Goal: Task Accomplishment & Management: Manage account settings

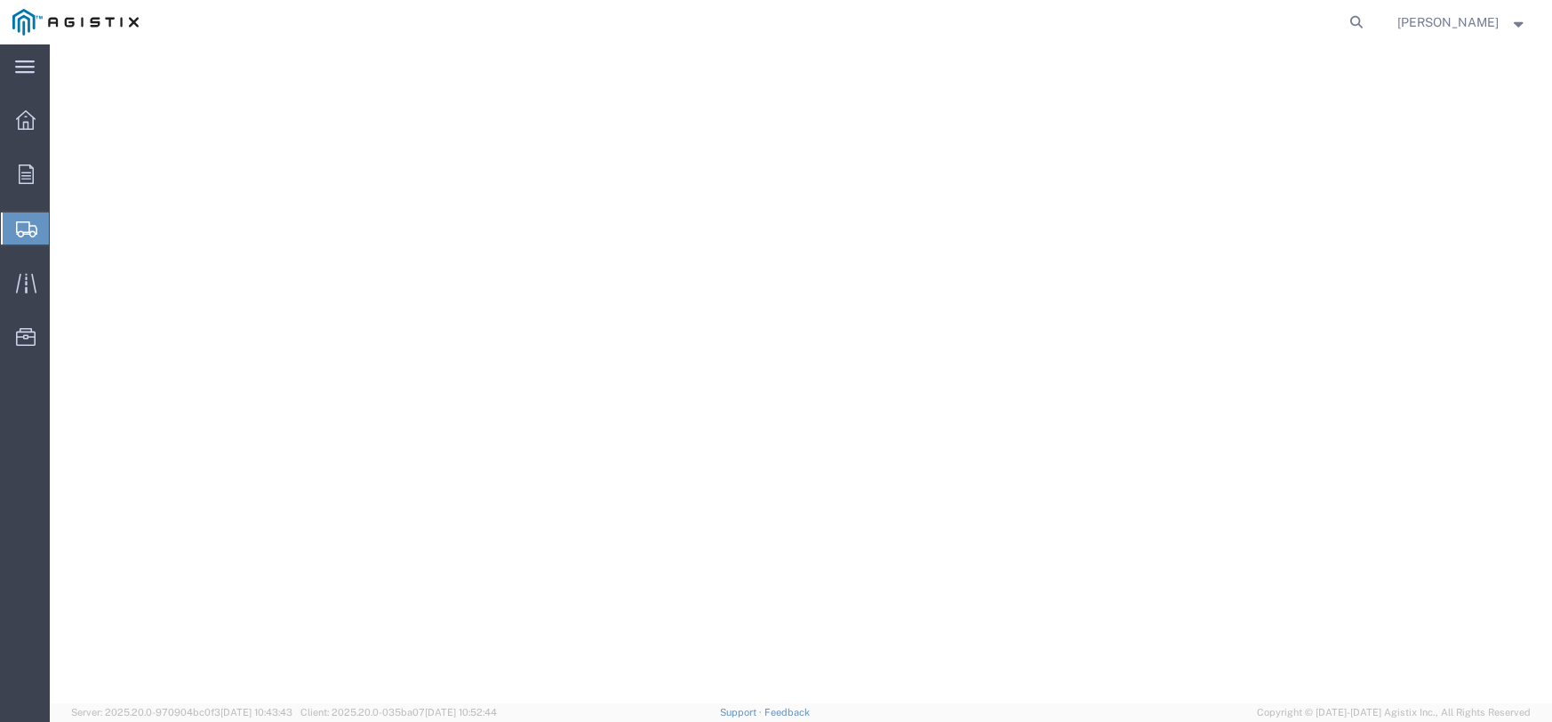
select select "PONS"
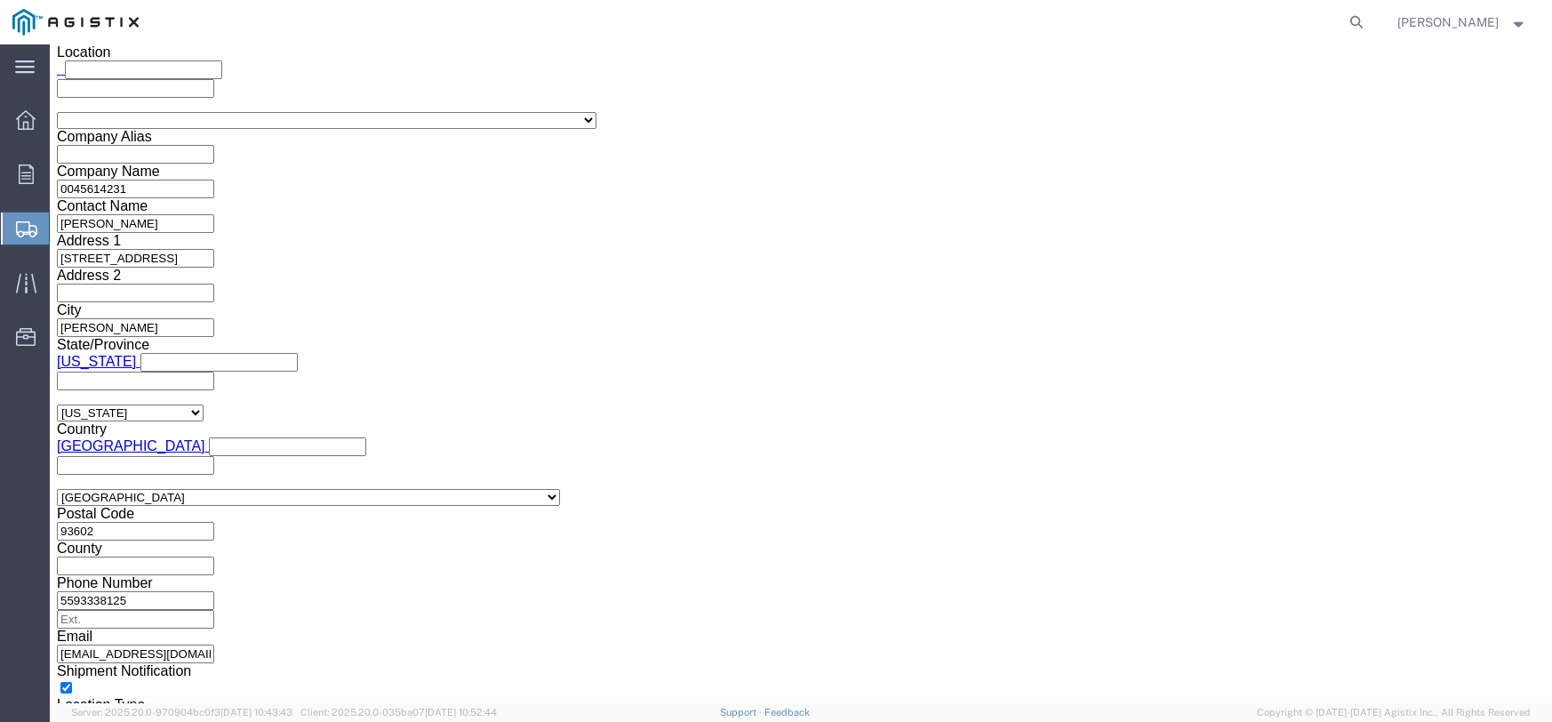
scroll to position [2223, 0]
click link "Add Package"
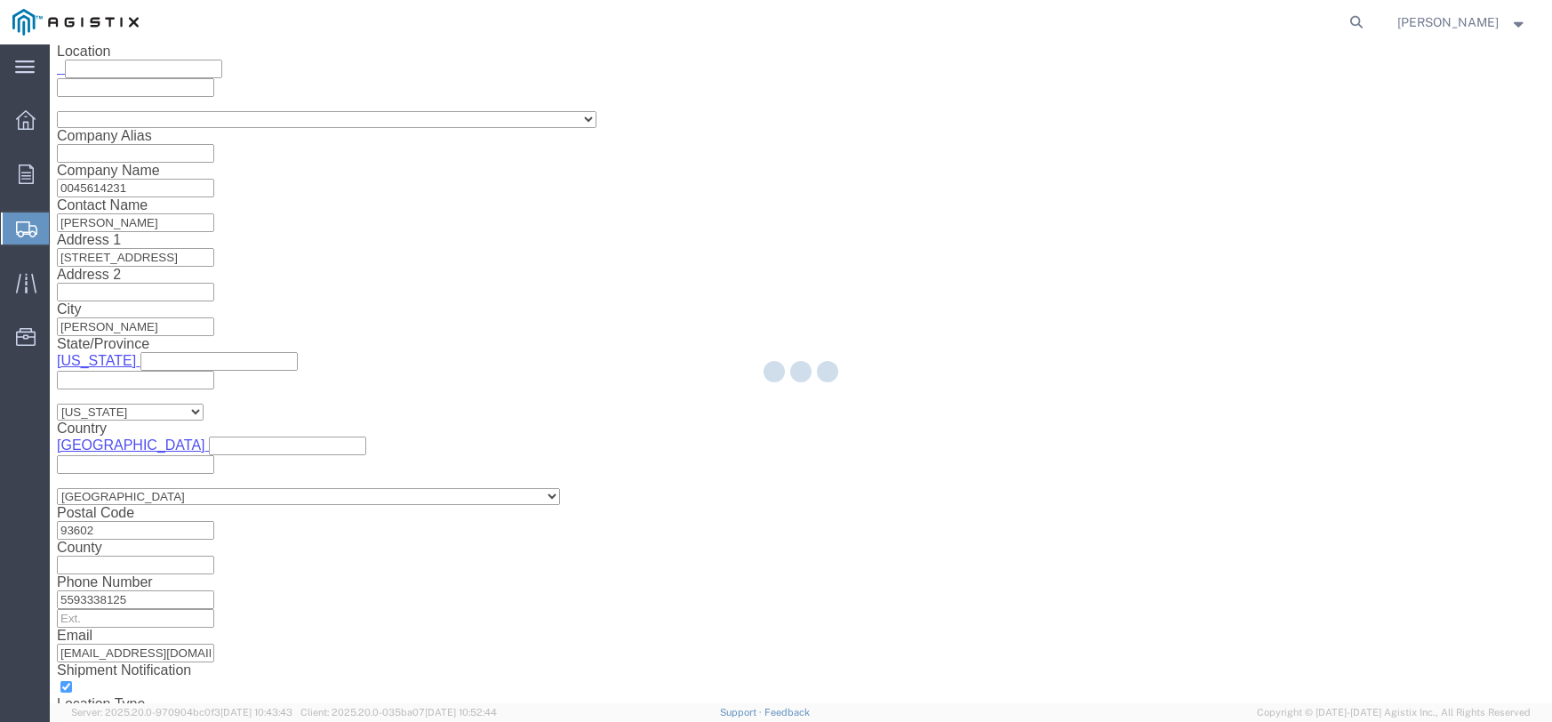
select select "PONS"
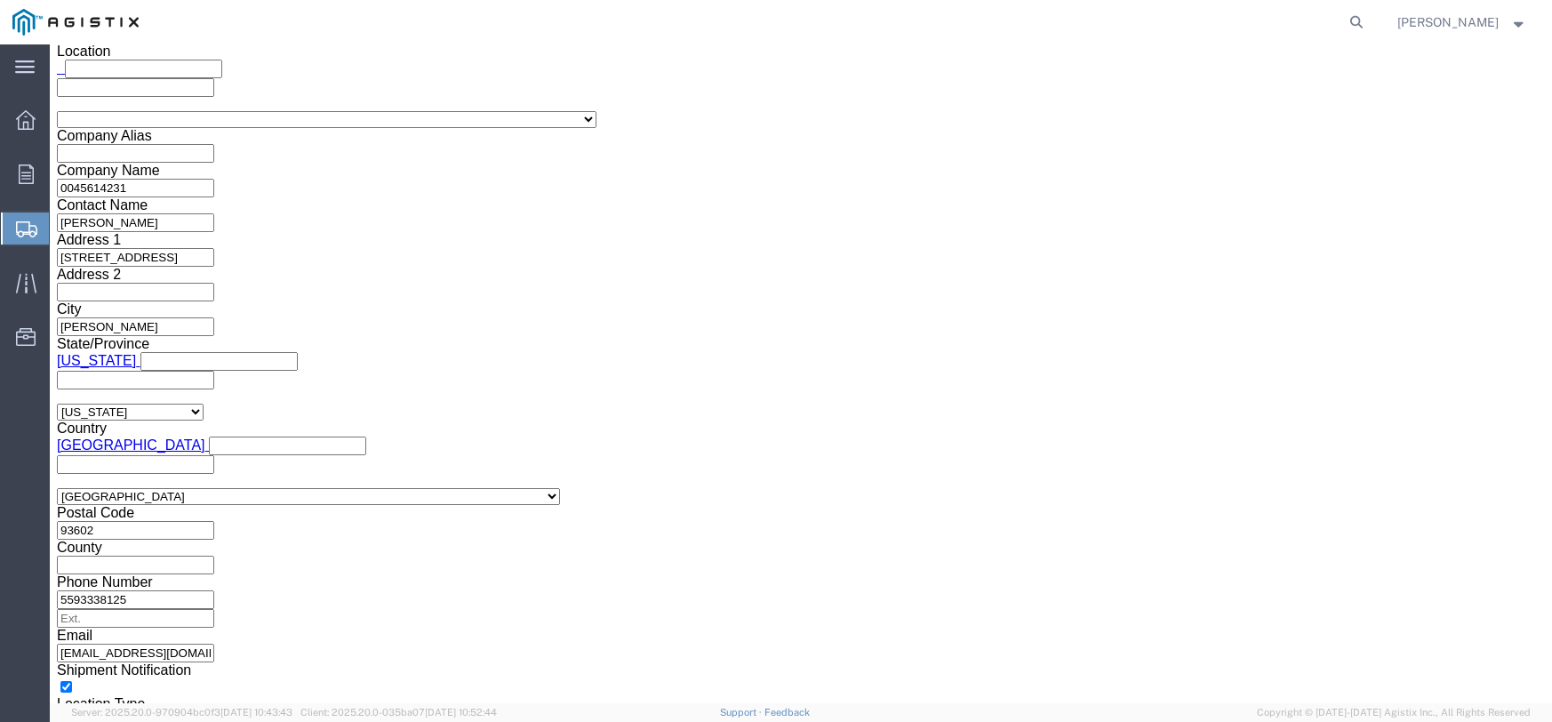
click select "Select Bulk Bundle(s) Cardboard Box(es) Carton(s) Crate(s) Drum(s) (Fiberboard)…"
select select "PONS"
click select "Select Bulk Bundle(s) Cardboard Box(es) Carton(s) Crate(s) Drum(s) (Fiberboard)…"
click input "text"
type input "147"
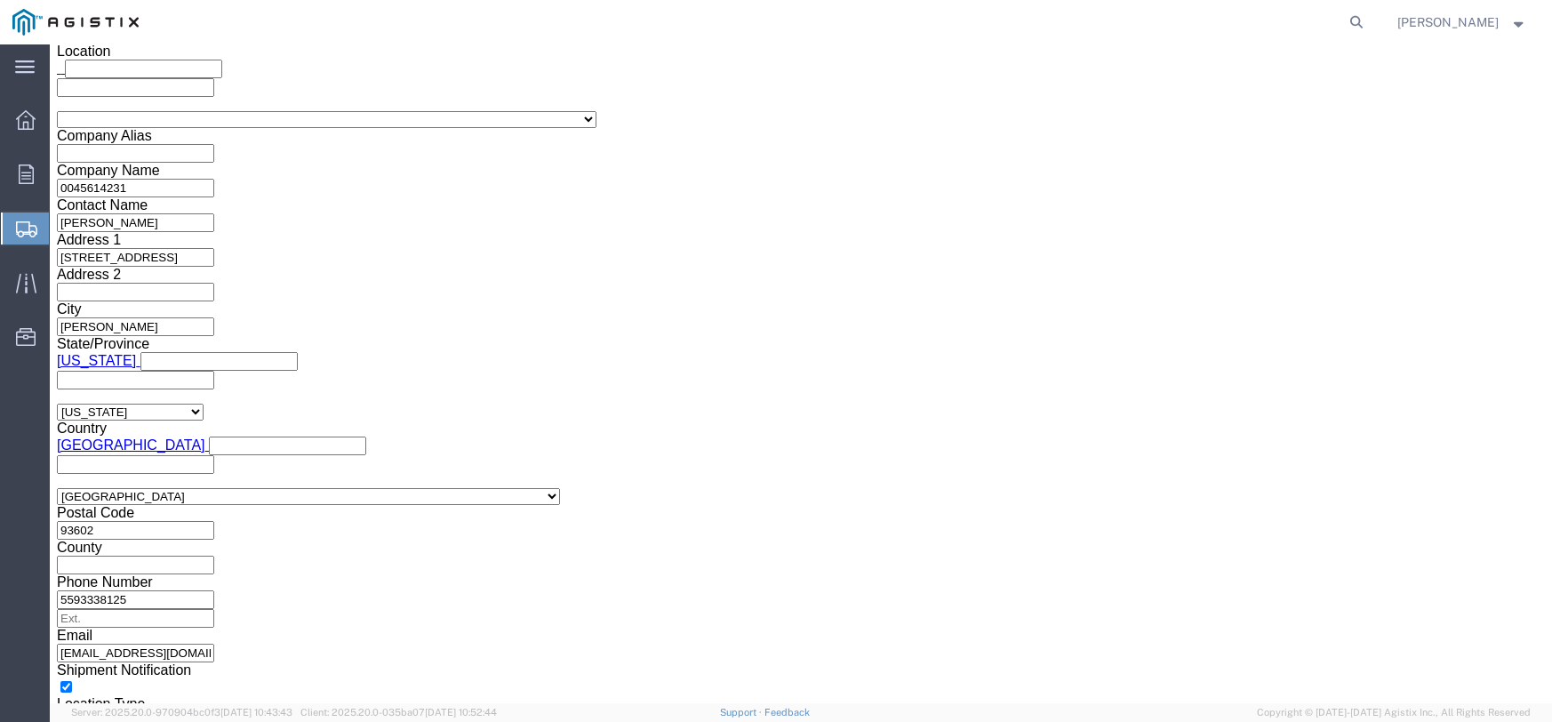
click input "text"
type input "3"
type input "20"
click input "text"
type input "32"
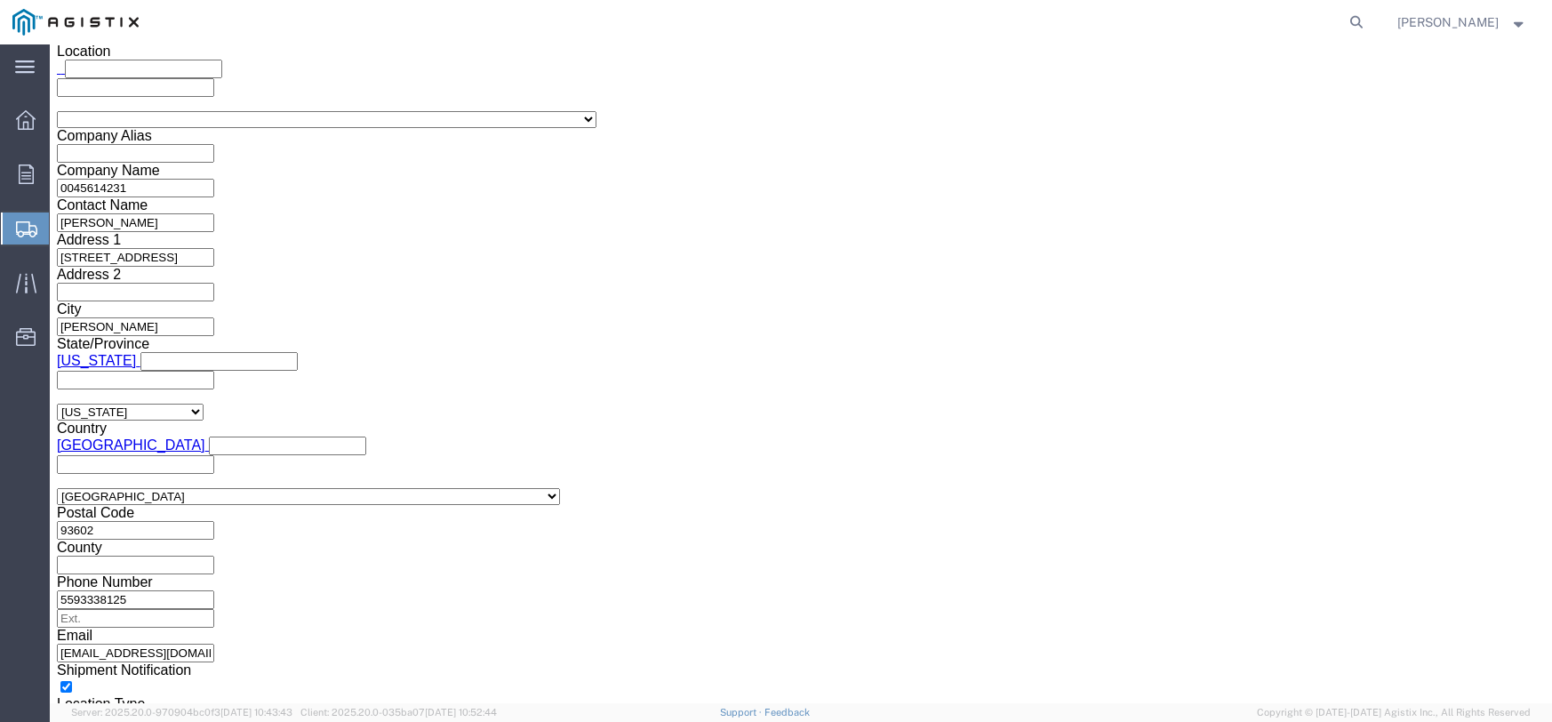
click input "0.00"
type input "0"
type input "100"
click ul
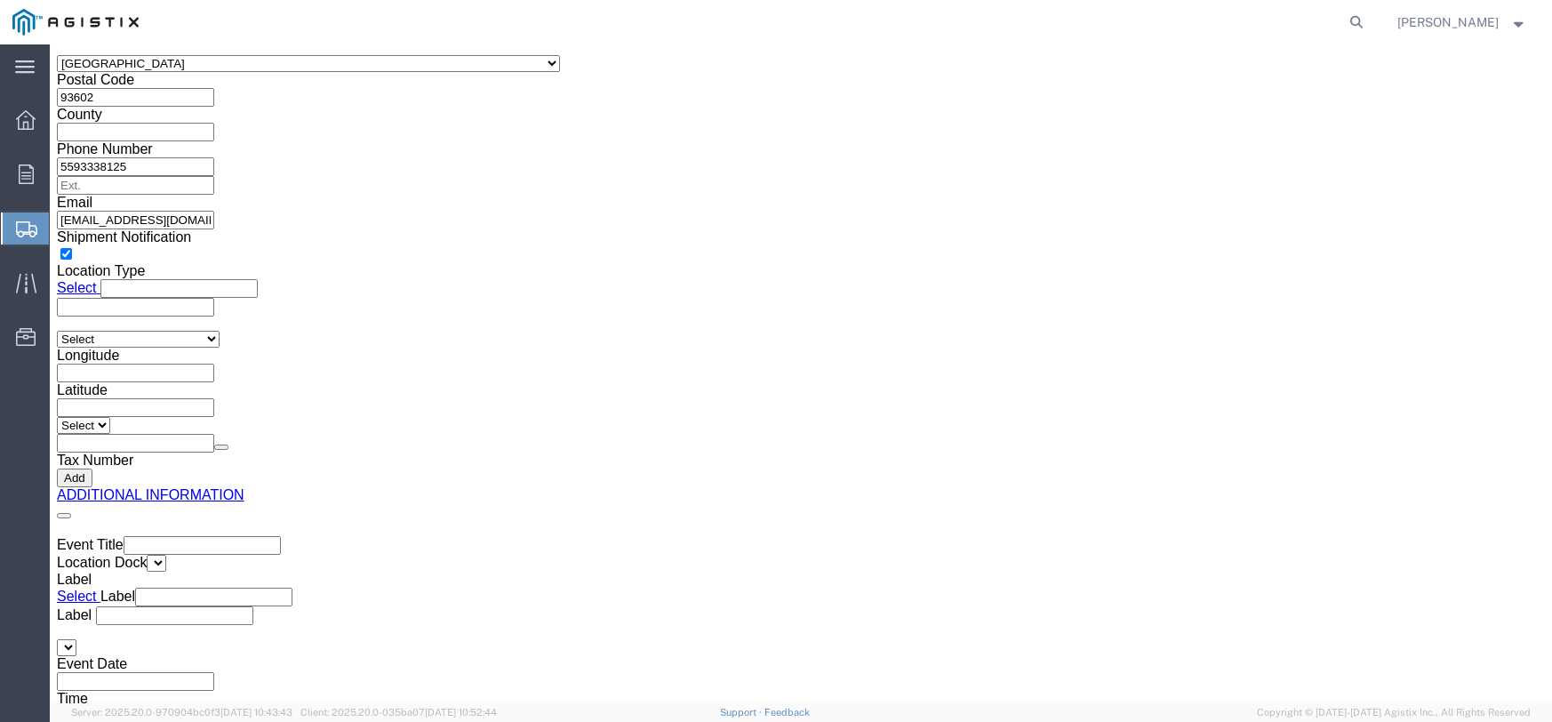
scroll to position [2490, 0]
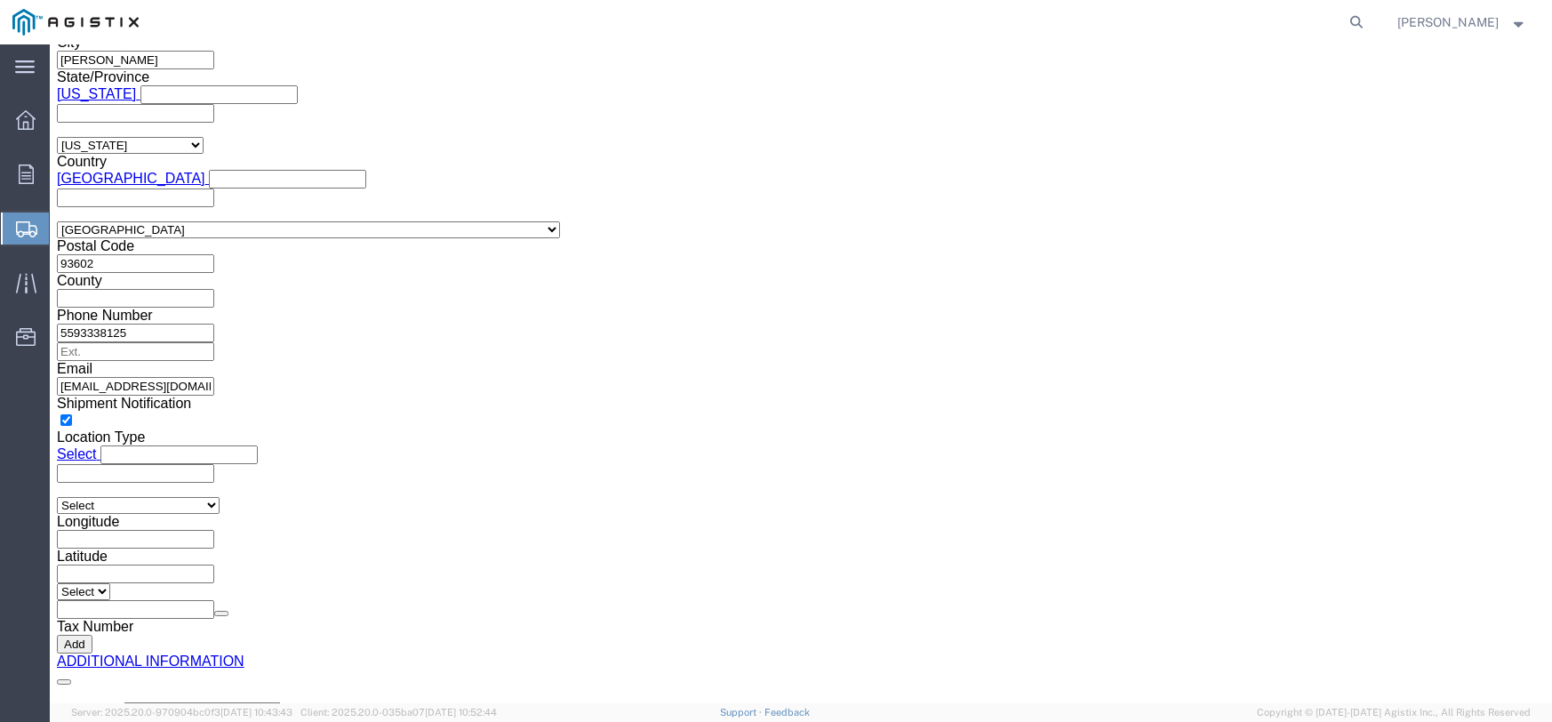
drag, startPoint x: 49, startPoint y: 492, endPoint x: 614, endPoint y: 330, distance: 588.2
click icon
click dd "6.00 Each"
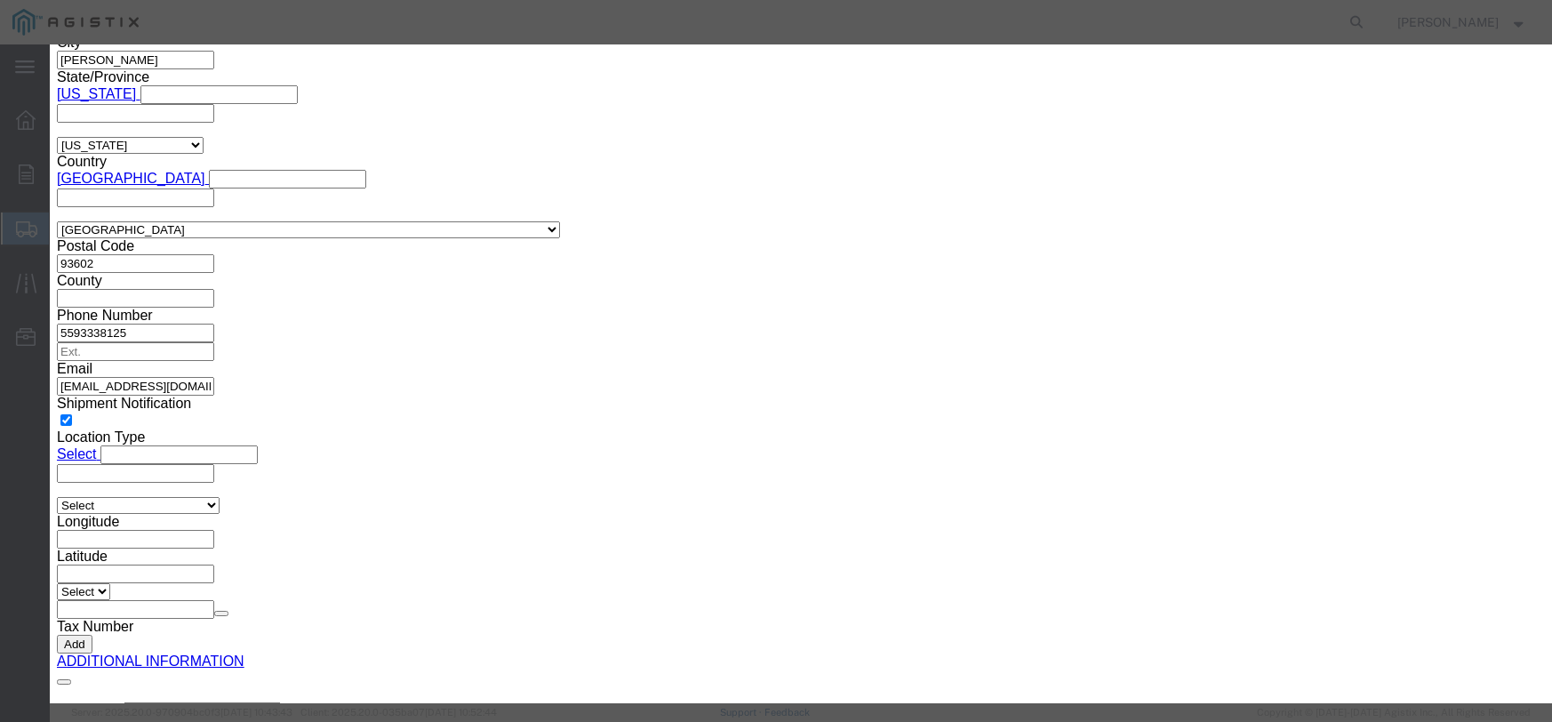
click input "text"
type input "1033.20"
click select "Select 50 55 60 65 70 85 92.5 100 125 175 250 300 400"
select select "55"
click select "Select 50 55 60 65 70 85 92.5 100 125 175 250 300 400"
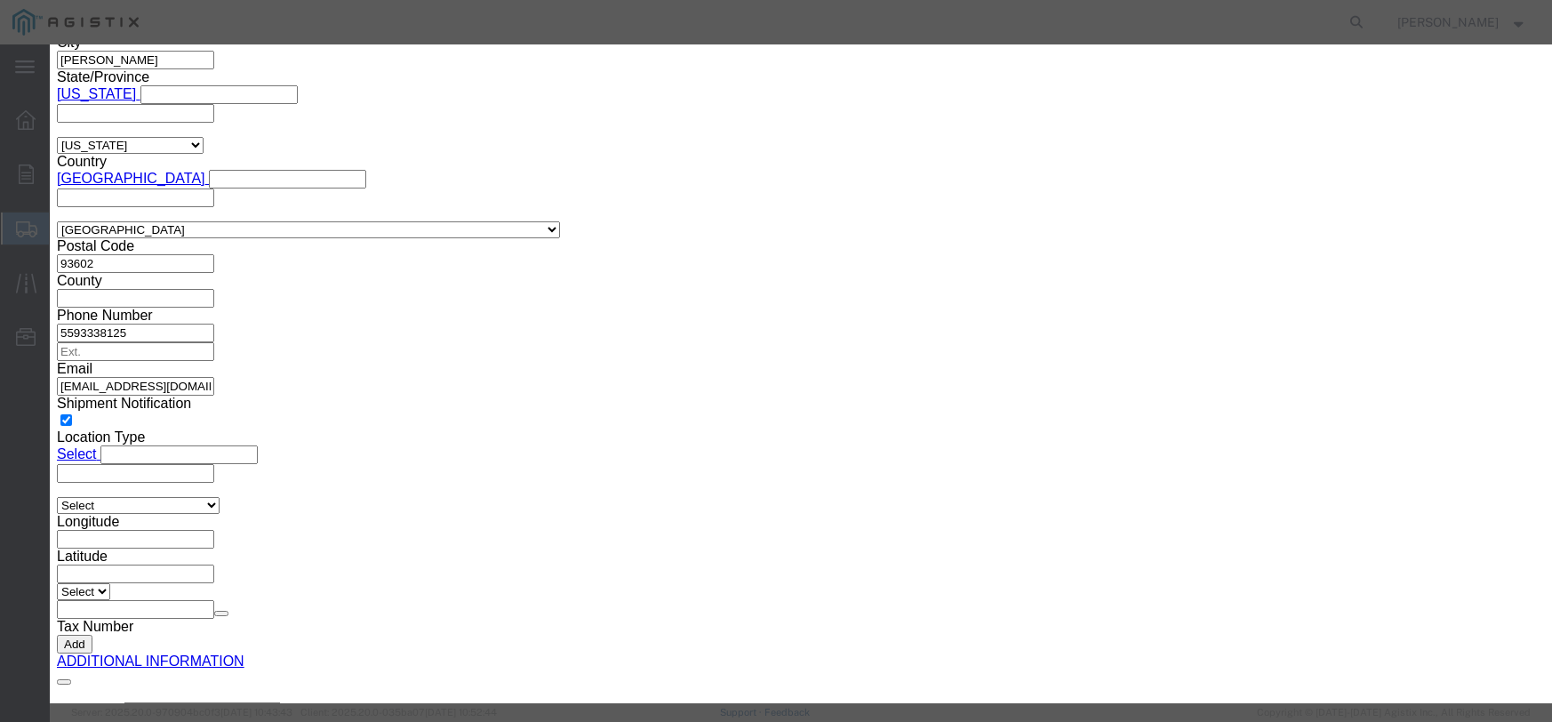
click button "Save & Close"
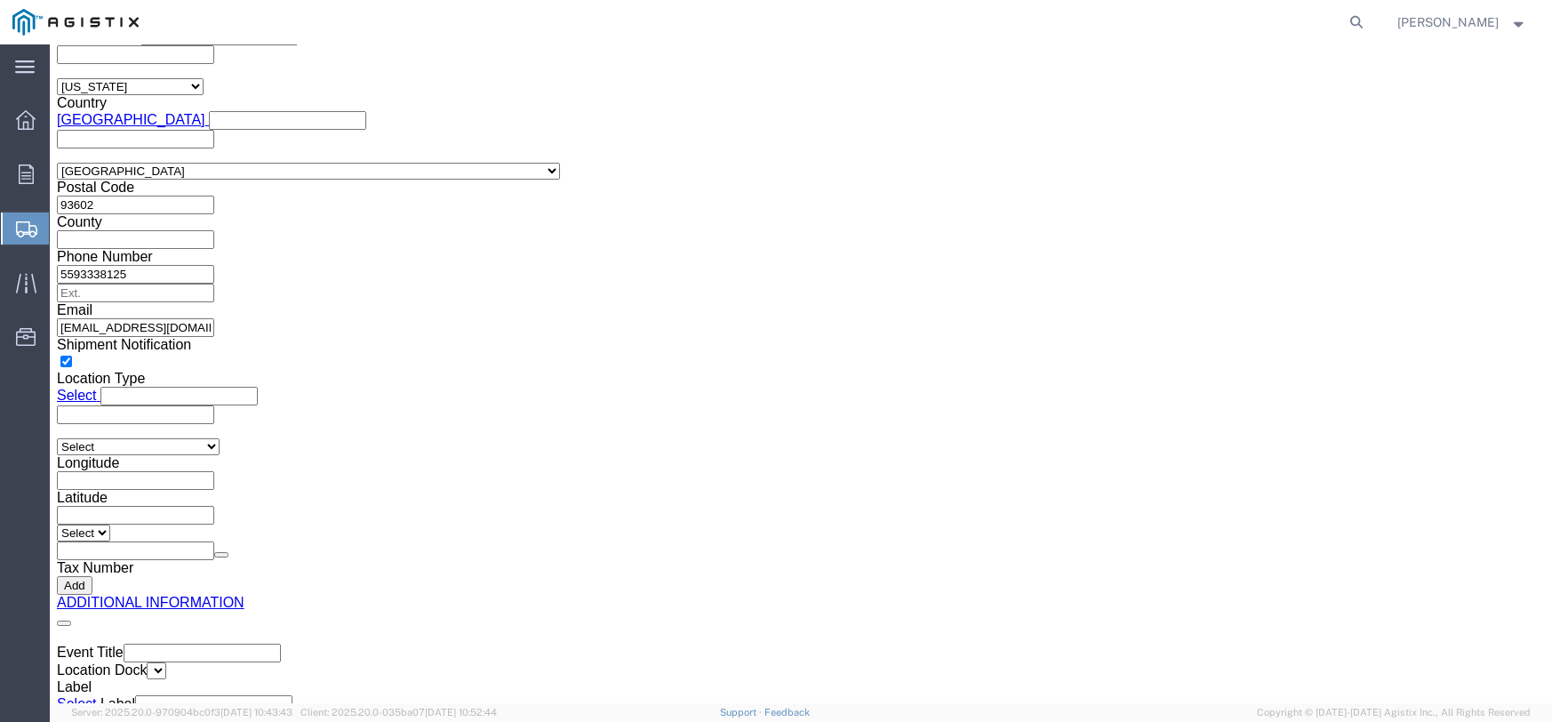
scroll to position [2579, 0]
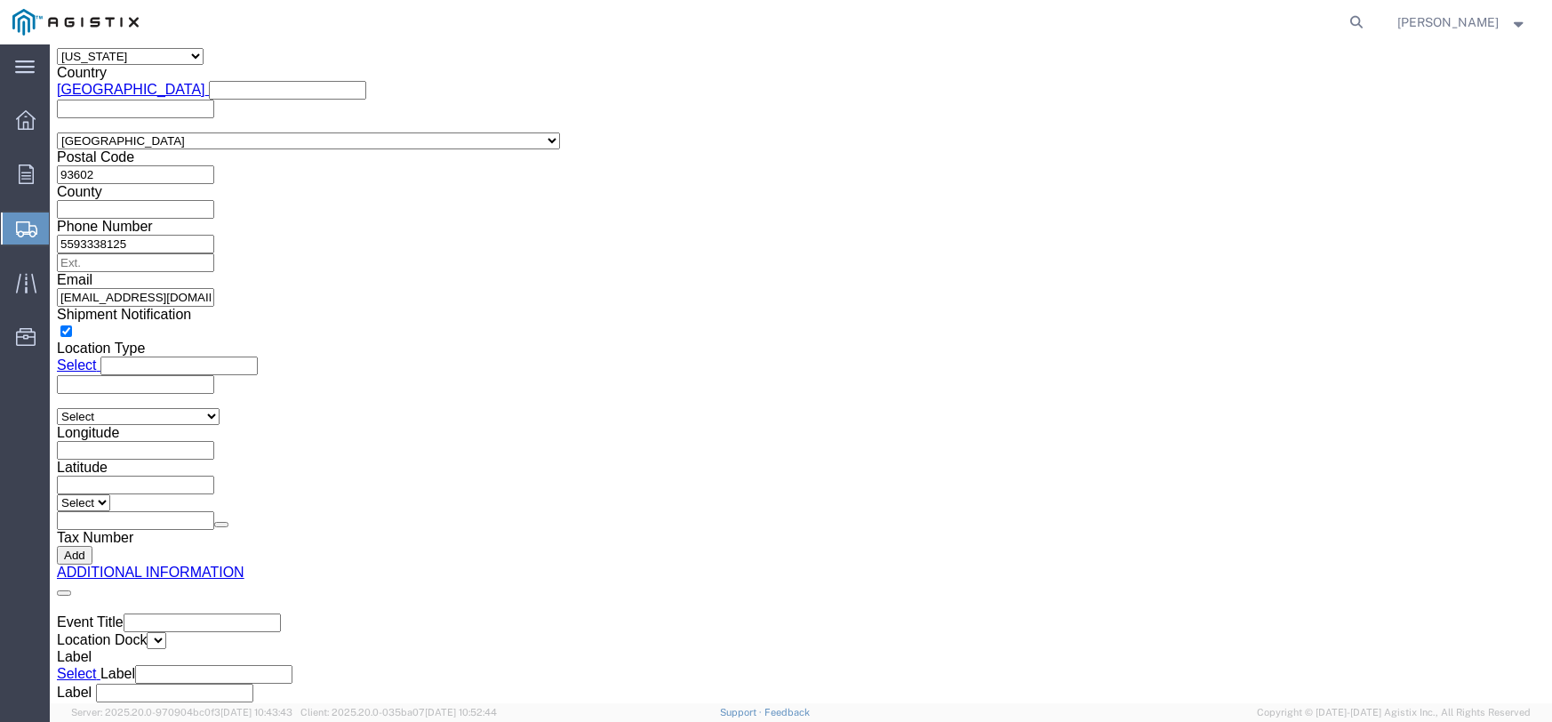
drag, startPoint x: 46, startPoint y: 434, endPoint x: 614, endPoint y: 337, distance: 575.5
click icon
click dd "80.00 Each"
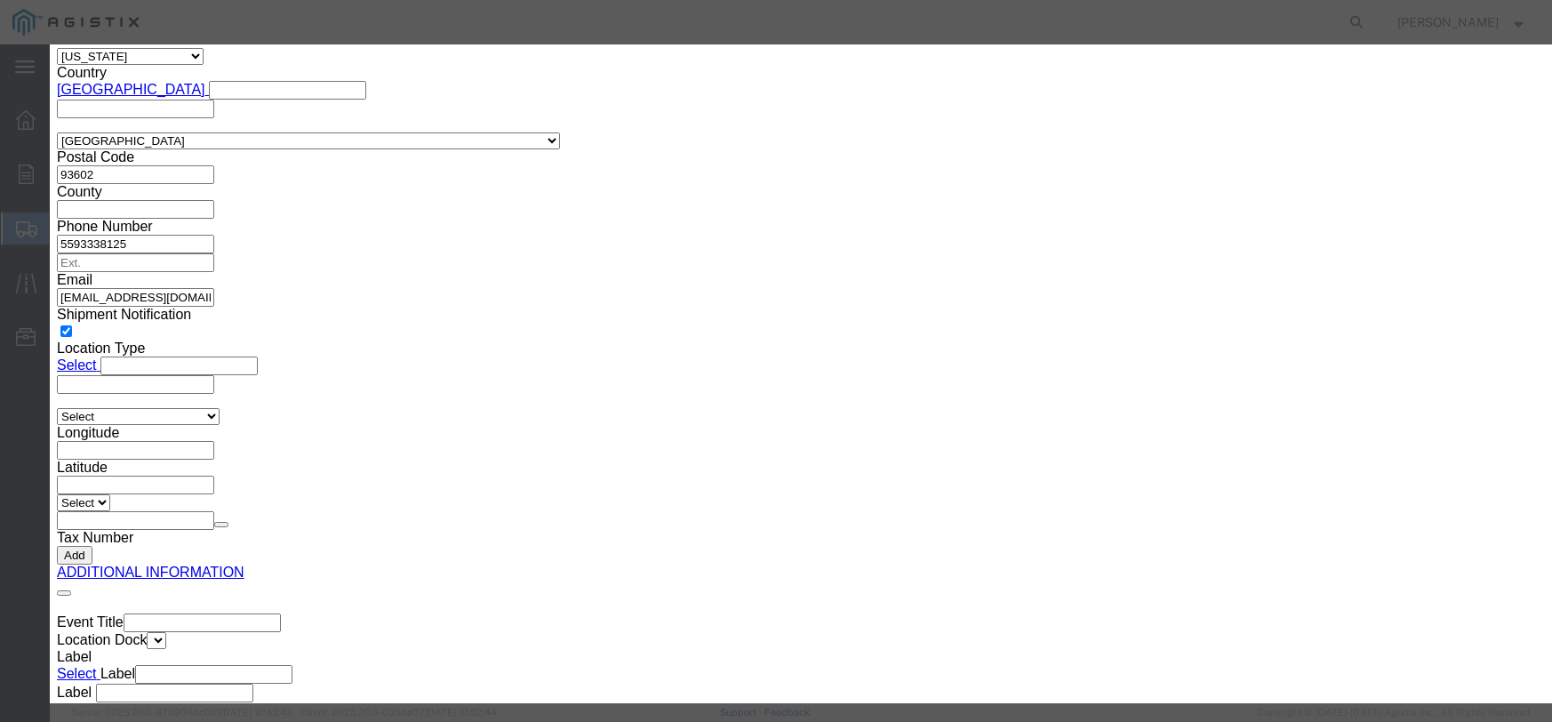
click select "Select Bag Barrels 100Board Feet Bottle Box Blister Pack Carats Can Capsule Car…"
select select "FT"
click select "Select Bag Barrels 100Board Feet Bottle Box Blister Pack Carats Can Capsule Car…"
click input "text"
type input "256.00"
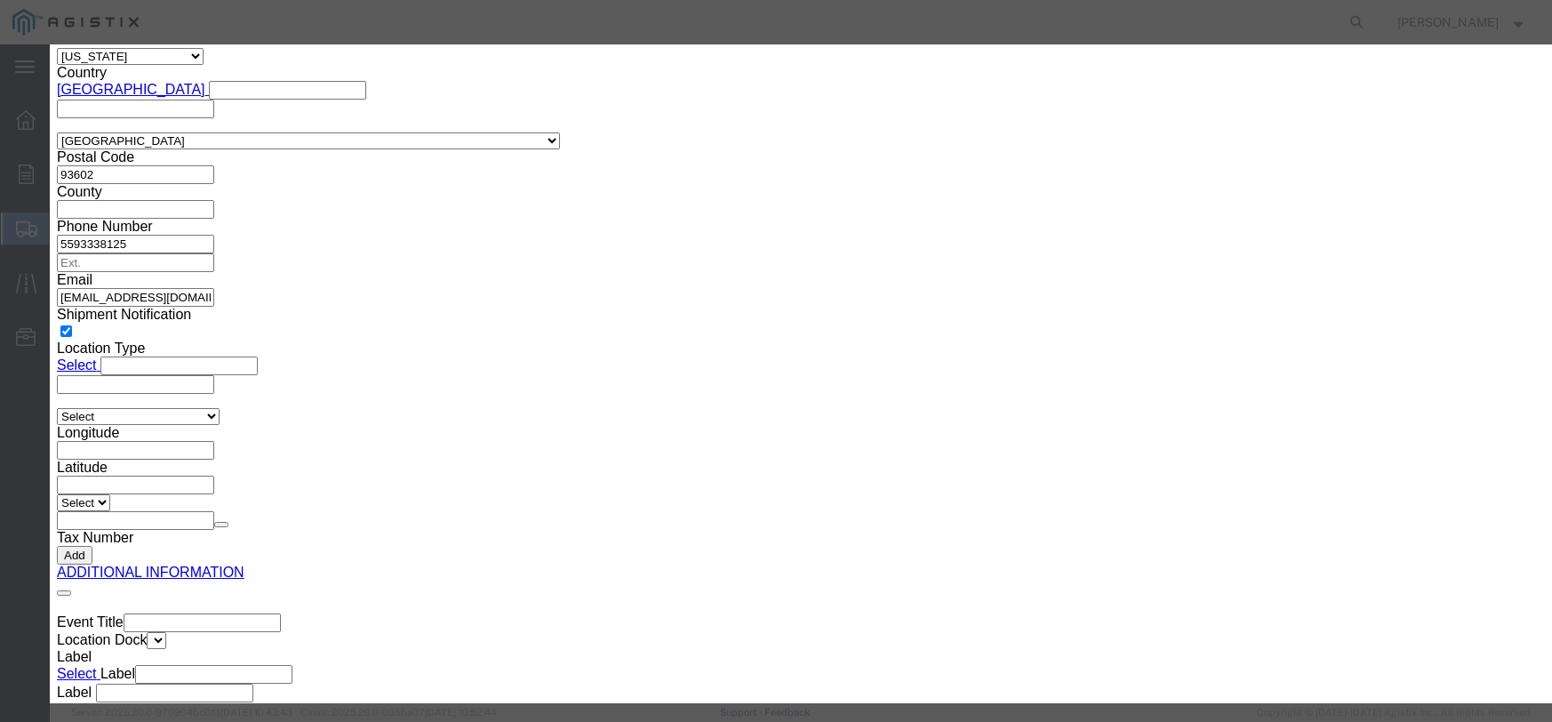
click select "Select 50 55 60 65 70 85 92.5 100 125 175 250 300 400"
select select "55"
click select "Select 50 55 60 65 70 85 92.5 100 125 175 250 300 400"
click button "Save & Close"
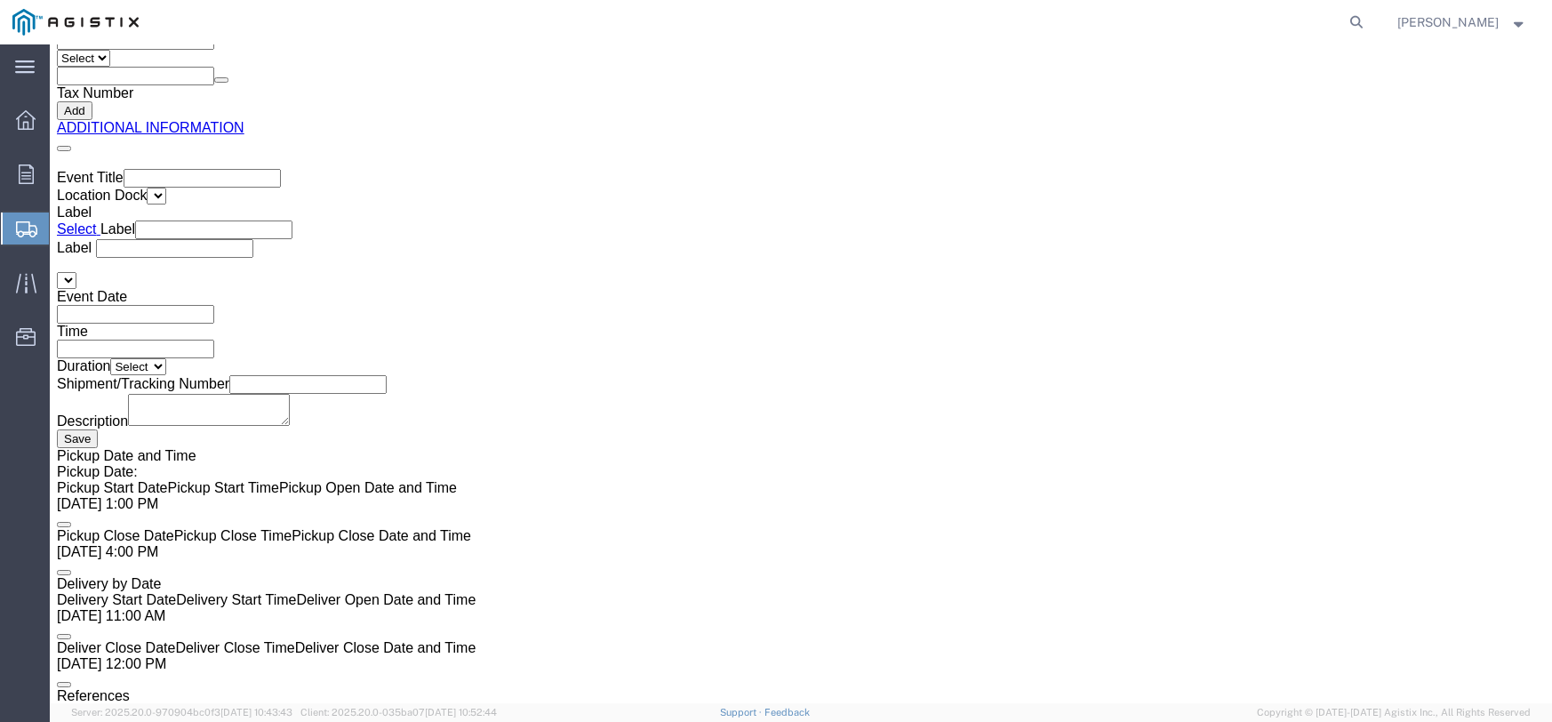
scroll to position [2756, 0]
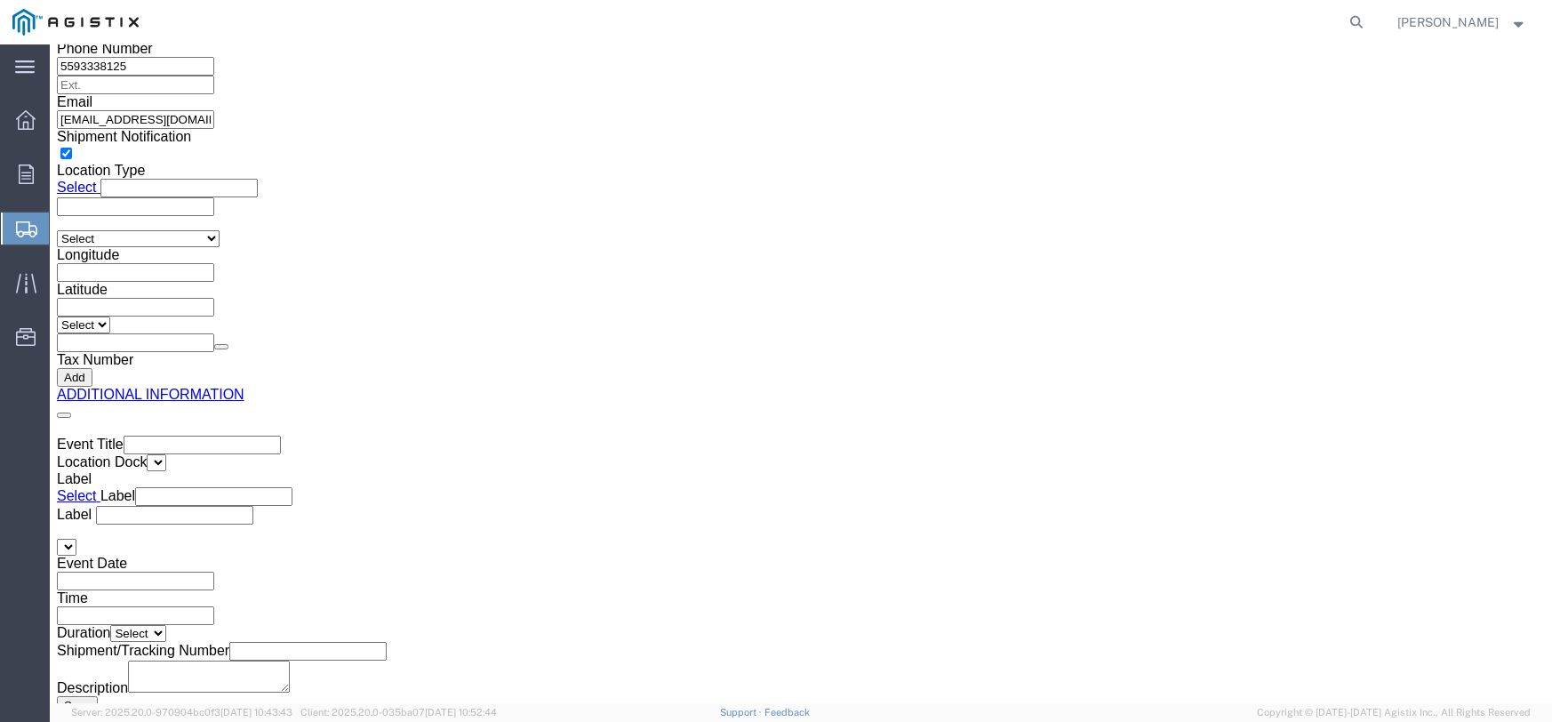
drag, startPoint x: 44, startPoint y: 475, endPoint x: 617, endPoint y: 293, distance: 601.8
click icon
click dd "200.00 Each"
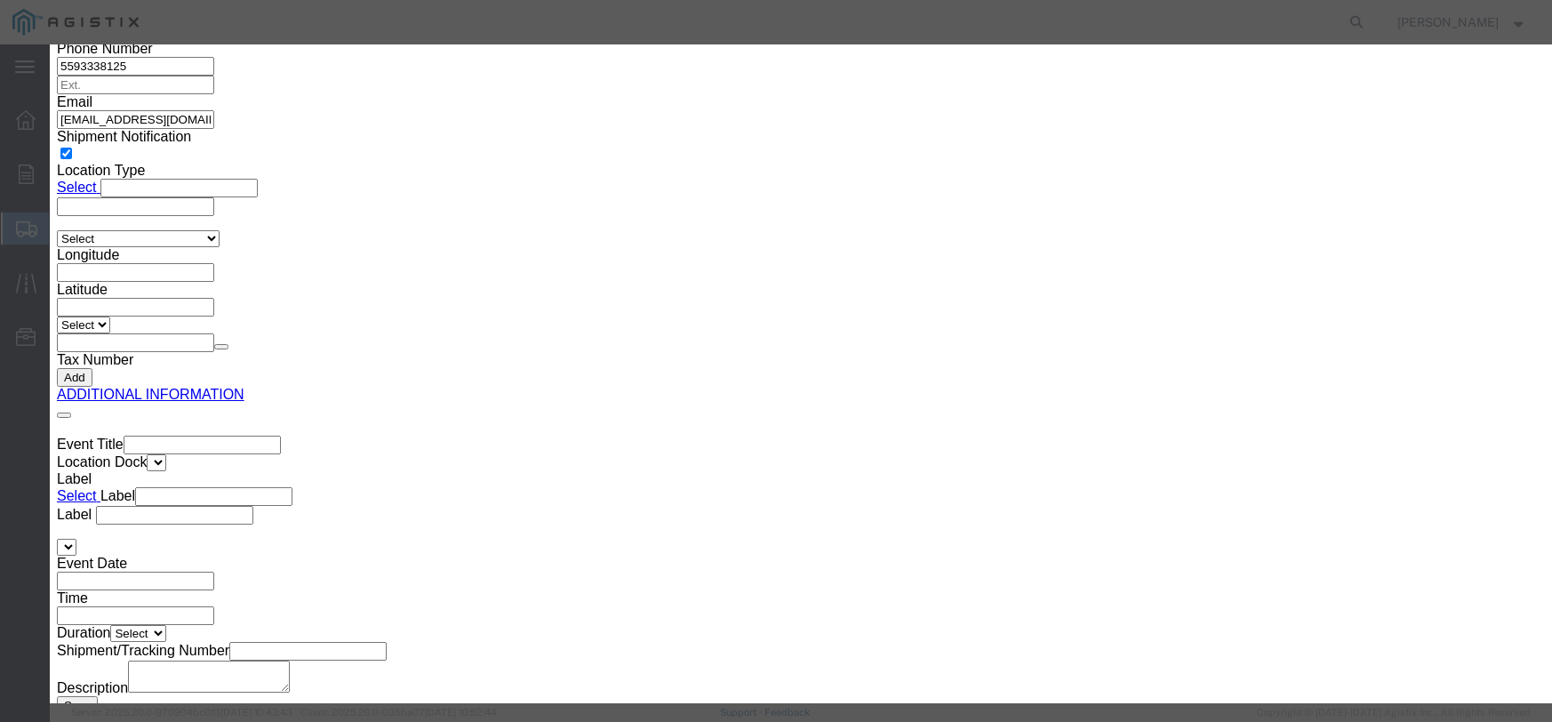
click select "Select Bag Barrels 100Board Feet Bottle Box Blister Pack Carats Can Capsule Car…"
select select "FT"
click select "Select Bag Barrels 100Board Feet Bottle Box Blister Pack Carats Can Capsule Car…"
click input "text"
type input "1064.0"
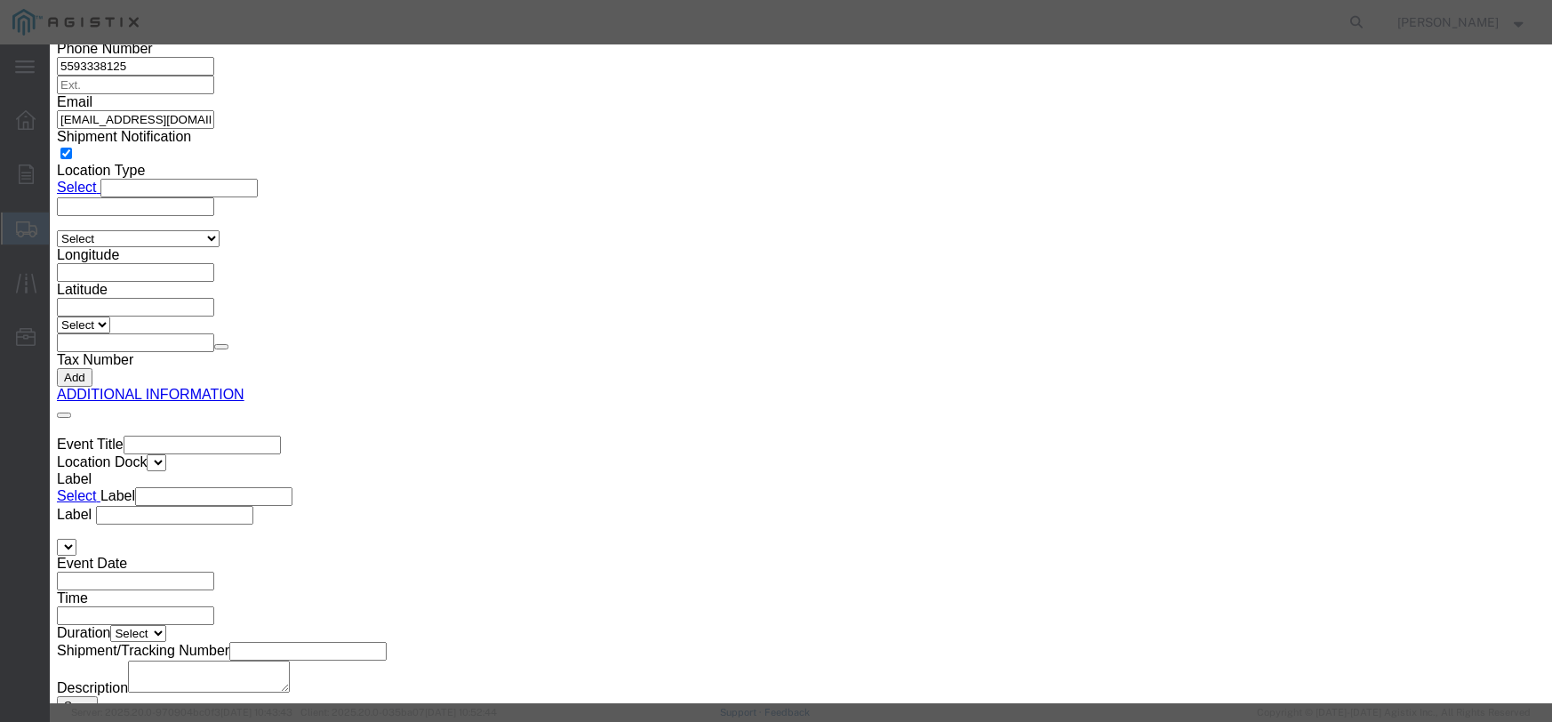
click select "Select 50 55 60 65 70 85 92.5 100 125 175 250 300 400"
select select "55"
click select "Select 50 55 60 65 70 85 92.5 100 125 175 250 300 400"
click button "Save & Close"
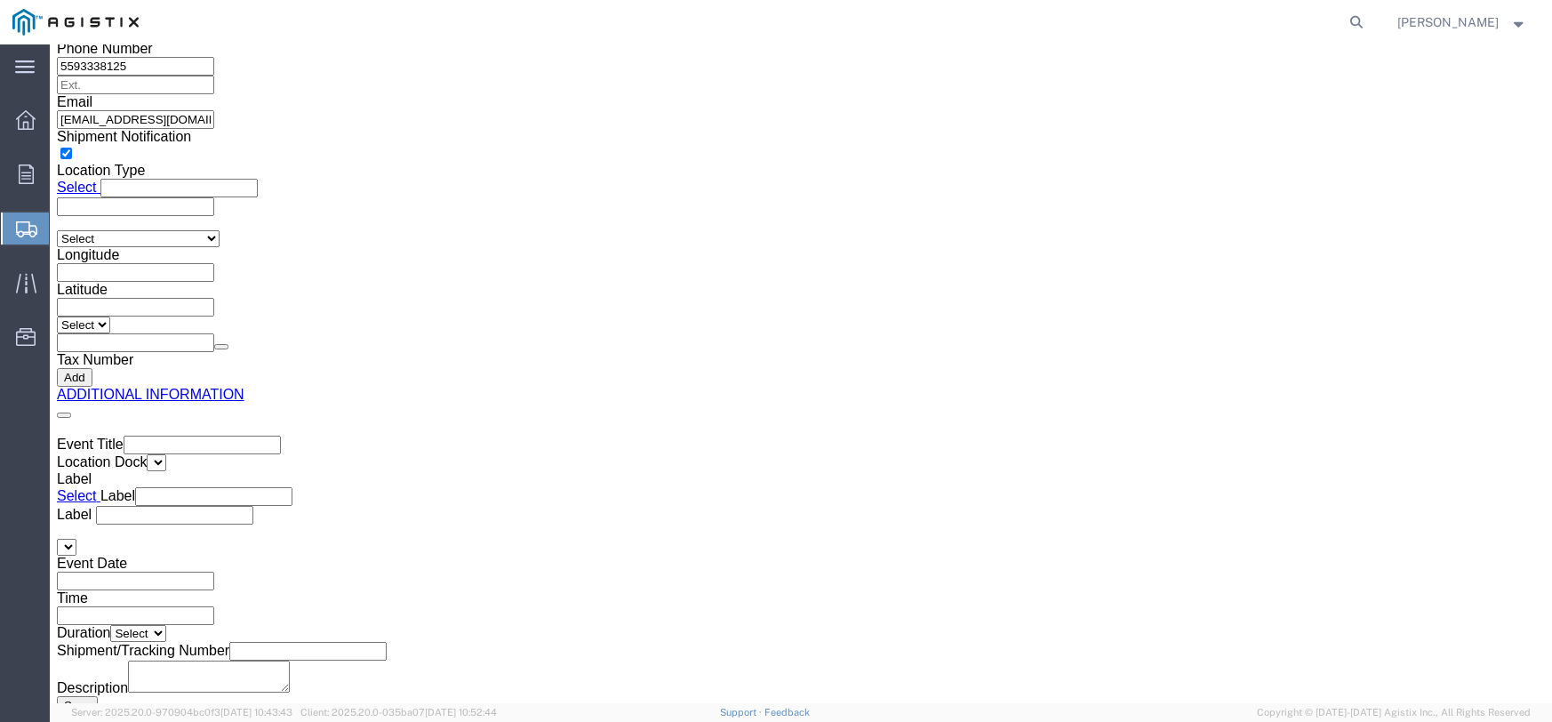
click button "Save"
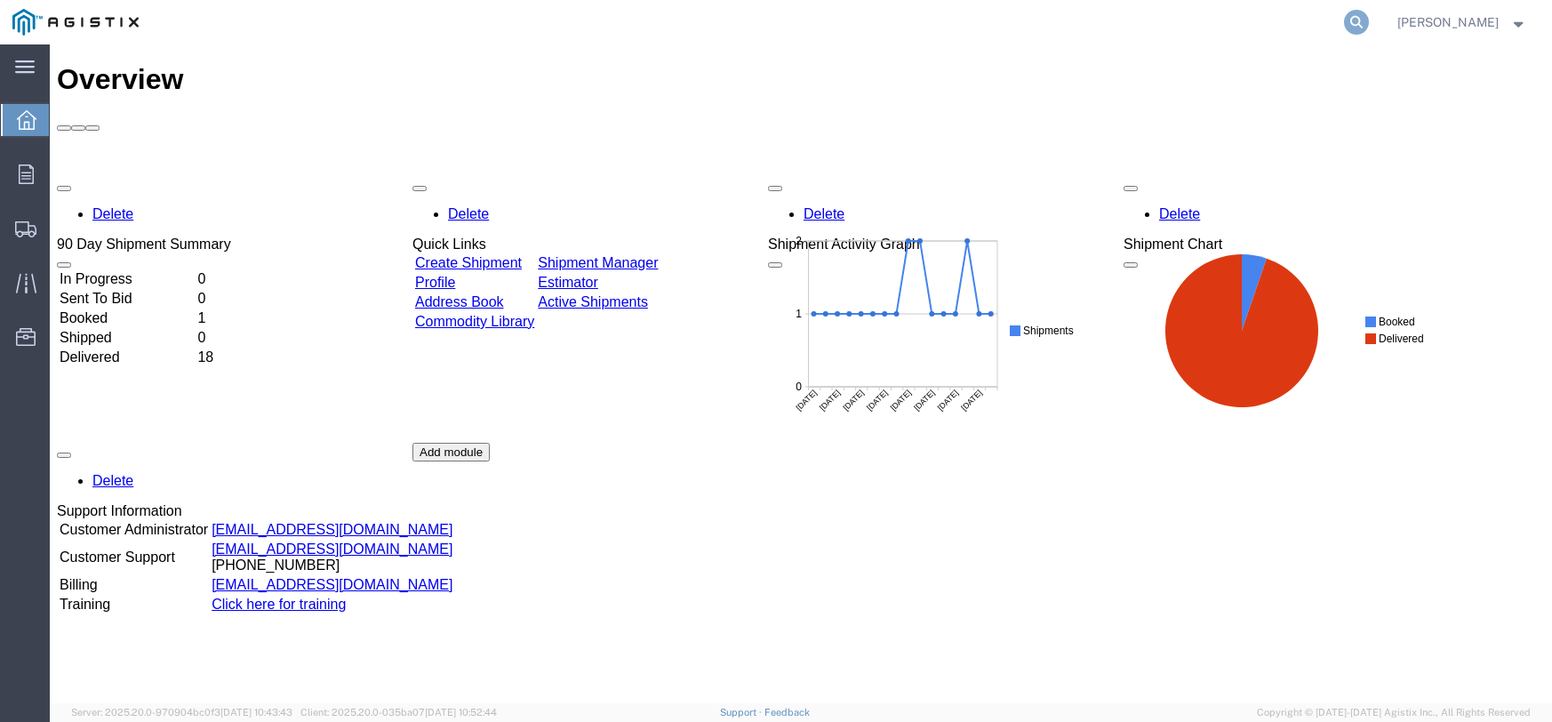
click at [1369, 21] on icon at bounding box center [1356, 22] width 25 height 25
click at [1018, 20] on input "search" at bounding box center [1074, 22] width 541 height 43
type input "57024586"
click at [1369, 21] on icon at bounding box center [1356, 22] width 25 height 25
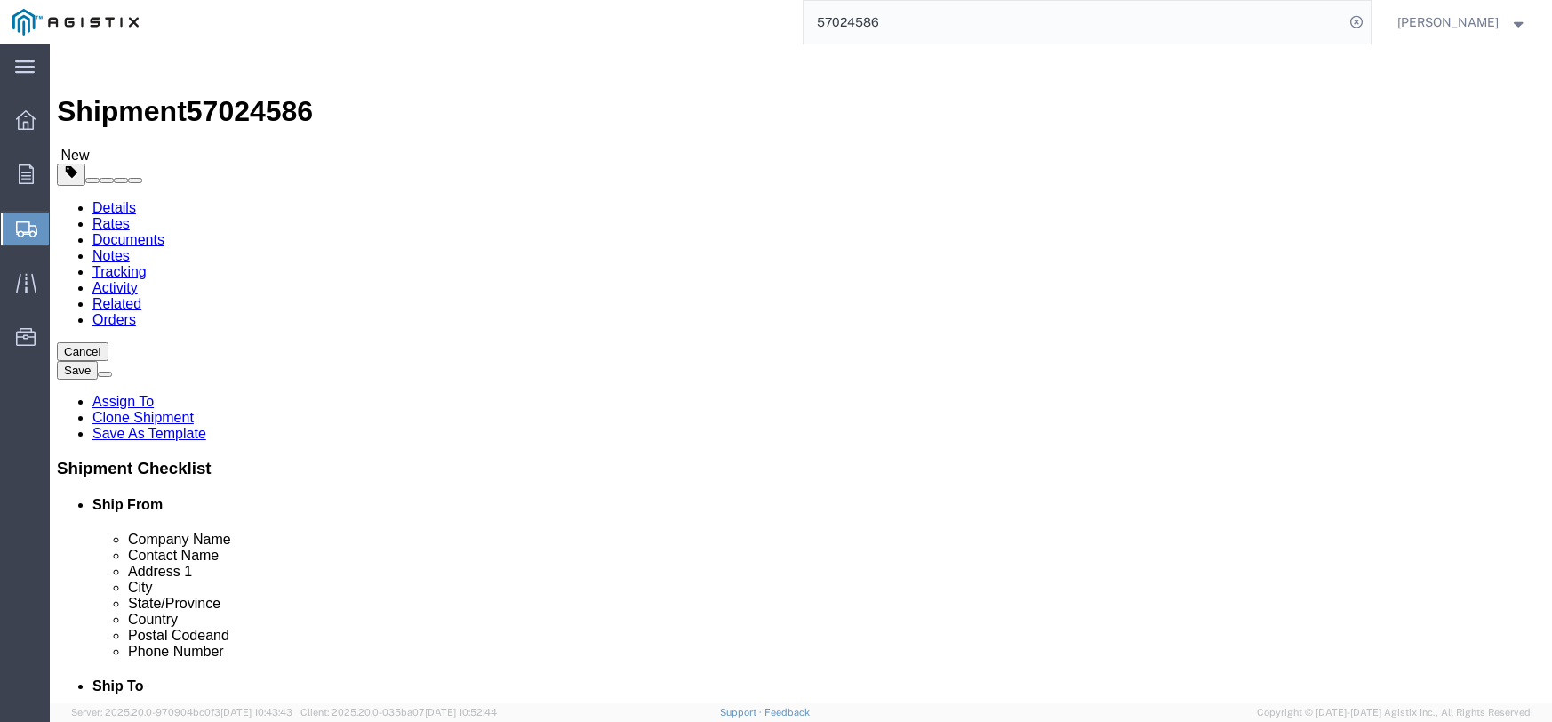
select select
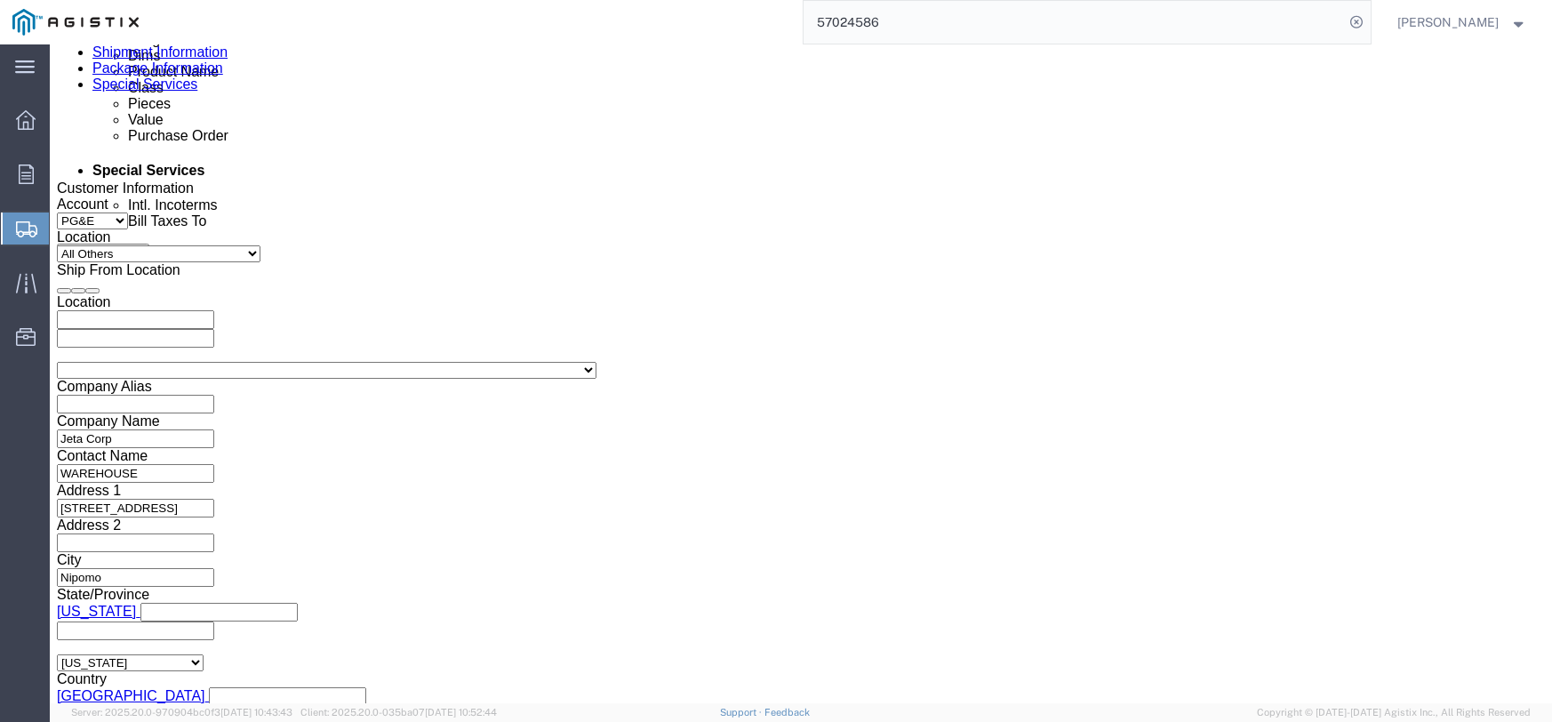
scroll to position [1047, 0]
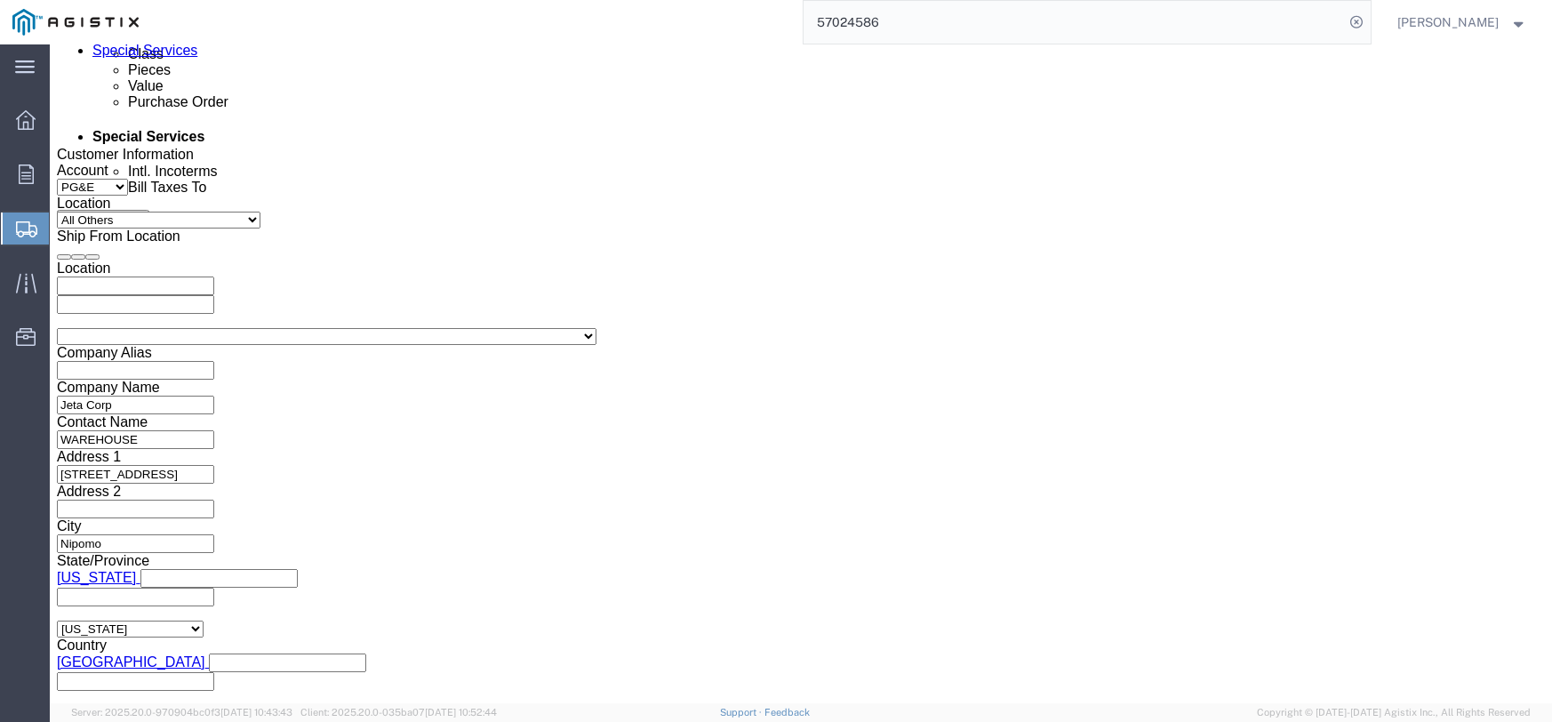
click button "Continue"
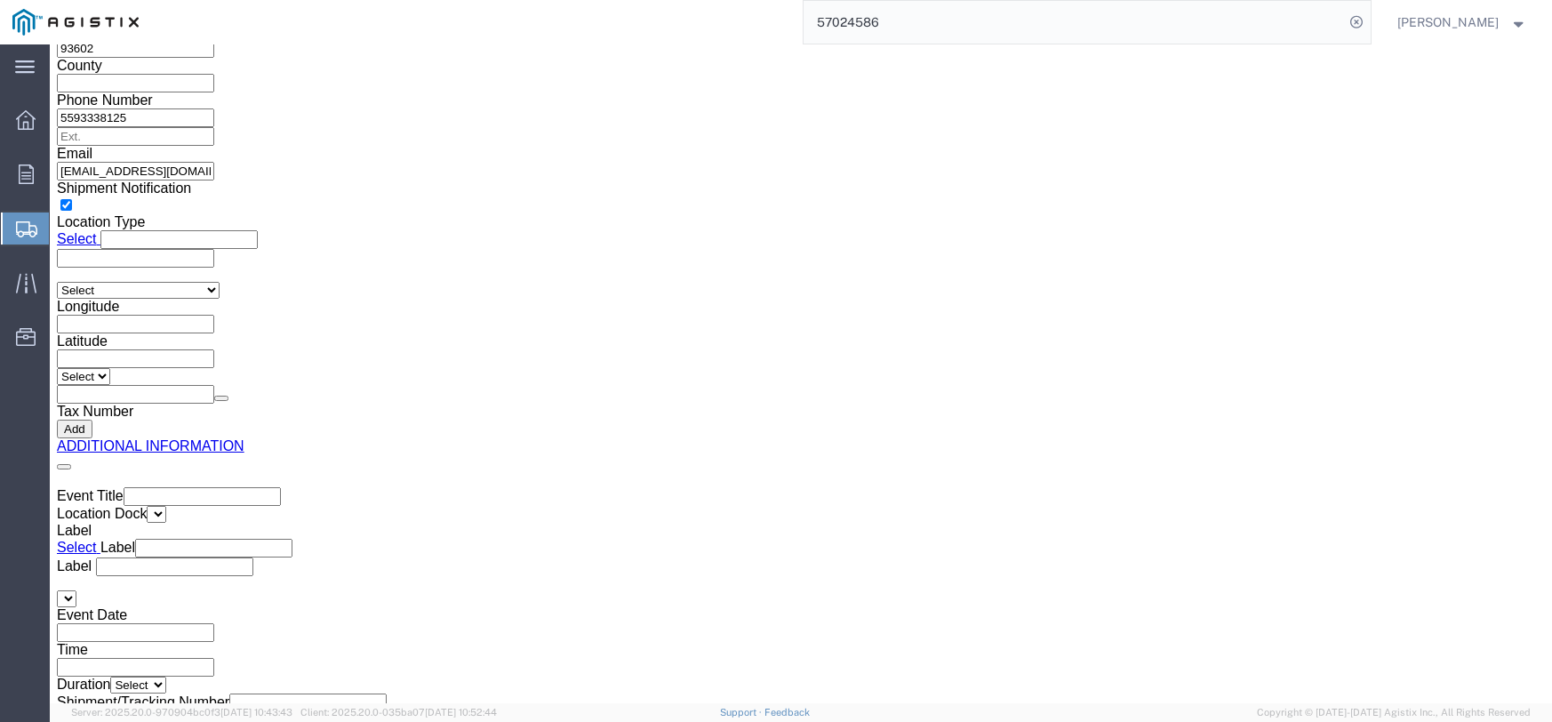
scroll to position [2934, 0]
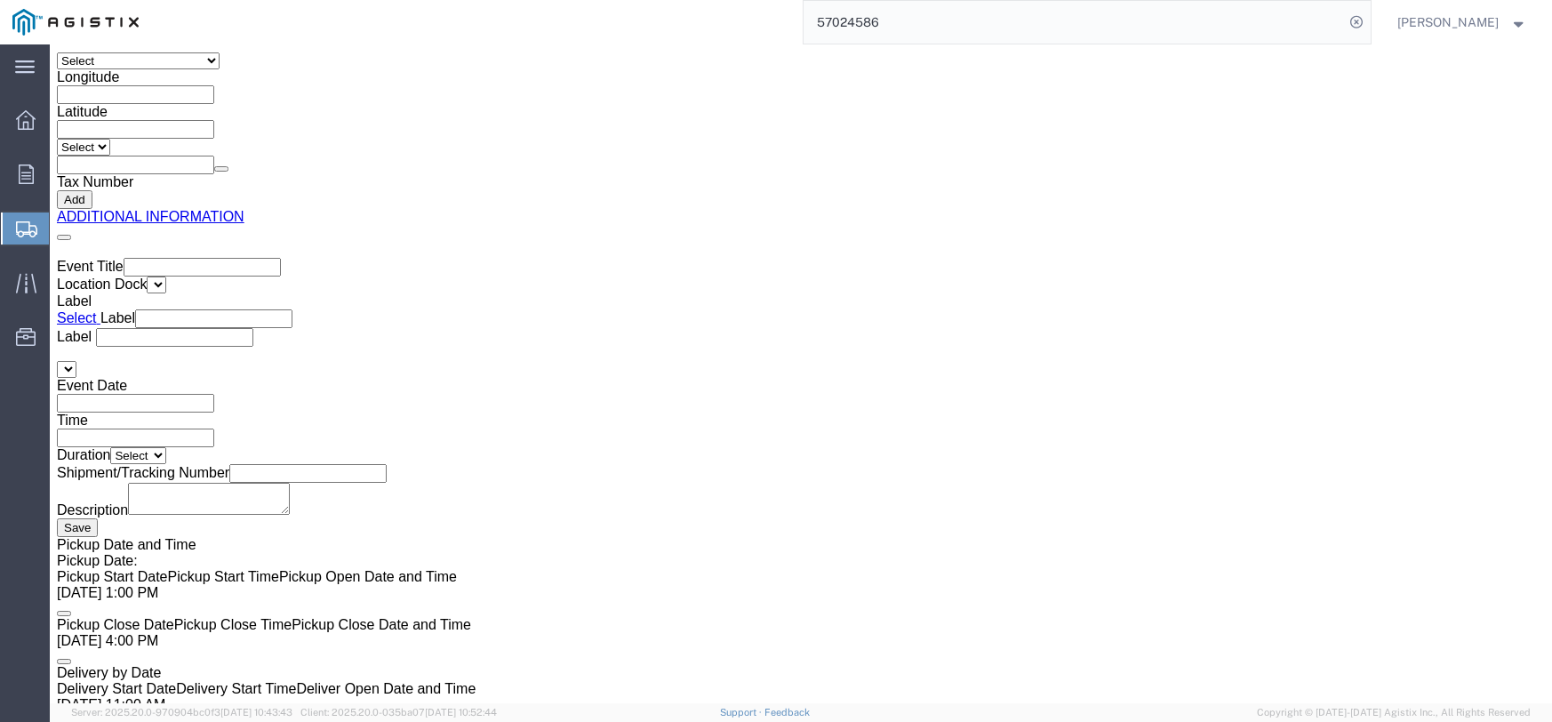
click link "Add Package"
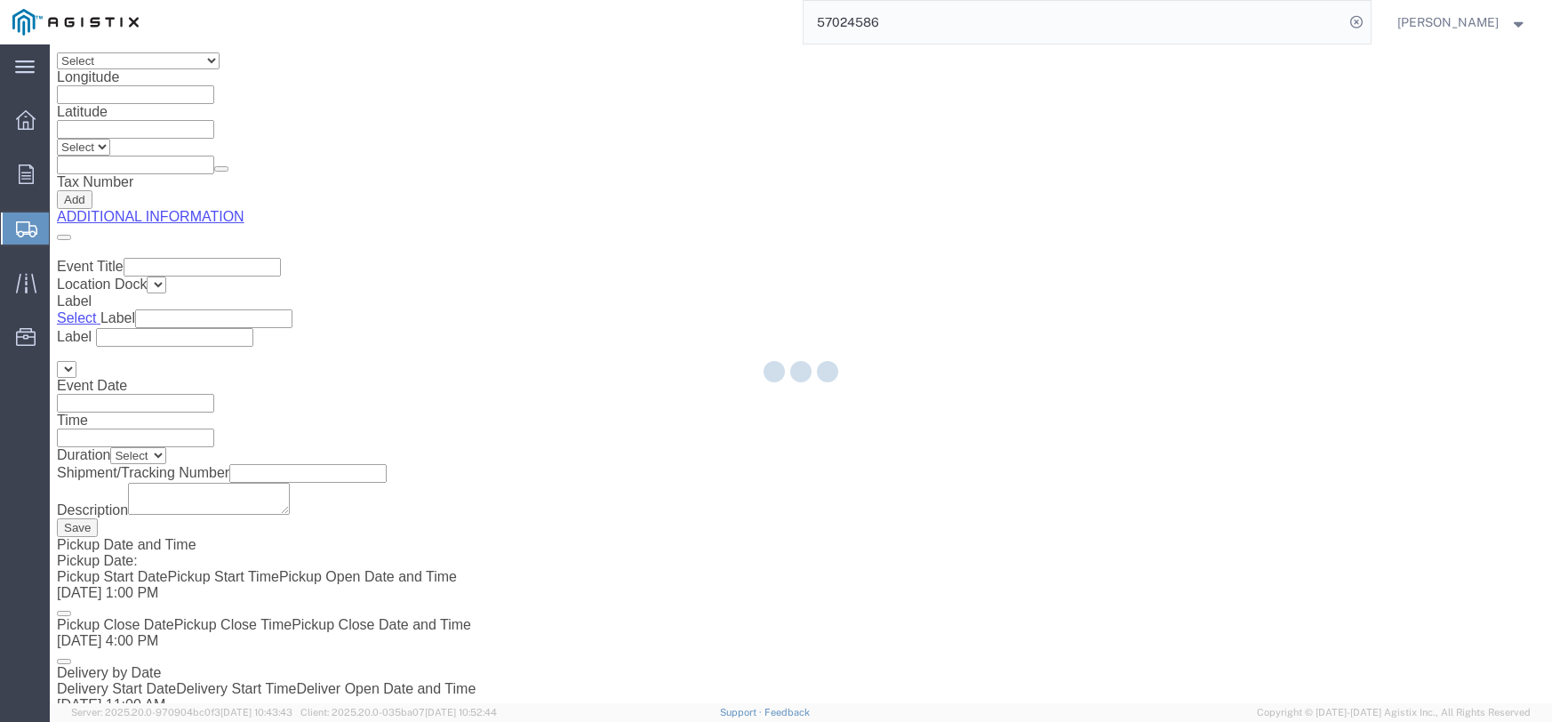
select select "PONS"
select select "CBOX"
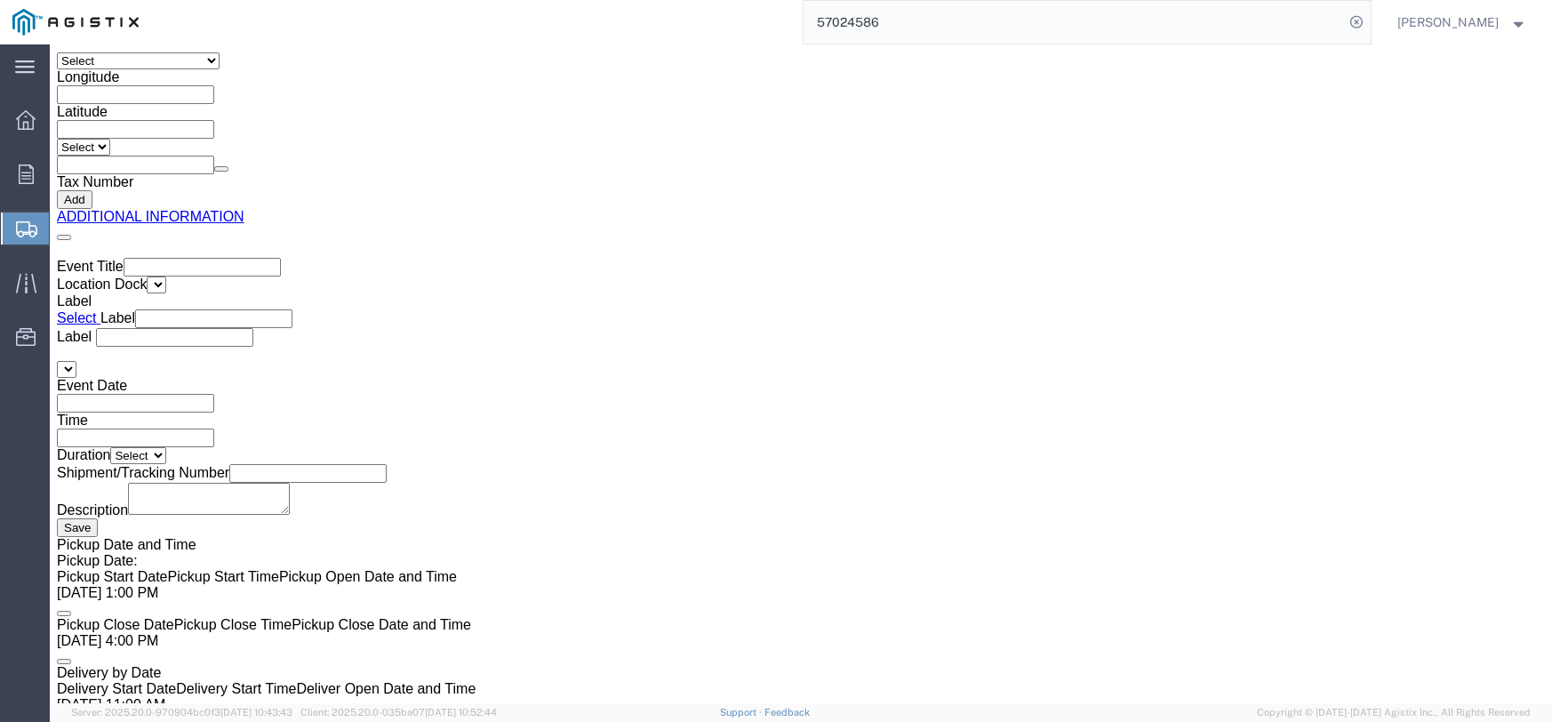
click select "Select Bulk Bundle(s) Cardboard Box(es) Carton(s) Crate(s) Drum(s) (Fiberboard)…"
select select "BNDL"
click select "Select Bulk Bundle(s) Cardboard Box(es) Carton(s) Crate(s) Drum(s) (Fiberboard)…"
click input "text"
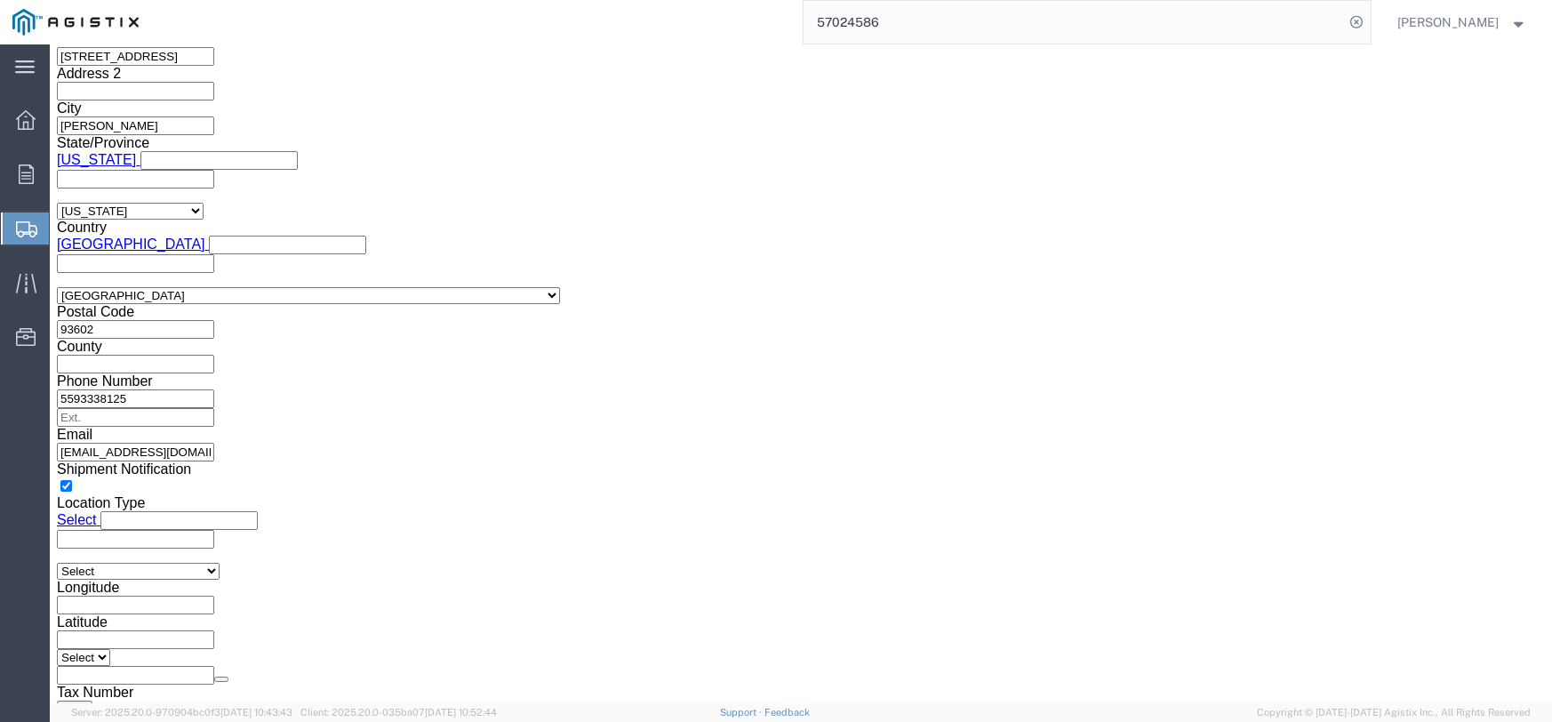
scroll to position [2401, 0]
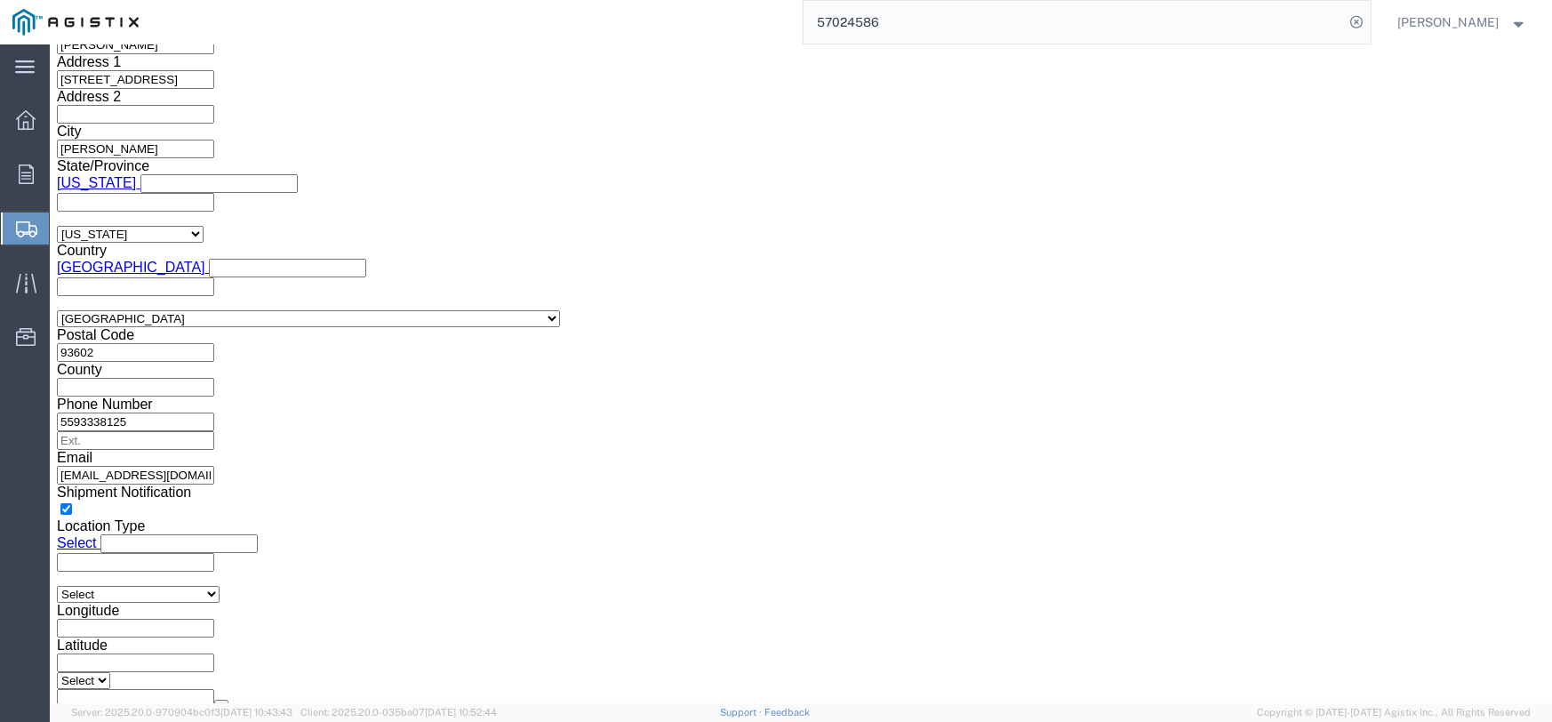
type input "240"
click input "text"
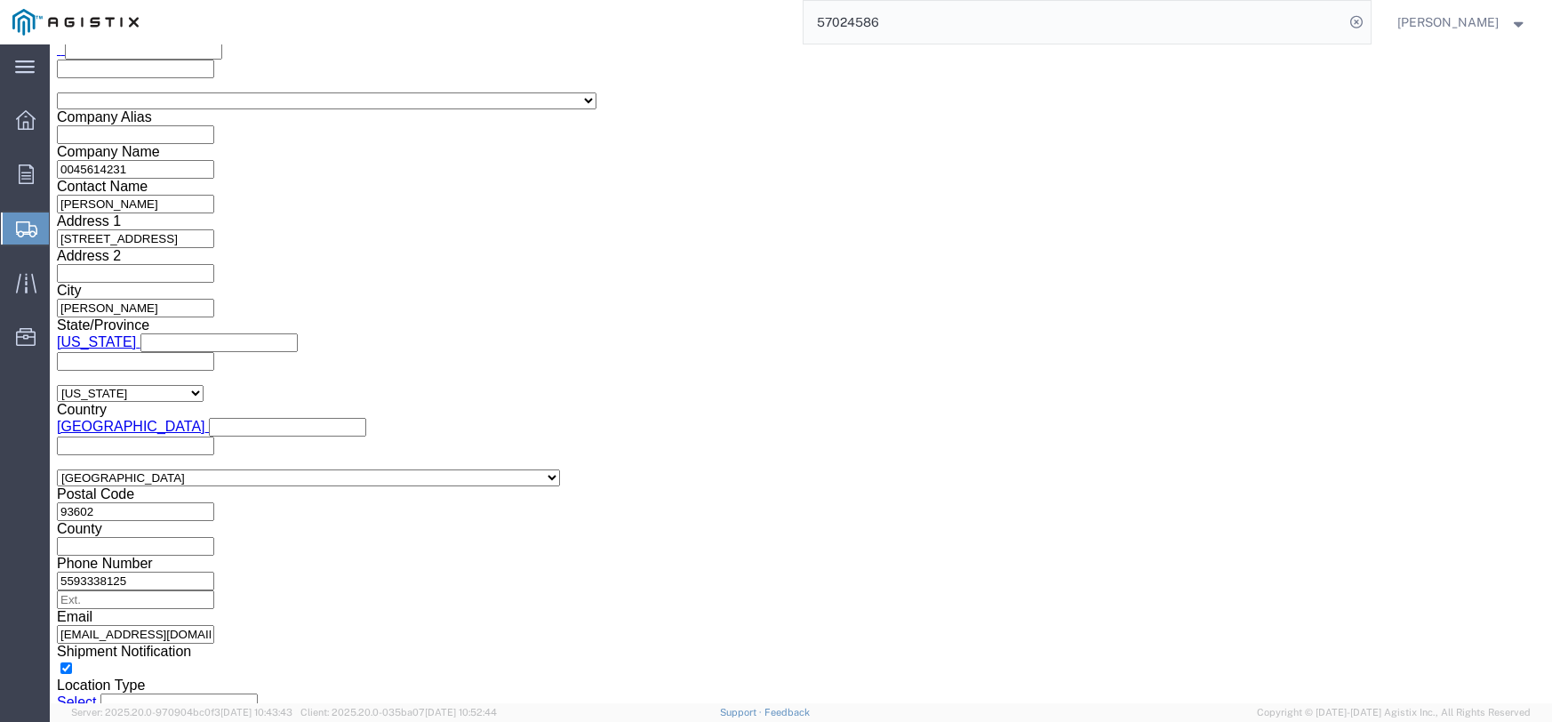
scroll to position [2223, 0]
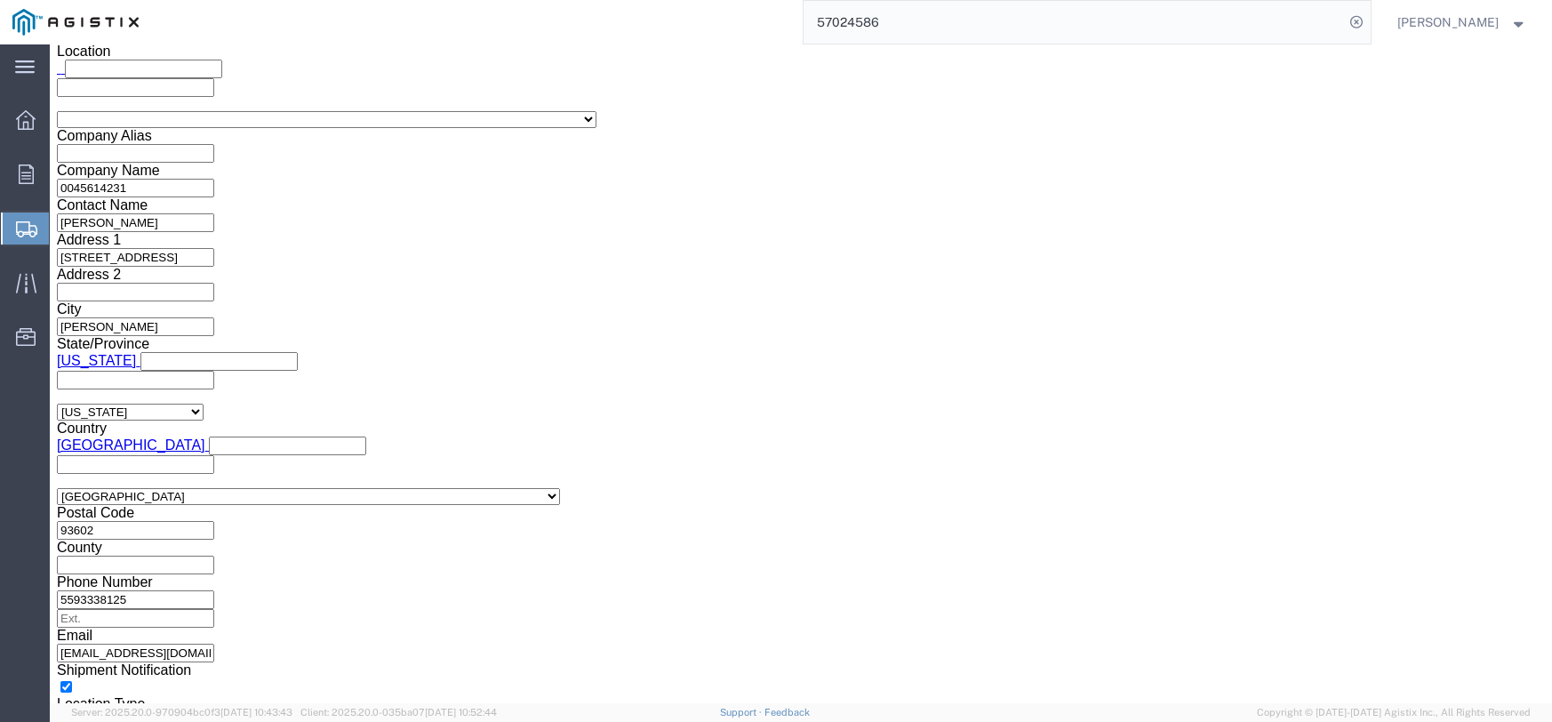
click select "Select Bulk Bundle(s) Cardboard Box(es) Carton(s) Crate(s) Drum(s) (Fiberboard)…"
select select "PONS"
click select "Select Bulk Bundle(s) Cardboard Box(es) Carton(s) Crate(s) Drum(s) (Fiberboard)…"
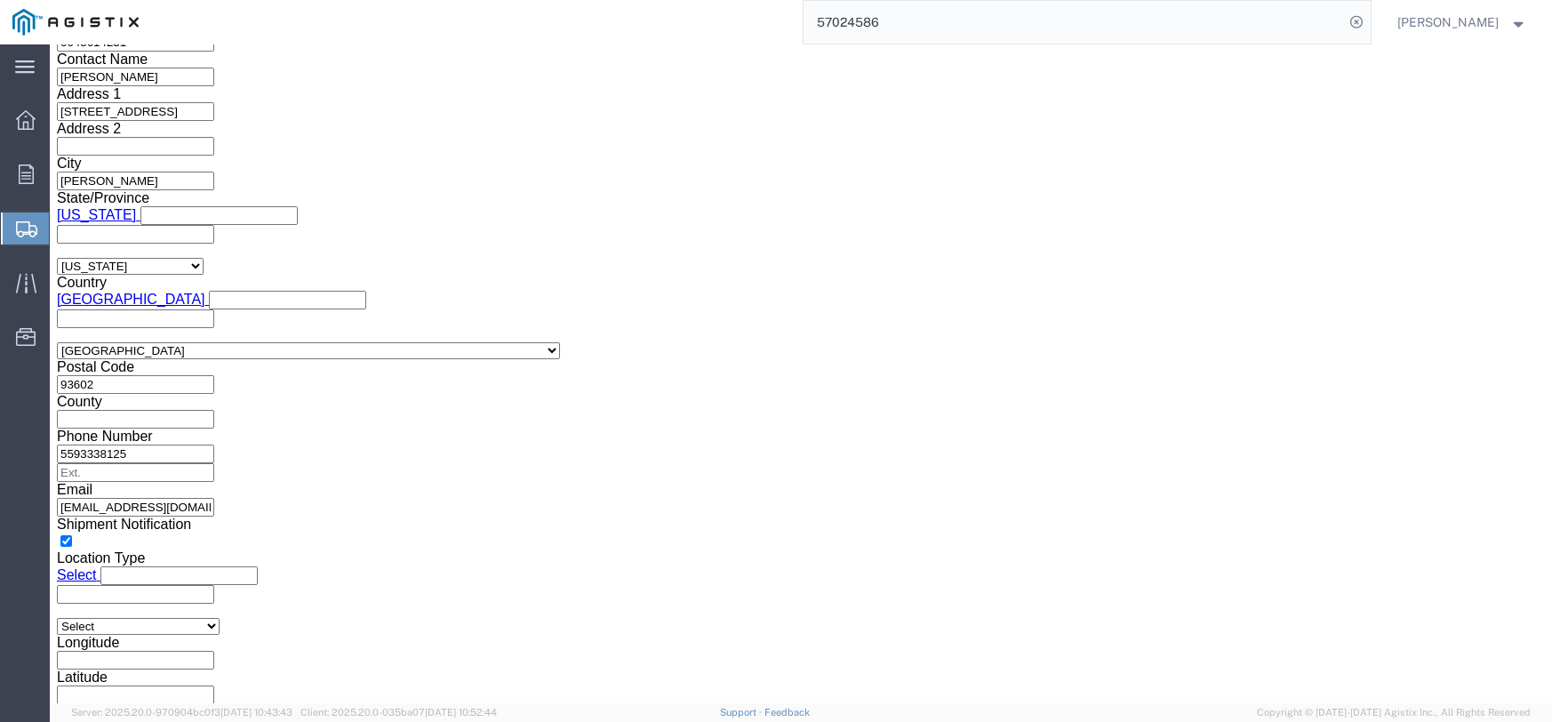
scroll to position [2401, 0]
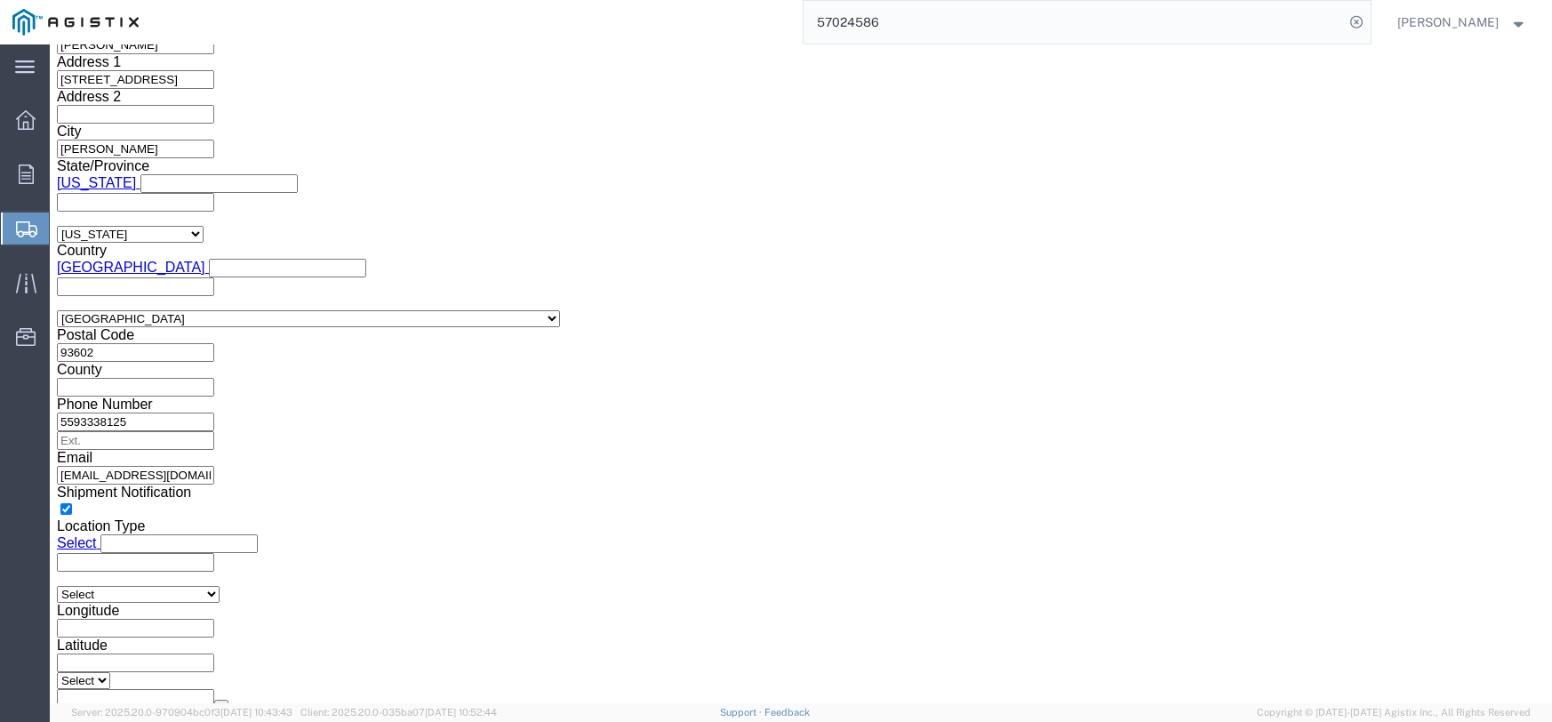
click input "text"
type input "147"
click input "text"
type input "20"
click input "text"
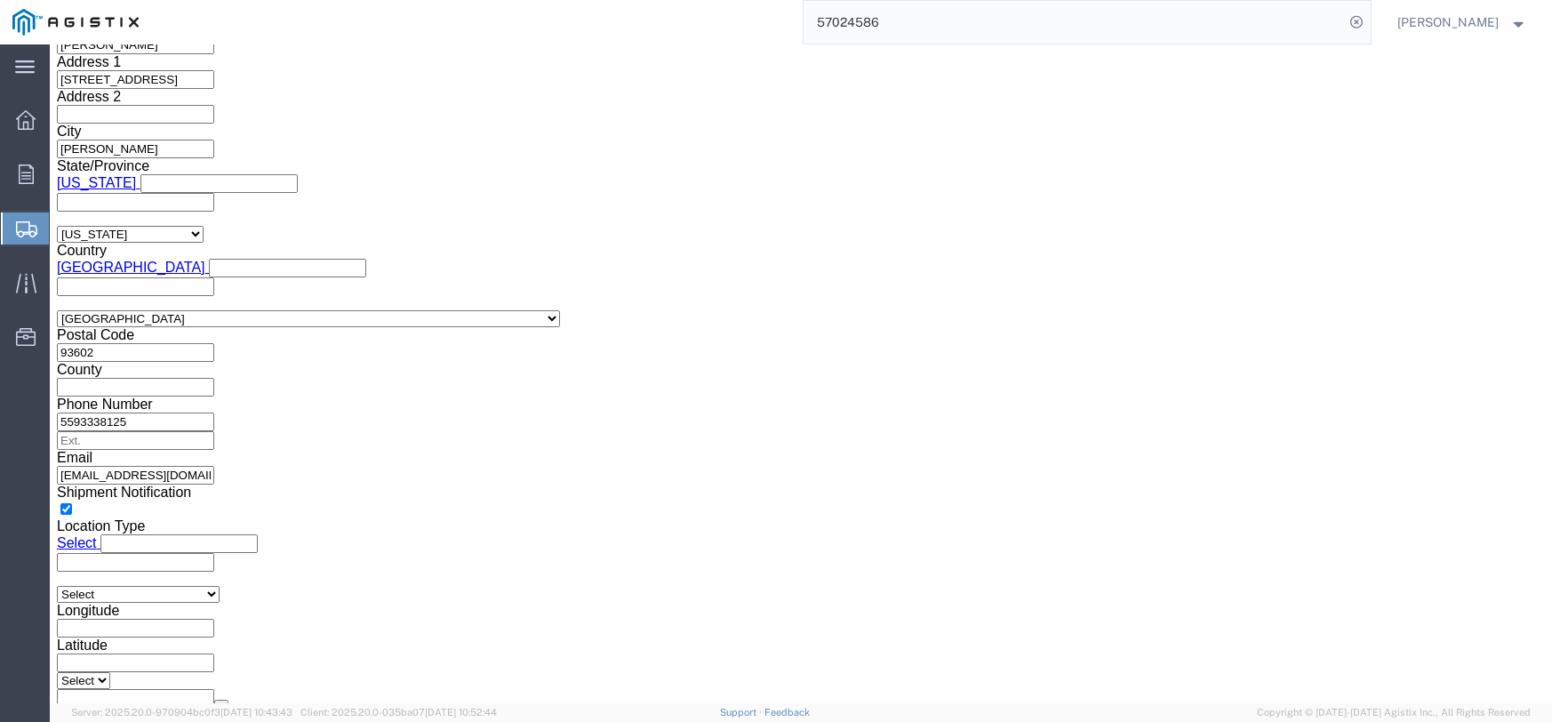
type input "32"
drag, startPoint x: 827, startPoint y: 354, endPoint x: 772, endPoint y: 353, distance: 55.1
click div "0.00 Select kgs lbs"
type input "100"
click div "Package Type Select Bulk Bundle(s) Cardboard Box(es) Carton(s) Crate(s) Drum(s)…"
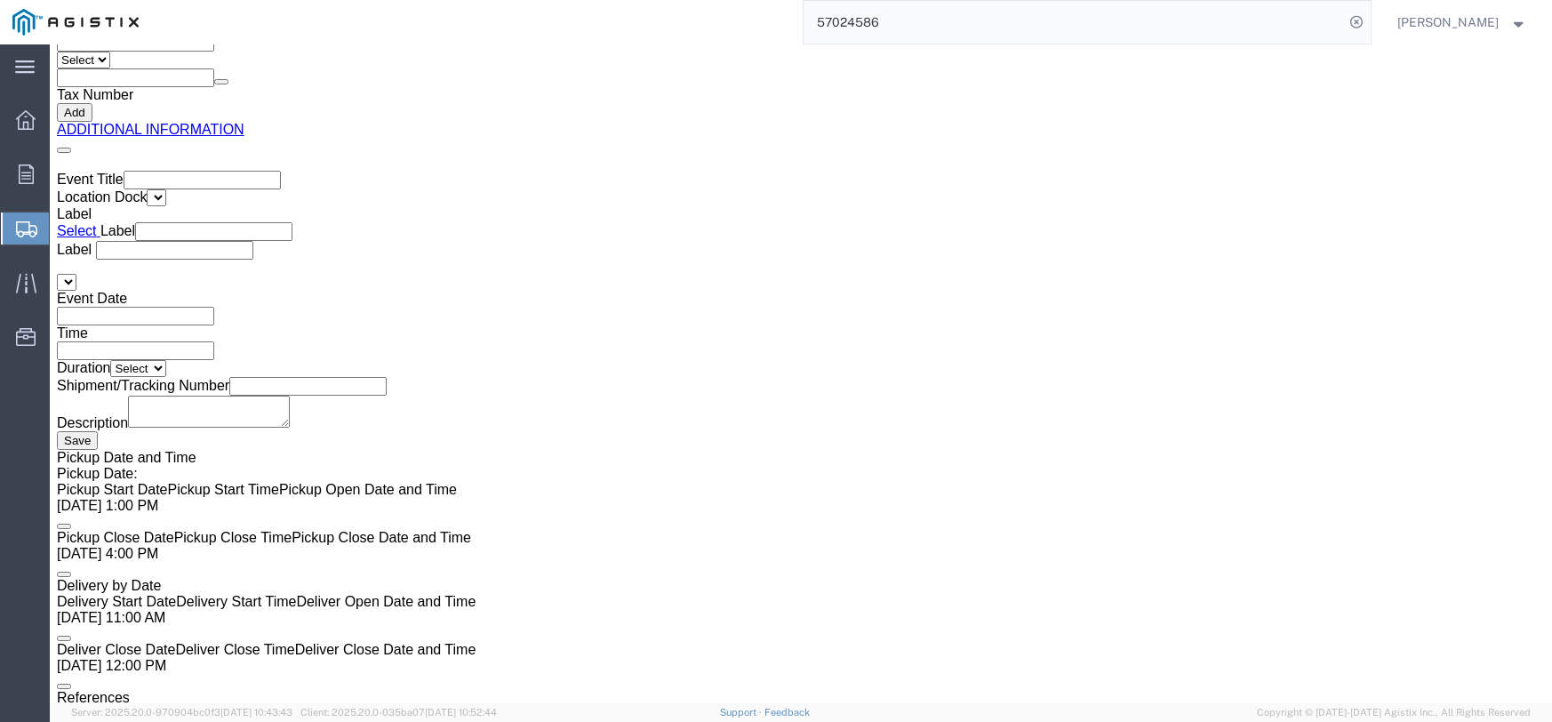
scroll to position [3023, 0]
click input "text"
type input "9"
click input "text"
type input "6"
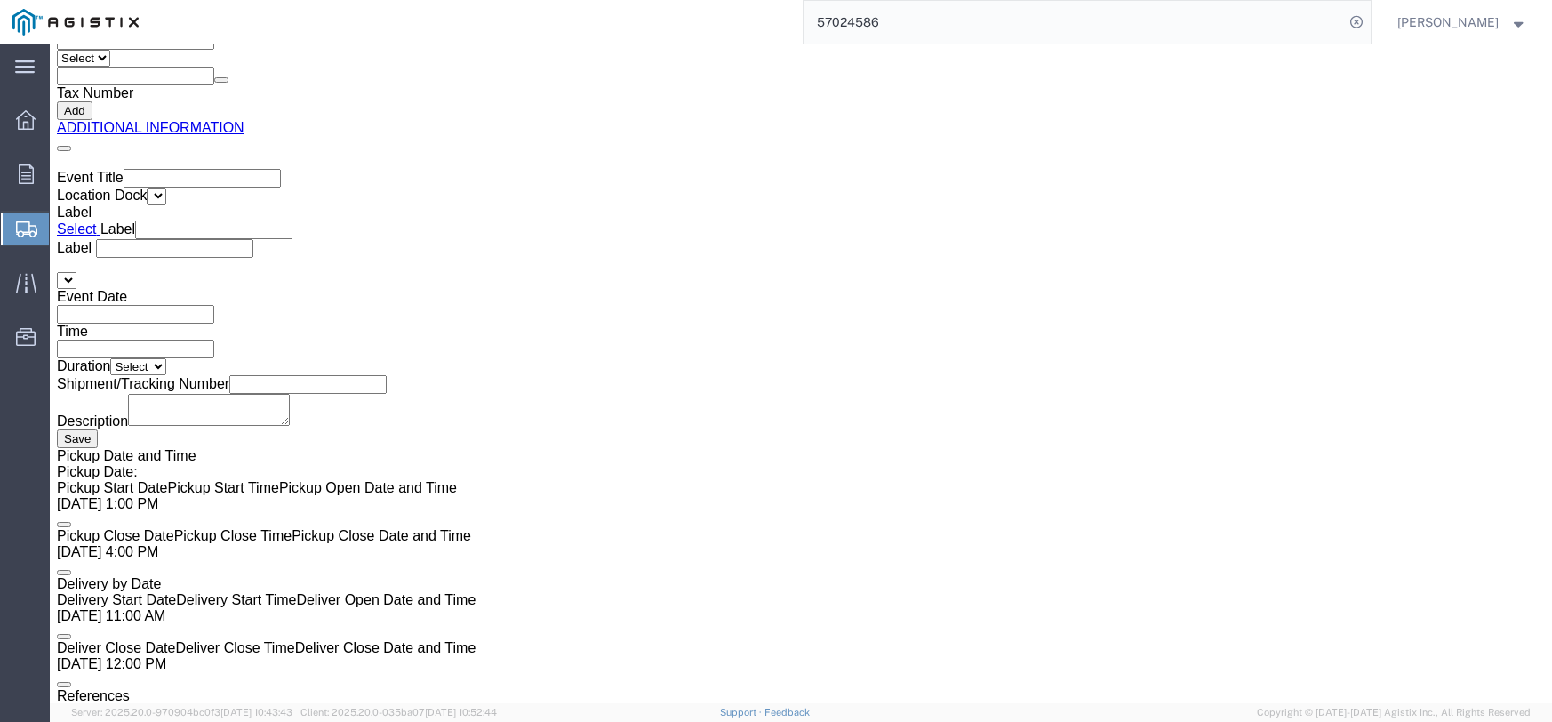
click input "0.00"
type input "0"
type input "9"
type input "100"
click link "Add Content"
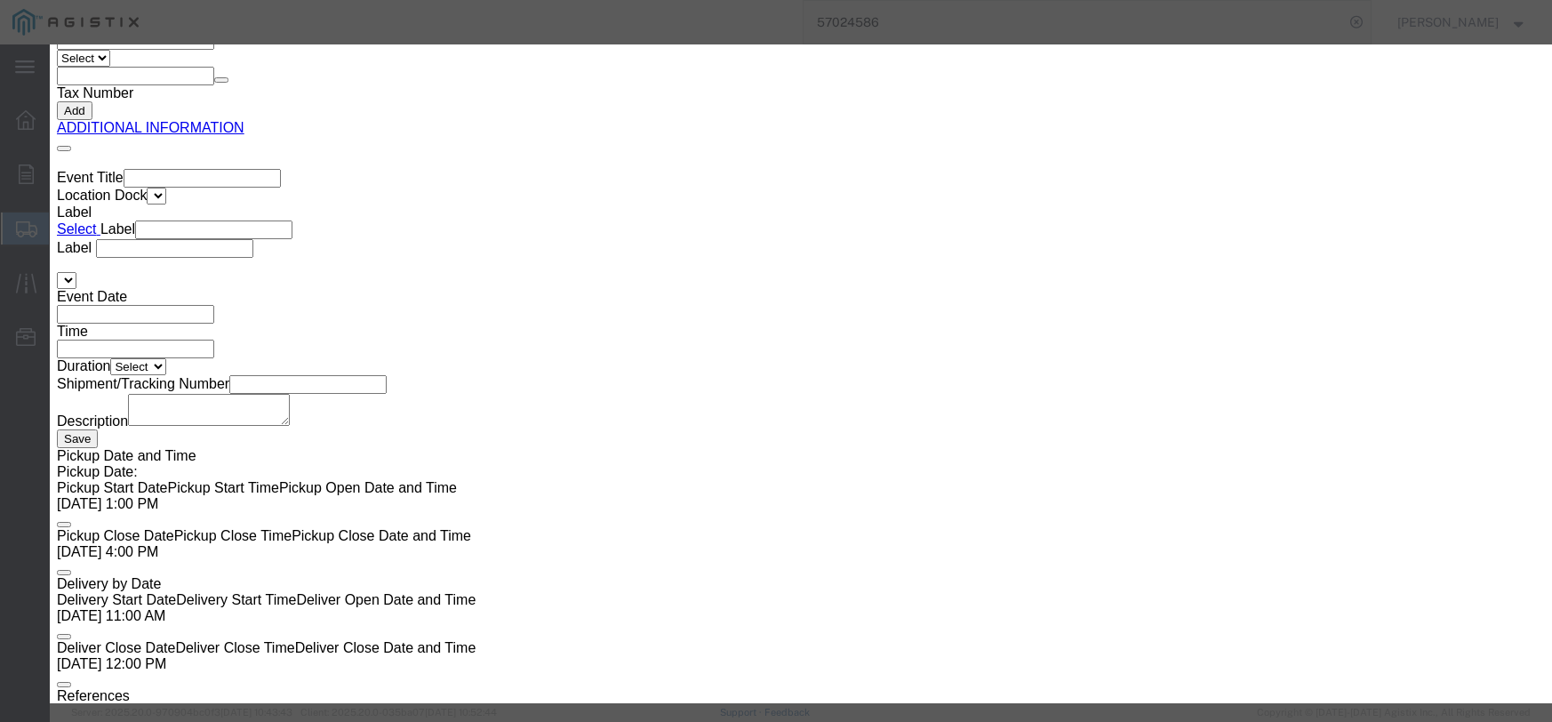
click button "Close"
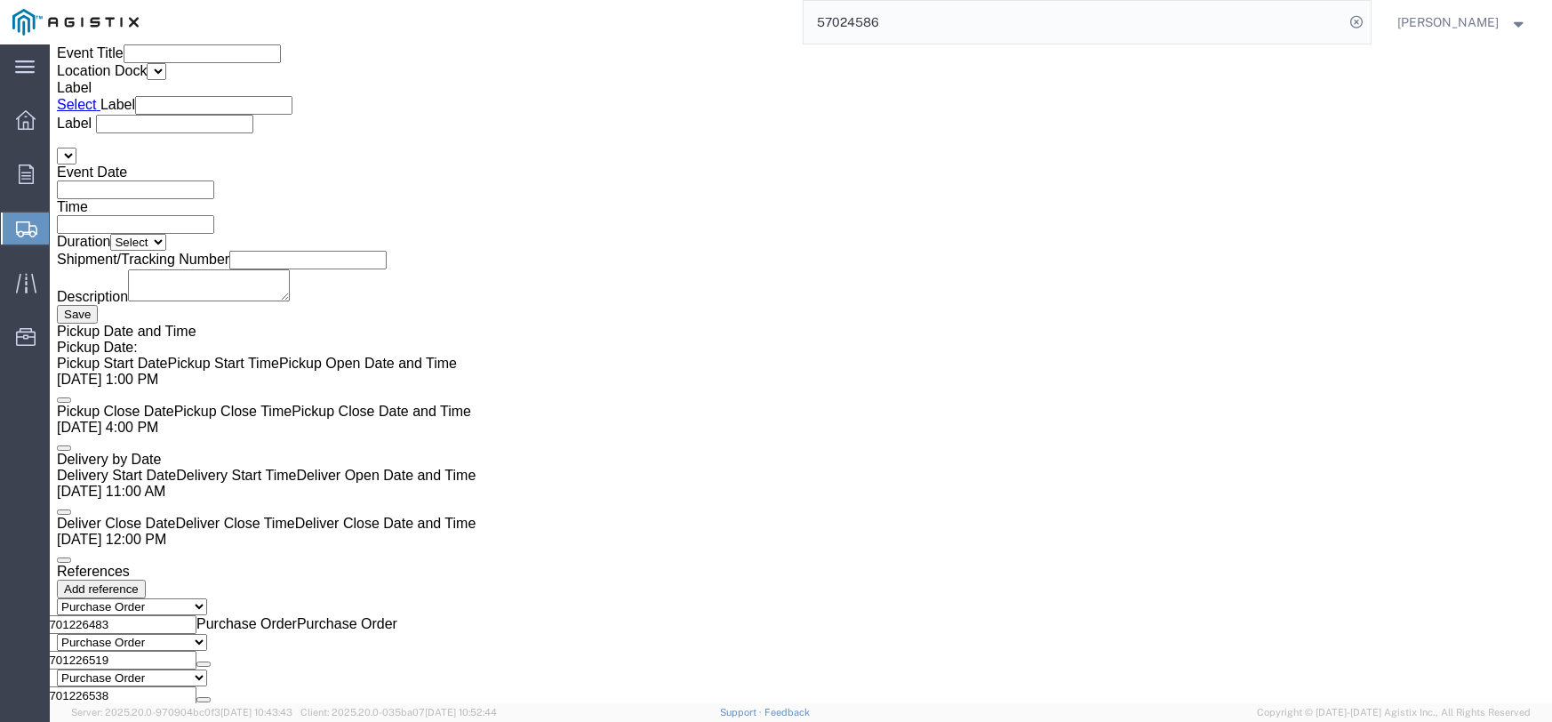
scroll to position [3201, 0]
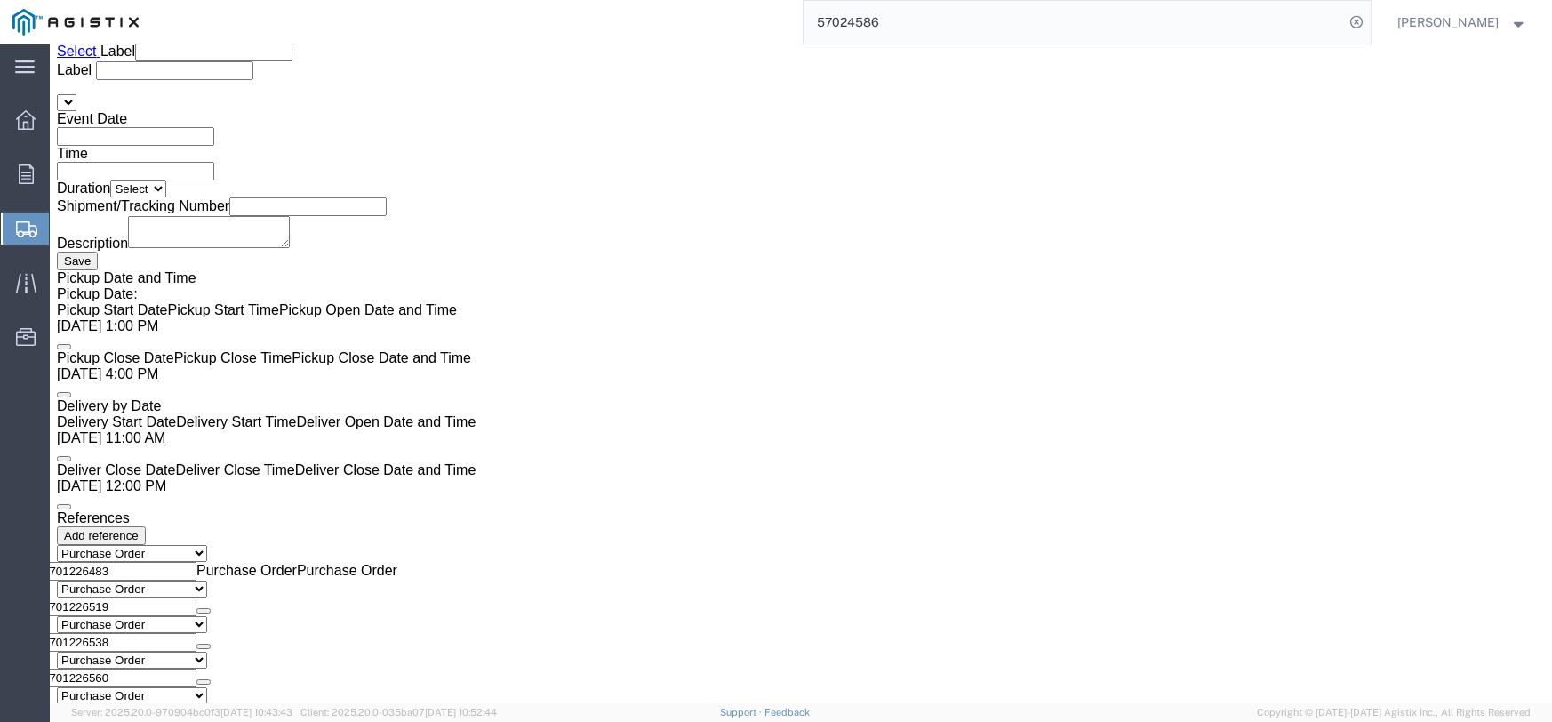
drag, startPoint x: 46, startPoint y: 415, endPoint x: 608, endPoint y: 278, distance: 578.4
click icon
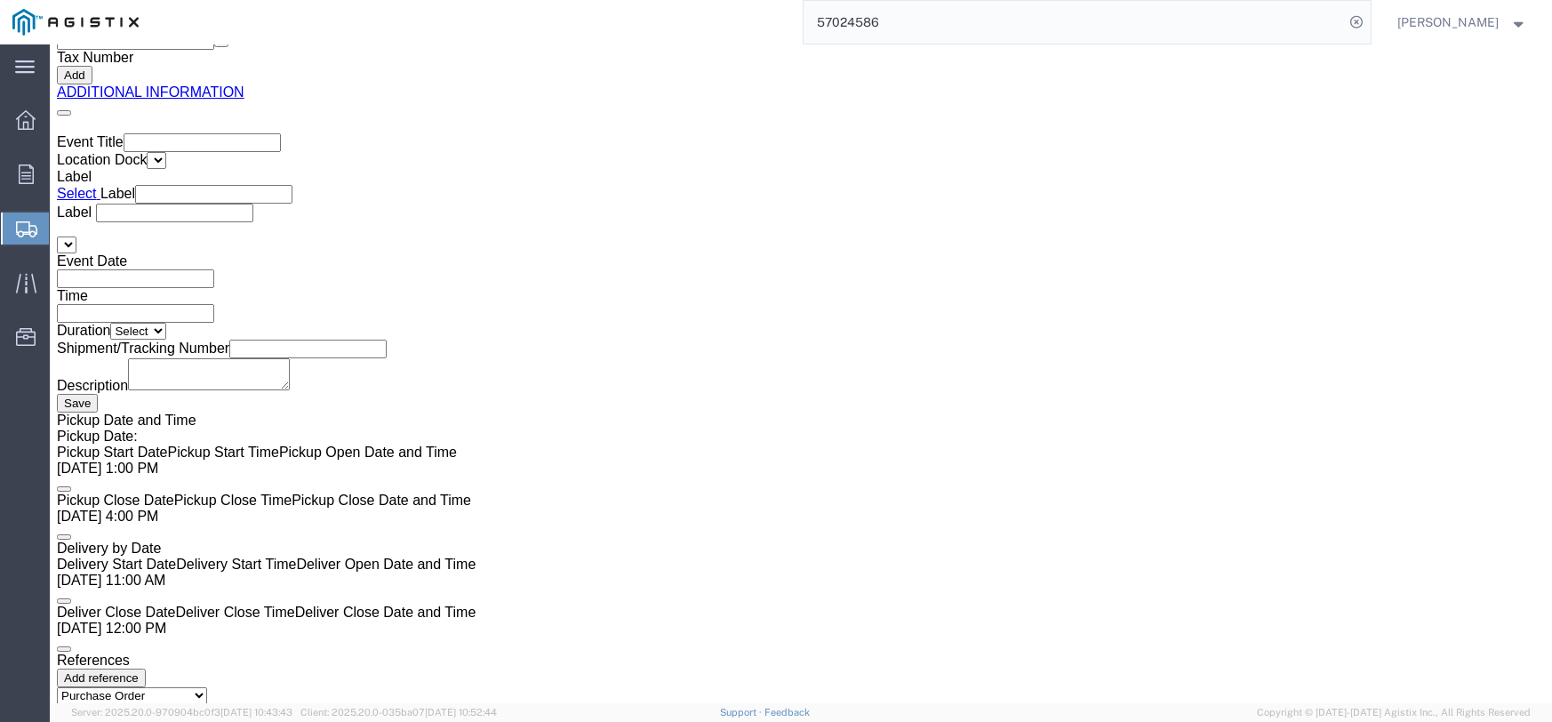
scroll to position [3023, 0]
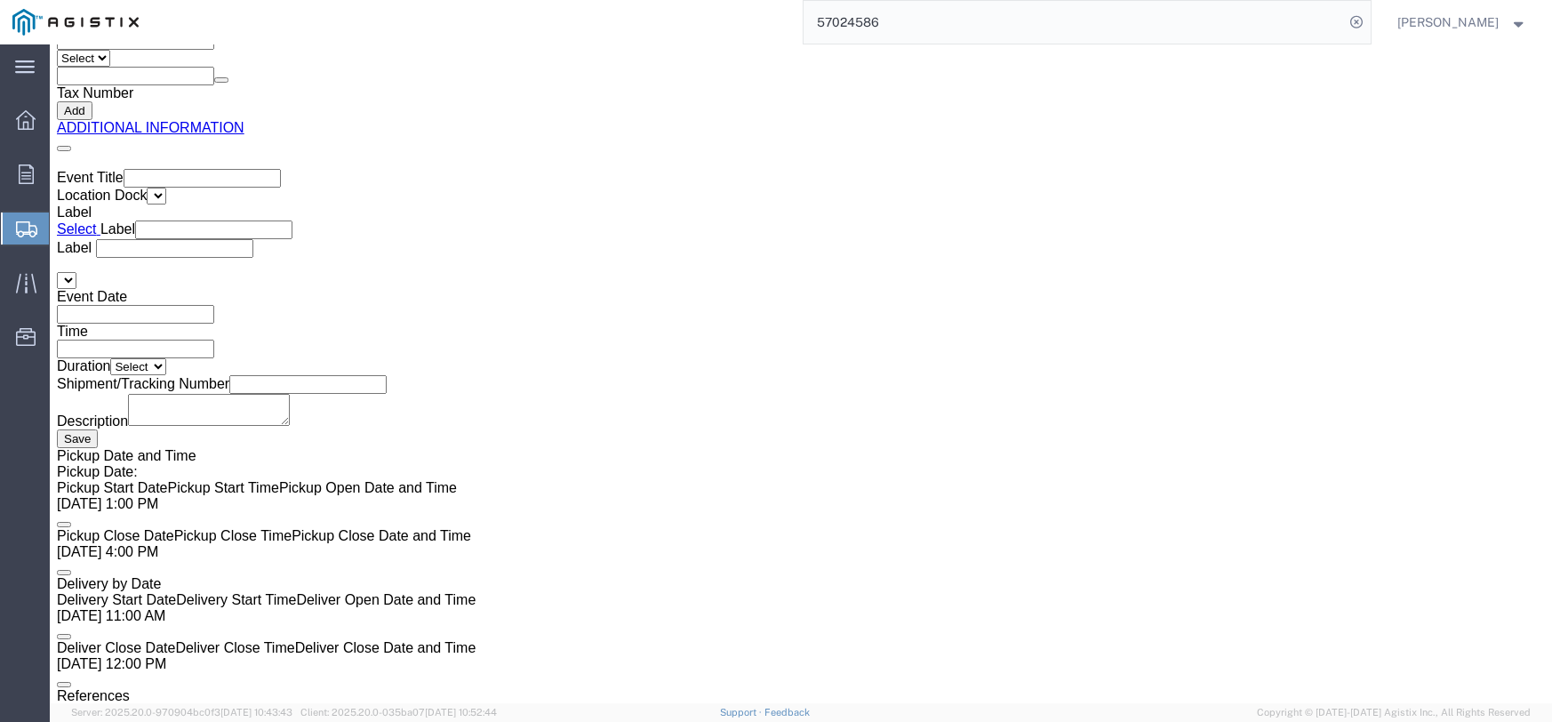
drag, startPoint x: 46, startPoint y: 326, endPoint x: 610, endPoint y: 461, distance: 579.5
click icon
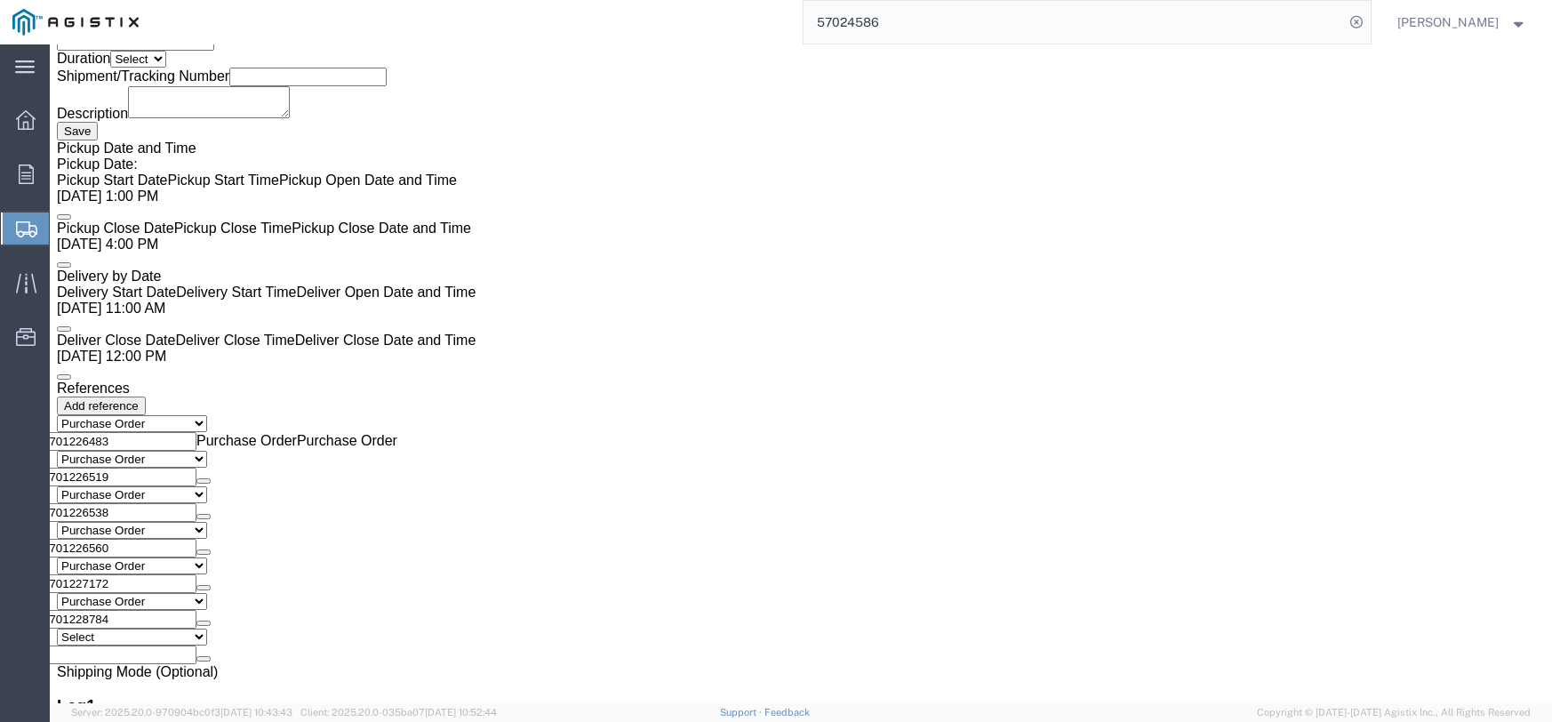
scroll to position [3290, 0]
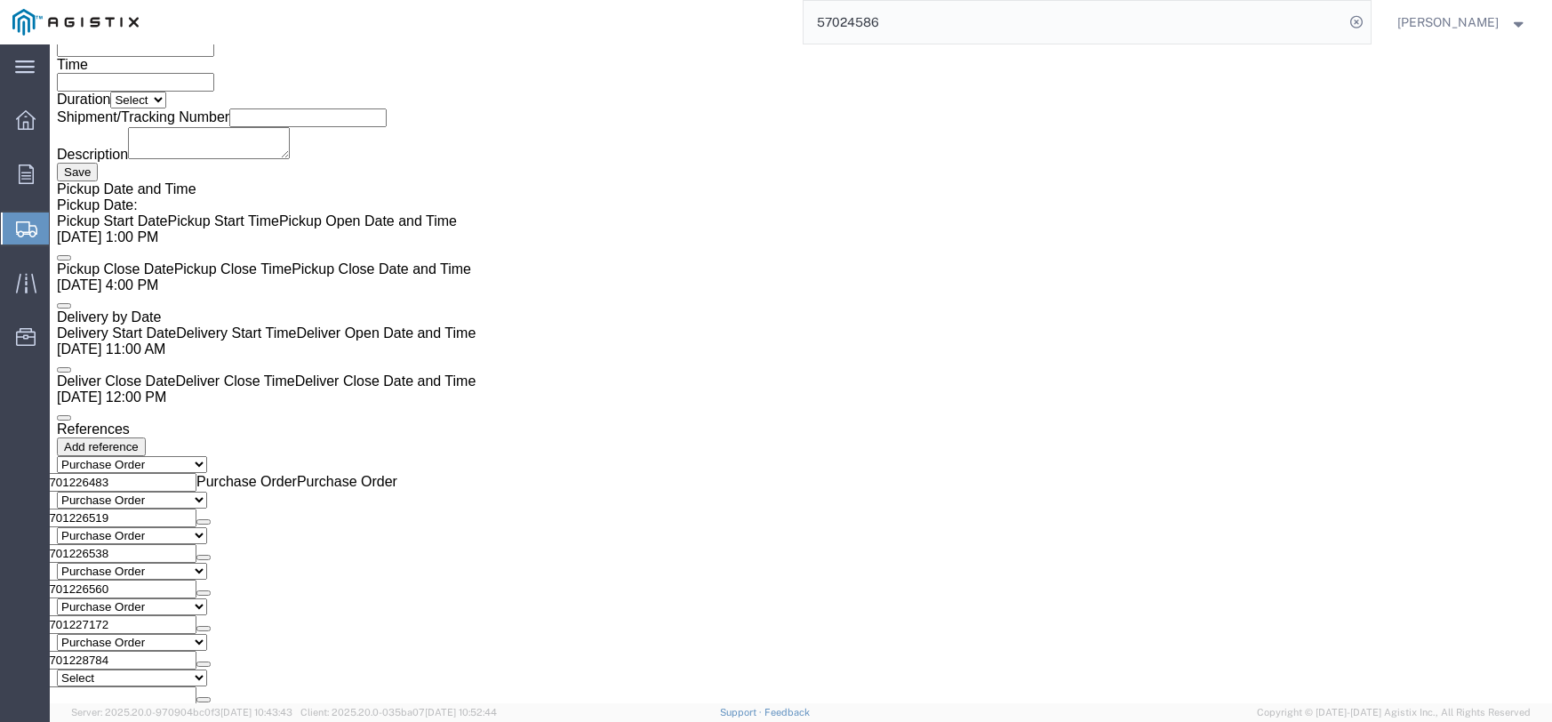
drag, startPoint x: 48, startPoint y: 325, endPoint x: 614, endPoint y: 326, distance: 566.4
click icon
click dd "140.00 Each"
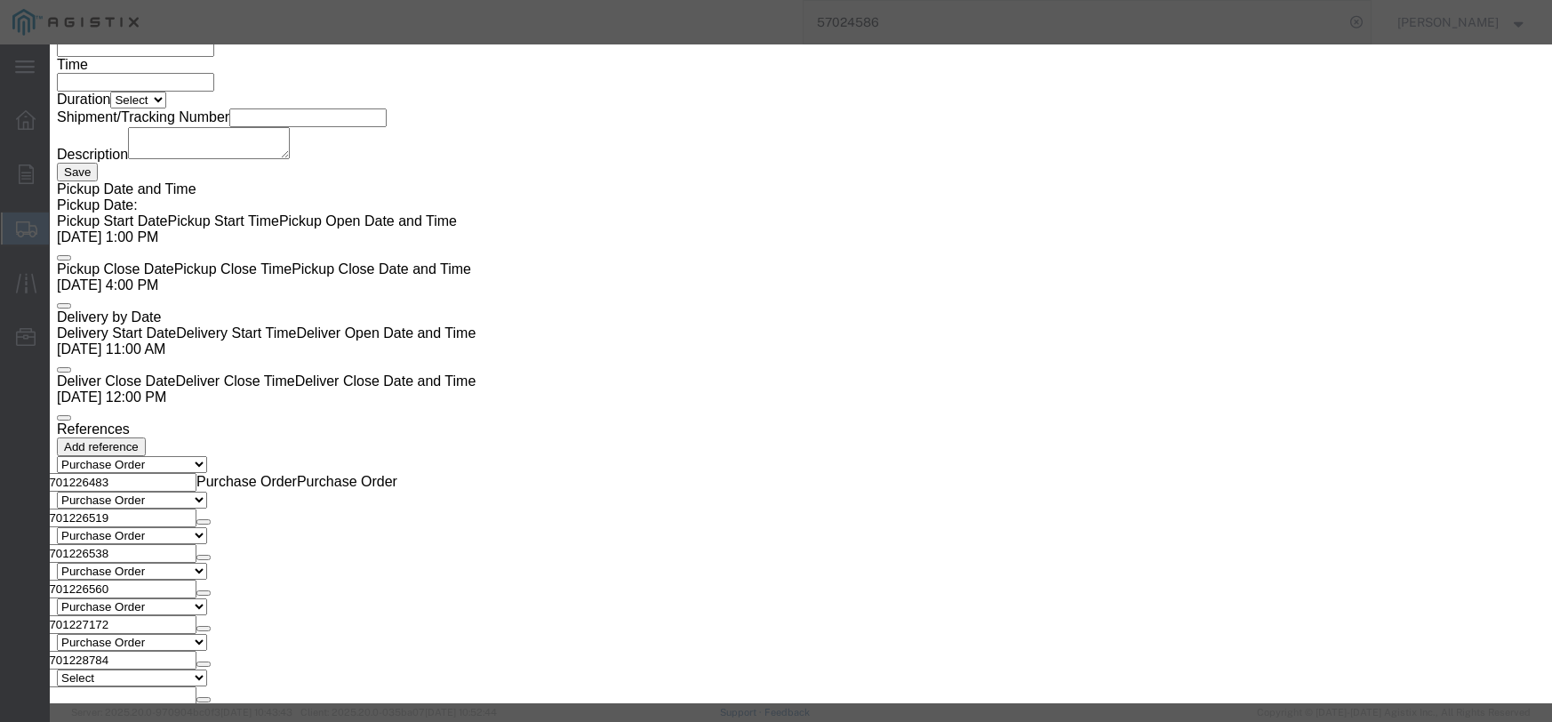
click select "Select Bag Barrels 100Board Feet Bottle Box Blister Pack Carats Can Capsule Car…"
select select "FT"
click select "Select Bag Barrels 100Board Feet Bottle Box Blister Pack Carats Can Capsule Car…"
click input "text"
type input "1192.80"
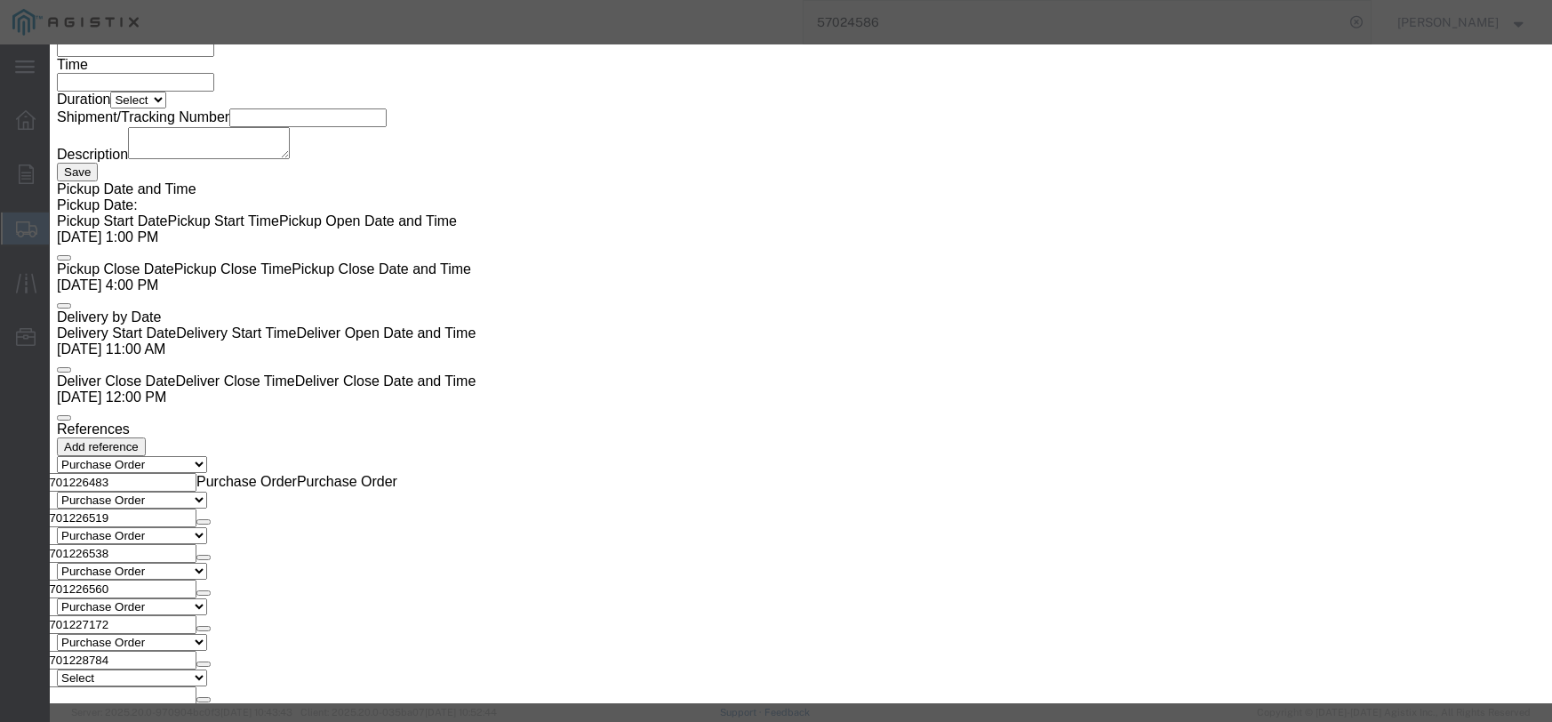
click select "Select 50 55 60 65 70 85 92.5 100 125 175 250 300 400"
select select "55"
click select "Select 50 55 60 65 70 85 92.5 100 125 175 250 300 400"
click button "Save & Close"
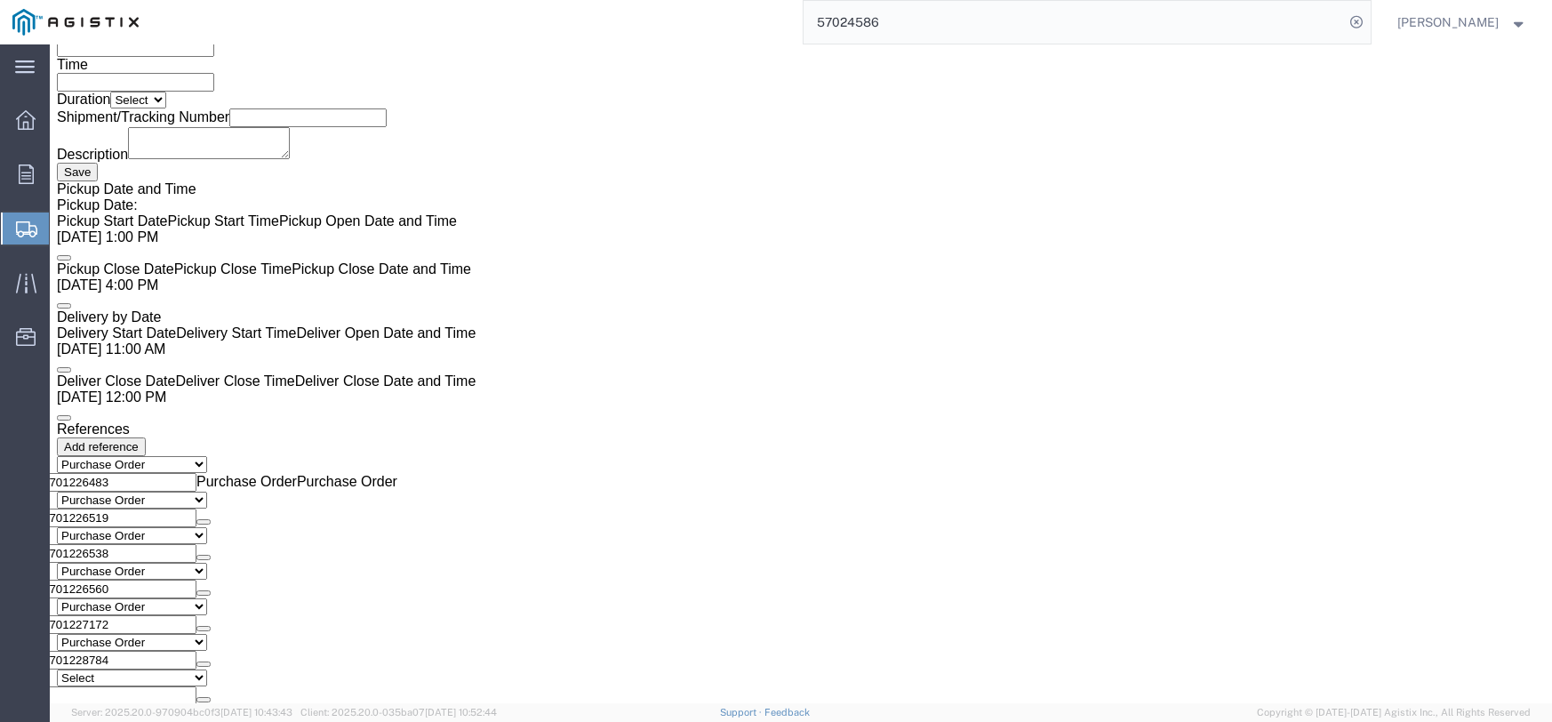
click dd "240.00 Each"
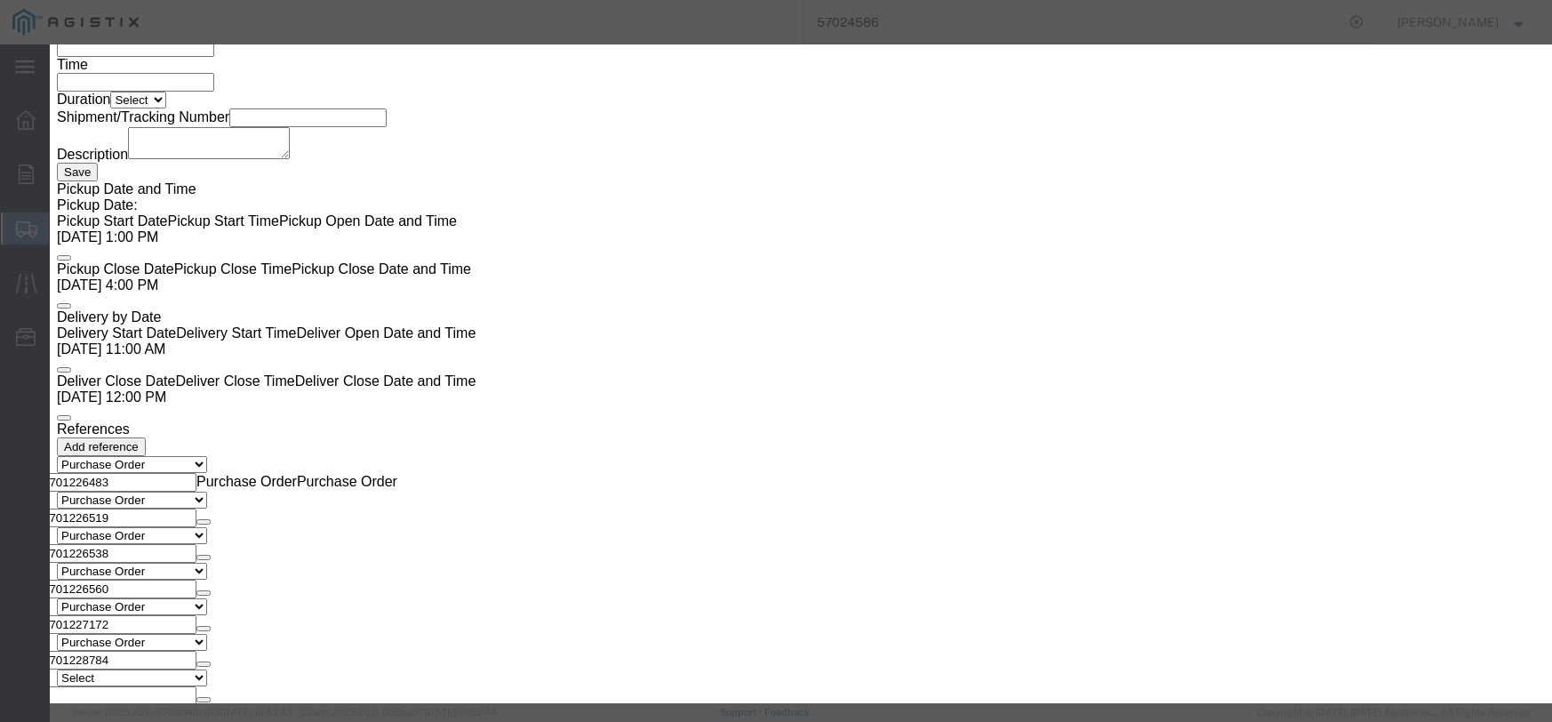
click select "Select Bag Barrels 100Board Feet Bottle Box Blister Pack Carats Can Capsule Car…"
select select "FT"
click select "Select Bag Barrels 100Board Feet Bottle Box Blister Pack Carats Can Capsule Car…"
click input "text"
type input "667.20"
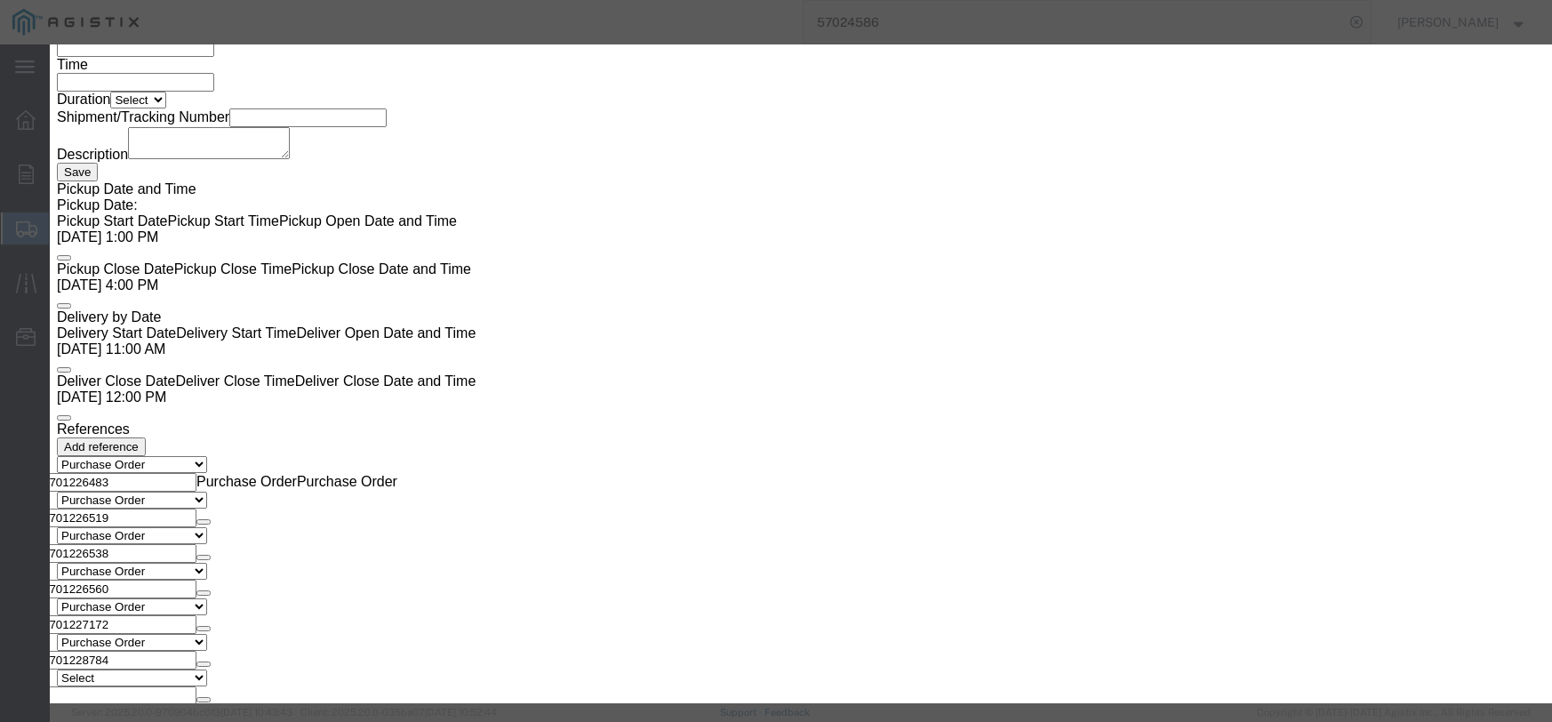
click select "Select 50 55 60 65 70 85 92.5 100 125 175 250 300 400"
select select "55"
click select "Select 50 55 60 65 70 85 92.5 100 125 175 250 300 400"
click button "Save & Close"
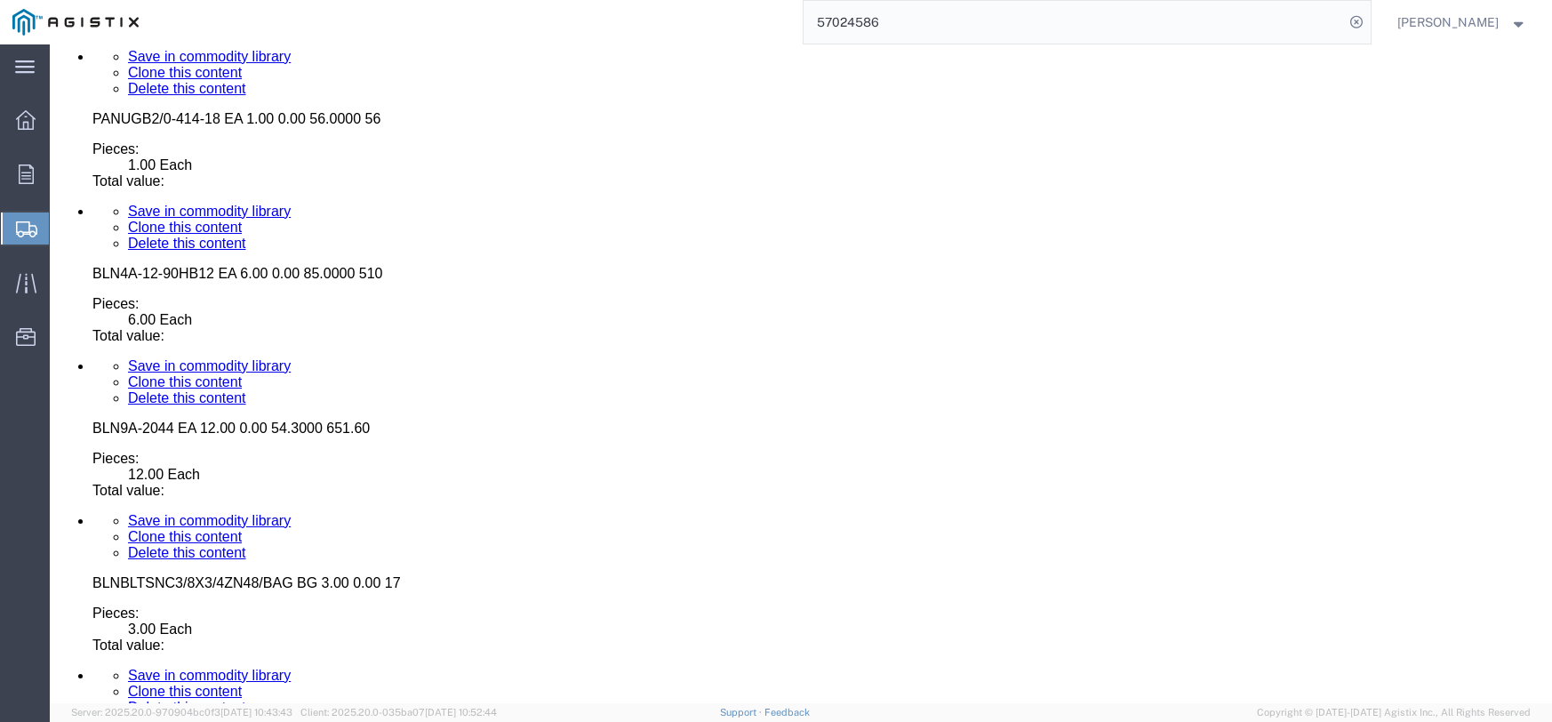
scroll to position [10266, 0]
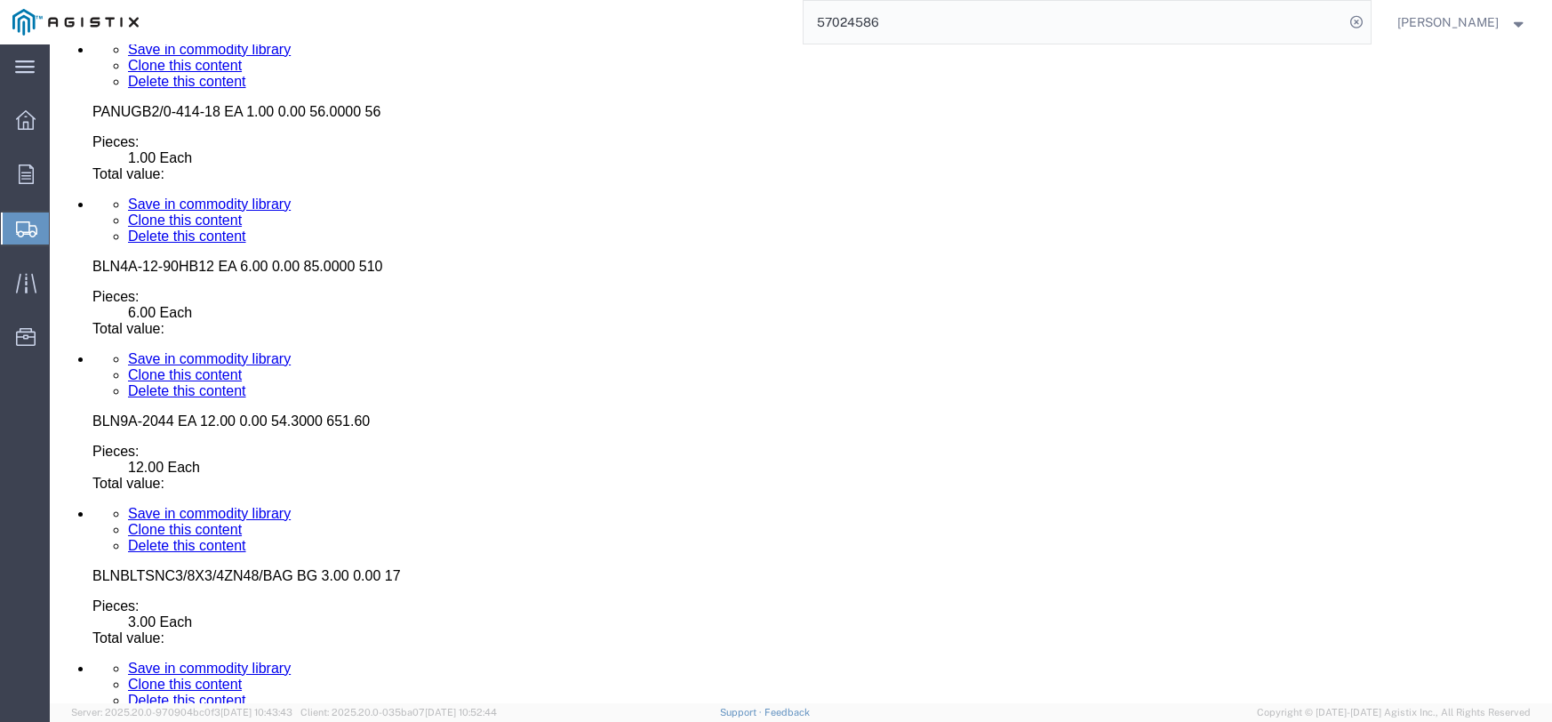
click div "Pieces: 8.00 Each Total value:"
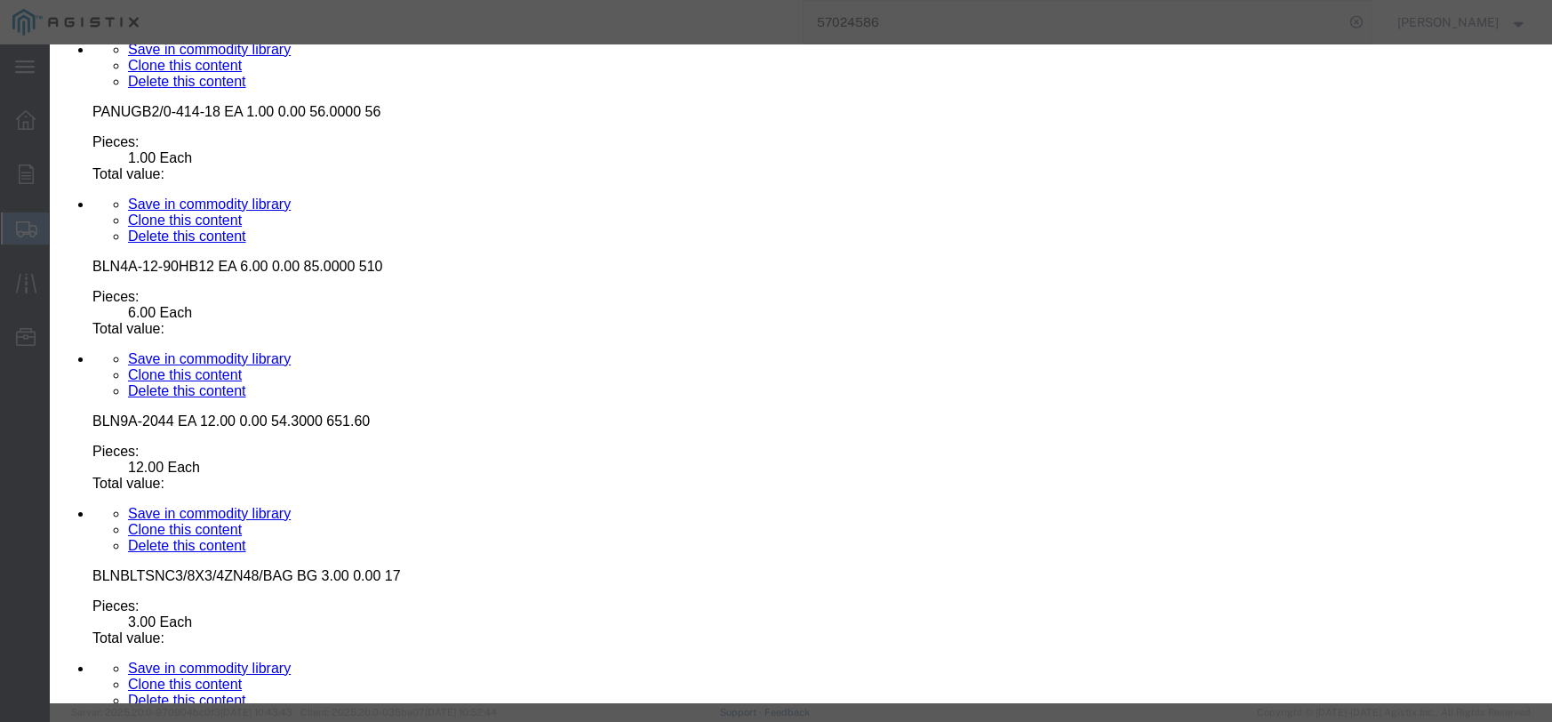
click input "text"
type input "1531.68"
click select "Select 50 55 60 65 70 85 92.5 100 125 175 250 300 400"
select select "55"
click select "Select 50 55 60 65 70 85 92.5 100 125 175 250 300 400"
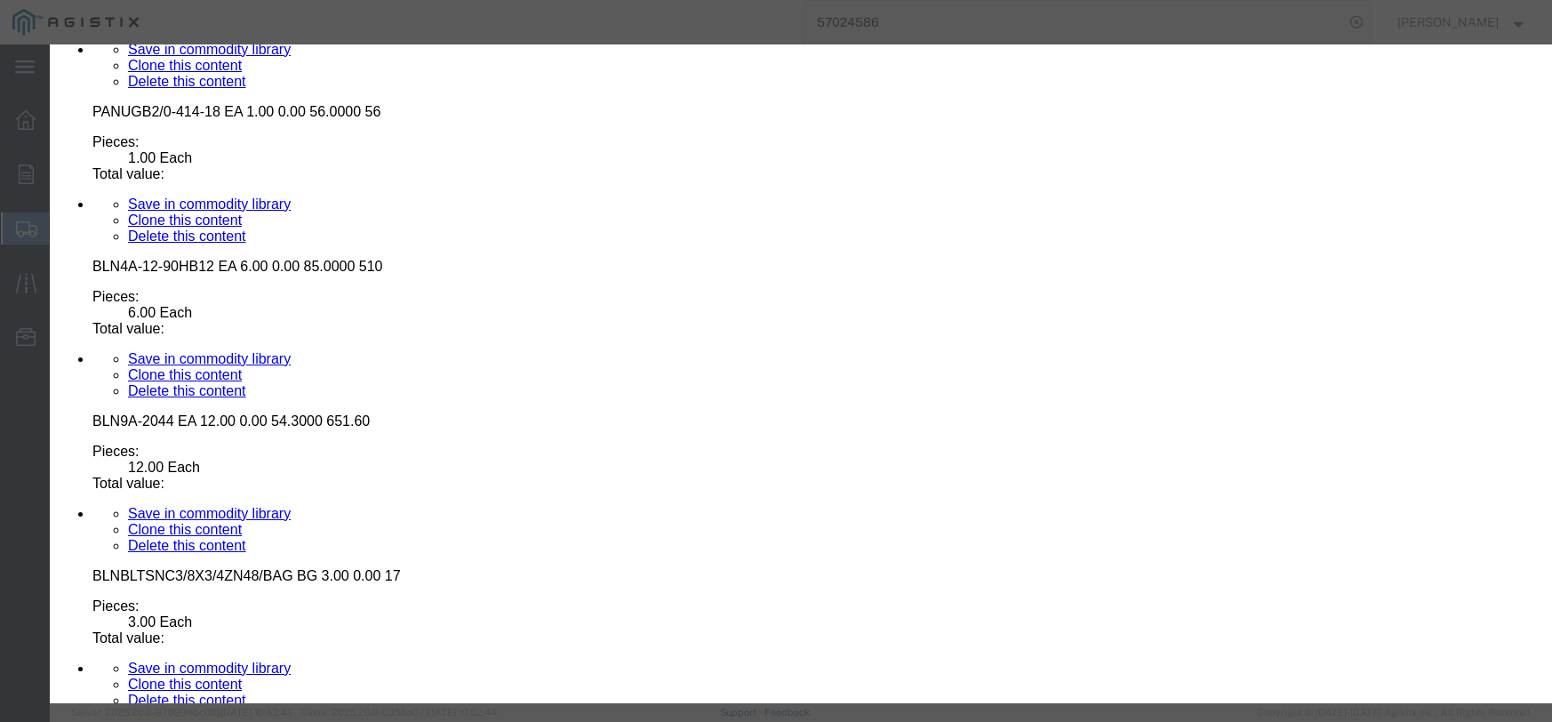
click button "Save & Close"
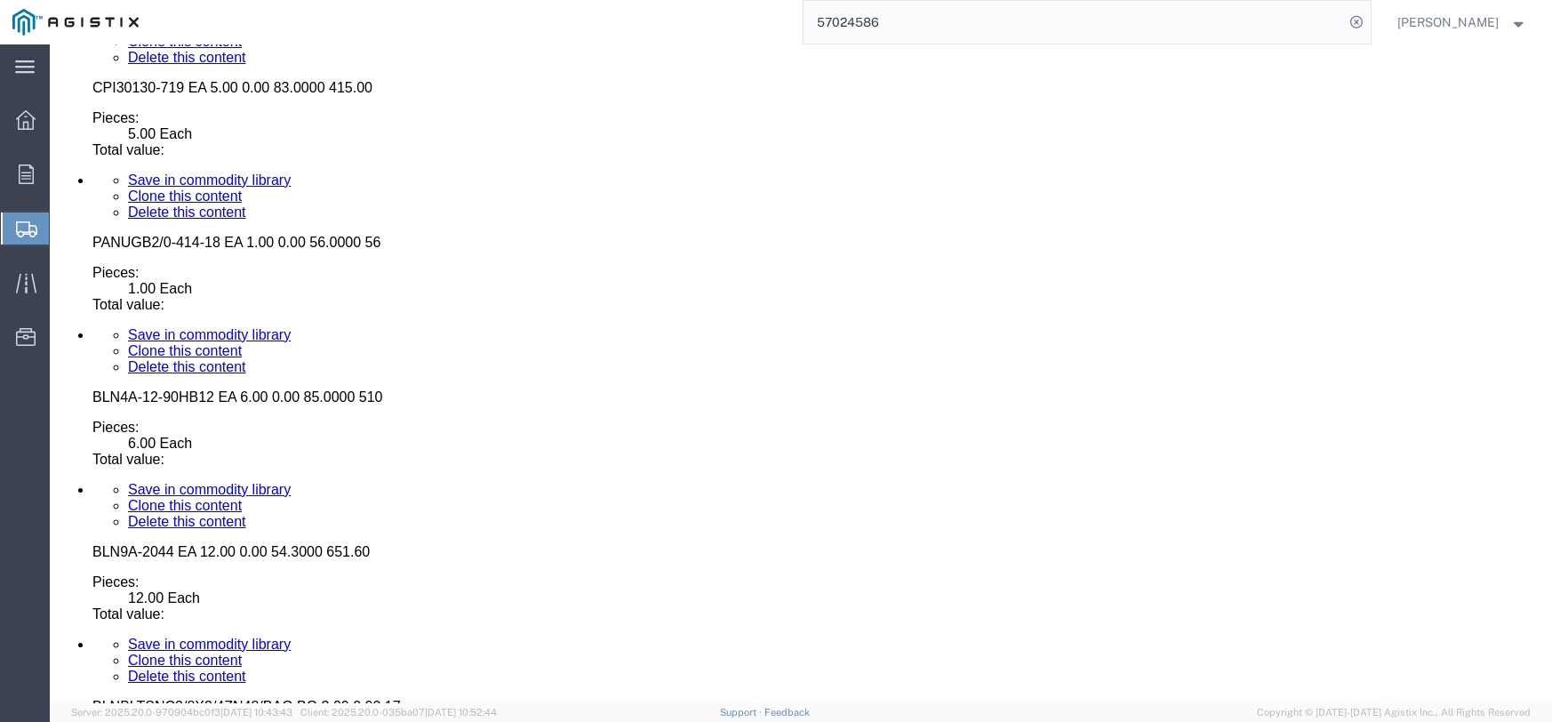
scroll to position [10089, 0]
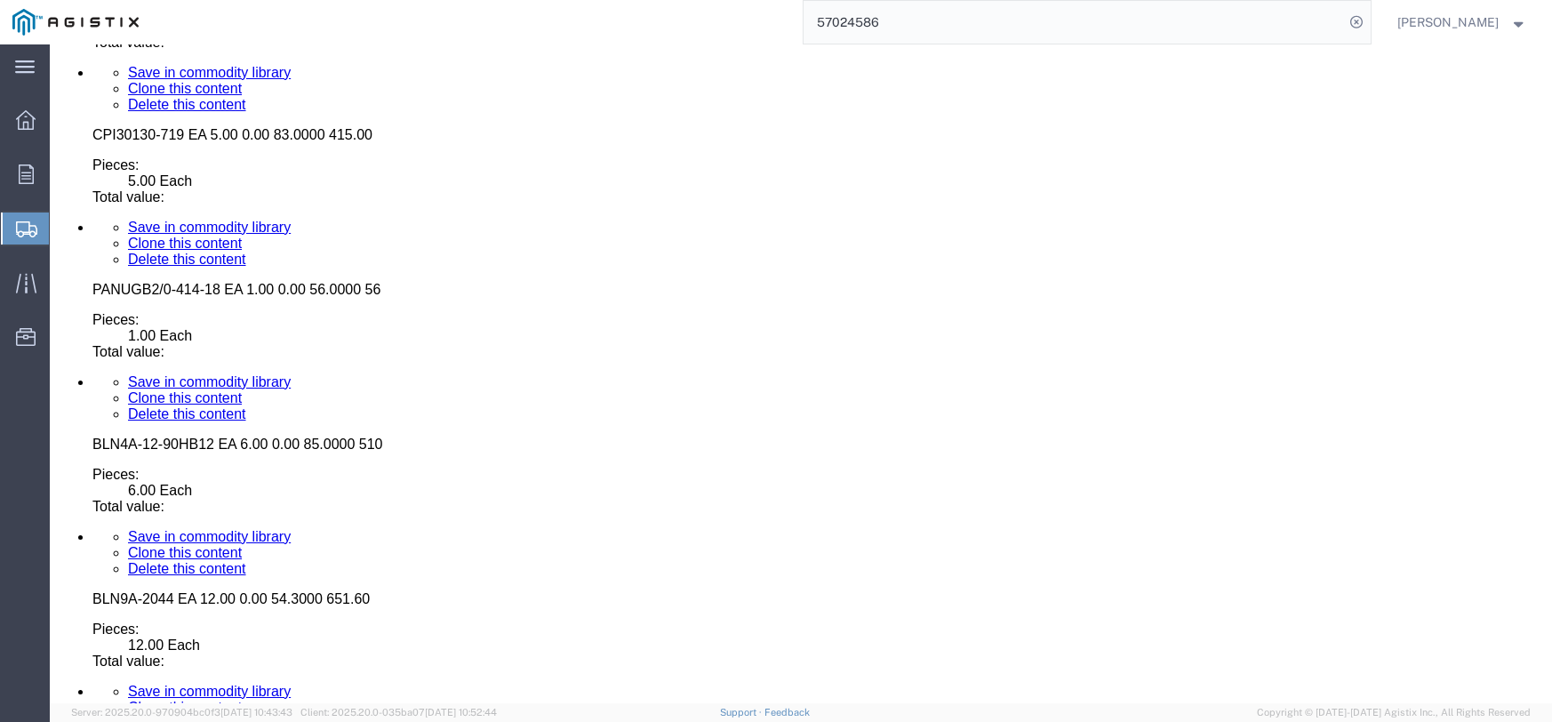
click dl "Pieces: 1000.00 Each Total value:"
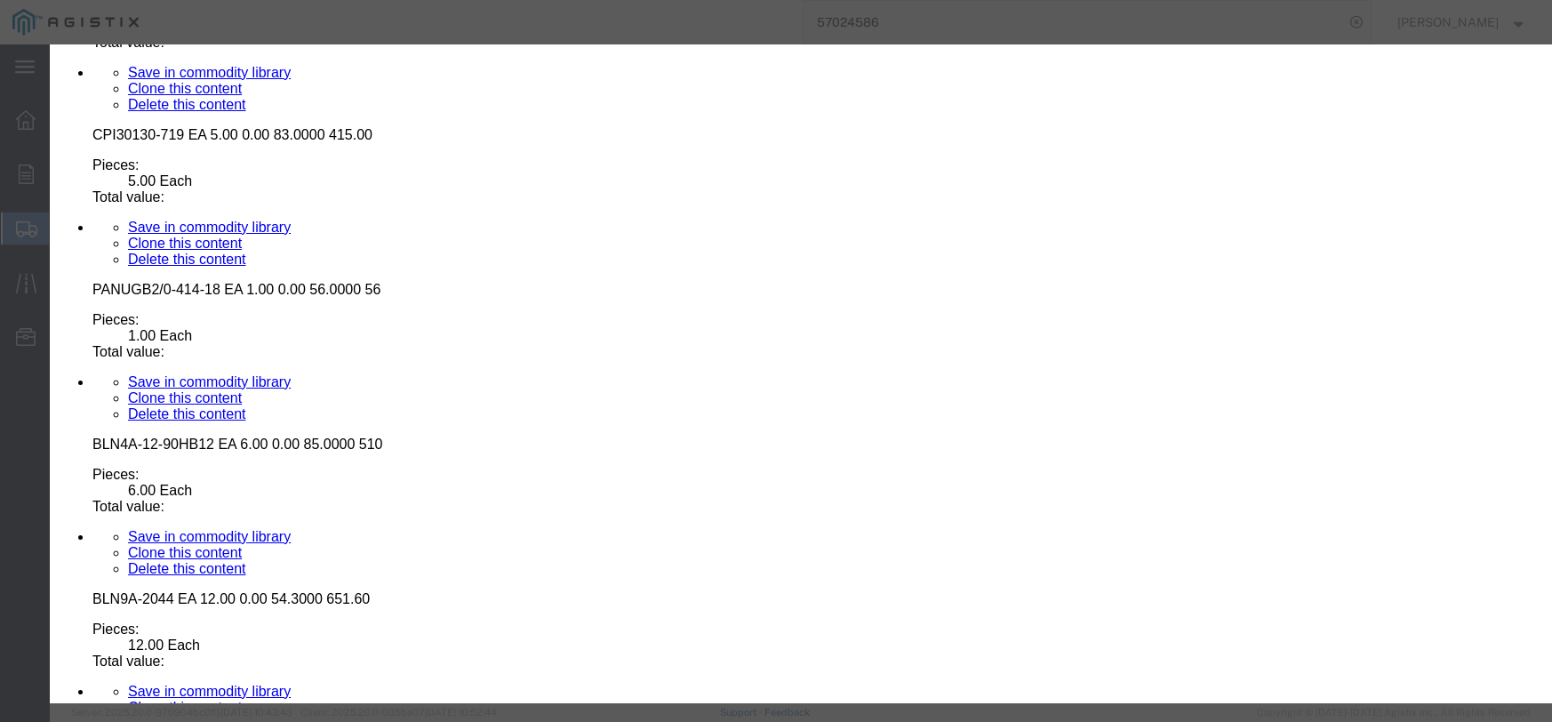
click input "text"
type input "300"
click select "Select 50 55 60 65 70 85 92.5 100 125 175 250 300 400"
select select "55"
click select "Select 50 55 60 65 70 85 92.5 100 125 175 250 300 400"
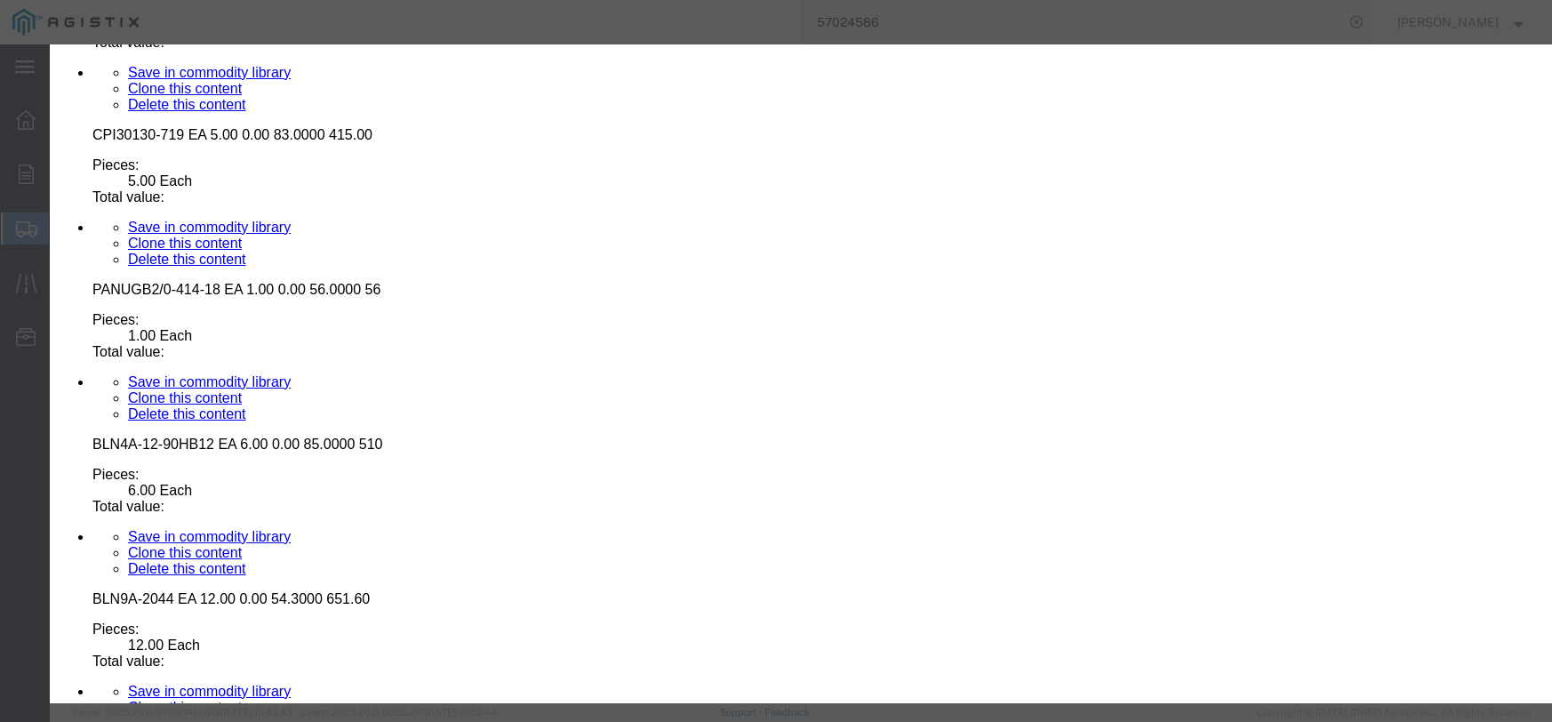
click button "Save & Close"
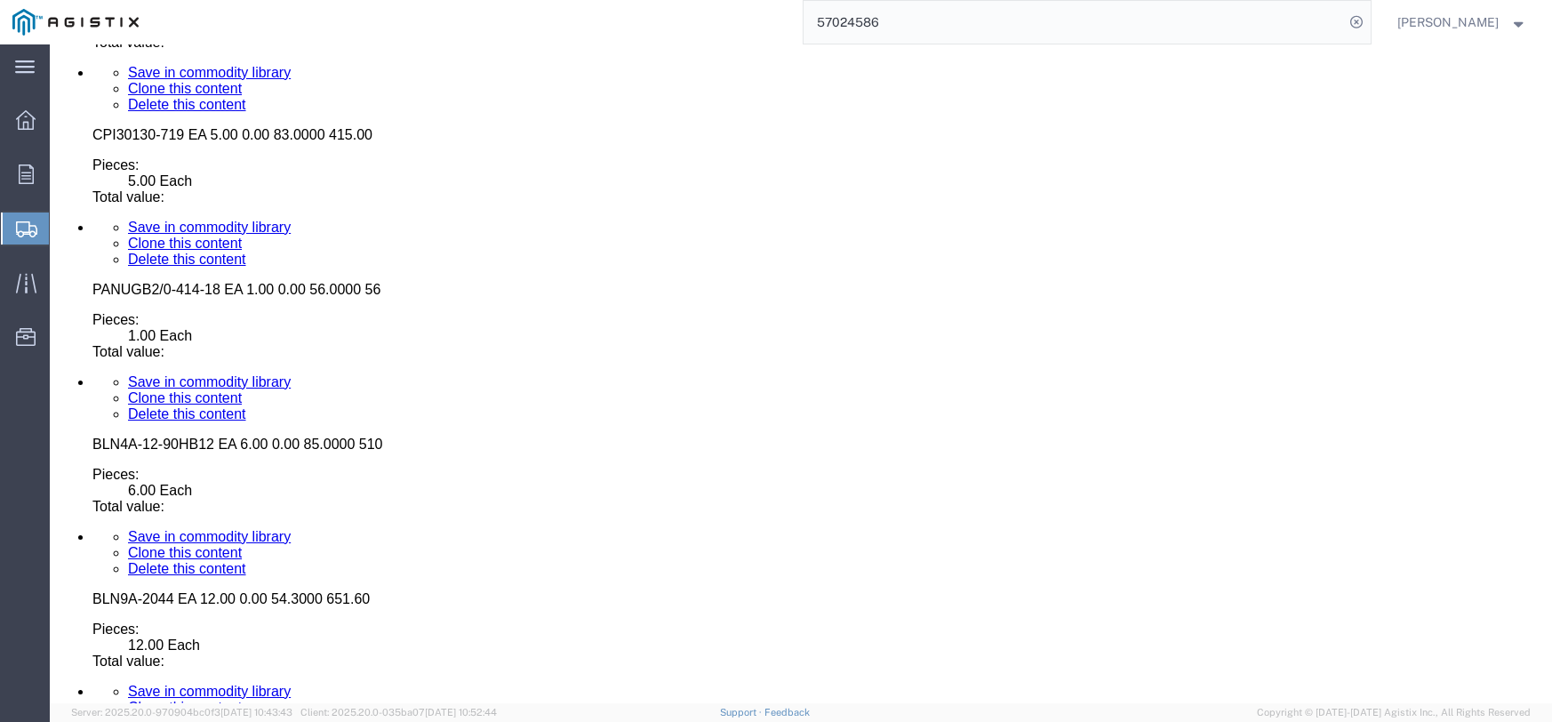
click dd
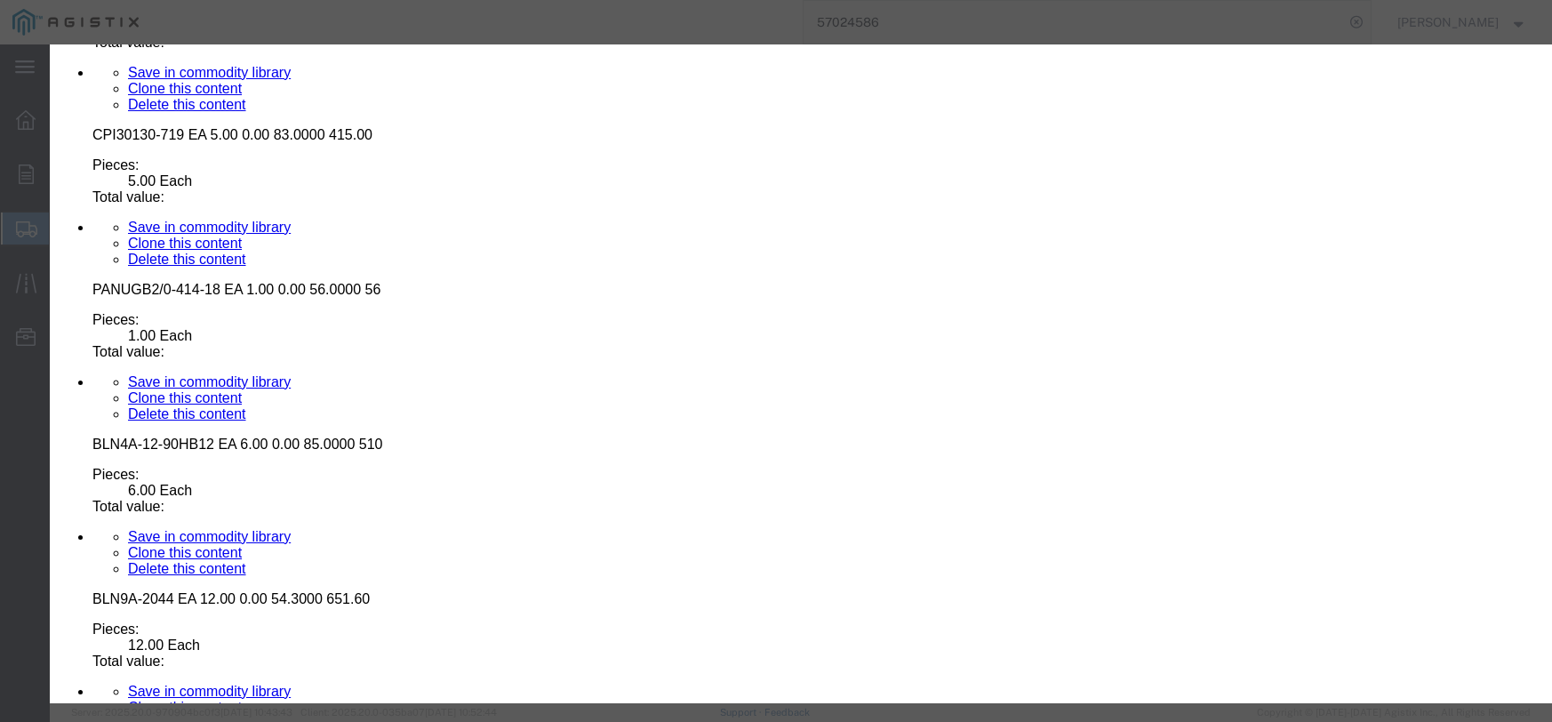
click input "text"
type input "680.00"
click select "Select 50 55 60 65 70 85 92.5 100 125 175 250 300 400"
select select "55"
click select "Select 50 55 60 65 70 85 92.5 100 125 175 250 300 400"
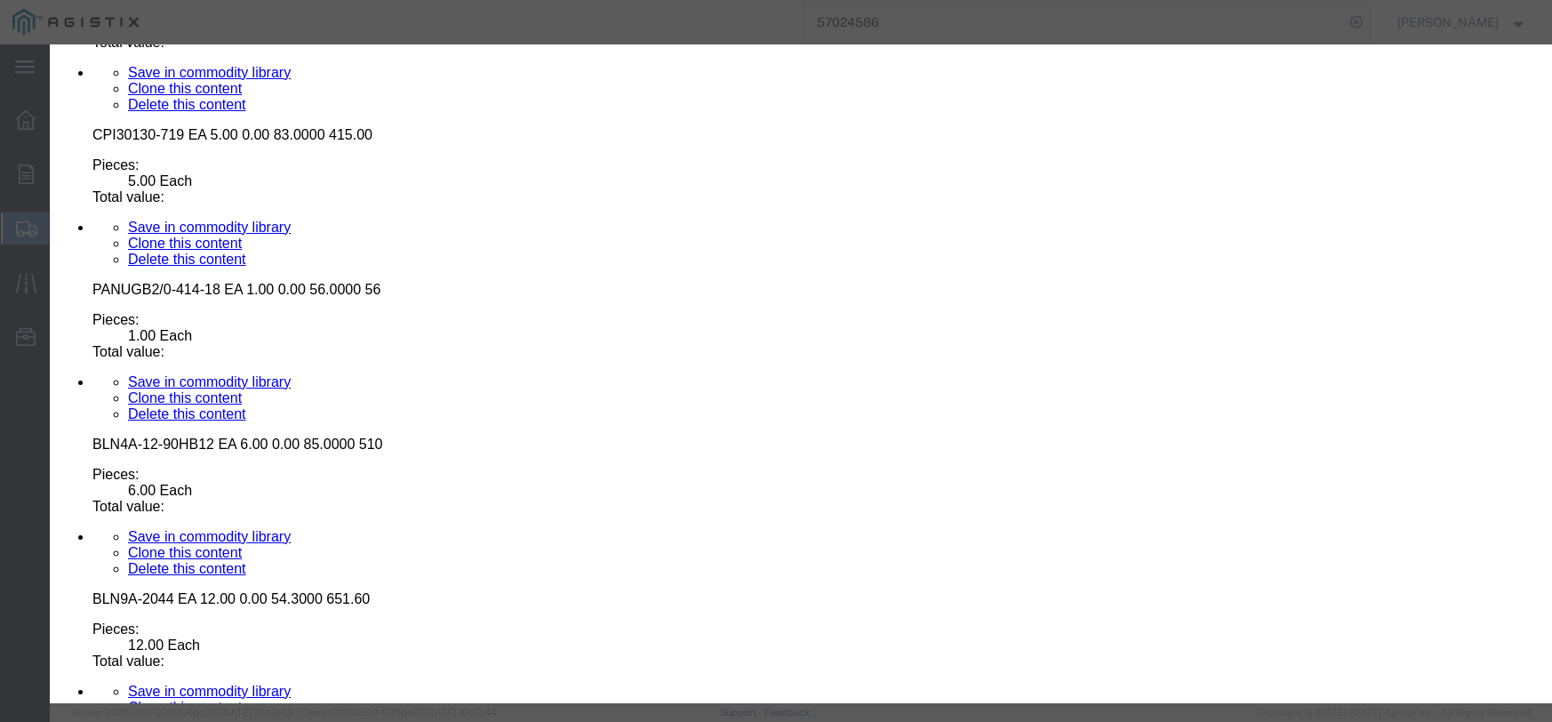
click button "Save & Close"
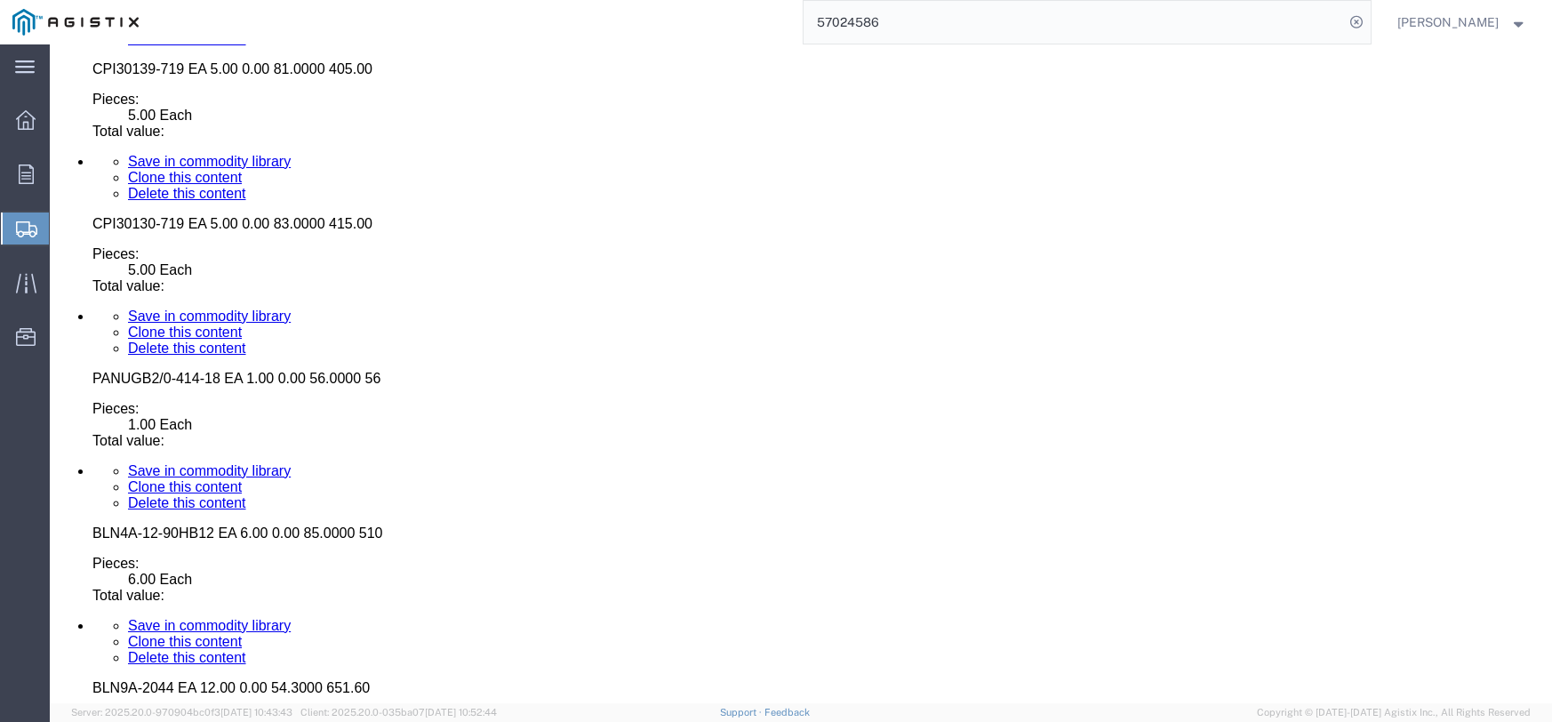
scroll to position [9911, 0]
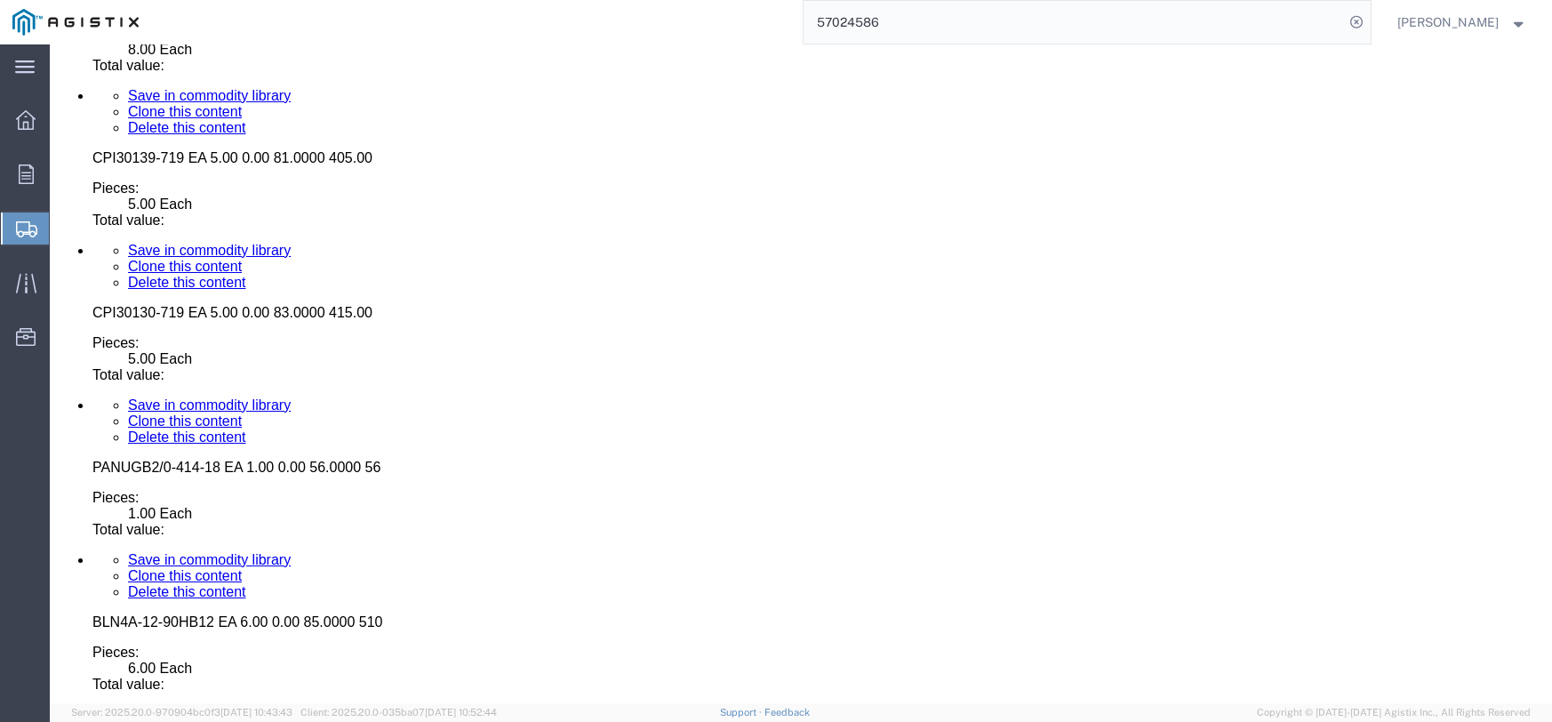
click dd
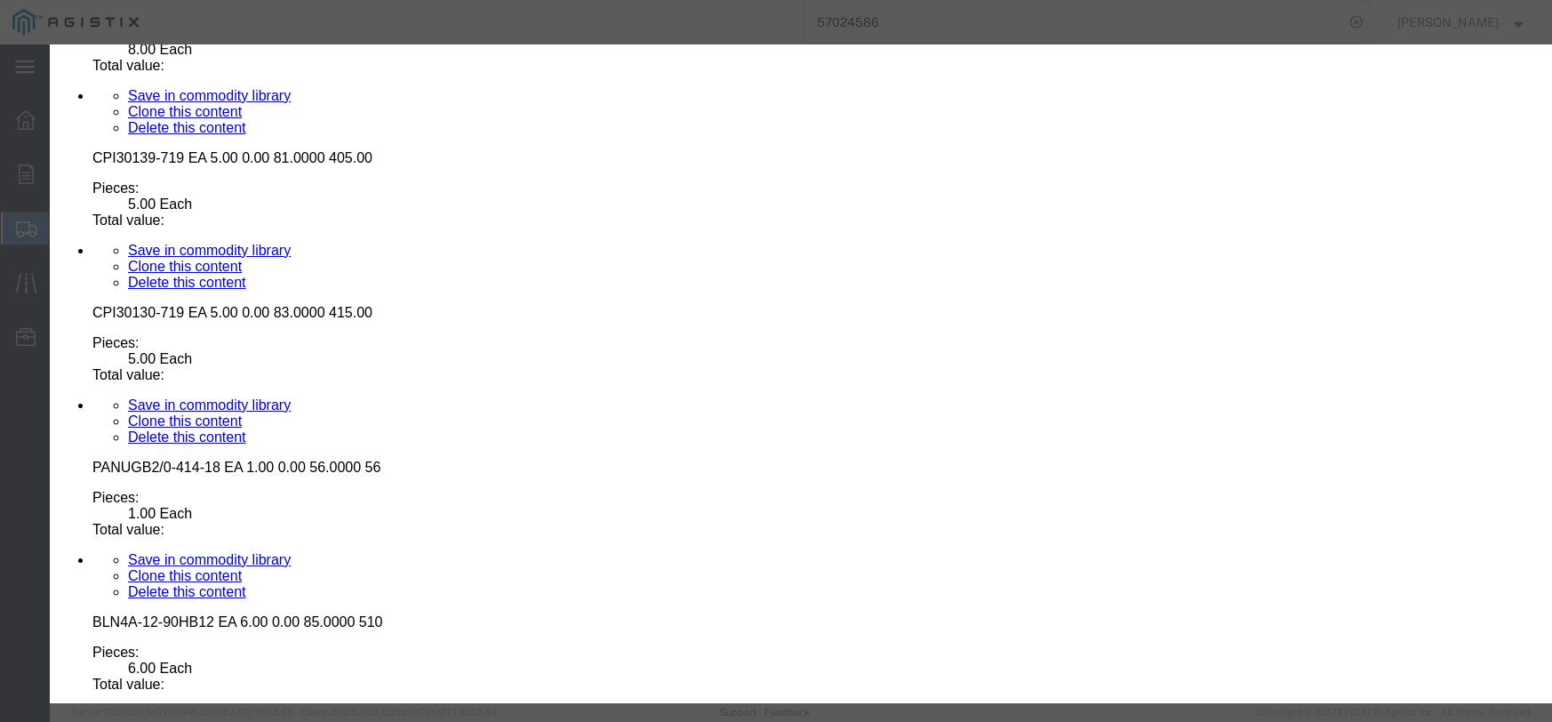
click input "text"
type input "282.88"
click select "Select 50 55 60 65 70 85 92.5 100 125 175 250 300 400"
select select "55"
click select "Select 50 55 60 65 70 85 92.5 100 125 175 250 300 400"
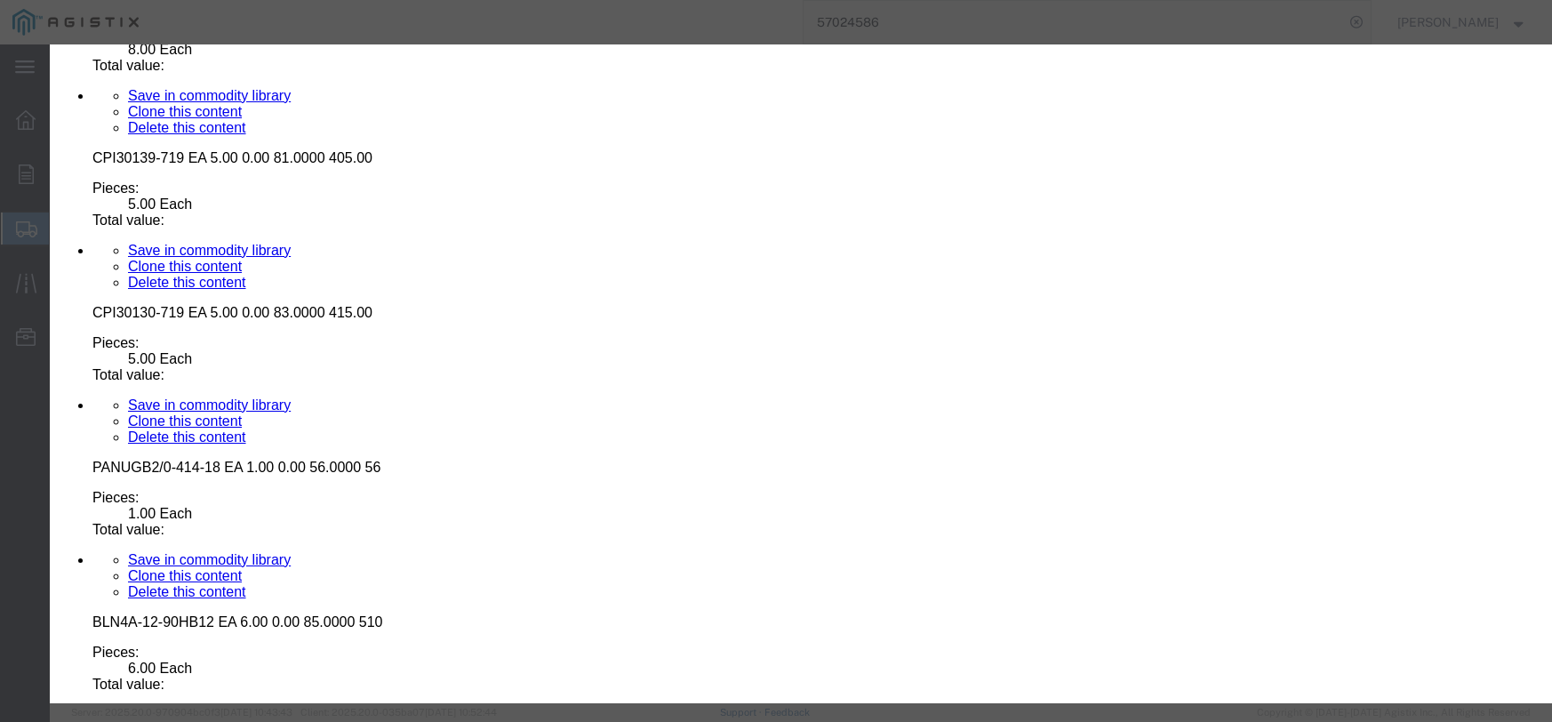
click button "Save & Close"
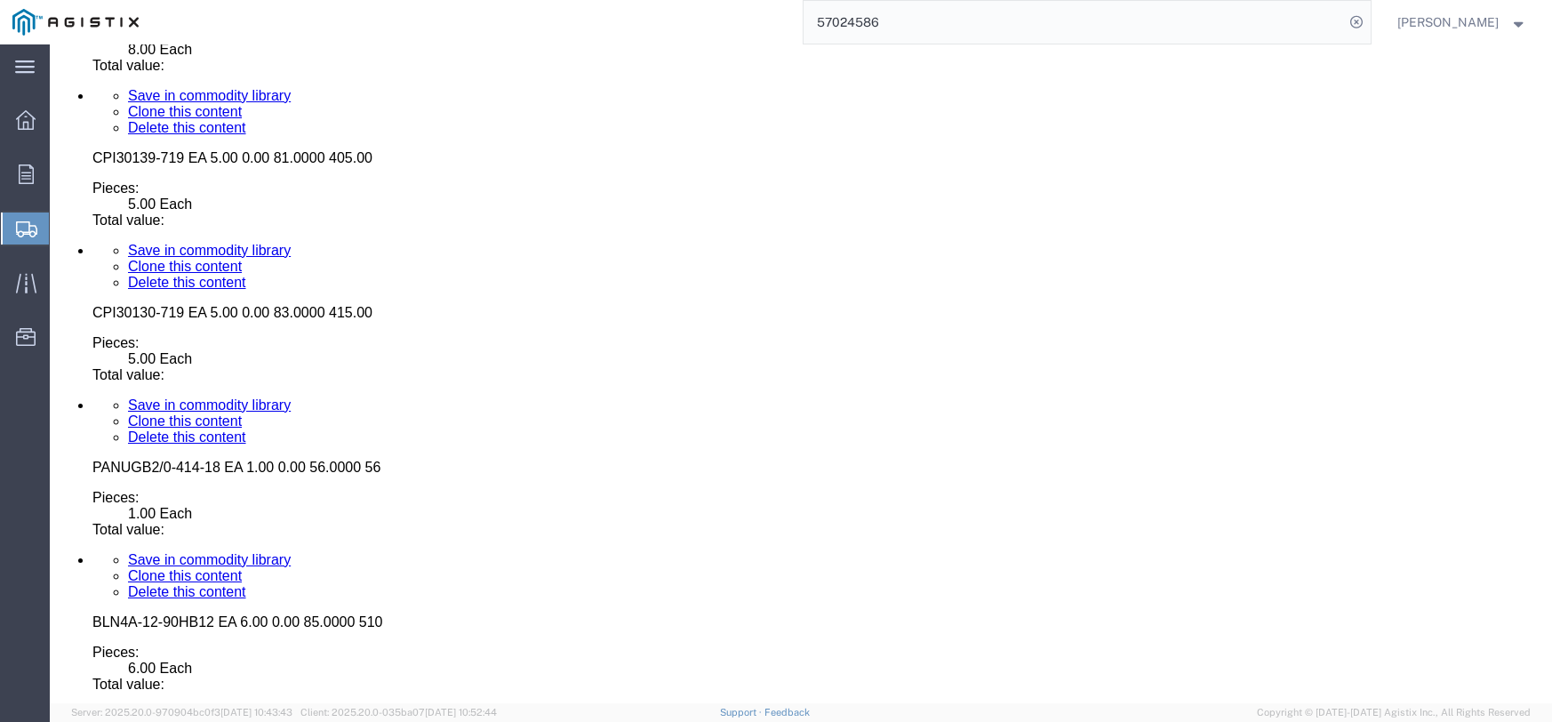
click dd "2.00 Each"
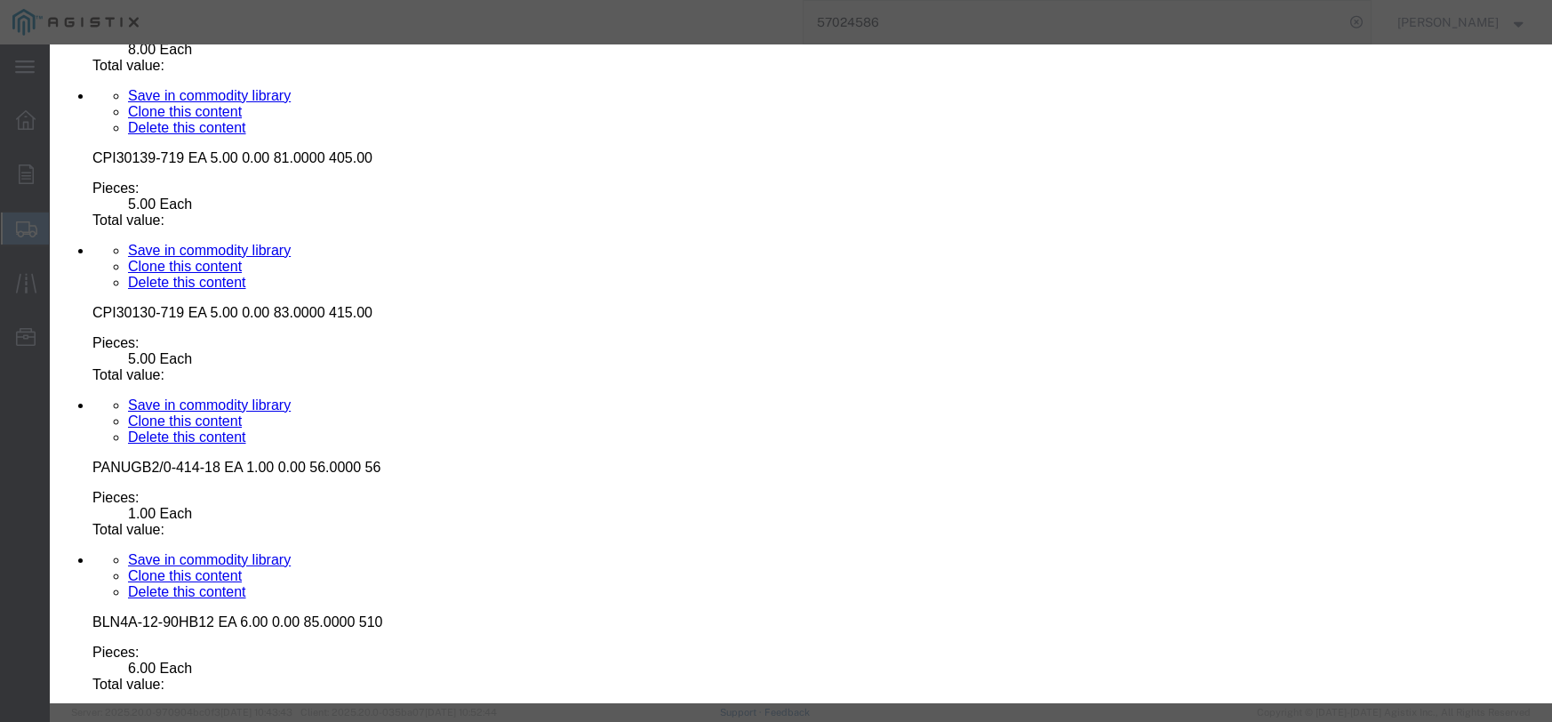
click input "text"
type input "40.46"
click select "Select 50 55 60 65 70 85 92.5 100 125 175 250 300 400"
select select "55"
click select "Select 50 55 60 65 70 85 92.5 100 125 175 250 300 400"
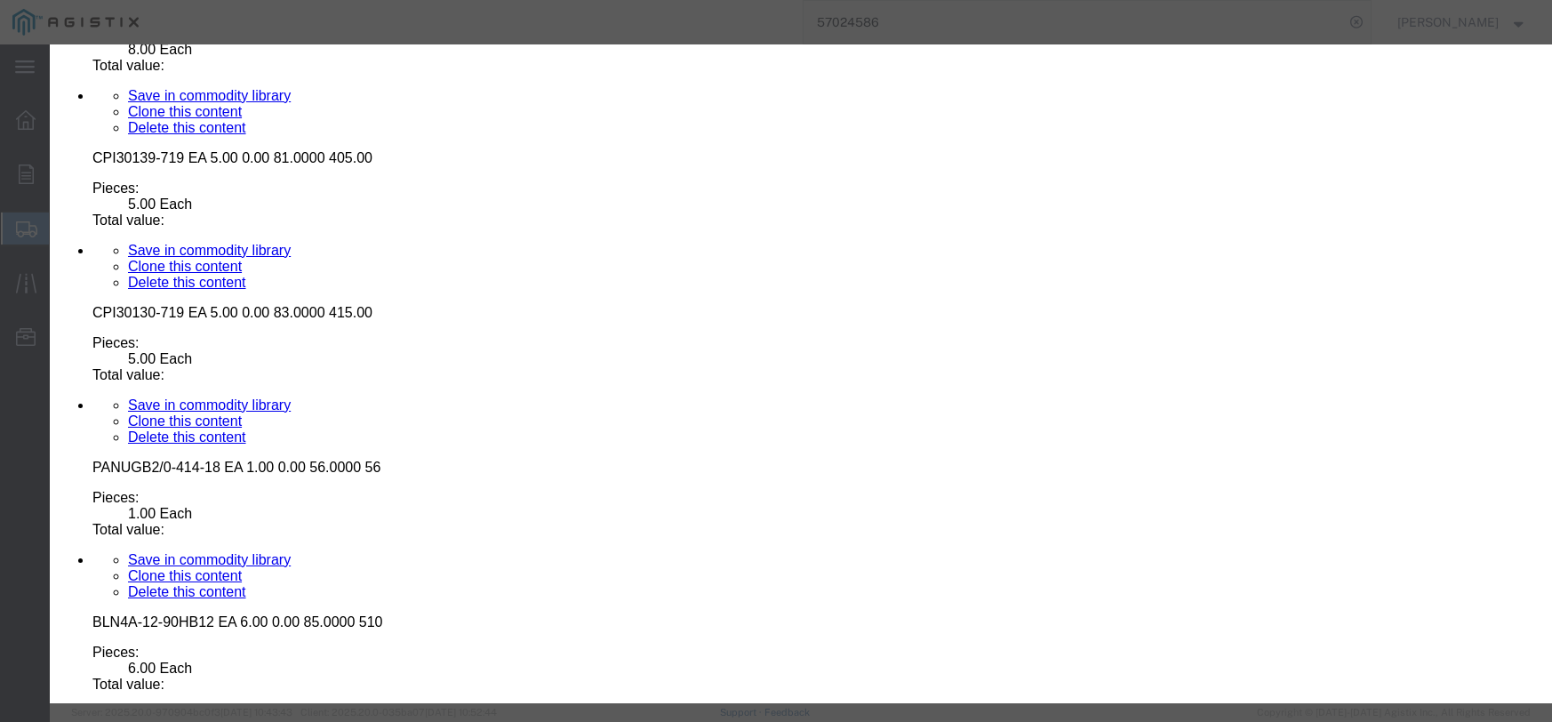
click button "Save & Close"
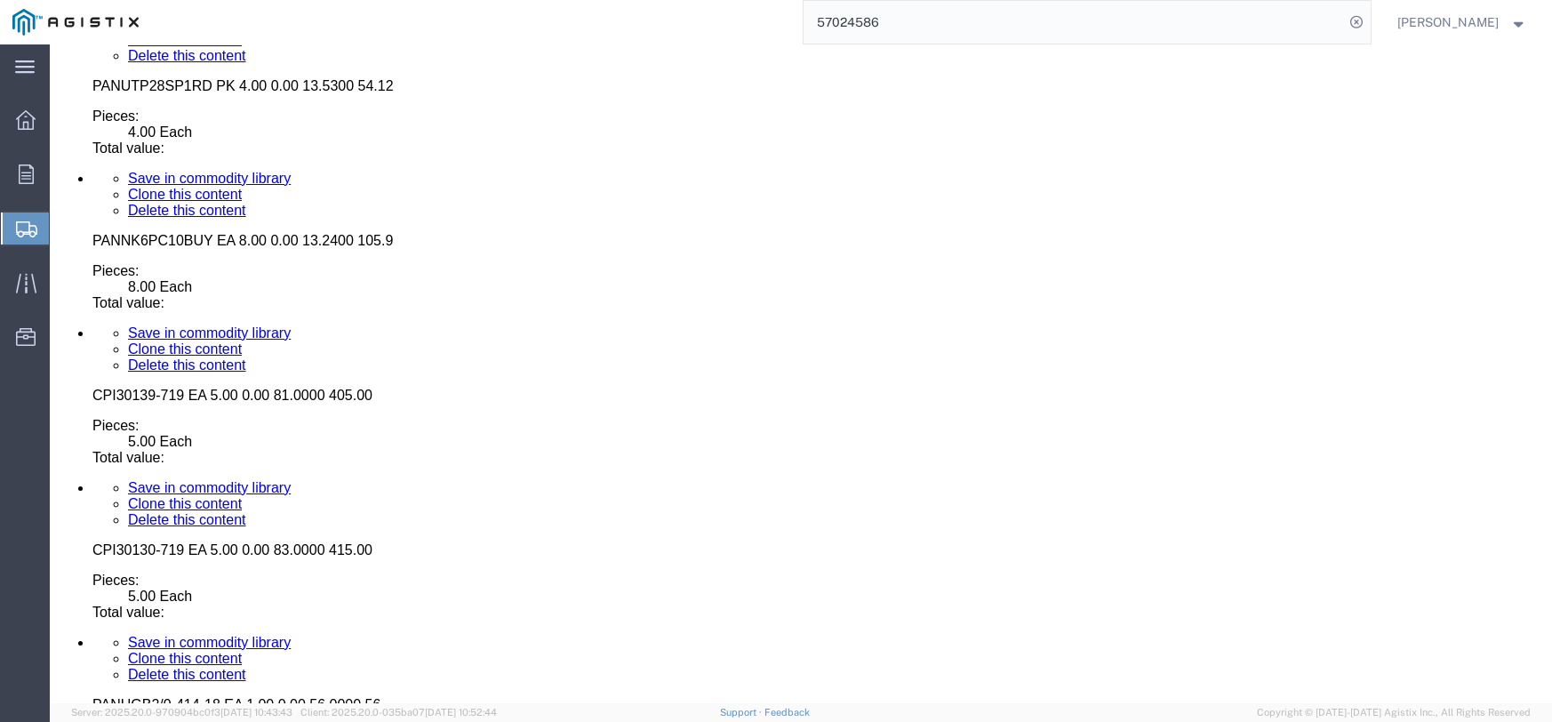
scroll to position [9644, 0]
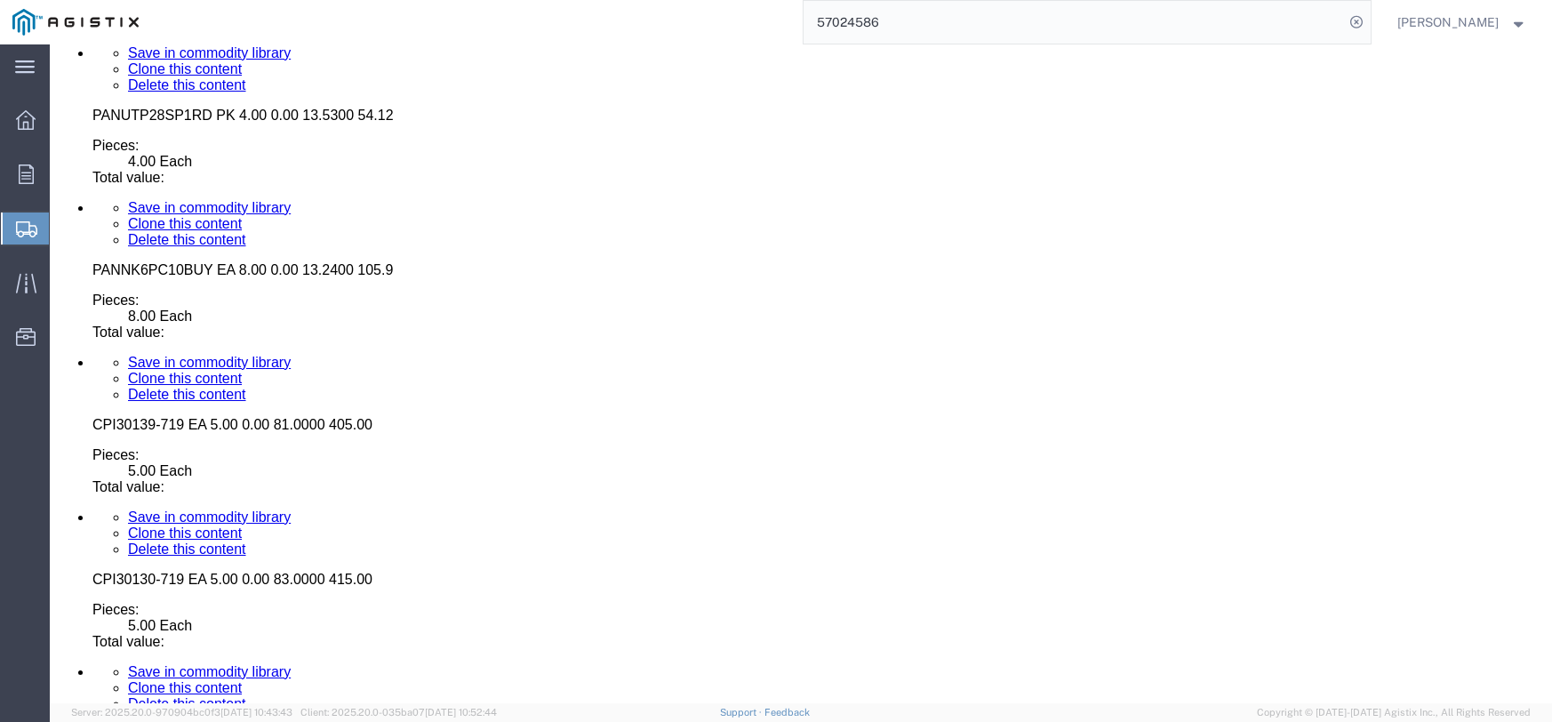
click dd "100.00 Each"
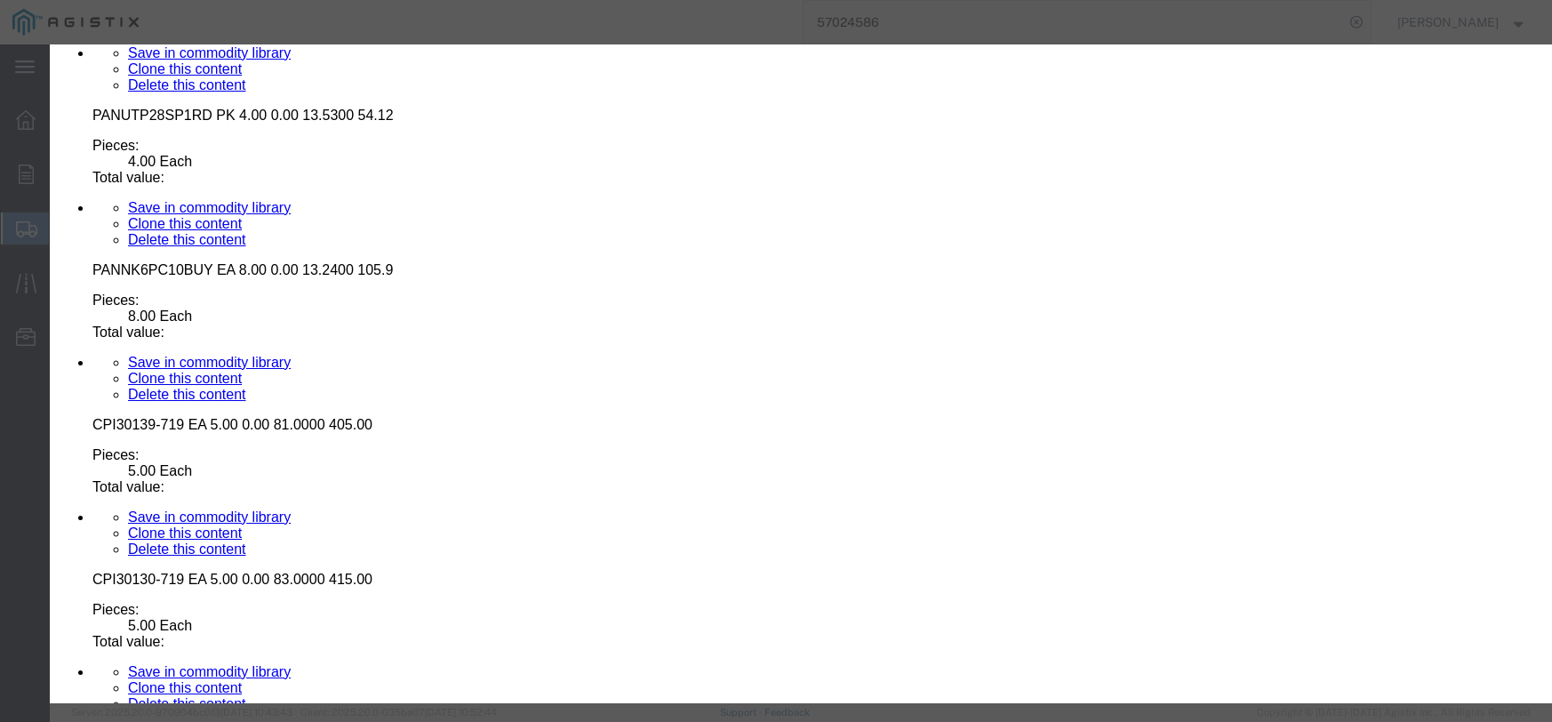
click input "text"
type input "1710.00"
click select "Select 50 55 60 65 70 85 92.5 100 125 175 250 300 400"
select select "55"
click select "Select 50 55 60 65 70 85 92.5 100 125 175 250 300 400"
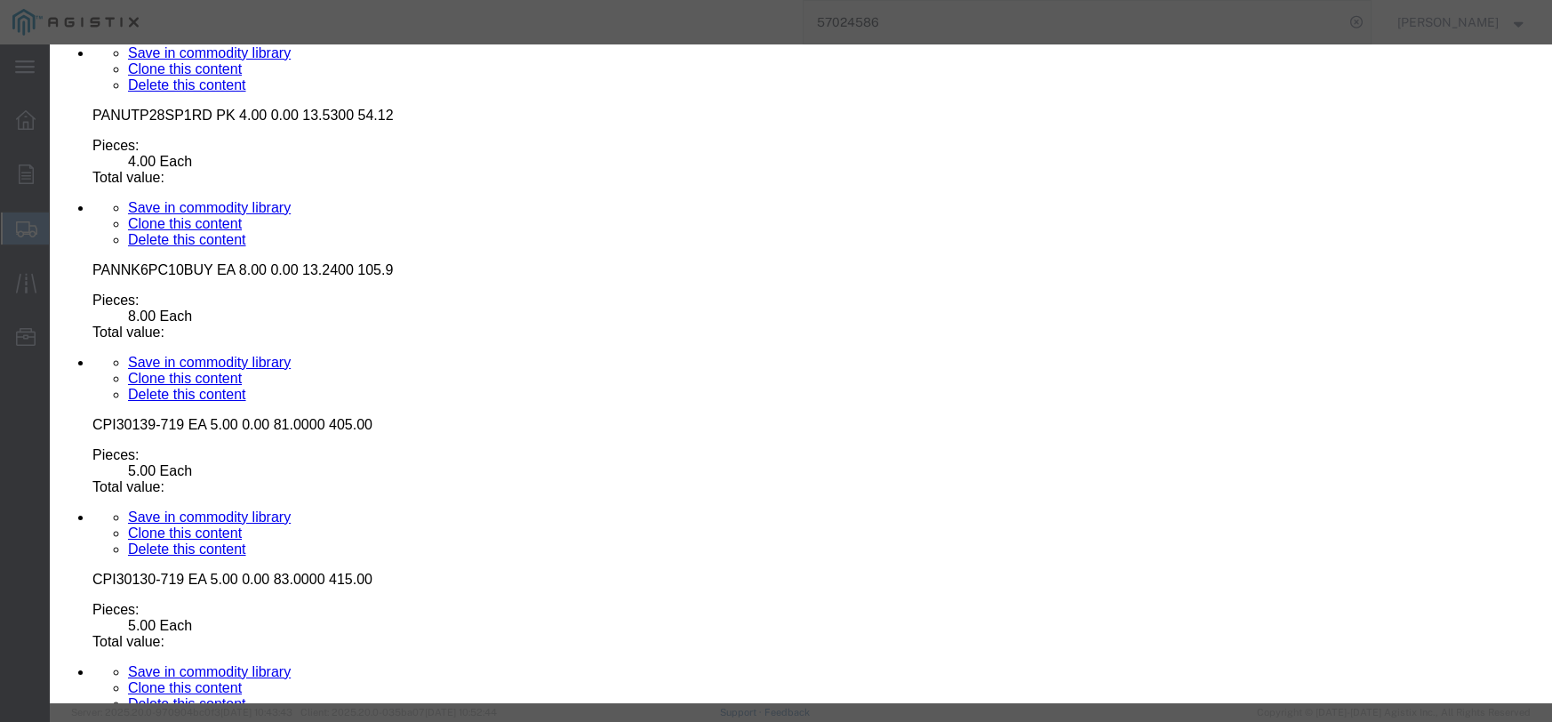
click button "Save & Close"
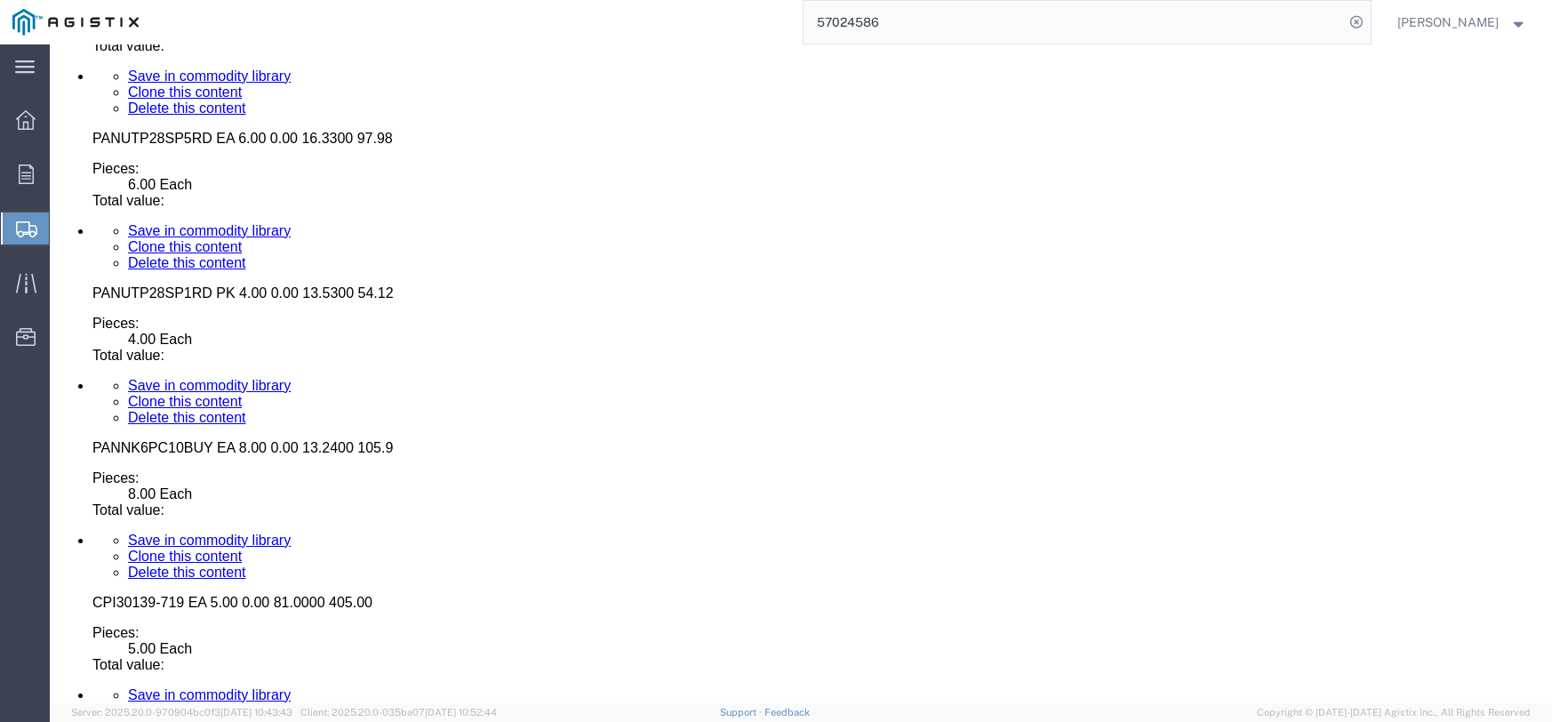
scroll to position [9377, 0]
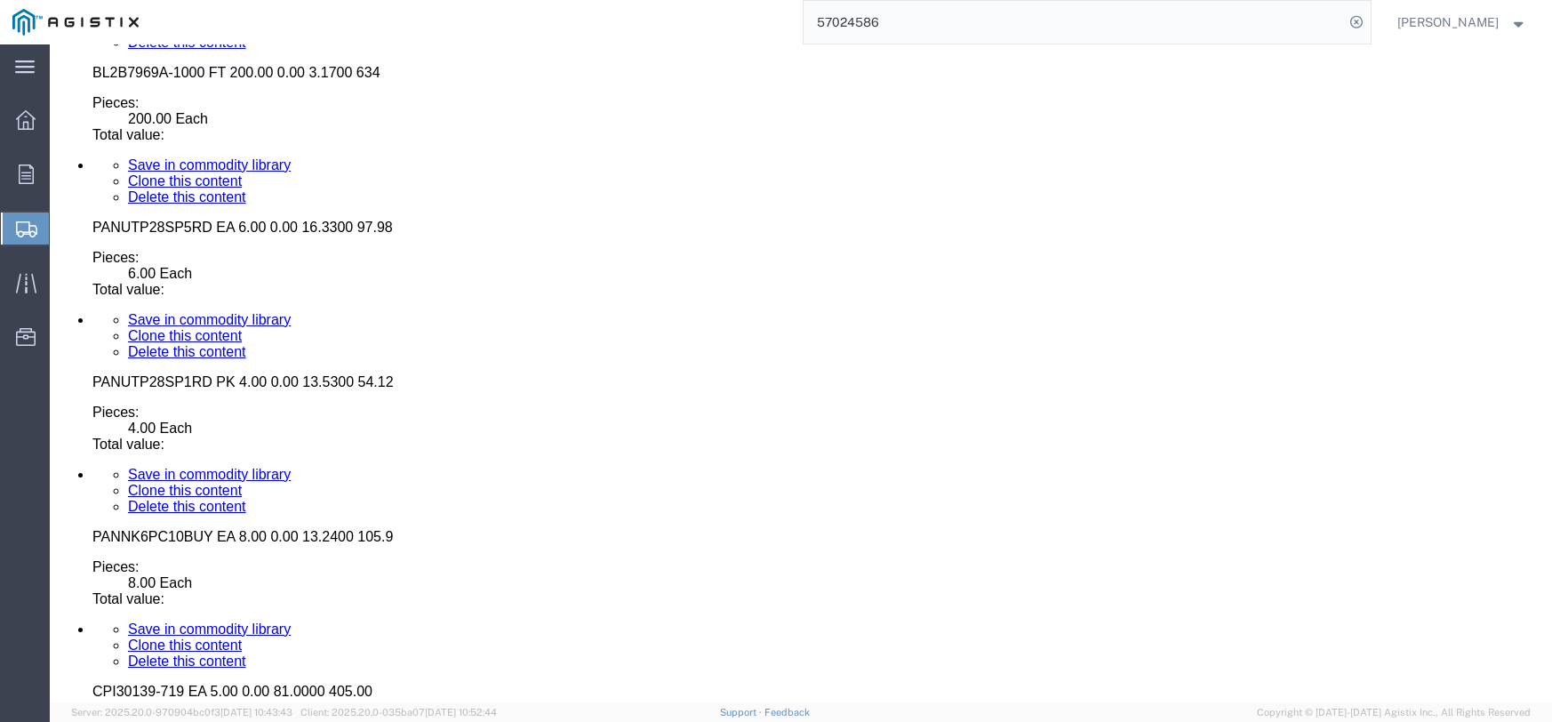
click dd
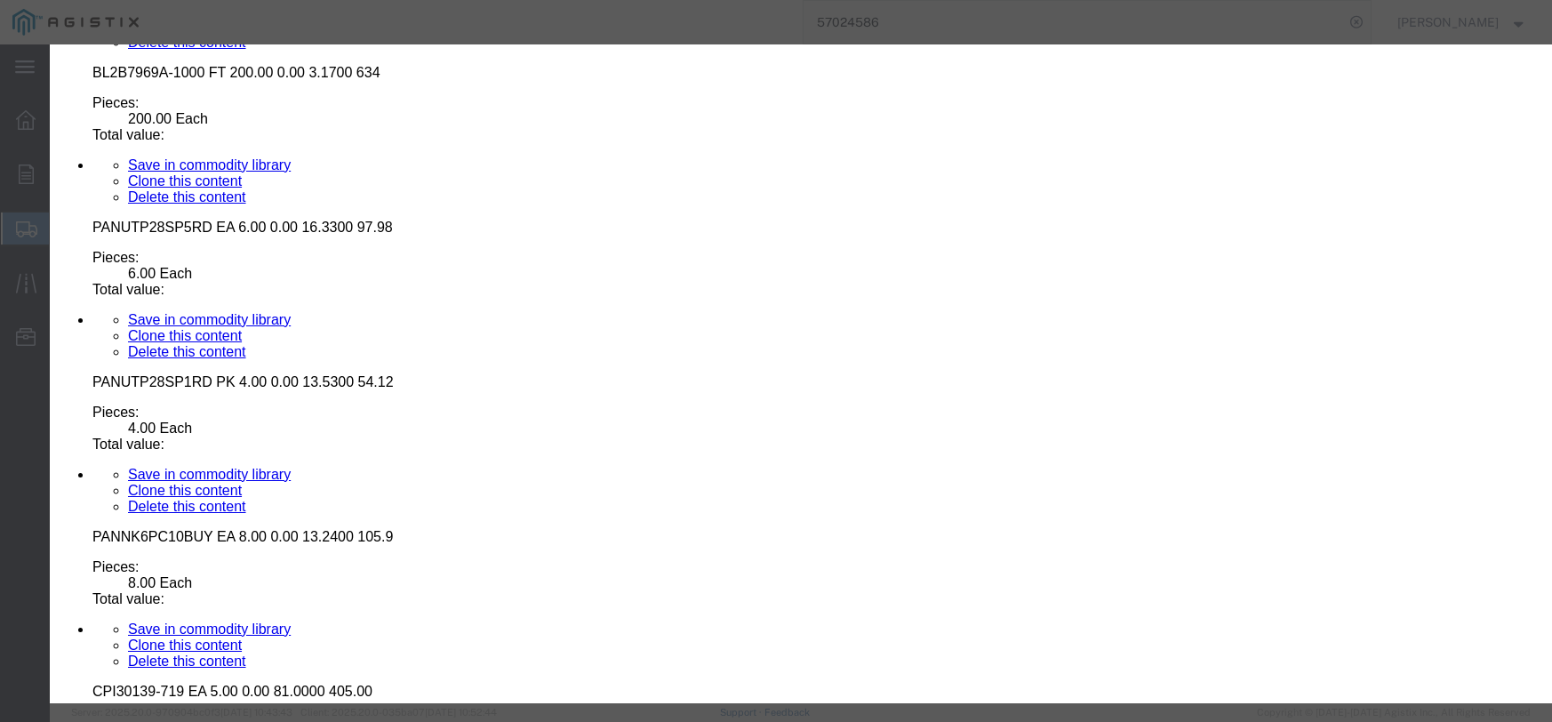
click button "button"
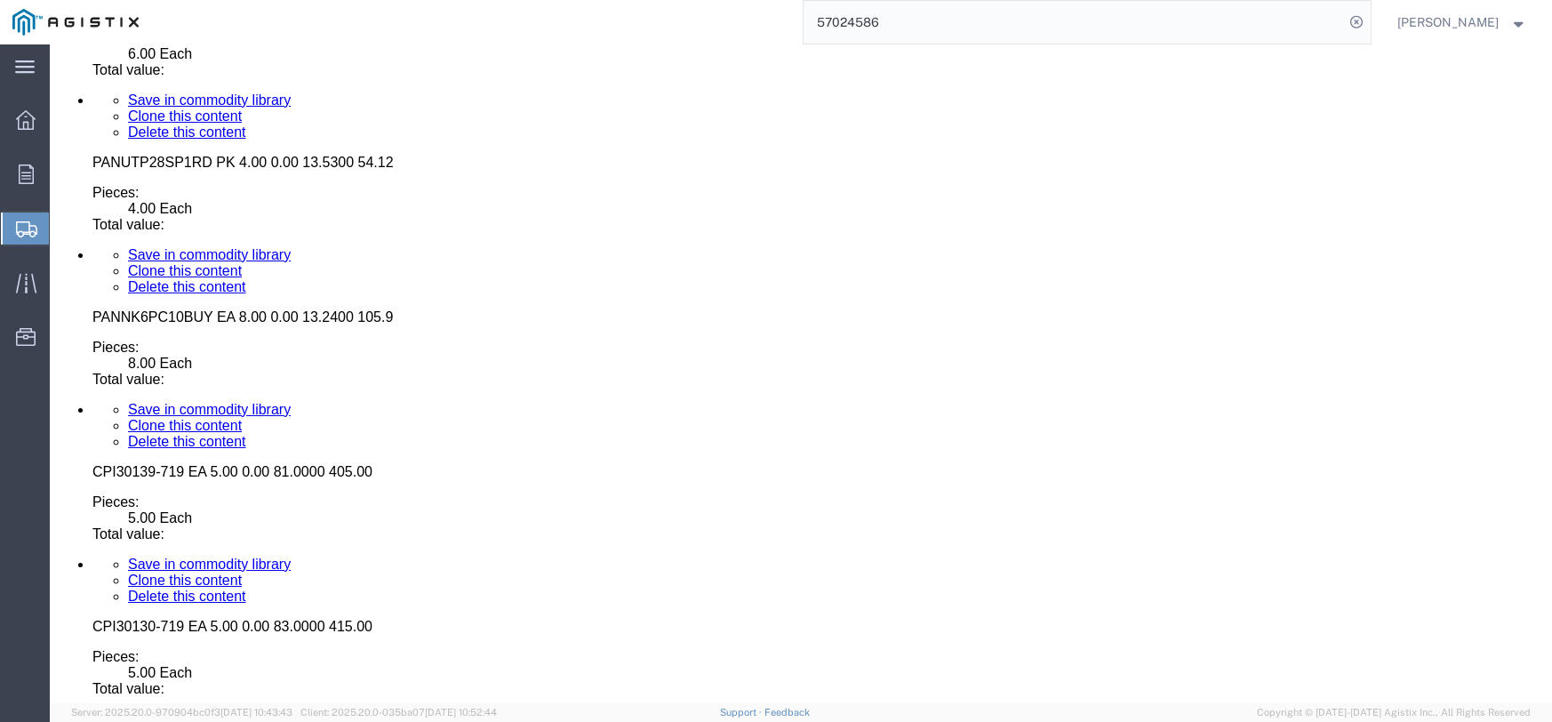
scroll to position [9644, 0]
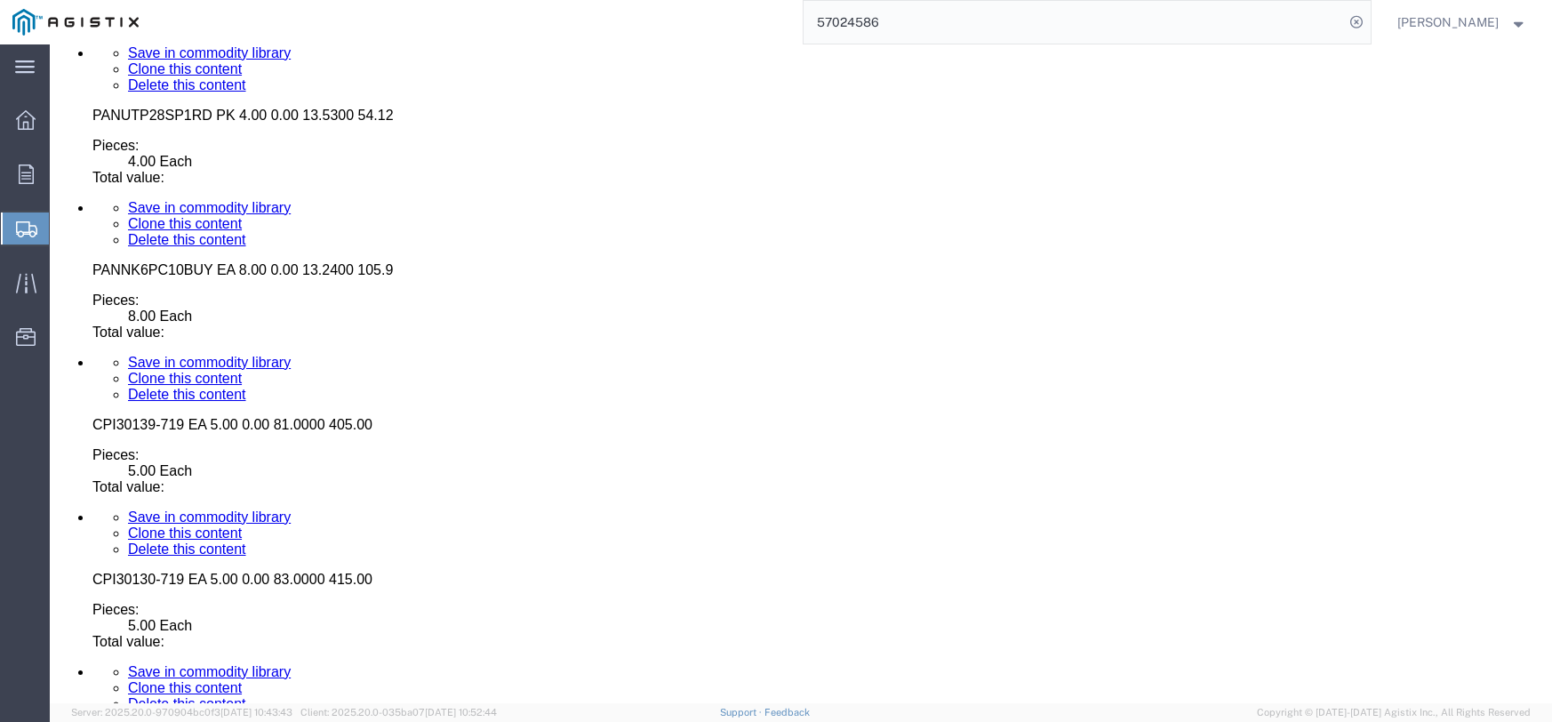
click dd
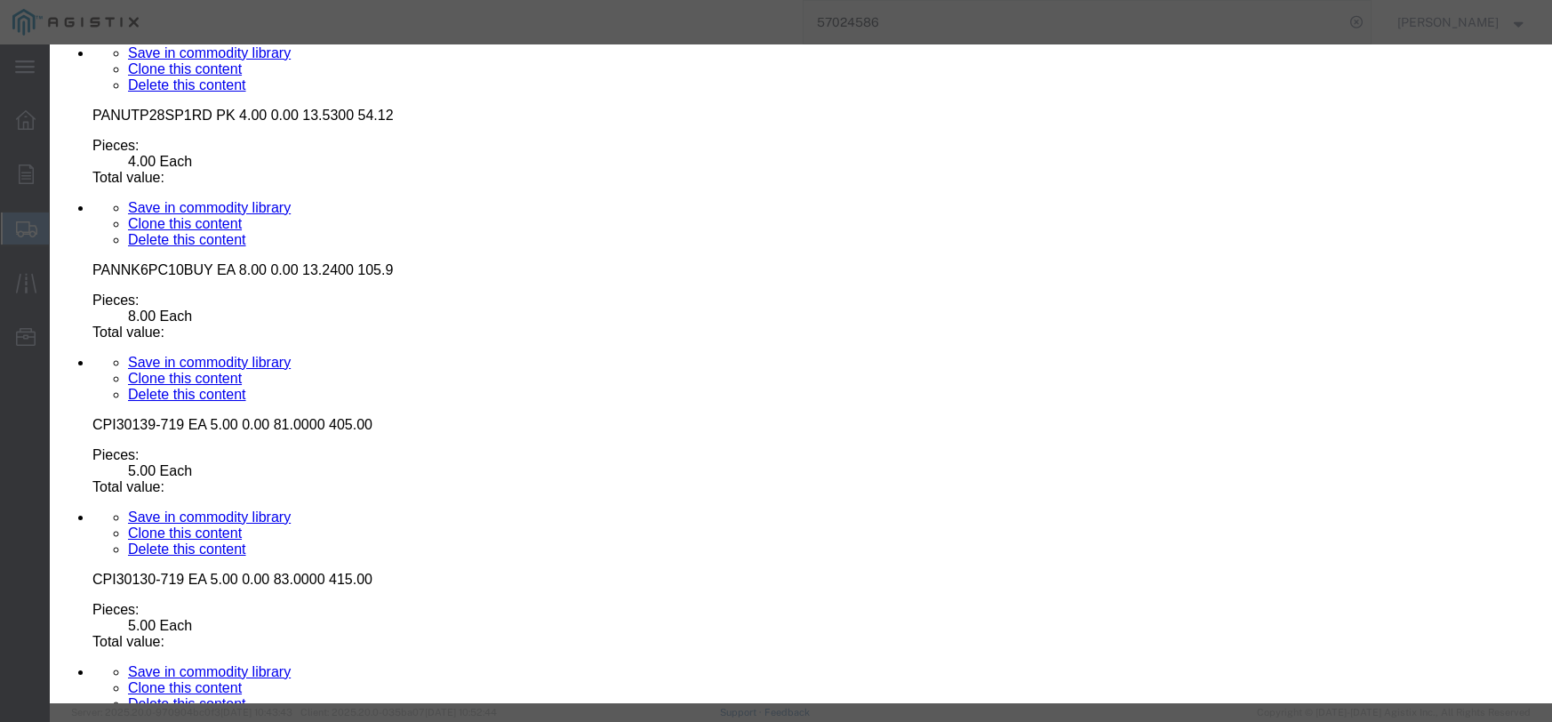
click input "text"
type input "1710.00"
click select "Select 50 55 60 65 70 85 92.5 100 125 175 250 300 400"
select select "55"
click select "Select 50 55 60 65 70 85 92.5 100 125 175 250 300 400"
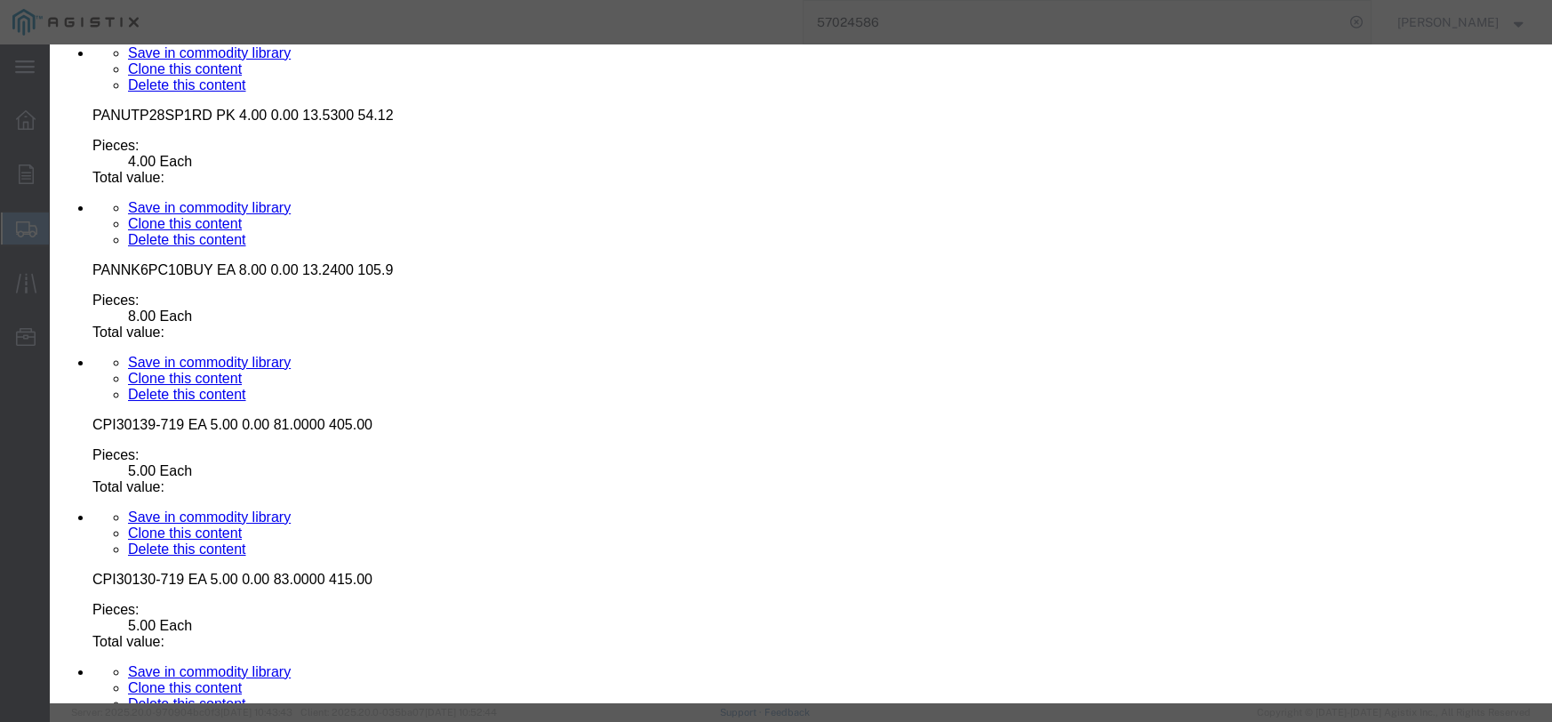
click button "Save & Close"
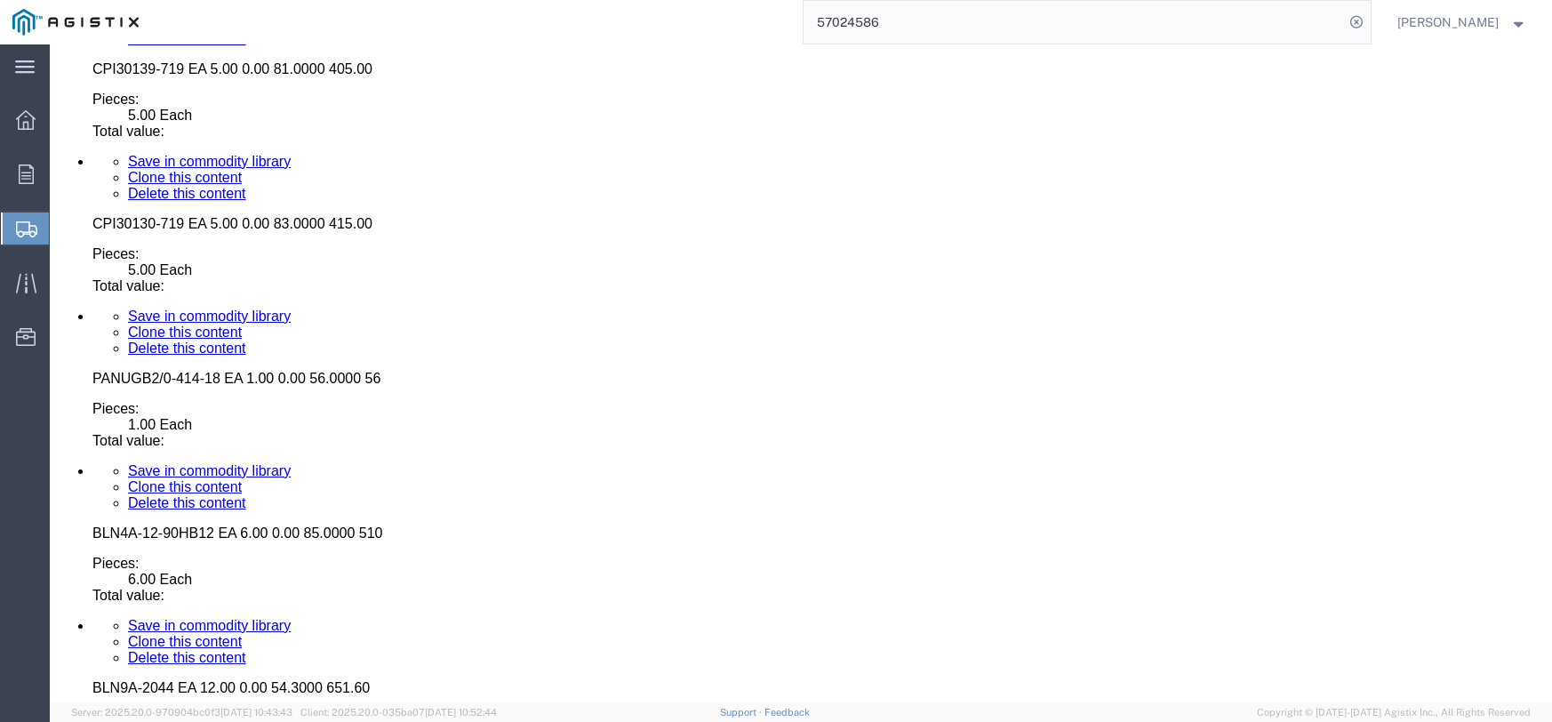
scroll to position [10089, 0]
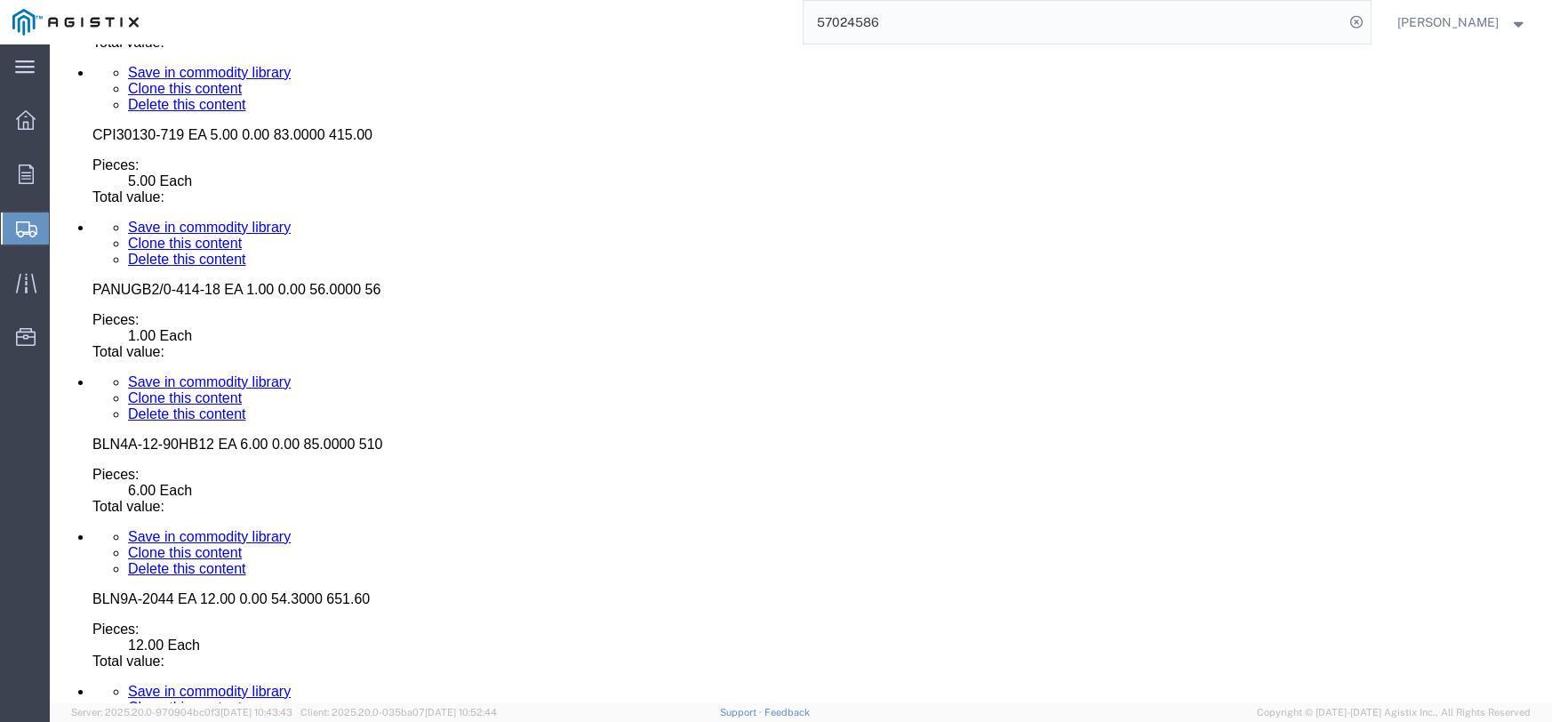
click dl "Pieces: 800.00 Each Total value: 680.00 USD"
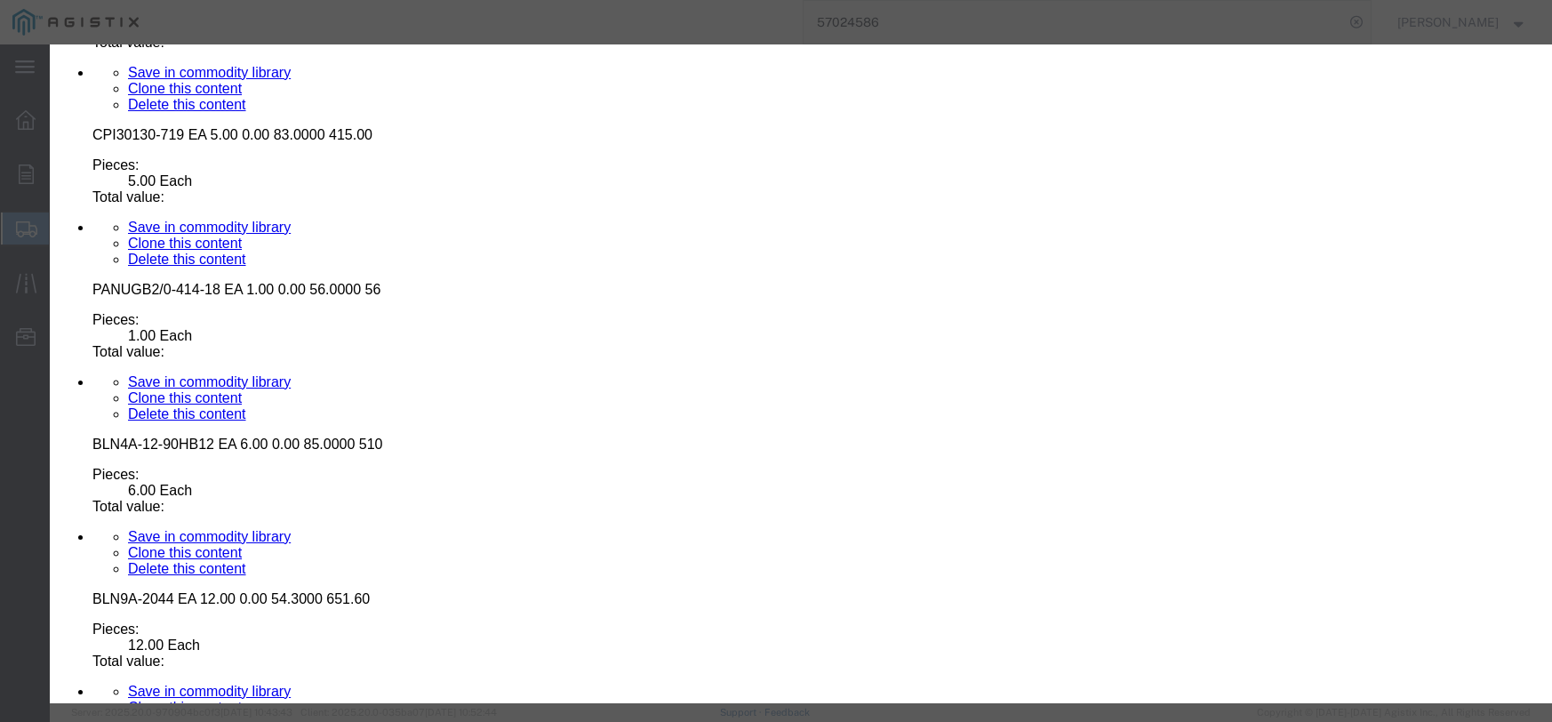
click select "Select Bag Barrels 100Board Feet Bottle Box Blister Pack Carats Can Capsule Car…"
select select "FT"
click select "Select Bag Barrels 100Board Feet Bottle Box Blister Pack Carats Can Capsule Car…"
click button "Save & Close"
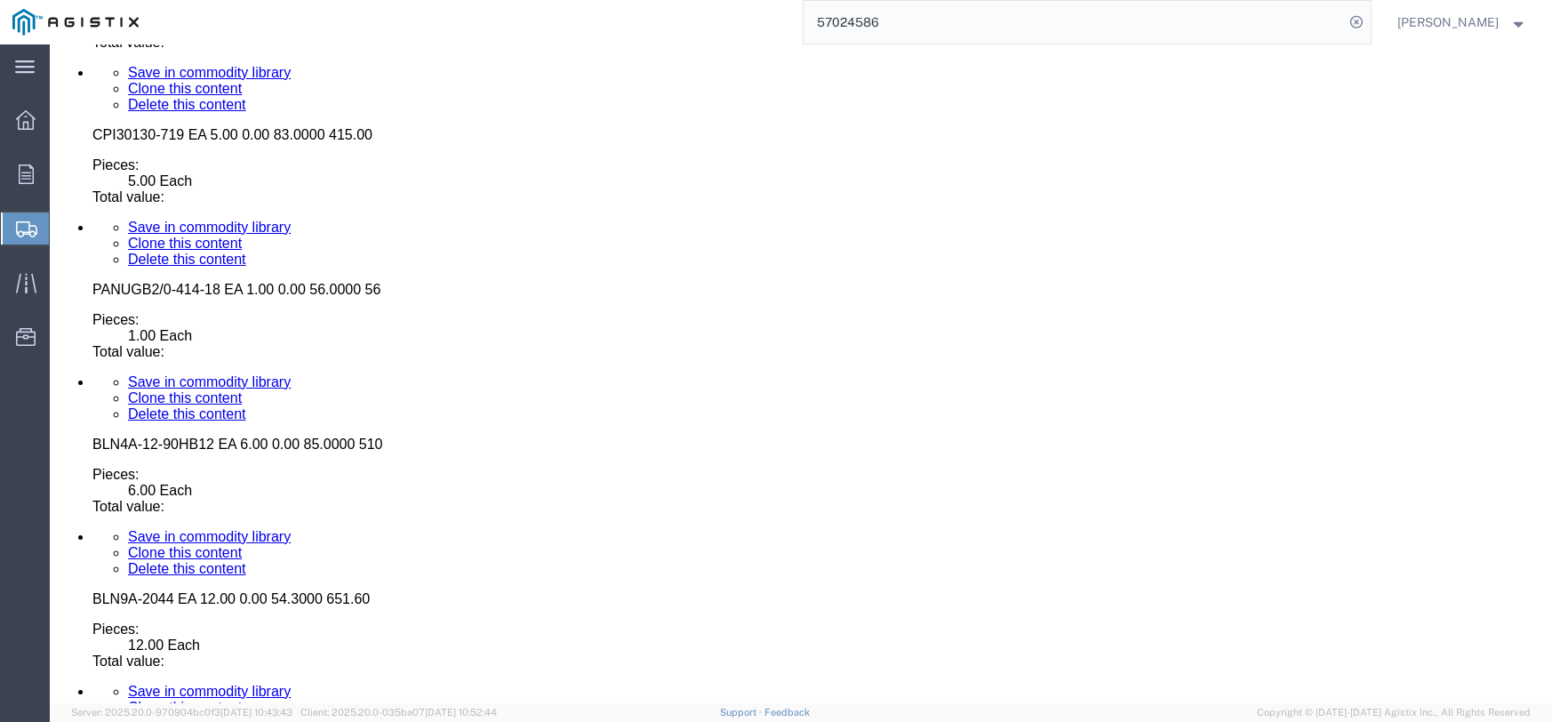
click dd "300.00 USD"
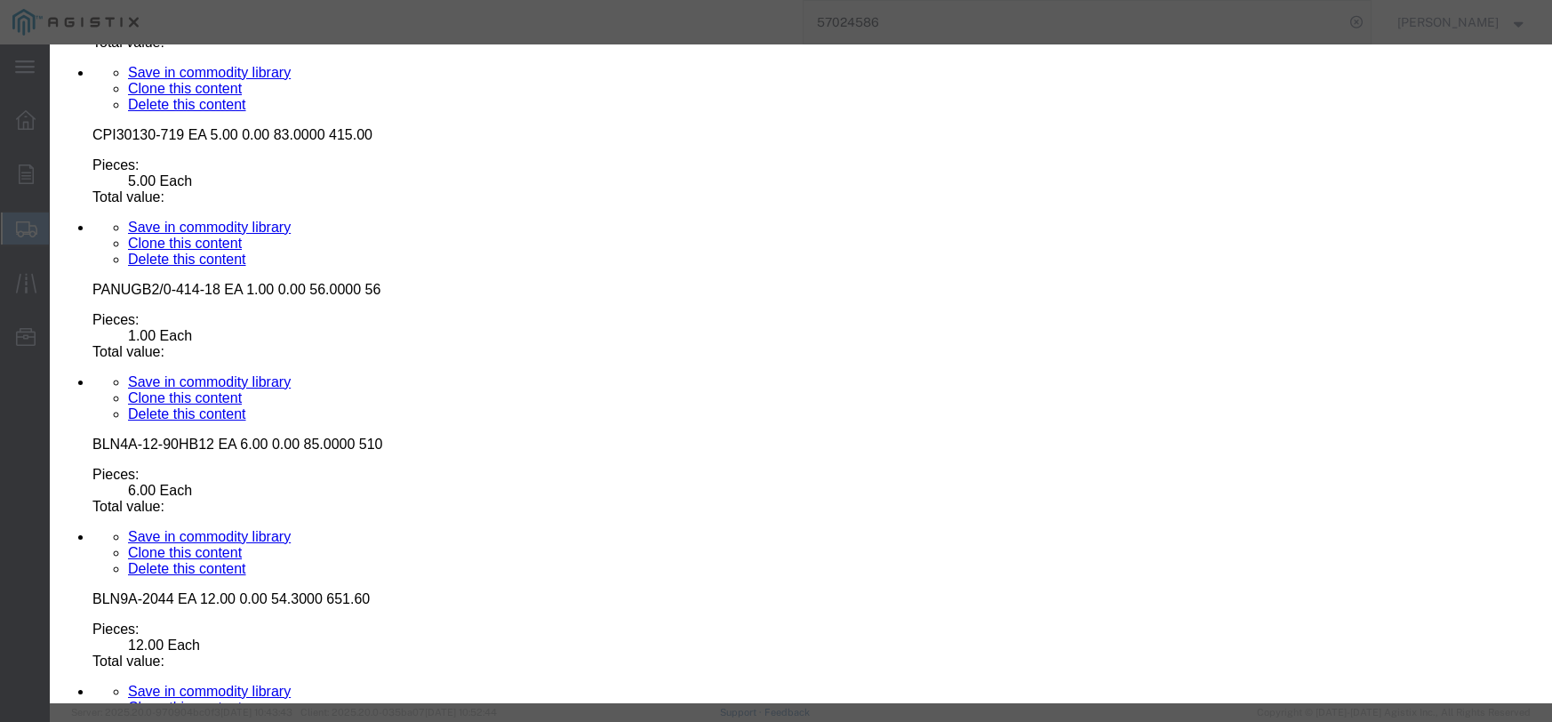
click div "Product Name WIR6KL-1401FV-09 FT 1,000.00 0.00 0.3000 Pieces 1000.00 Select Bag…"
click select "Select Bag Barrels 100Board Feet Bottle Box Blister Pack Carats Can Capsule Car…"
select select "FT"
click select "Select Bag Barrels 100Board Feet Bottle Box Blister Pack Carats Can Capsule Car…"
click button "Save & Close"
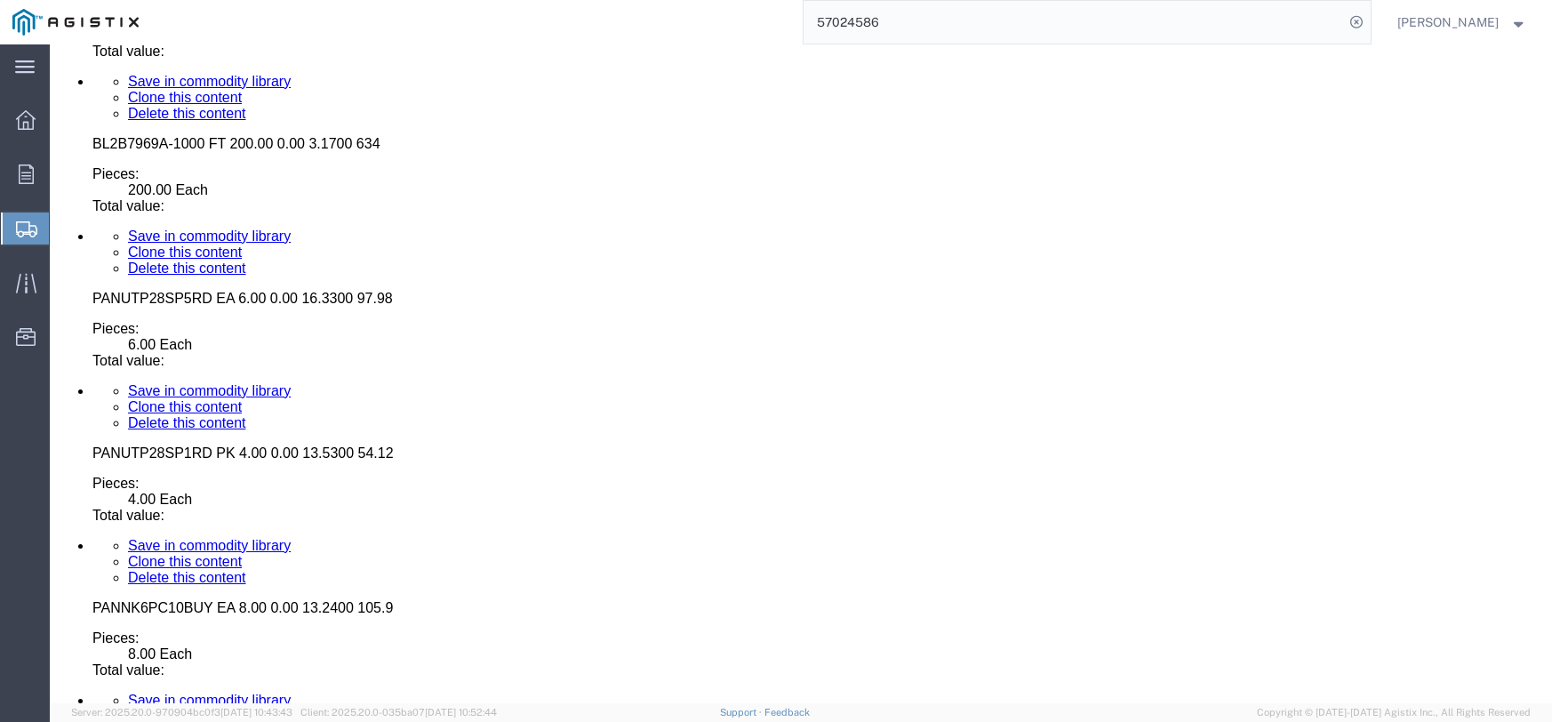
scroll to position [9288, 0]
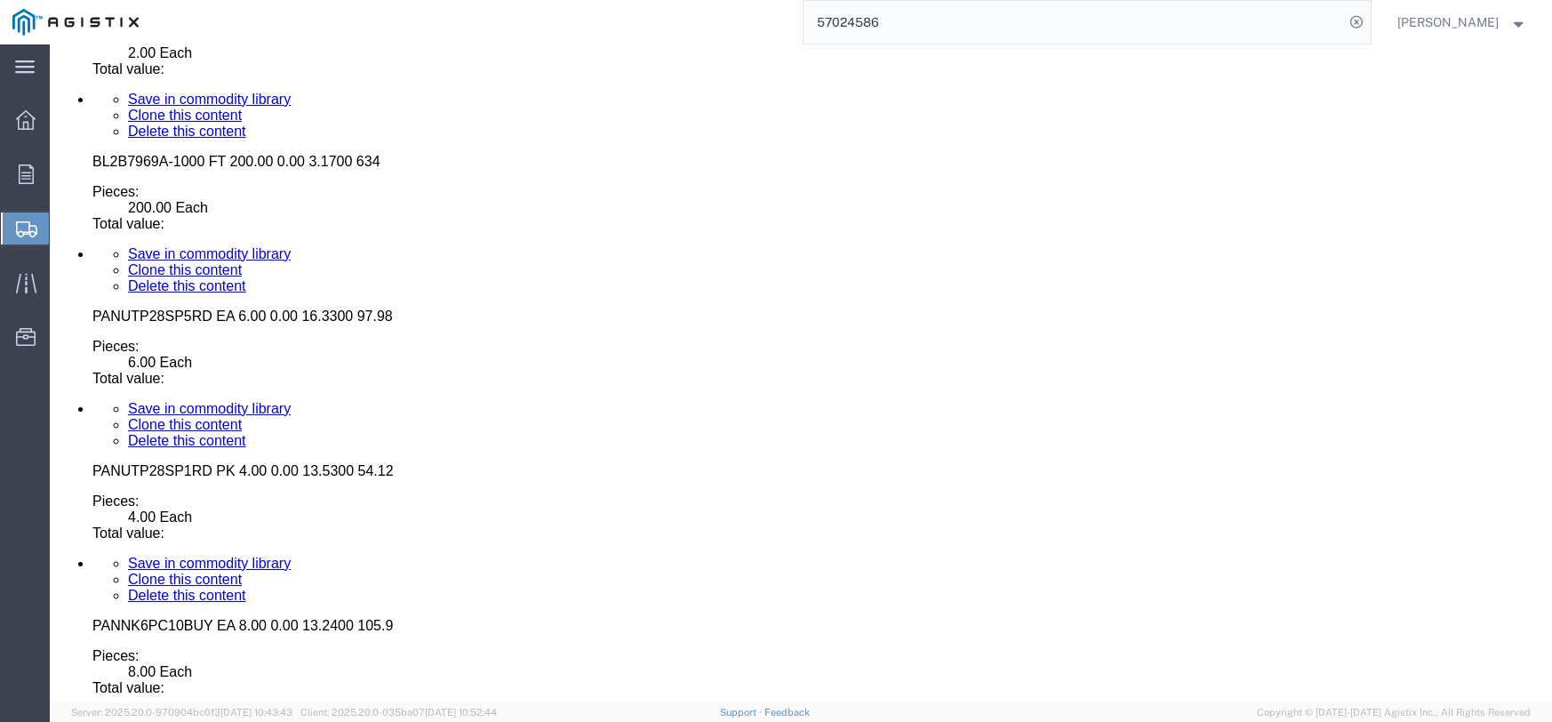
click dd "2.00 Each"
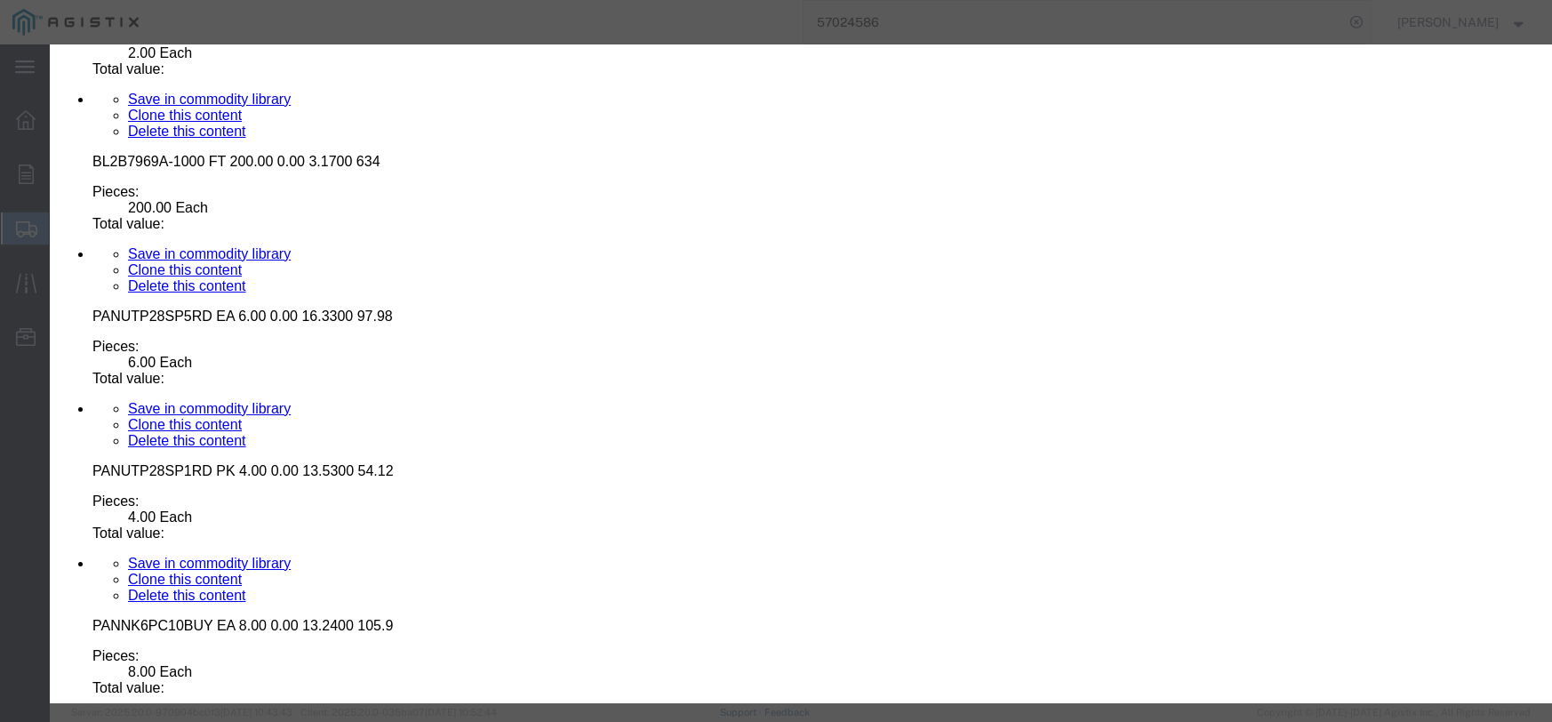
click input "text"
type input "278.00"
click select "Select 50 55 60 65 70 85 92.5 100 125 175 250 300 400"
select select "55"
click select "Select 50 55 60 65 70 85 92.5 100 125 175 250 300 400"
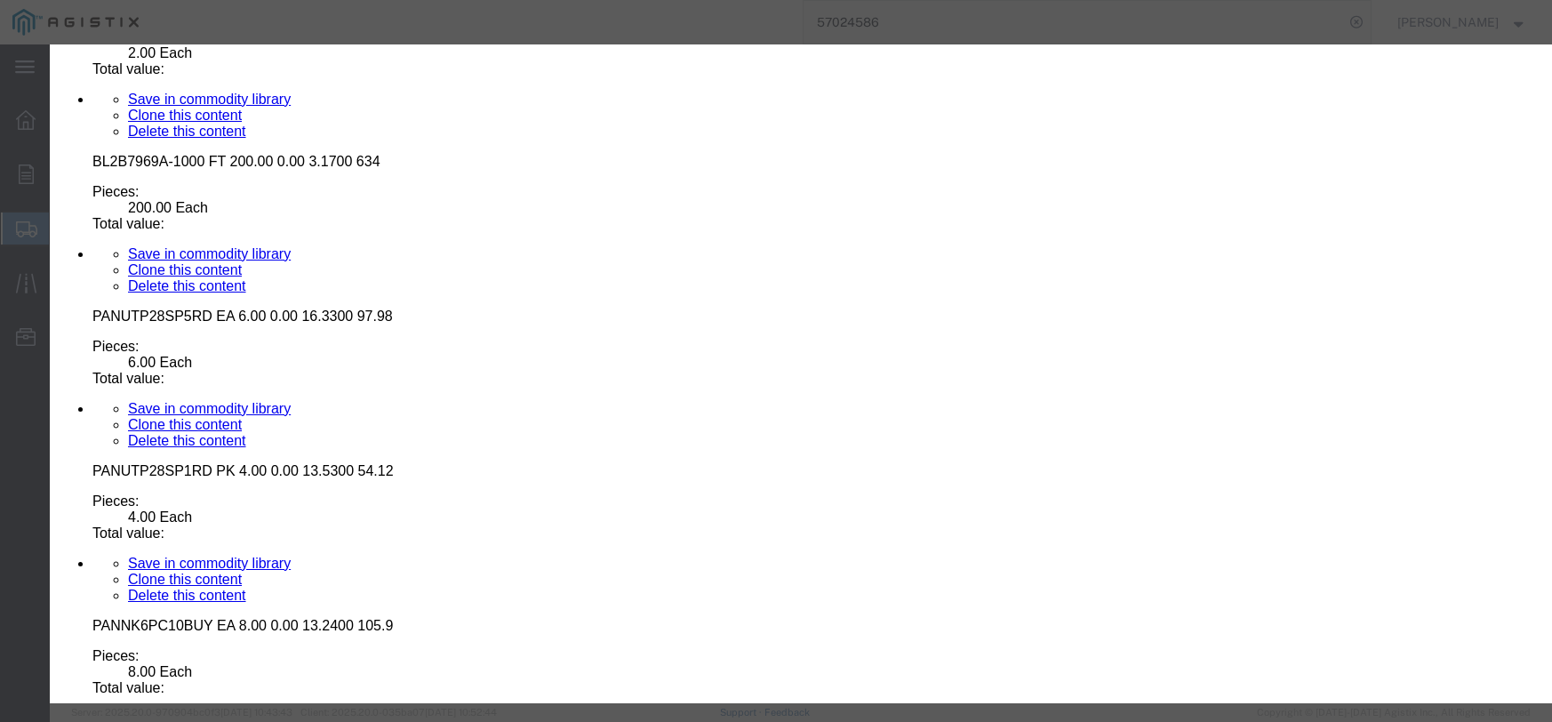
click button "Save & Close"
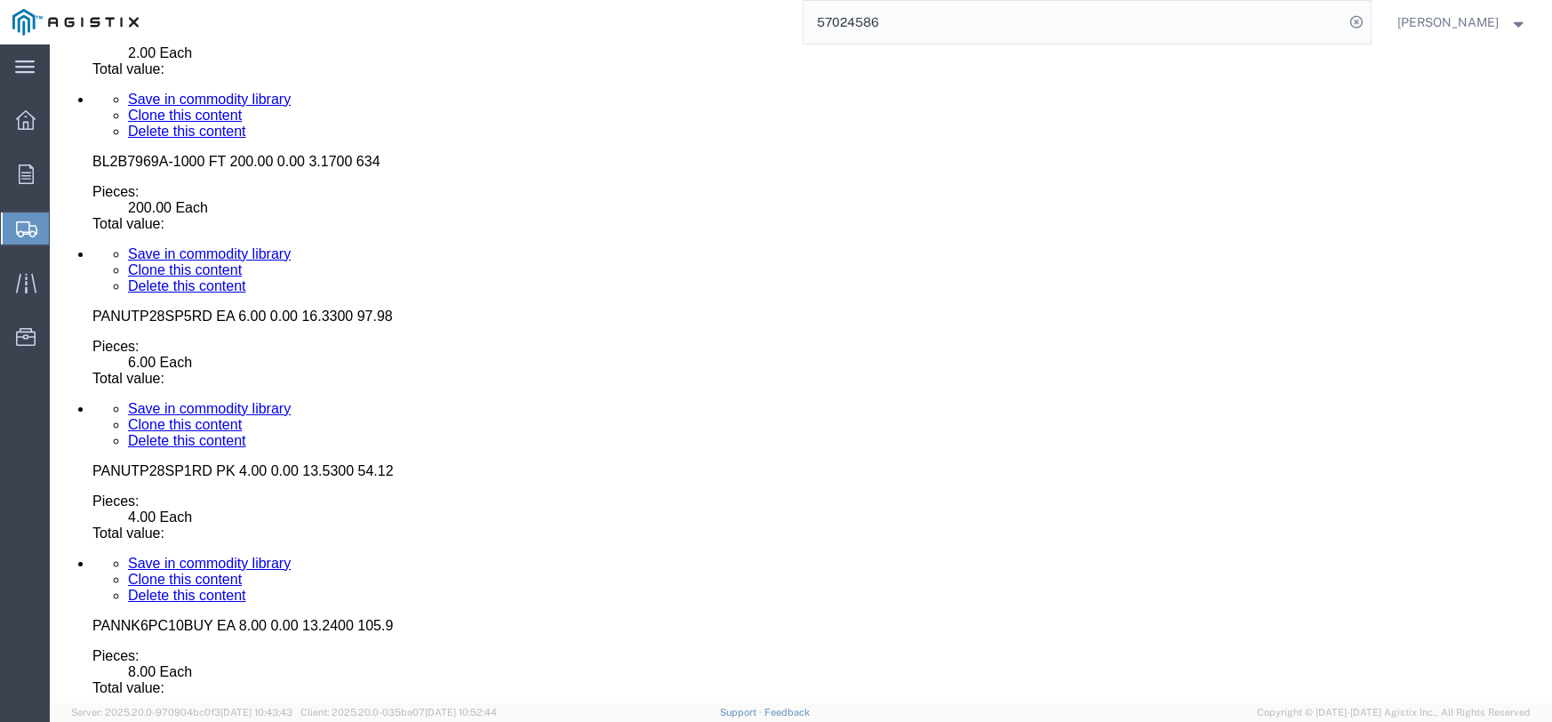
click dd "4.00 Each"
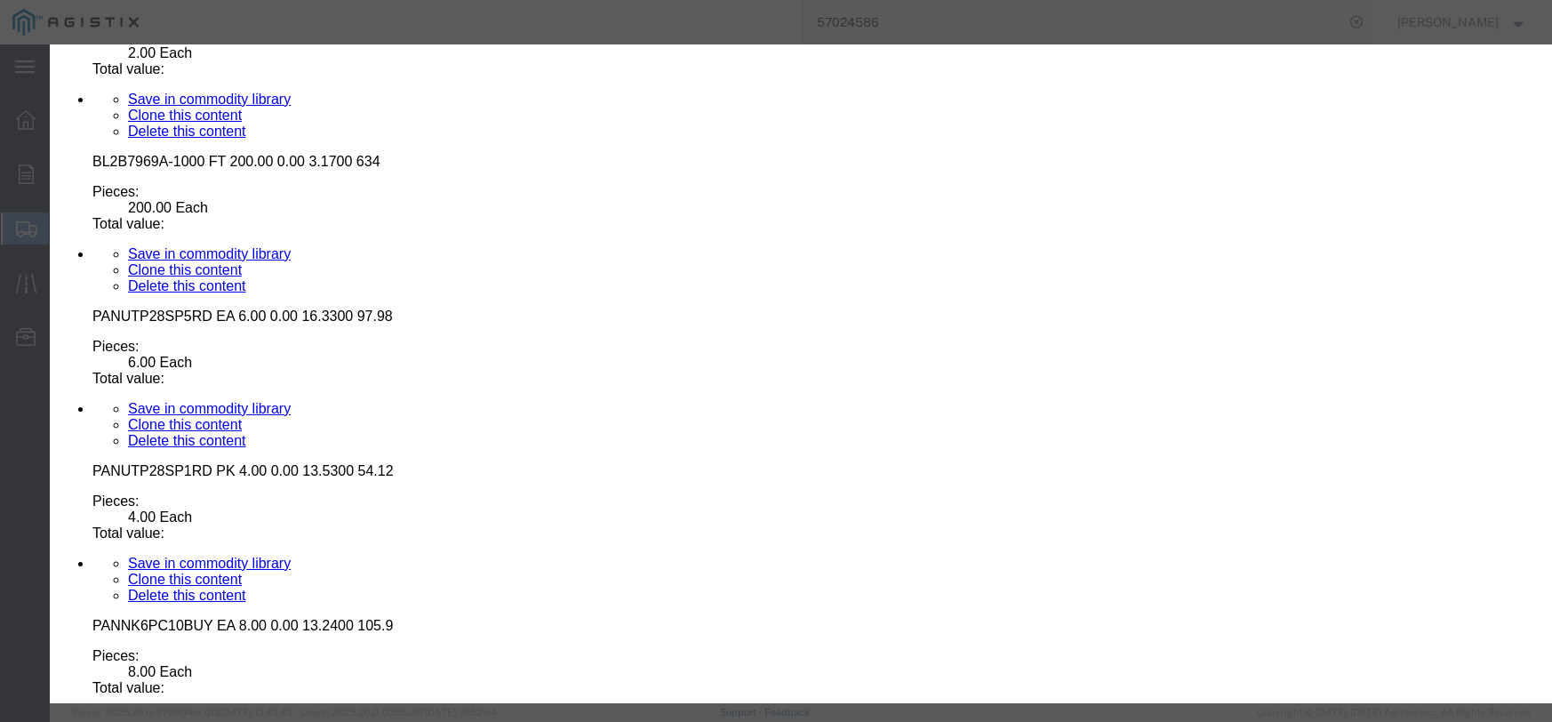
click input "text"
type input "36.00"
click textarea
click select "Select 50 55 60 65 70 85 92.5 100 125 175 250 300 400"
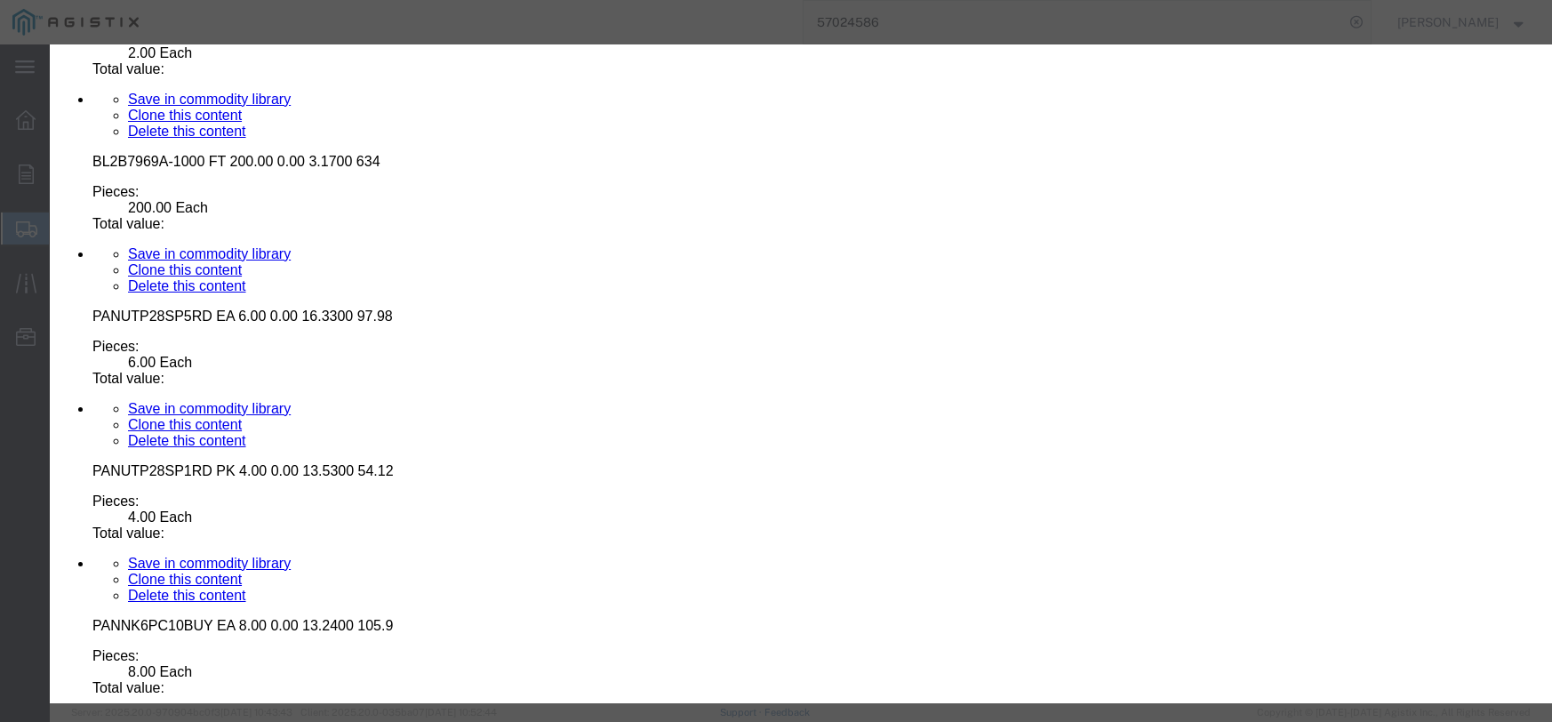
select select "55"
click select "Select 50 55 60 65 70 85 92.5 100 125 175 250 300 400"
click button "Save & Close"
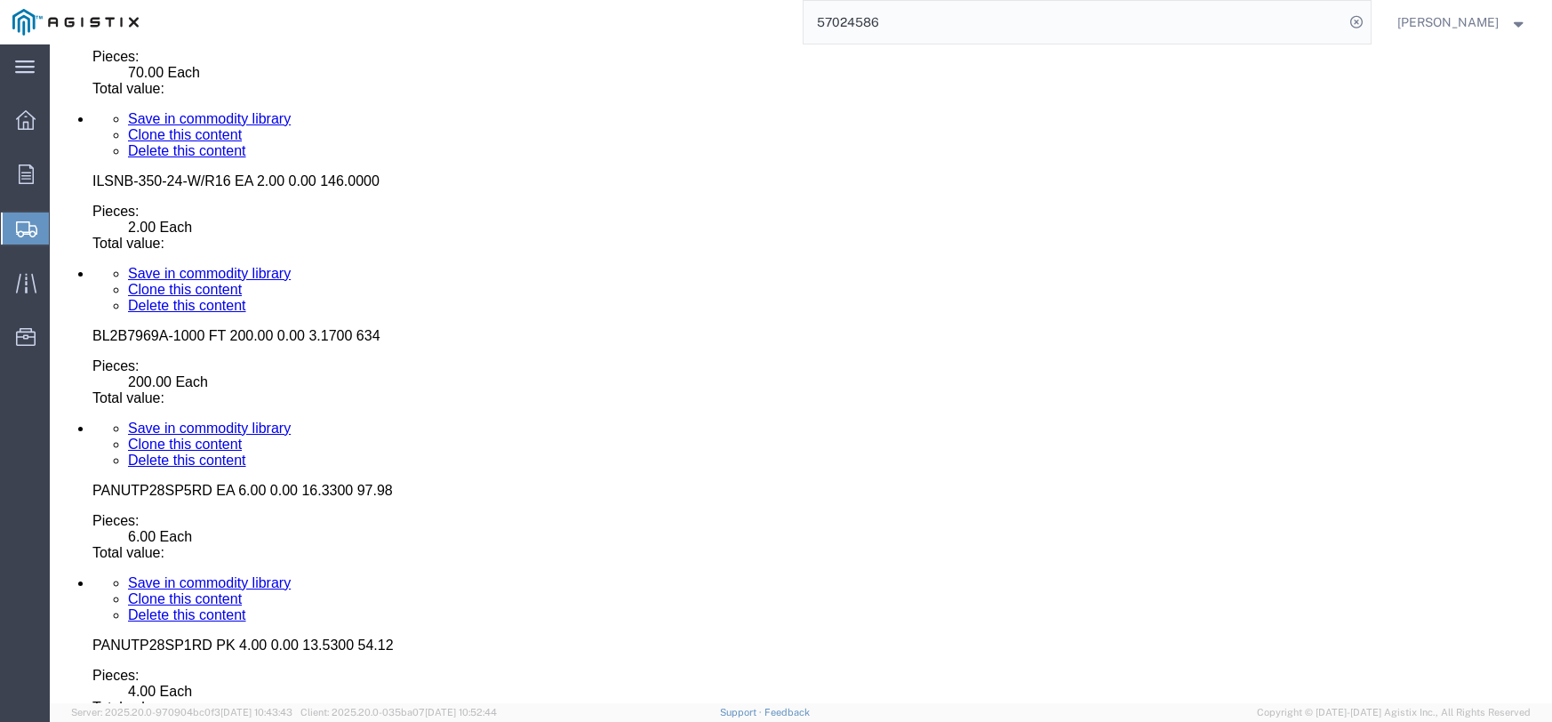
scroll to position [9110, 0]
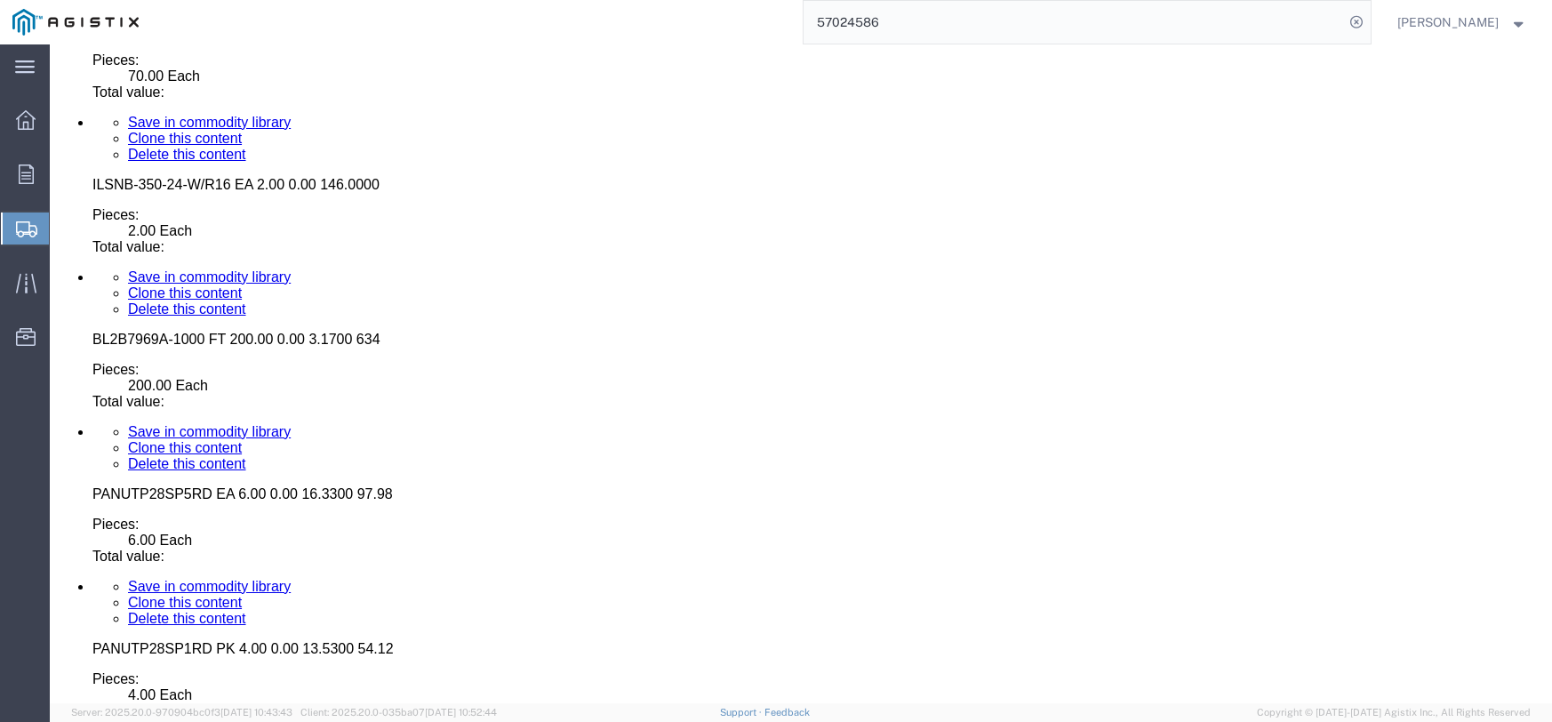
click dd "2.00 Each"
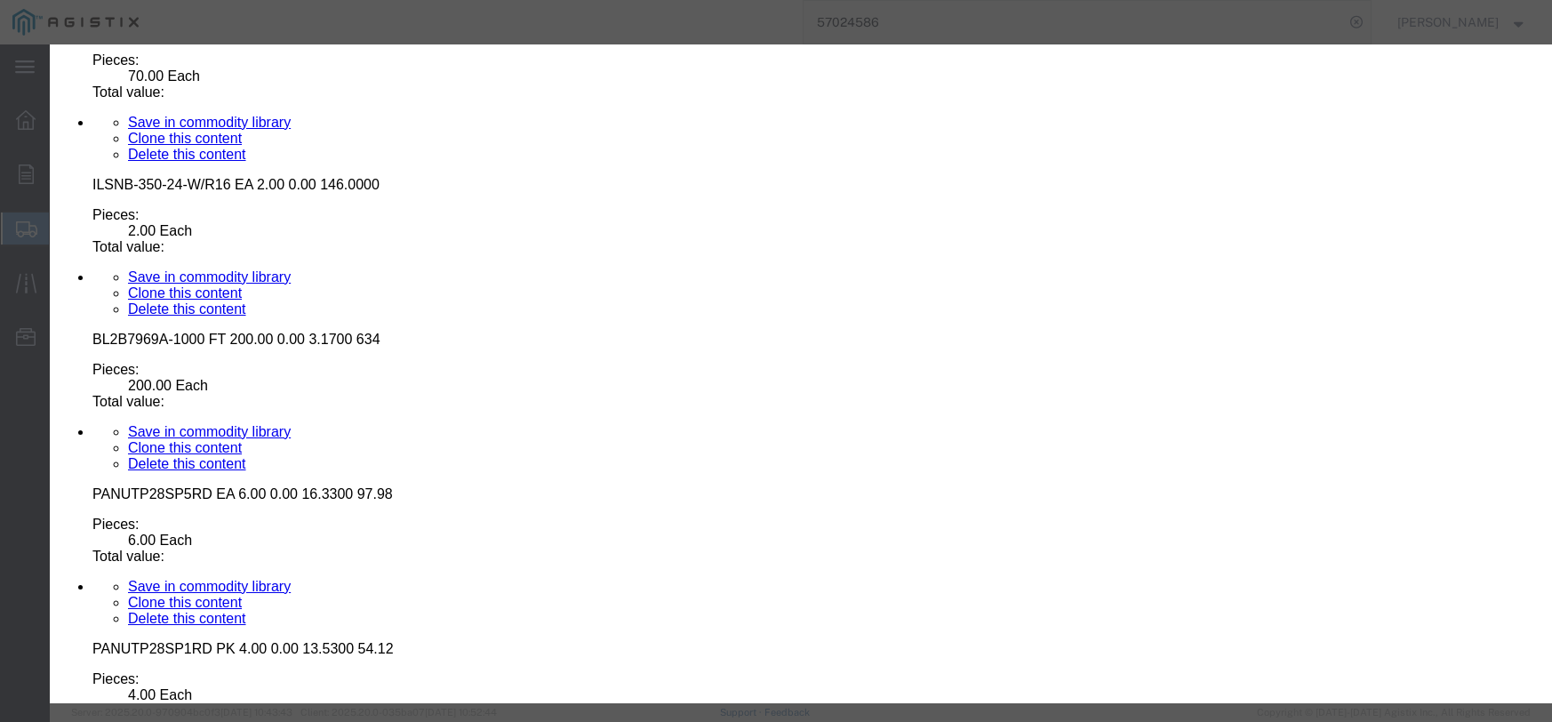
click input "text"
type input "56.44"
click select "Select 50 55 60 65 70 85 92.5 100 125 175 250 300 400"
select select "55"
click select "Select 50 55 60 65 70 85 92.5 100 125 175 250 300 400"
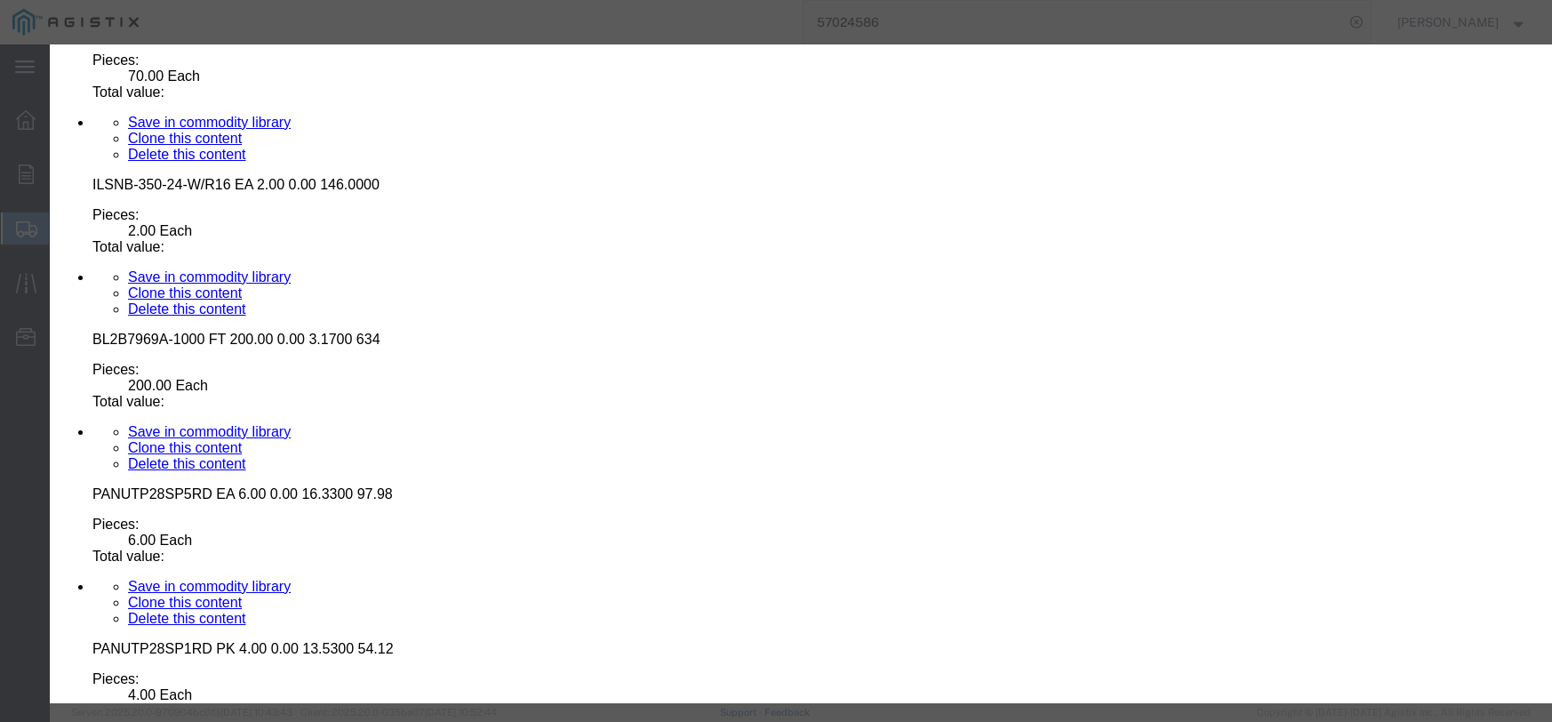
click button "Save & Close"
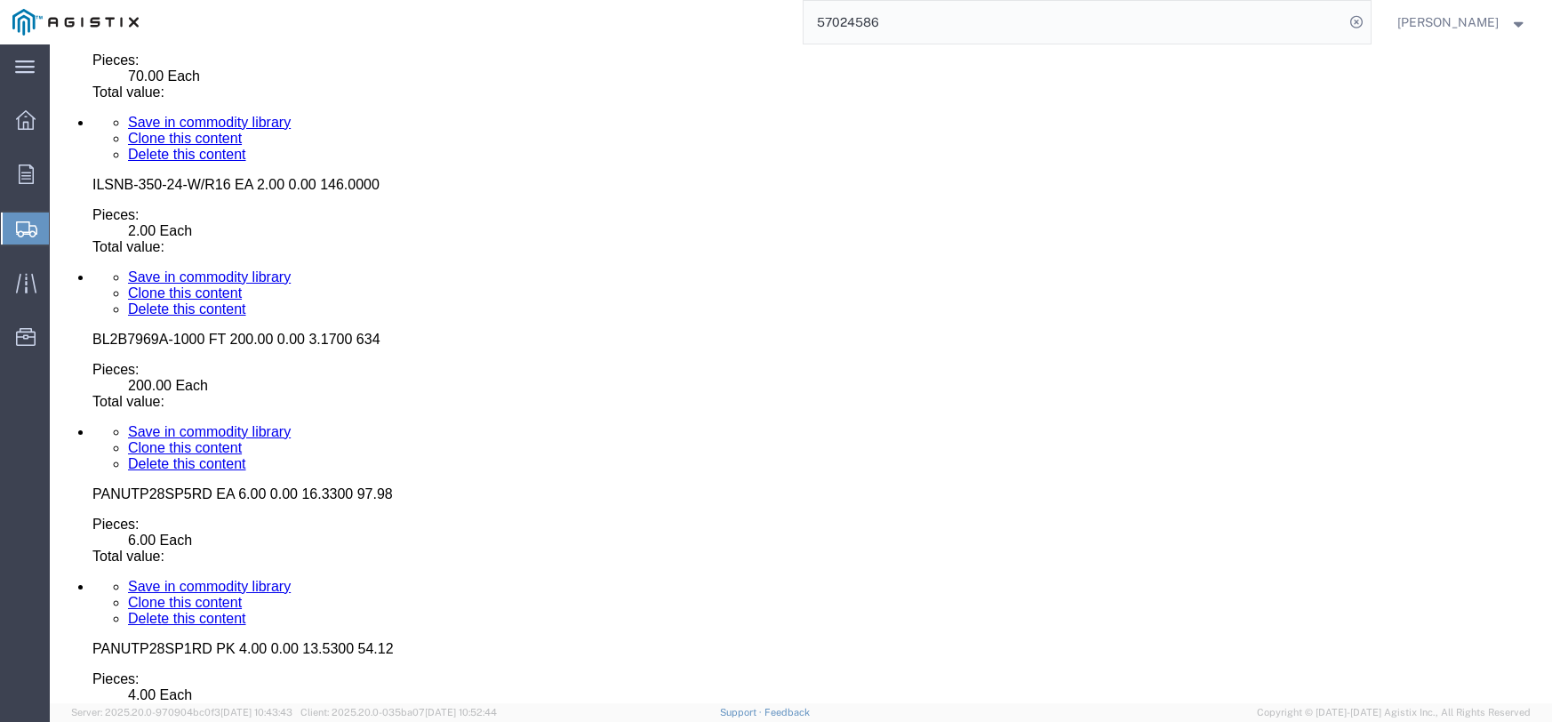
click div "Save in commodity library Clone this content Delete this content WLMR1747-48-11…"
click dd "4.00 Each"
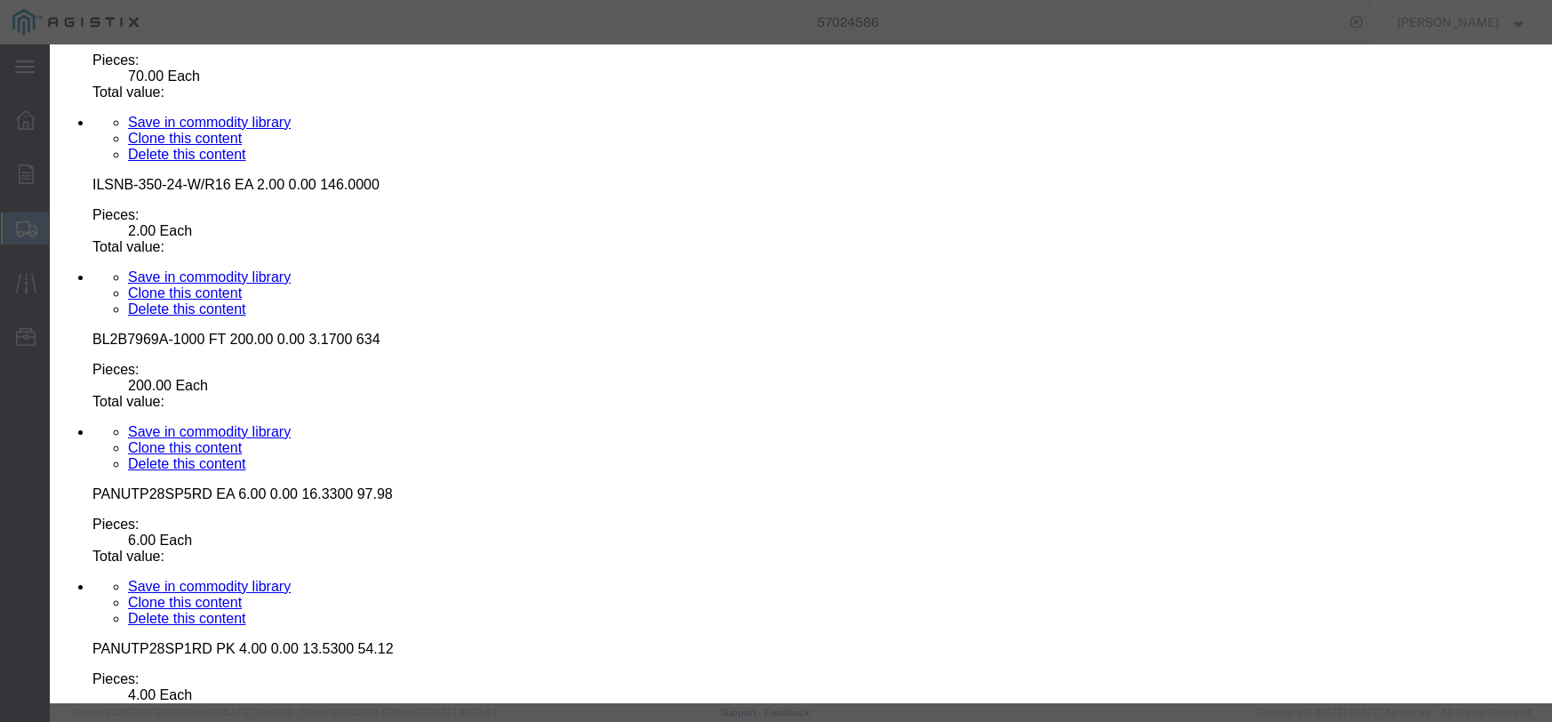
click input "text"
type input "13556.00"
click select "Select 50 55 60 65 70 85 92.5 100 125 175 250 300 400"
select select "55"
click select "Select 50 55 60 65 70 85 92.5 100 125 175 250 300 400"
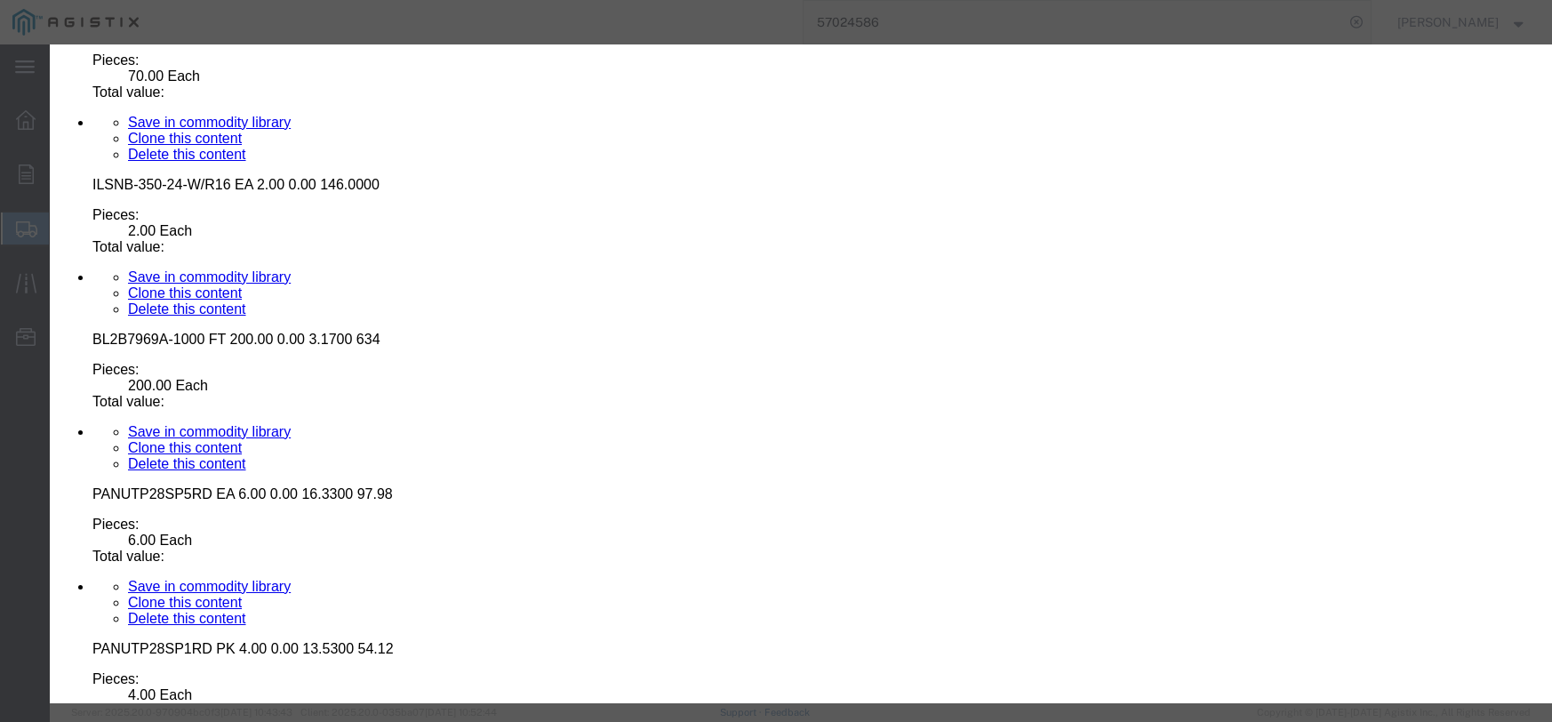
click button "Save & Close"
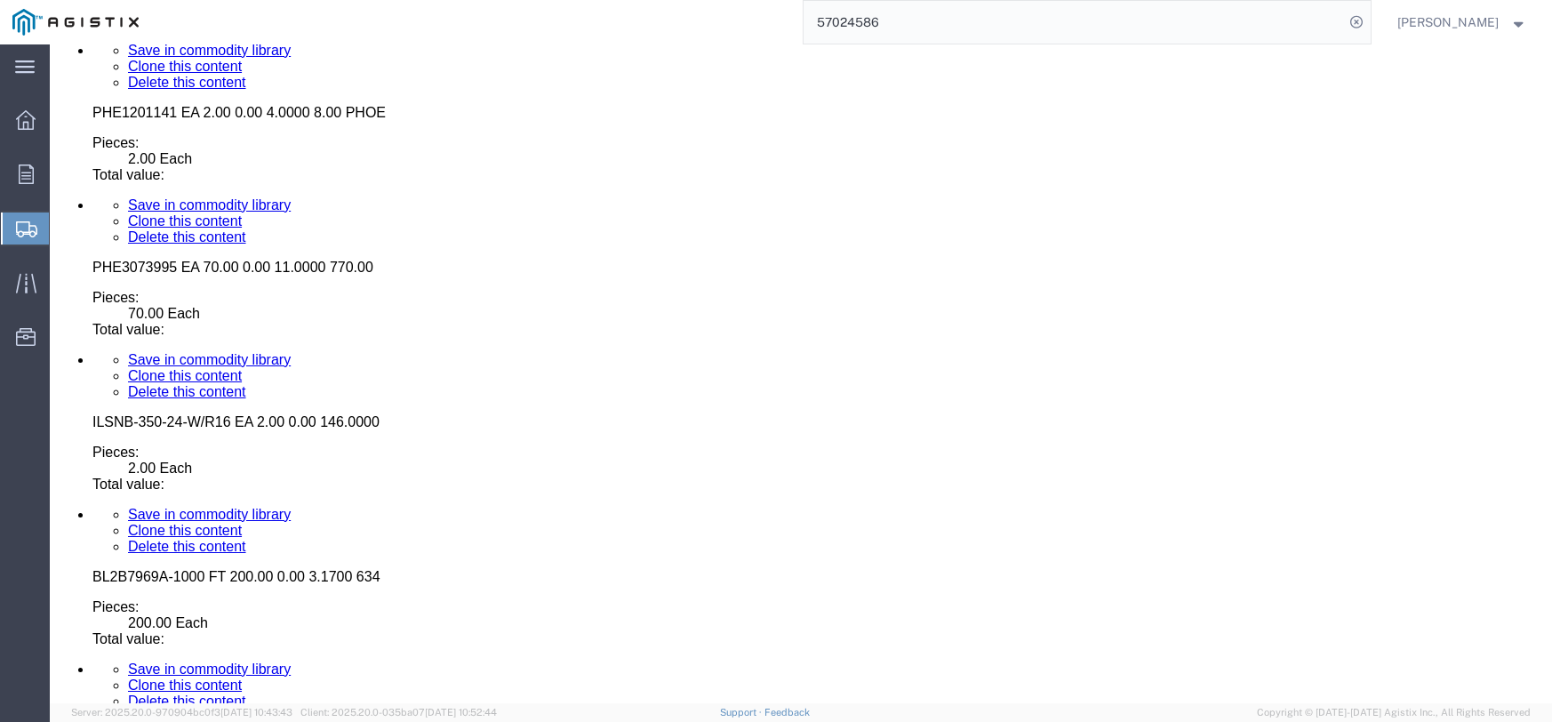
scroll to position [8844, 0]
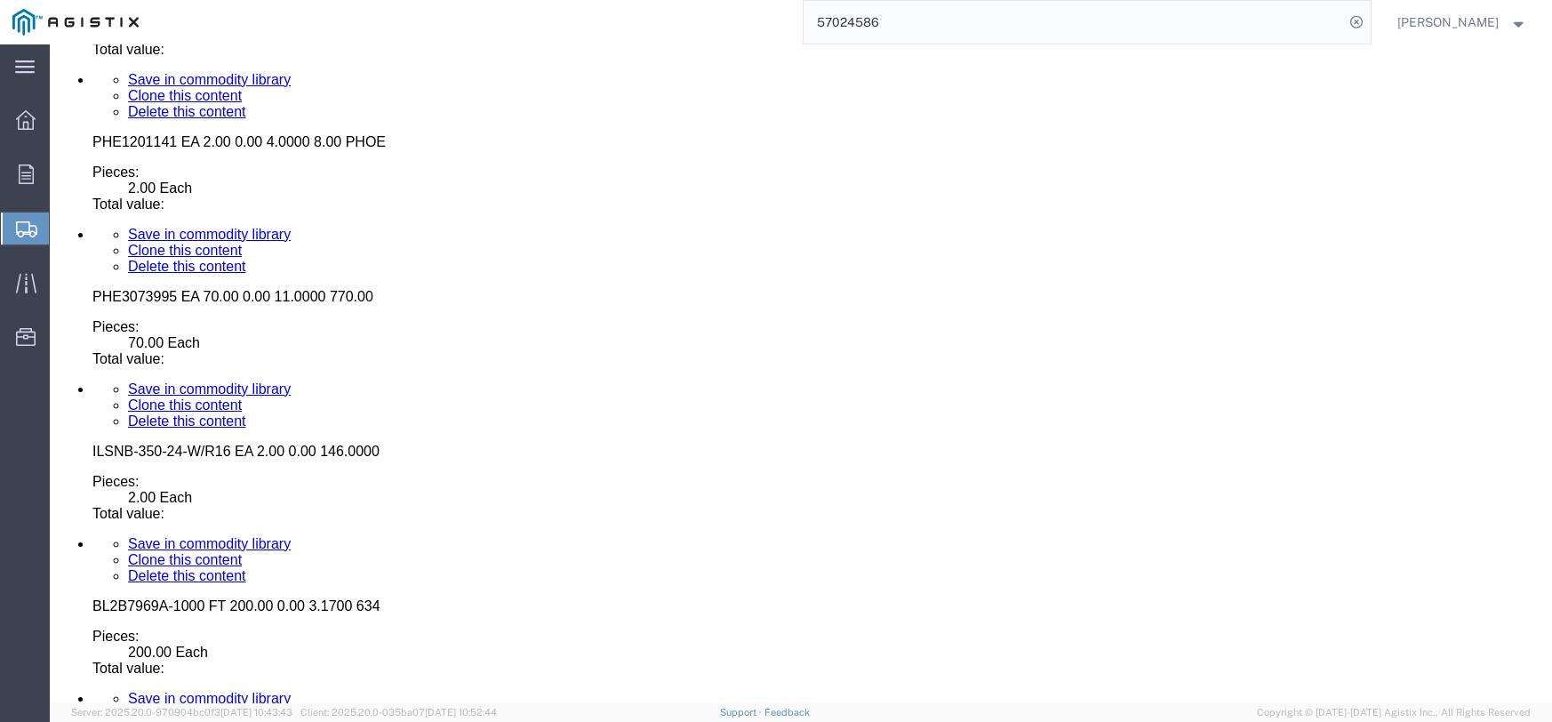
click dd "2.00 Each"
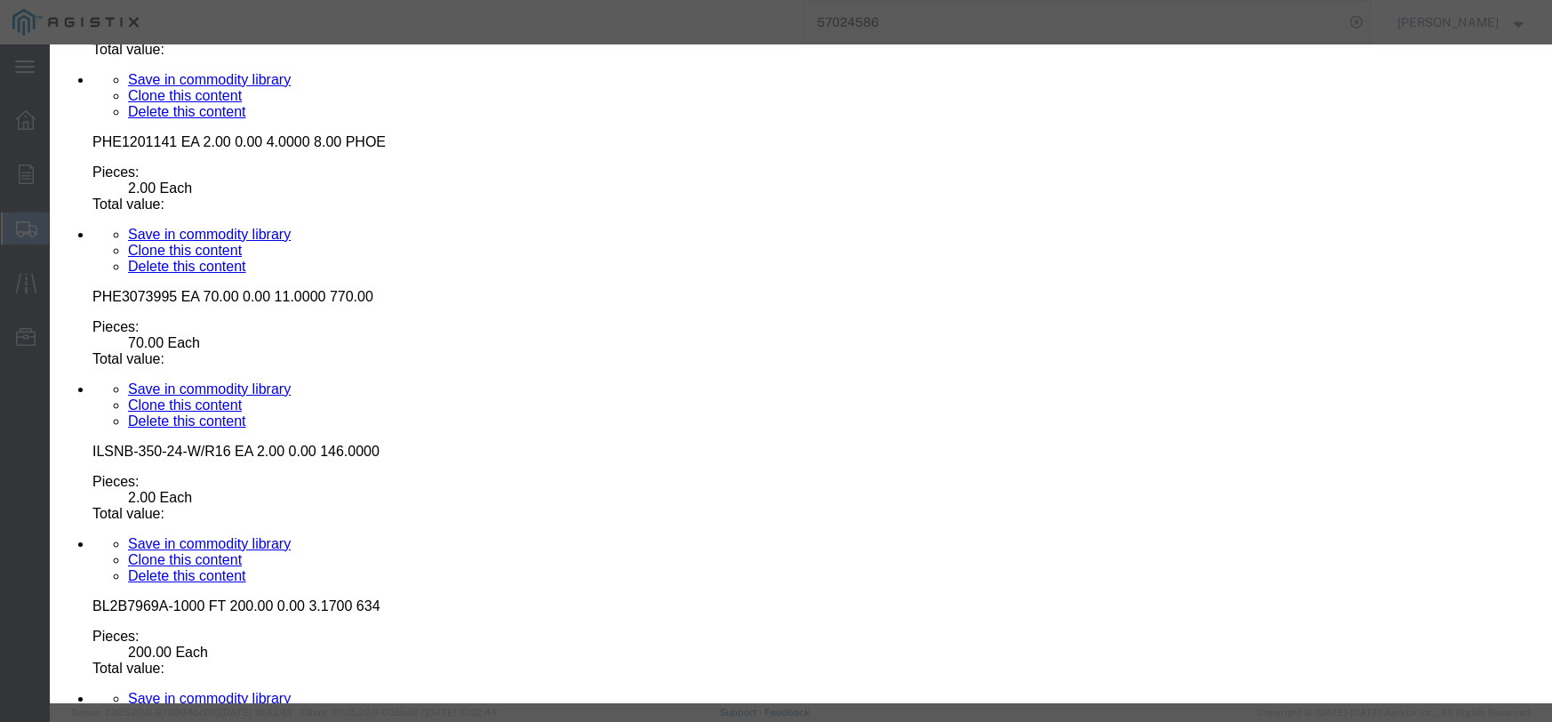
click input "text"
type input "94.00"
click select "Select 50 55 60 65 70 85 92.5 100 125 175 250 300 400"
select select "55"
click select "Select 50 55 60 65 70 85 92.5 100 125 175 250 300 400"
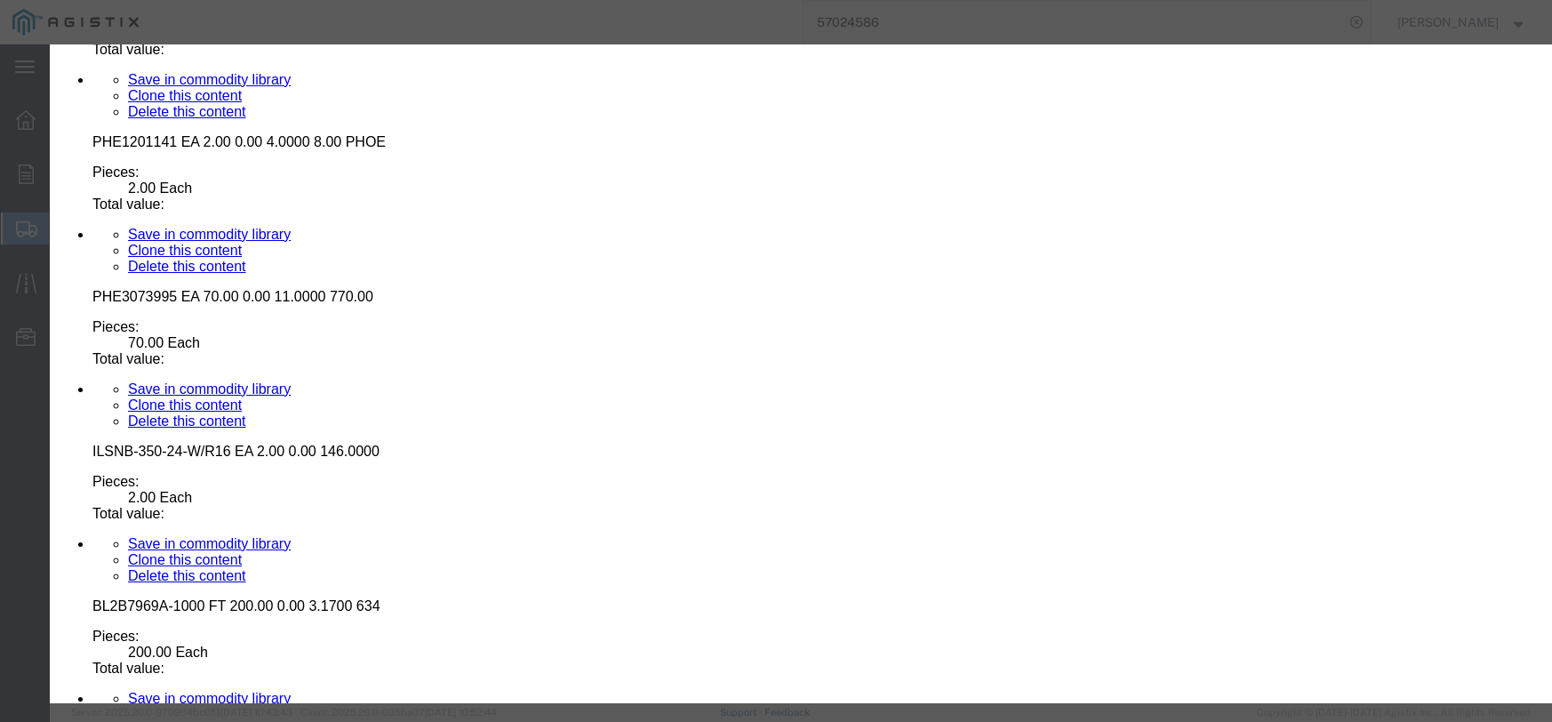
click button "Save & Close"
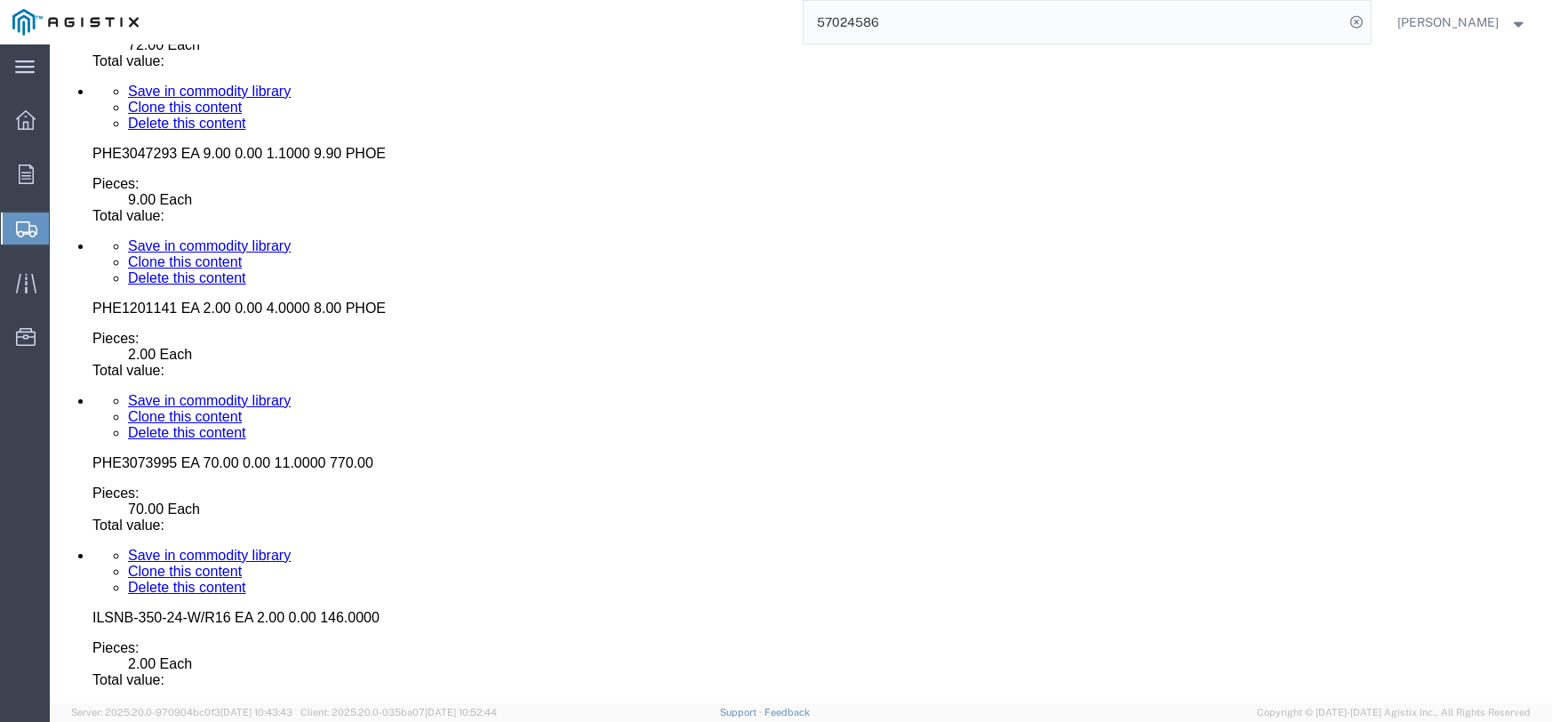
scroll to position [8666, 0]
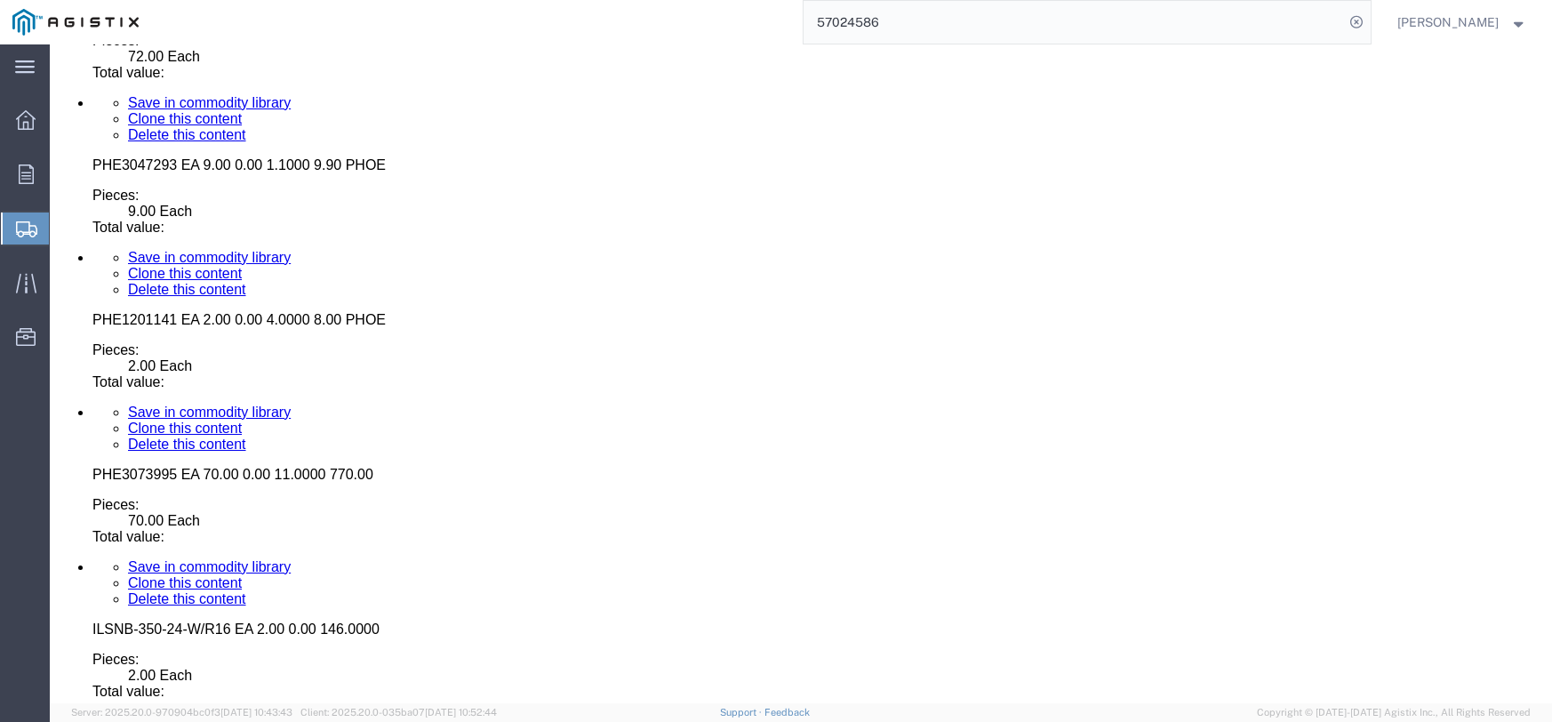
click dd "1.00 Each"
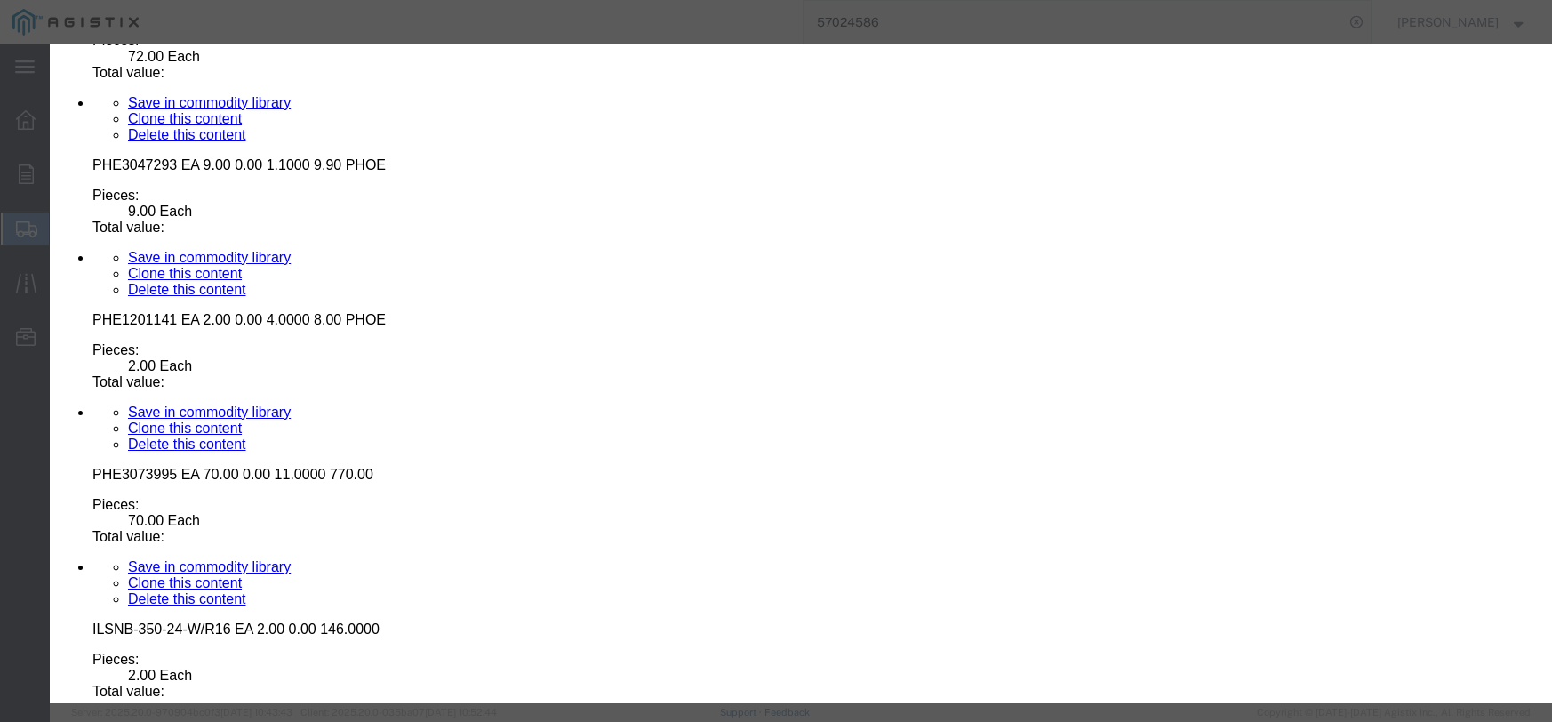
click input "text"
type input "9103.12"
click select "Select 50 55 60 65 70 85 92.5 100 125 175 250 300 400"
select select "55"
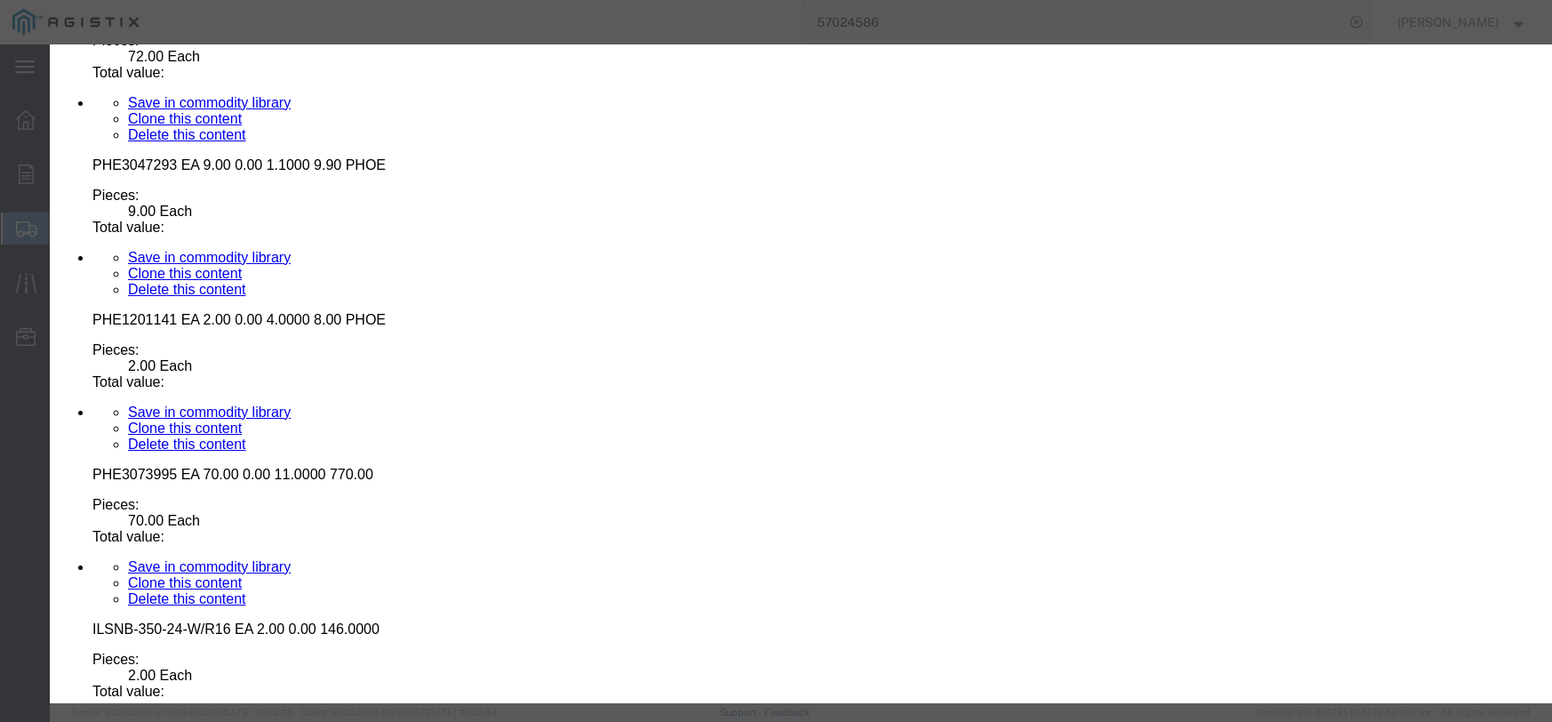
click select "Select 50 55 60 65 70 85 92.5 100 125 175 250 300 400"
click button "Save & Close"
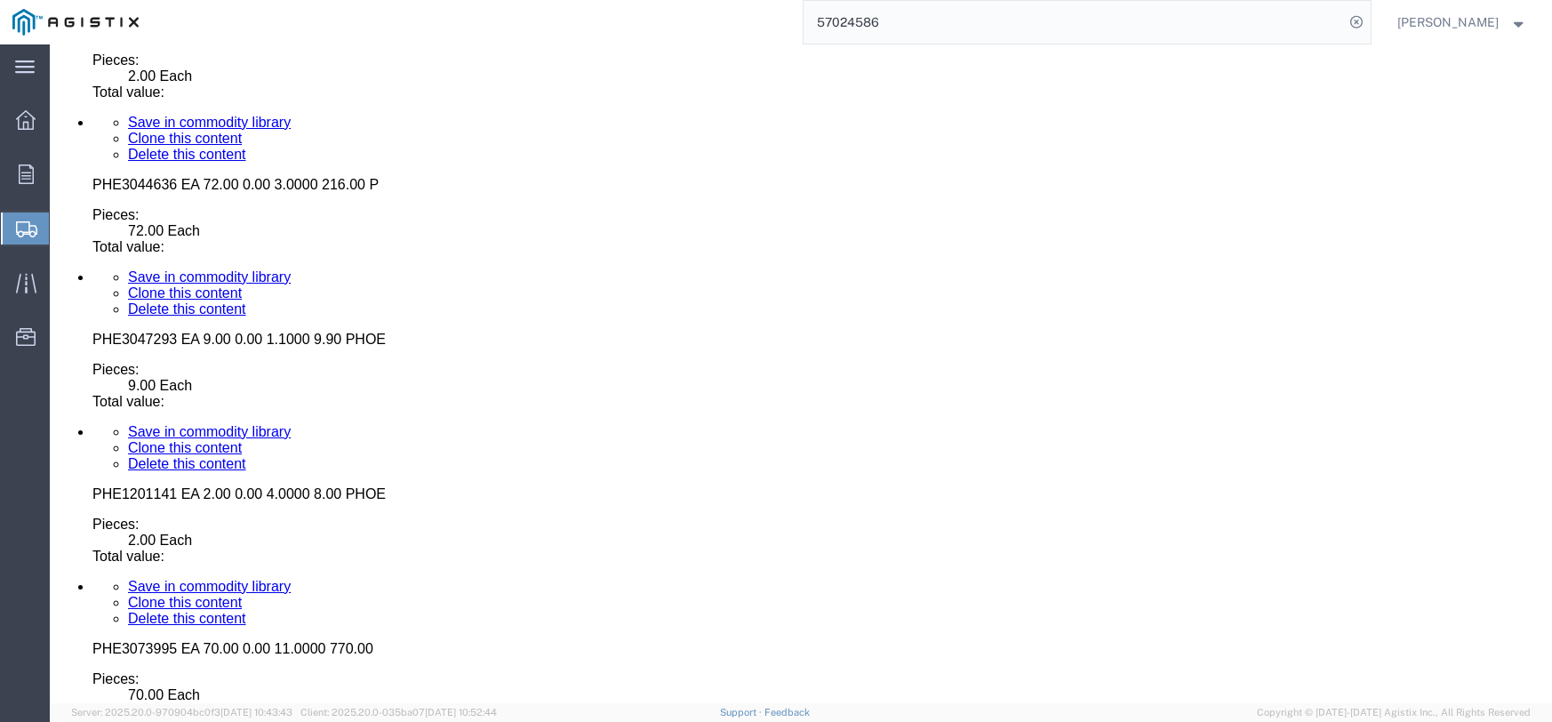
scroll to position [8488, 0]
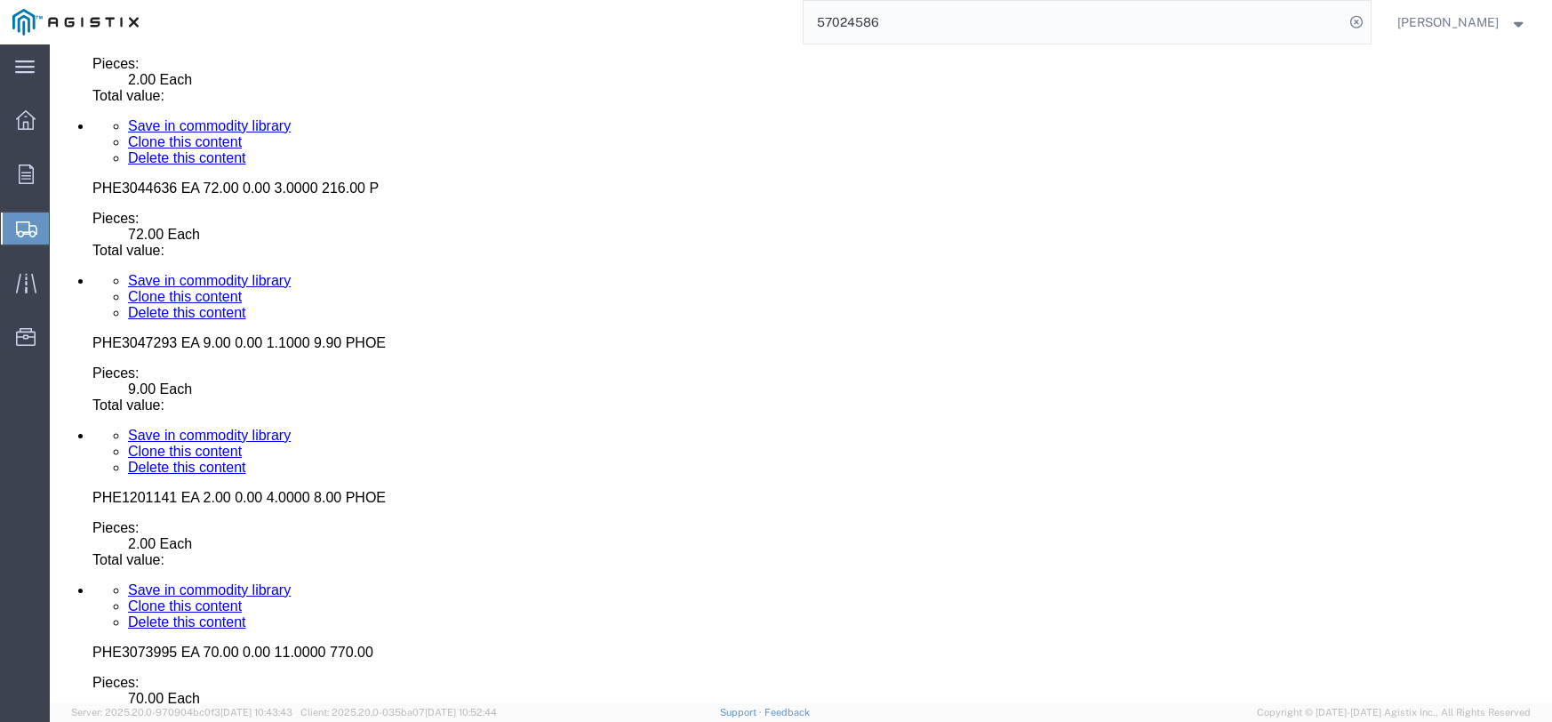
click dd "3.00 Each"
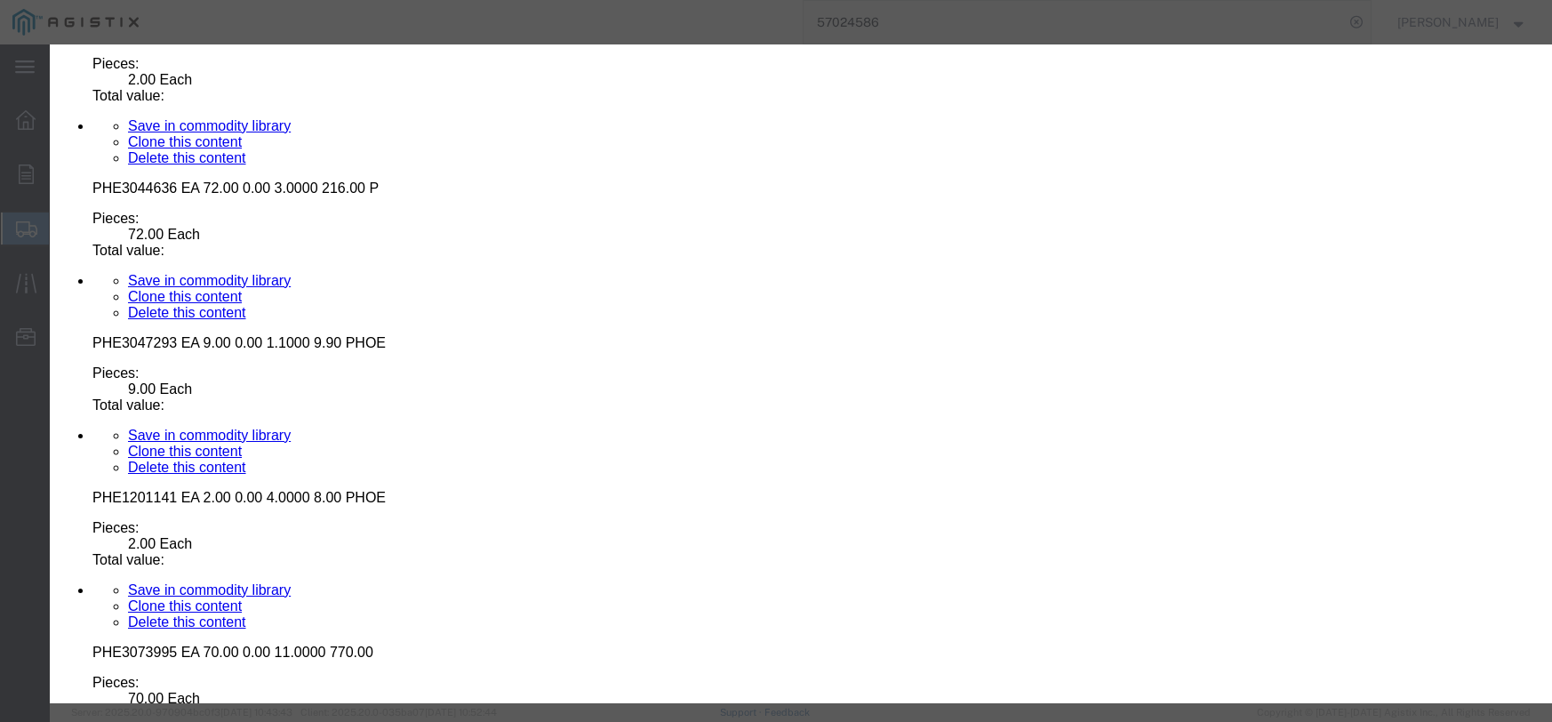
click icon "button"
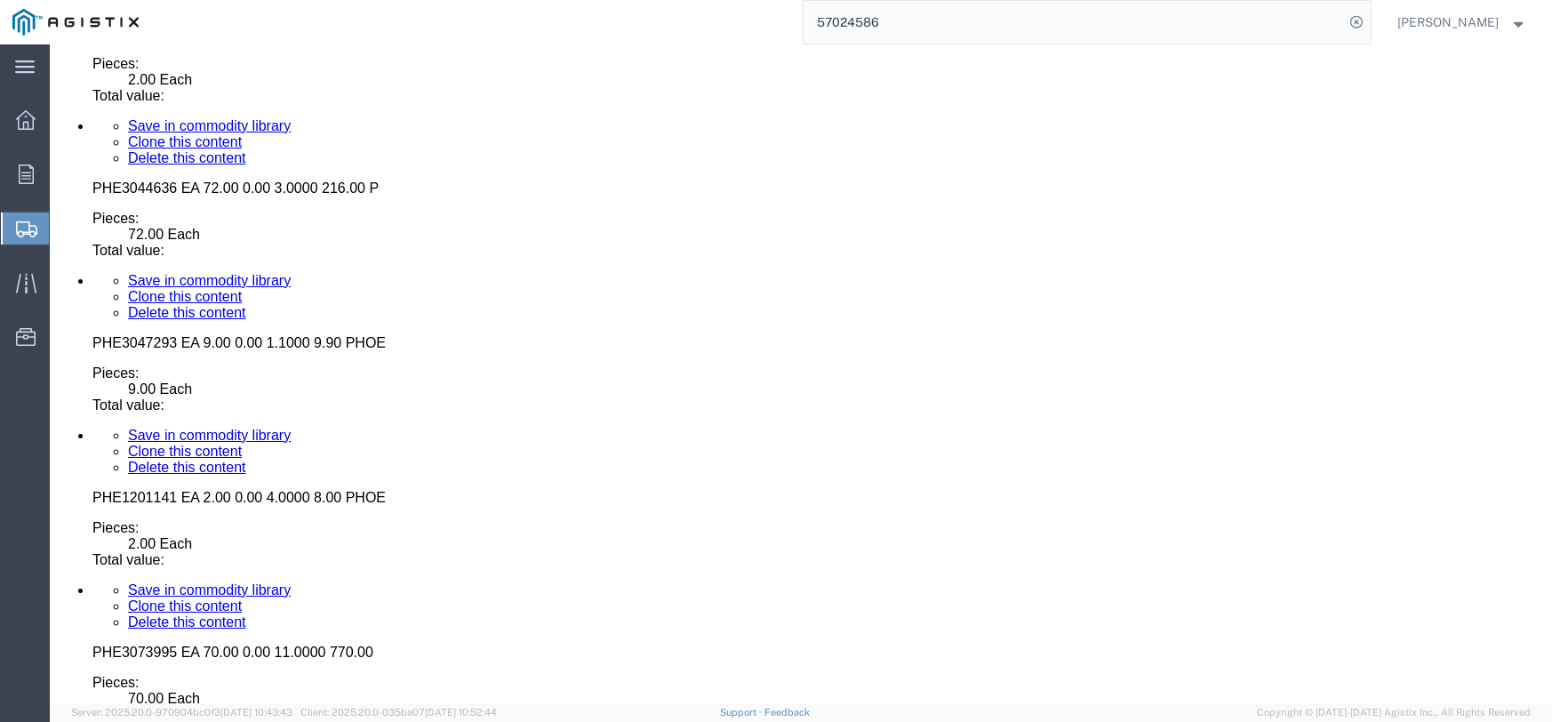
click dt "Pieces:"
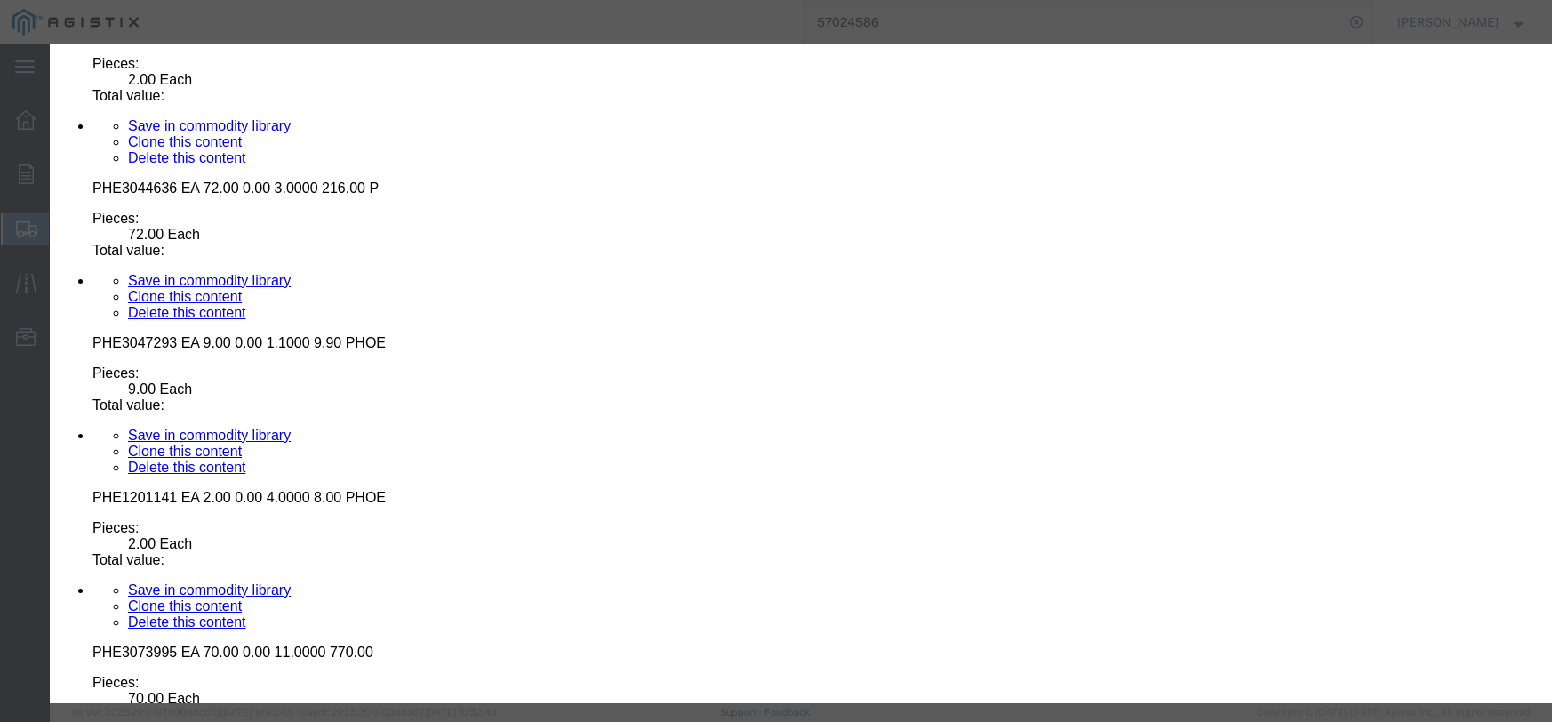
click input "text"
type input "1"
type input "445.32"
click select "Select 50 55 60 65 70 85 92.5 100 125 175 250 300 400"
select select "55"
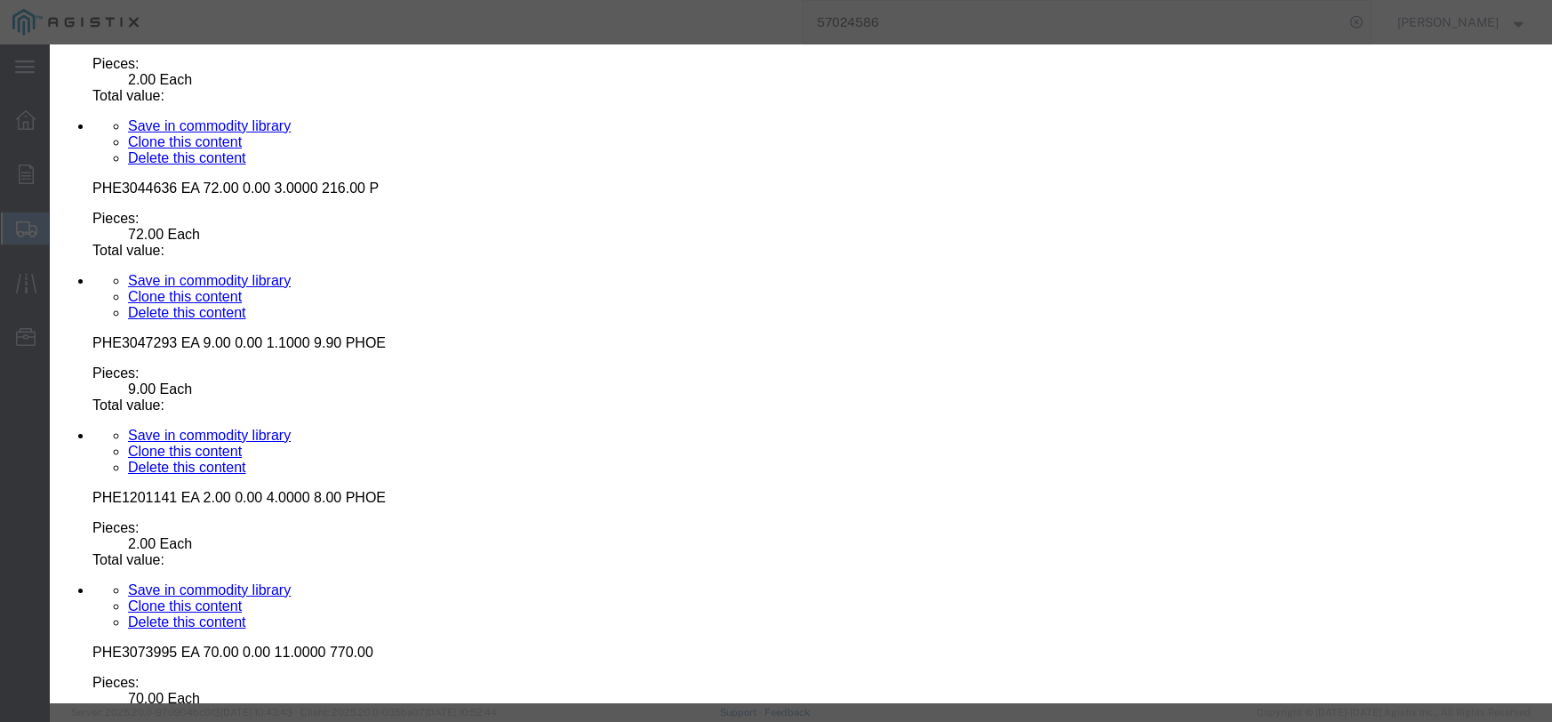
click select "Select 50 55 60 65 70 85 92.5 100 125 175 250 300 400"
click button "Save & Close"
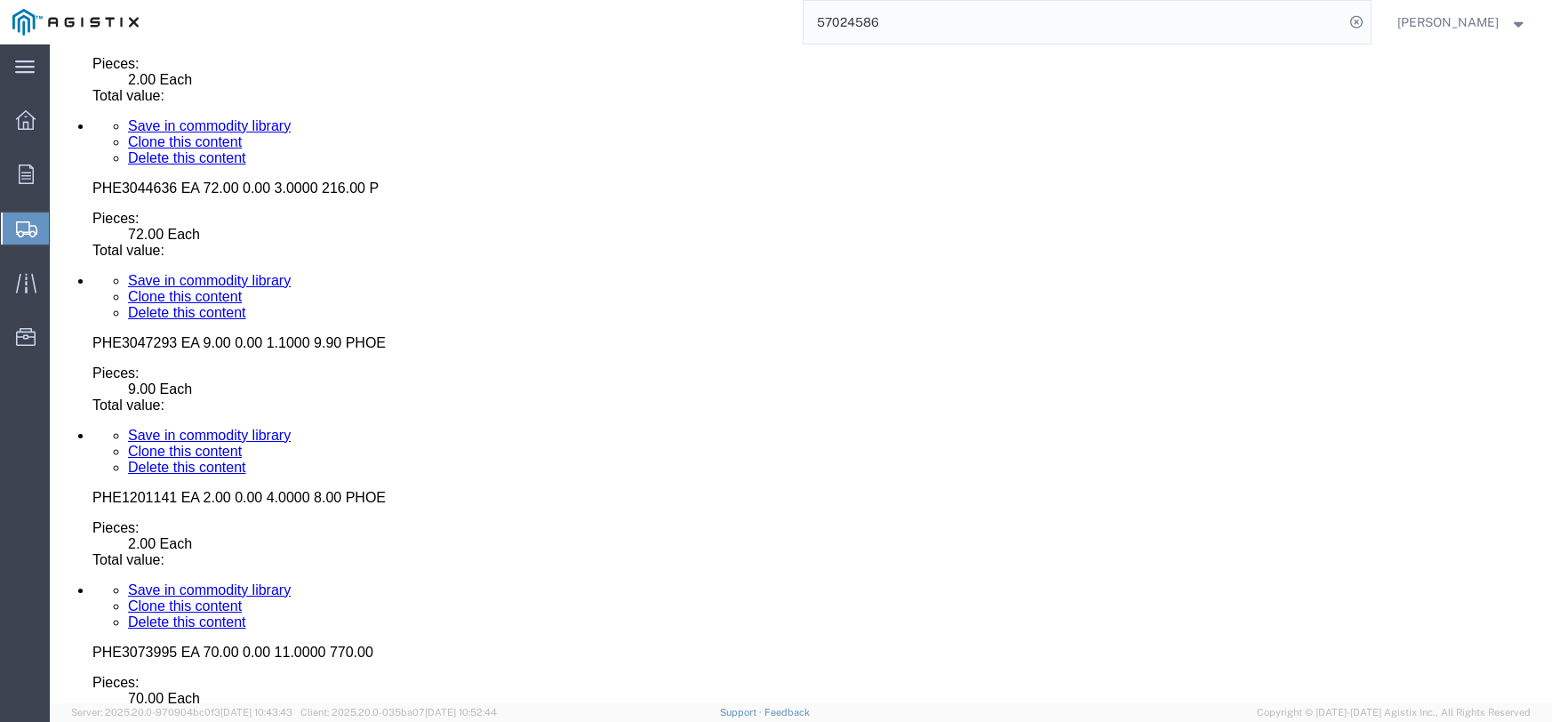
click dd "3.00 Each"
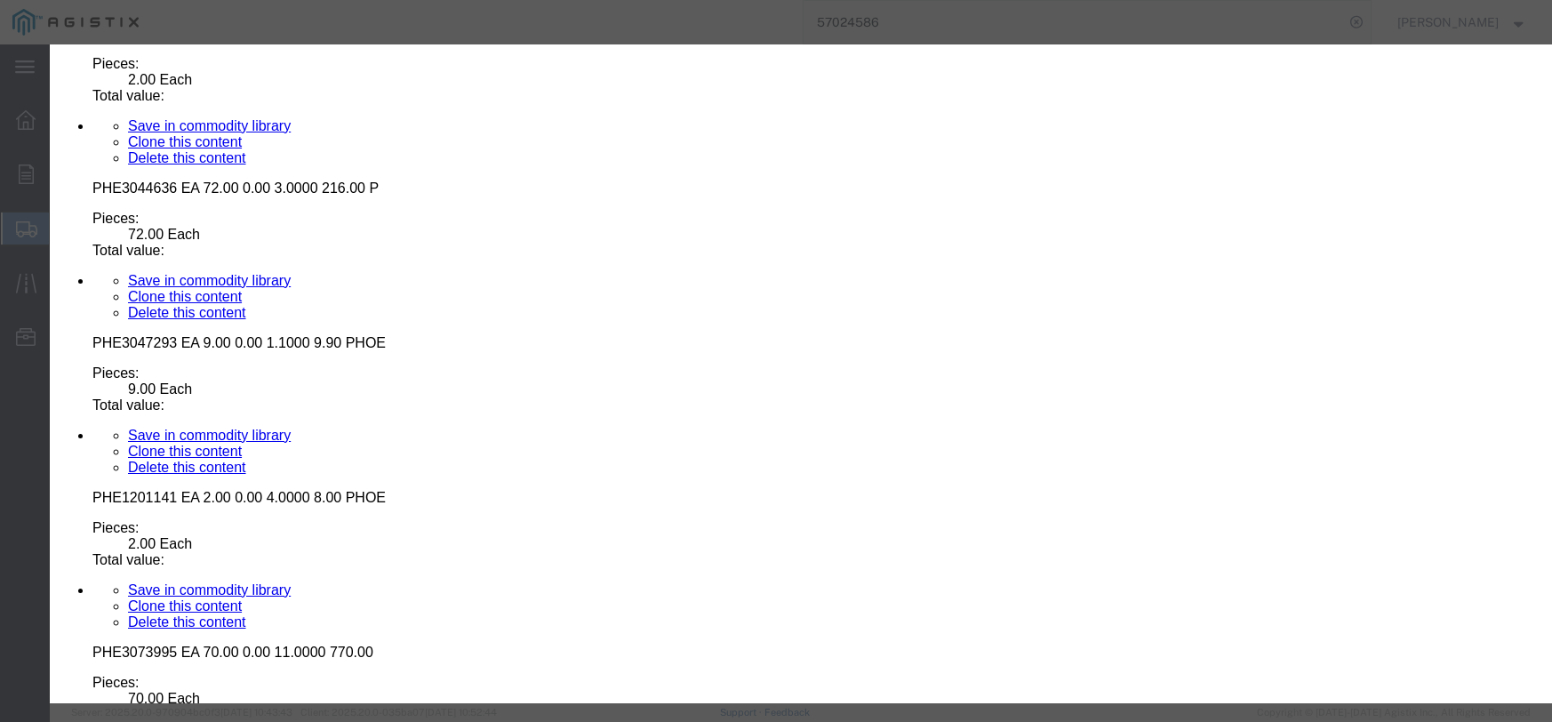
click input "text"
type input "147.00"
click select "Select 50 55 60 65 70 85 92.5 100 125 175 250 300 400"
select select "55"
click select "Select 50 55 60 65 70 85 92.5 100 125 175 250 300 400"
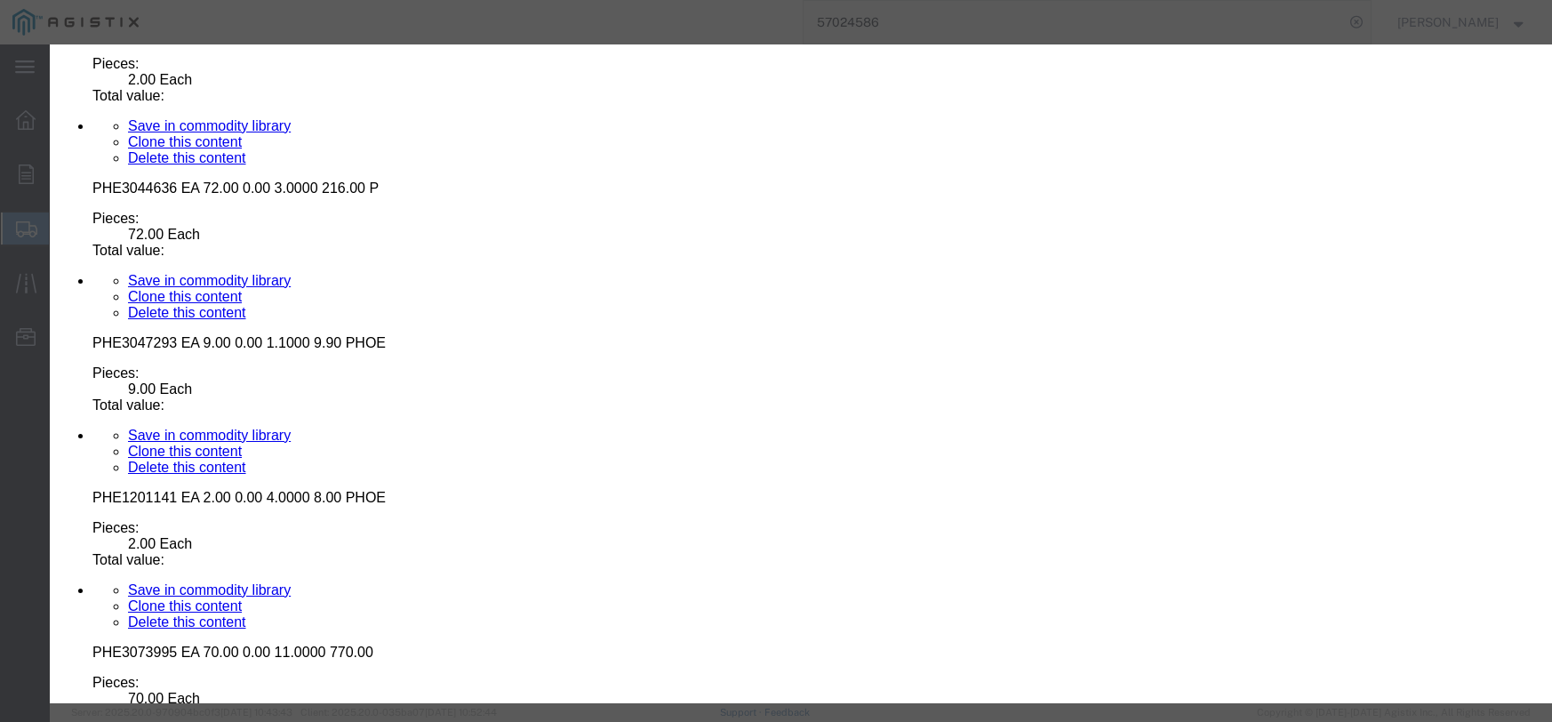
click button "Save & Close"
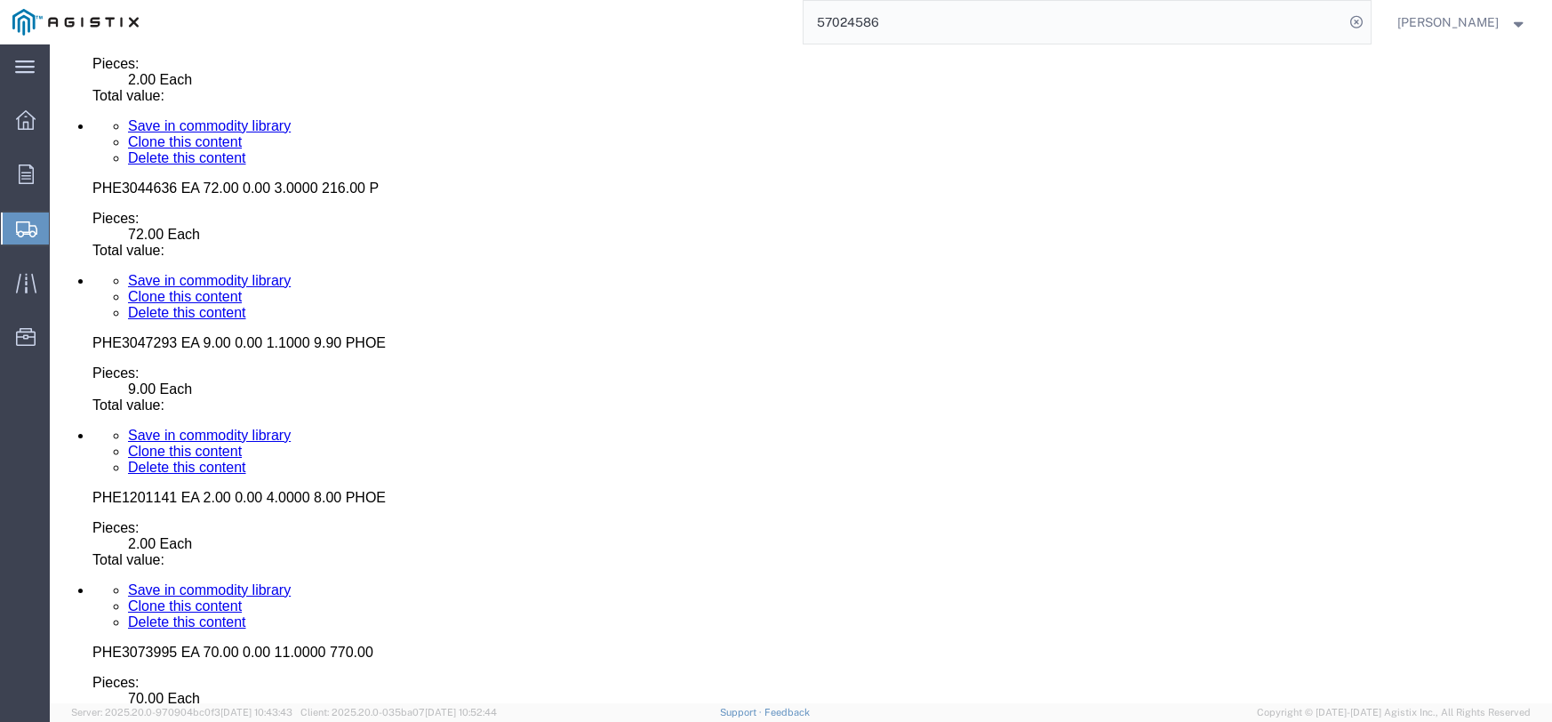
click dd "6.00 Each"
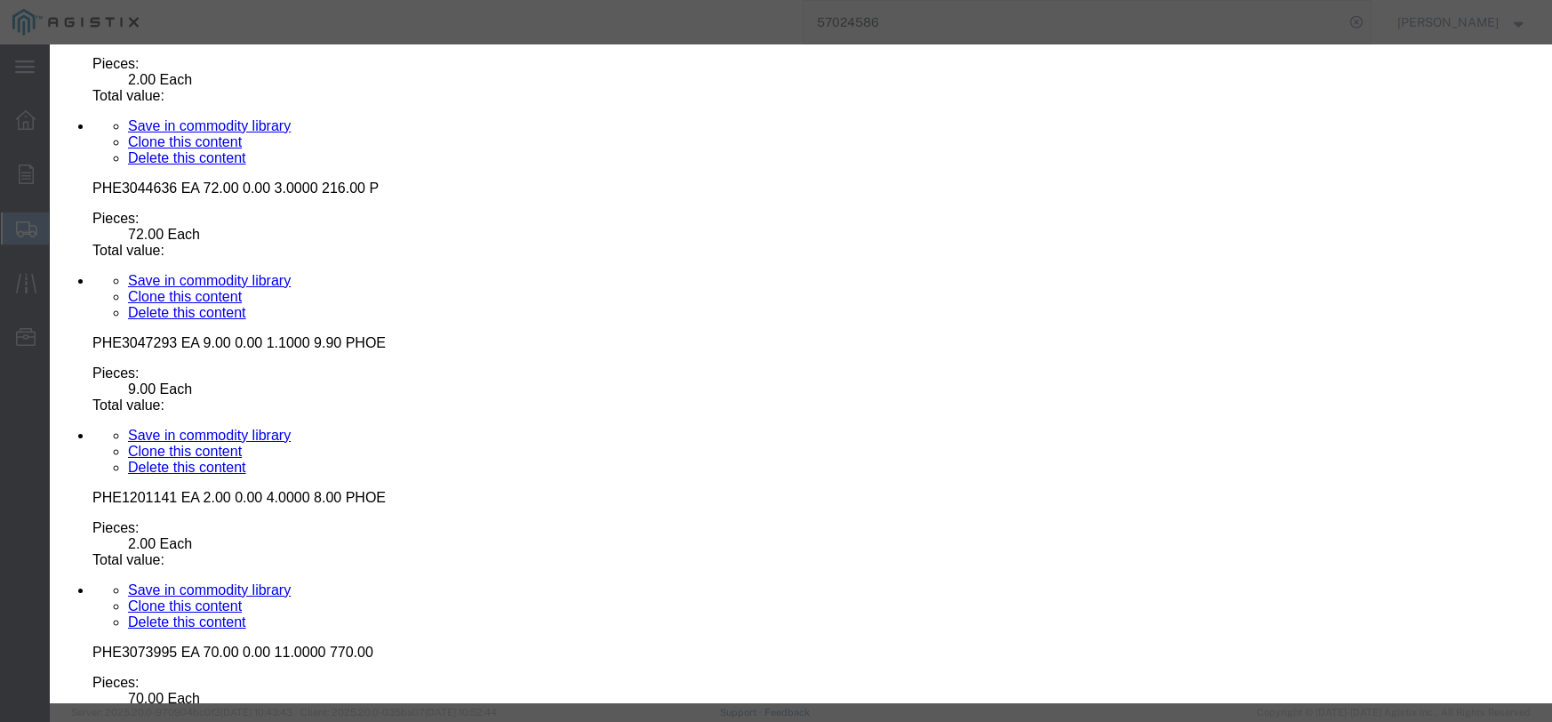
click input "text"
type input "246.00"
click select "Select 50 55 60 65 70 85 92.5 100 125 175 250 300 400"
select select "55"
click select "Select 50 55 60 65 70 85 92.5 100 125 175 250 300 400"
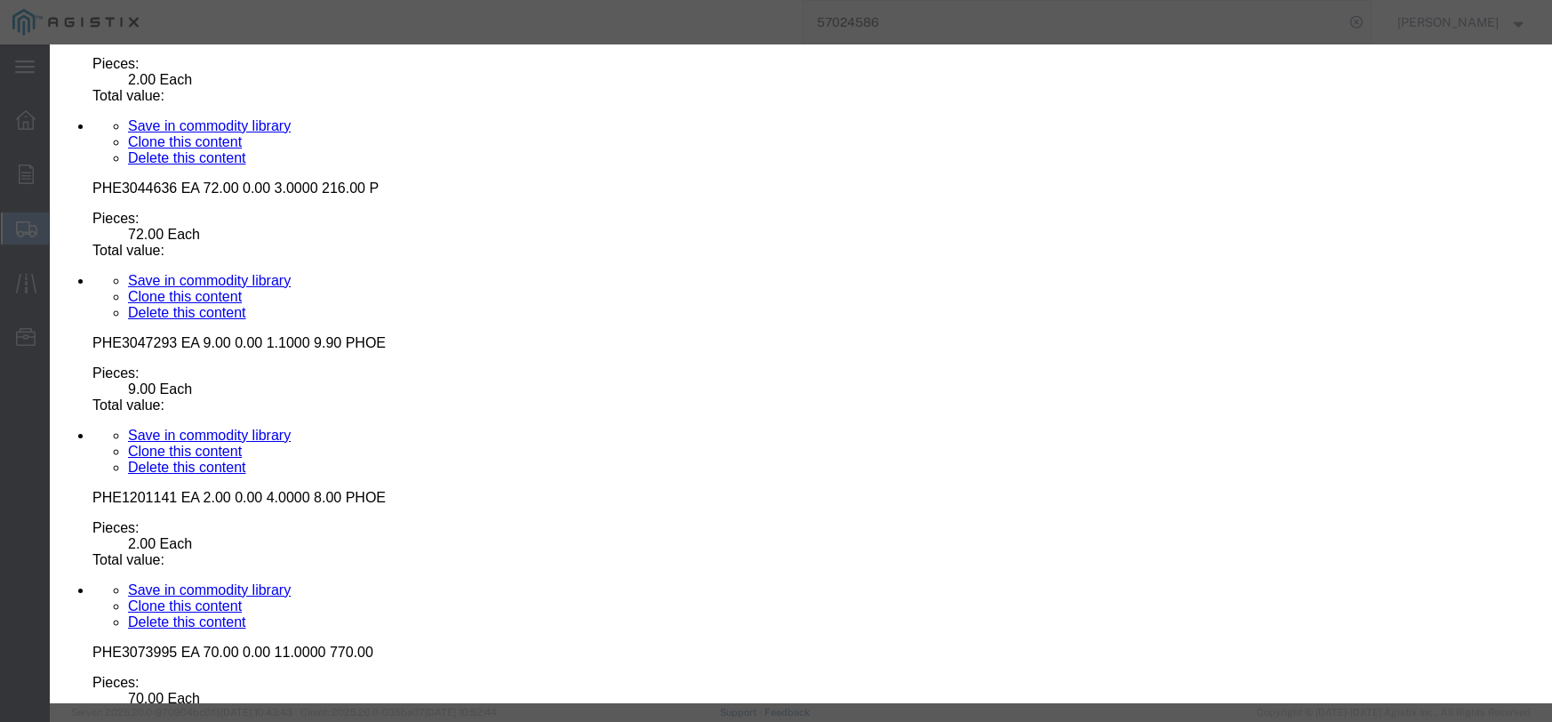
click button "Save & Close"
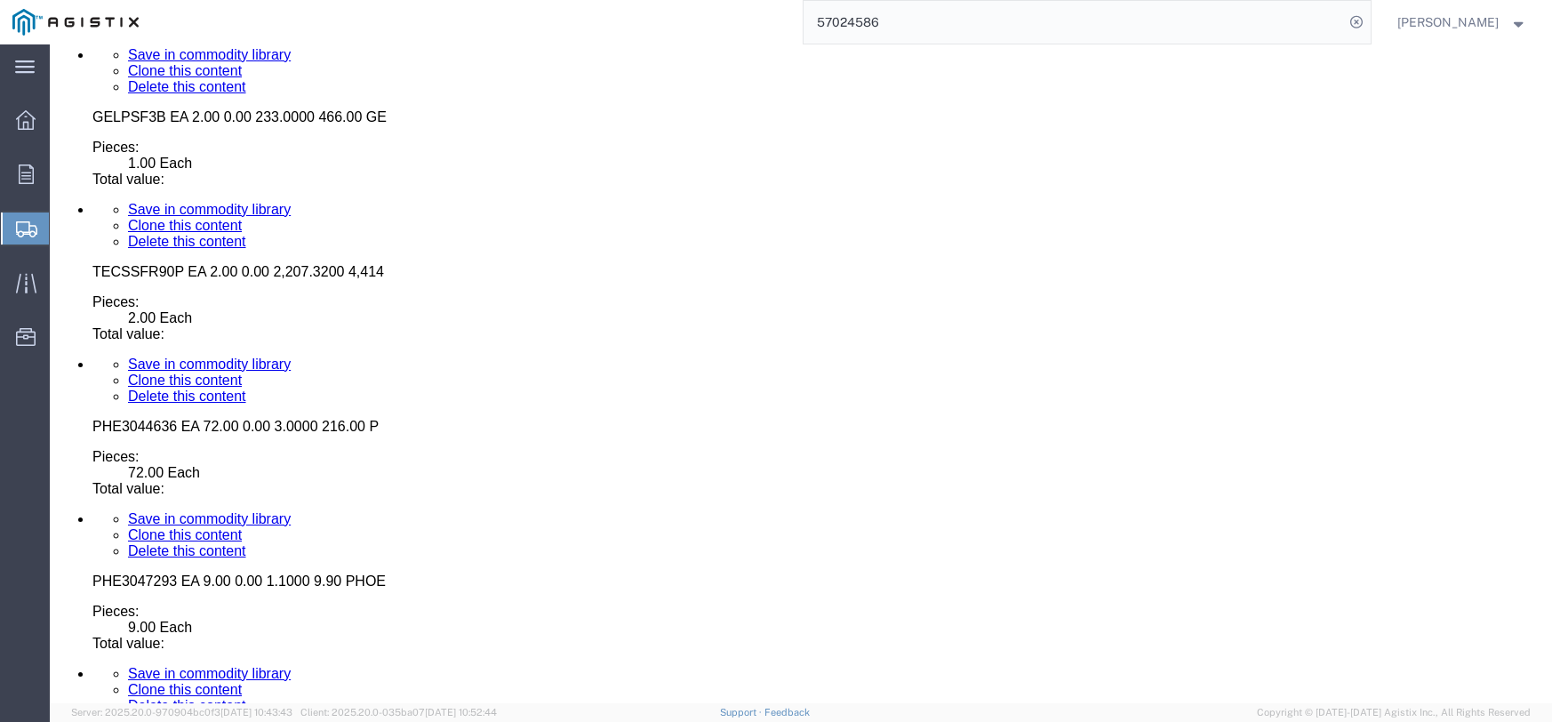
scroll to position [8221, 0]
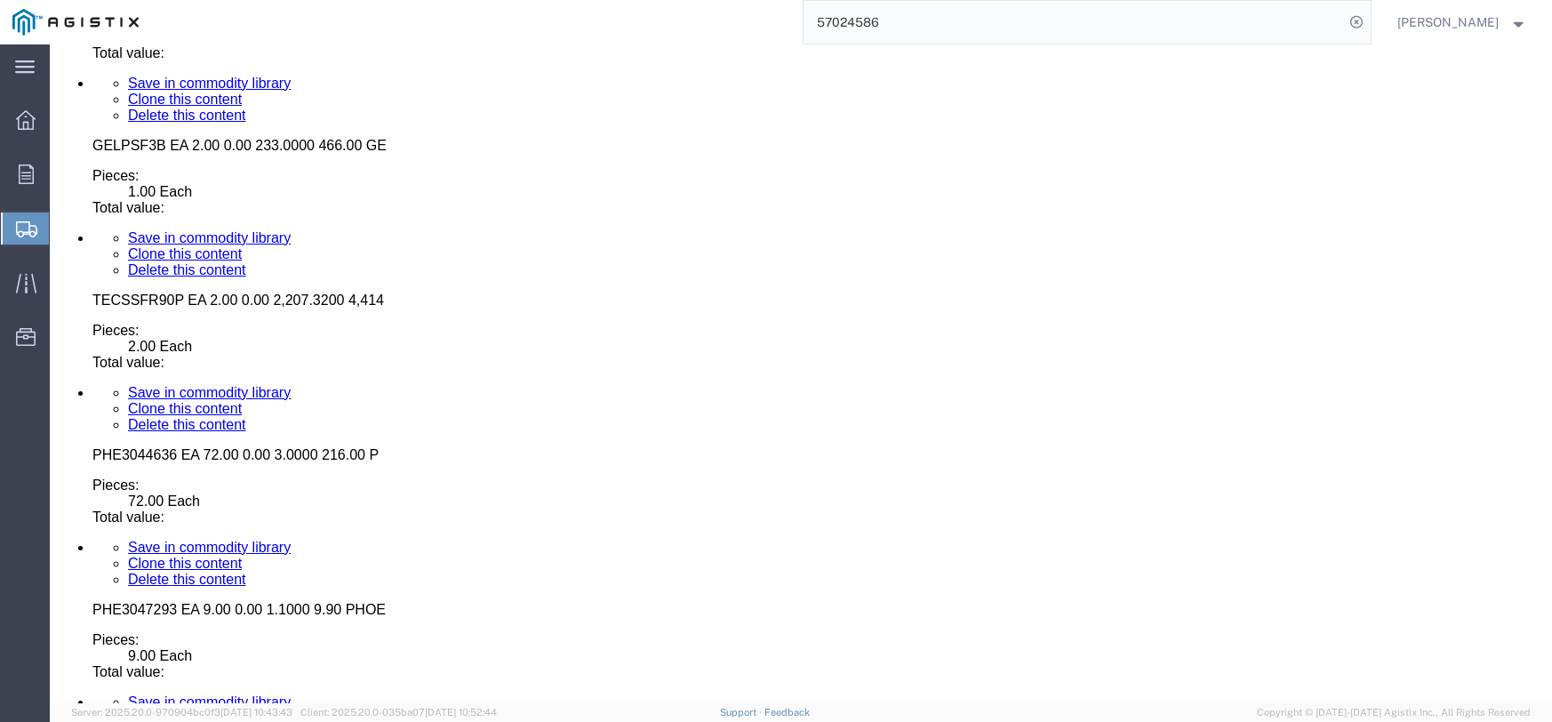
click dd
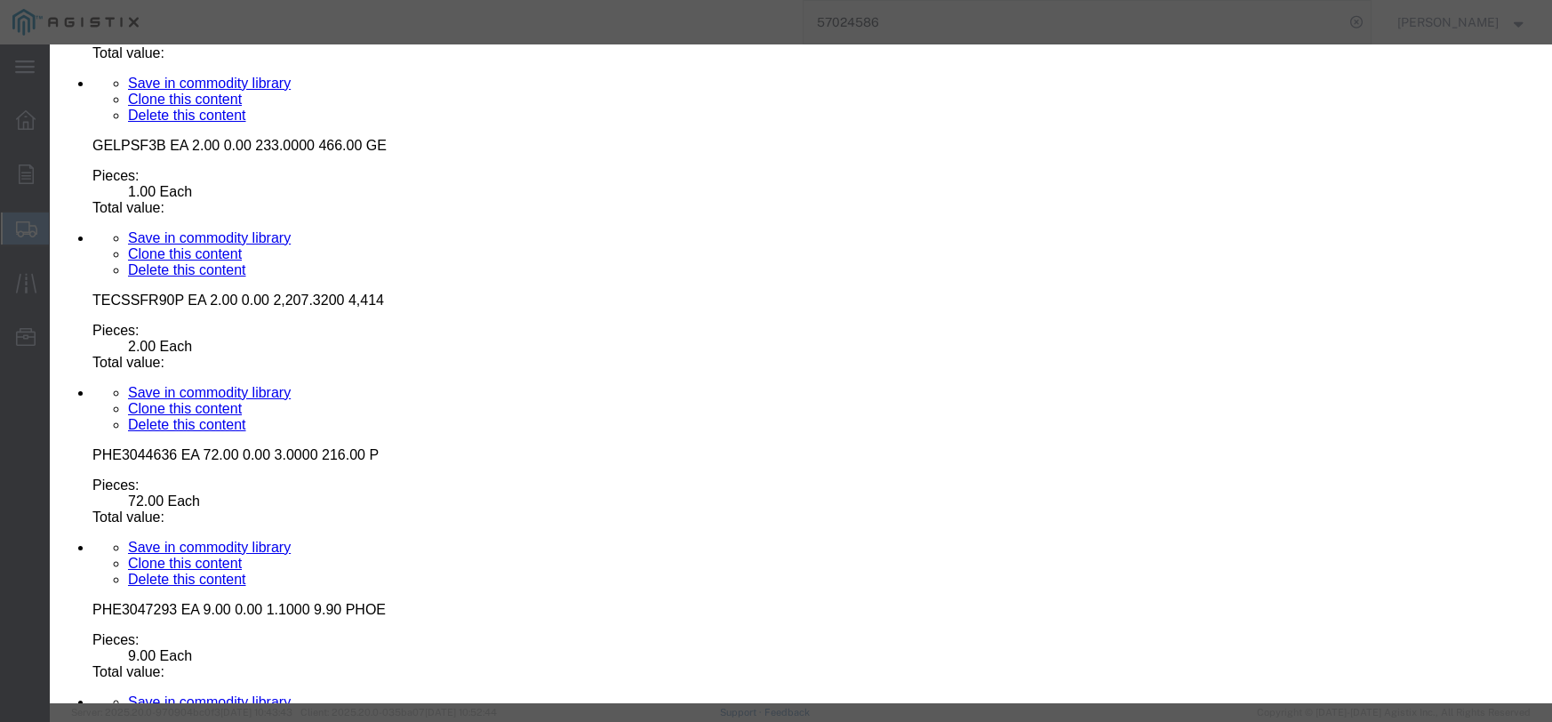
click input "text"
type input "210.00"
click select "Select 50 55 60 65 70 85 92.5 100 125 175 250 300 400"
select select "55"
click select "Select 50 55 60 65 70 85 92.5 100 125 175 250 300 400"
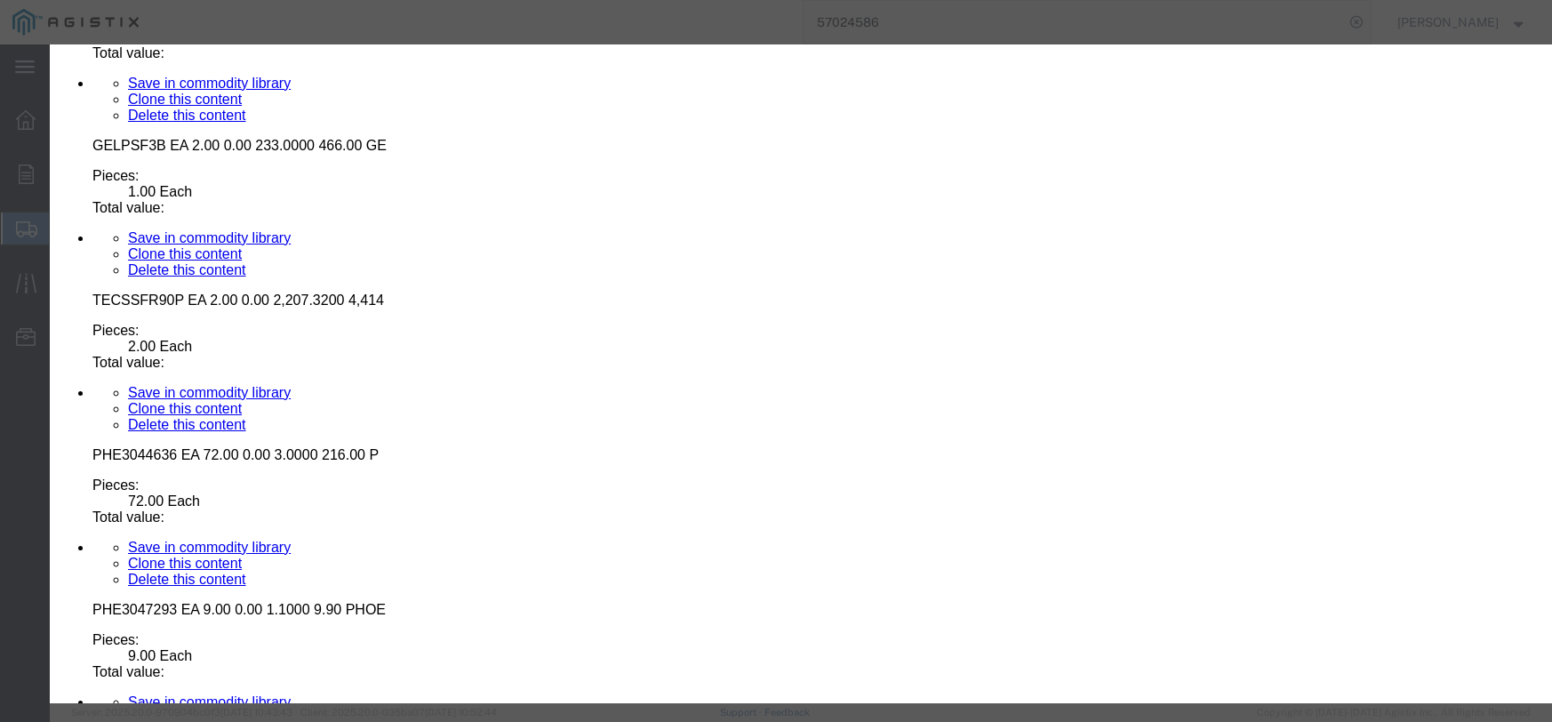
click button "Save & Close"
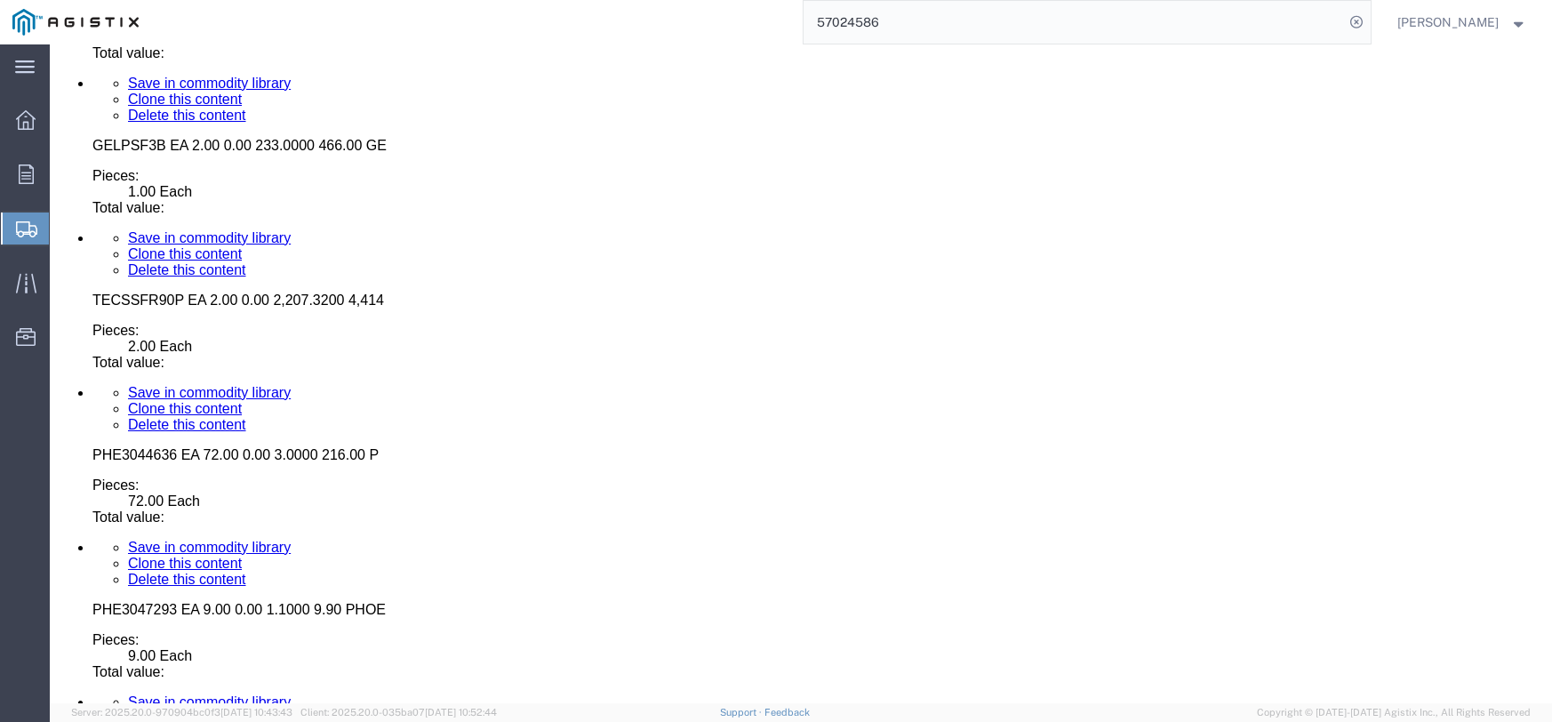
click div "Pieces: 14.00 Each Total value:"
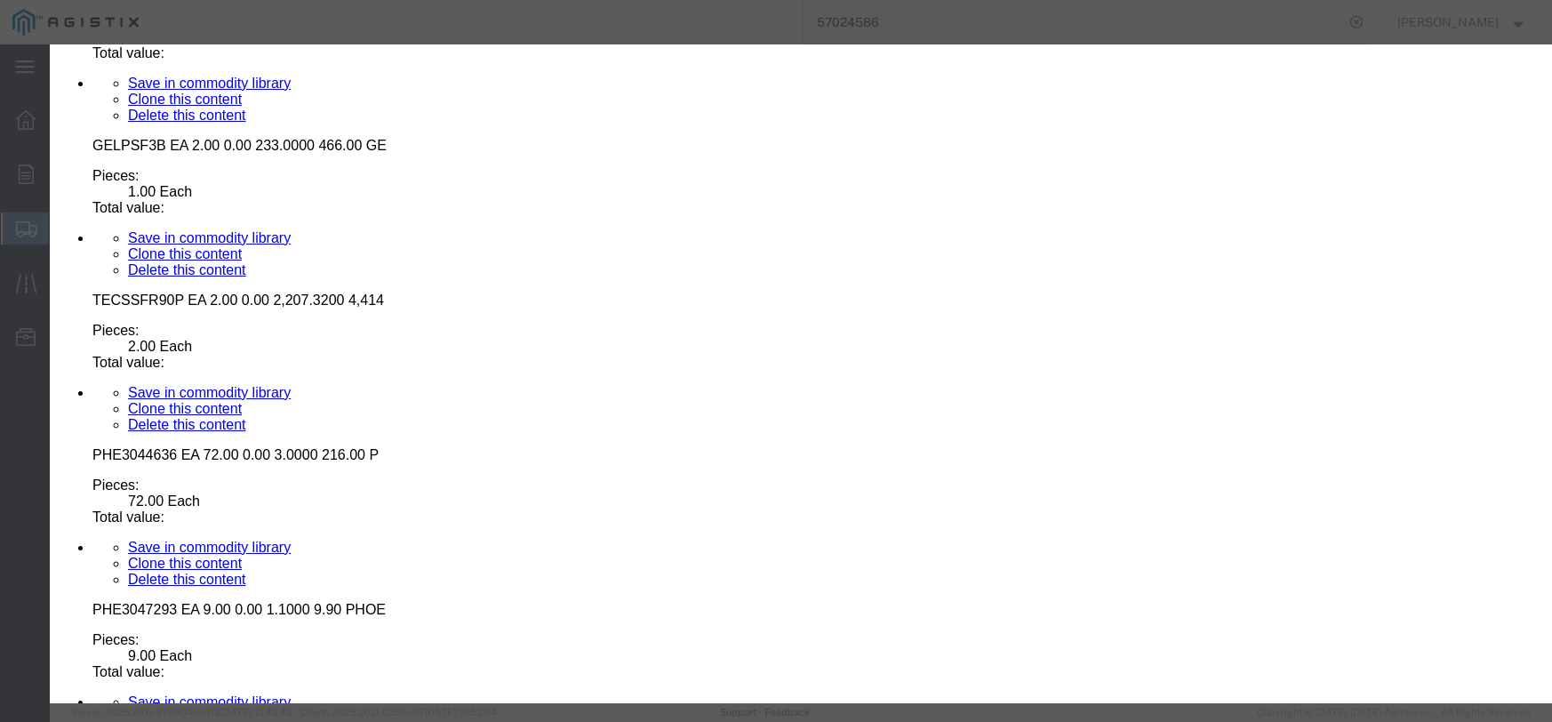
click input "text"
type input "378.00"
click select "Select 50 55 60 65 70 85 92.5 100 125 175 250 300 400"
select select "55"
click select "Select 50 55 60 65 70 85 92.5 100 125 175 250 300 400"
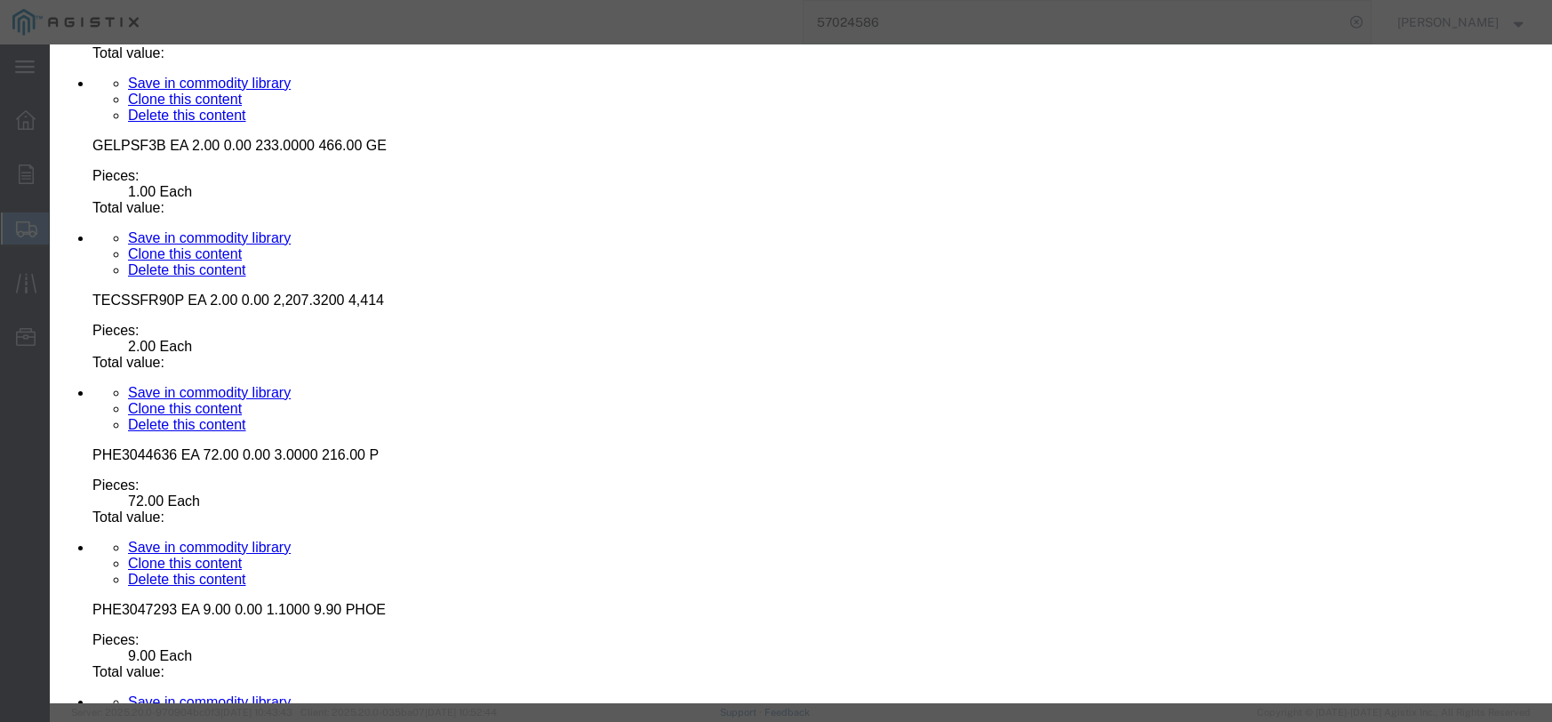
click button "Save & Close"
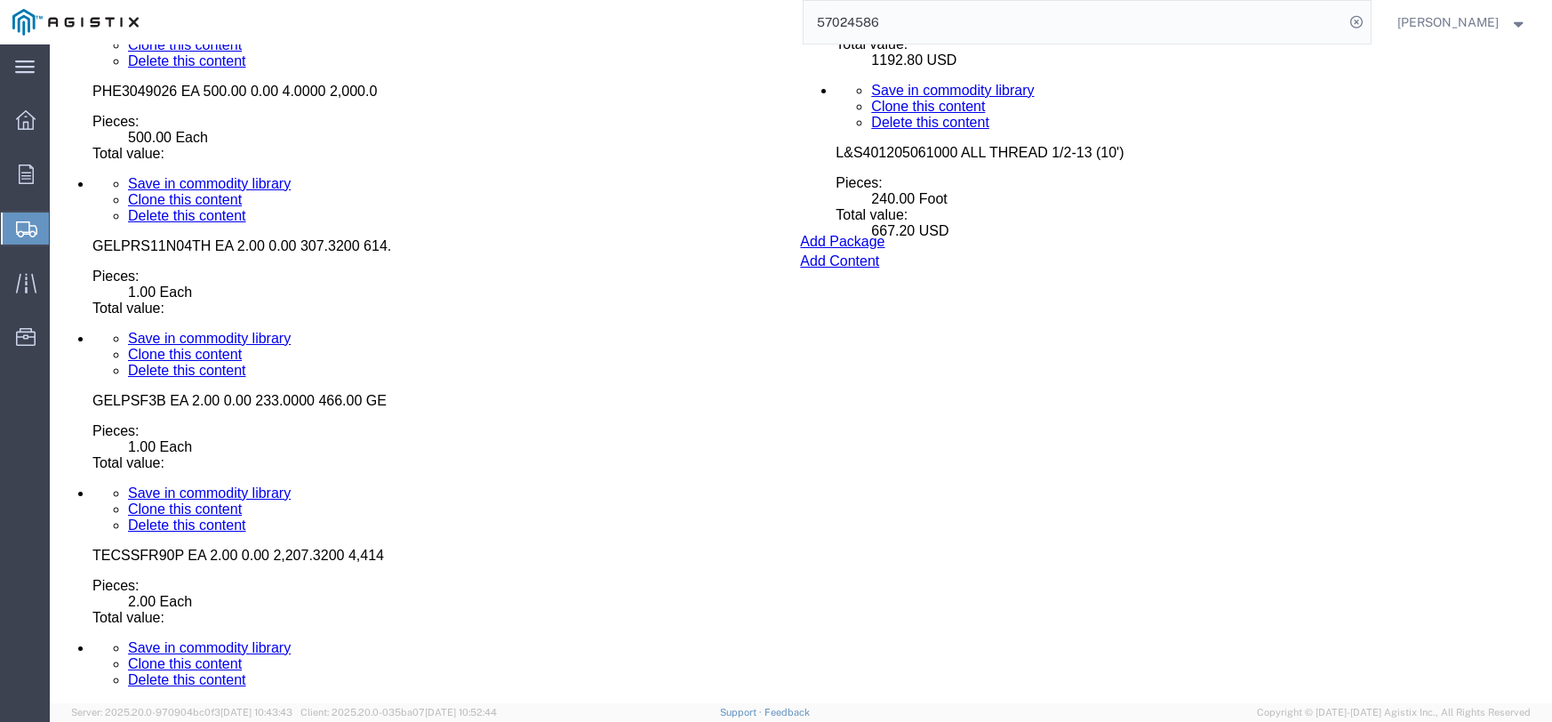
scroll to position [7955, 0]
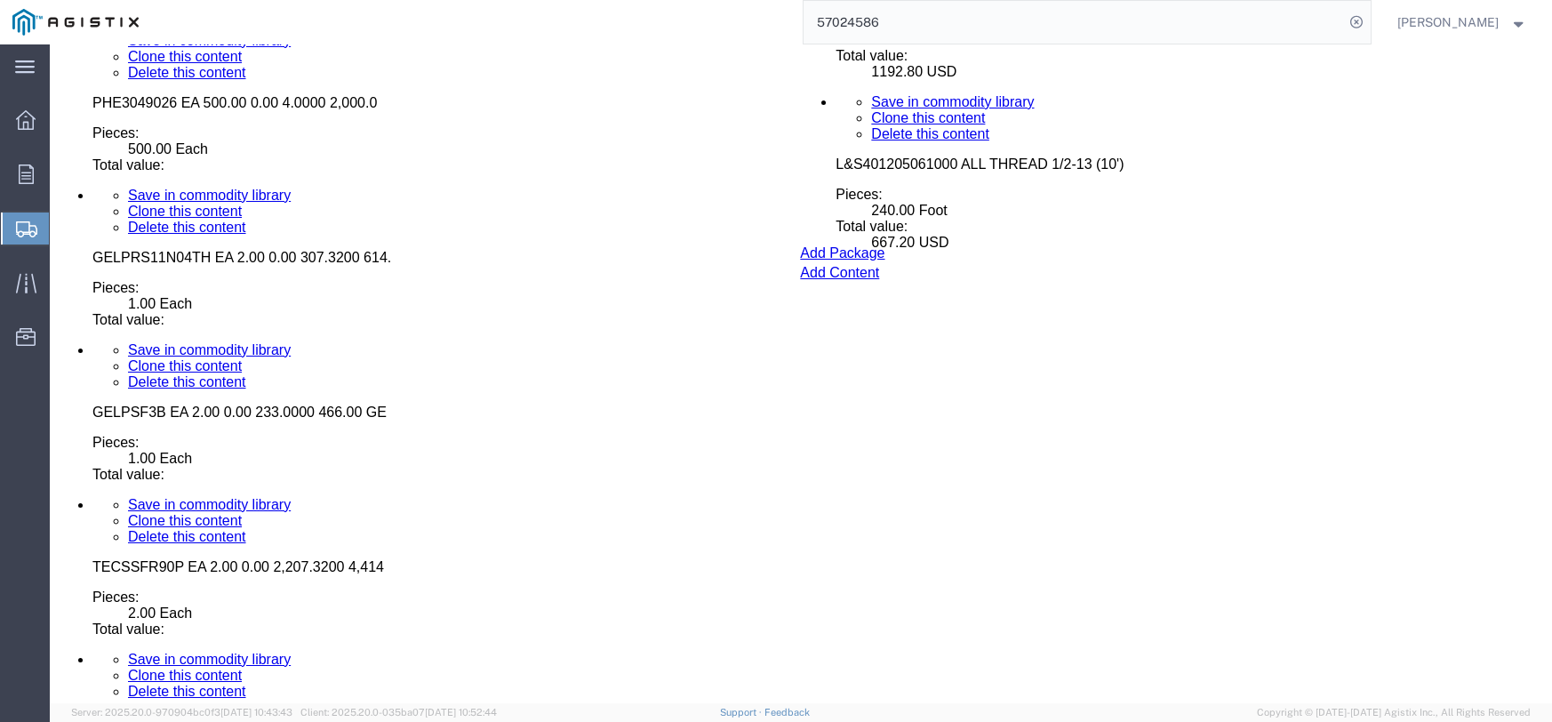
click dd "6.00 Each"
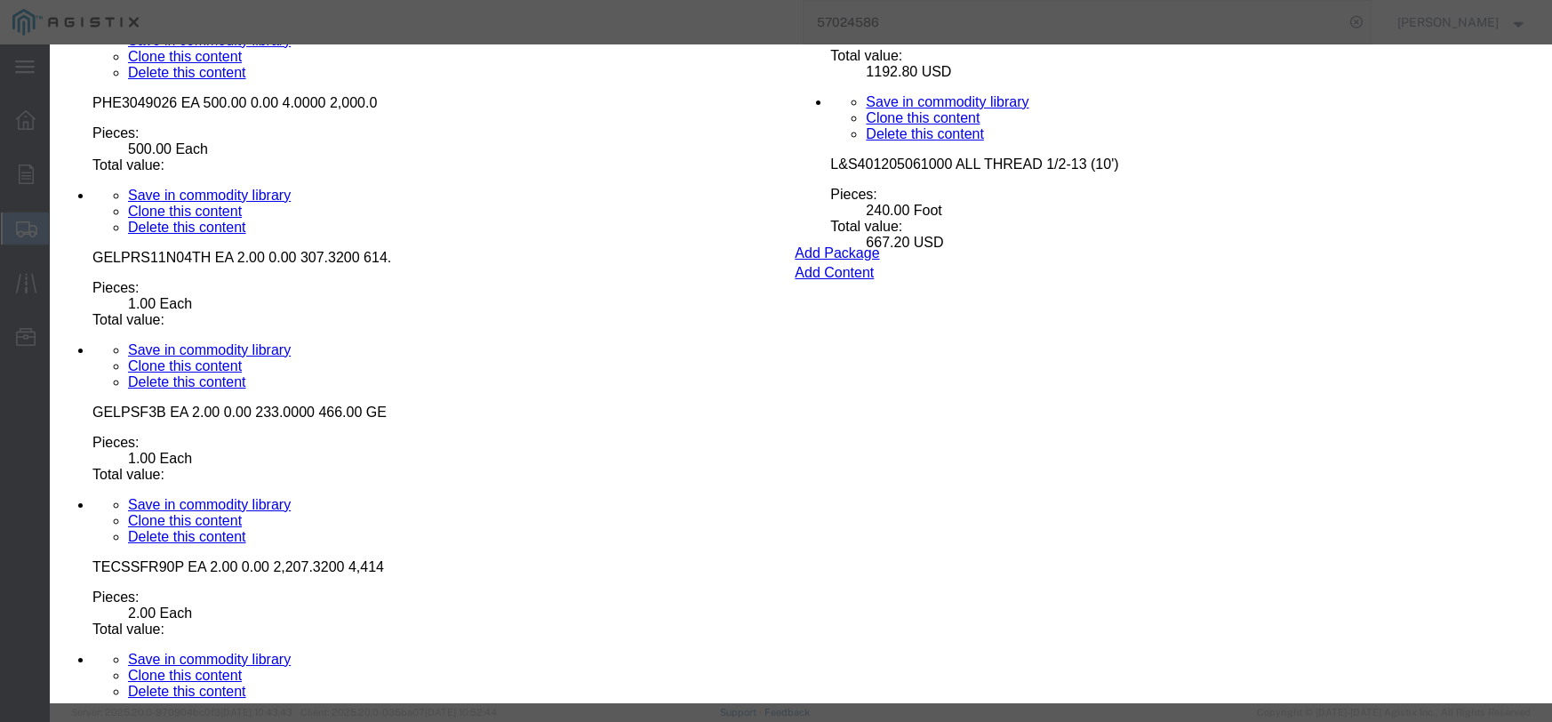
click input "text"
type input "162.42"
click select "Select 50 55 60 65 70 85 92.5 100 125 175 250 300 400"
select select "55"
click select "Select 50 55 60 65 70 85 92.5 100 125 175 250 300 400"
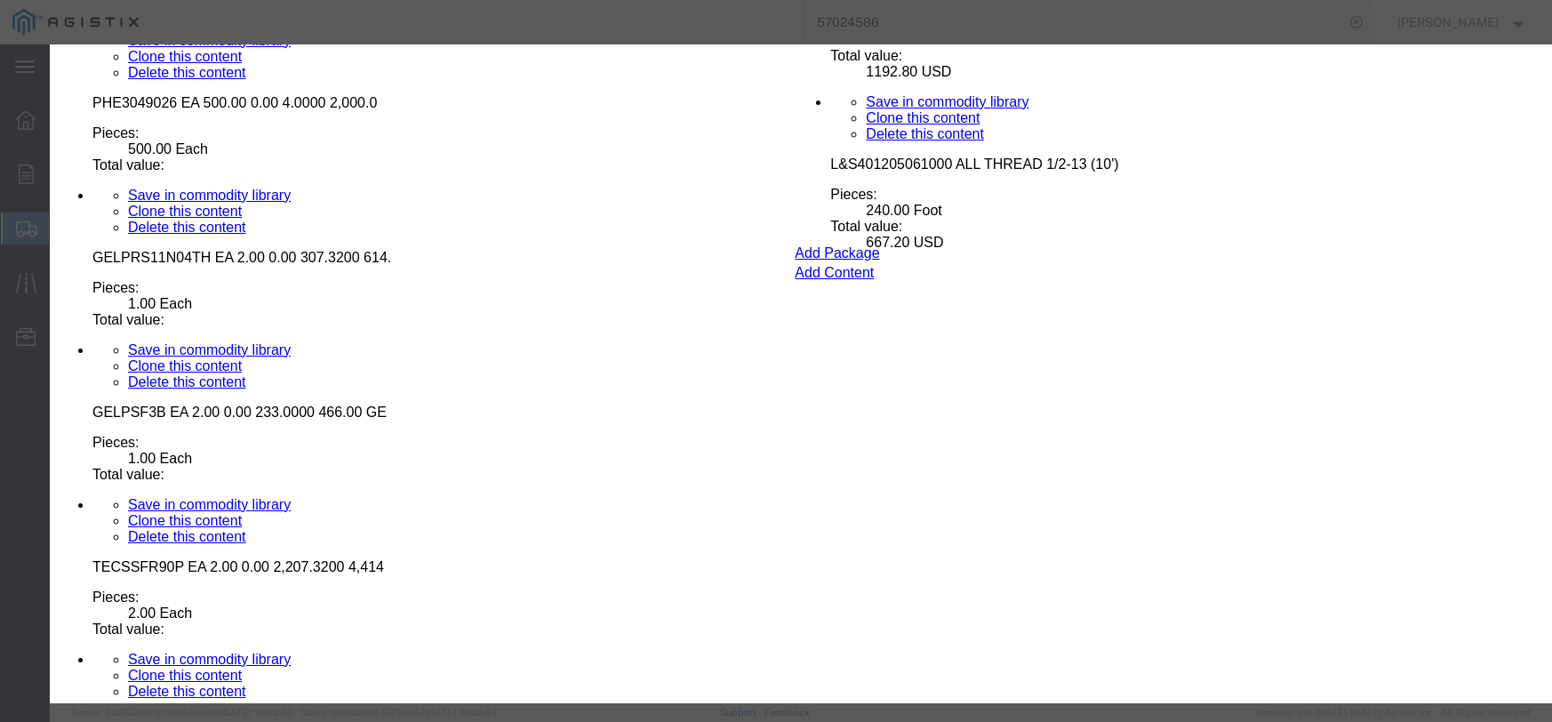
click button "Save & Close"
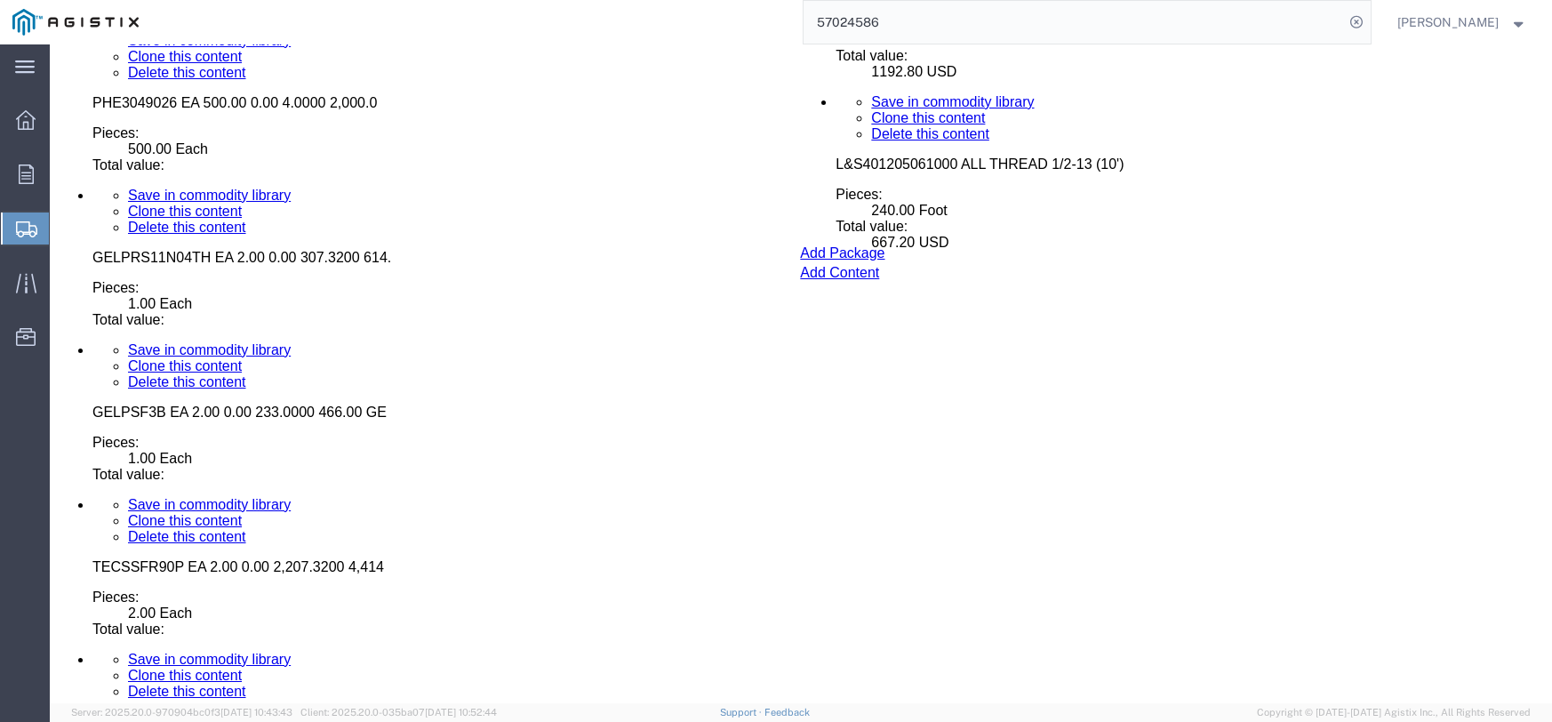
click dd "6.00 Each"
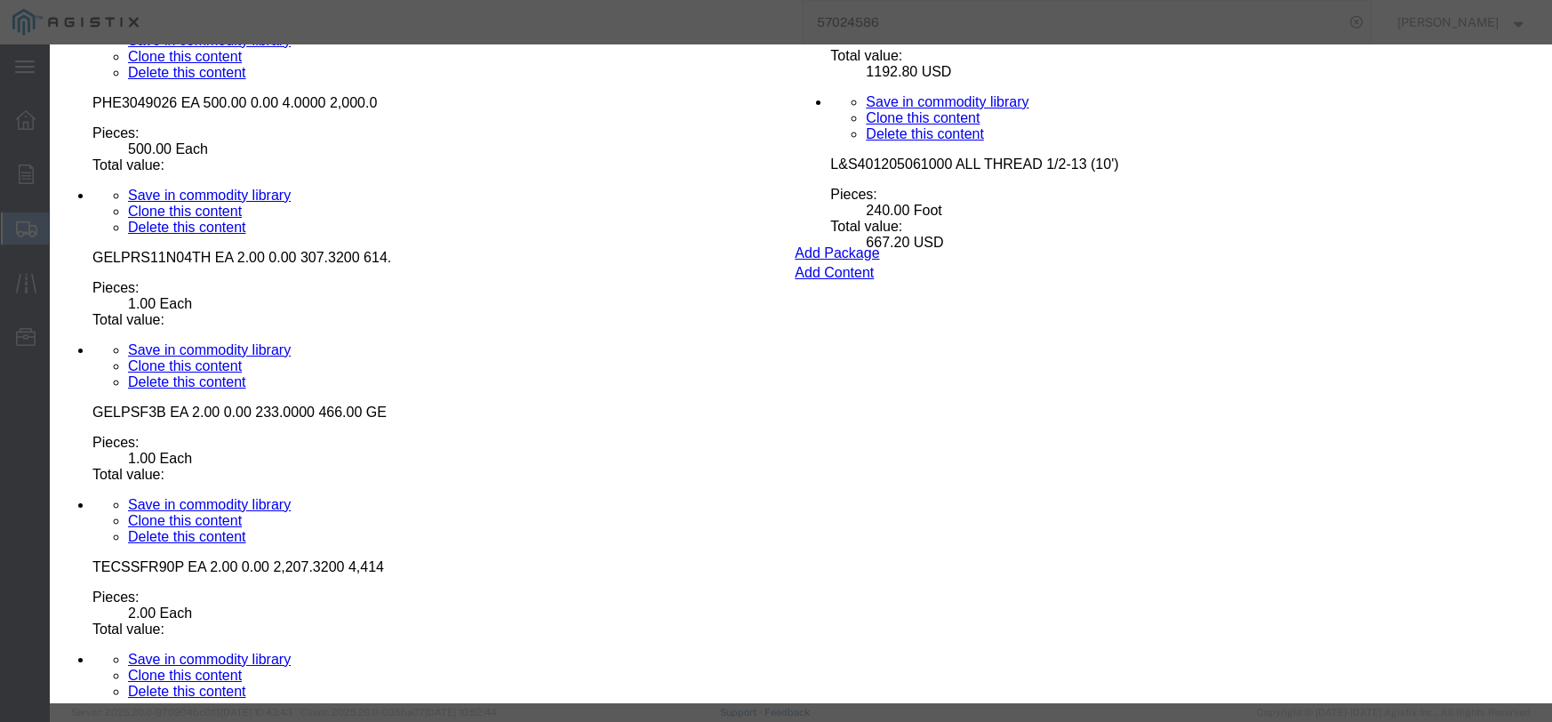
click input "text"
type input "708.00"
click select "Select 50 55 60 65 70 85 92.5 100 125 175 250 300 400"
select select "55"
click select "Select 50 55 60 65 70 85 92.5 100 125 175 250 300 400"
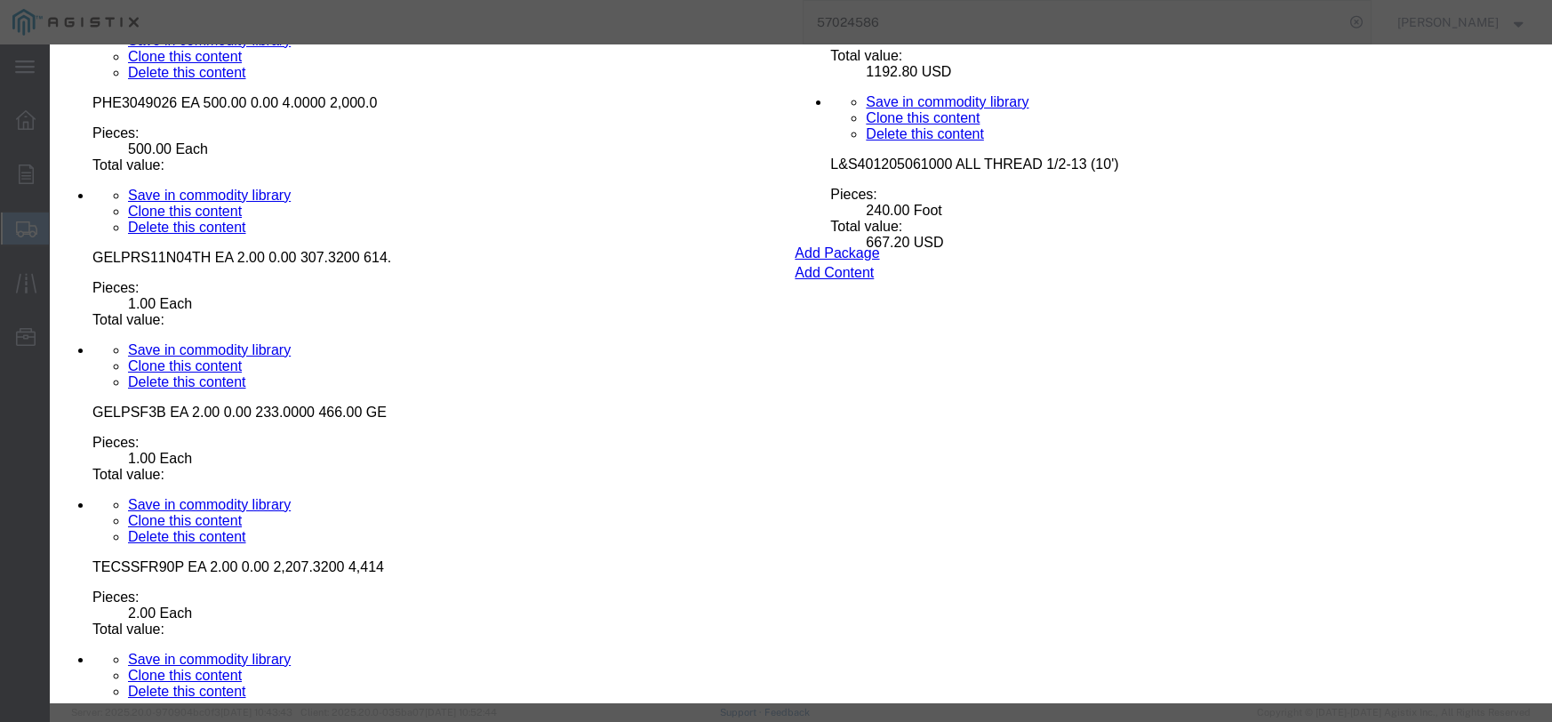
click button "Save & Close"
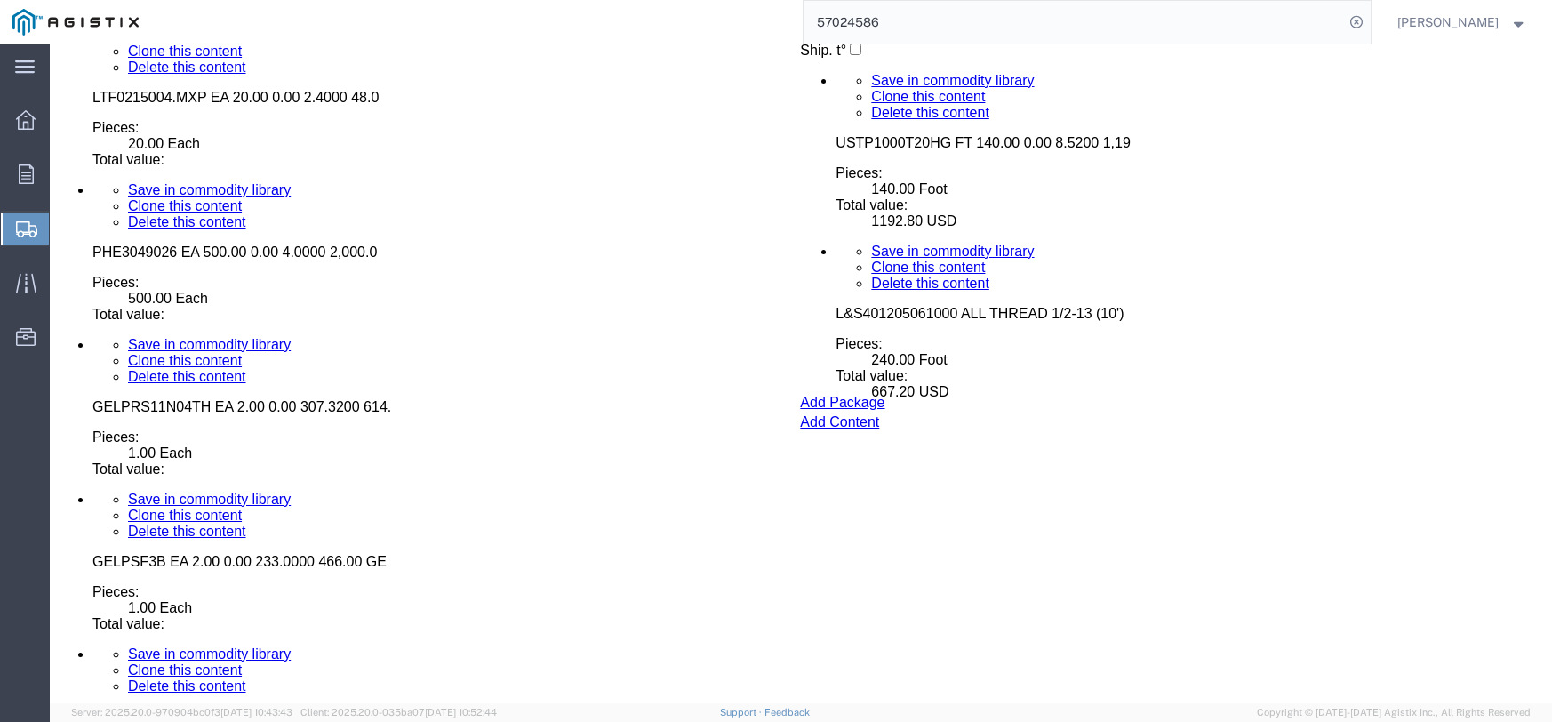
scroll to position [7777, 0]
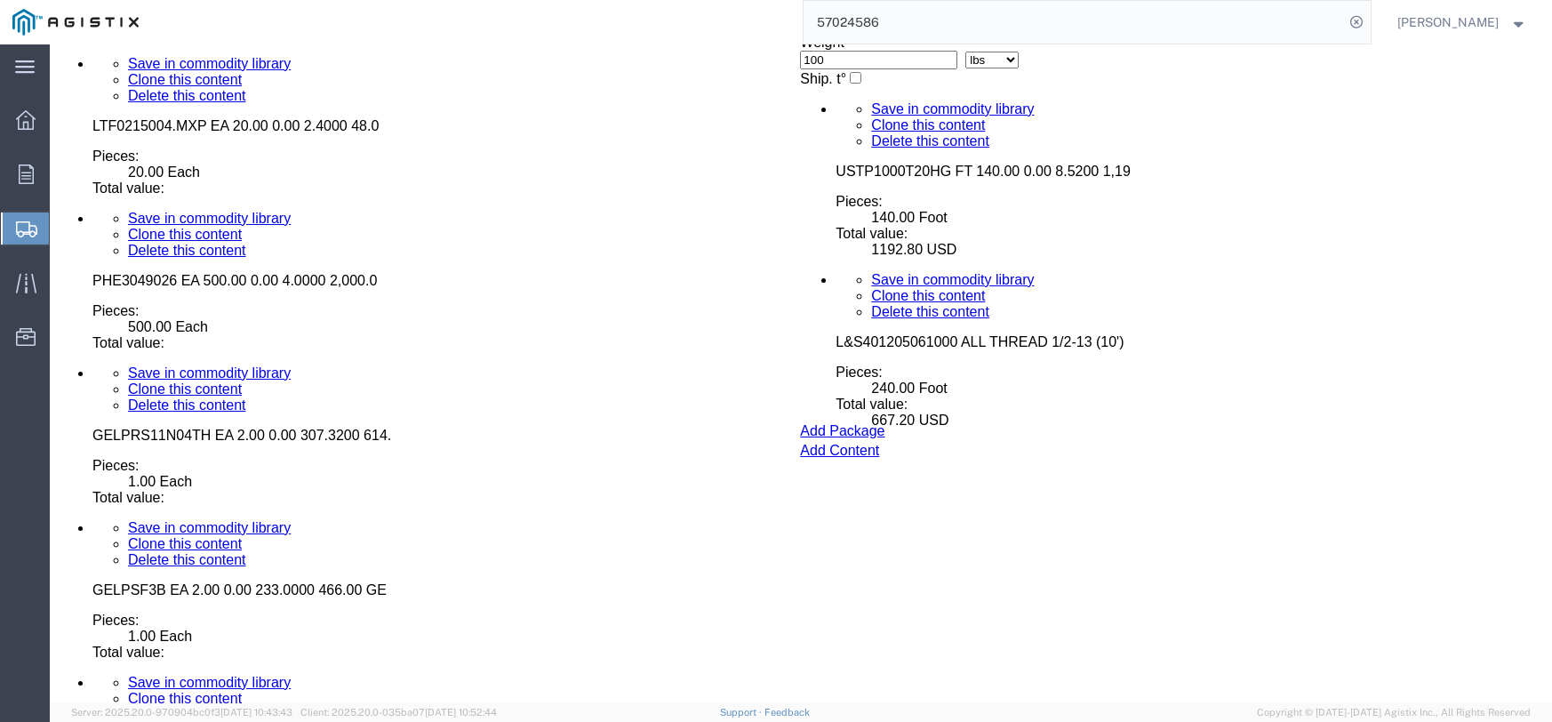
click dd "24.00 Each"
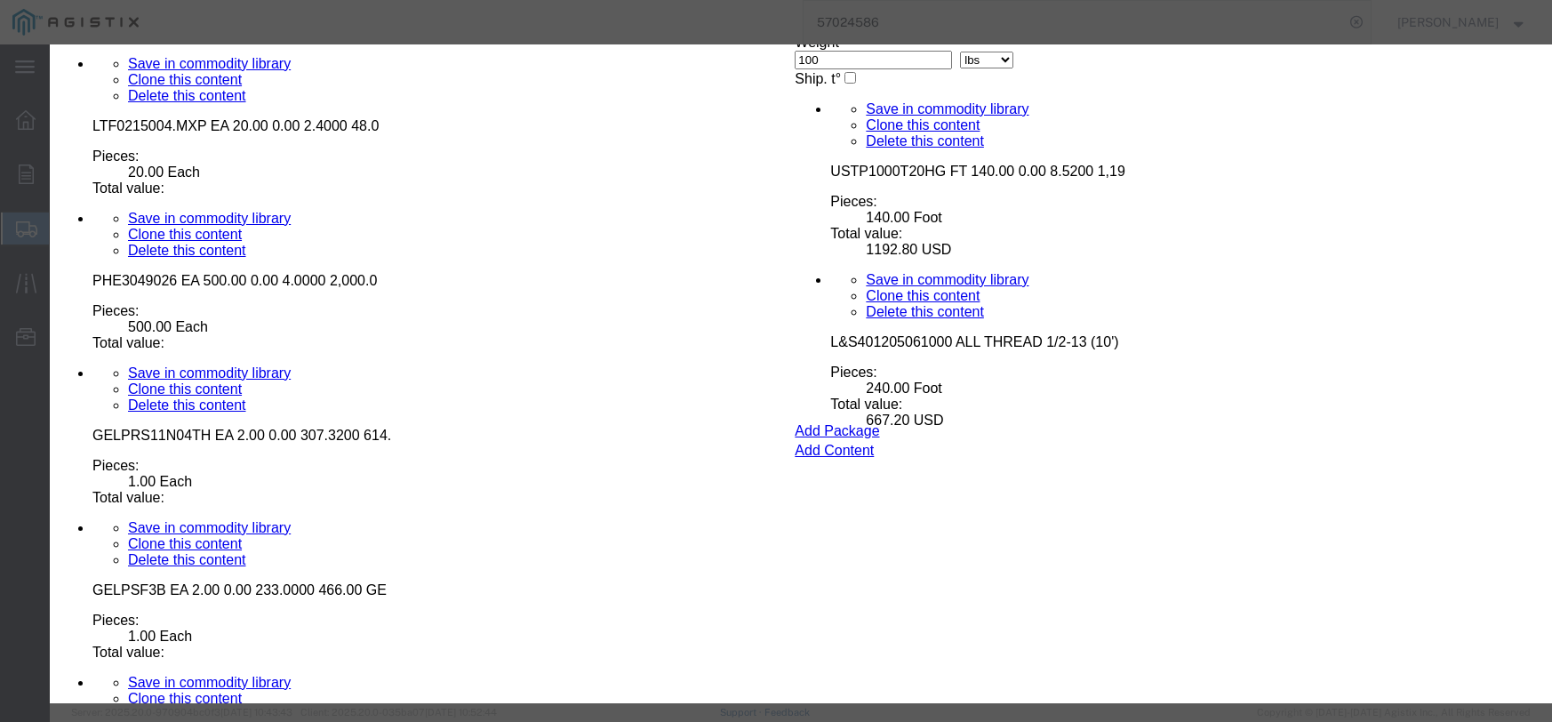
click input "text"
type input "55.20"
click select "Select 50 55 60 65 70 85 92.5 100 125 175 250 300 400"
select select "55"
click select "Select 50 55 60 65 70 85 92.5 100 125 175 250 300 400"
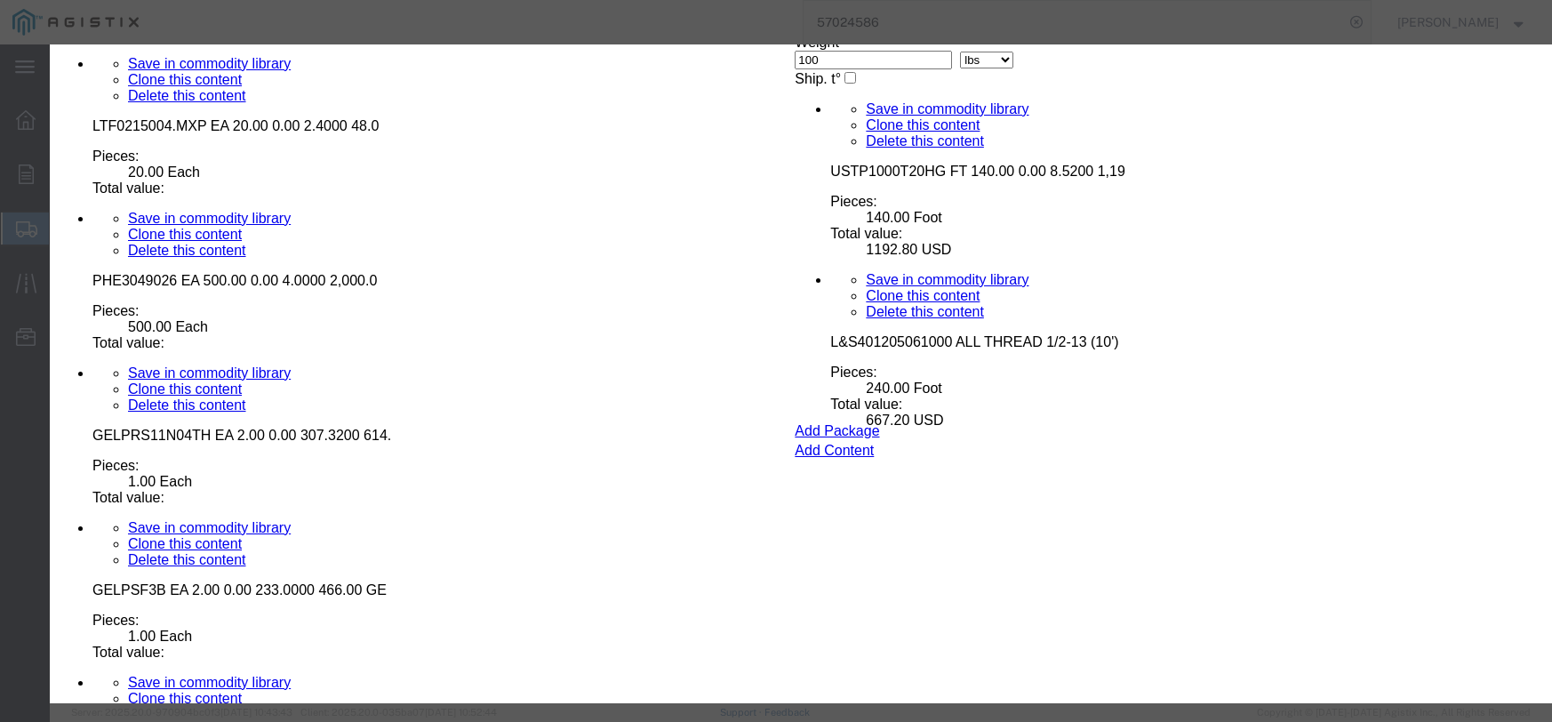
click button "Save & Close"
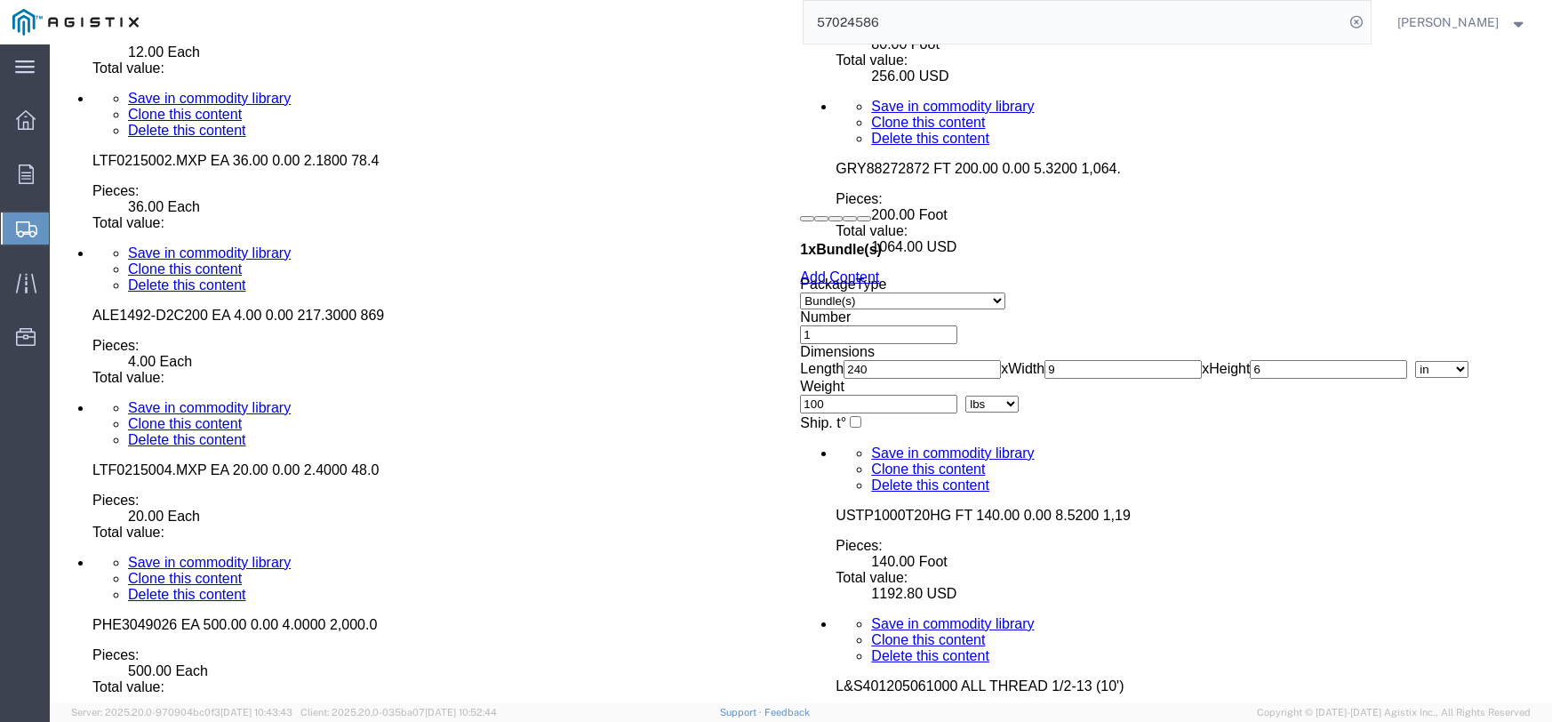
scroll to position [7421, 0]
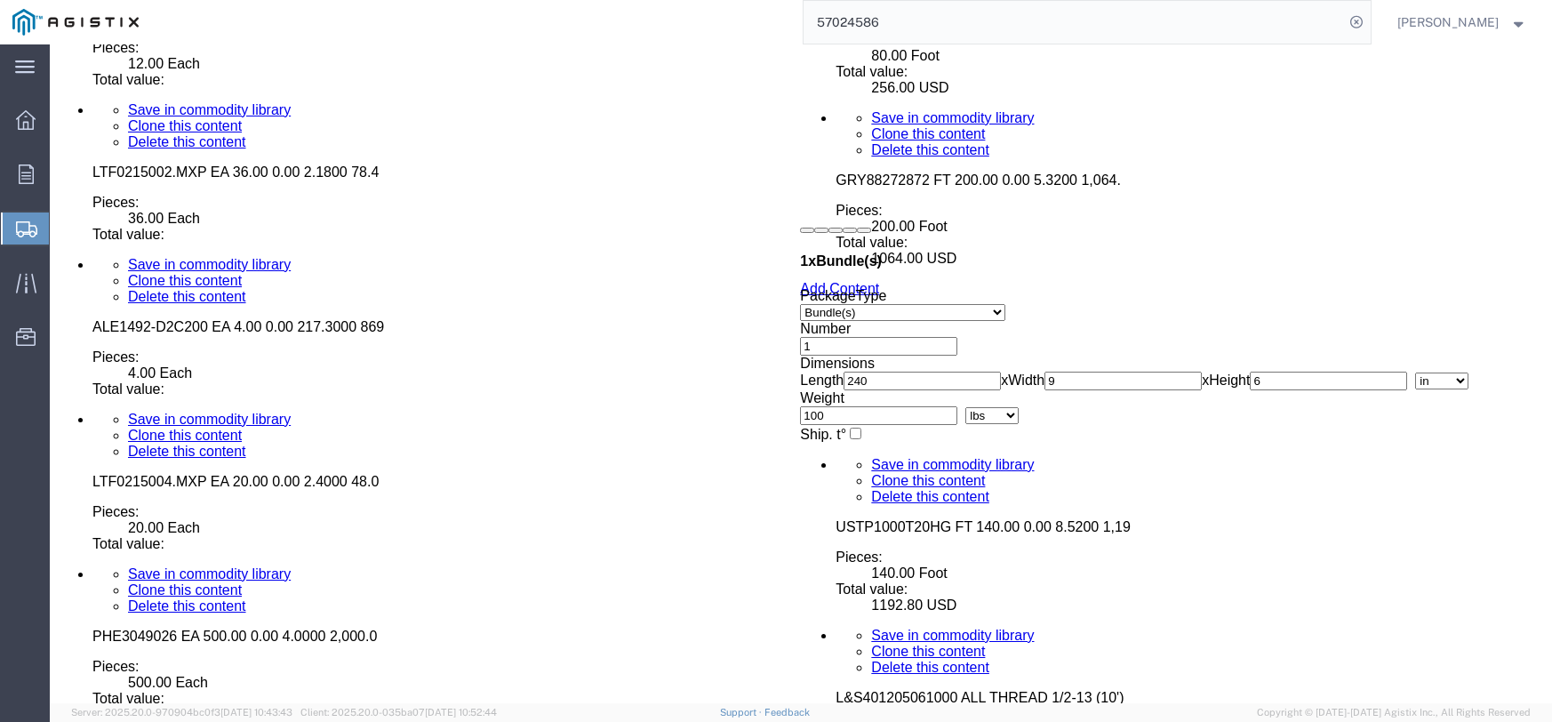
click dd "24.00 Each"
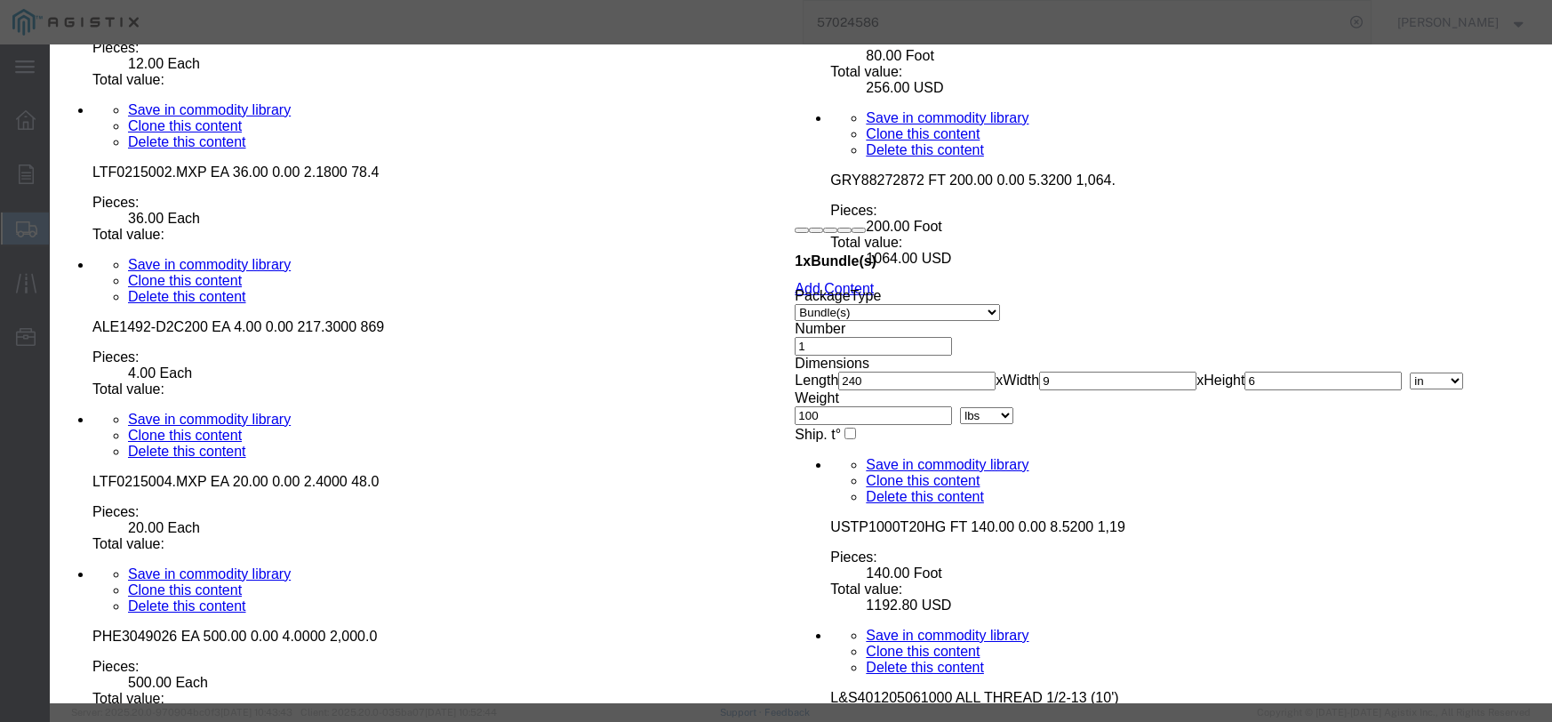
click input "text"
type input "57.60"
click select "Select 50 55 60 65 70 85 92.5 100 125 175 250 300 400"
select select "55"
click select "Select 50 55 60 65 70 85 92.5 100 125 175 250 300 400"
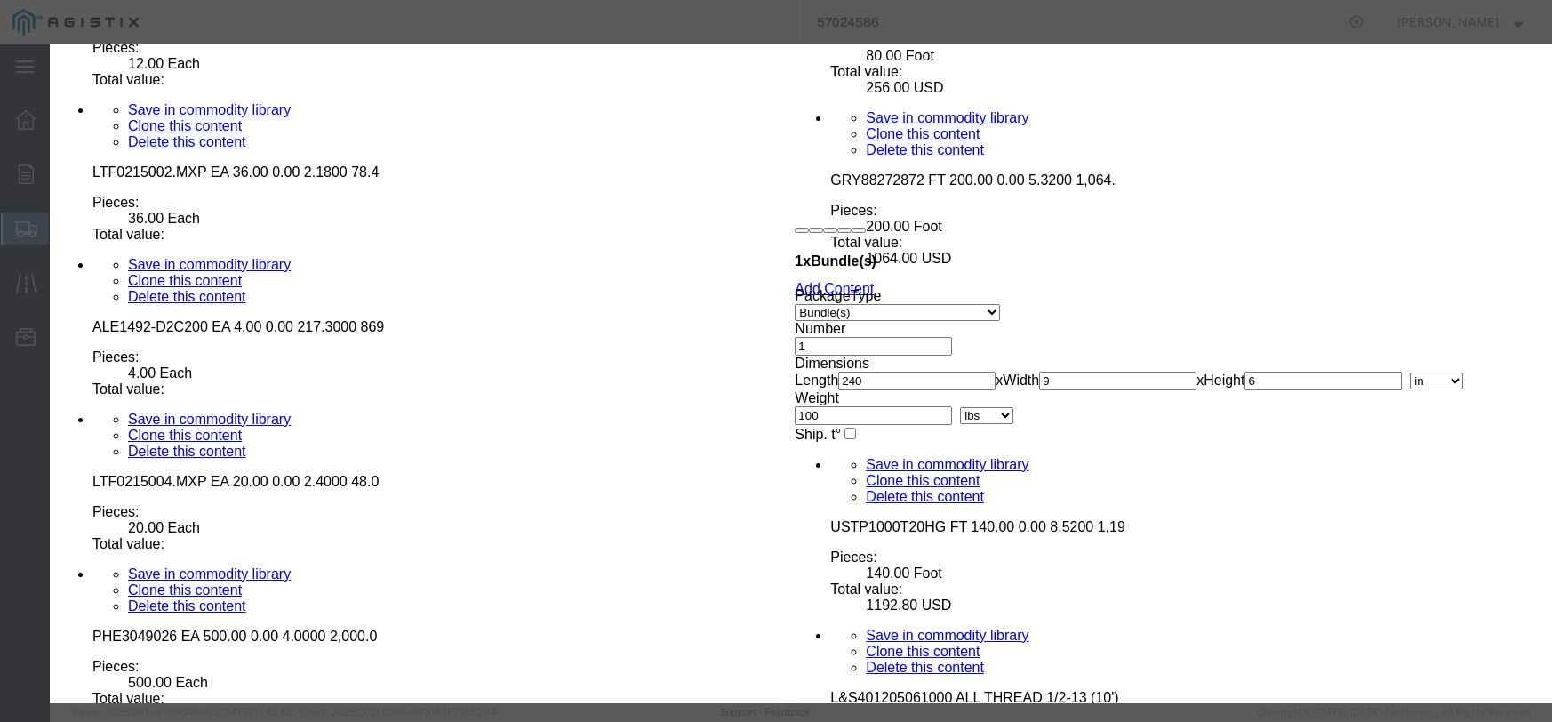
click button "Save & Close"
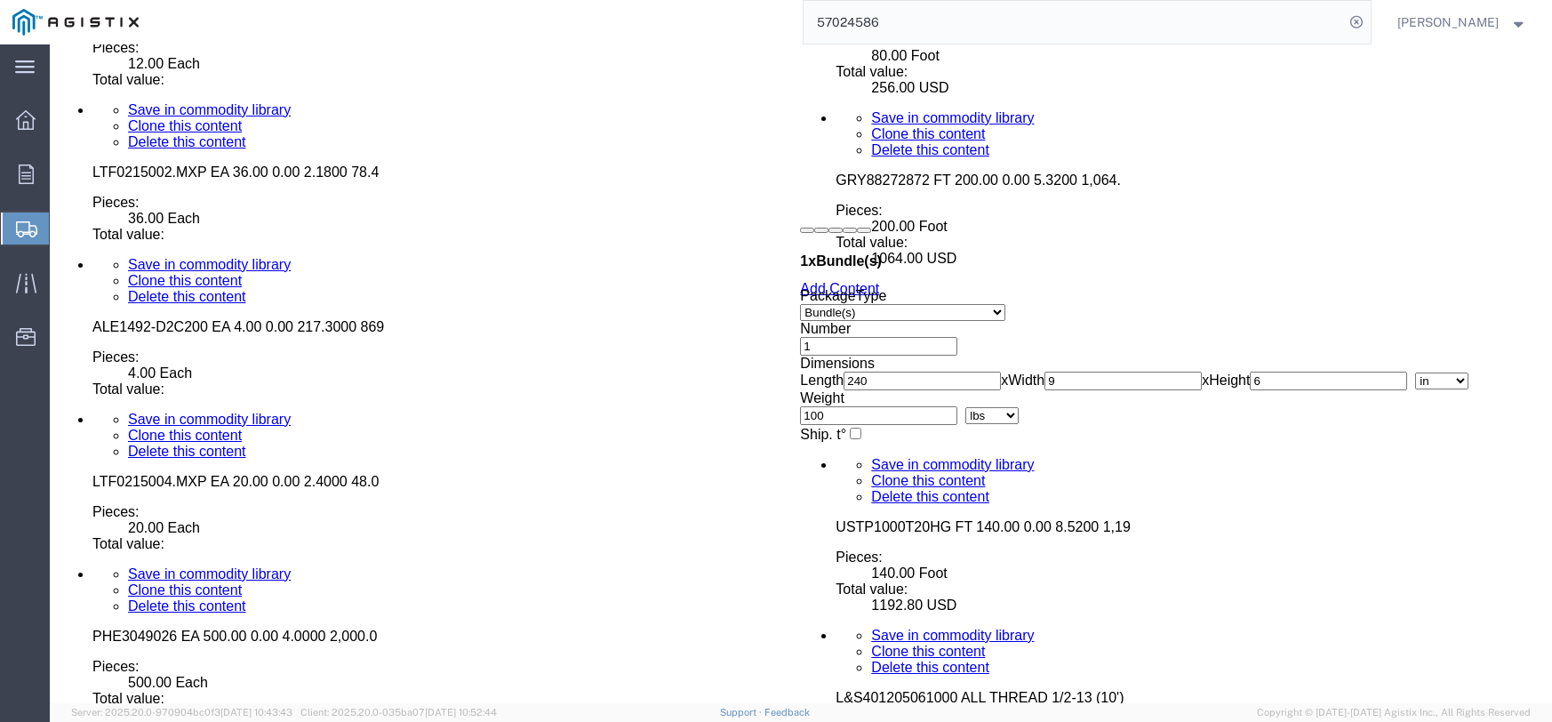
click div "Pieces: 6.00 Each Total value:"
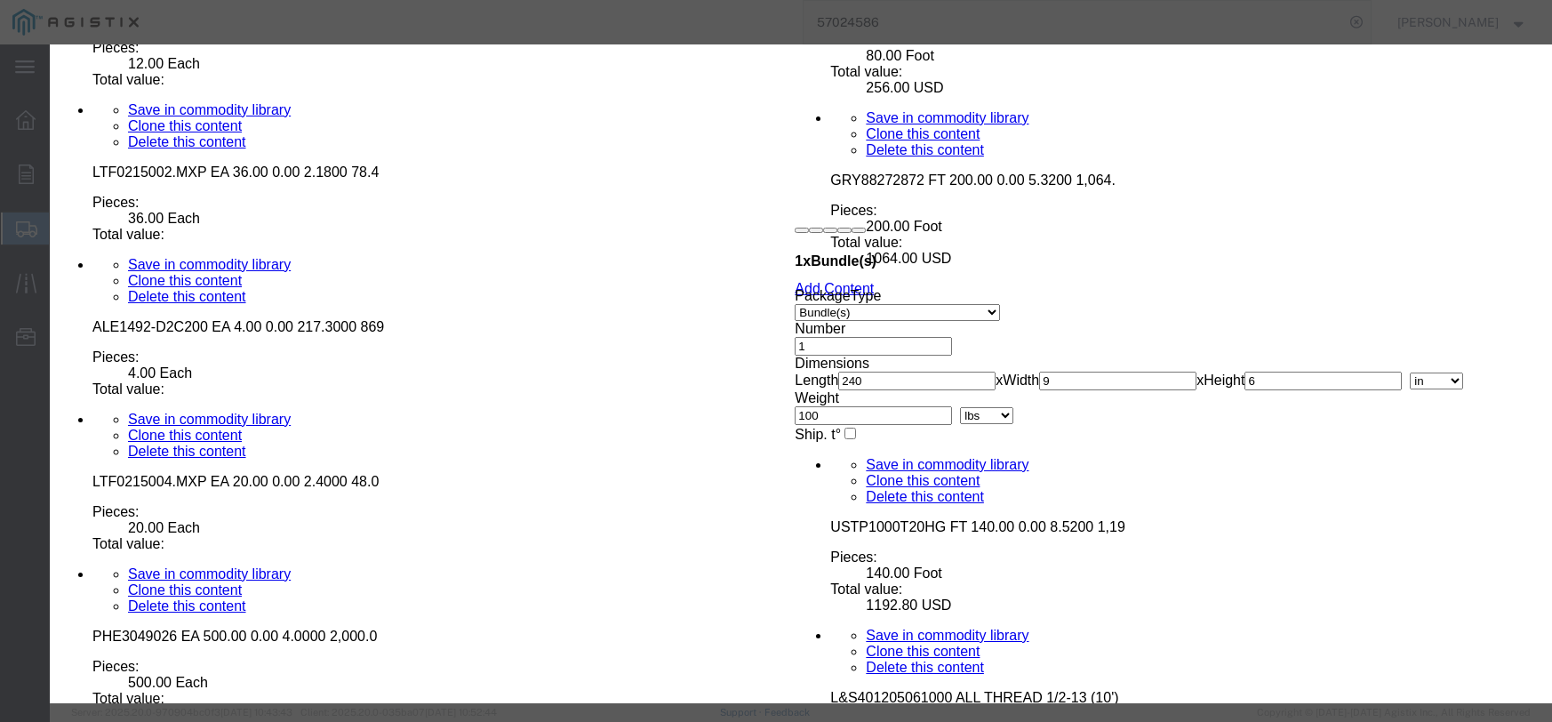
click input "text"
type input "87.48"
click div "Product Name CRHSTG3 EA 6.00 0.00 14.5800 87.48 CROUS Pieces 6.00 Select Bag Ba…"
click select "Select 50 55 60 65 70 85 92.5 100 125 175 250 300 400"
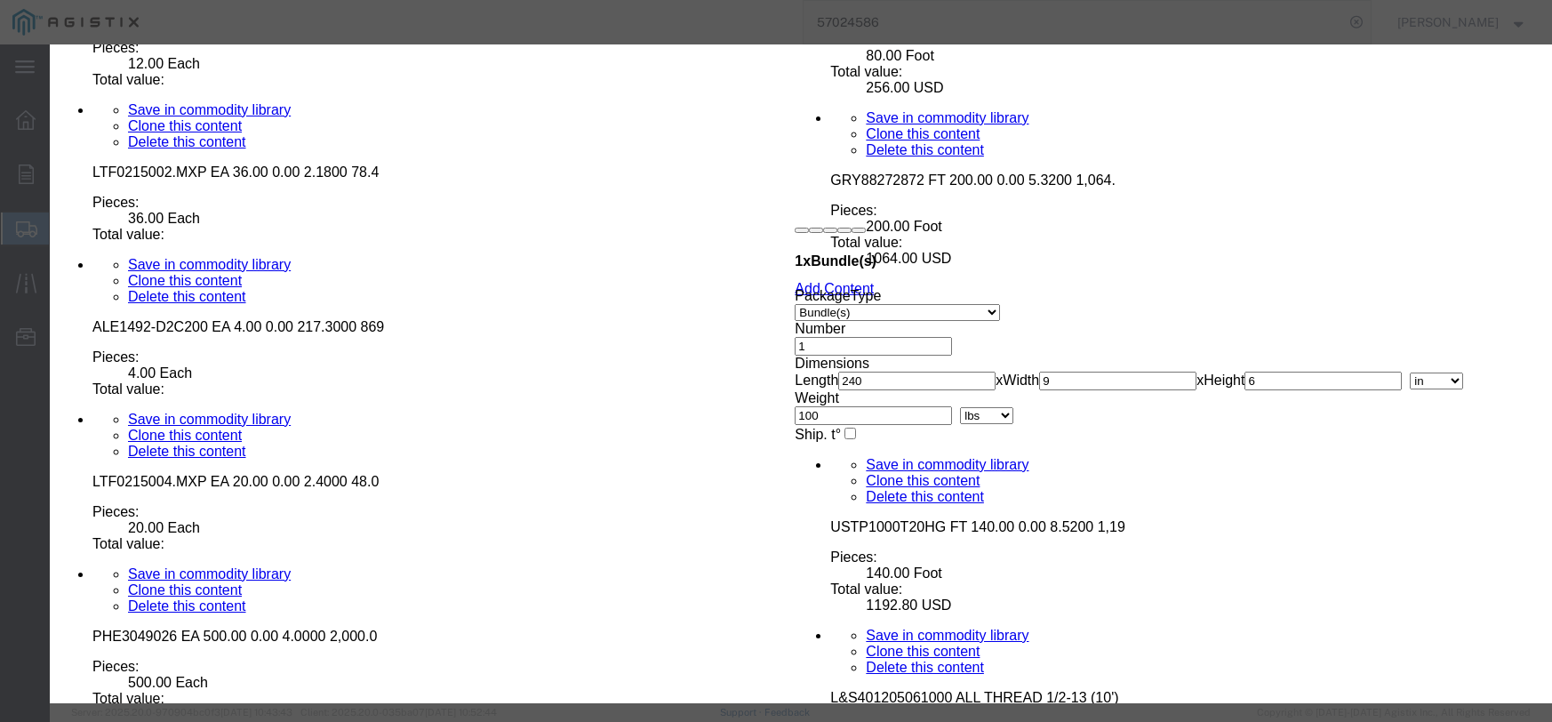
select select "55"
click select "Select 50 55 60 65 70 85 92.5 100 125 175 250 300 400"
click button "Save & Close"
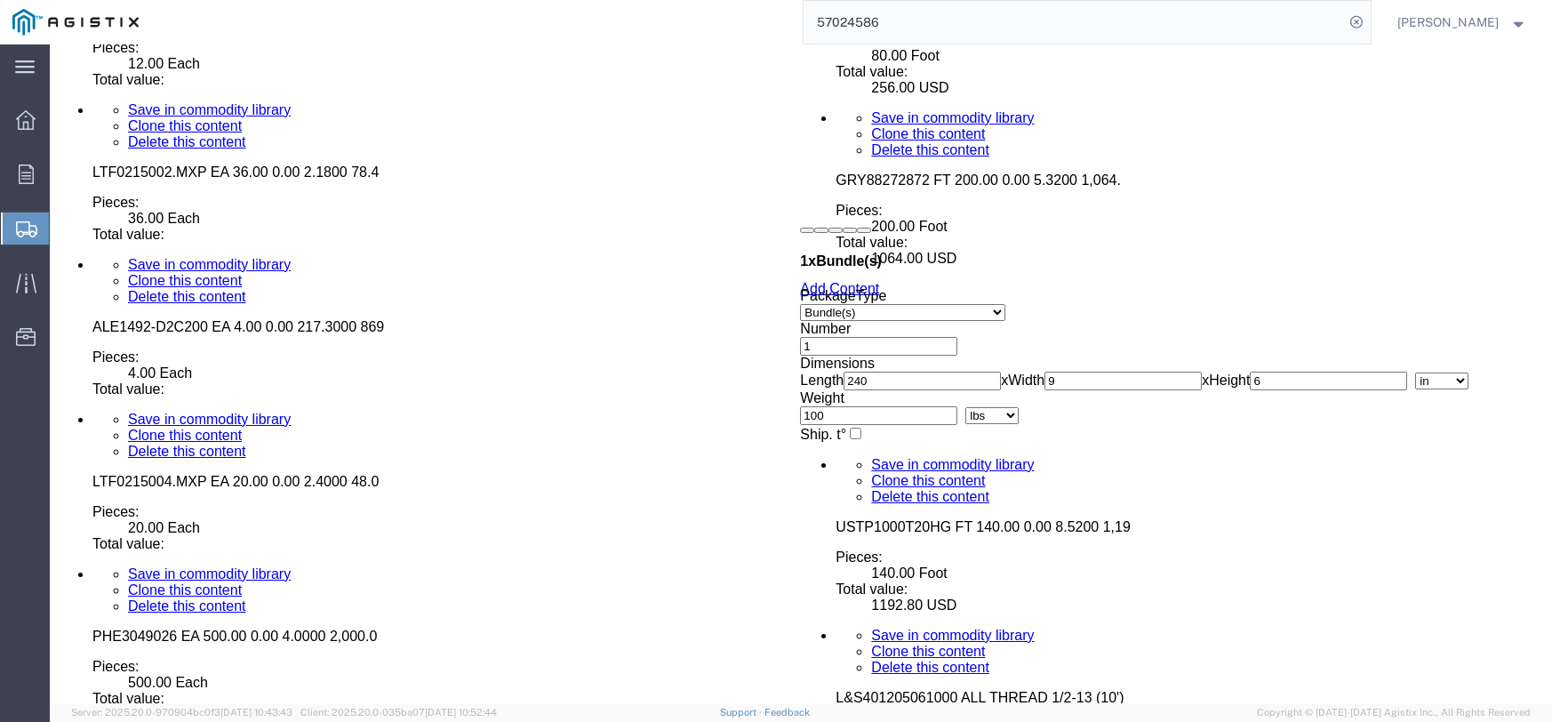
click dd "34.00 Each"
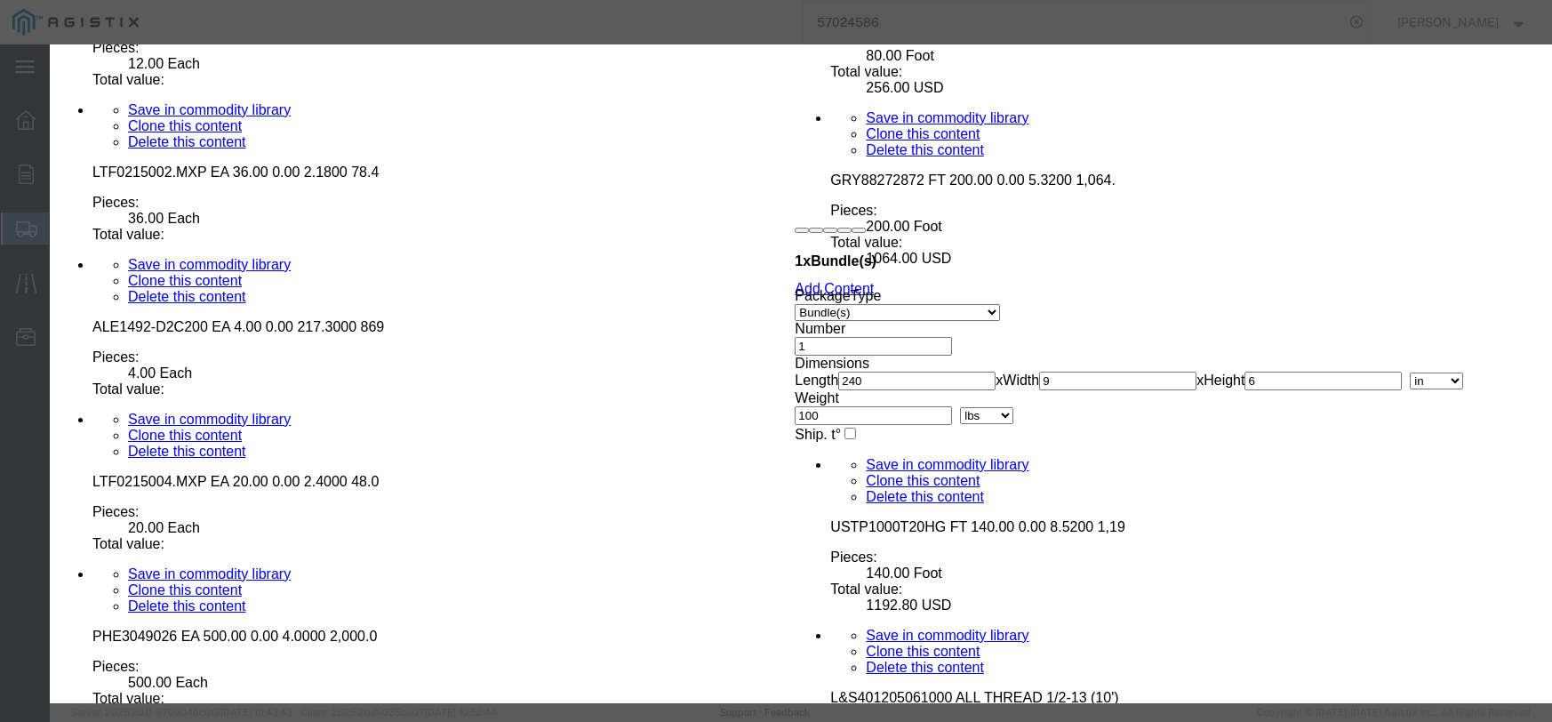
click input "text"
type input "178.84"
click select "Select 50 55 60 65 70 85 92.5 100 125 175 250 300 400"
select select "55"
click select "Select 50 55 60 65 70 85 92.5 100 125 175 250 300 400"
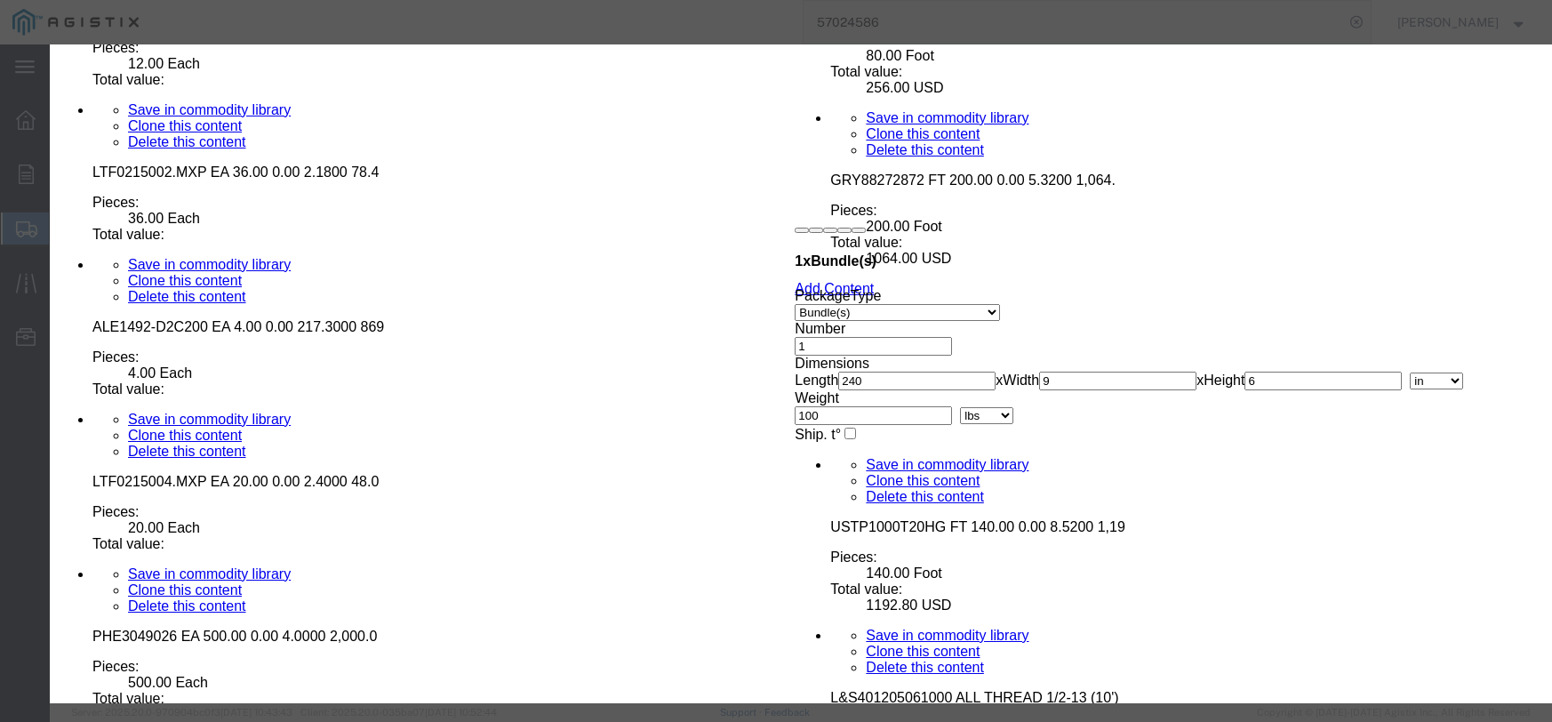
click button "Save & Close"
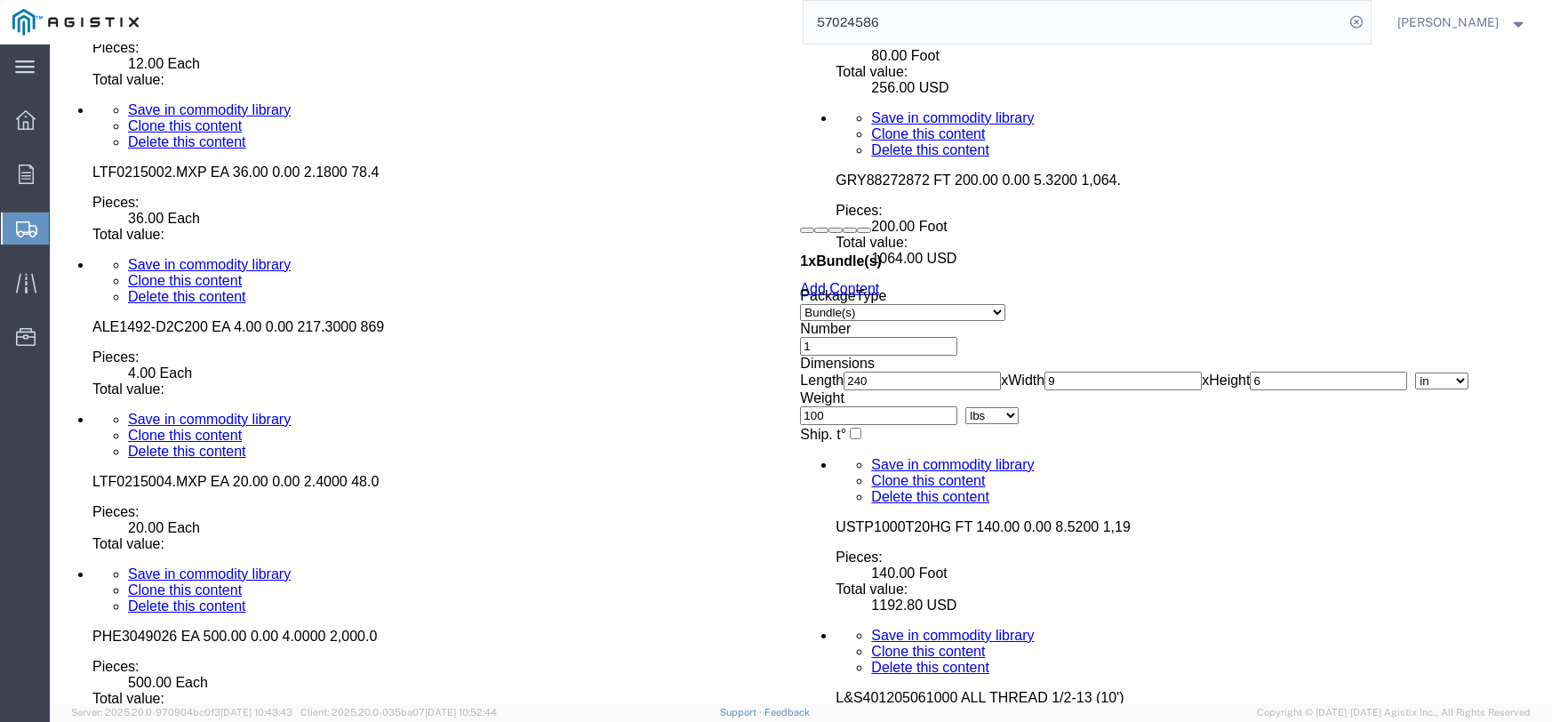
scroll to position [7243, 0]
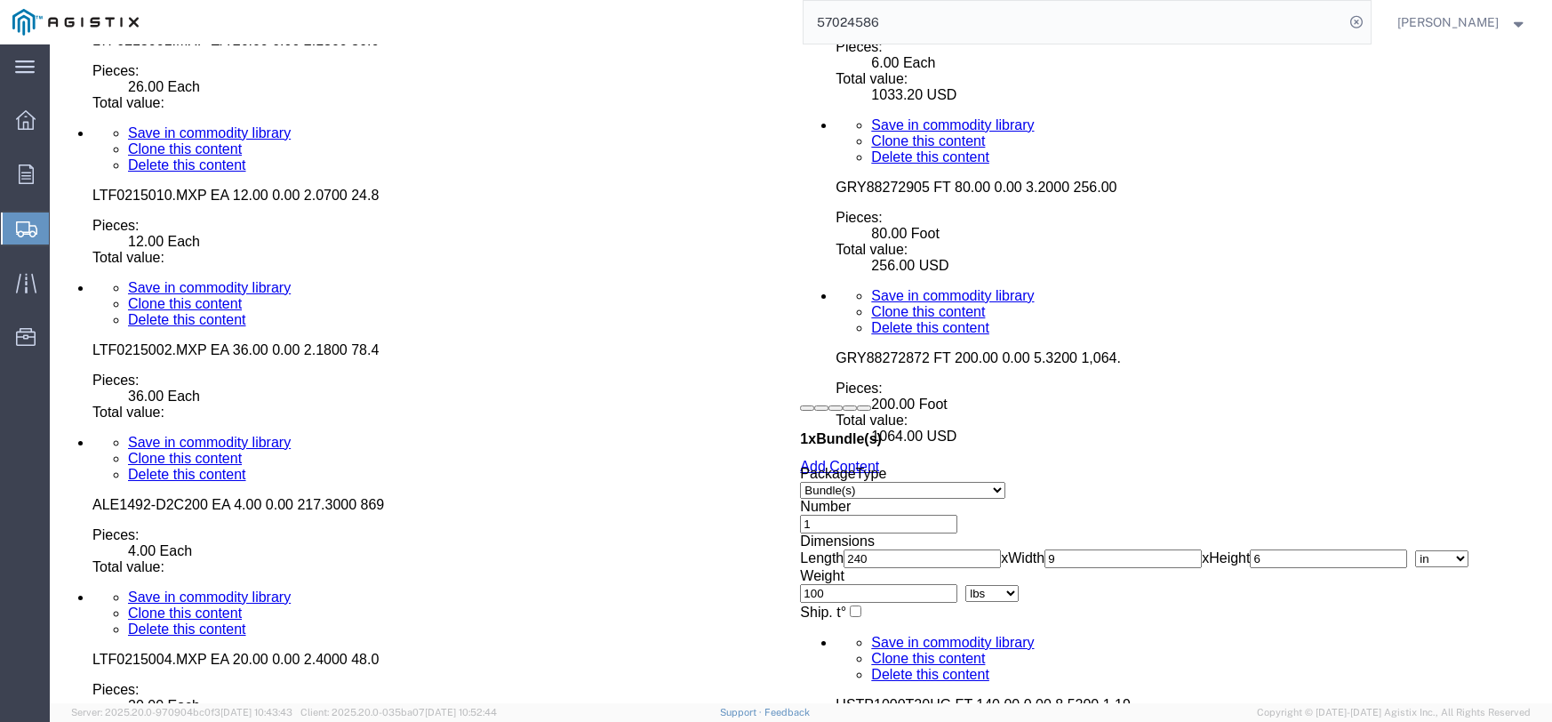
click dd
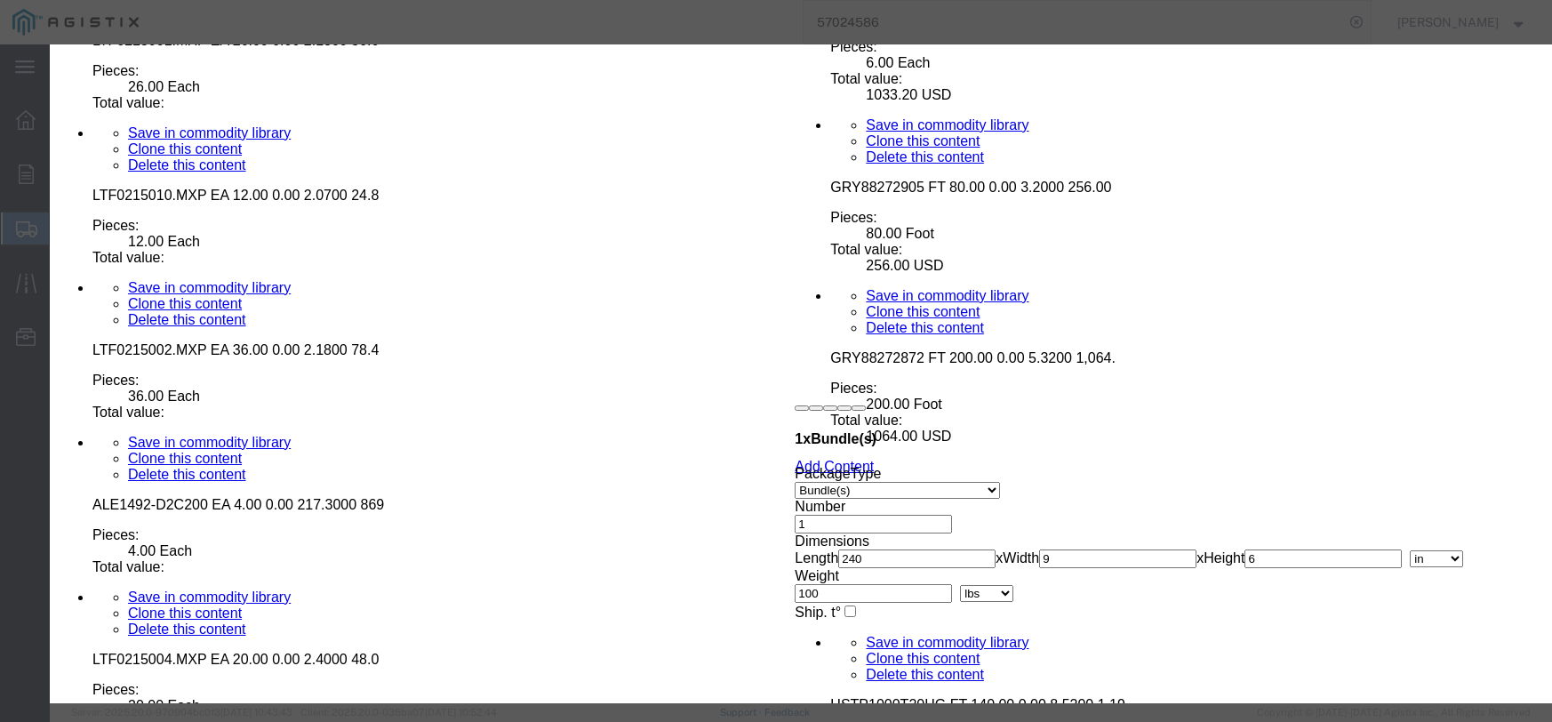
click input "text"
click input "72.0"
type input "7"
type input "32.00"
click select "Select 50 55 60 65 70 85 92.5 100 125 175 250 300 400"
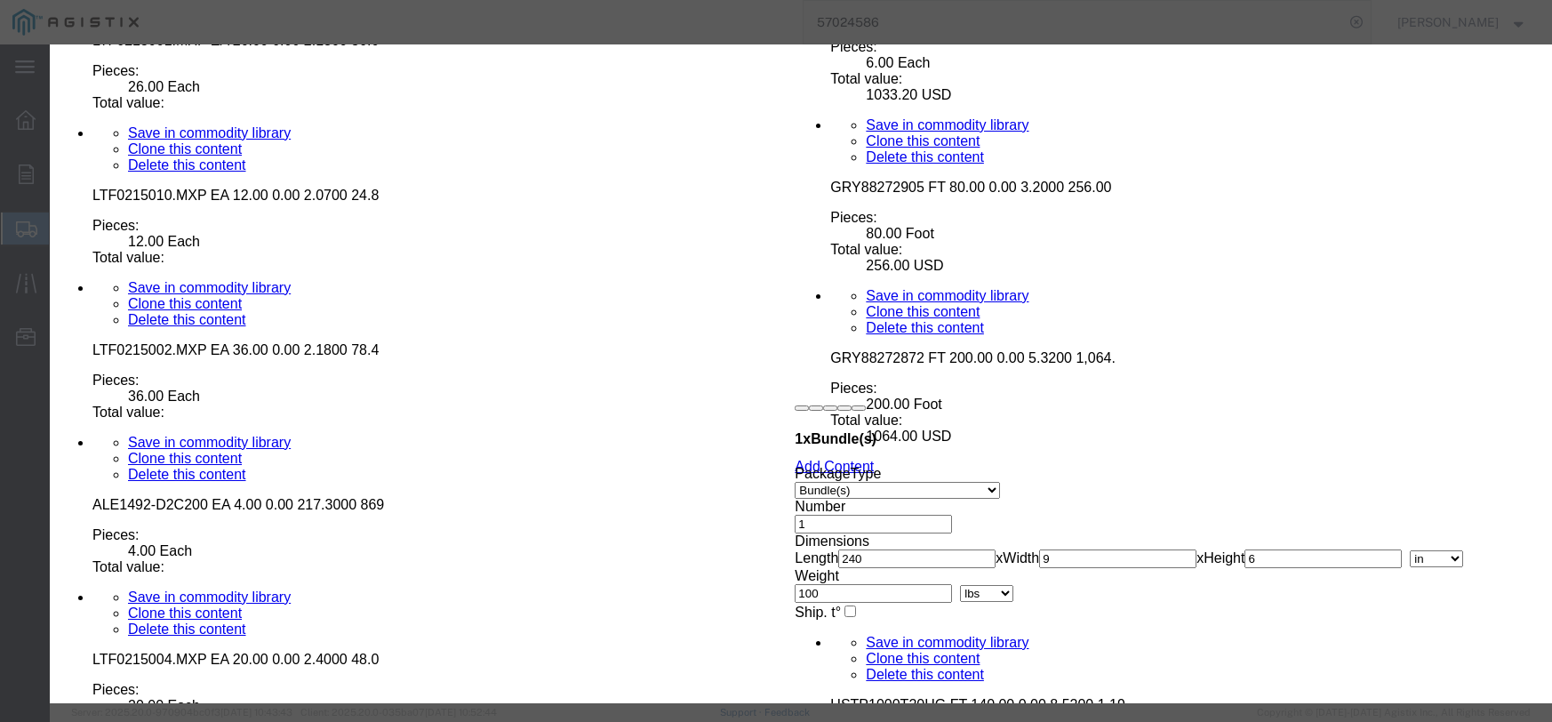
select select "55"
click select "Select 50 55 60 65 70 85 92.5 100 125 175 250 300 400"
click button "Save & Close"
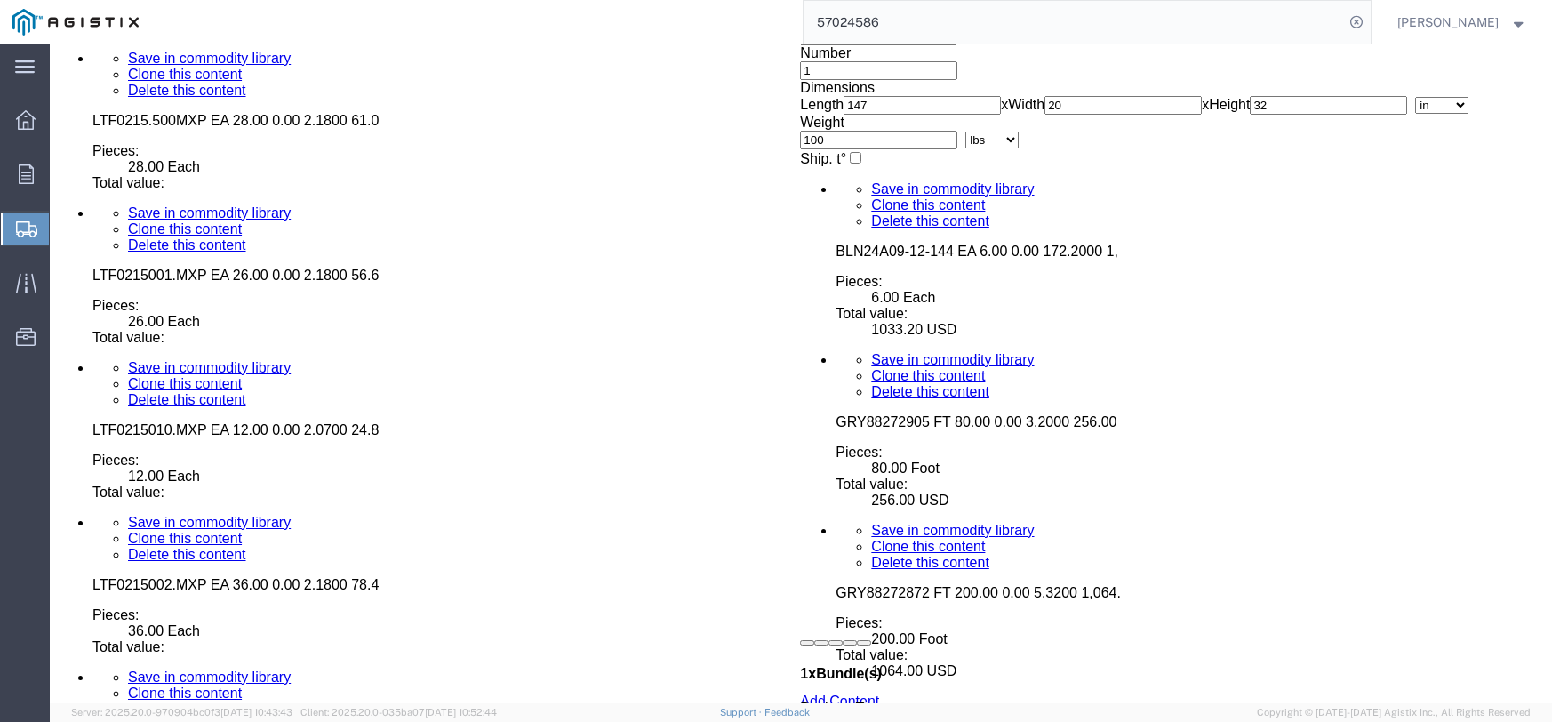
scroll to position [6976, 0]
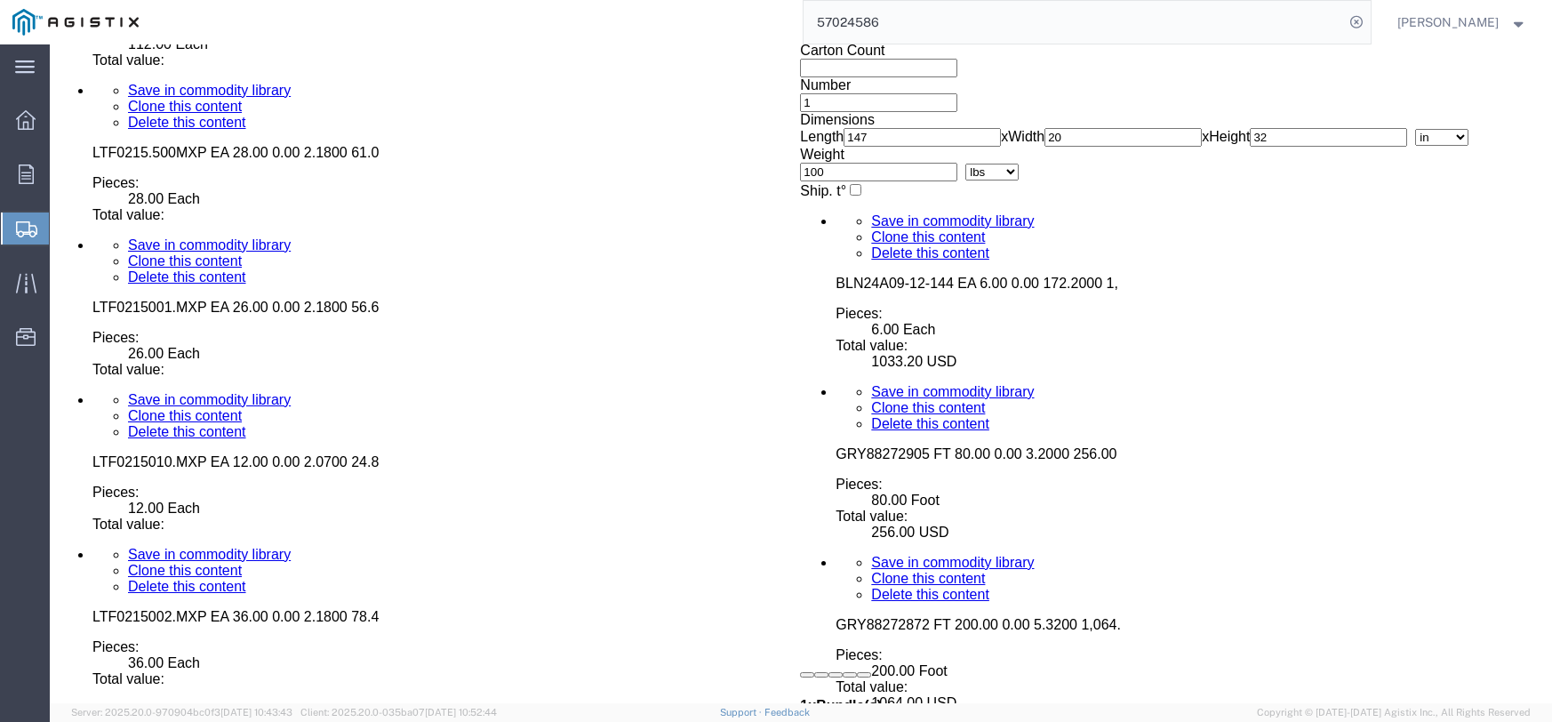
click p "GRY88273062 EA 8.00 0.00 13.1000 104.80"
click div "Pieces: 8.00 Each Total value:"
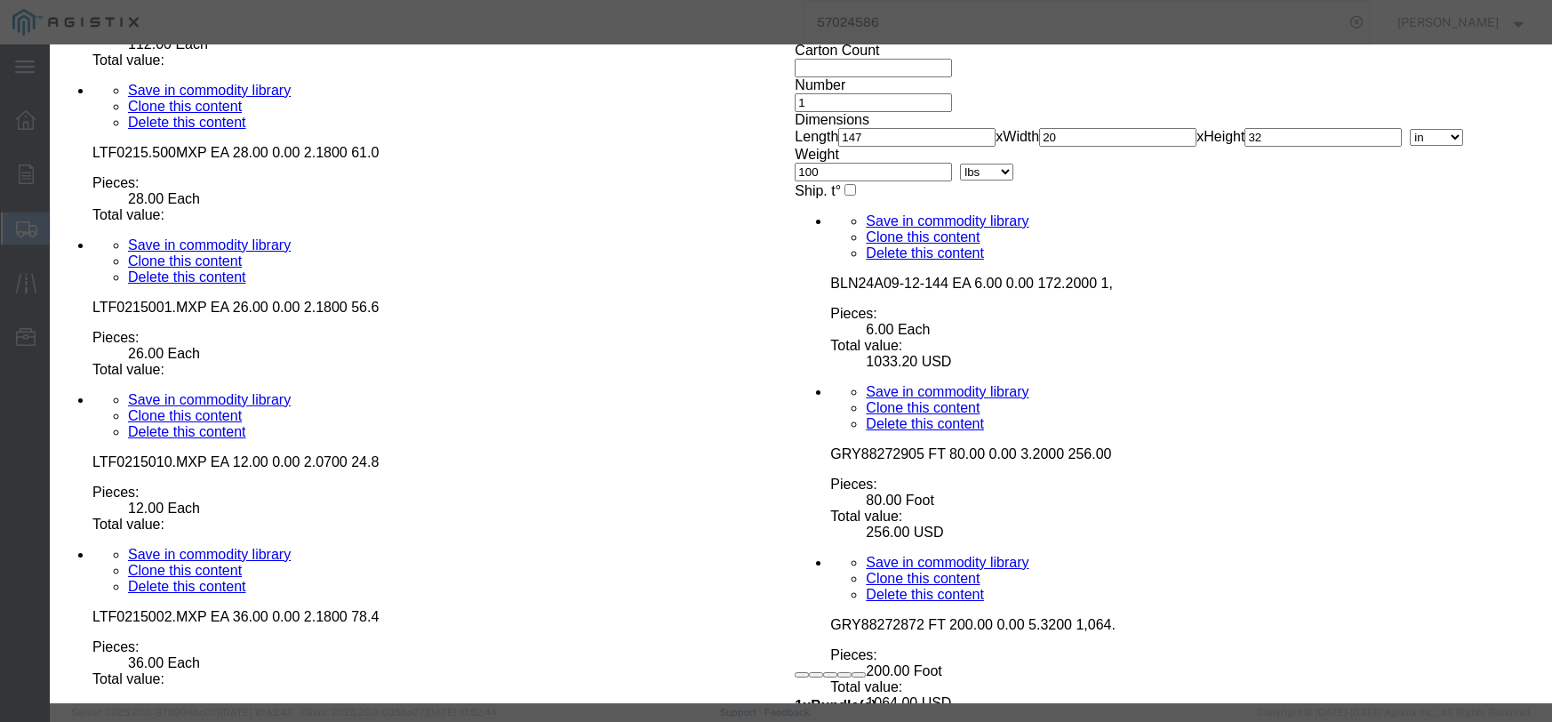
click input "text"
type input "104.80"
click select "Select 50 55 60 65 70 85 92.5 100 125 175 250 300 400"
select select "55"
click select "Select 50 55 60 65 70 85 92.5 100 125 175 250 300 400"
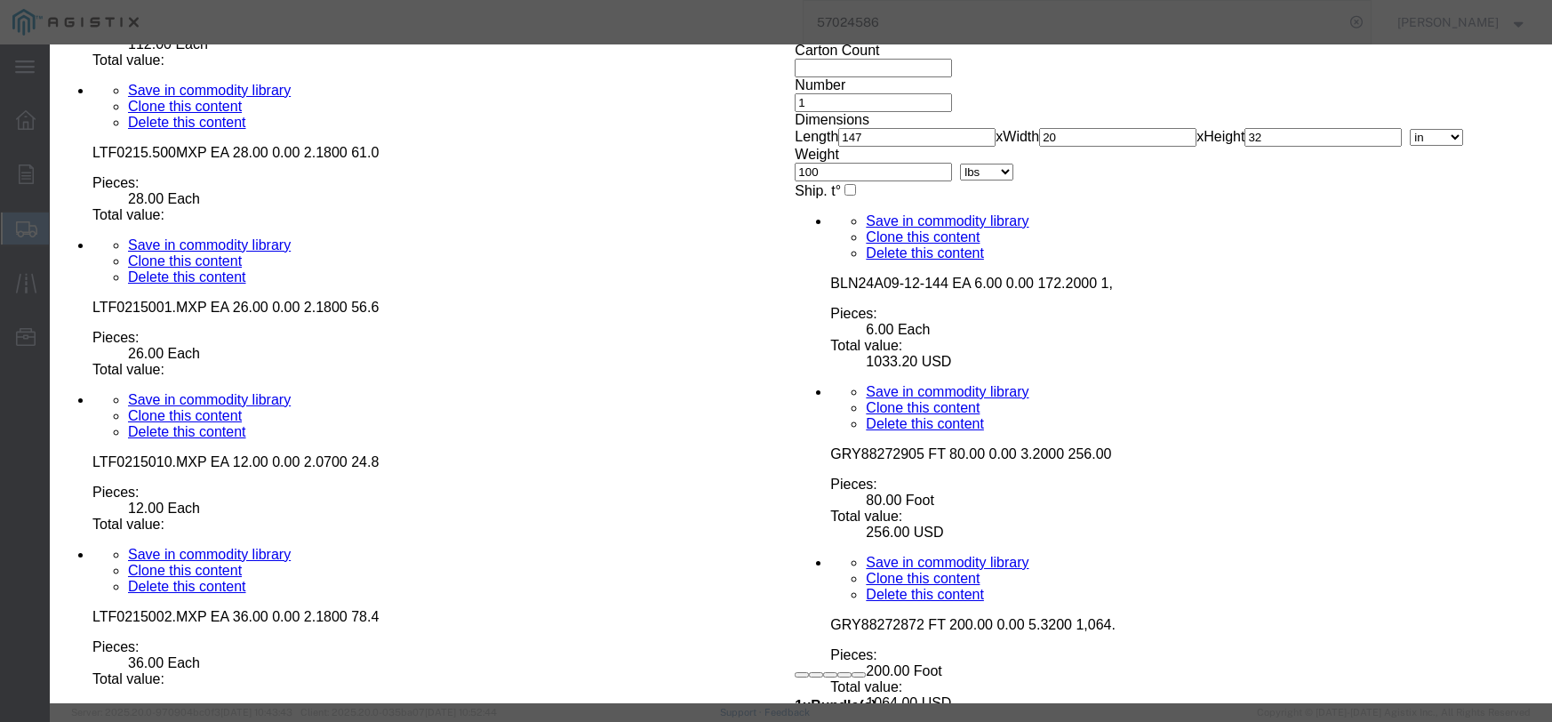
click button "Save & Close"
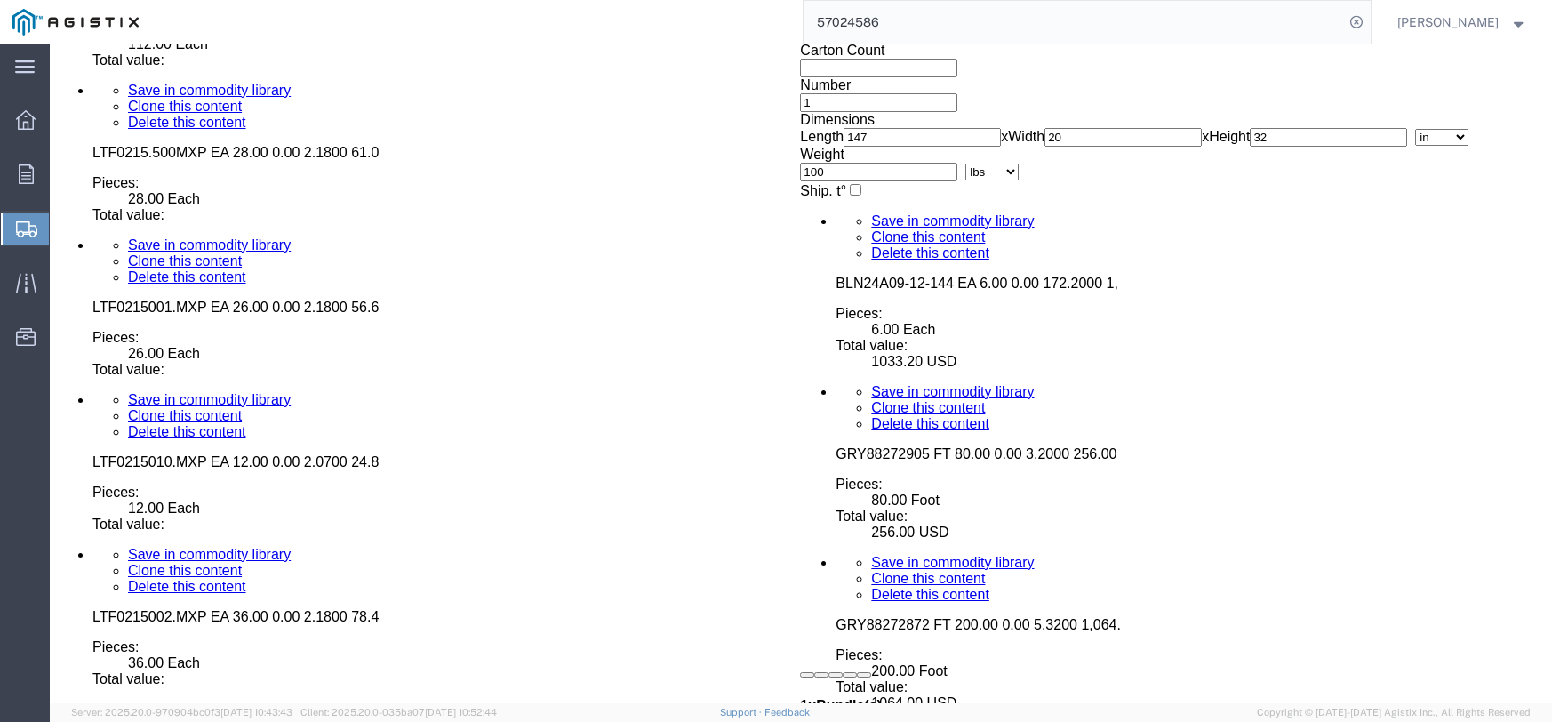
click dd
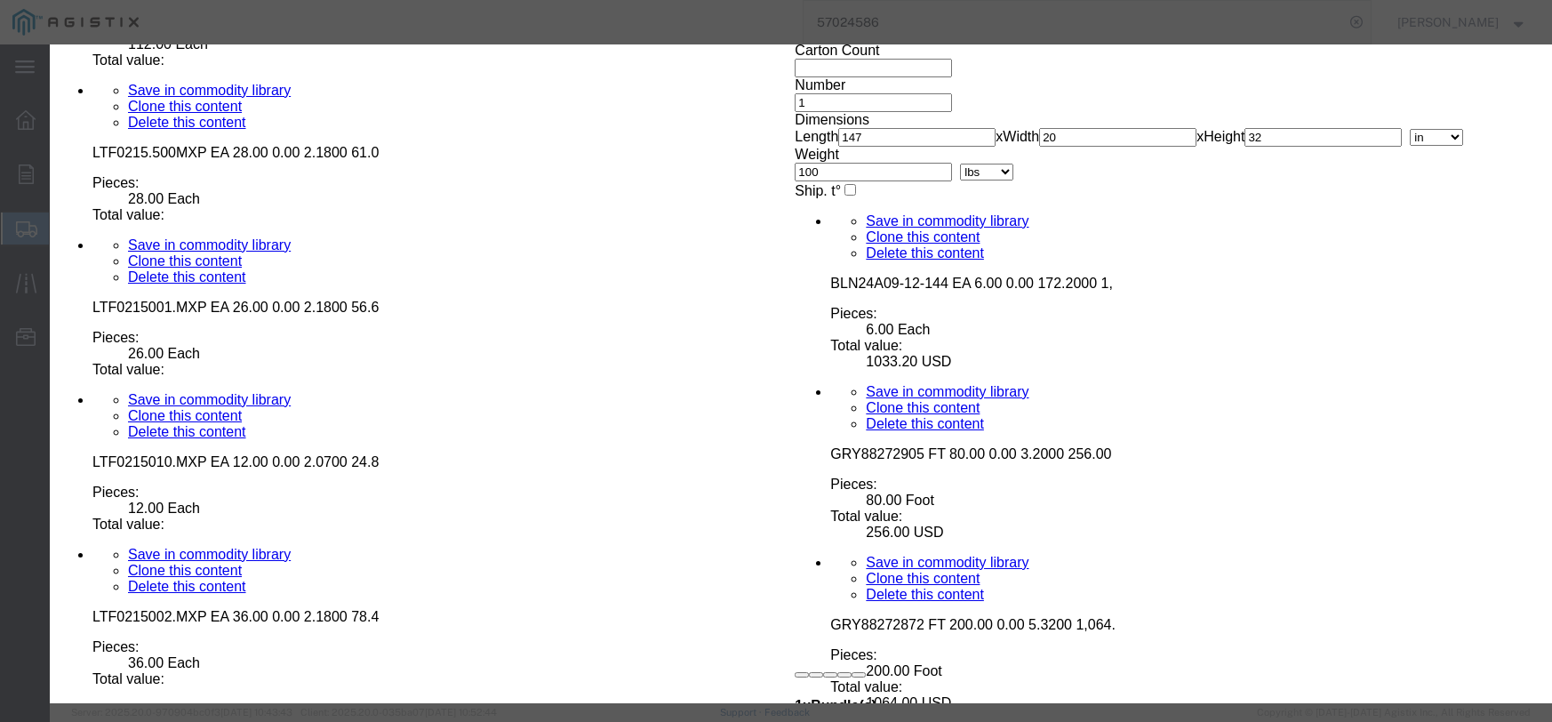
click input "text"
type input "11.76"
click select "Select 50 55 60 65 70 85 92.5 100 125 175 250 300 400"
select select "55"
click select "Select 50 55 60 65 70 85 92.5 100 125 175 250 300 400"
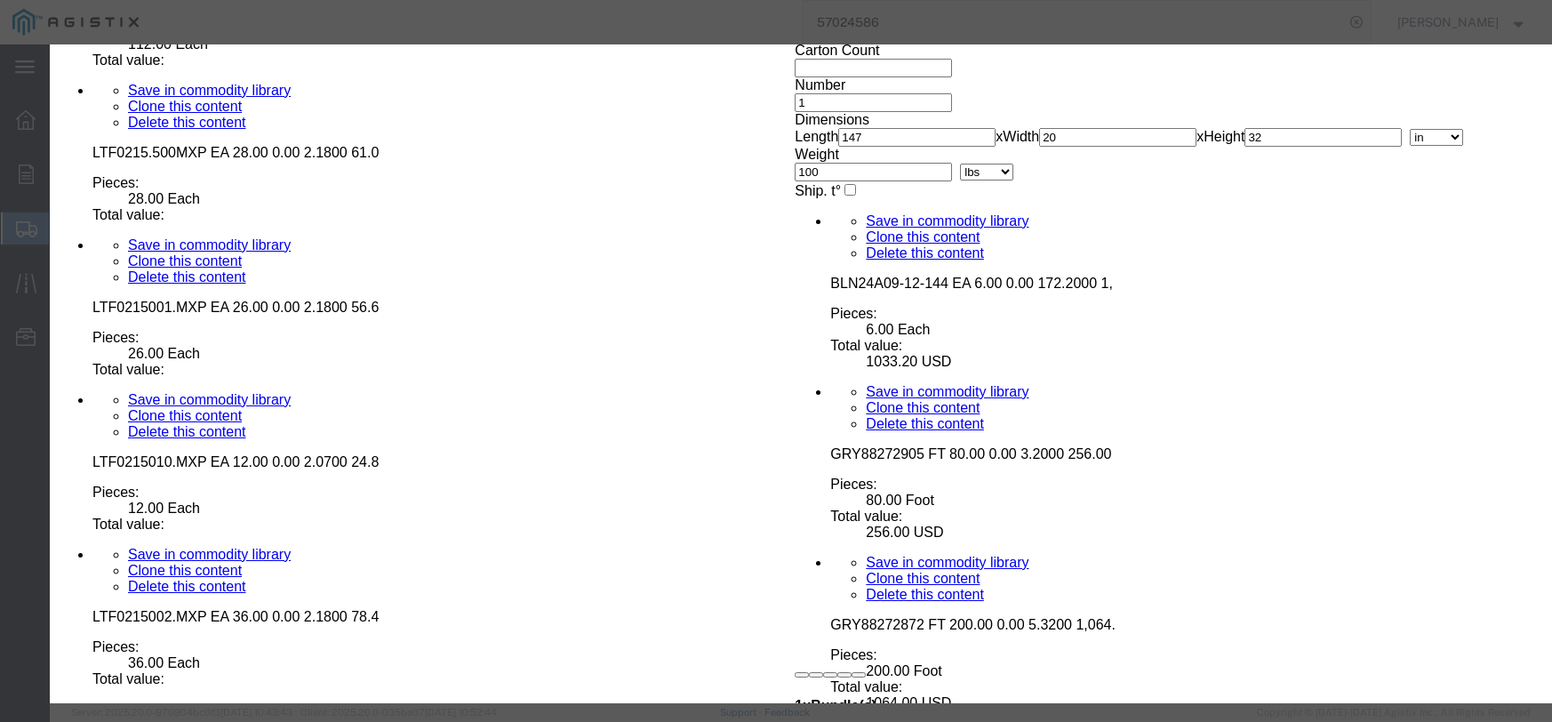
click button "Save & Close"
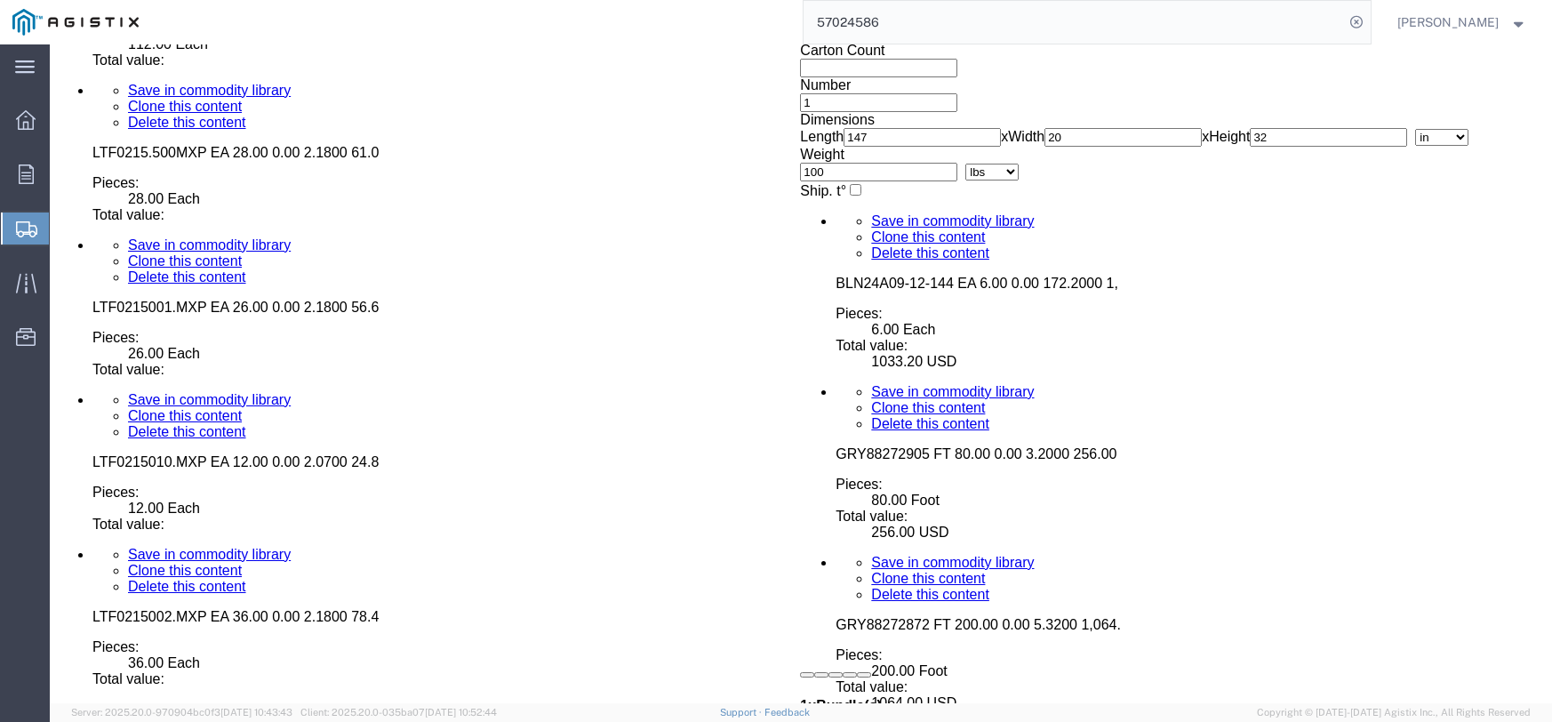
click dd "56.00 Each"
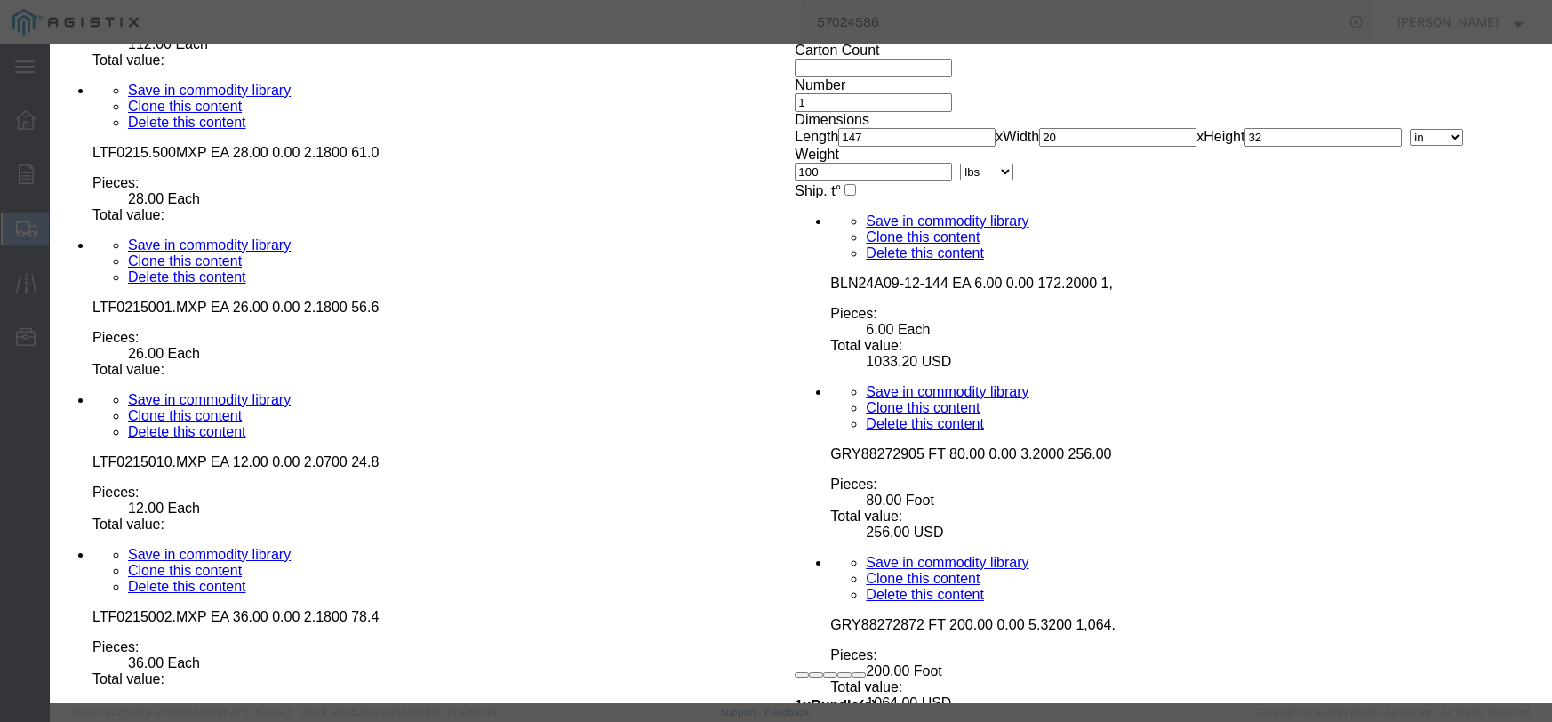
click input "text"
type input "8.40"
click select "Select 50 55 60 65 70 85 92.5 100 125 175 250 300 400"
select select "55"
click select "Select 50 55 60 65 70 85 92.5 100 125 175 250 300 400"
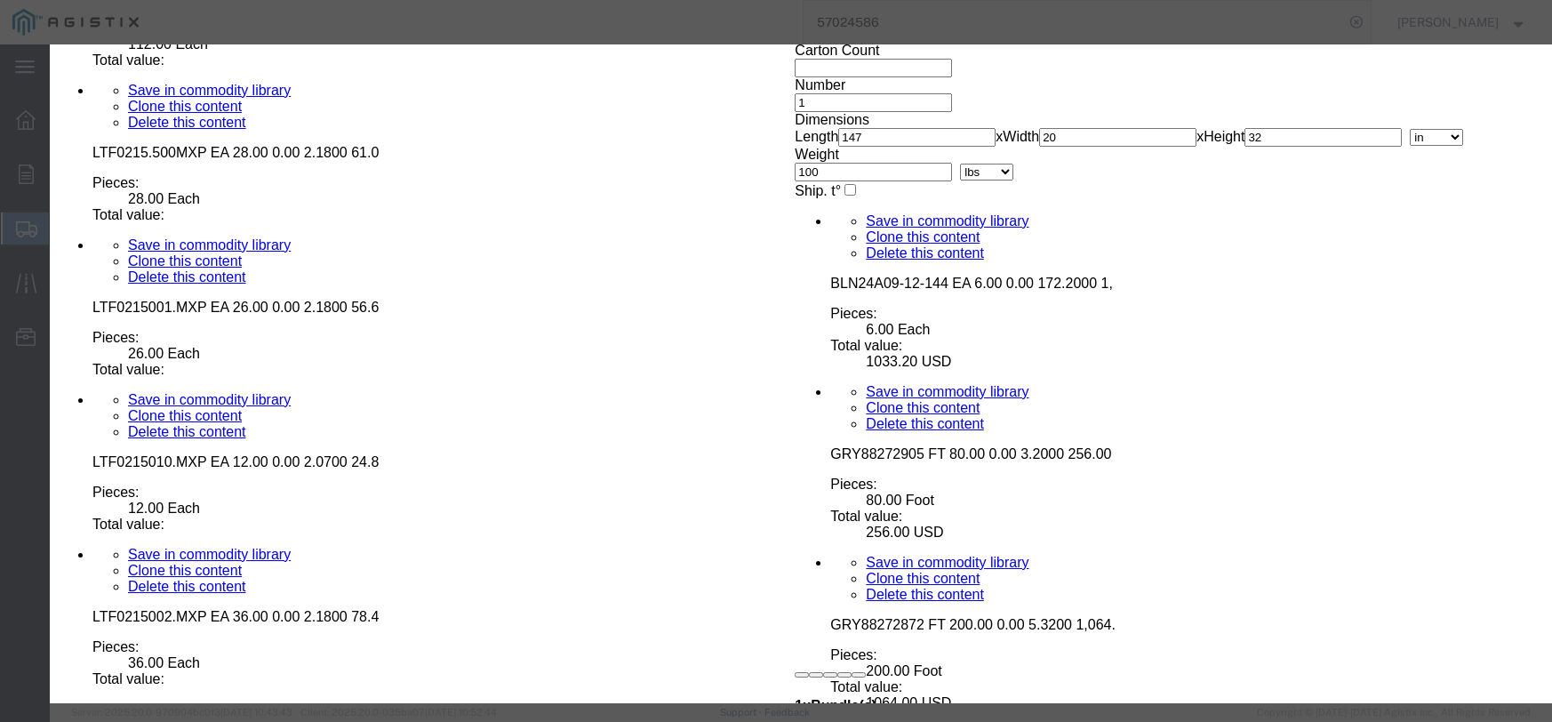
click button "Save & Close"
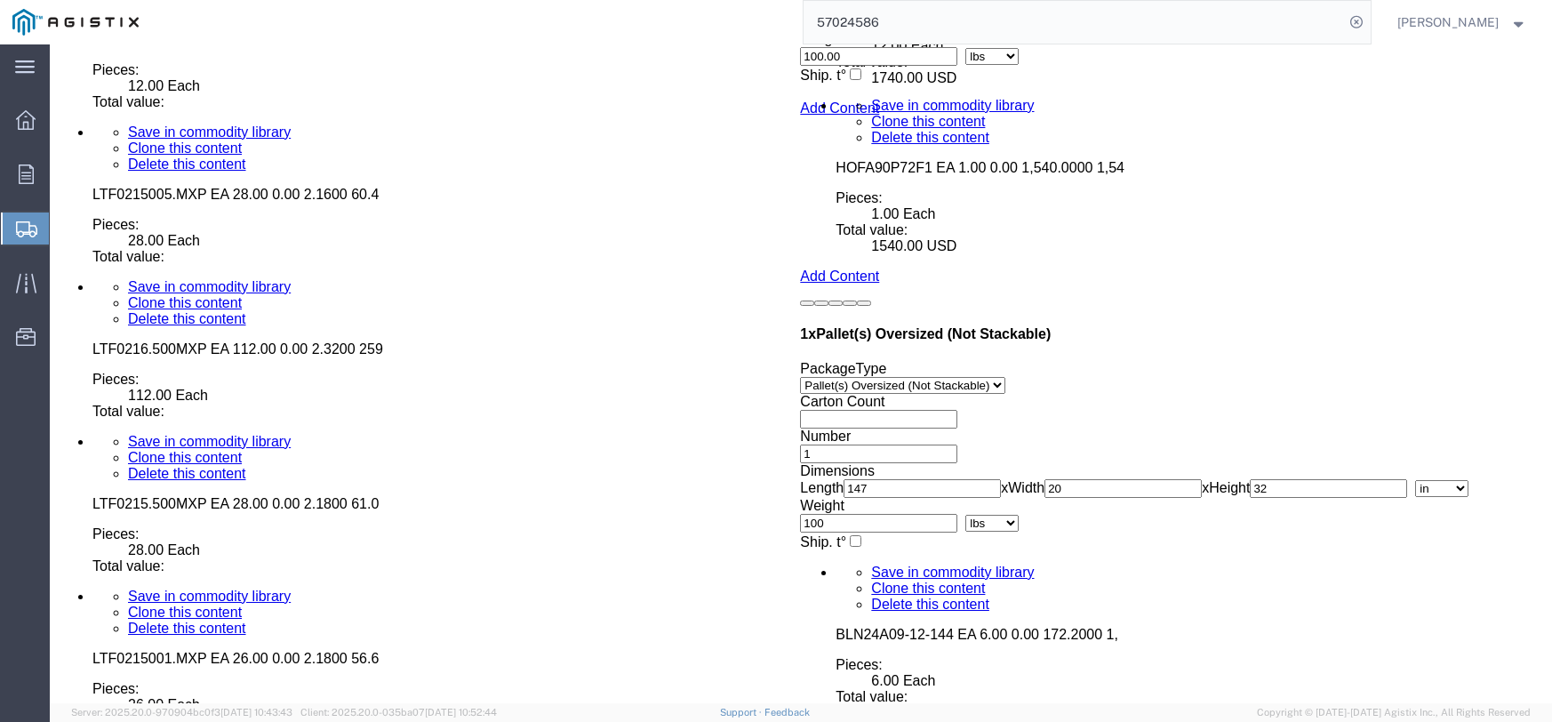
scroll to position [6621, 0]
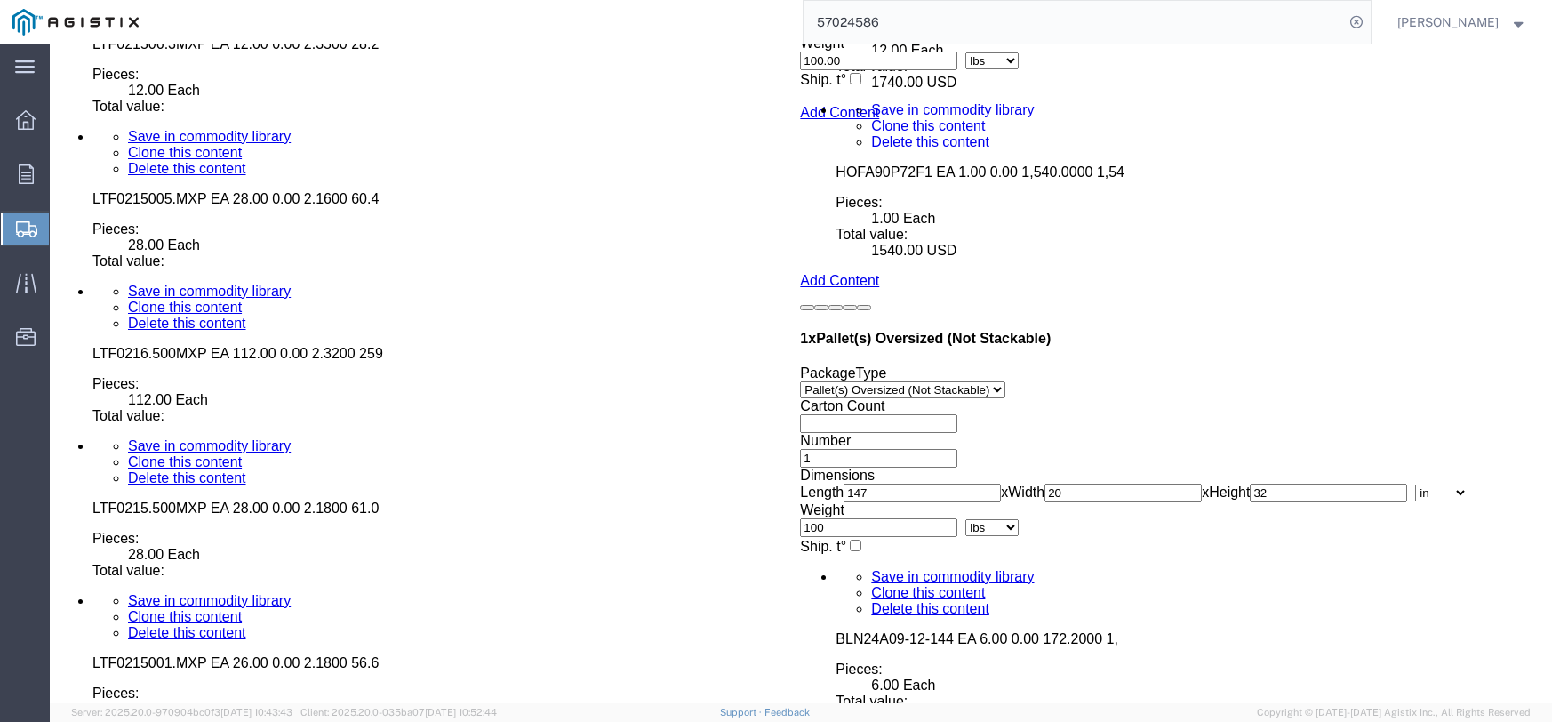
click dd
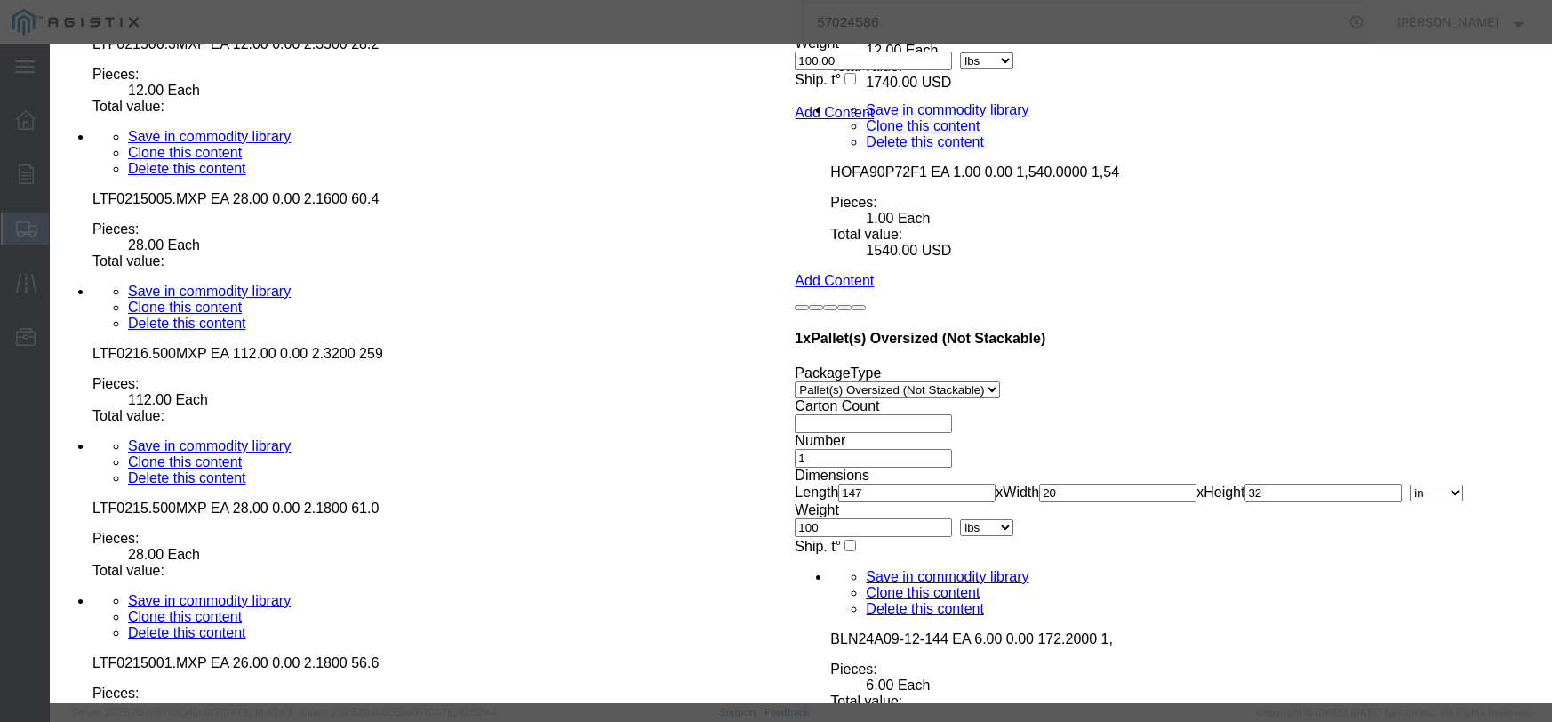
click input "text"
type input "35.04"
click select "Select 50 55 60 65 70 85 92.5 100 125 175 250 300 400"
select select "55"
click select "Select 50 55 60 65 70 85 92.5 100 125 175 250 300 400"
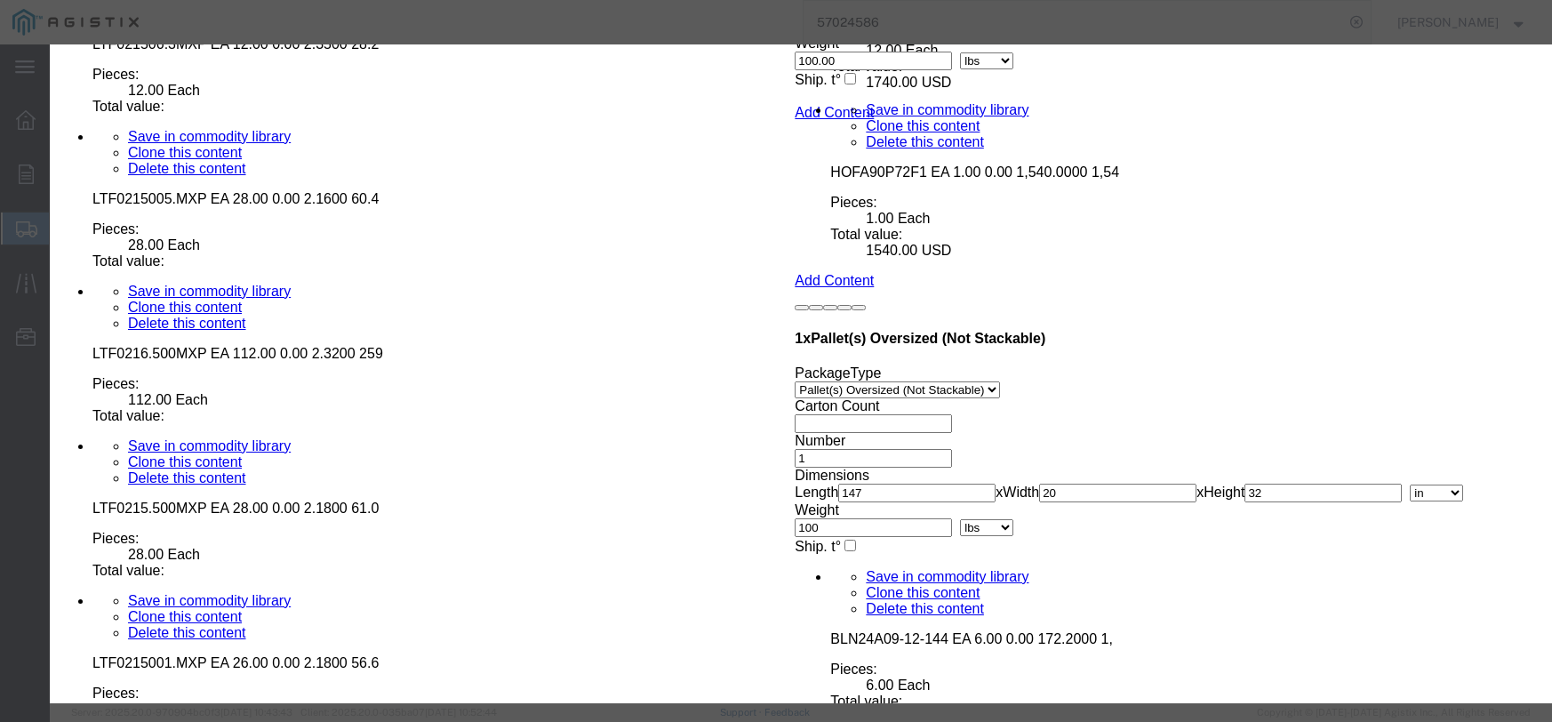
click button "Save & Close"
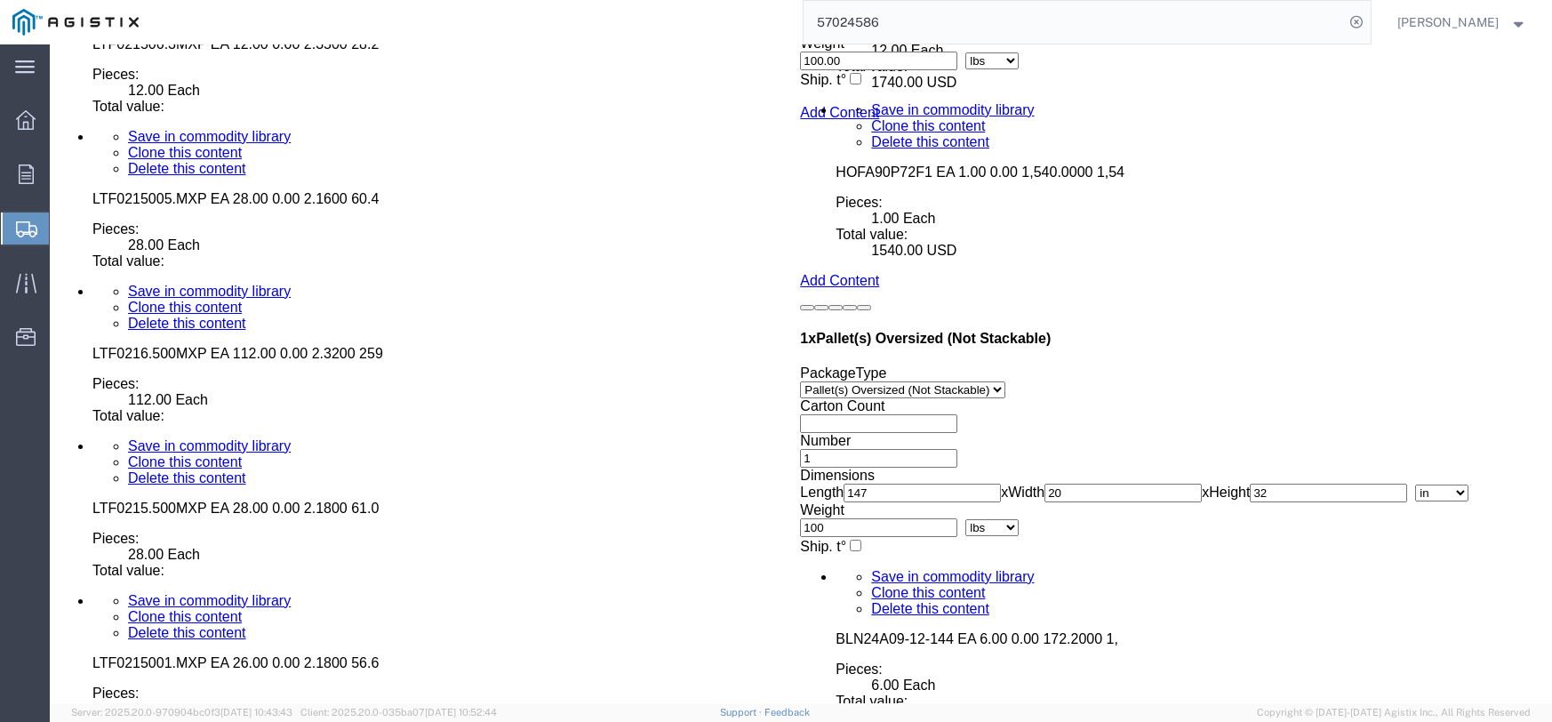
click div "Pieces: 24.00 Each Total value:"
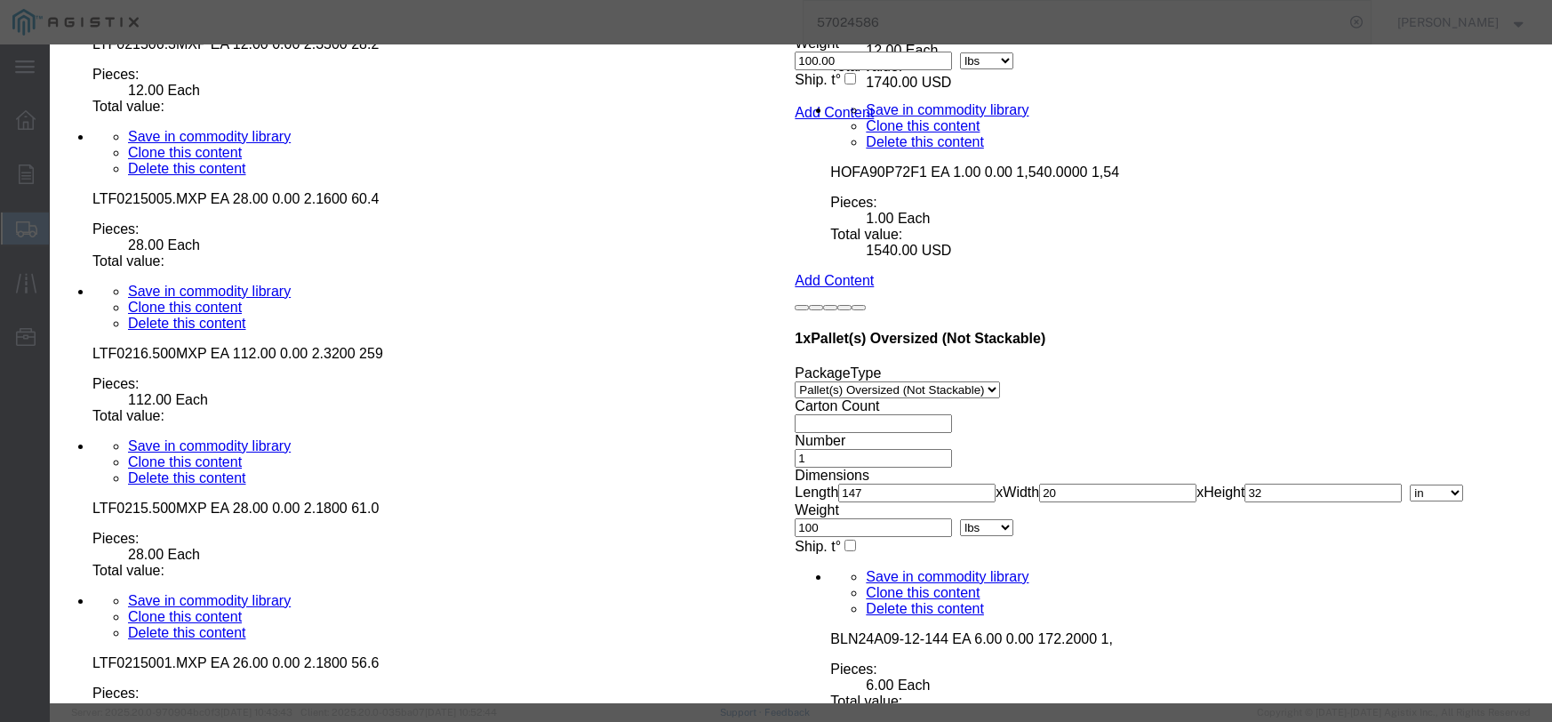
click input "text"
type input "861.84"
click select "Select 50 55 60 65 70 85 92.5 100 125 175 250 300 400"
select select "55"
click select "Select 50 55 60 65 70 85 92.5 100 125 175 250 300 400"
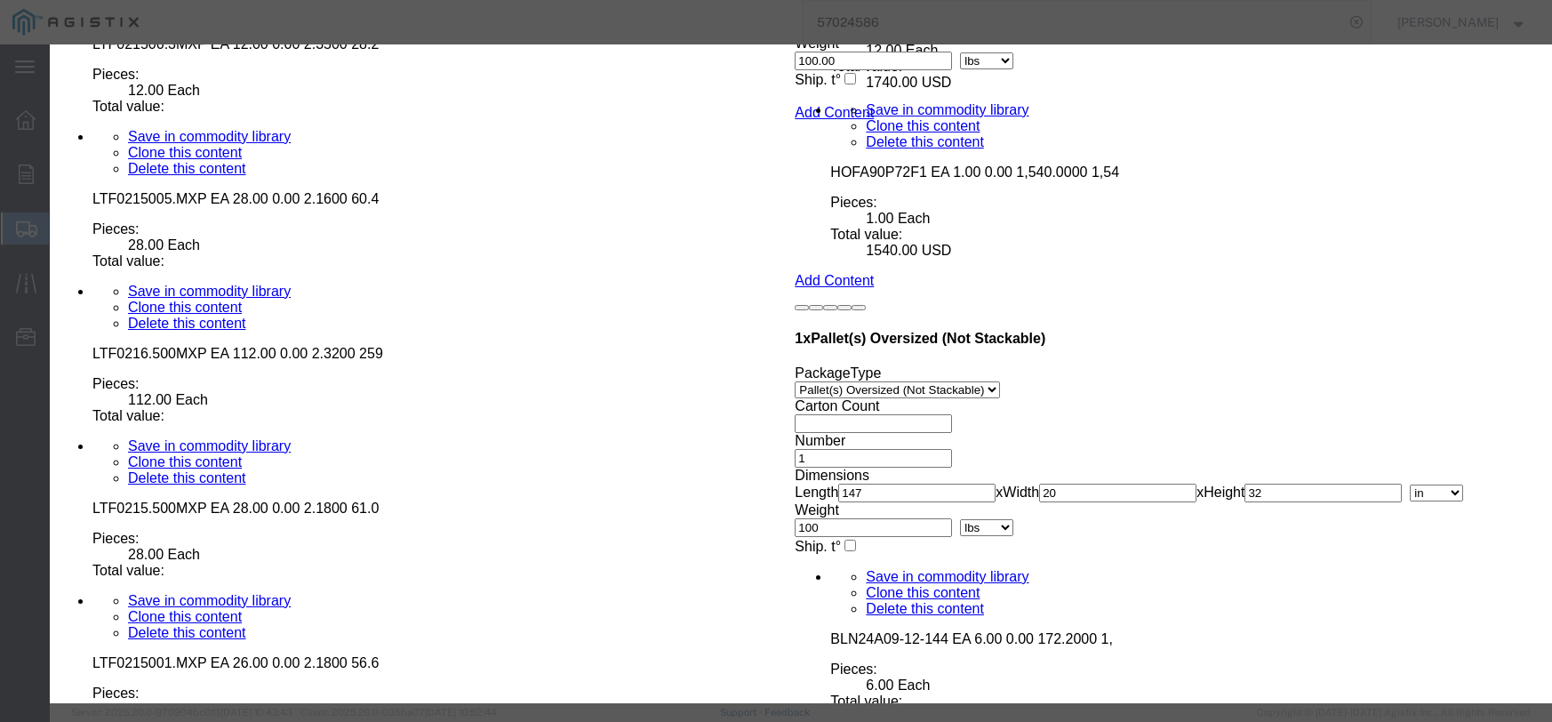
click button "Save & Close"
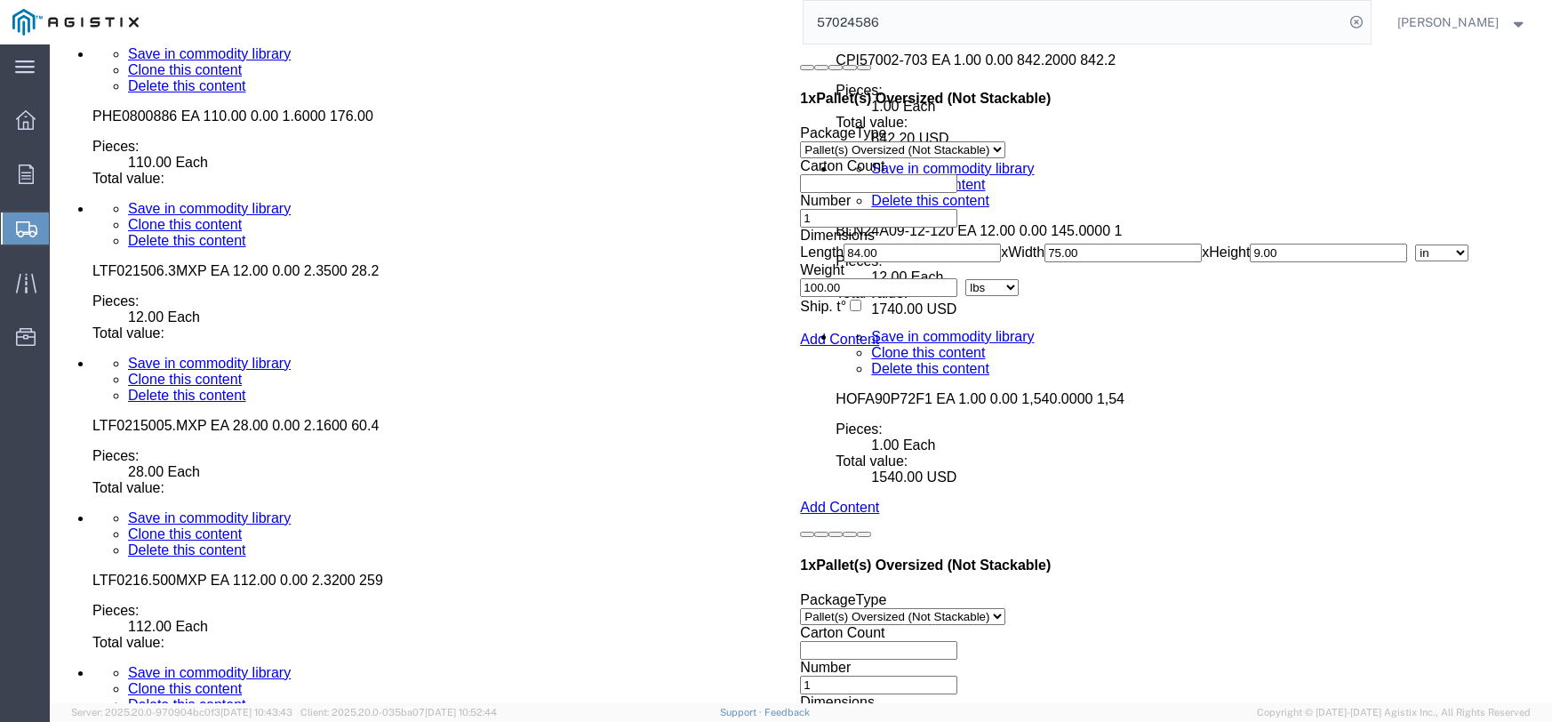
scroll to position [6354, 0]
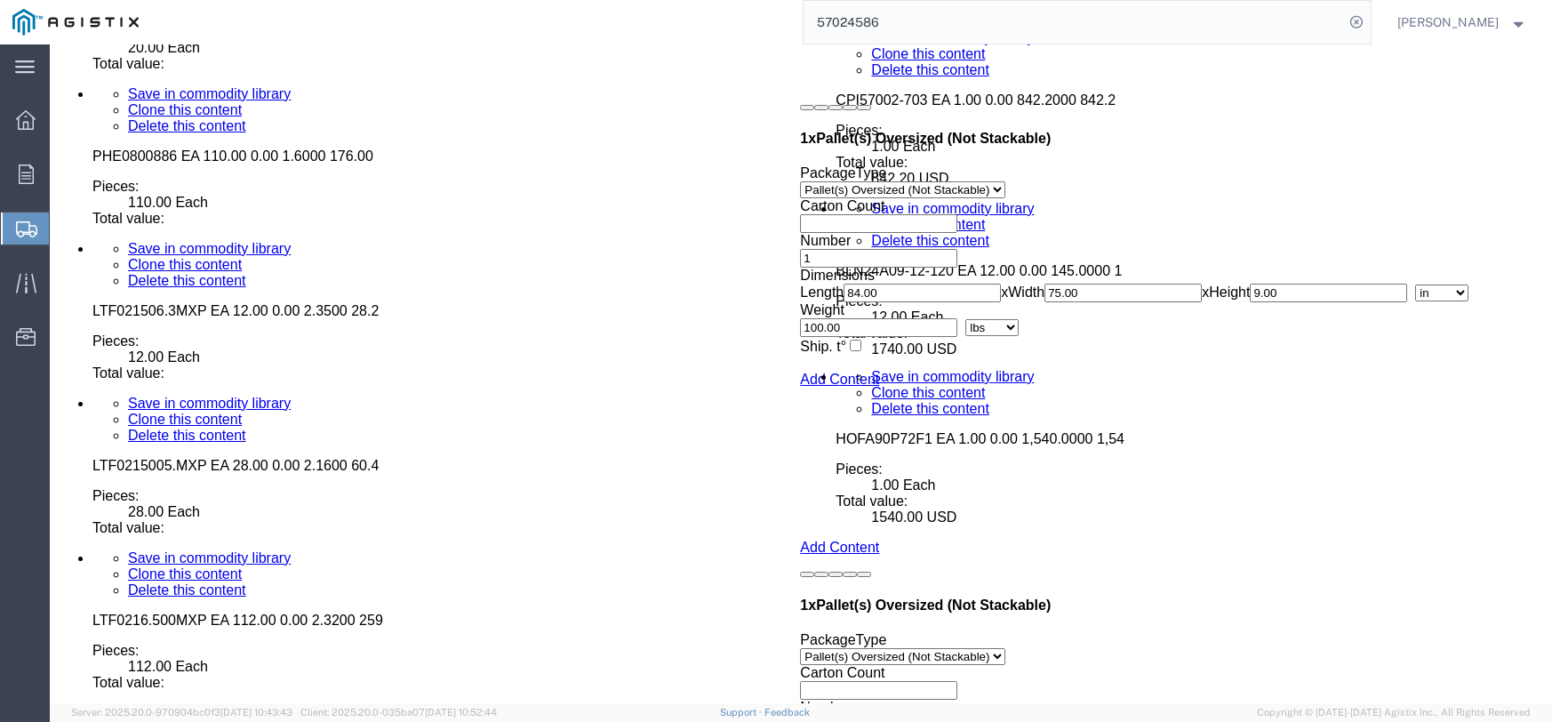
click dd "8.00 Each"
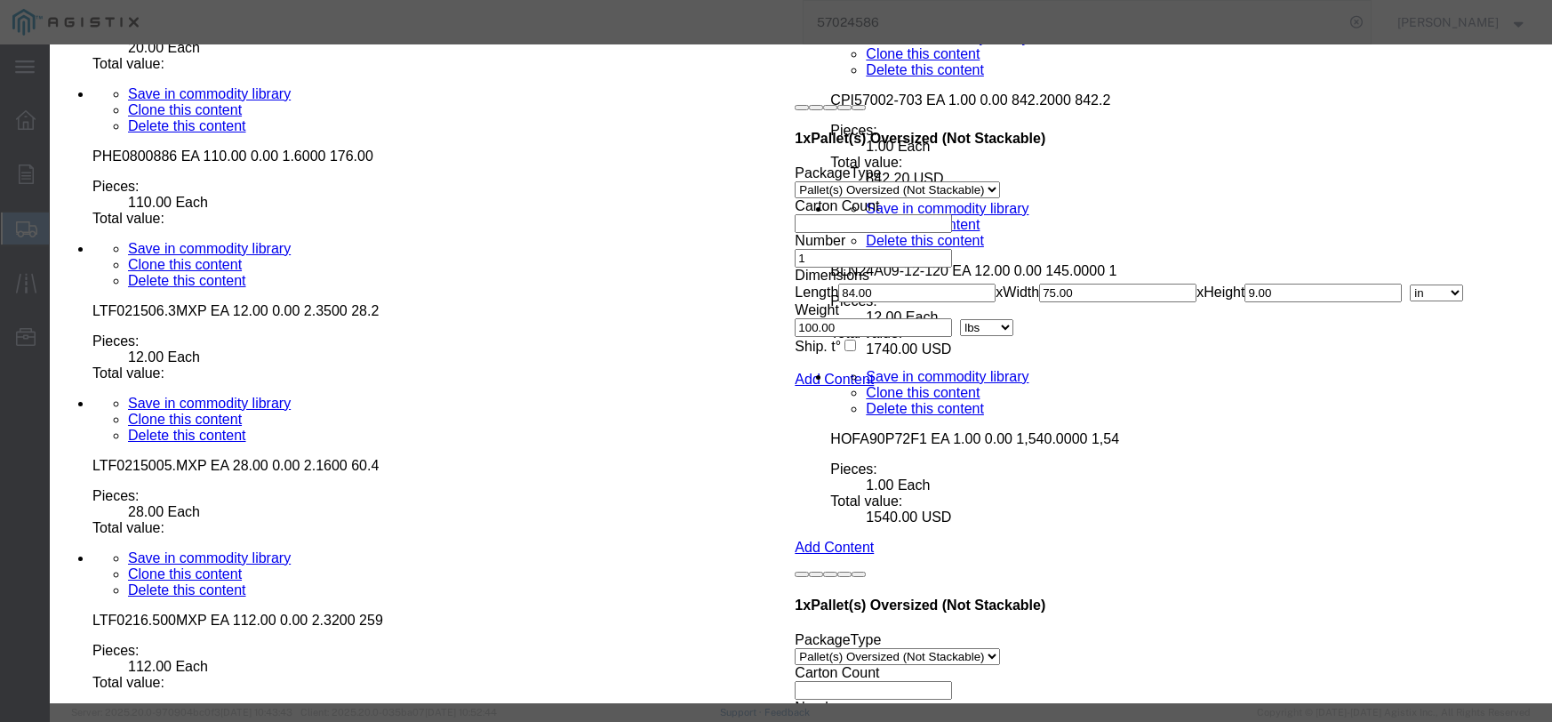
click button "Close"
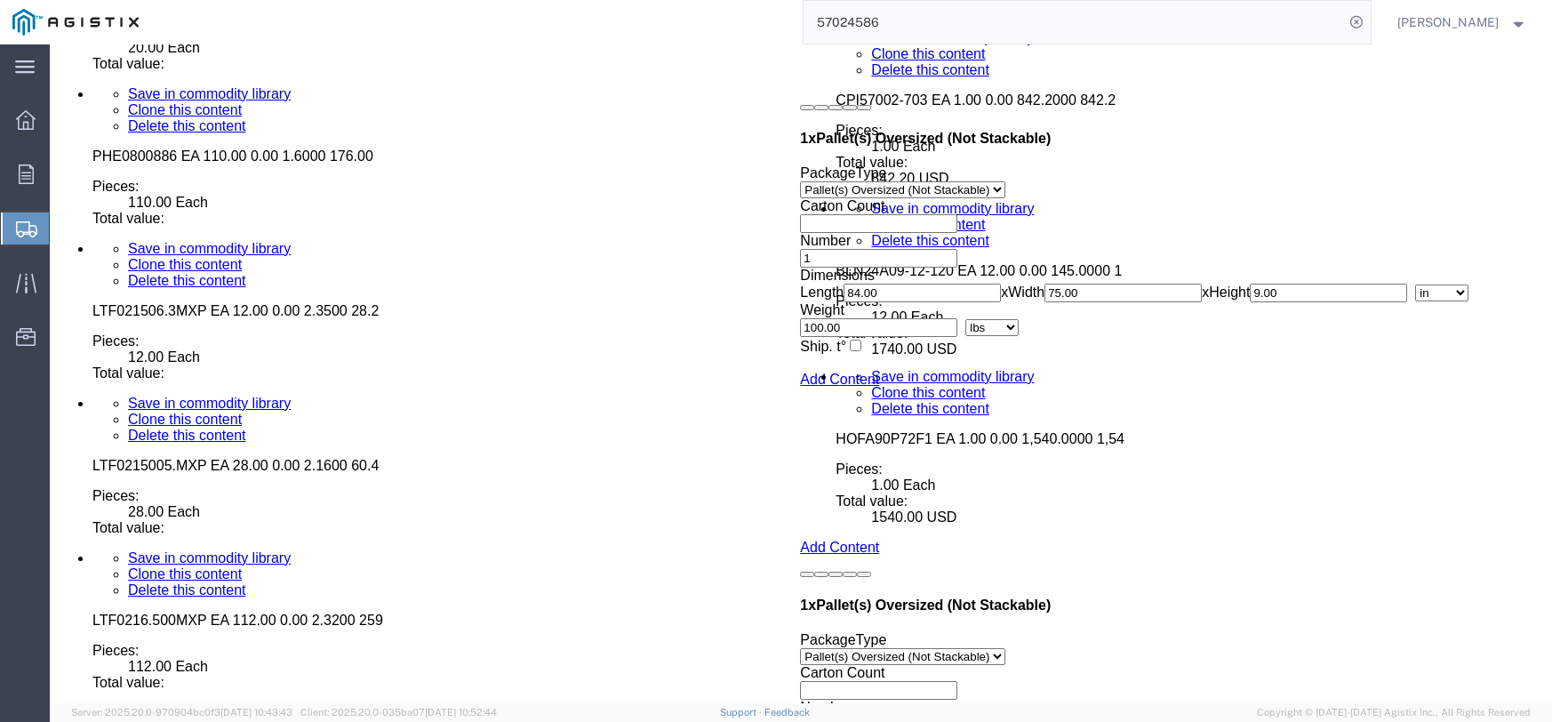
click div "Pieces: 8.00 Each Total value:"
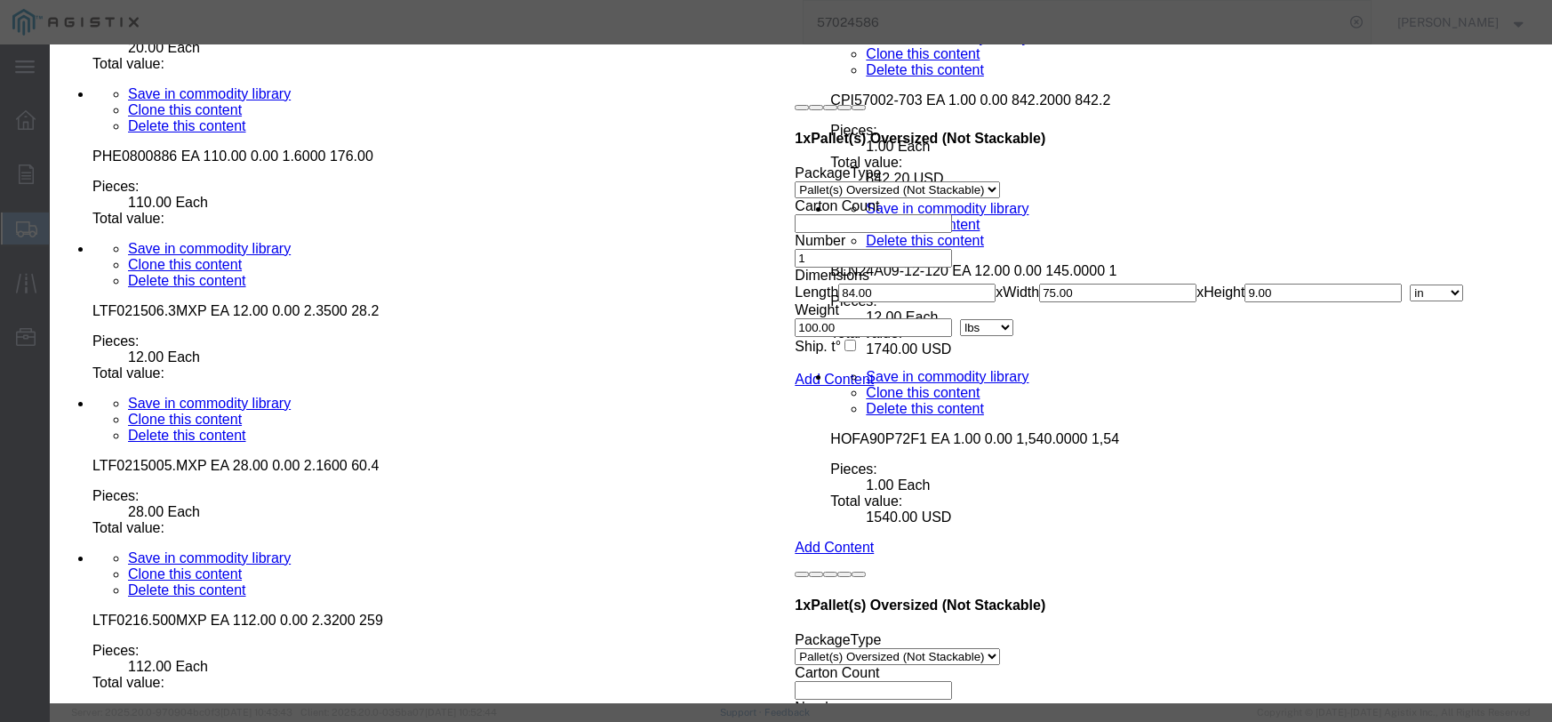
click input "text"
type input "24.96"
click select "Select 50 55 60 65 70 85 92.5 100 125 175 250 300 400"
select select "55"
click select "Select 50 55 60 65 70 85 92.5 100 125 175 250 300 400"
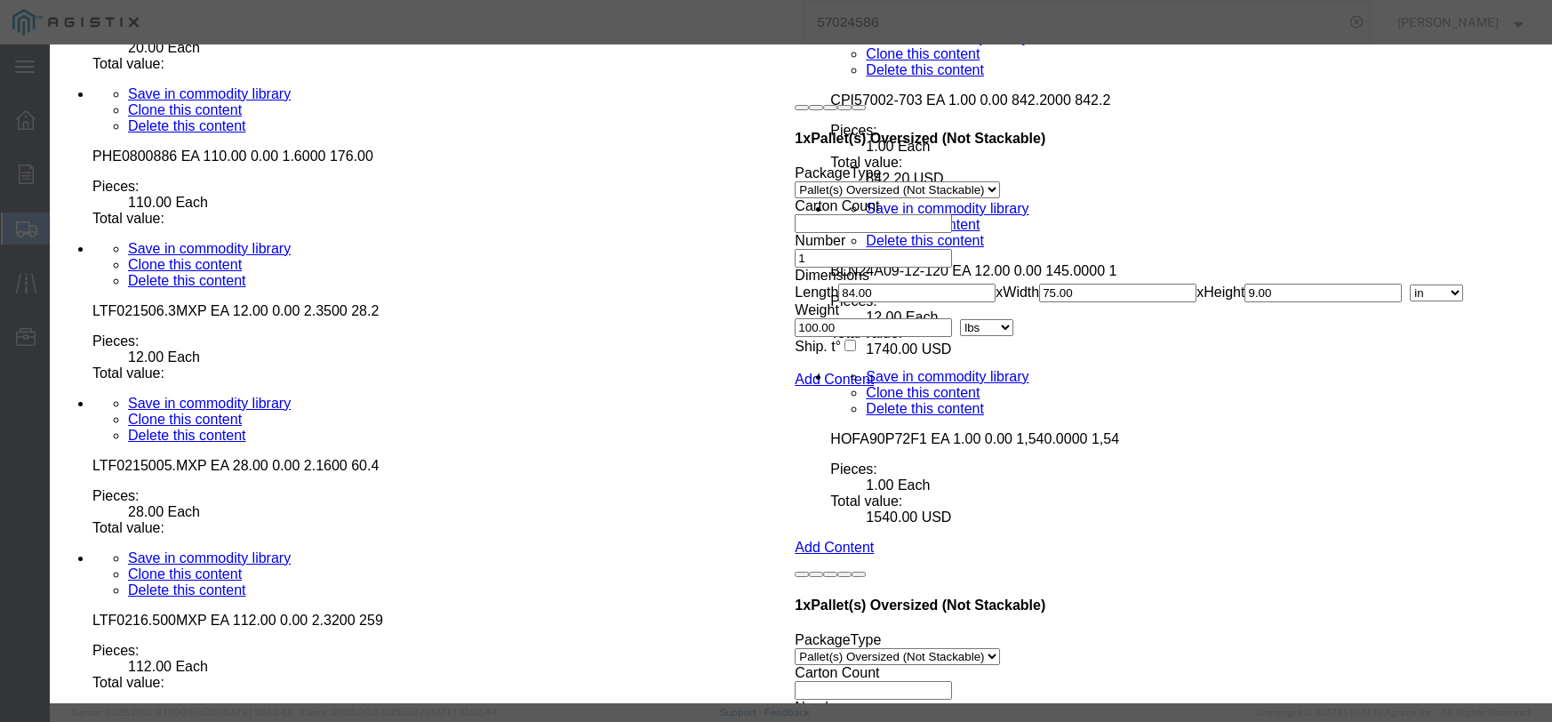
click button "Save & Close"
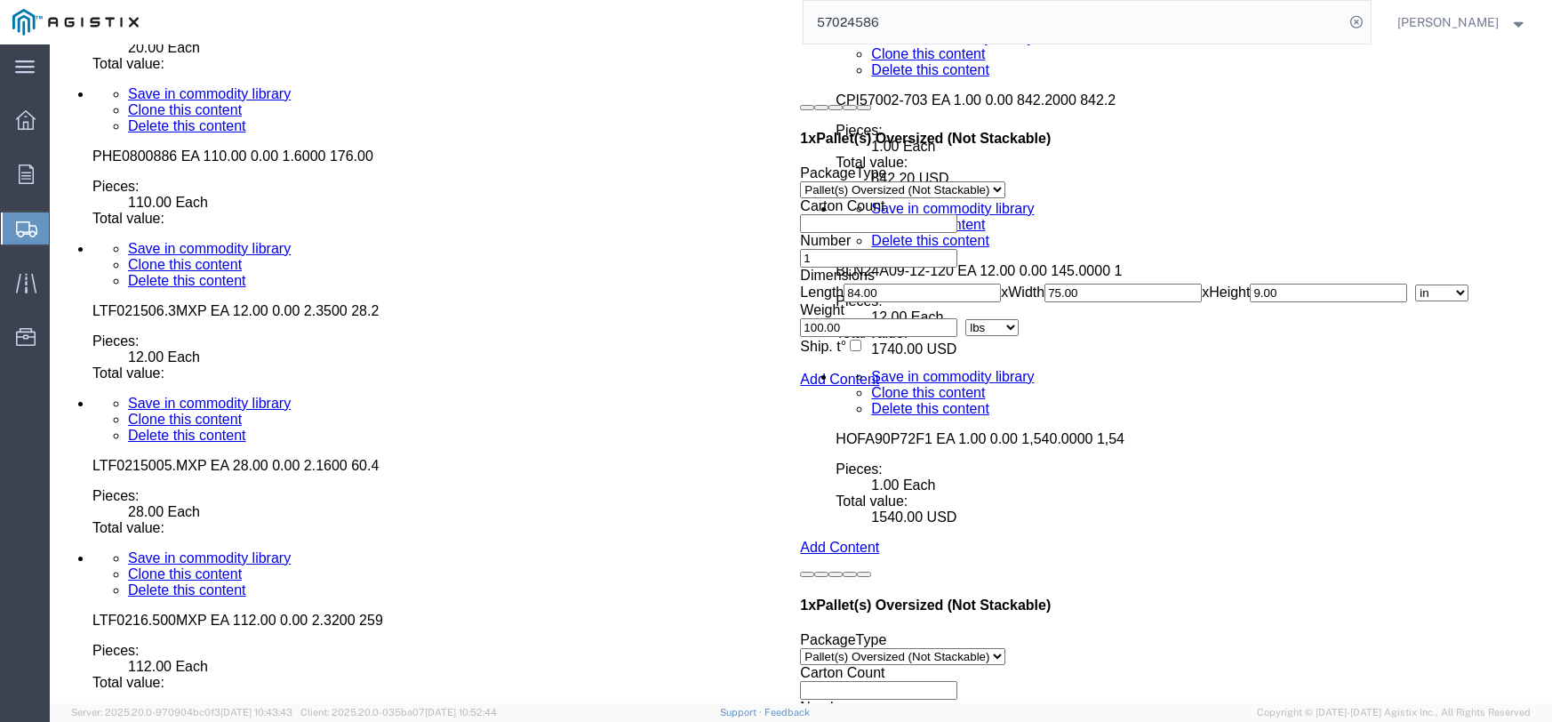
click dd "16.00 Each"
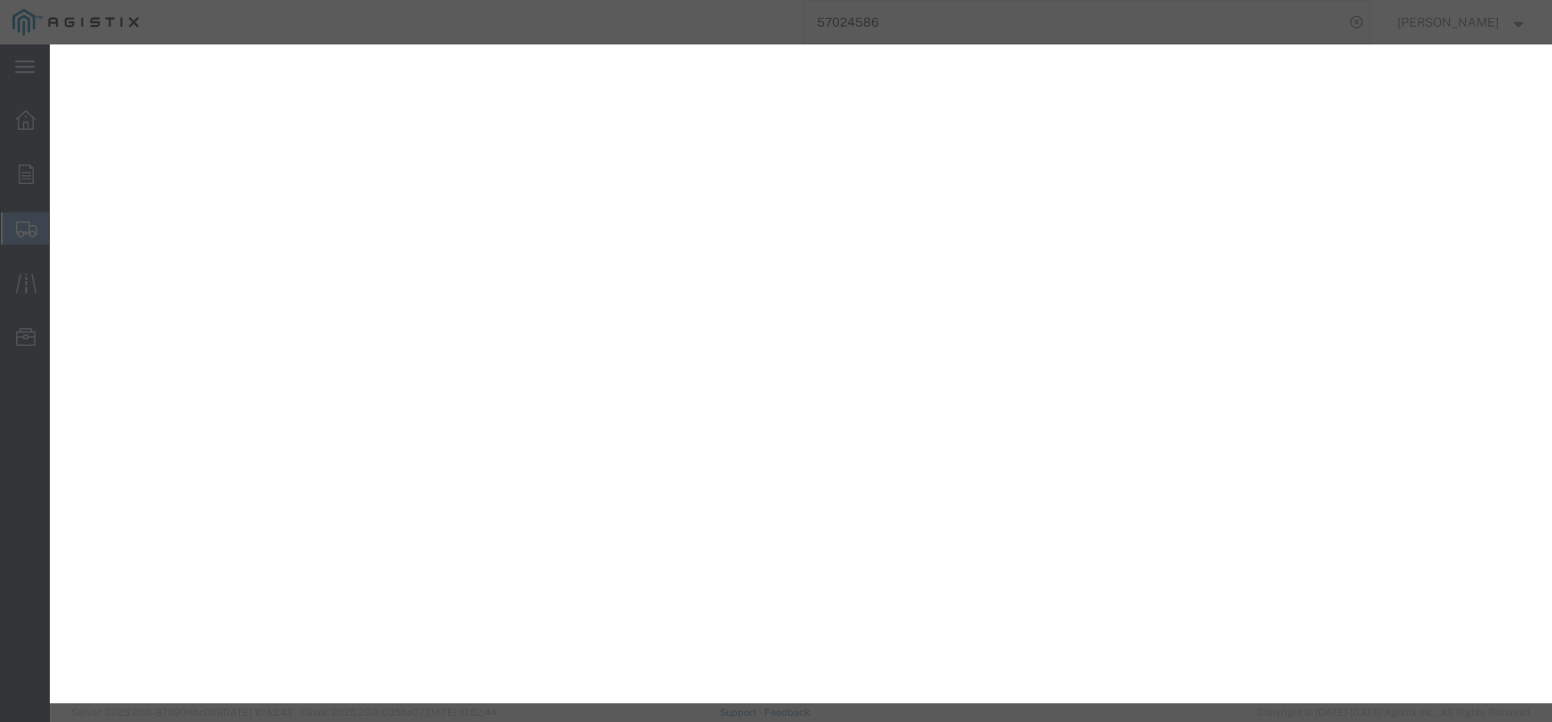
select select "PONS"
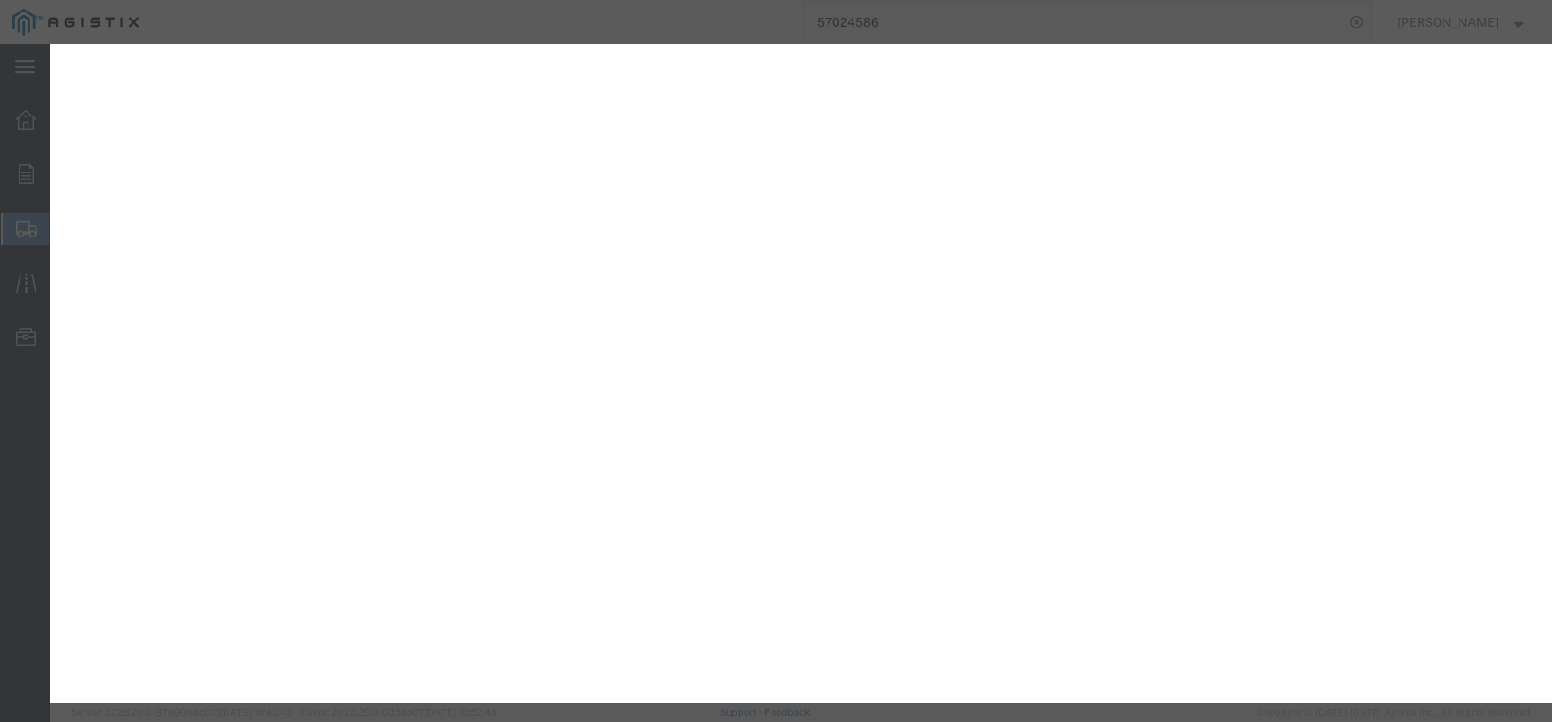
select select "BNDL"
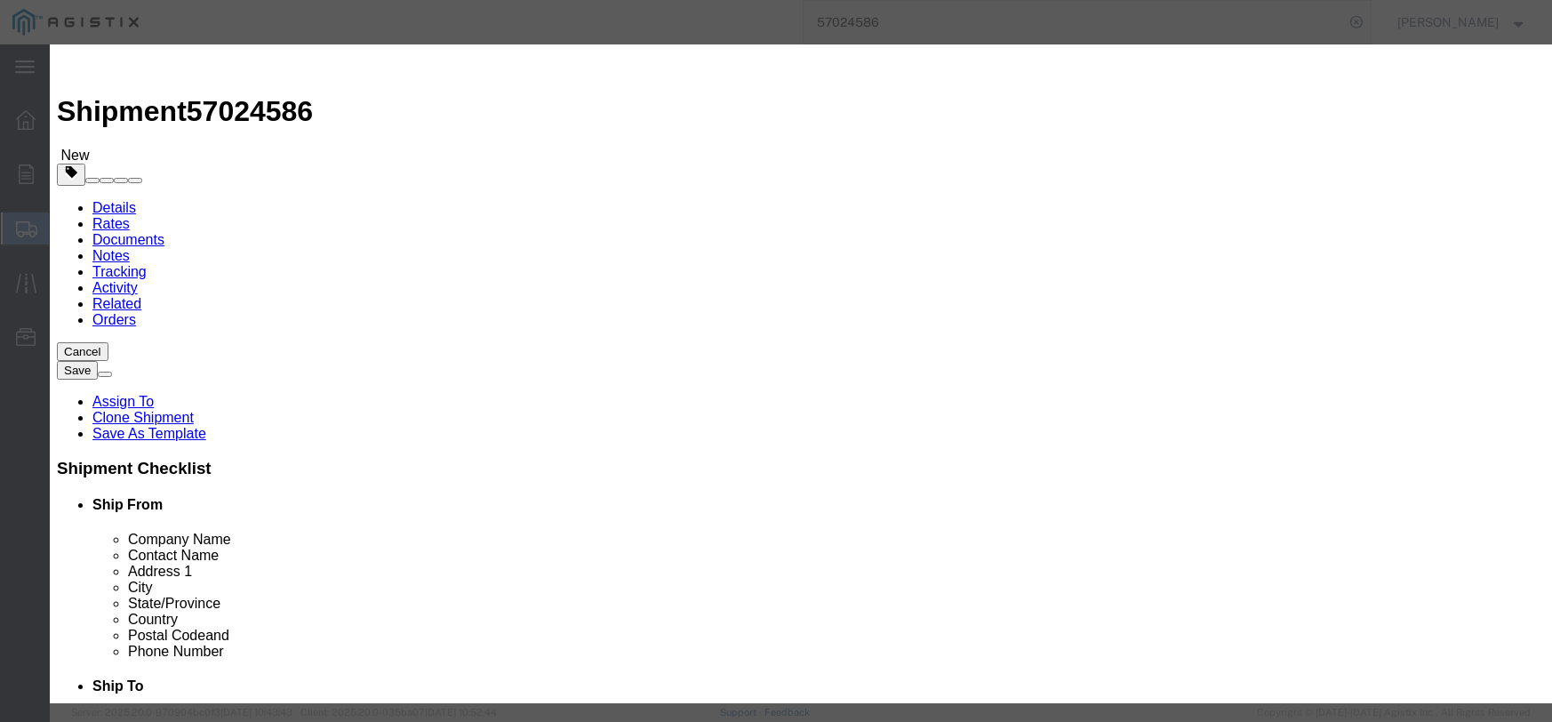
scroll to position [6354, 0]
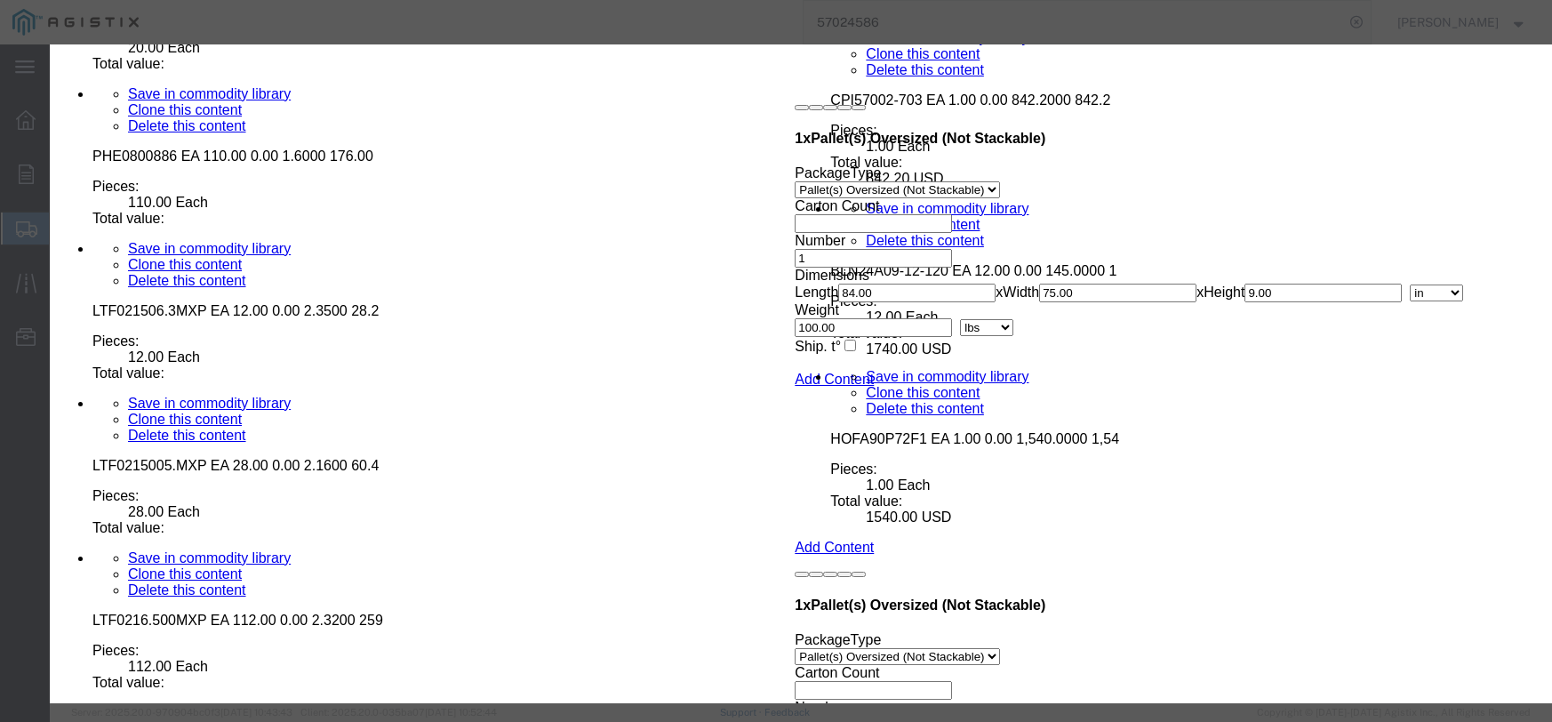
click input "text"
type input "10.56"
click select "Select 50 55 60 65 70 85 92.5 100 125 175 250 300 400"
select select "55"
click select "Select 50 55 60 65 70 85 92.5 100 125 175 250 300 400"
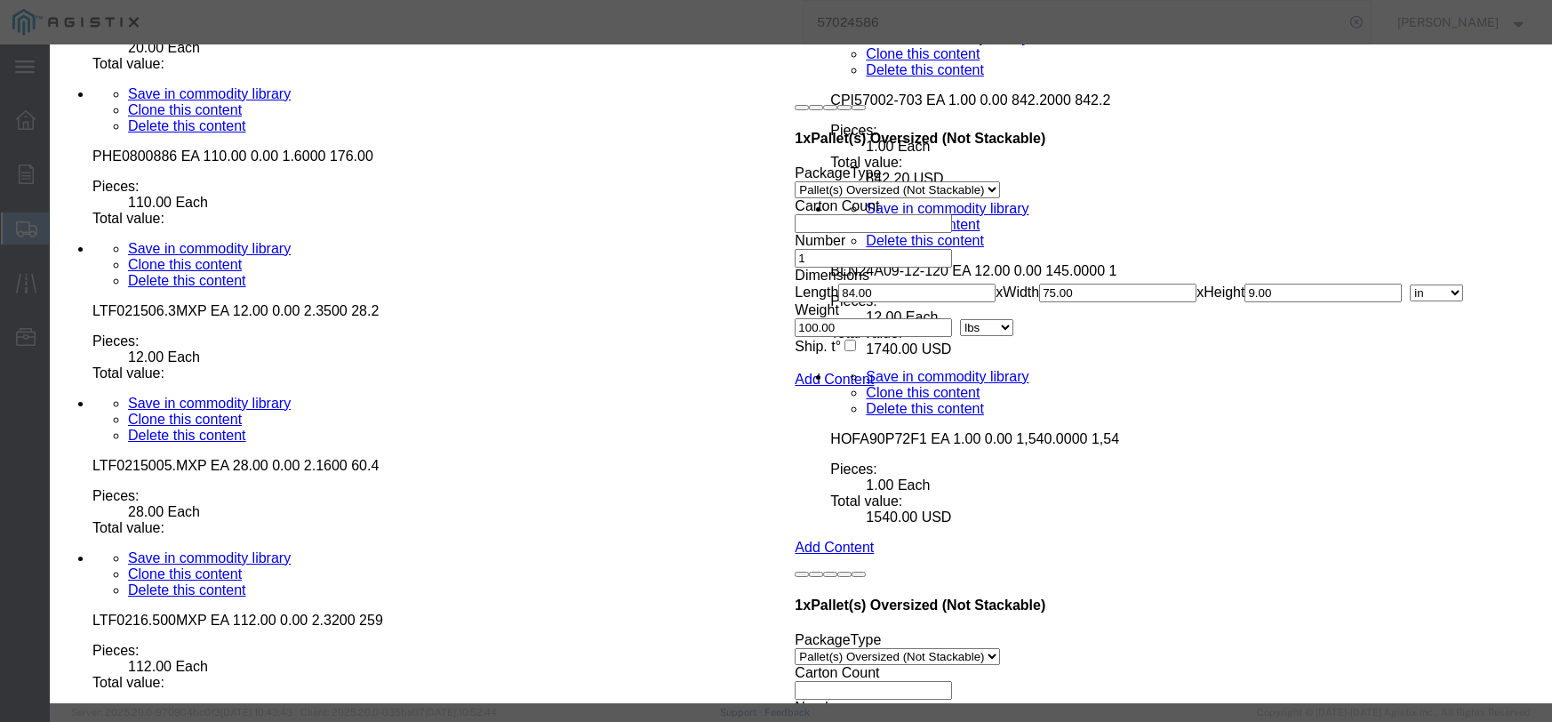
click button "Save & Close"
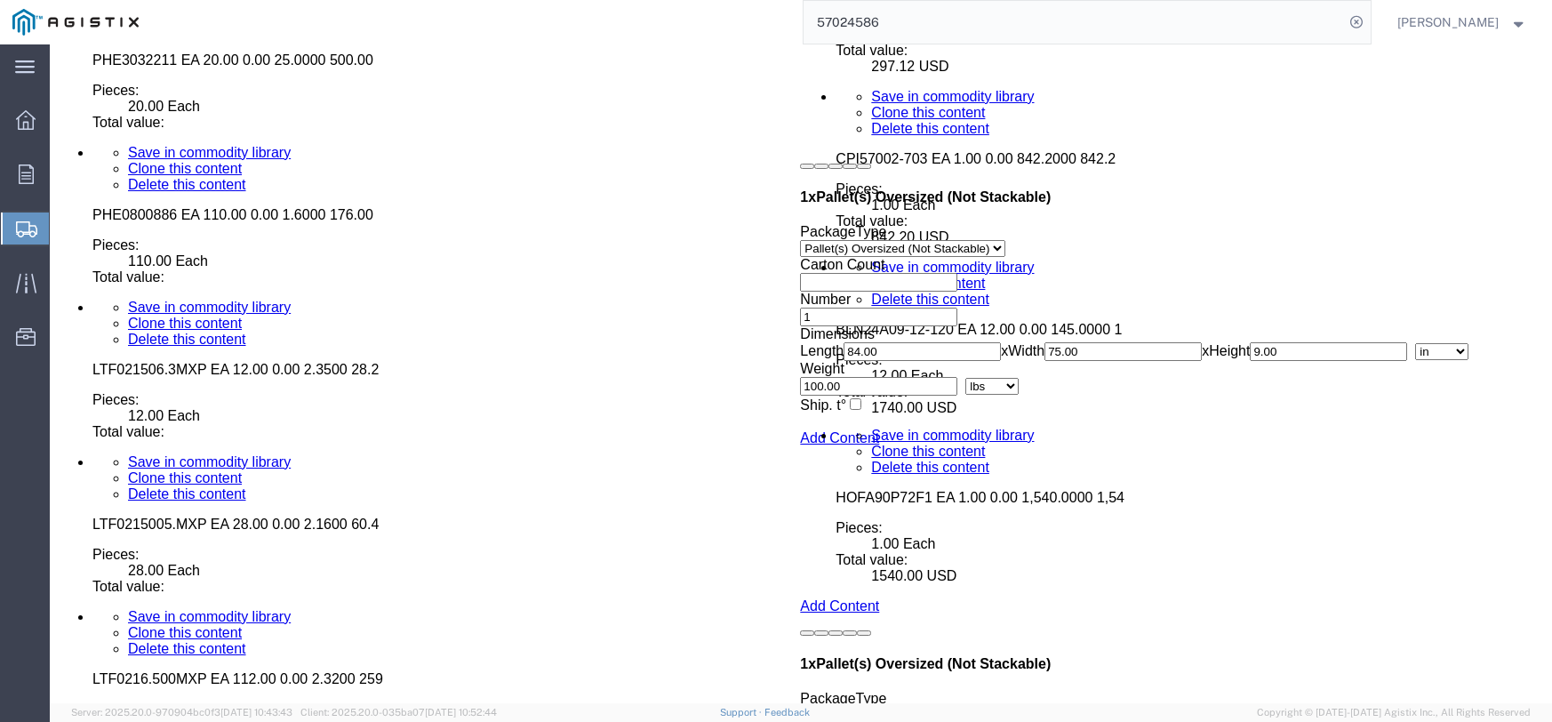
scroll to position [6265, 0]
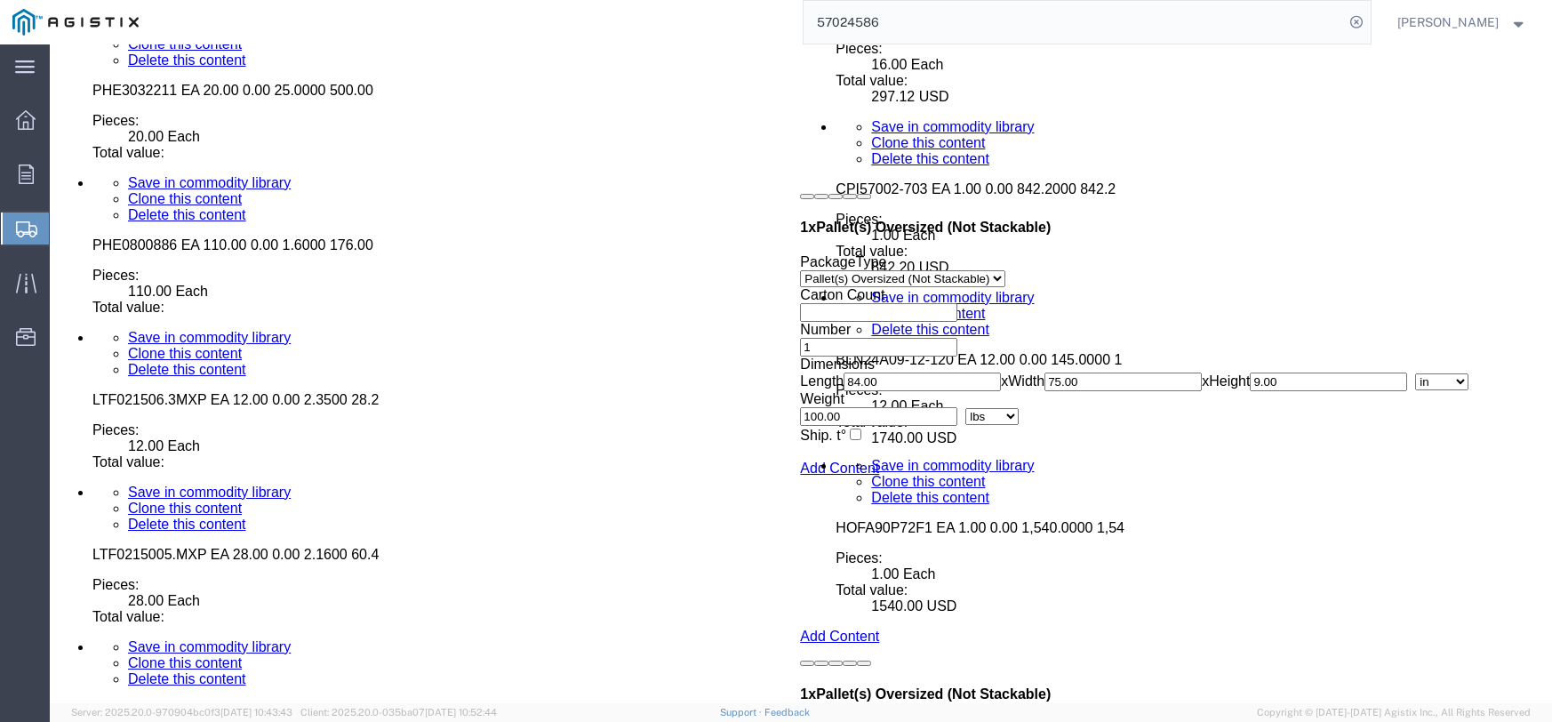
click dd "16.00 Each"
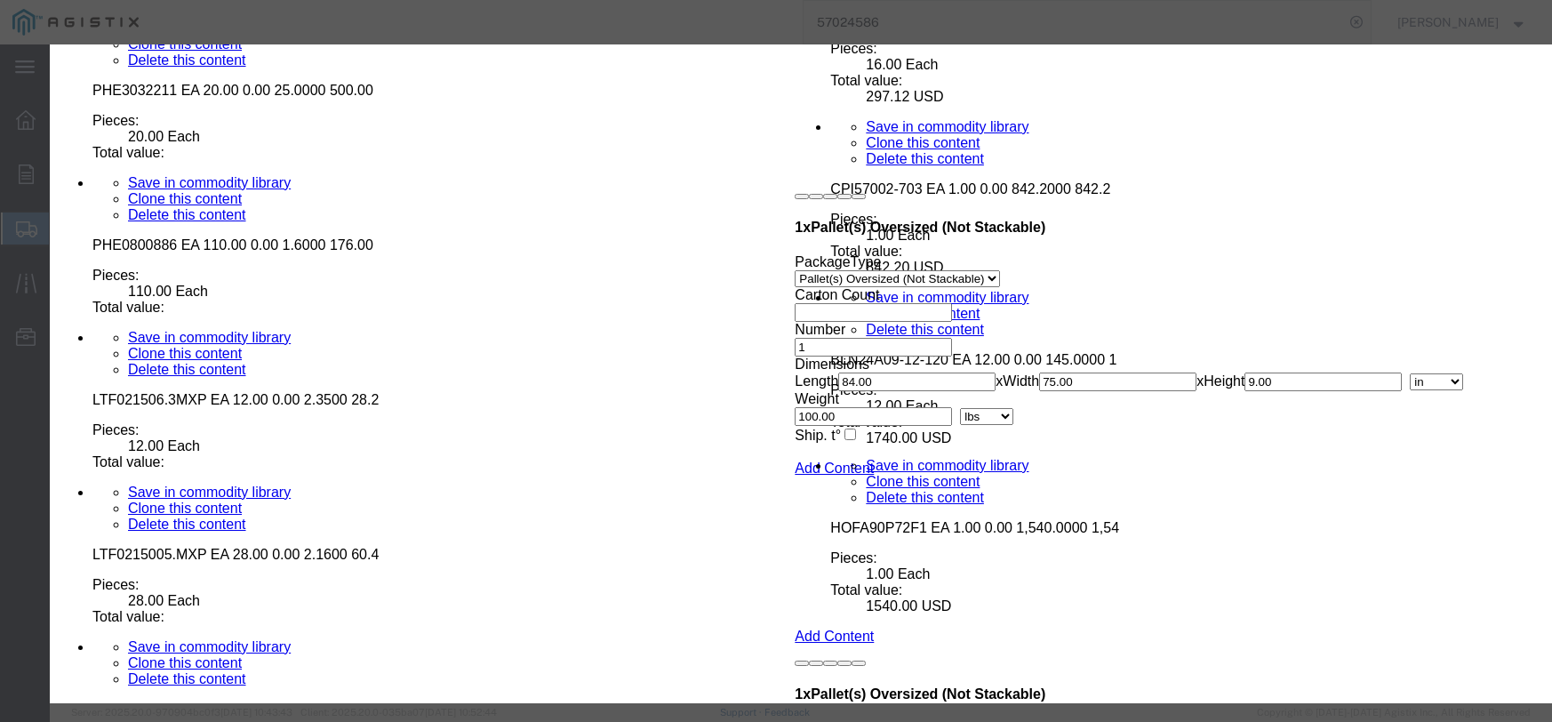
click input "text"
type input "44.80"
click select "Select 50 55 60 65 70 85 92.5 100 125 175 250 300 400"
select select "55"
click select "Select 50 55 60 65 70 85 92.5 100 125 175 250 300 400"
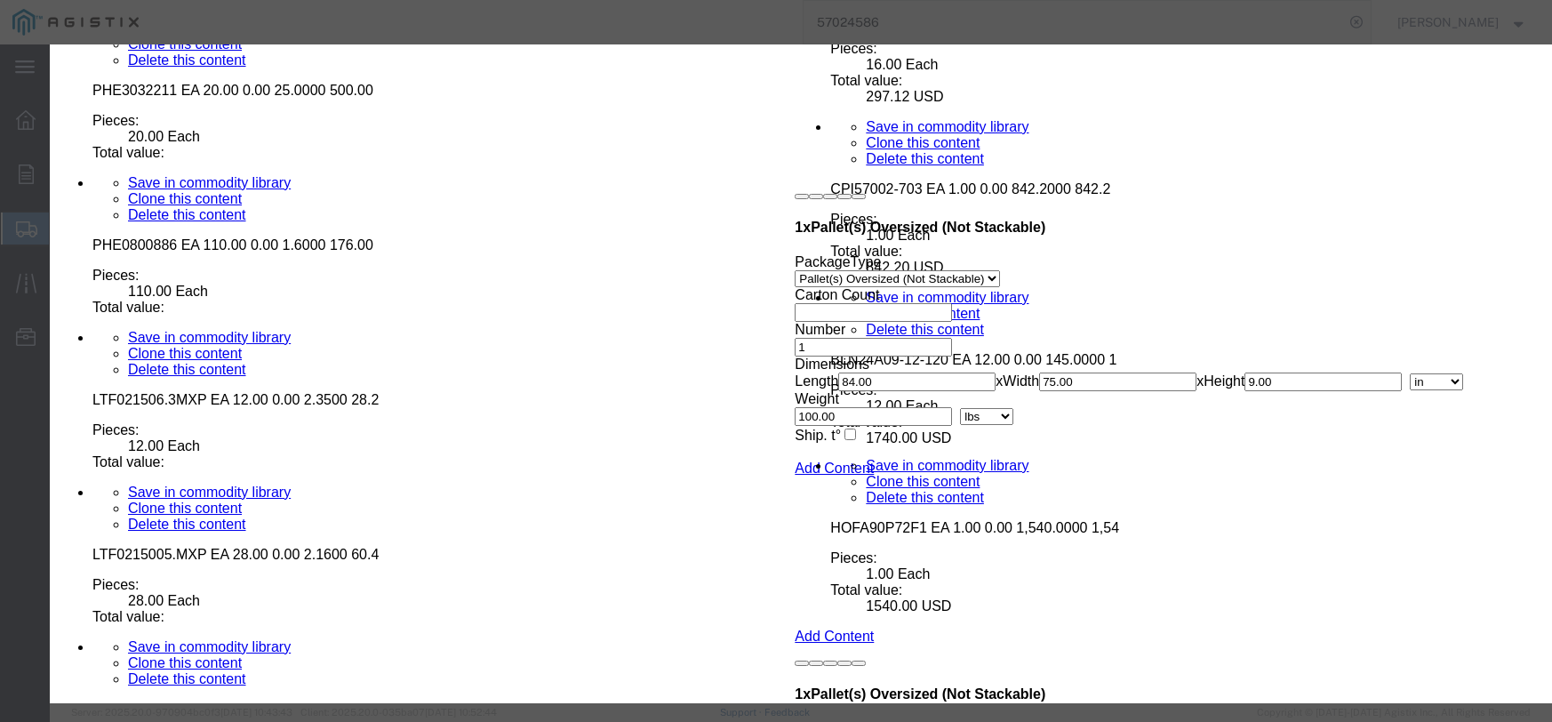
click button "Save & Close"
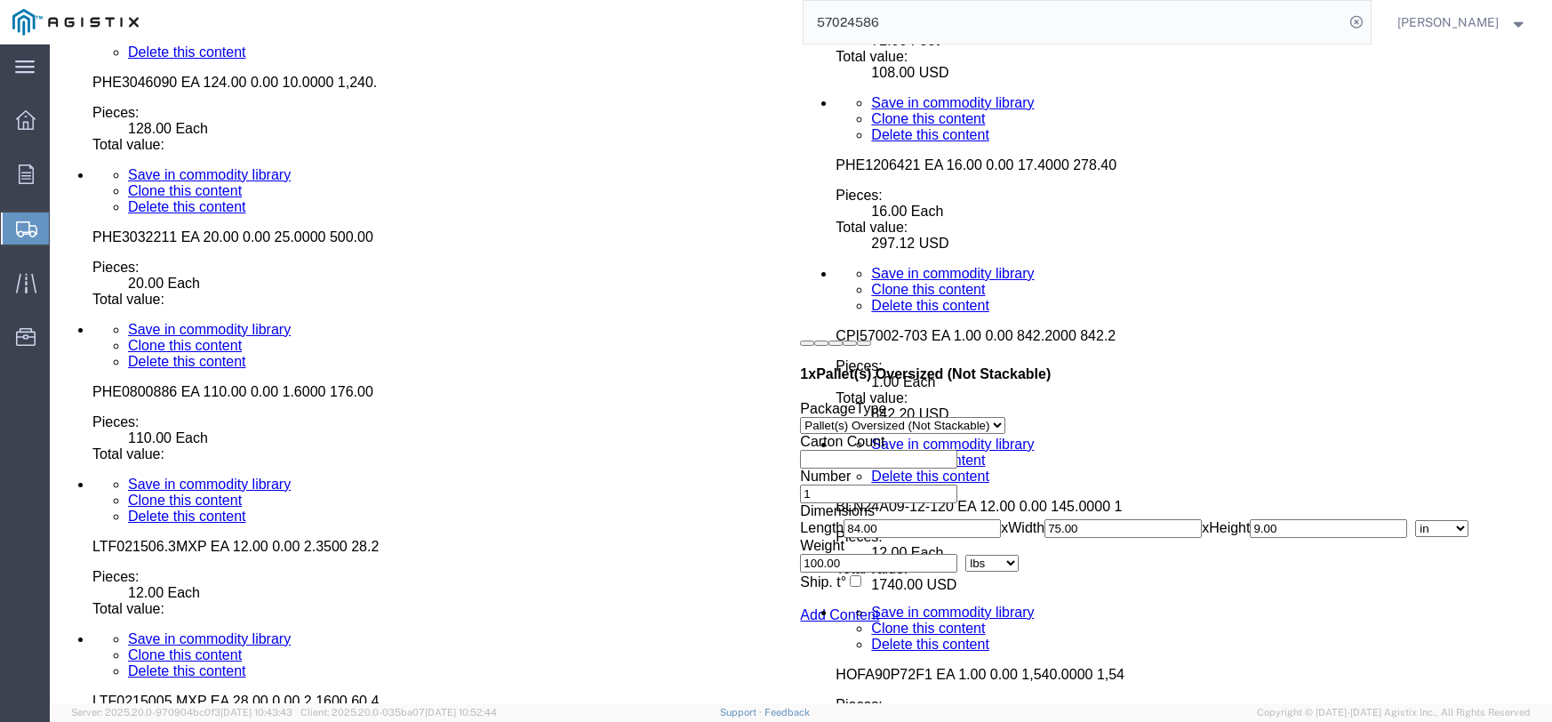
scroll to position [6087, 0]
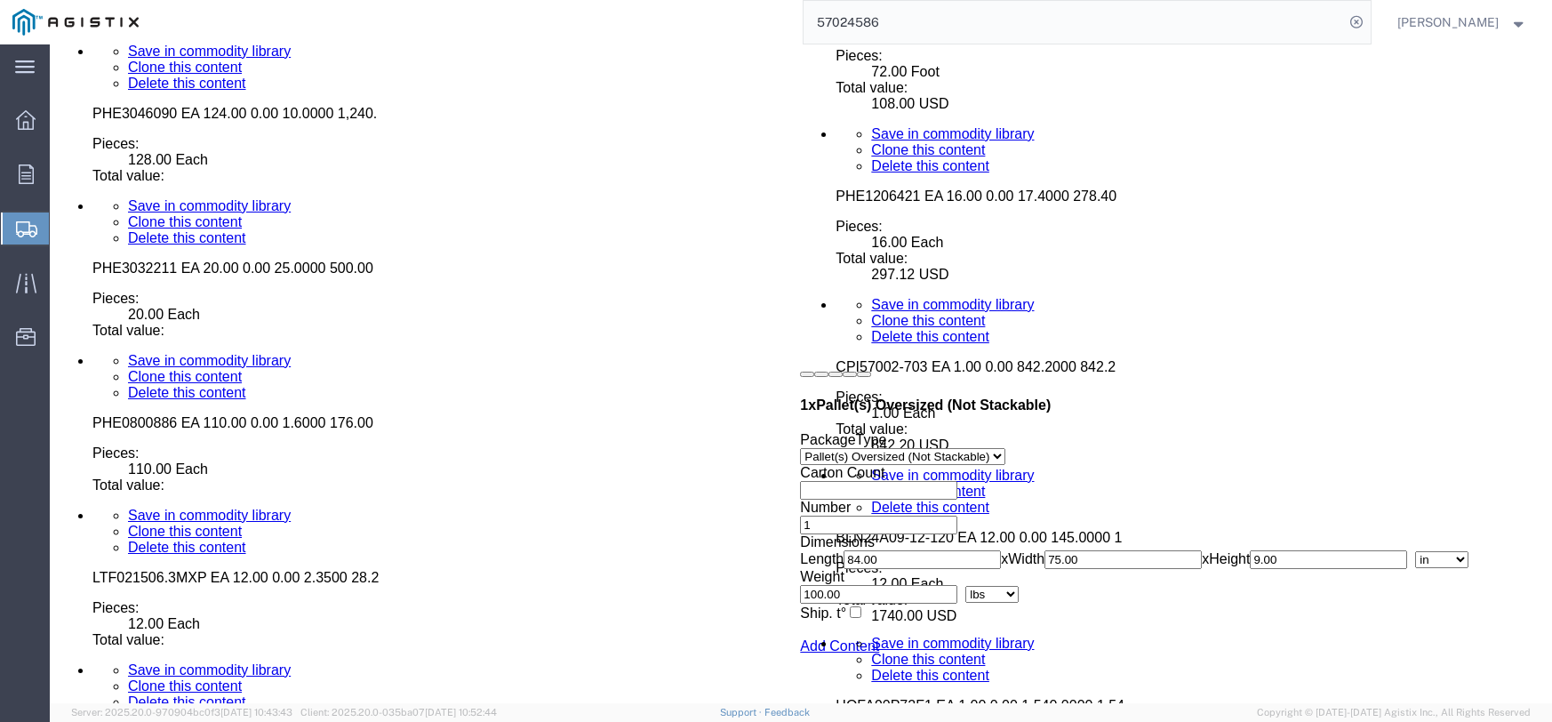
click dd "8.00 Each"
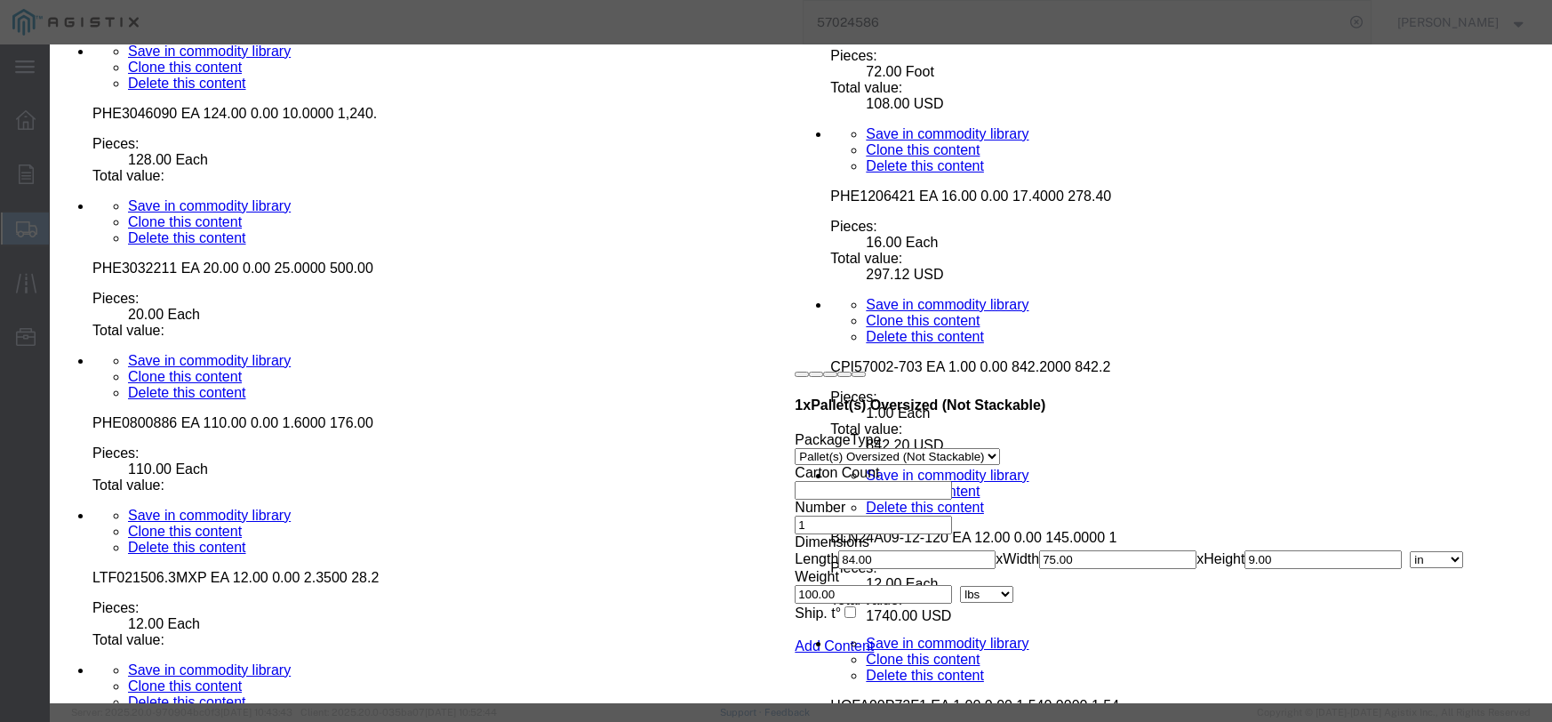
click input "text"
type input "67.52"
click select "Select 50 55 60 65 70 85 92.5 100 125 175 250 300 400"
select select "55"
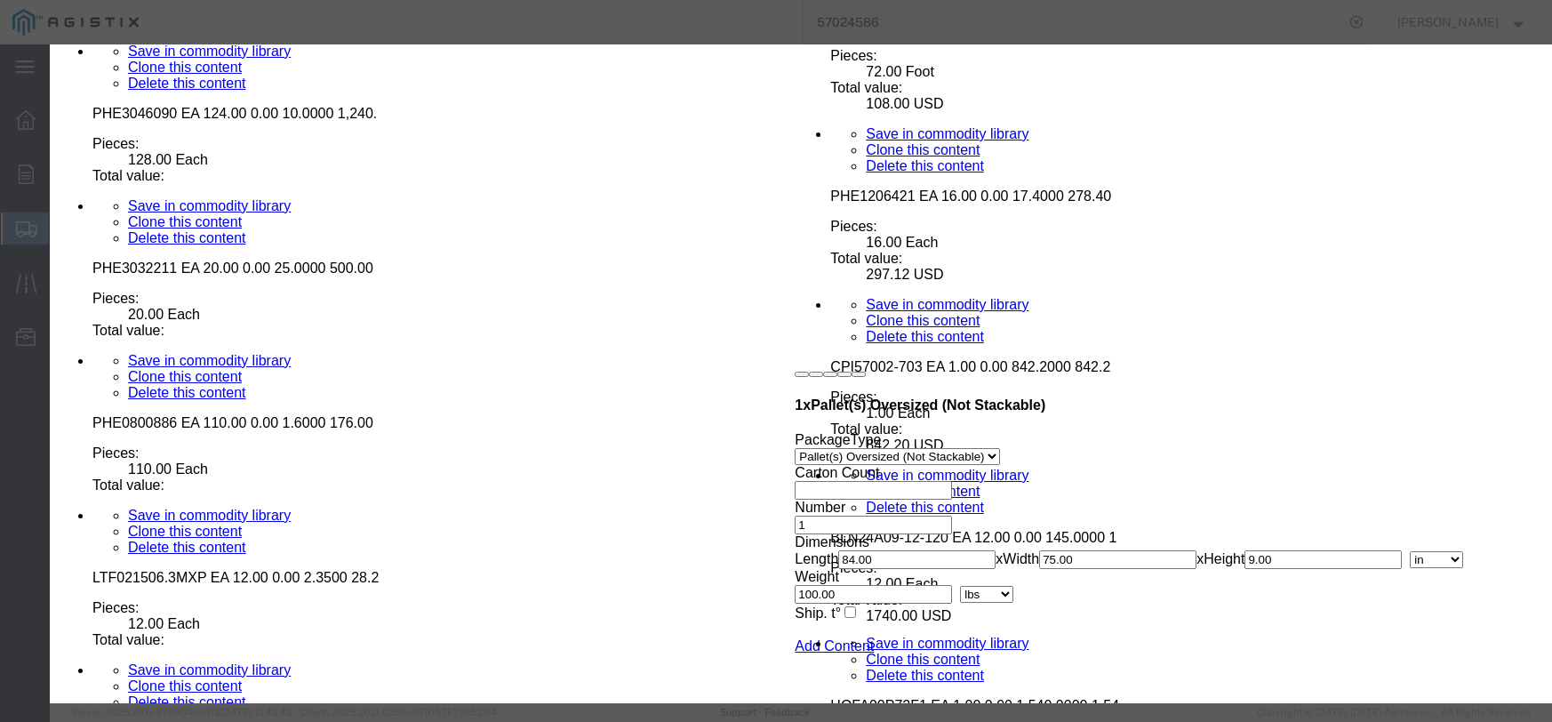
click select "Select 50 55 60 65 70 85 92.5 100 125 175 250 300 400"
click button "Save & Close"
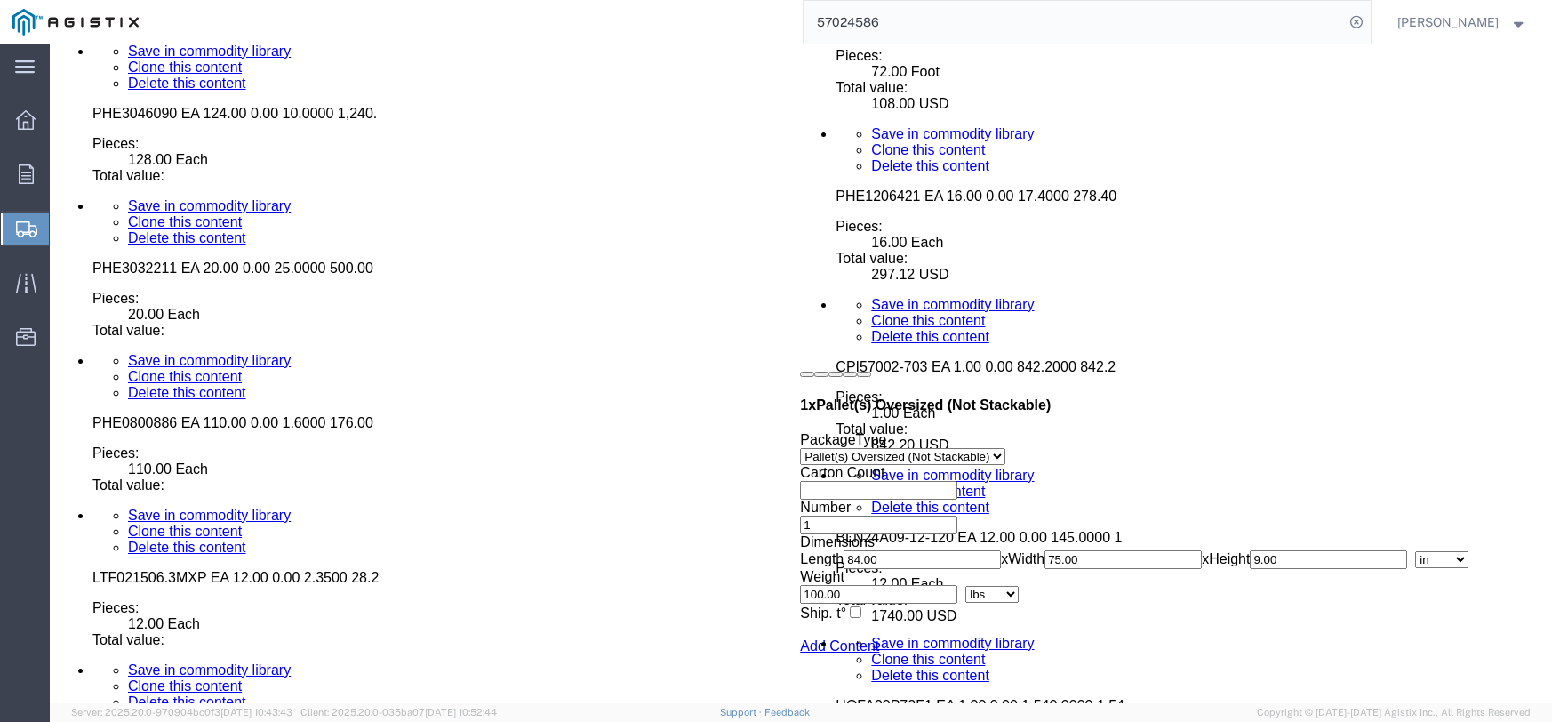
click dd "500.00 Each"
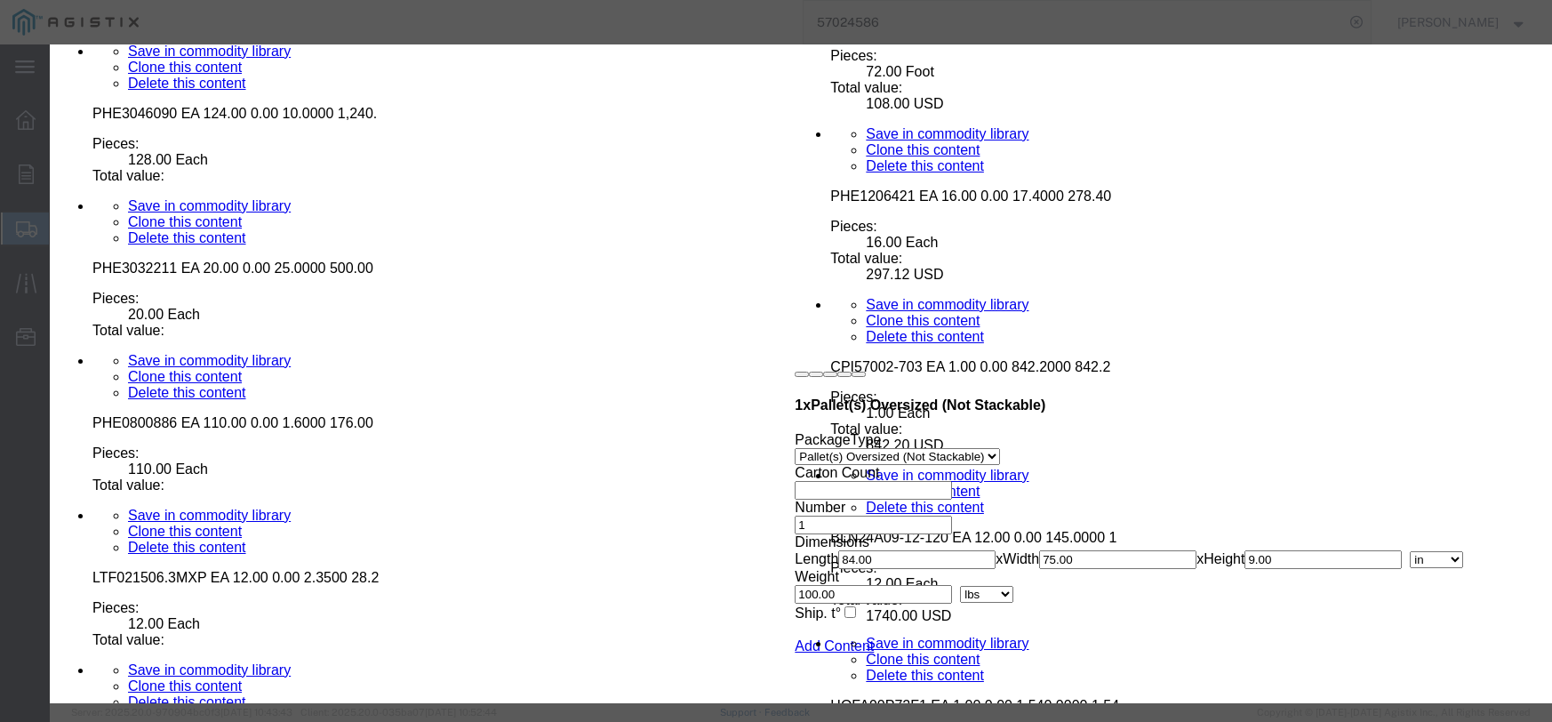
click select "Select Bag Barrels 100Board Feet Bottle Box Blister Pack Carats Can Capsule Car…"
select select "FT"
click select "Select Bag Barrels 100Board Feet Bottle Box Blister Pack Carats Can Capsule Car…"
click input "text"
type input "150.00"
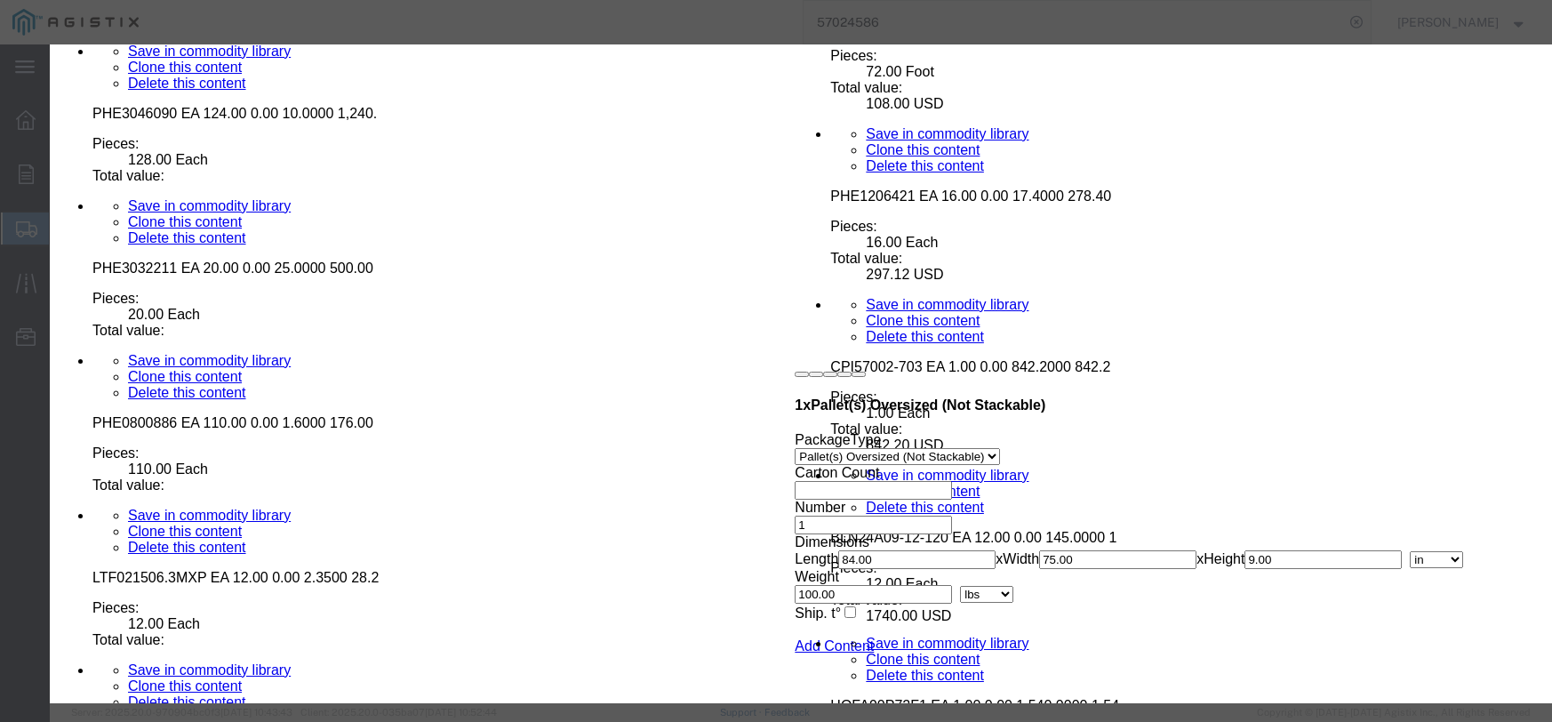
click select "Select 50 55 60 65 70 85 92.5 100 125 175 250 300 400"
select select "55"
click select "Select 50 55 60 65 70 85 92.5 100 125 175 250 300 400"
click div "Save & Add Another Save & Close Close"
click button "Save & Close"
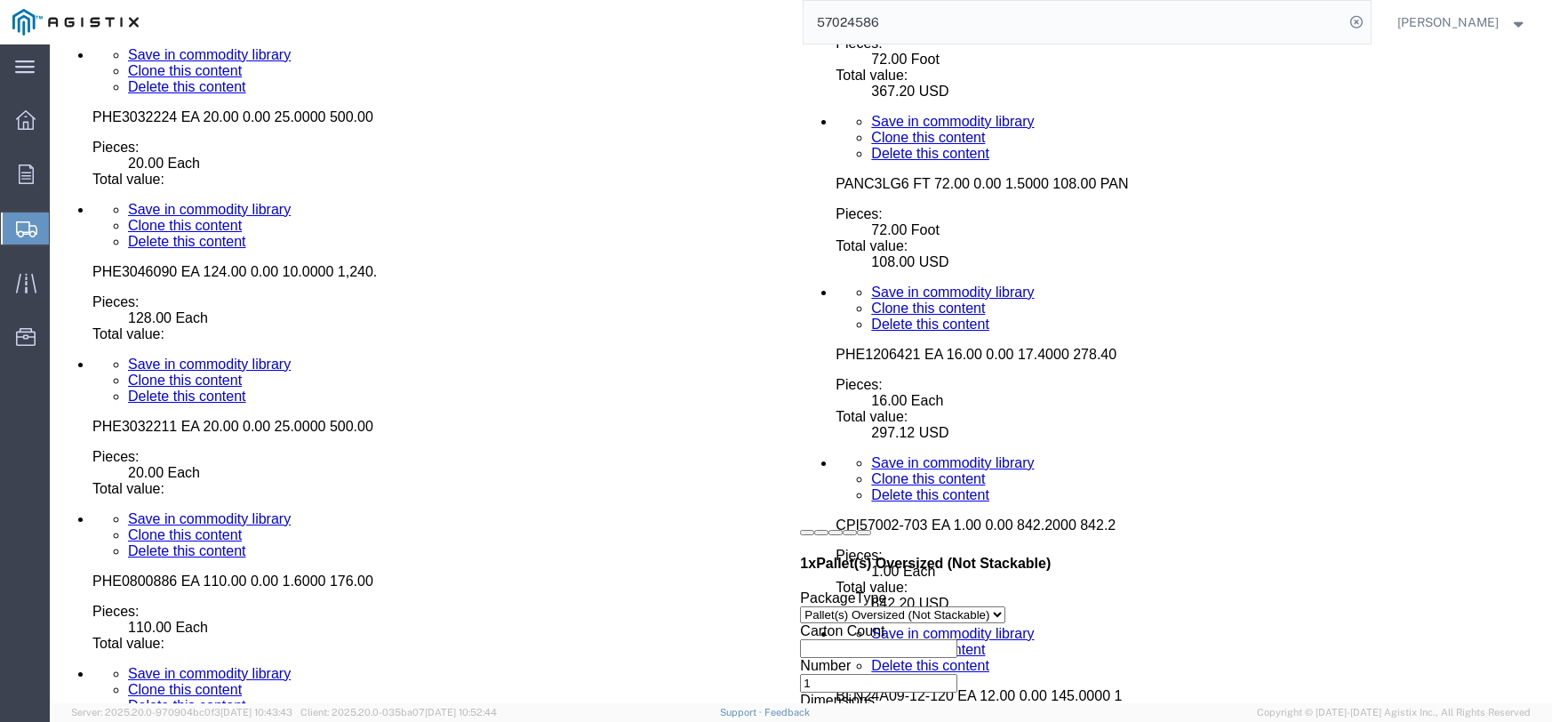
scroll to position [5909, 0]
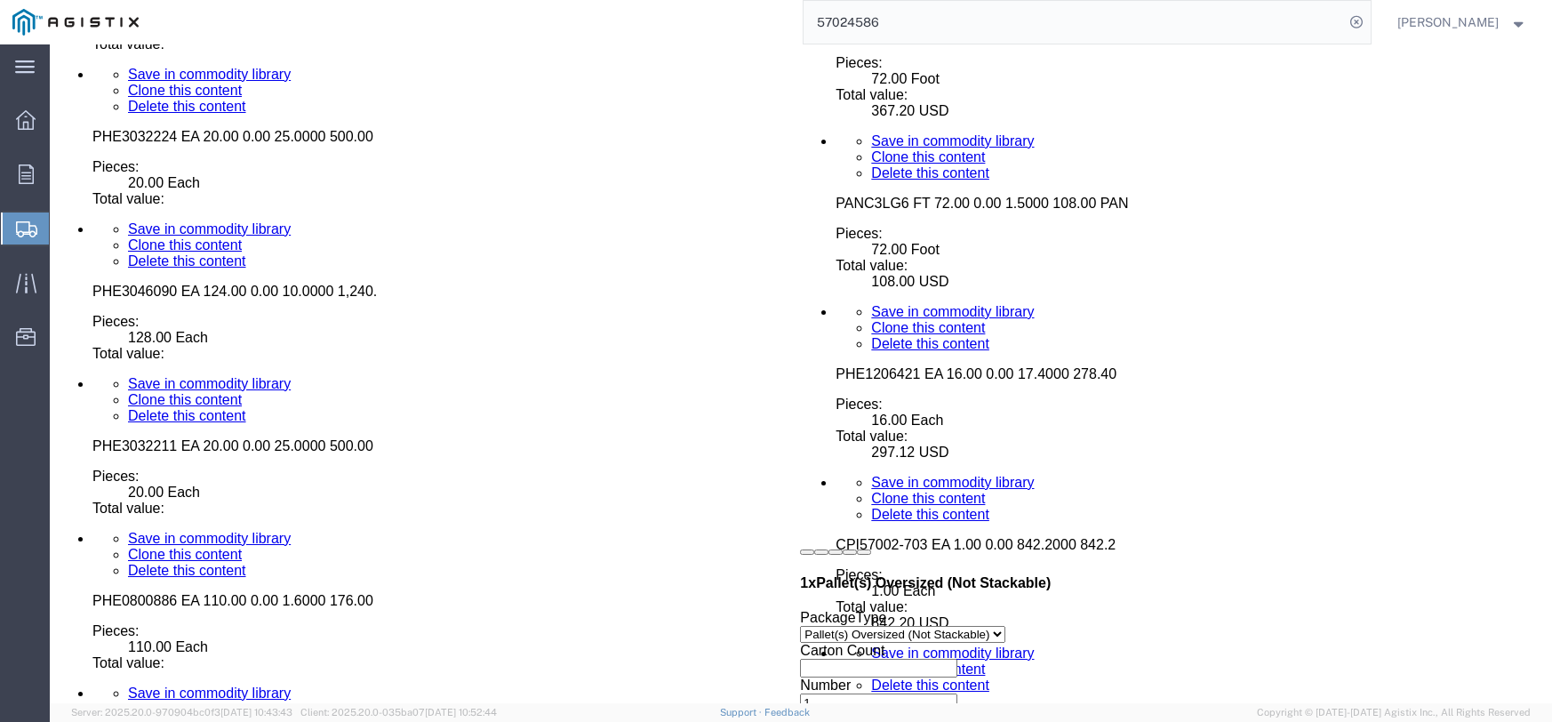
click dd "500.00 Each"
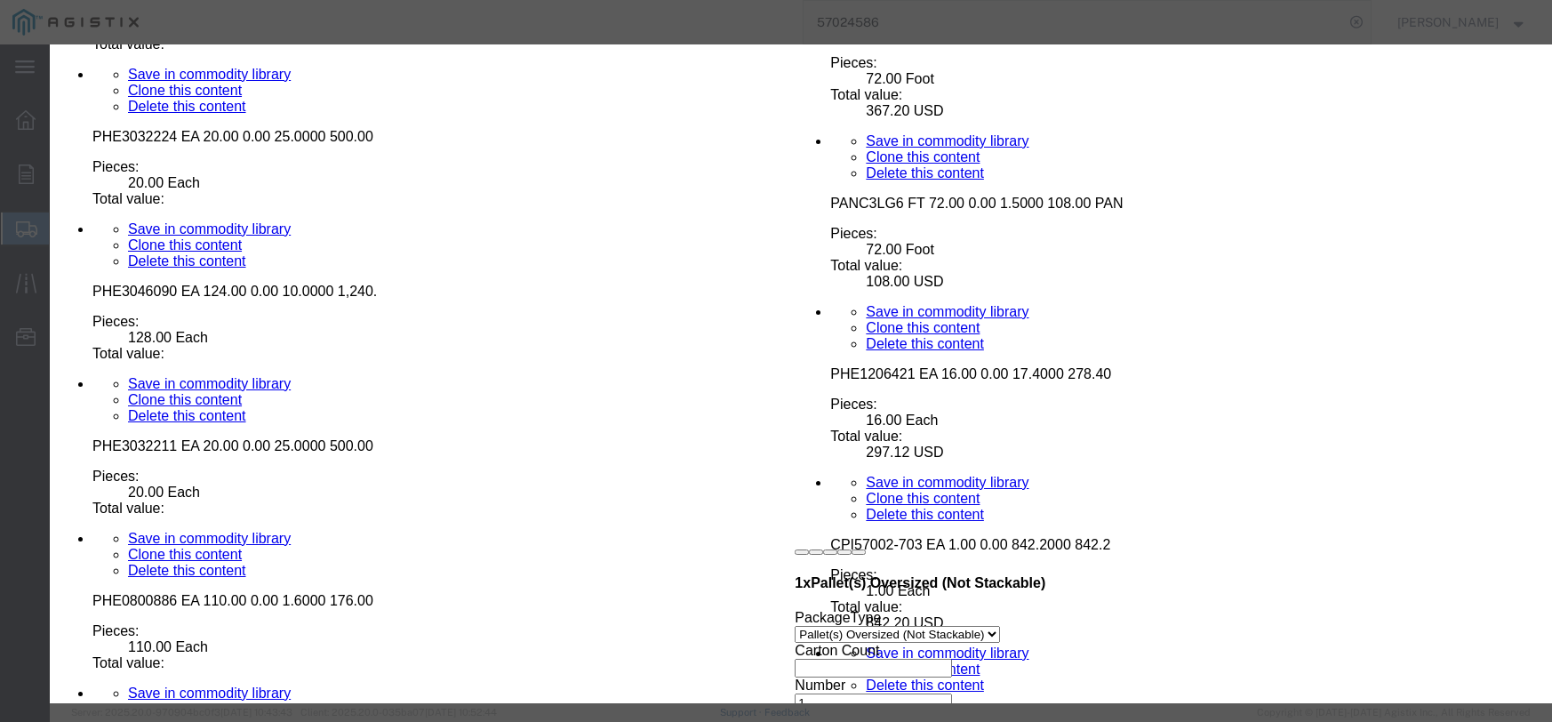
click select "Select Bag Barrels 100Board Feet Bottle Box Blister Pack Carats Can Capsule Car…"
select select "FT"
click select "Select Bag Barrels 100Board Feet Bottle Box Blister Pack Carats Can Capsule Car…"
click input "text"
type input "1040.00"
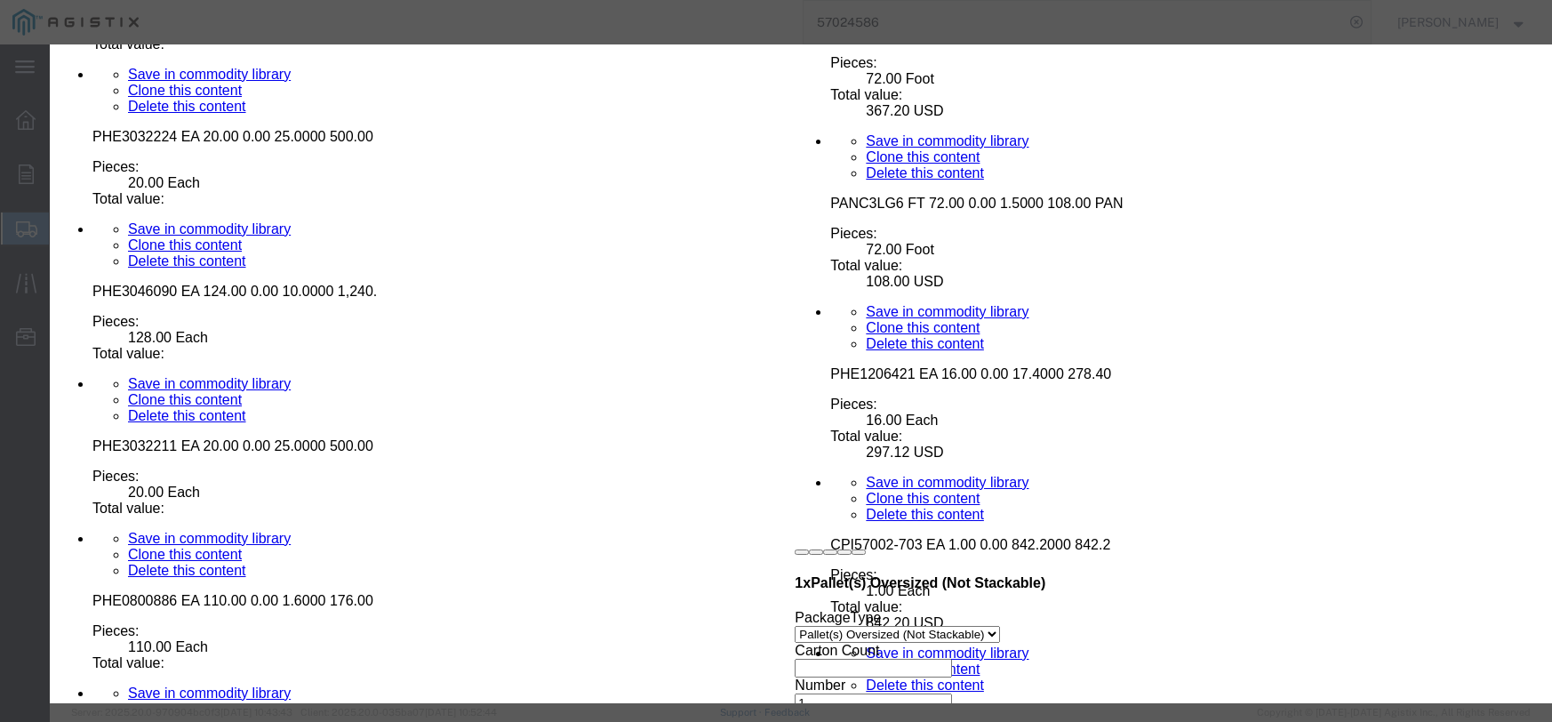
click select "Select 50 55 60 65 70 85 92.5 100 125 175 250 300 400"
select select "55"
click select "Select 50 55 60 65 70 85 92.5 100 125 175 250 300 400"
click button "Save & Close"
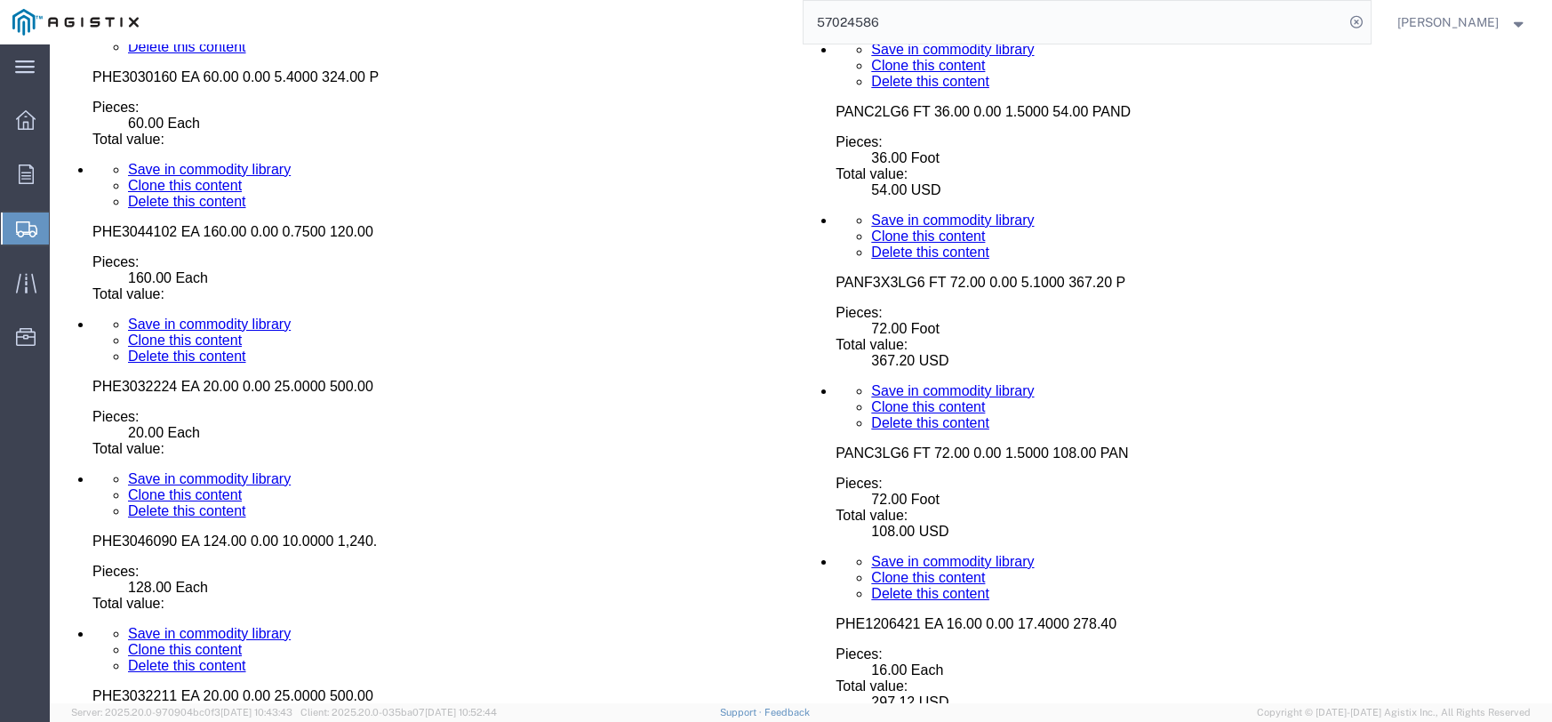
scroll to position [5643, 0]
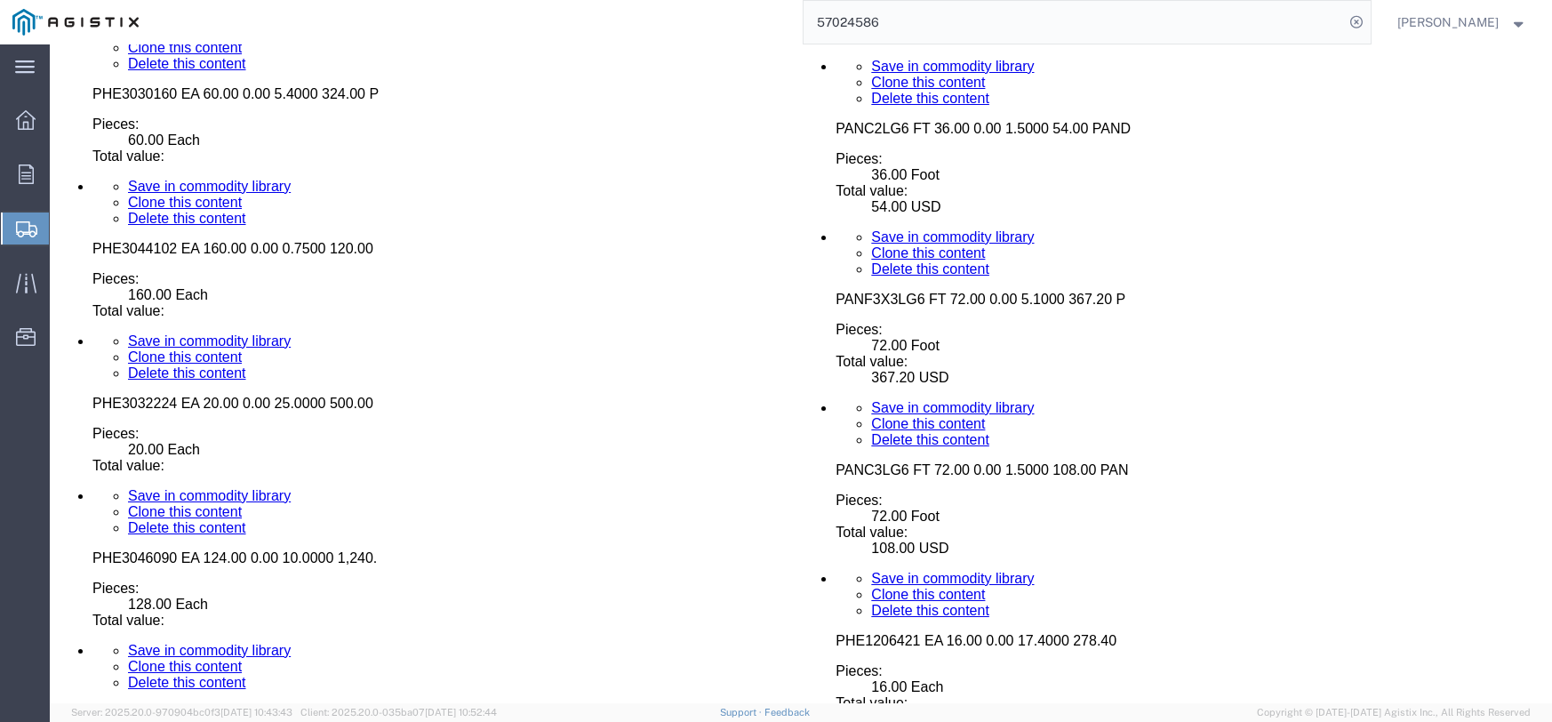
click dt "Pieces:"
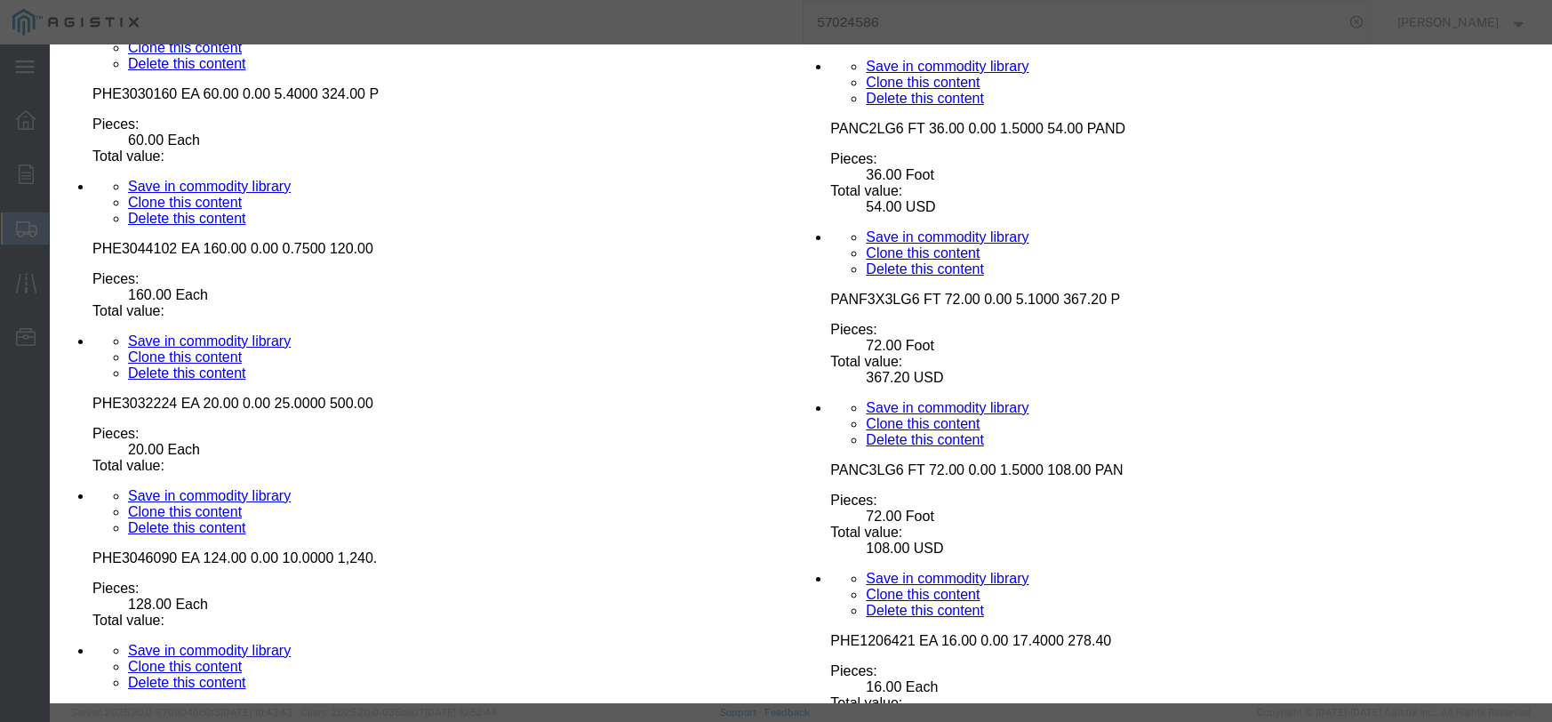
click input "text"
type input "996.00"
click select "Select Bag Barrels 100Board Feet Bottle Box Blister Pack Carats Can Capsule Car…"
select select "FT"
click select "Select Bag Barrels 100Board Feet Bottle Box Blister Pack Carats Can Capsule Car…"
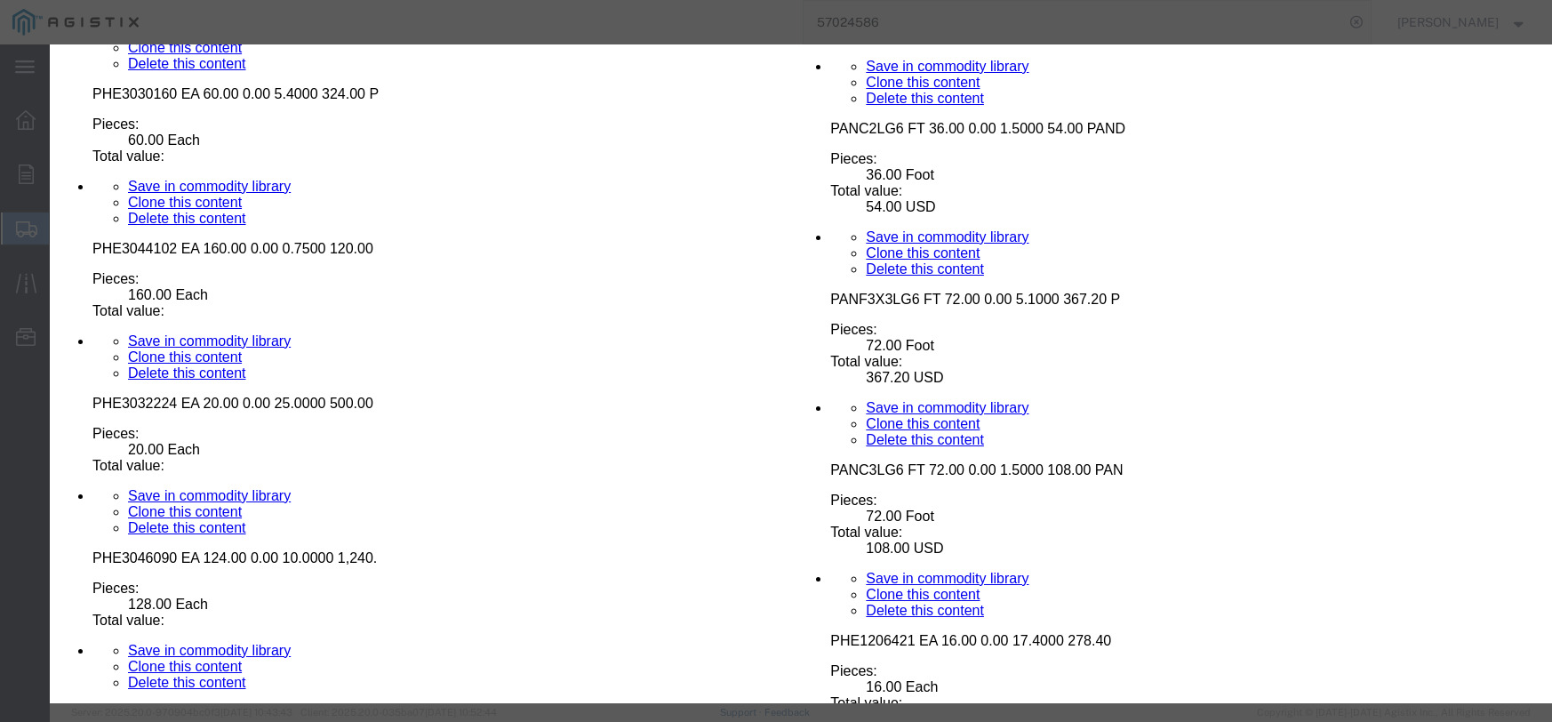
click select "Select 50 55 60 65 70 85 92.5 100 125 175 250 300 400"
select select "55"
click select "Select 50 55 60 65 70 85 92.5 100 125 175 250 300 400"
click button "Save & Close"
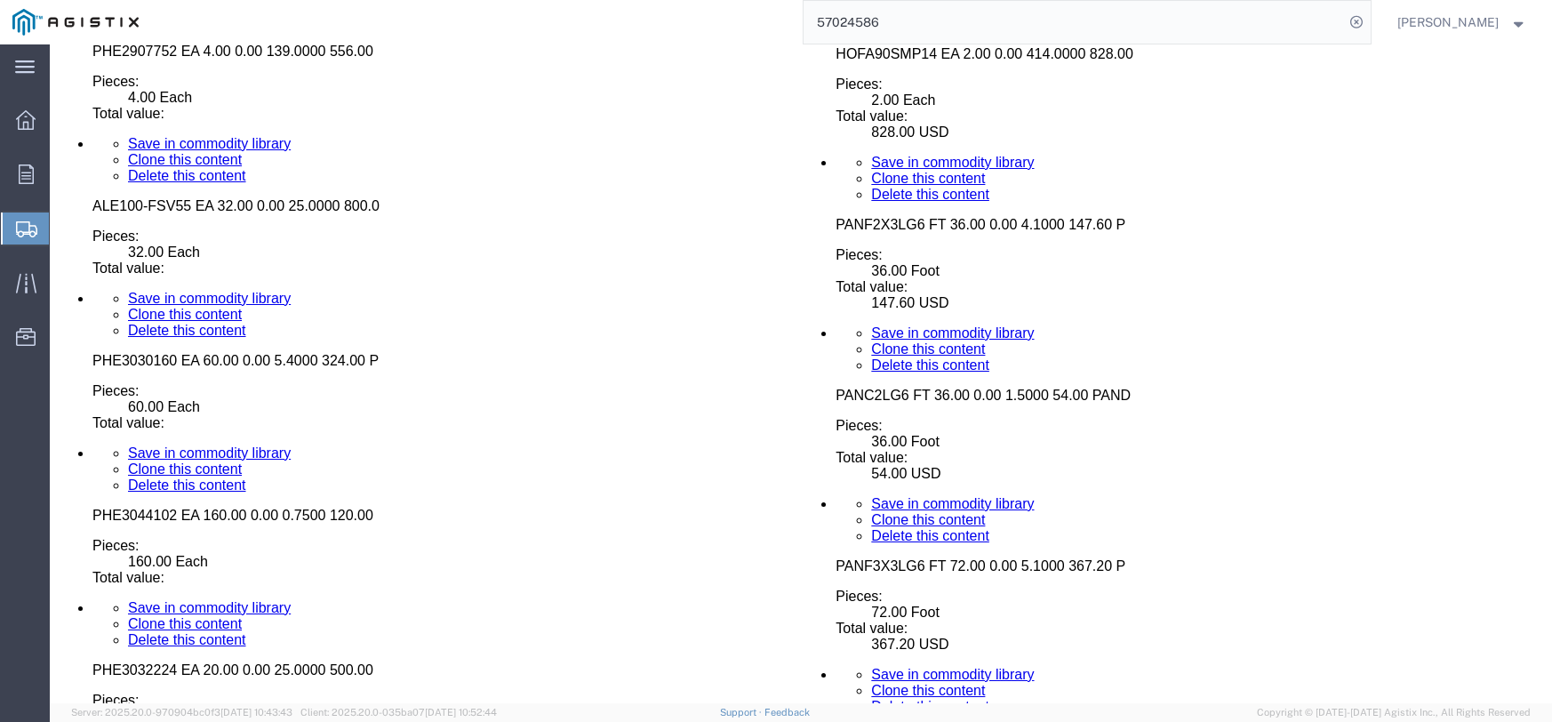
scroll to position [5554, 0]
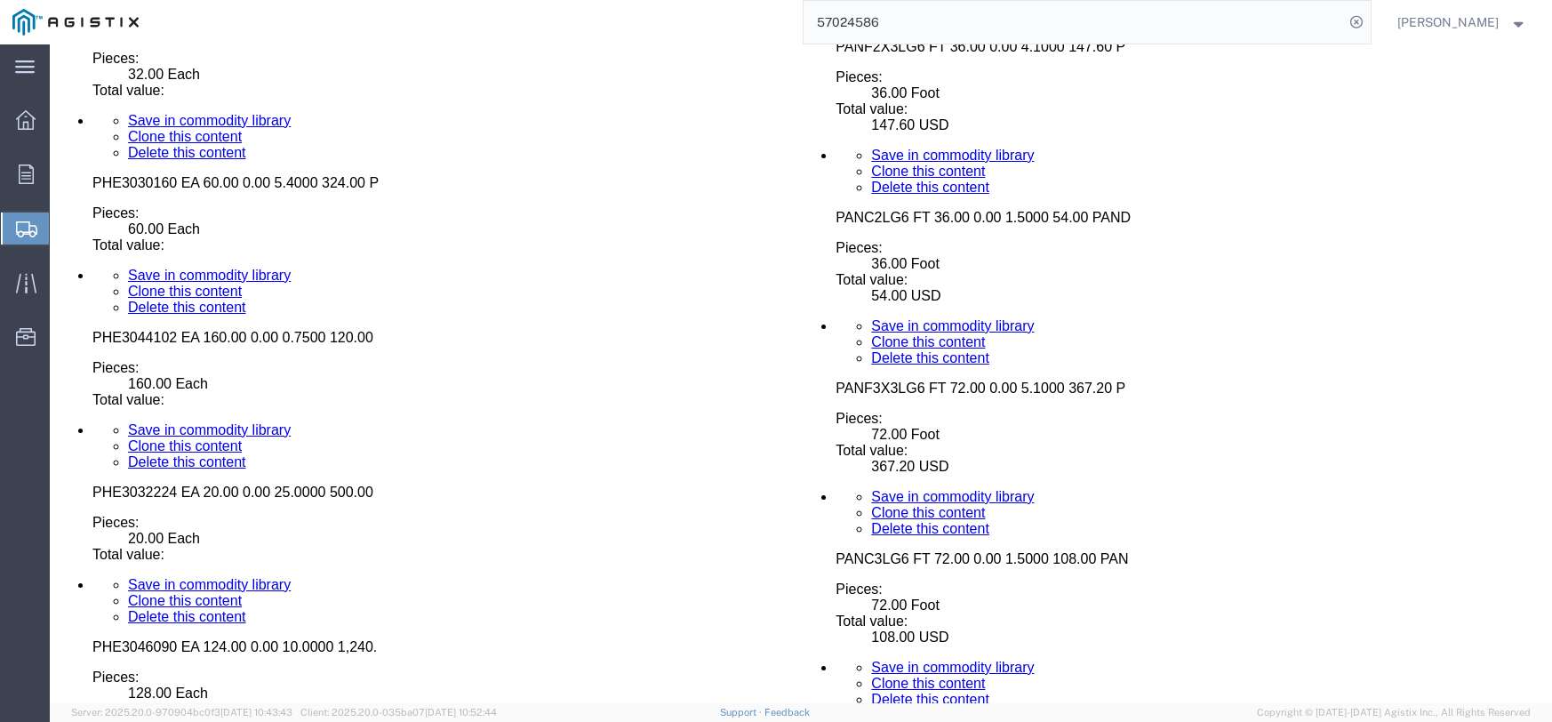
click dd "3.00 Each"
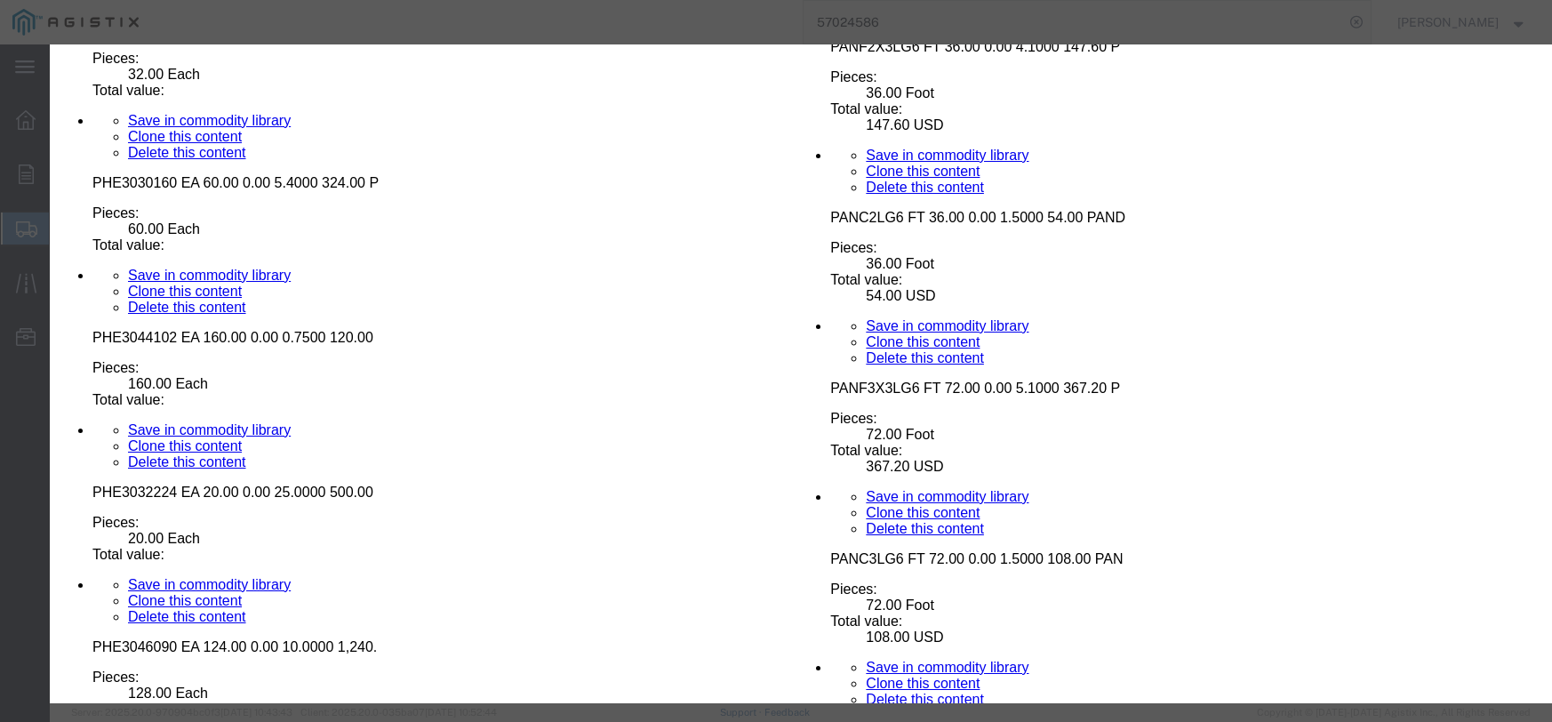
click input "text"
type input "39.00"
click select "Select 50 55 60 65 70 85 92.5 100 125 175 250 300 400"
select select "55"
click select "Select 50 55 60 65 70 85 92.5 100 125 175 250 300 400"
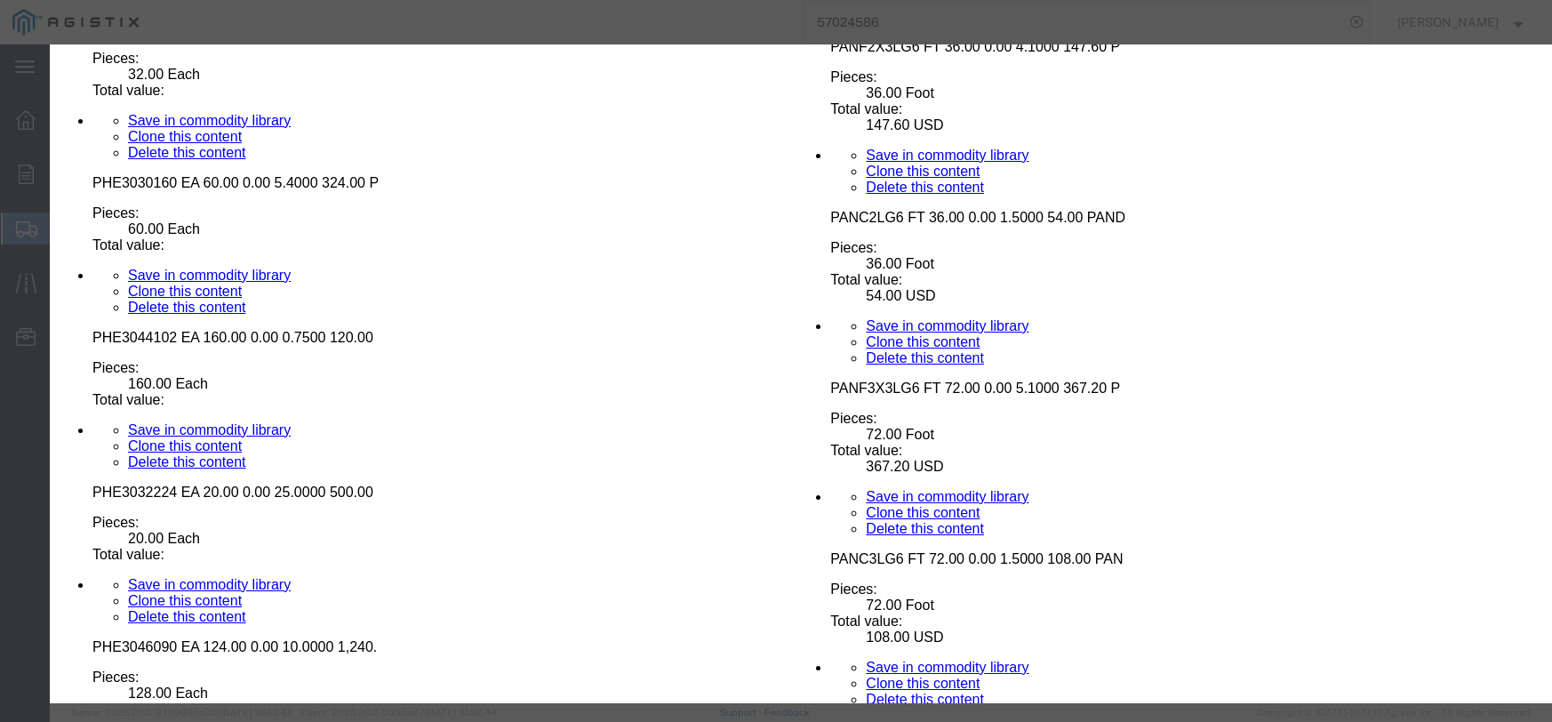
click button "Save & Close"
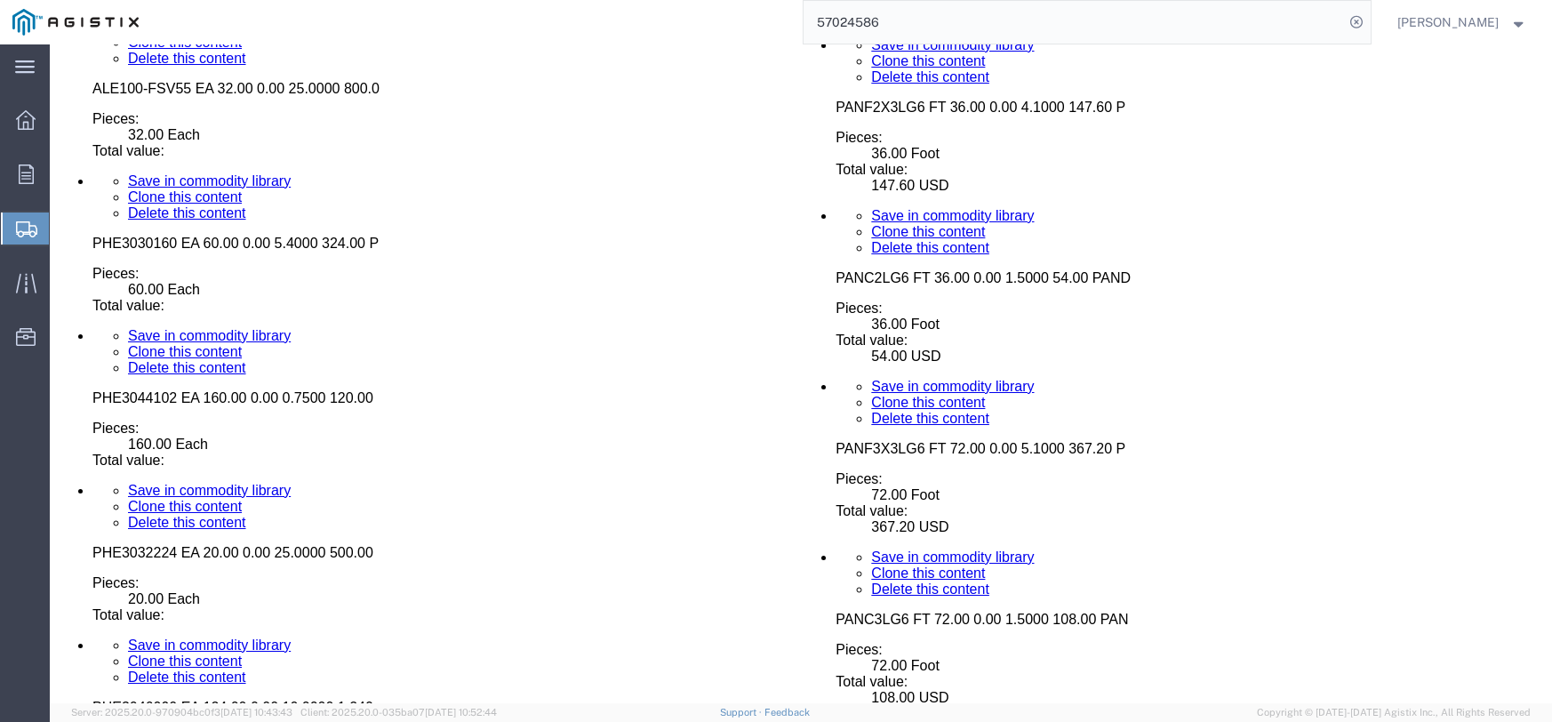
scroll to position [5465, 0]
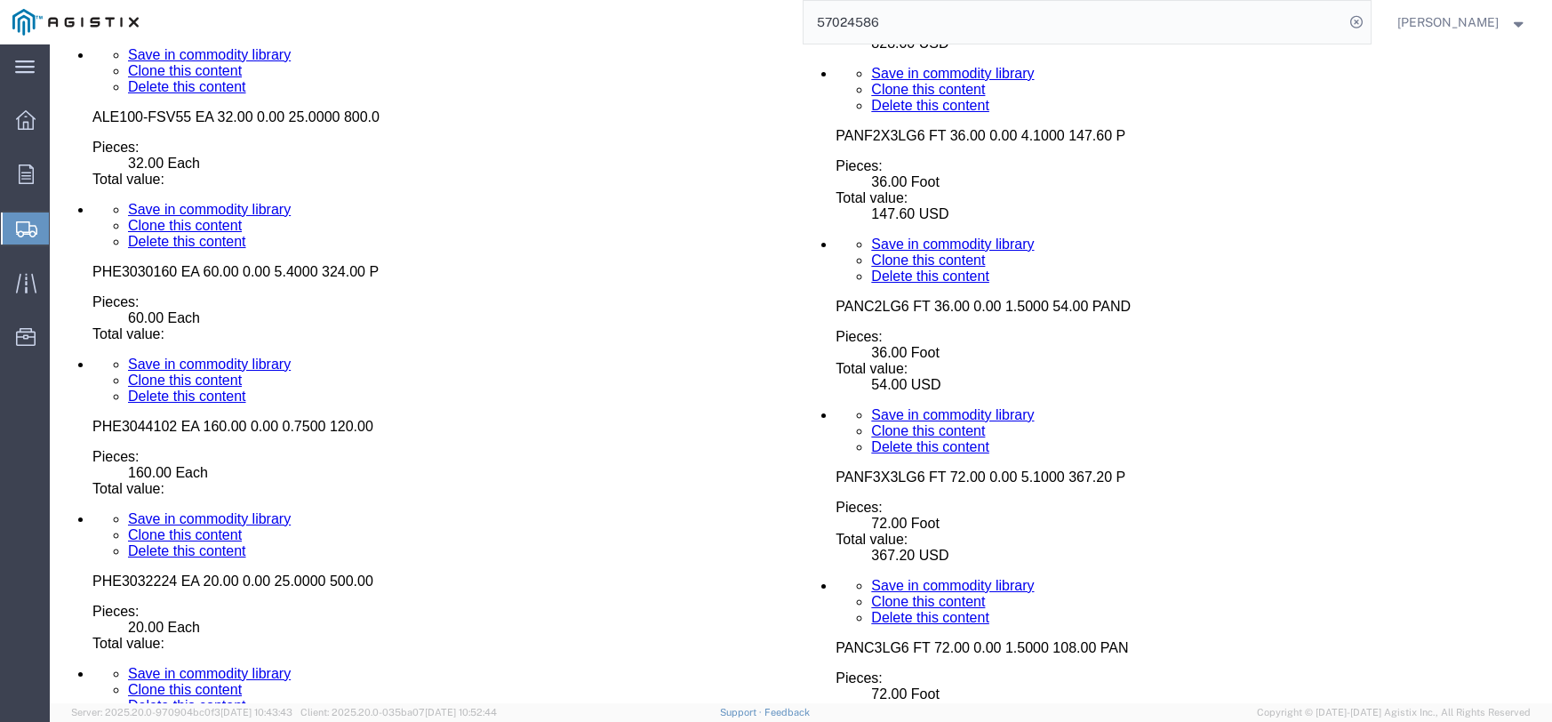
click dd "10.00 Each"
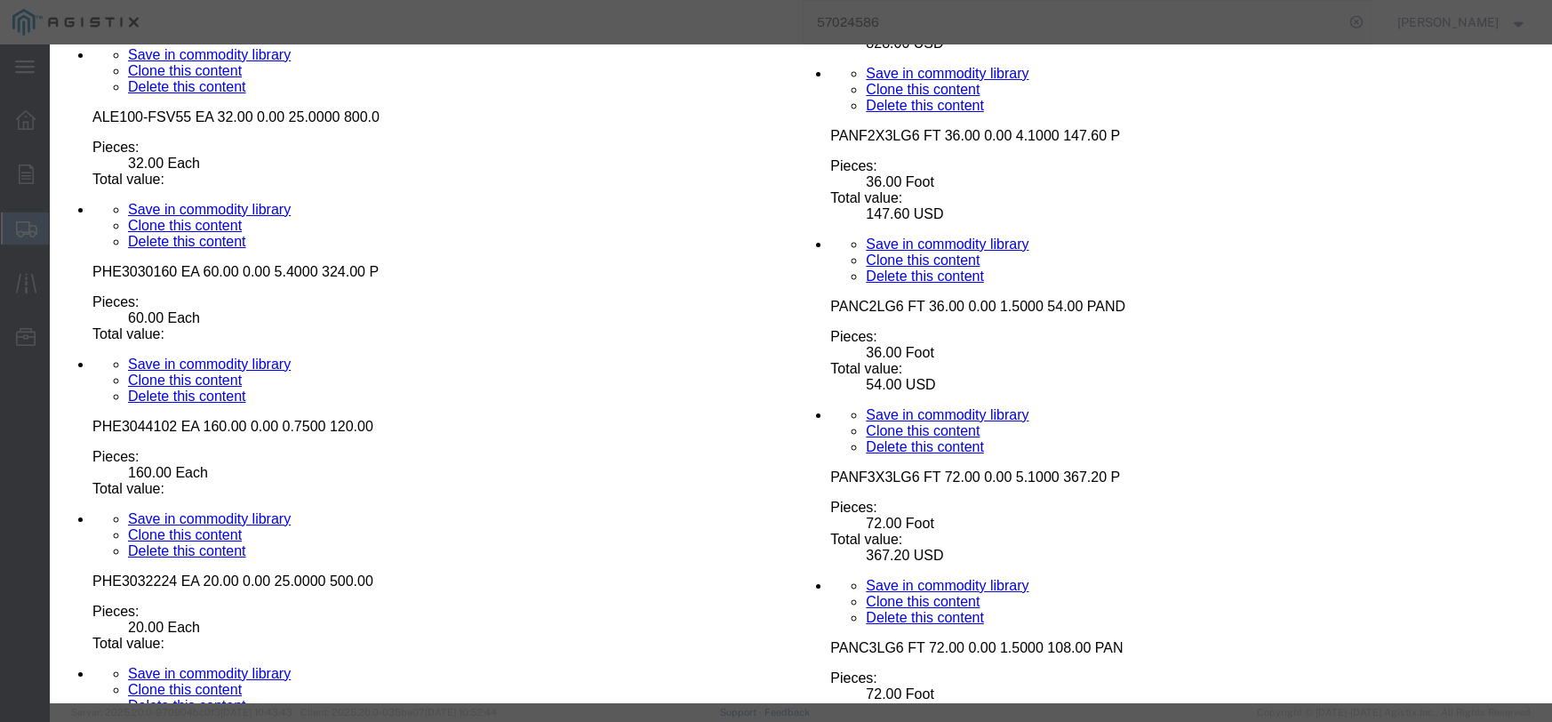
click input "text"
type input "220.00"
click select "Select 50 55 60 65 70 85 92.5 100 125 175 250 300 400"
select select "55"
click select "Select 50 55 60 65 70 85 92.5 100 125 175 250 300 400"
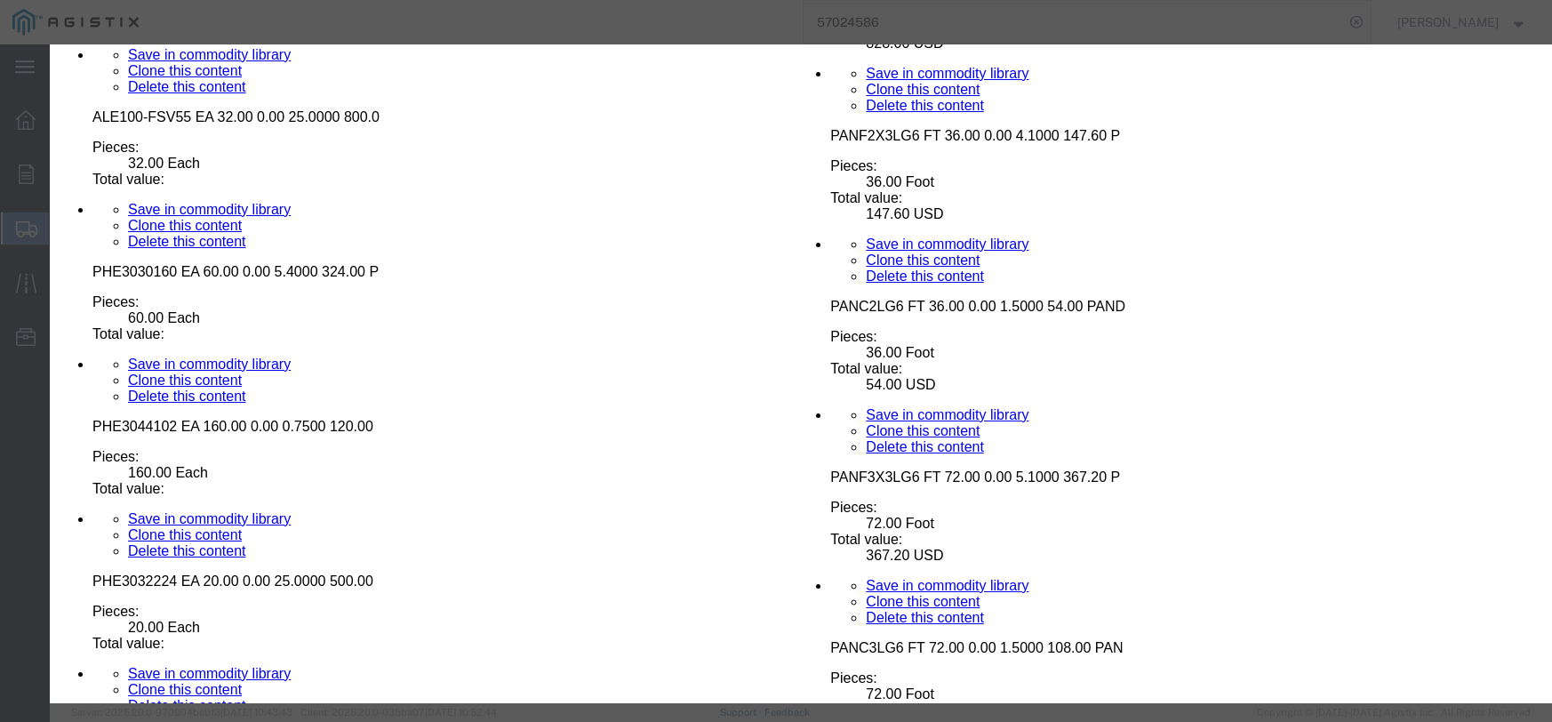
click button "Save & Close"
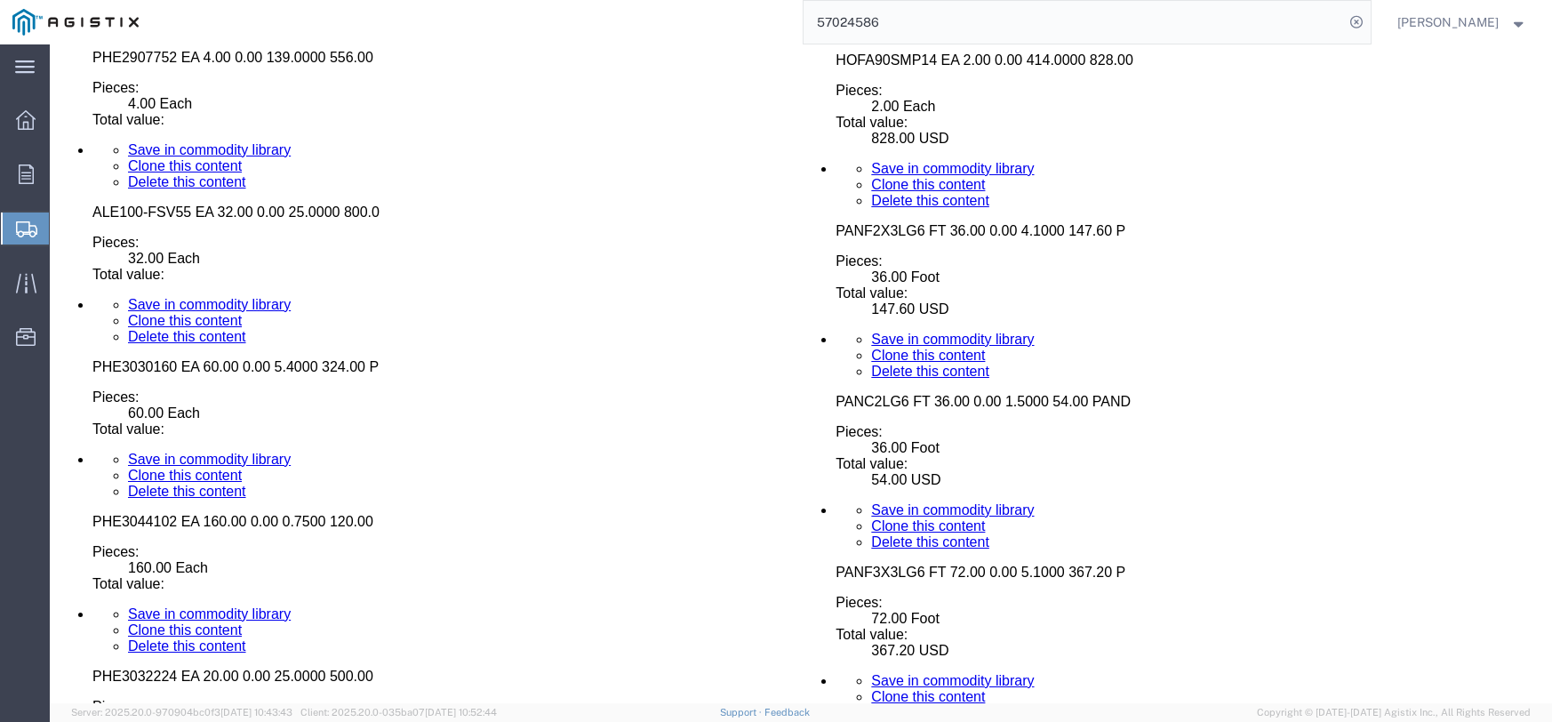
scroll to position [5287, 0]
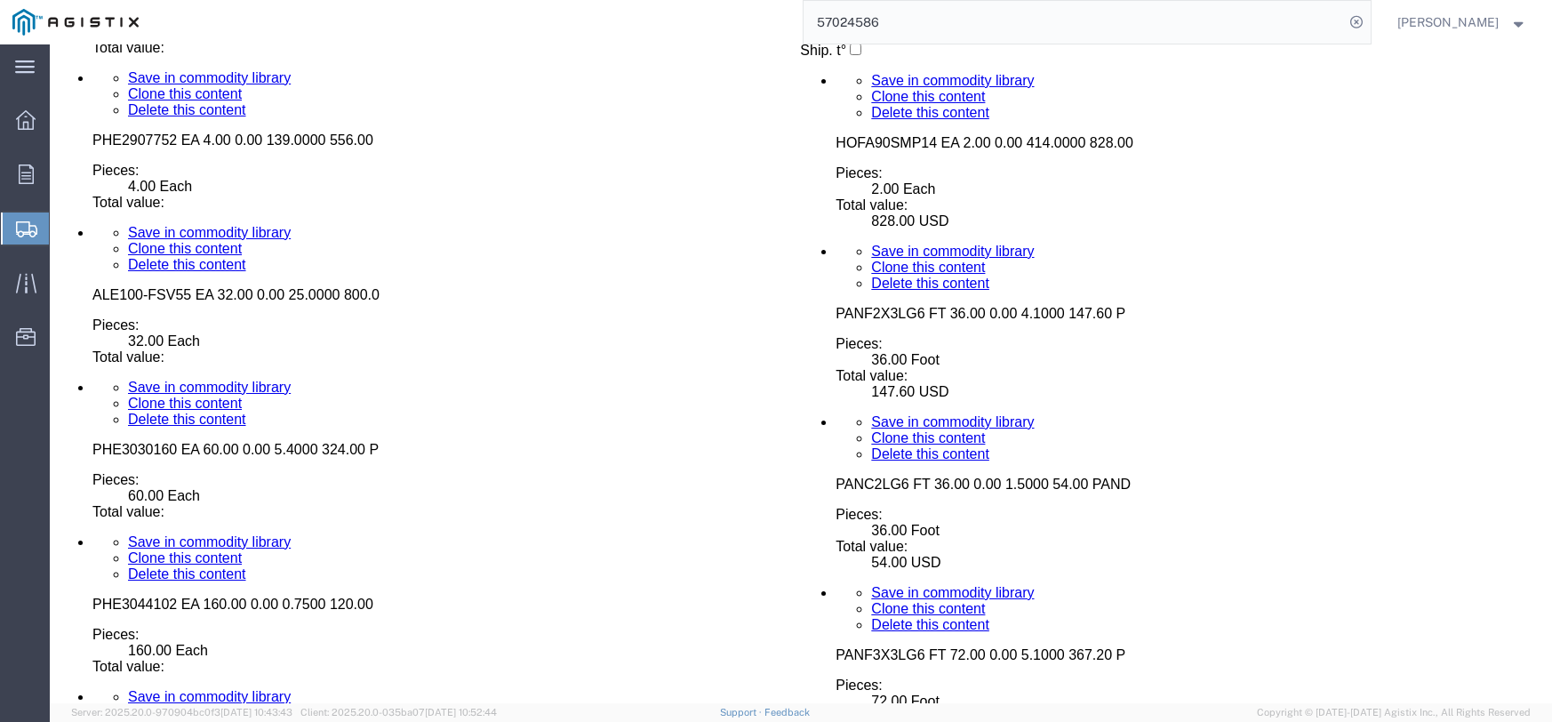
click dd "3.00 Each"
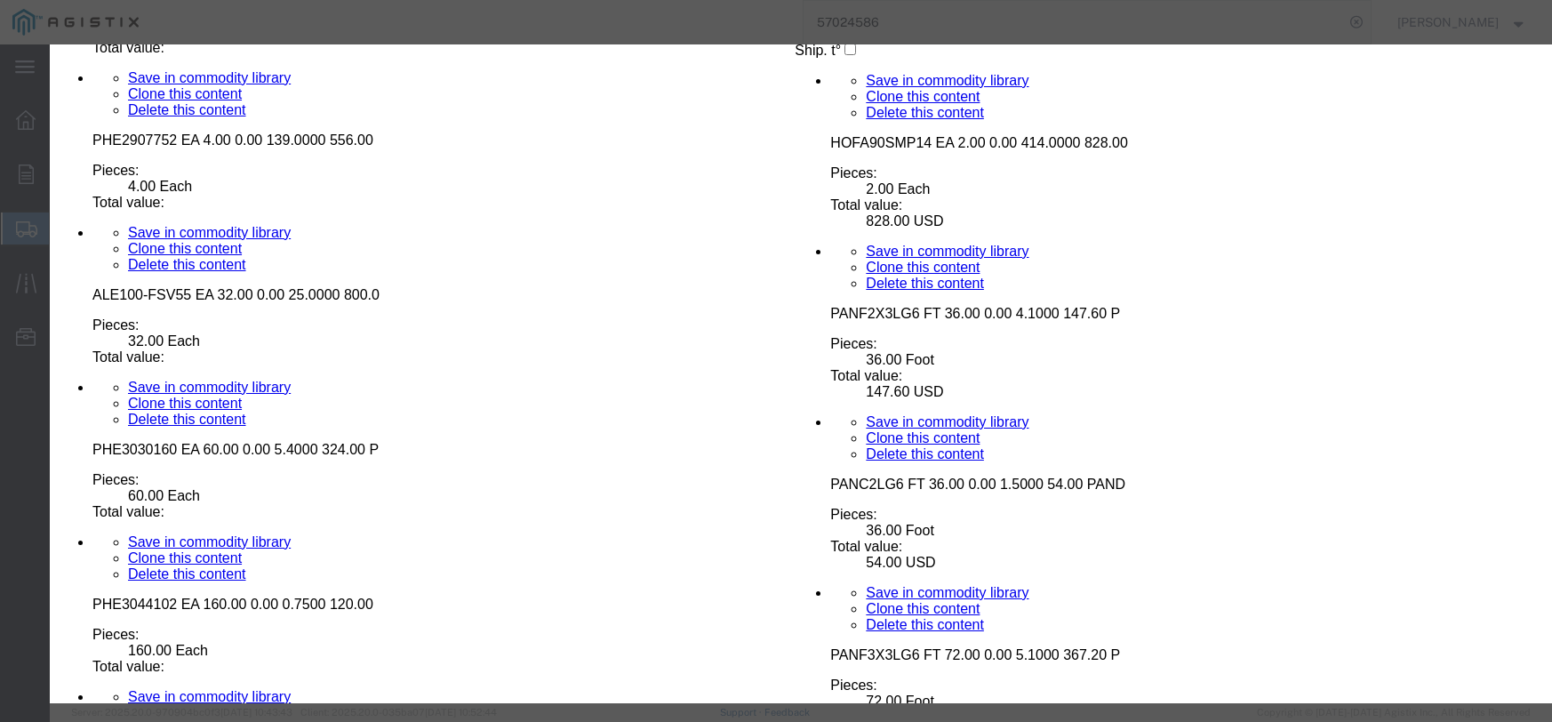
click input "text"
type input "16.50"
click select "Select 50 55 60 65 70 85 92.5 100 125 175 250 300 400"
select select "55"
click select "Select 50 55 60 65 70 85 92.5 100 125 175 250 300 400"
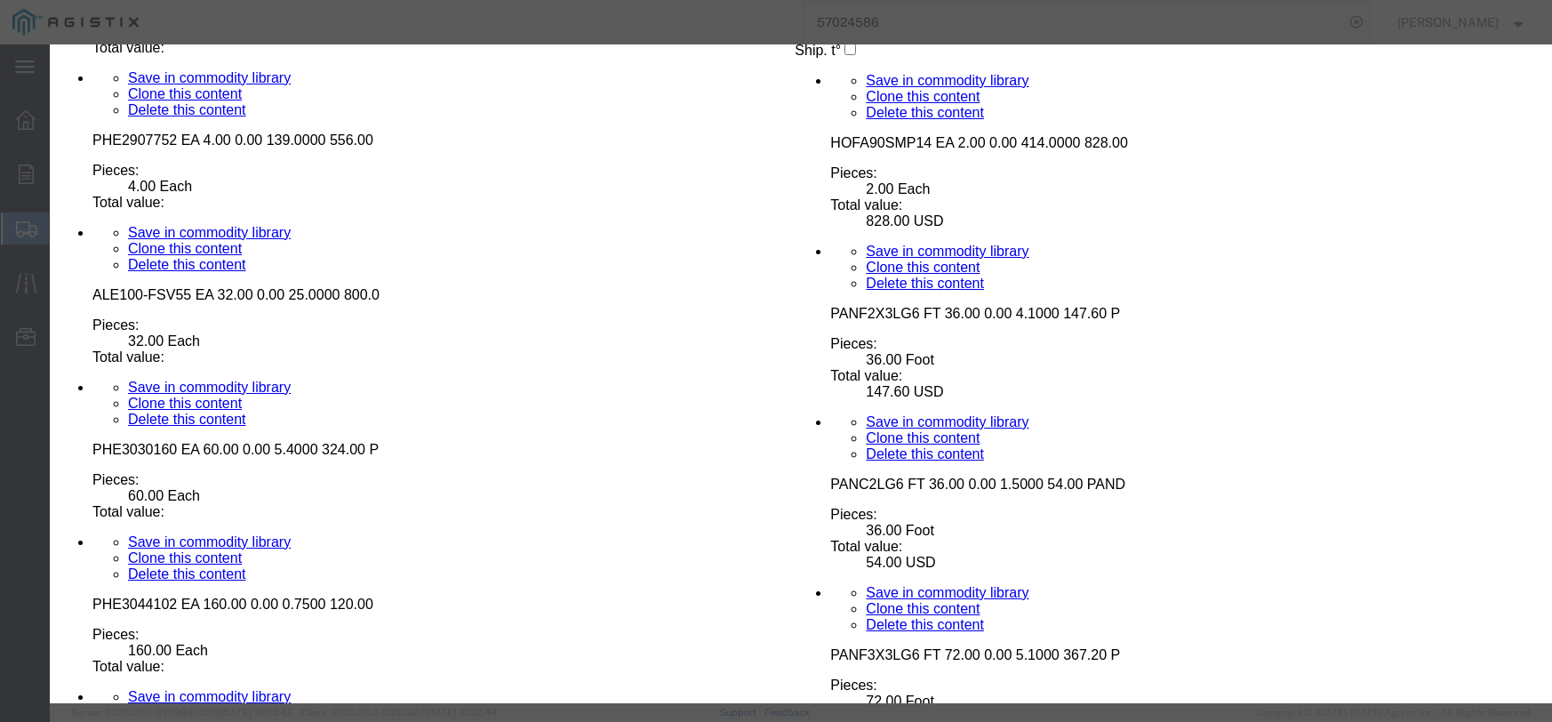
click button "Save & Close"
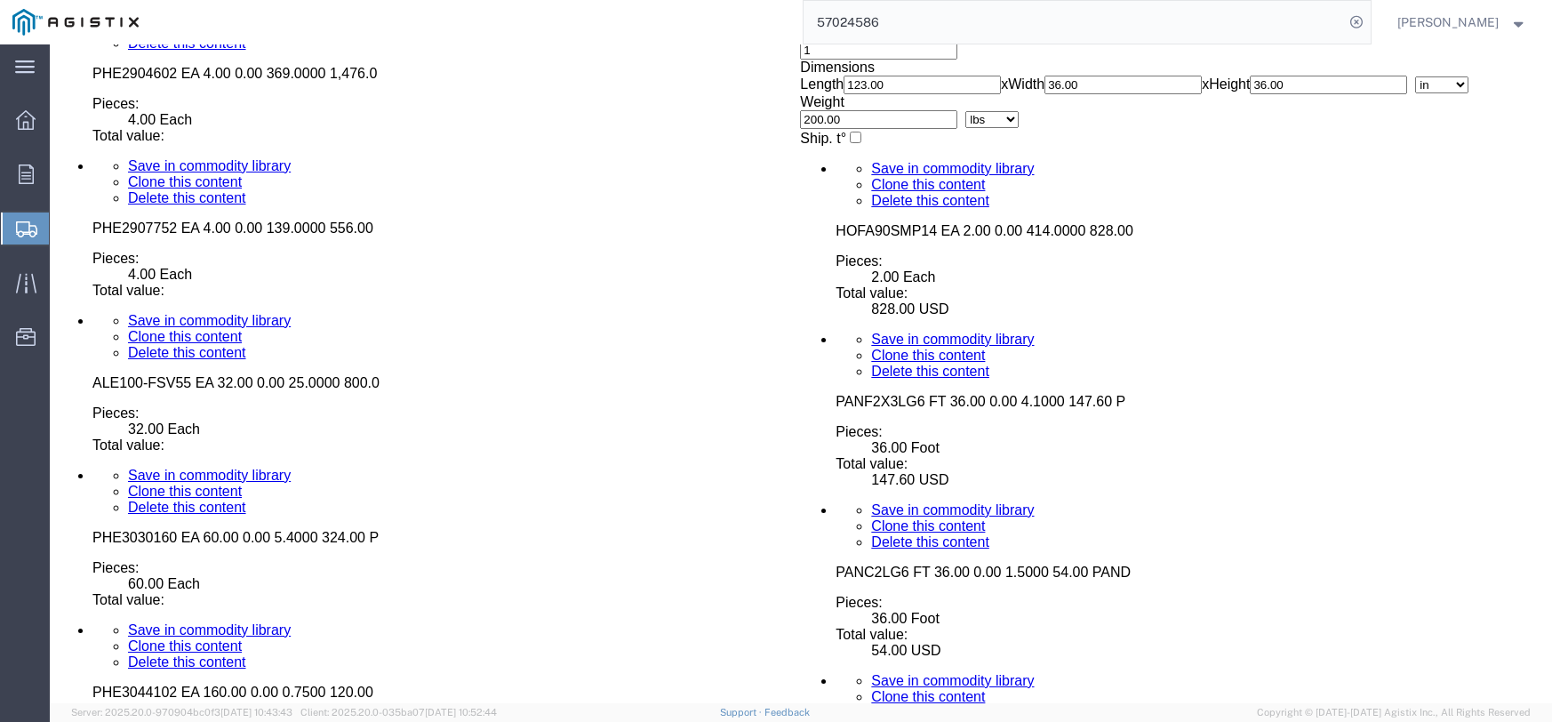
scroll to position [5198, 0]
click dd
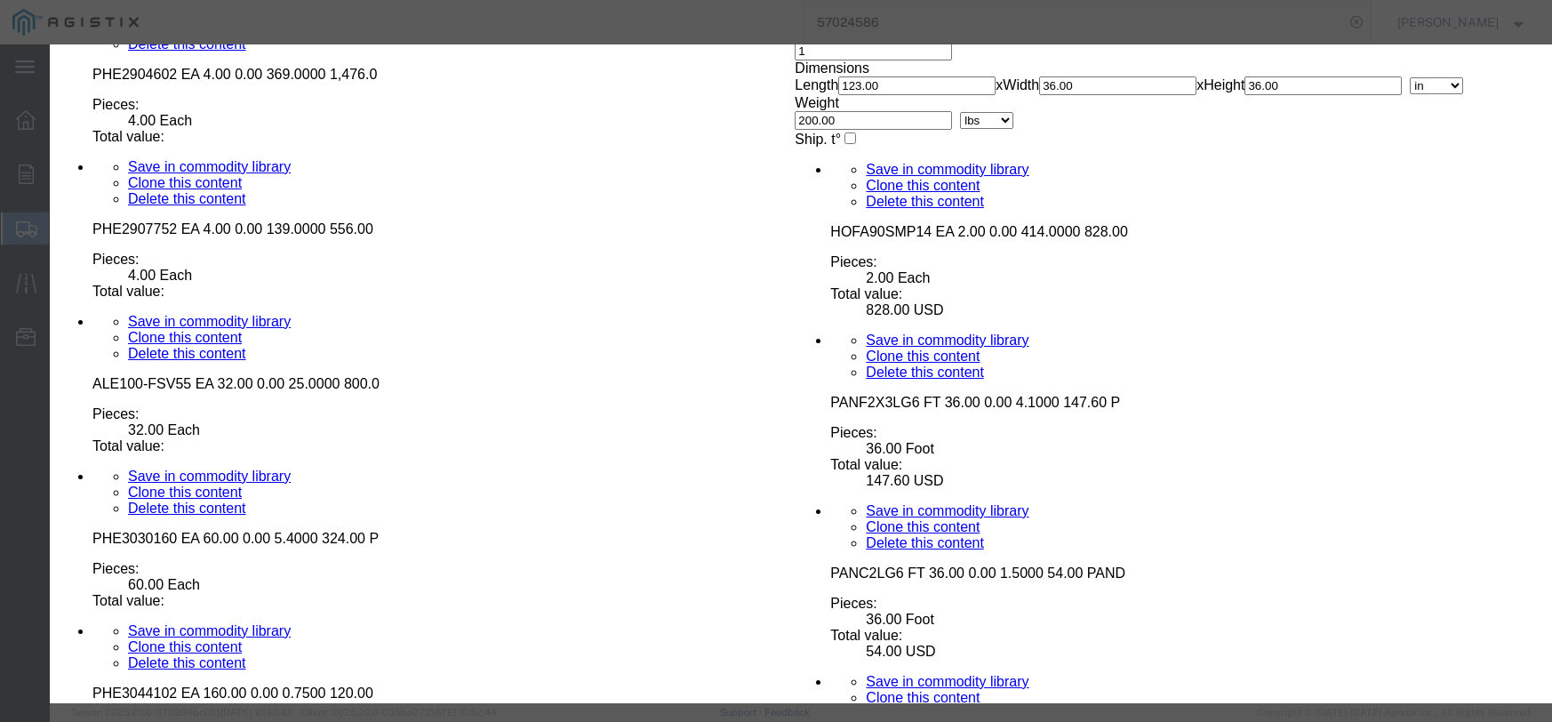
click input "text"
type input "179.63"
click select "Select 50 55 60 65 70 85 92.5 100 125 175 250 300 400"
select select "55"
click select "Select 50 55 60 65 70 85 92.5 100 125 175 250 300 400"
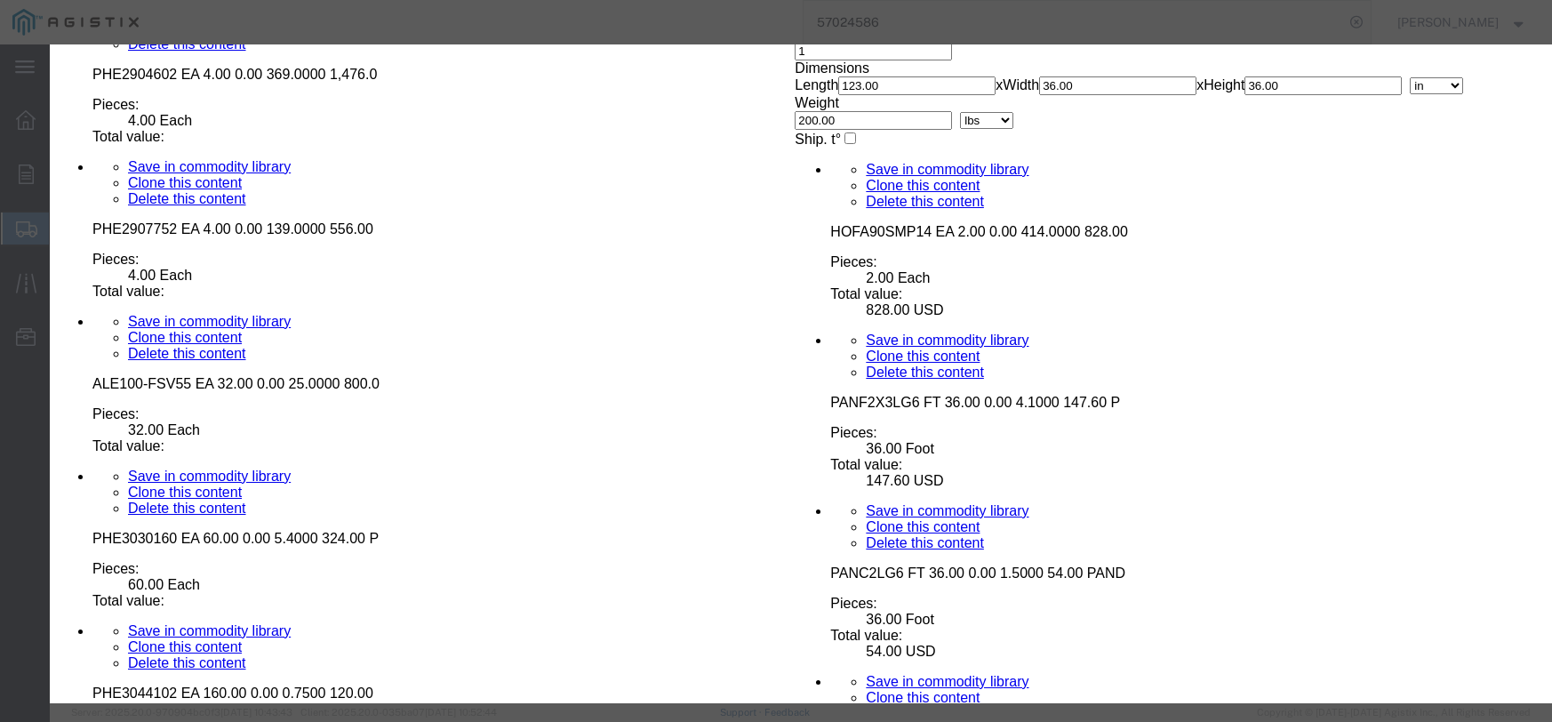
click button "Save & Close"
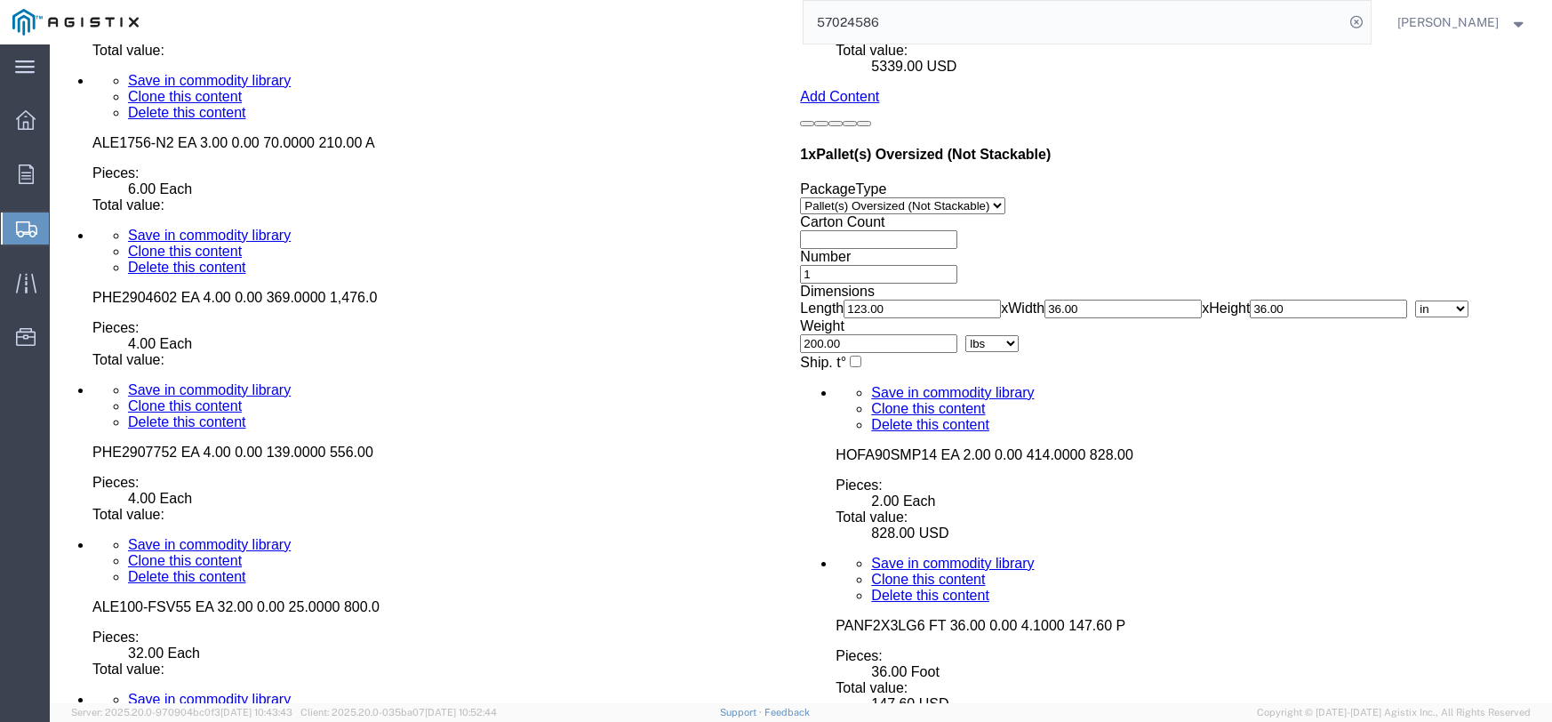
scroll to position [4931, 0]
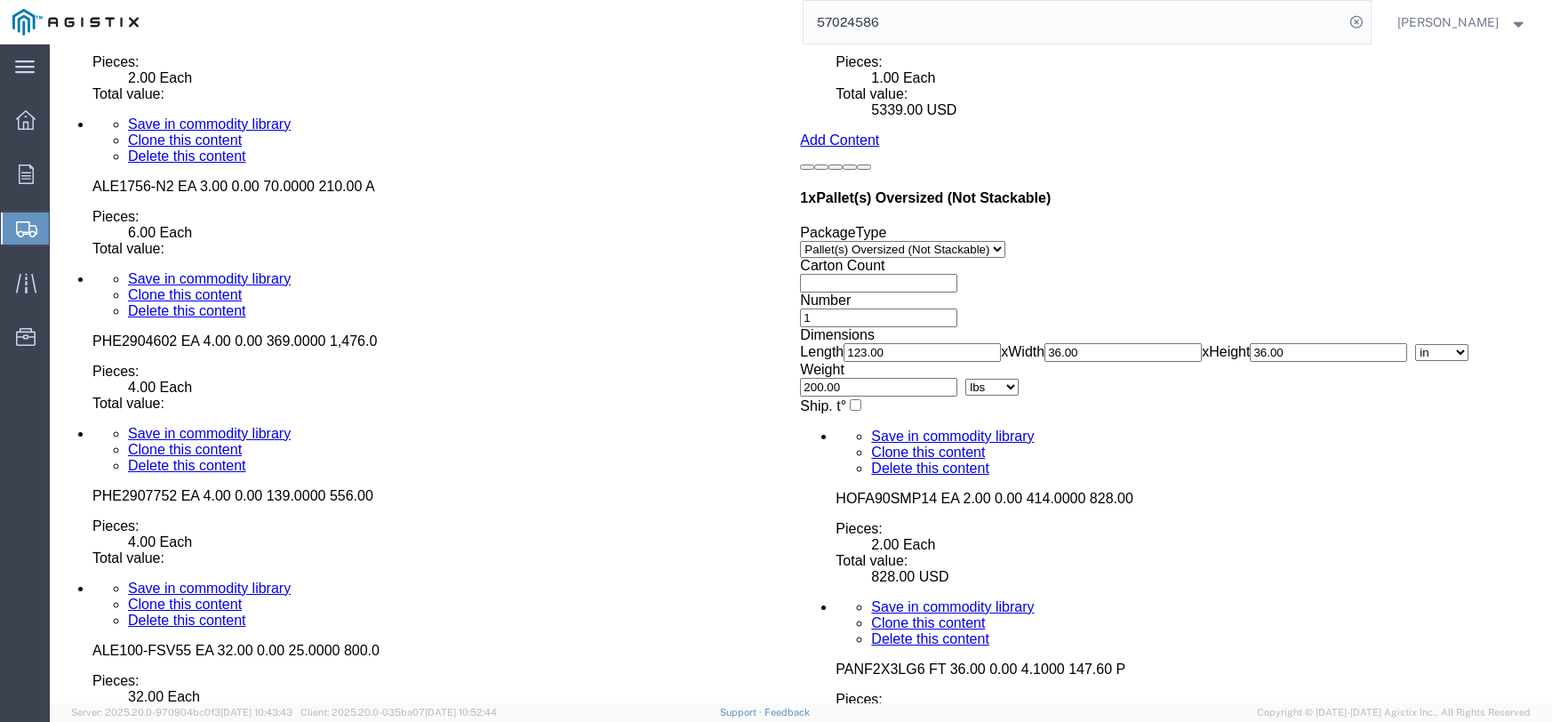
click dd
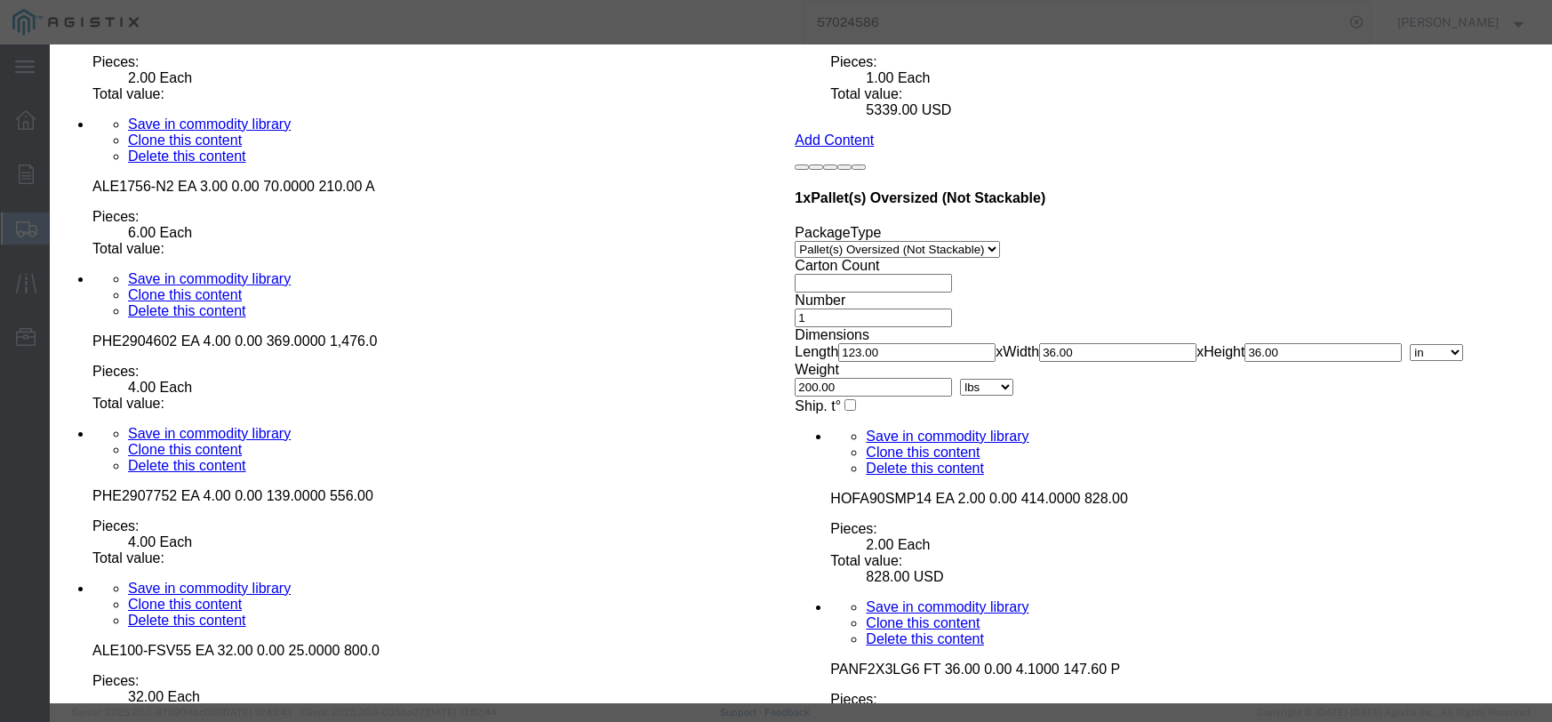
click select "Select Bag Barrels 100Board Feet Bottle Box Blister Pack Carats Can Capsule Car…"
select select "BAG"
click select "Select Bag Barrels 100Board Feet Bottle Box Blister Pack Carats Can Capsule Car…"
click input "text"
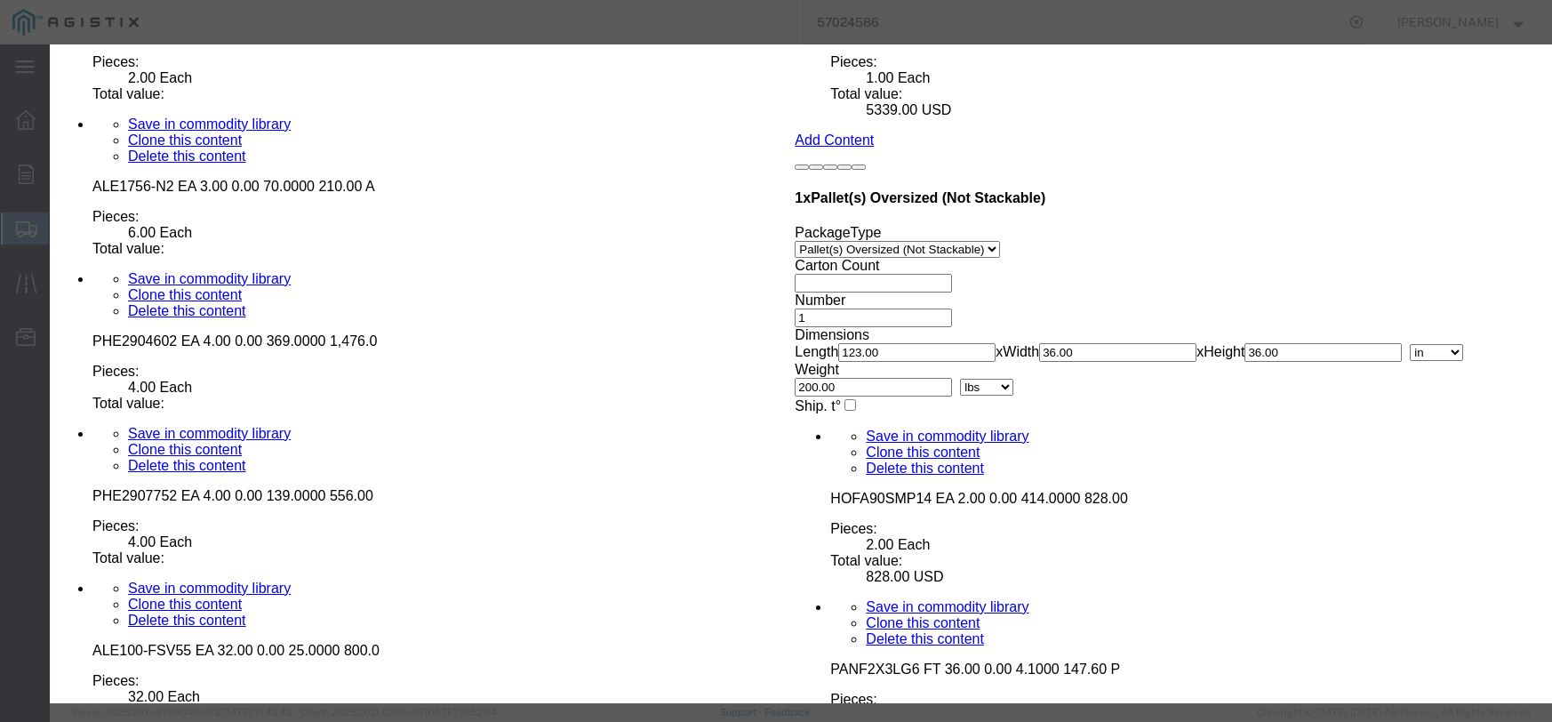
type input "51.00"
click select "Select 50 55 60 65 70 85 92.5 100 125 175 250 300 400"
select select "55"
click select "Select 50 55 60 65 70 85 92.5 100 125 175 250 300 400"
click button "Save & Close"
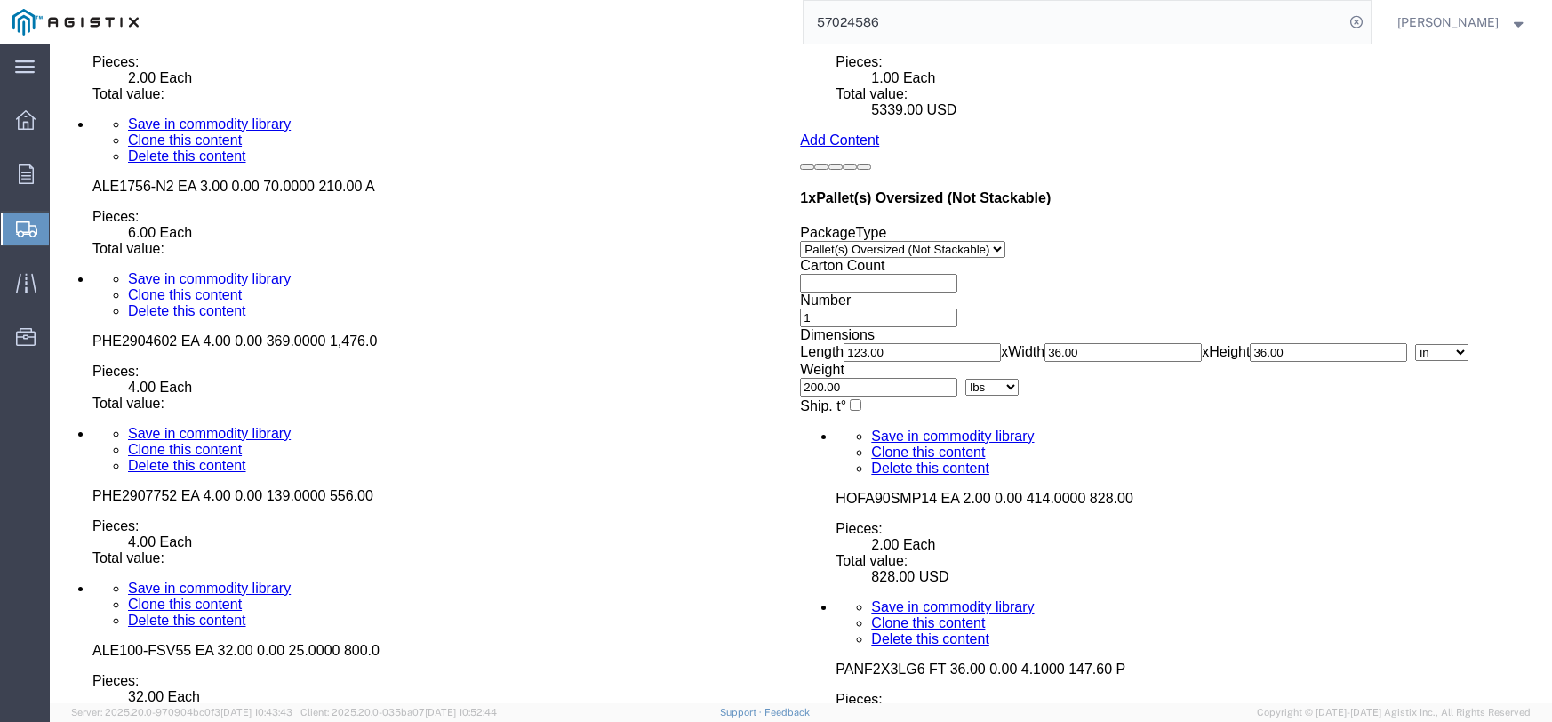
click dd
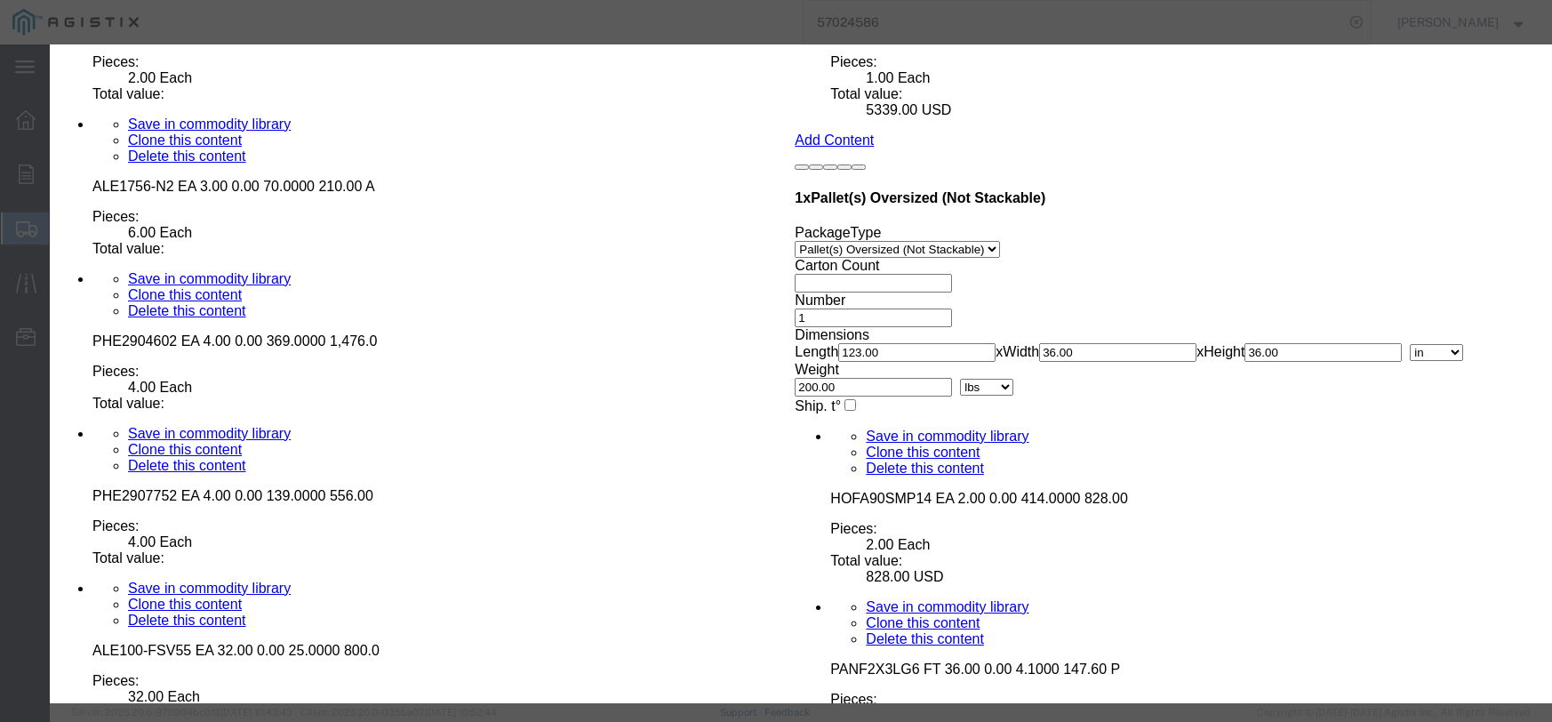
click input "text"
type input "651.60"
click select "Select 50 55 60 65 70 85 92.5 100 125 175 250 300 400"
select select "55"
click select "Select 50 55 60 65 70 85 92.5 100 125 175 250 300 400"
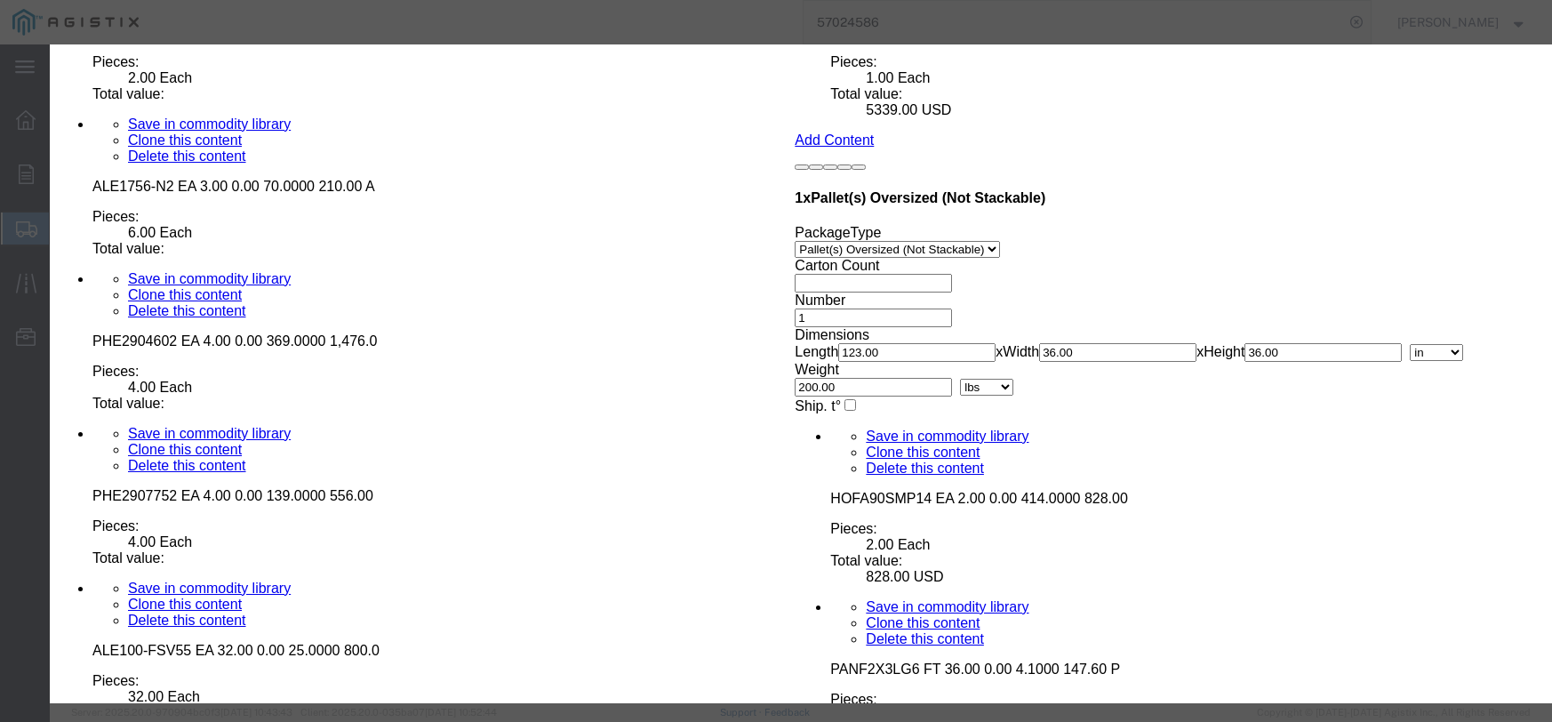
click button "Save & Close"
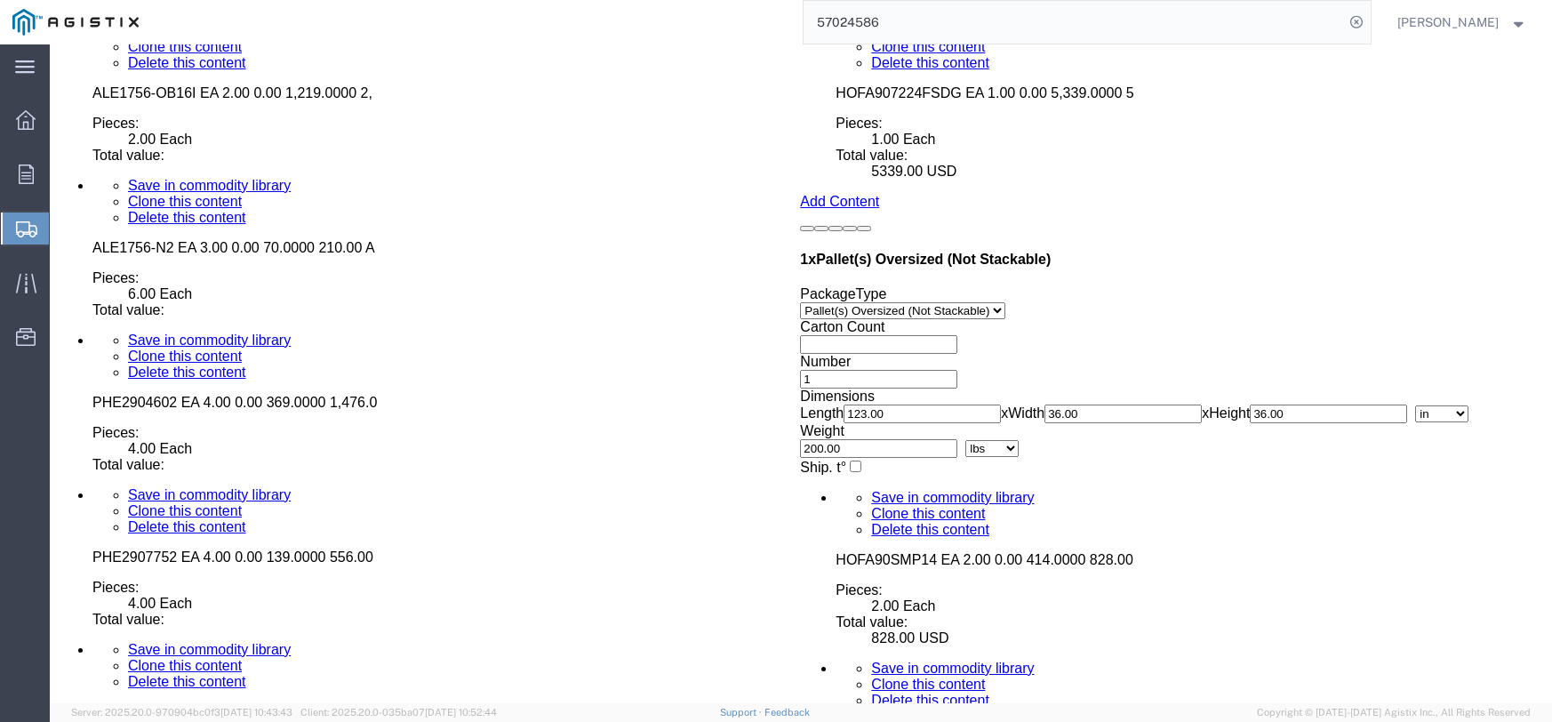
scroll to position [4842, 0]
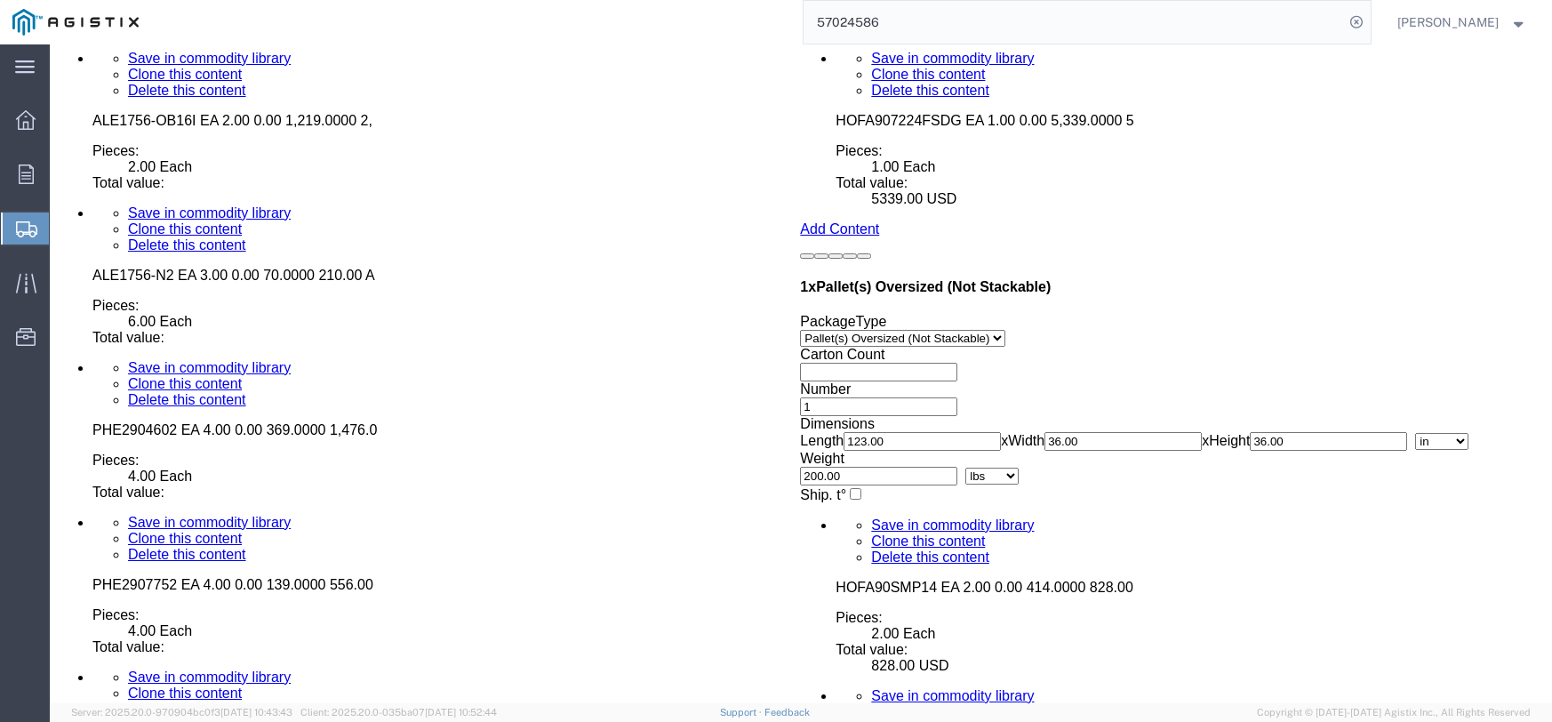
click dd "6.00 Each"
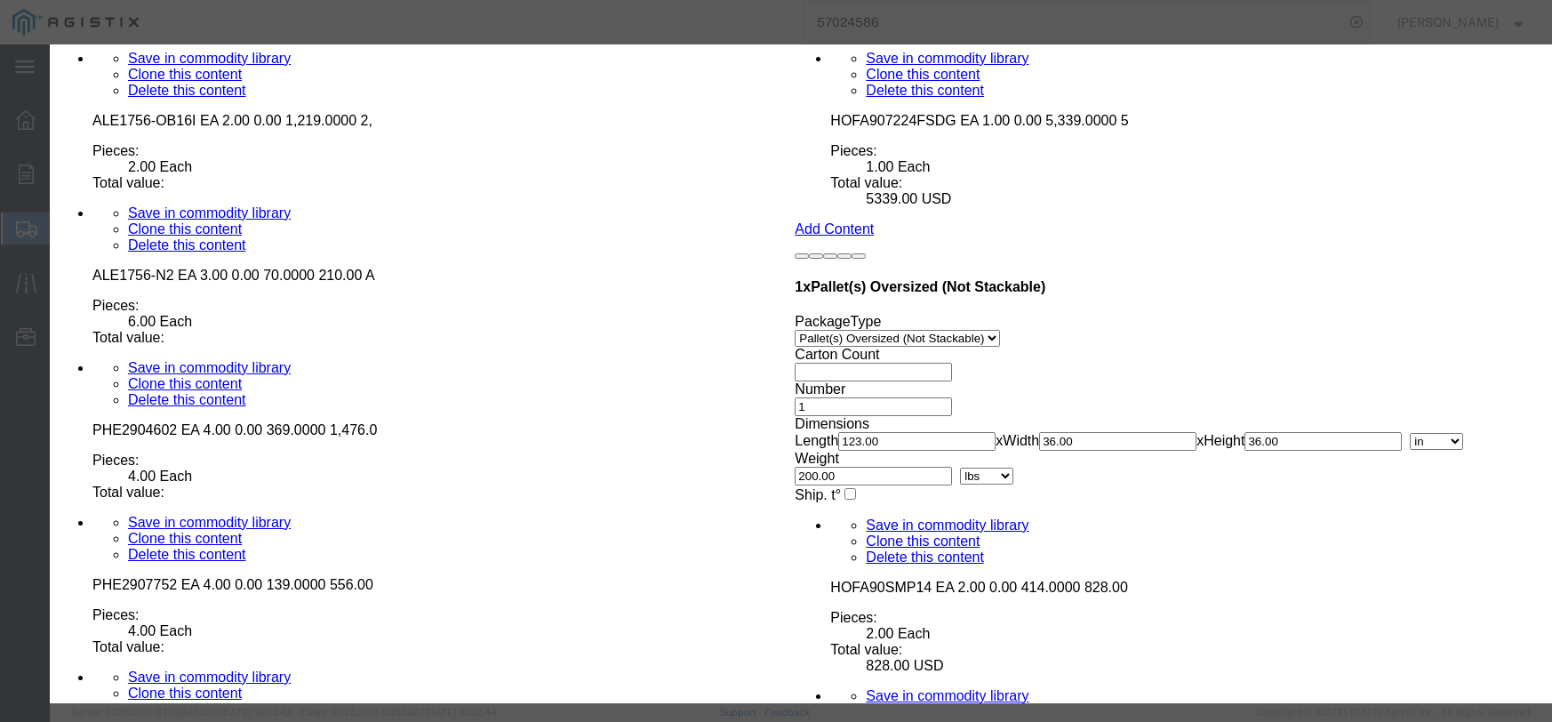
click input "text"
type input "6"
type input "510.00"
click select "Select 50 55 60 65 70 85 92.5 100 125 175 250 300 400"
select select "55"
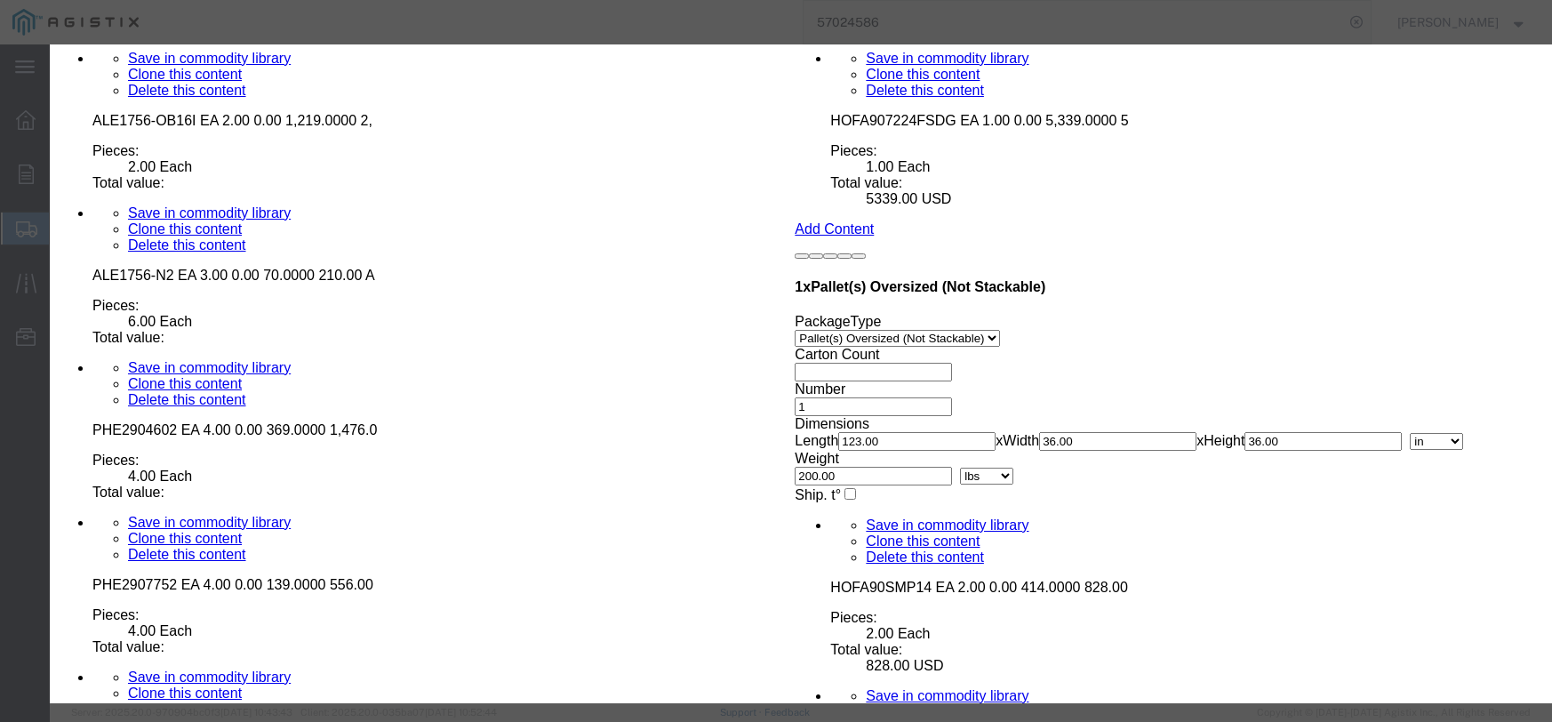
click select "Select 50 55 60 65 70 85 92.5 100 125 175 250 300 400"
click button "Save & Close"
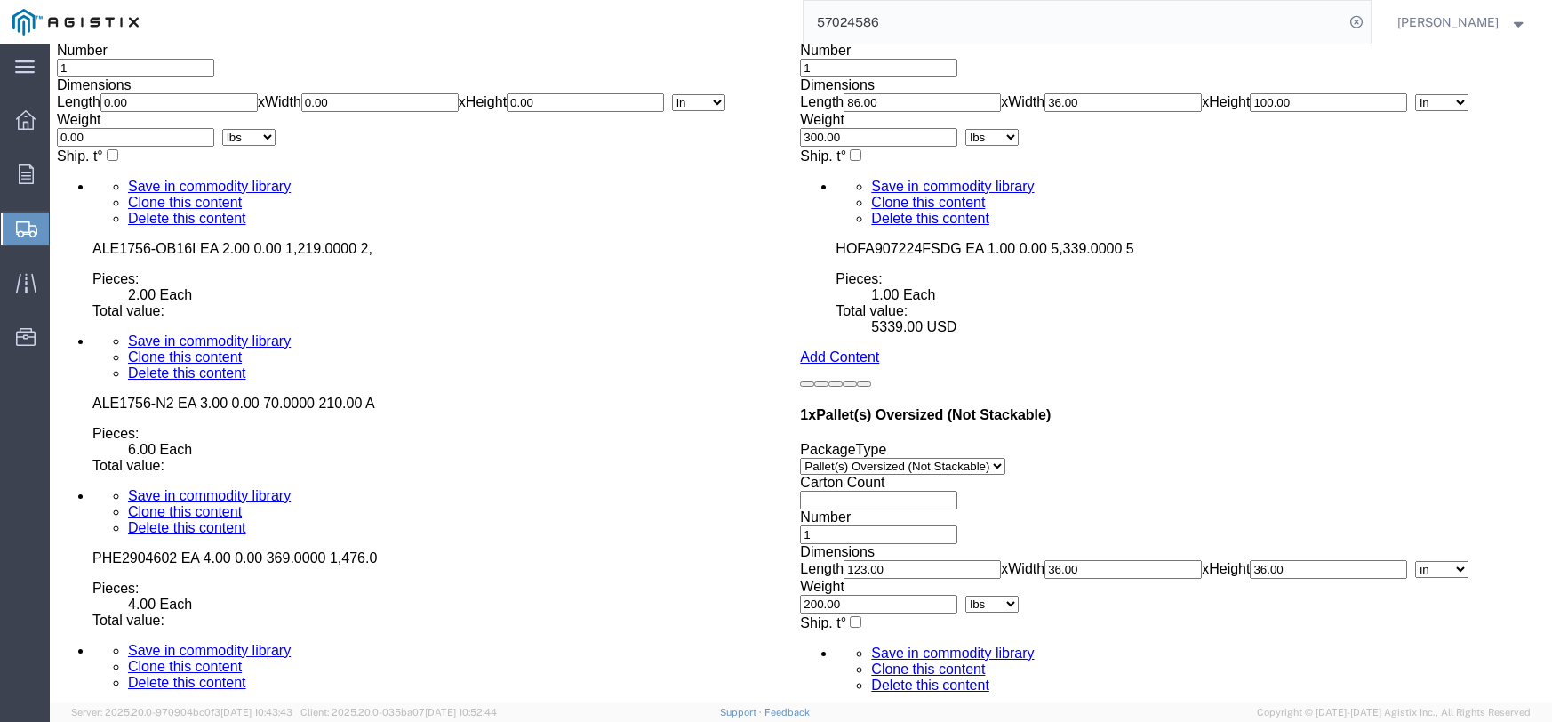
scroll to position [4754, 0]
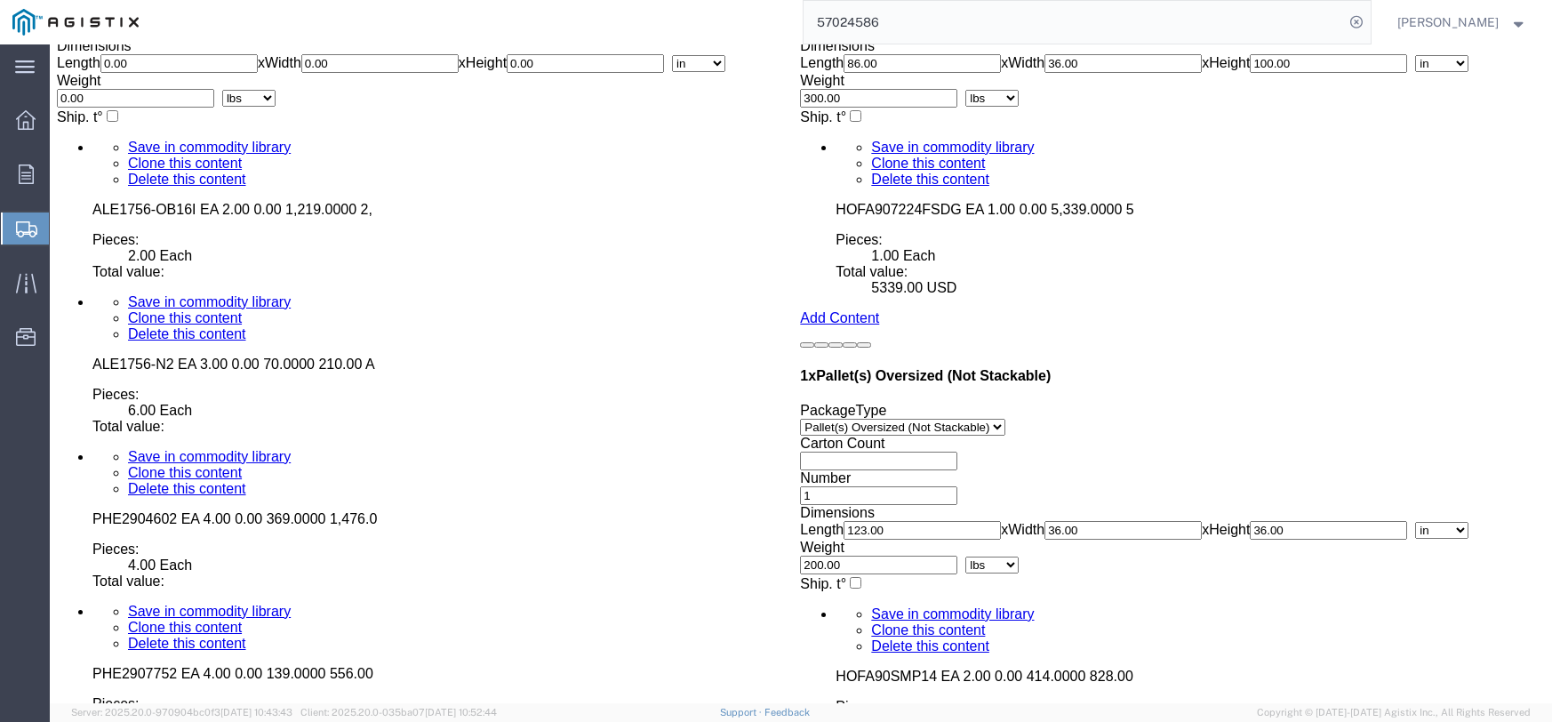
click dd
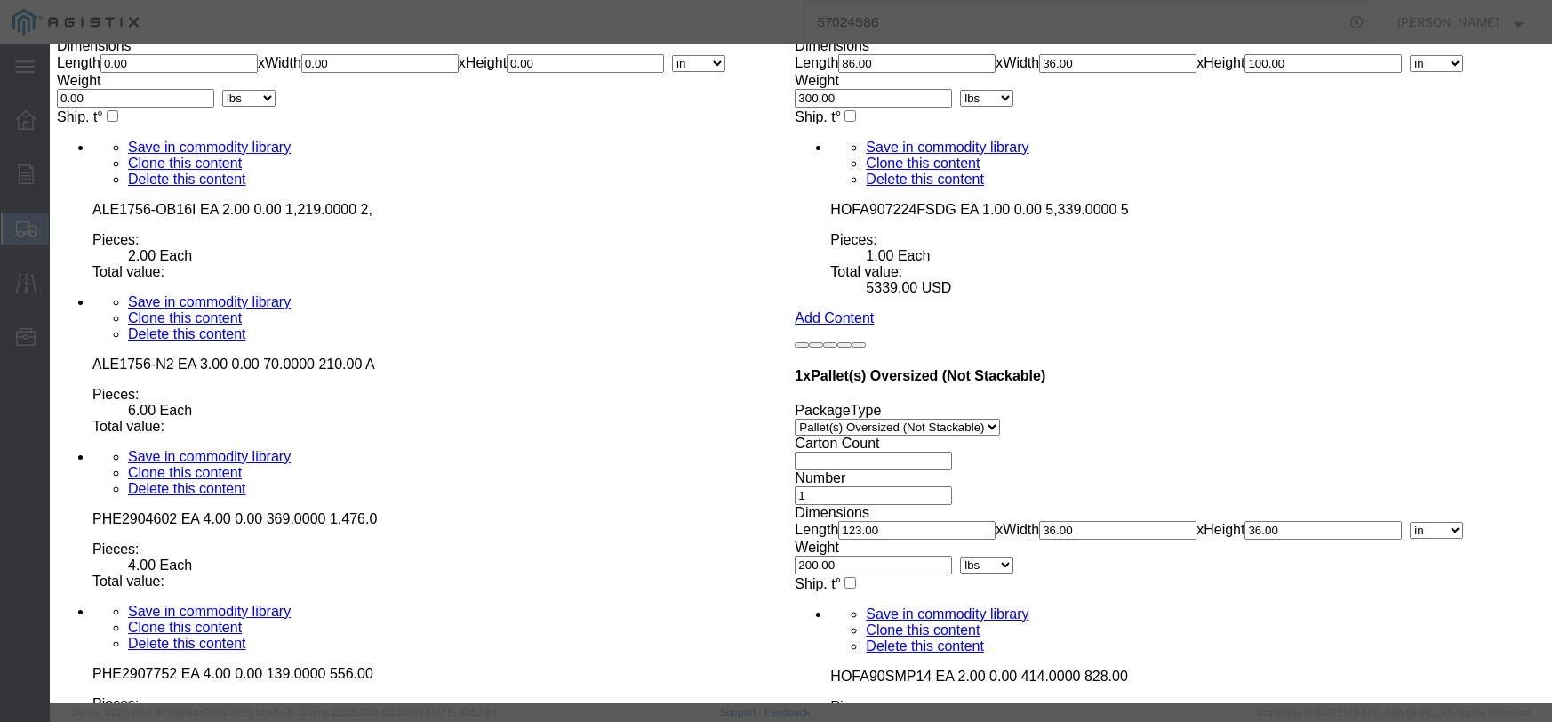
click input "text"
type input "56.00"
click select "Select 50 55 60 65 70 85 92.5 100 125 175 250 300 400"
select select "55"
click select "Select 50 55 60 65 70 85 92.5 100 125 175 250 300 400"
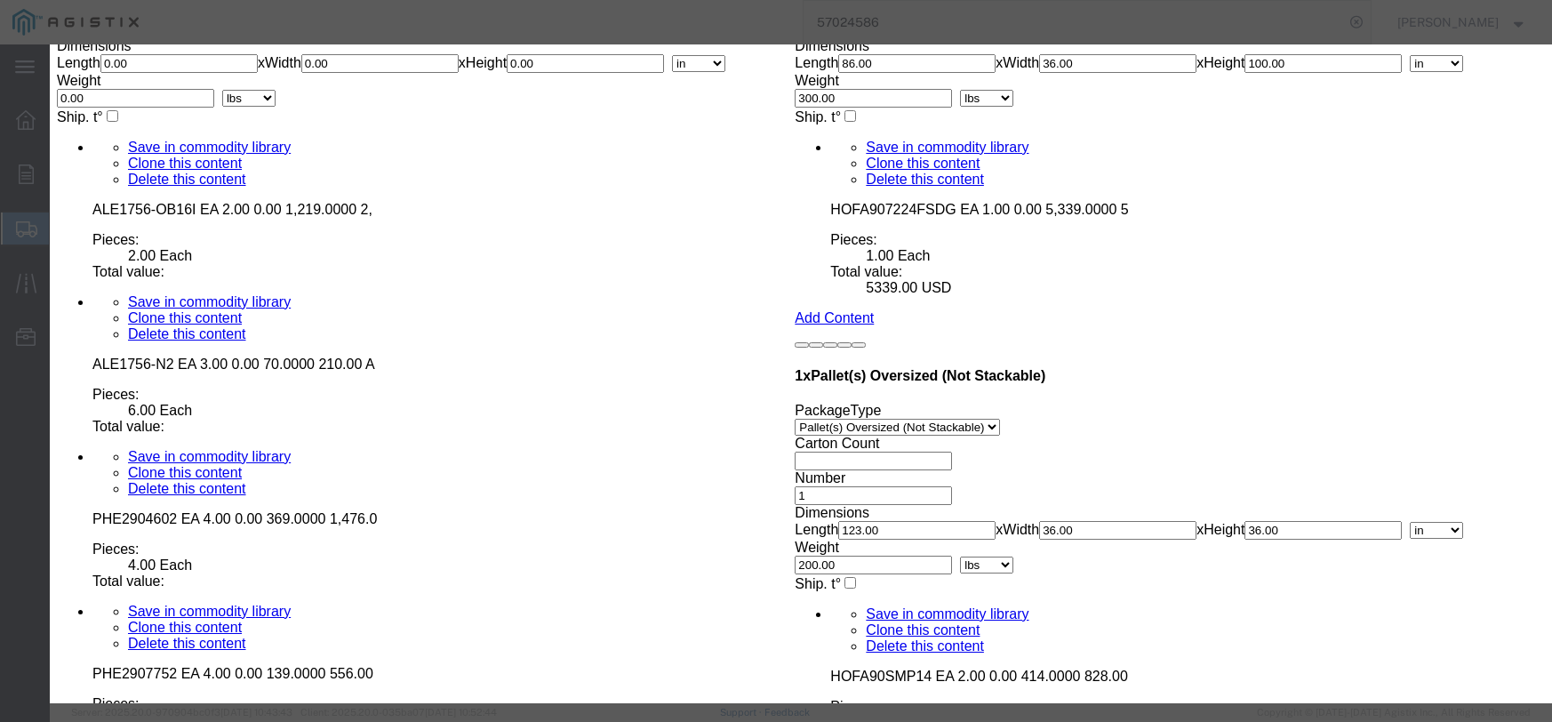
click button "Save & Close"
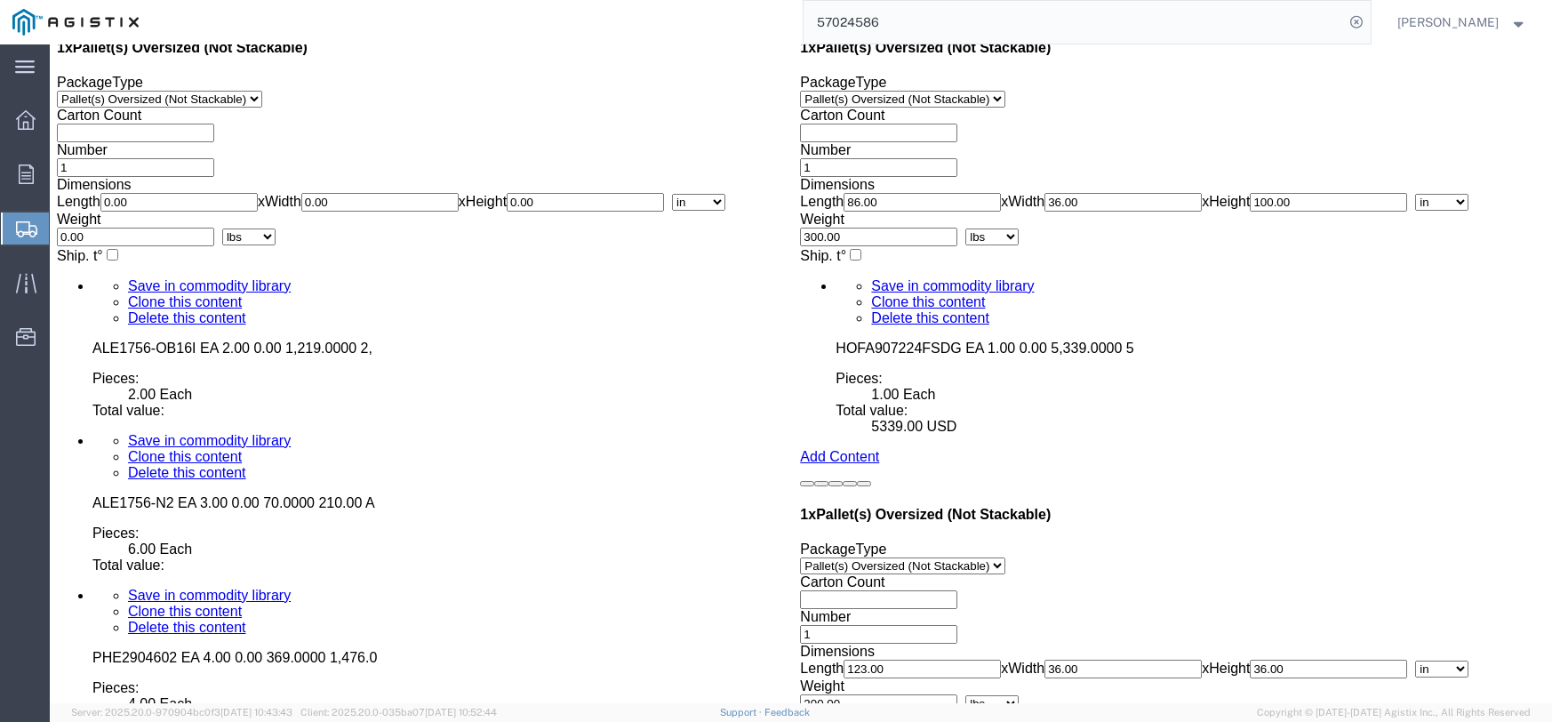
scroll to position [4576, 0]
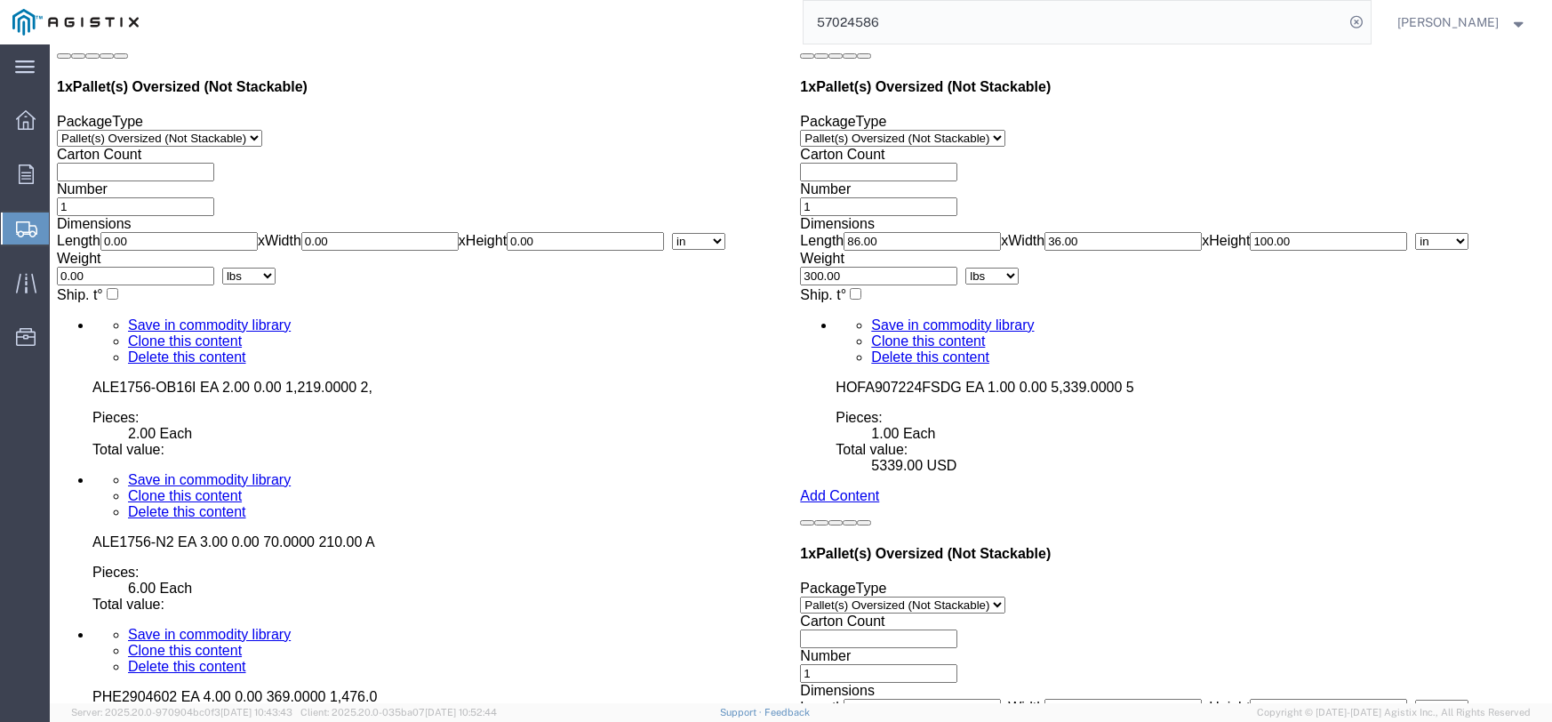
click dd "5.00 Each"
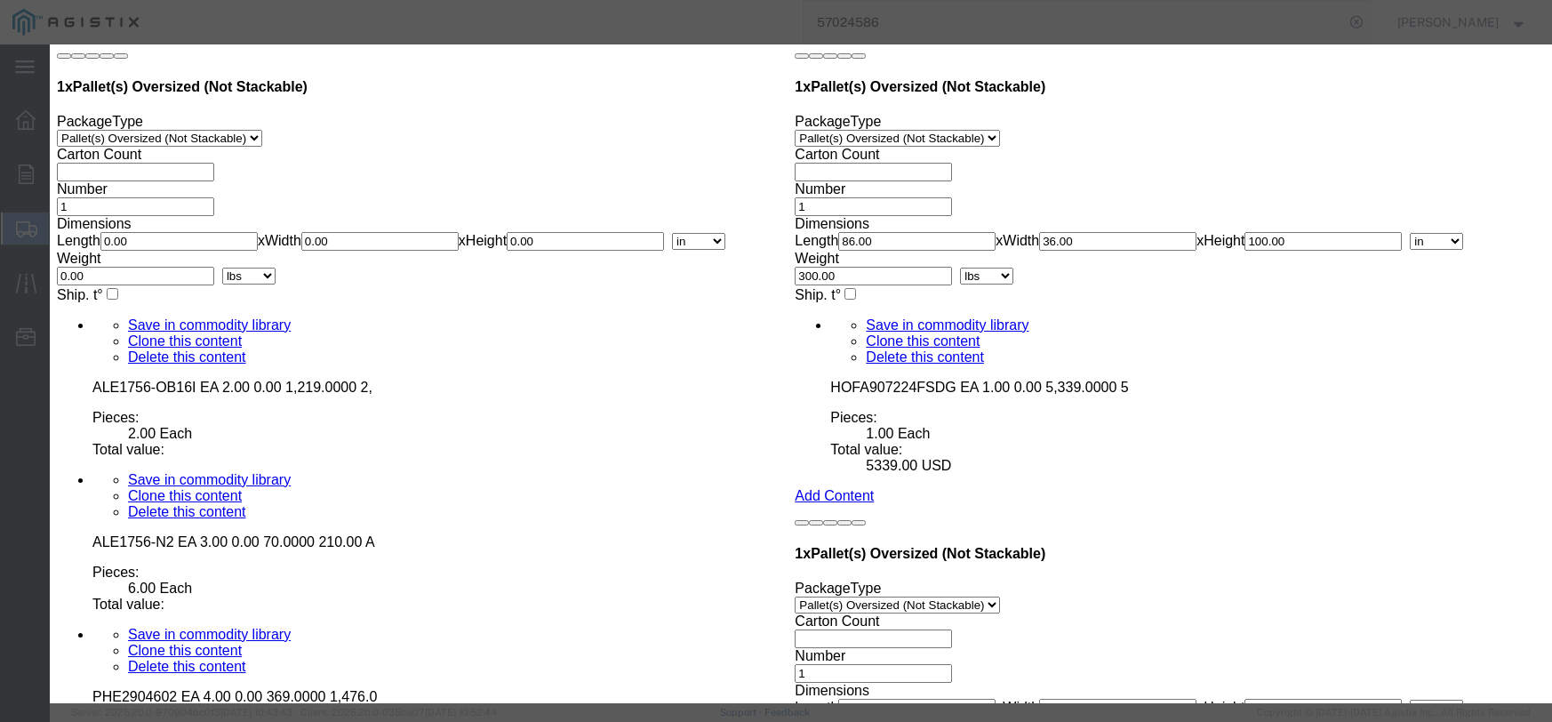
click input "text"
type input "415.00"
click select "Select 50 55 60 65 70 85 92.5 100 125 175 250 300 400"
select select "55"
click select "Select 50 55 60 65 70 85 92.5 100 125 175 250 300 400"
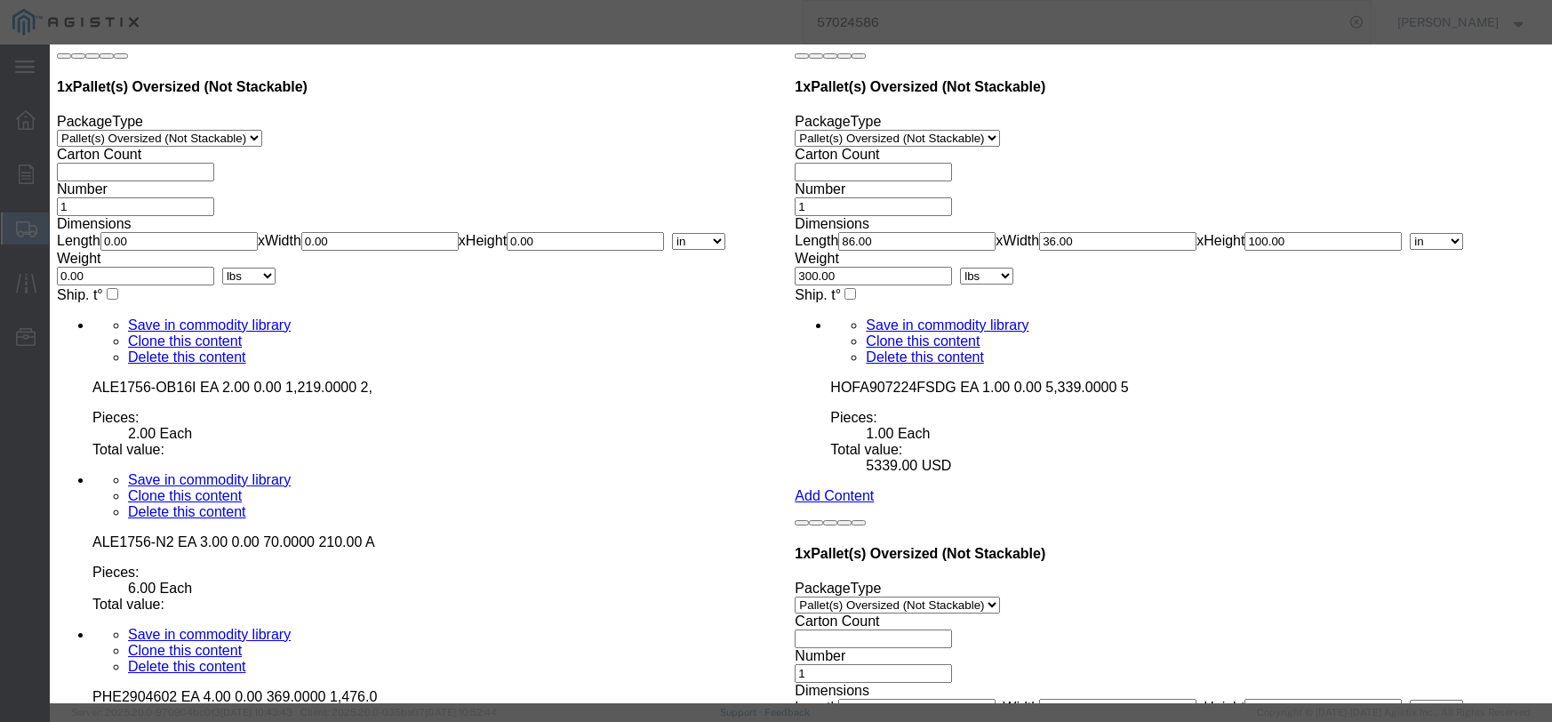
click button "Save & Close"
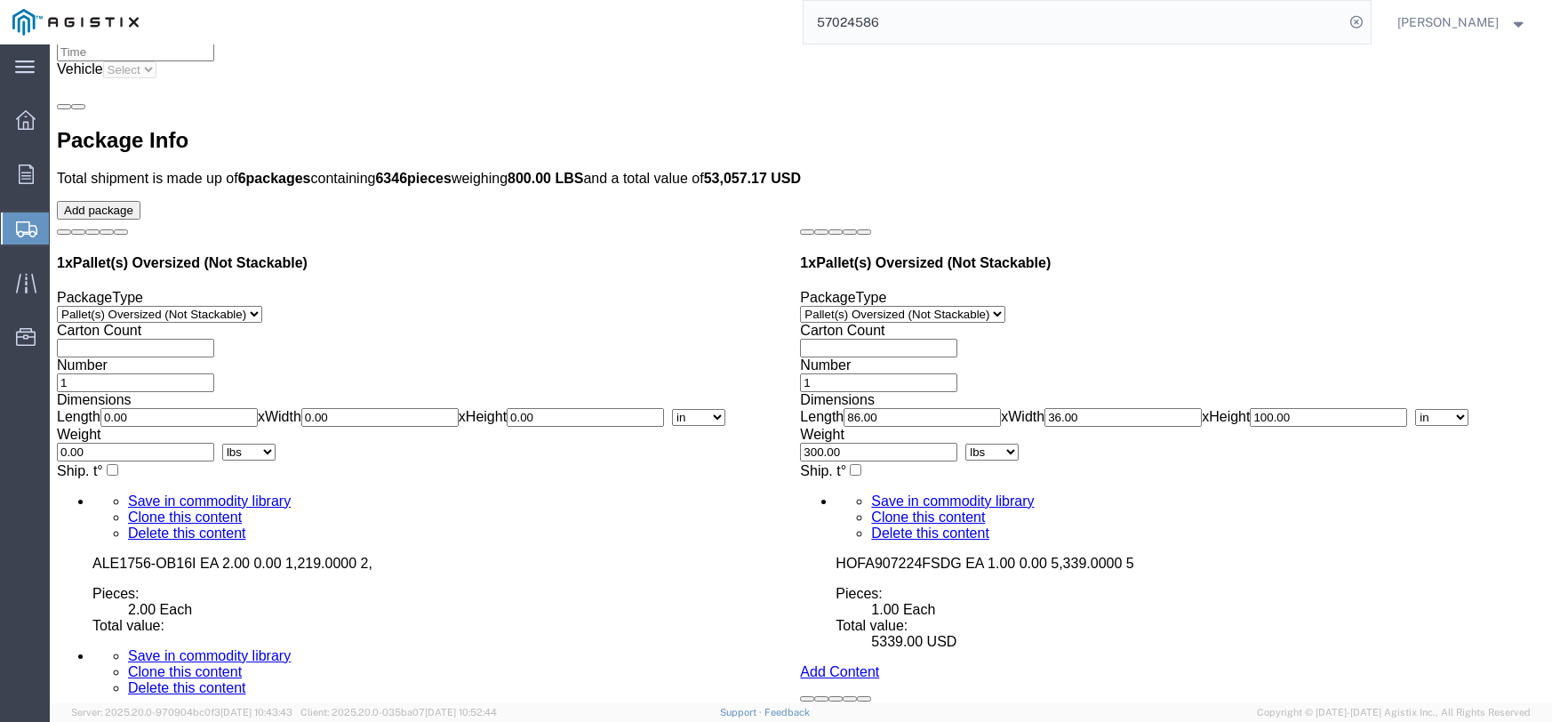
scroll to position [4398, 0]
click dd
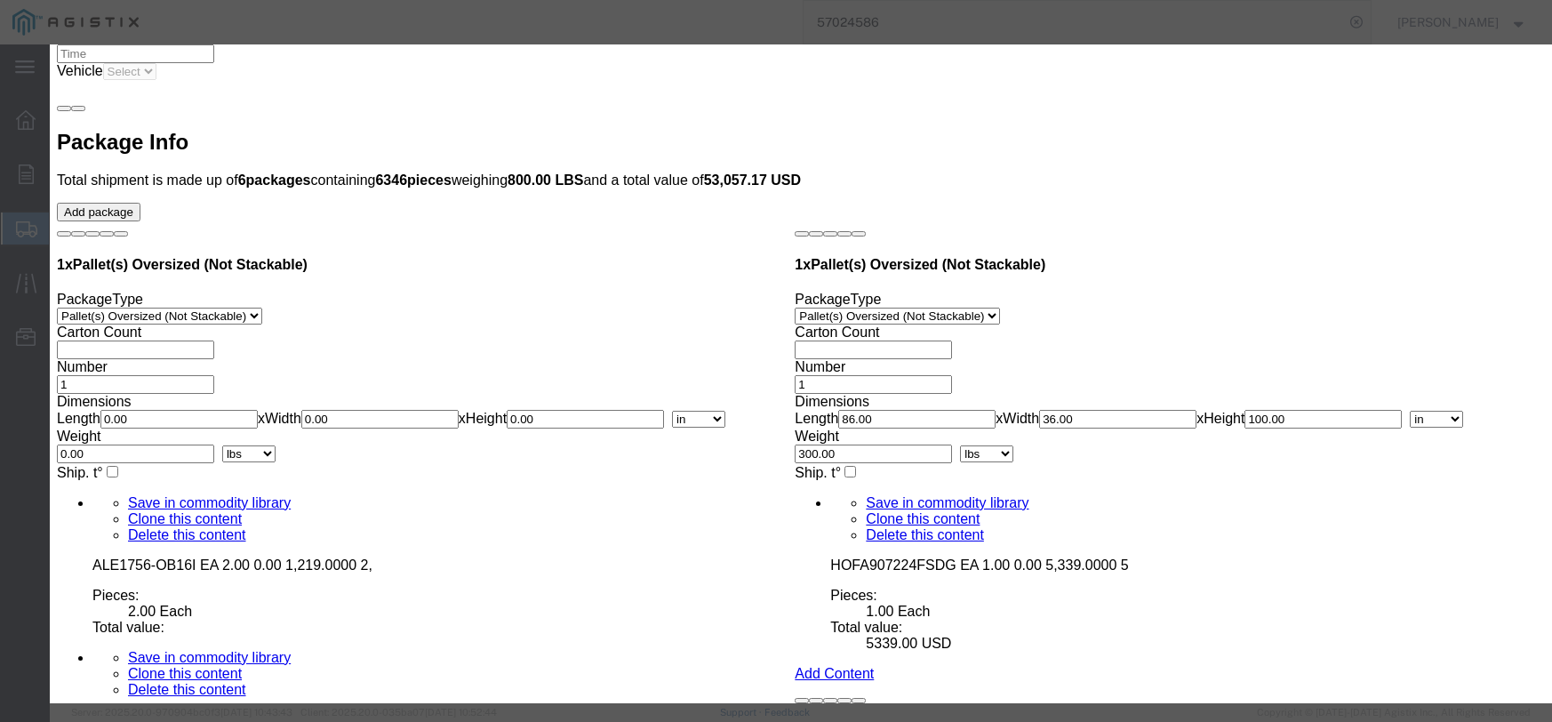
click input "text"
type input "405.00"
click select "Select 50 55 60 65 70 85 92.5 100 125 175 250 300 400"
select select "55"
click select "Select 50 55 60 65 70 85 92.5 100 125 175 250 300 400"
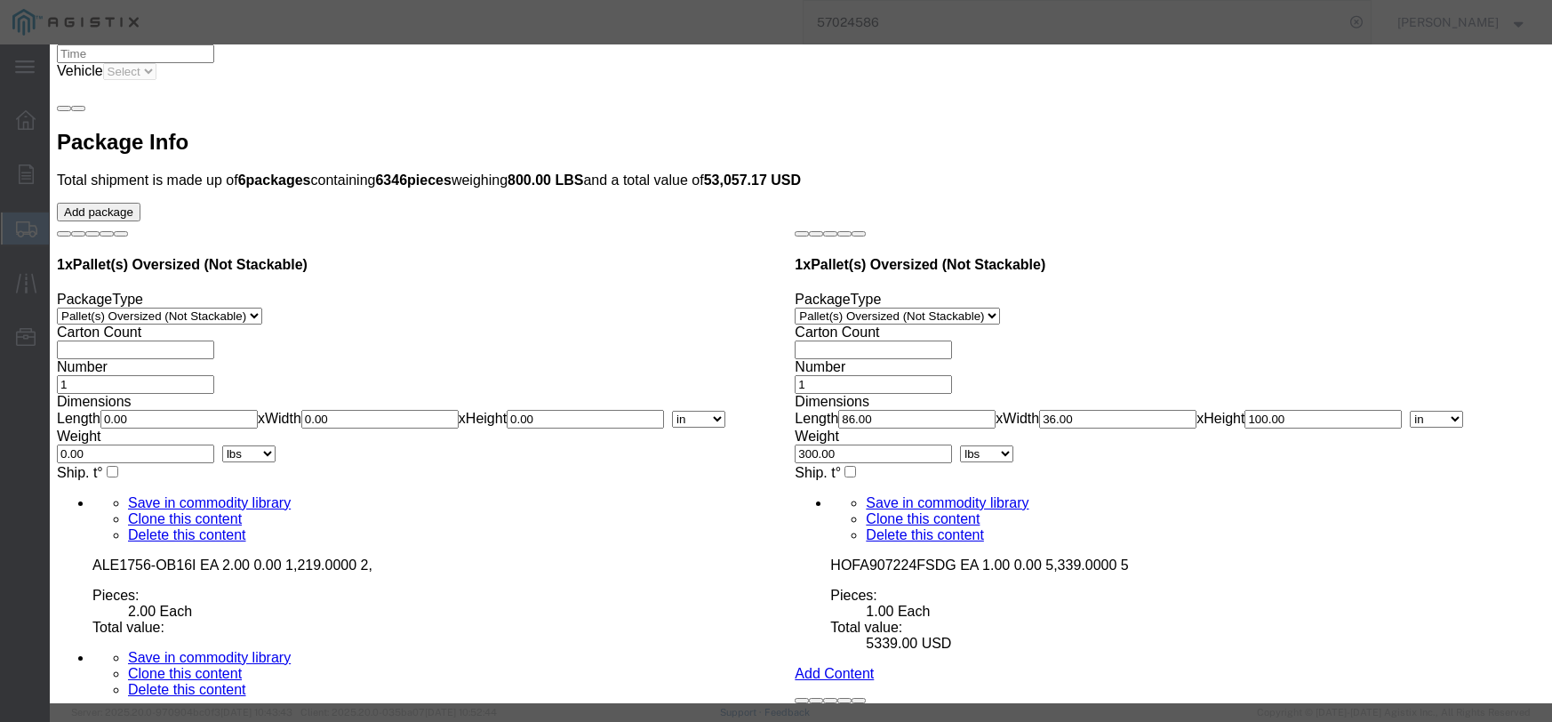
click button "Save & Close"
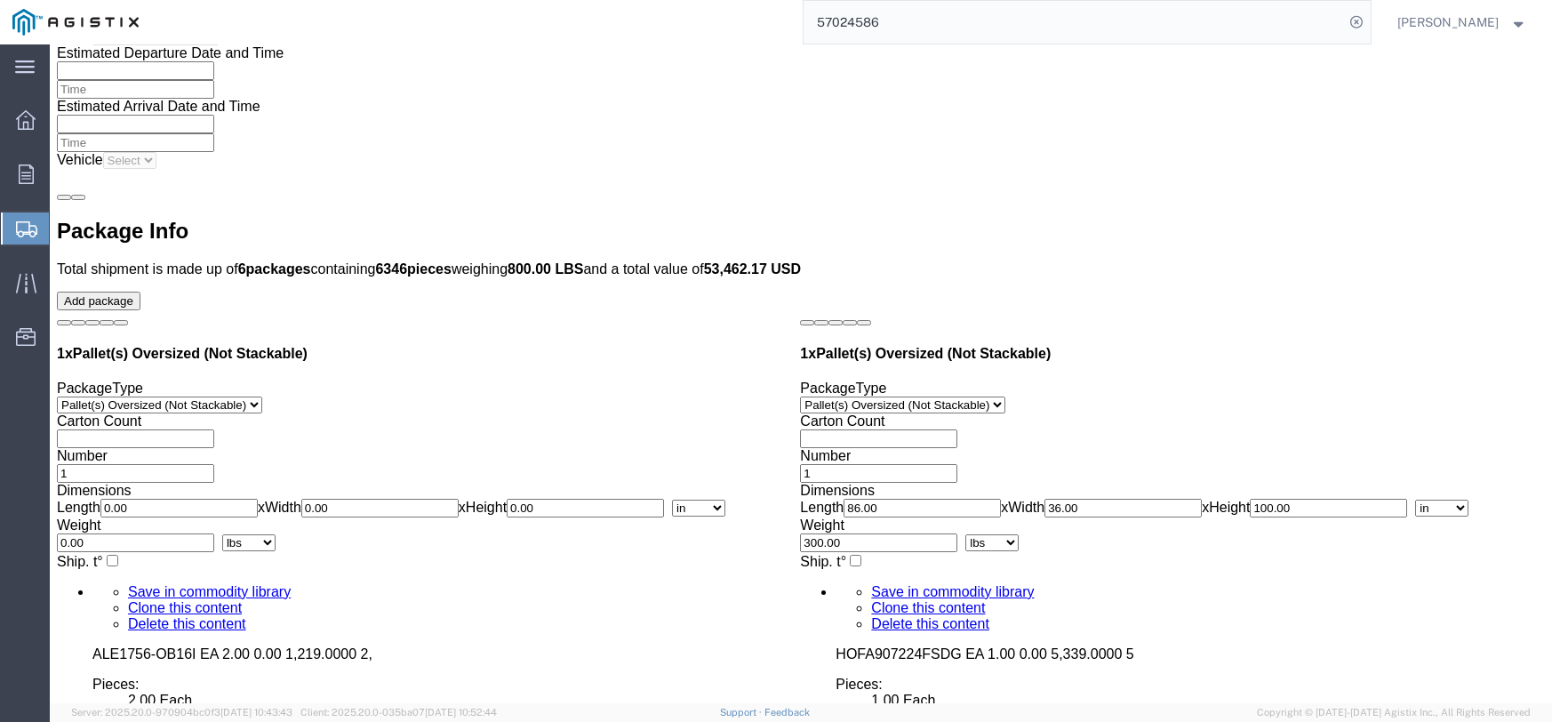
scroll to position [4220, 0]
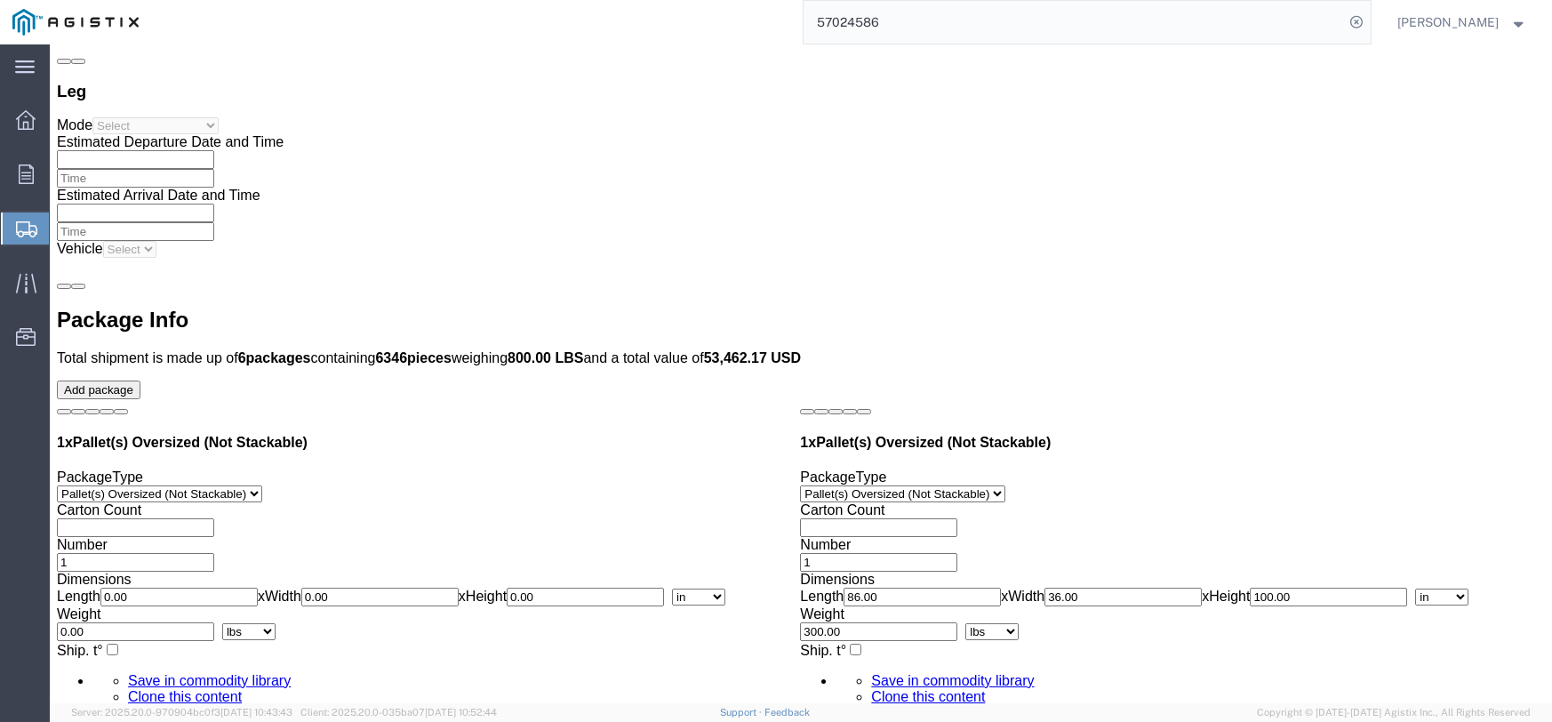
click dd
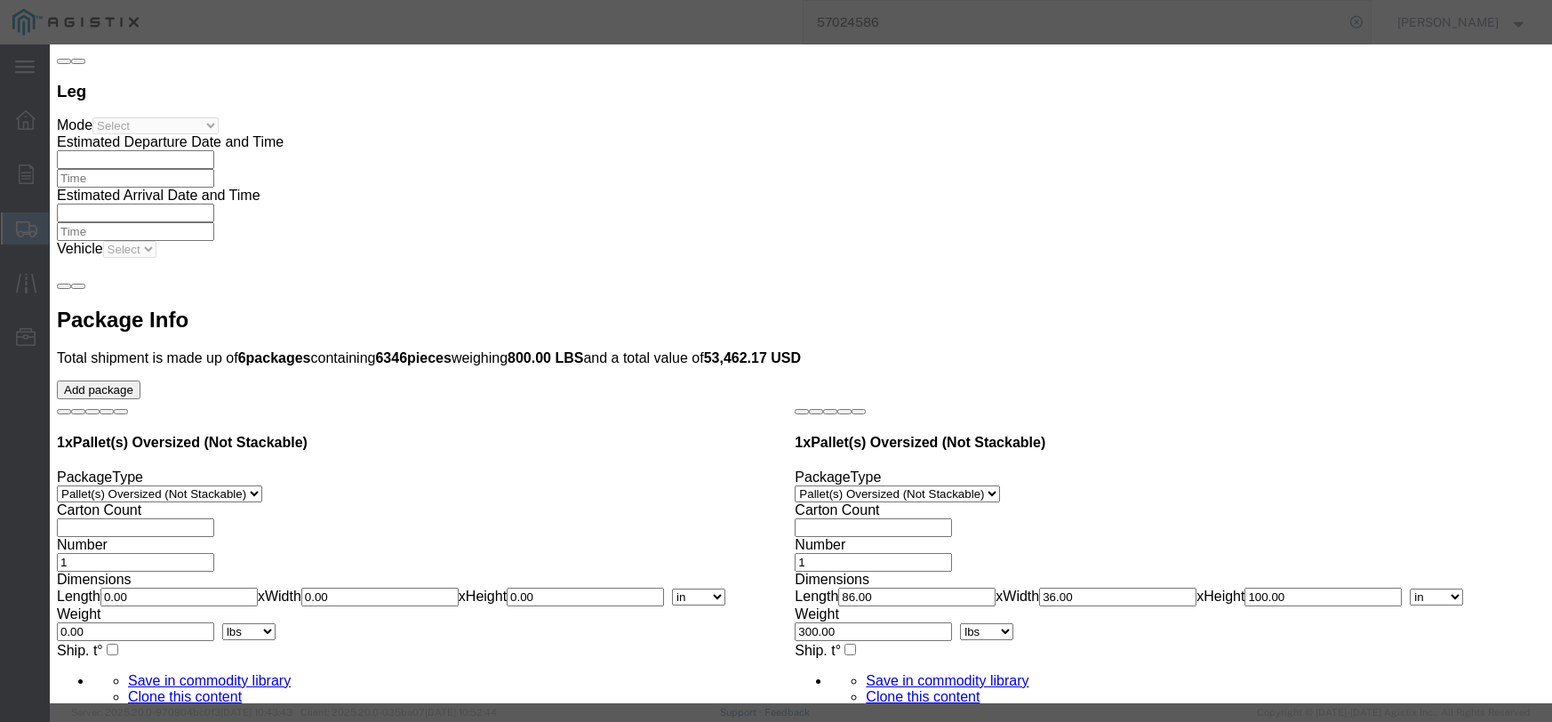
click input "text"
type input "105.92"
click select "Select 50 55 60 65 70 85 92.5 100 125 175 250 300 400"
select select "55"
click select "Select 50 55 60 65 70 85 92.5 100 125 175 250 300 400"
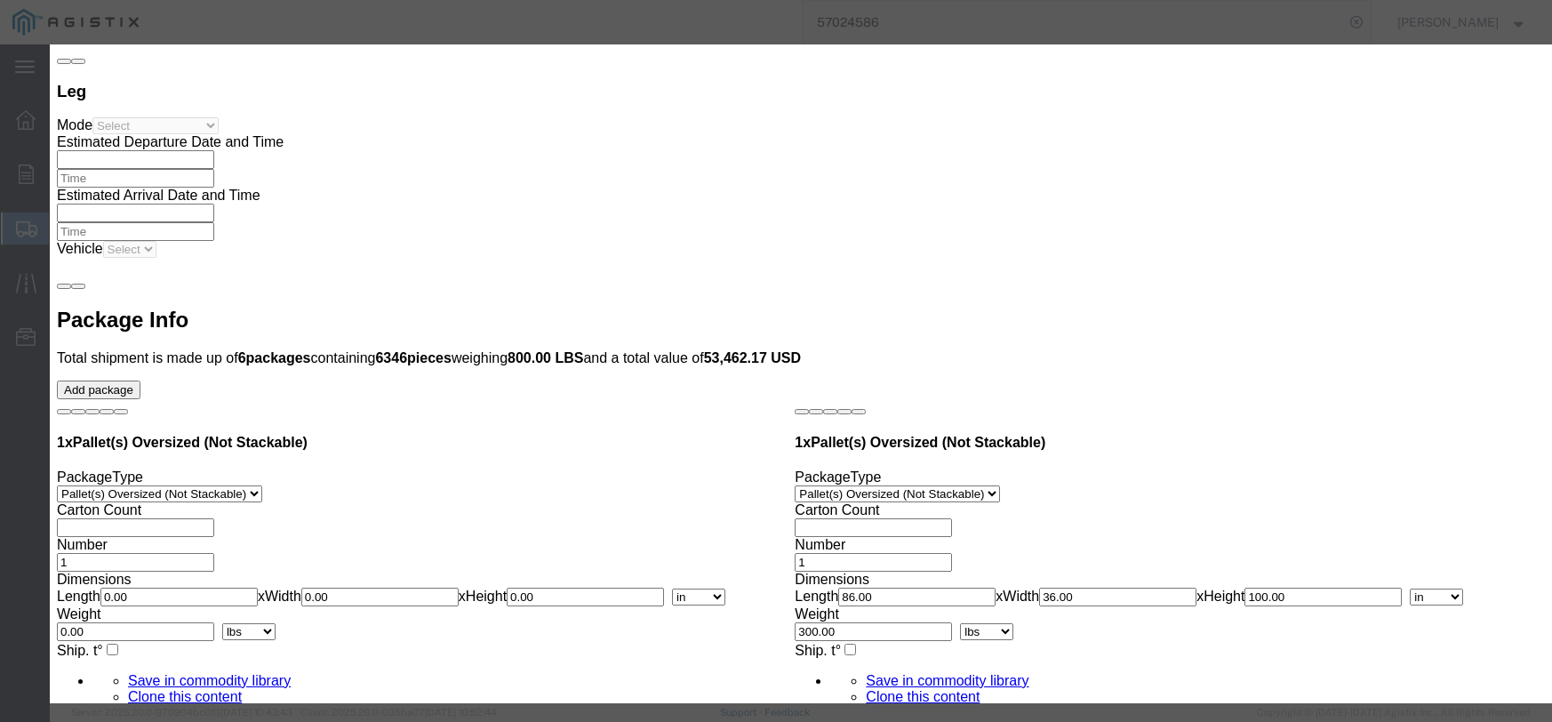
click button "Save & Close"
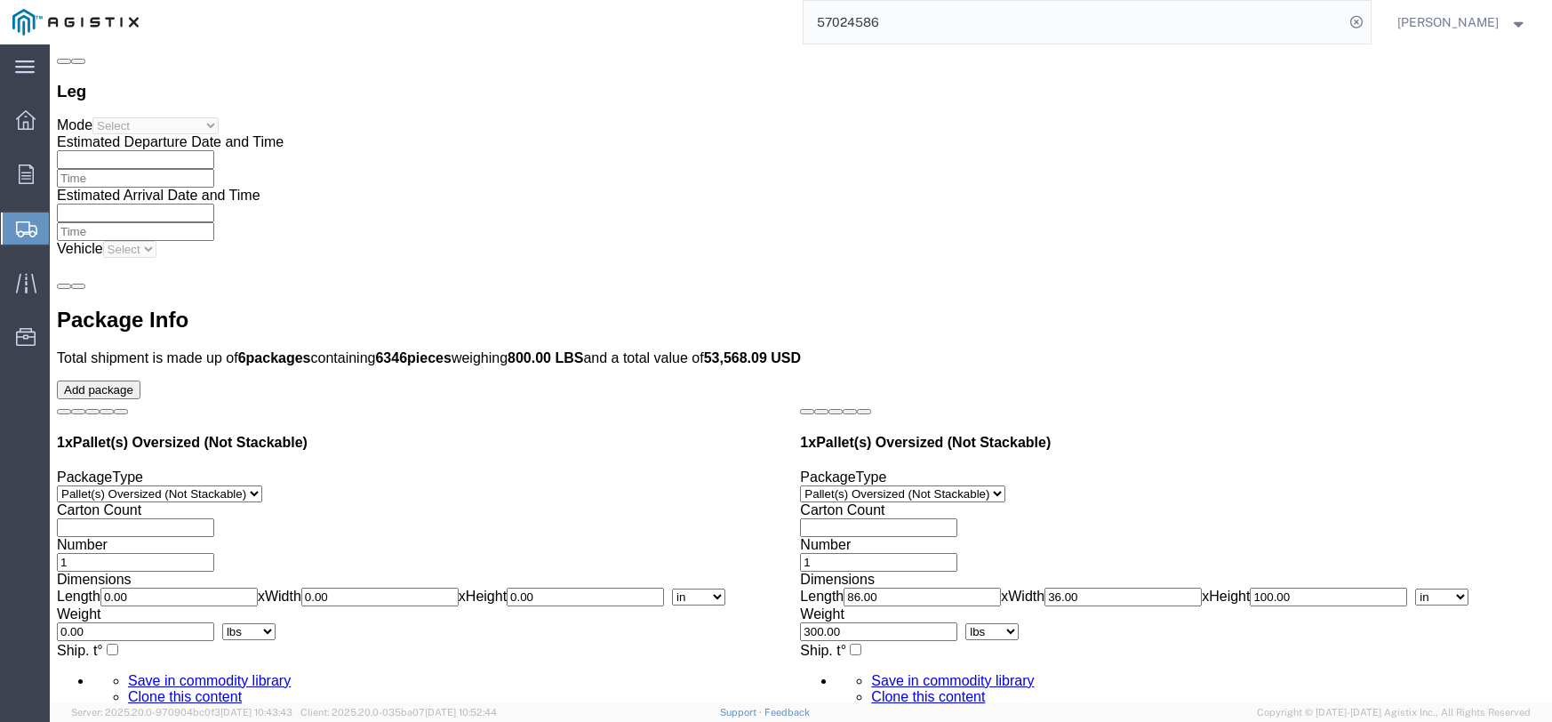
click dd
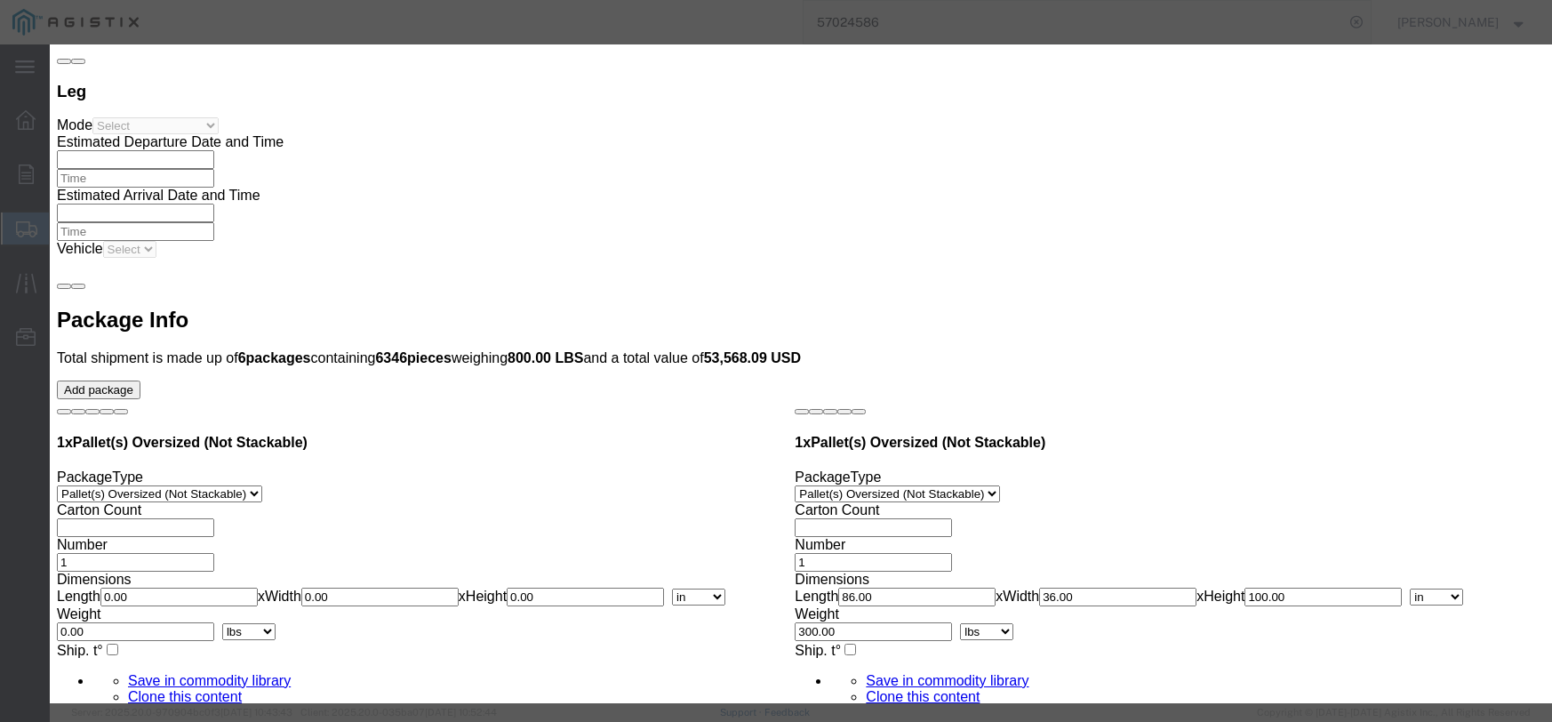
click input "text"
type input "54.12"
click select "Select 50 55 60 65 70 85 92.5 100 125 175 250 300 400"
select select "55"
click select "Select 50 55 60 65 70 85 92.5 100 125 175 250 300 400"
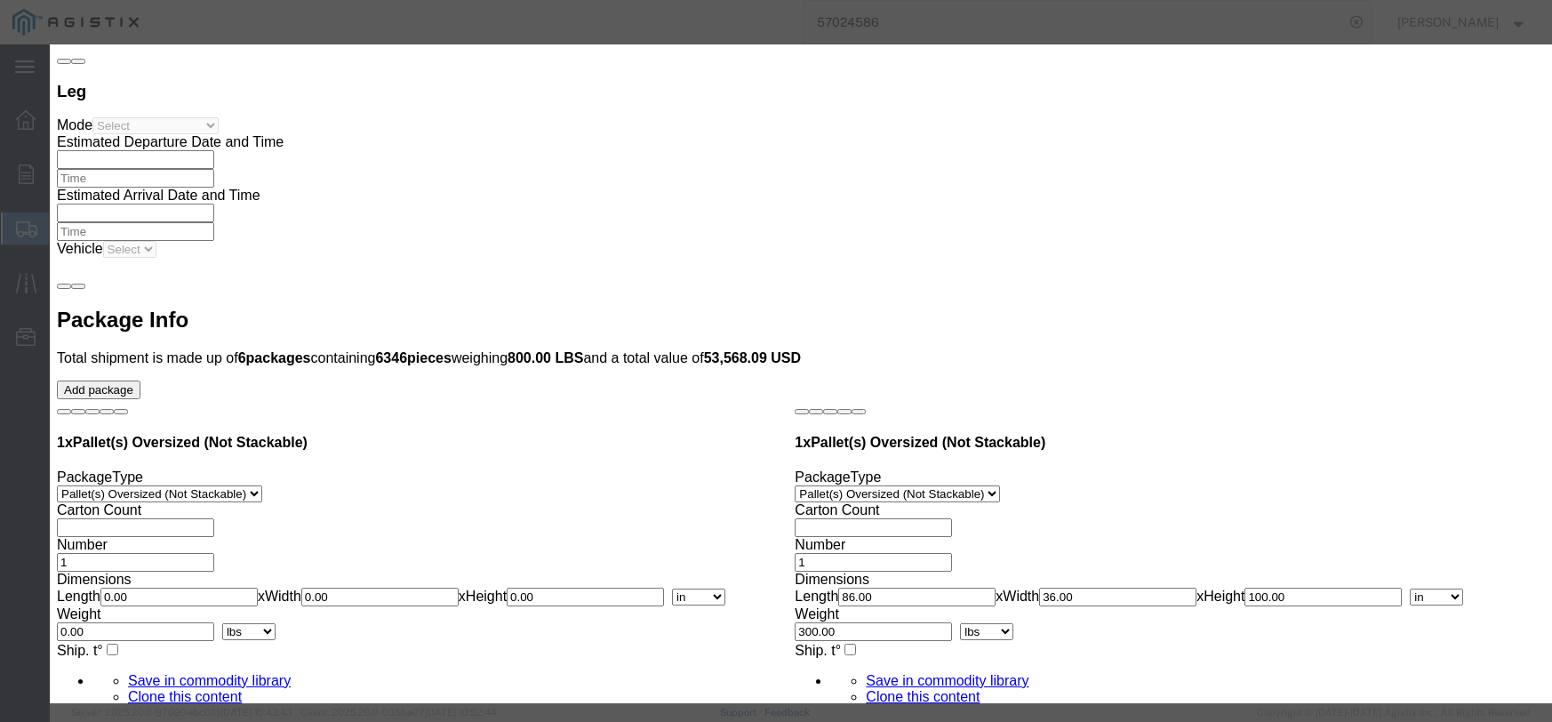
click button "Save & Close"
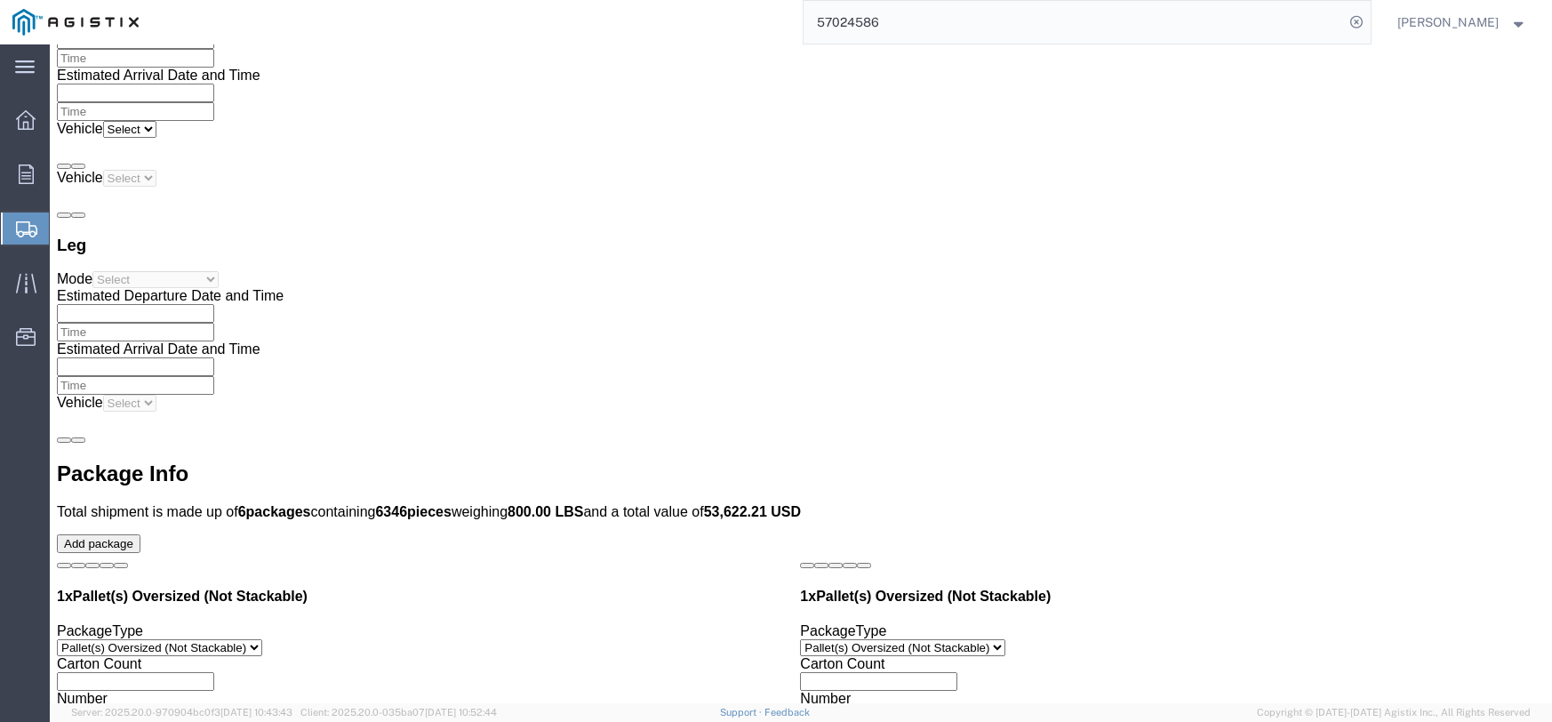
scroll to position [4042, 0]
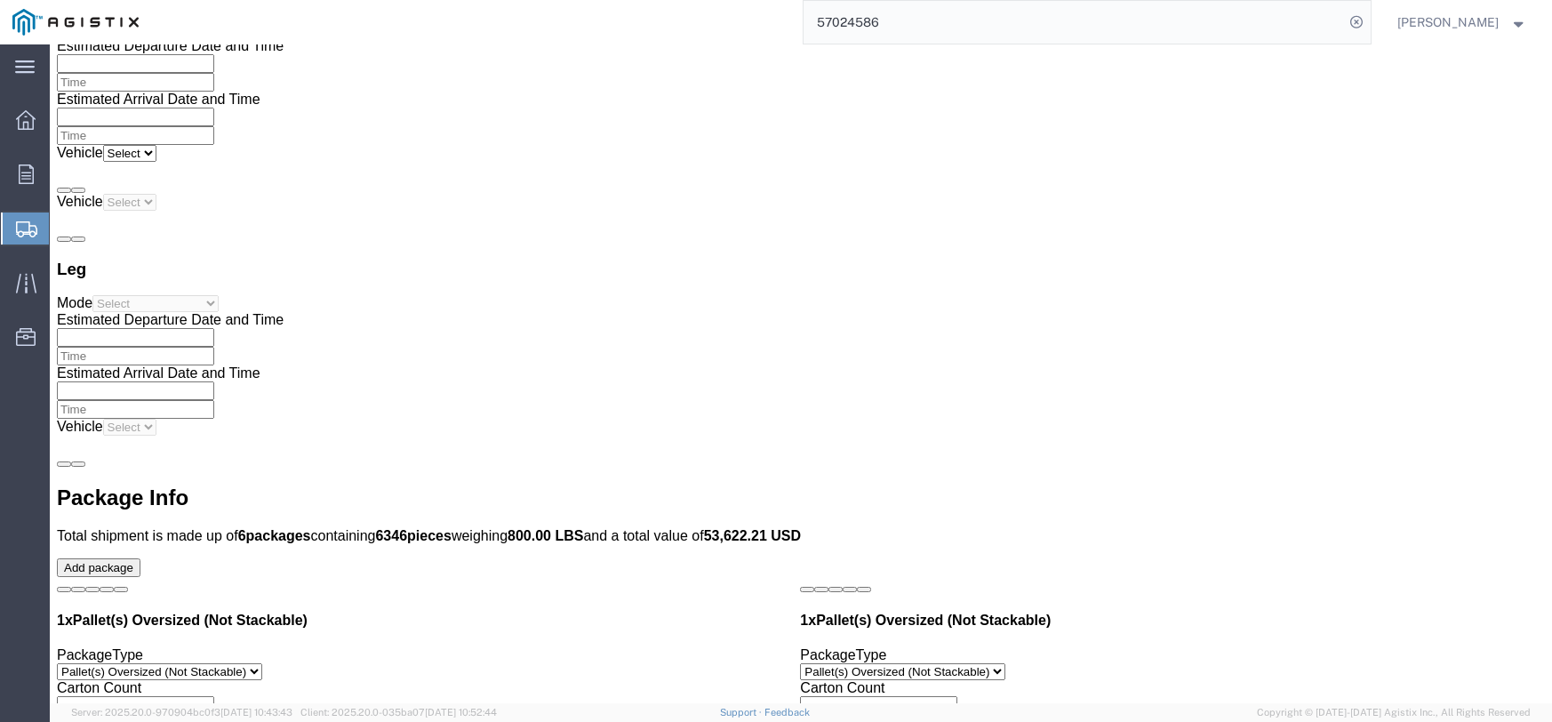
click dd
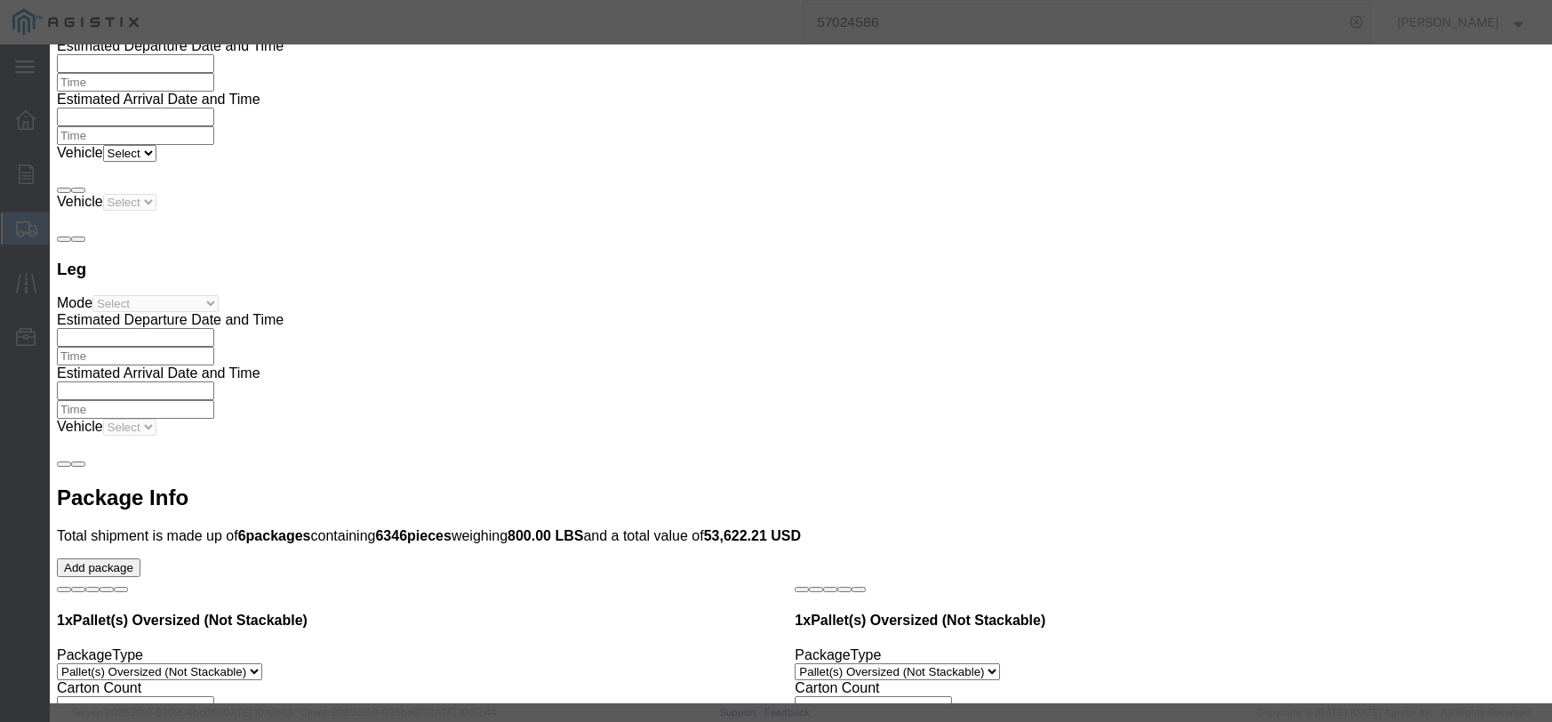
click input "text"
type input "97.98"
click textarea
click select "Select 50 55 60 65 70 85 92.5 100 125 175 250 300 400"
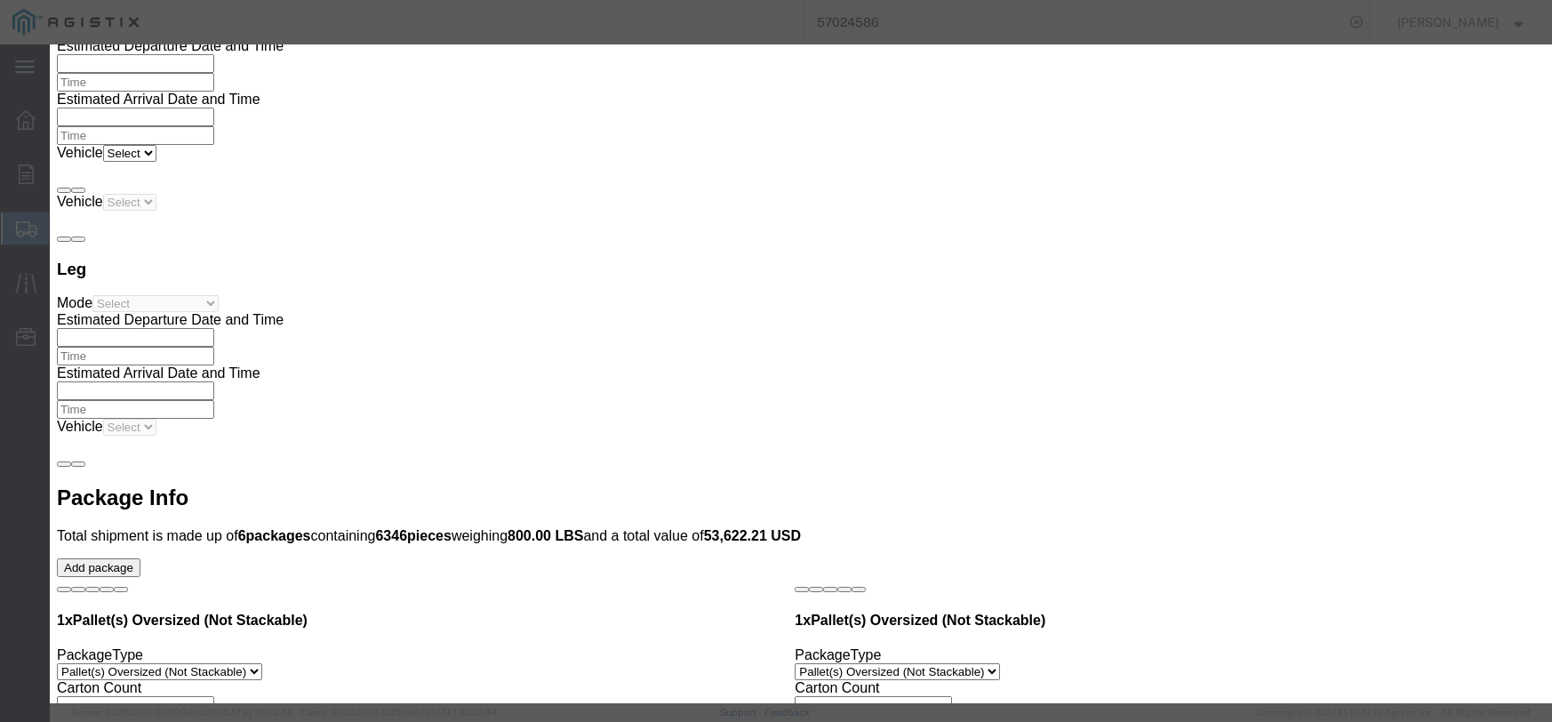
select select "55"
click select "Select 50 55 60 65 70 85 92.5 100 125 175 250 300 400"
click button "Save & Close"
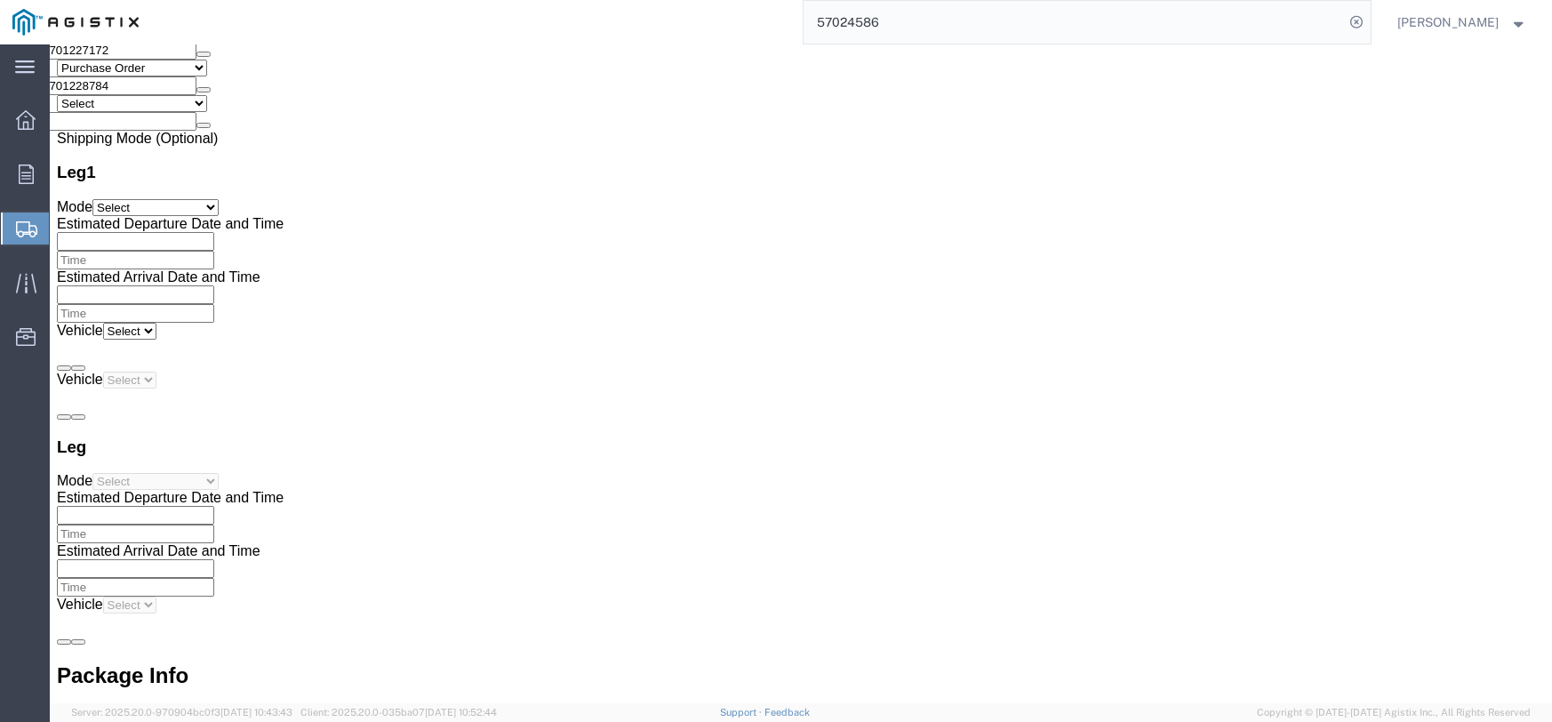
scroll to position [3953, 0]
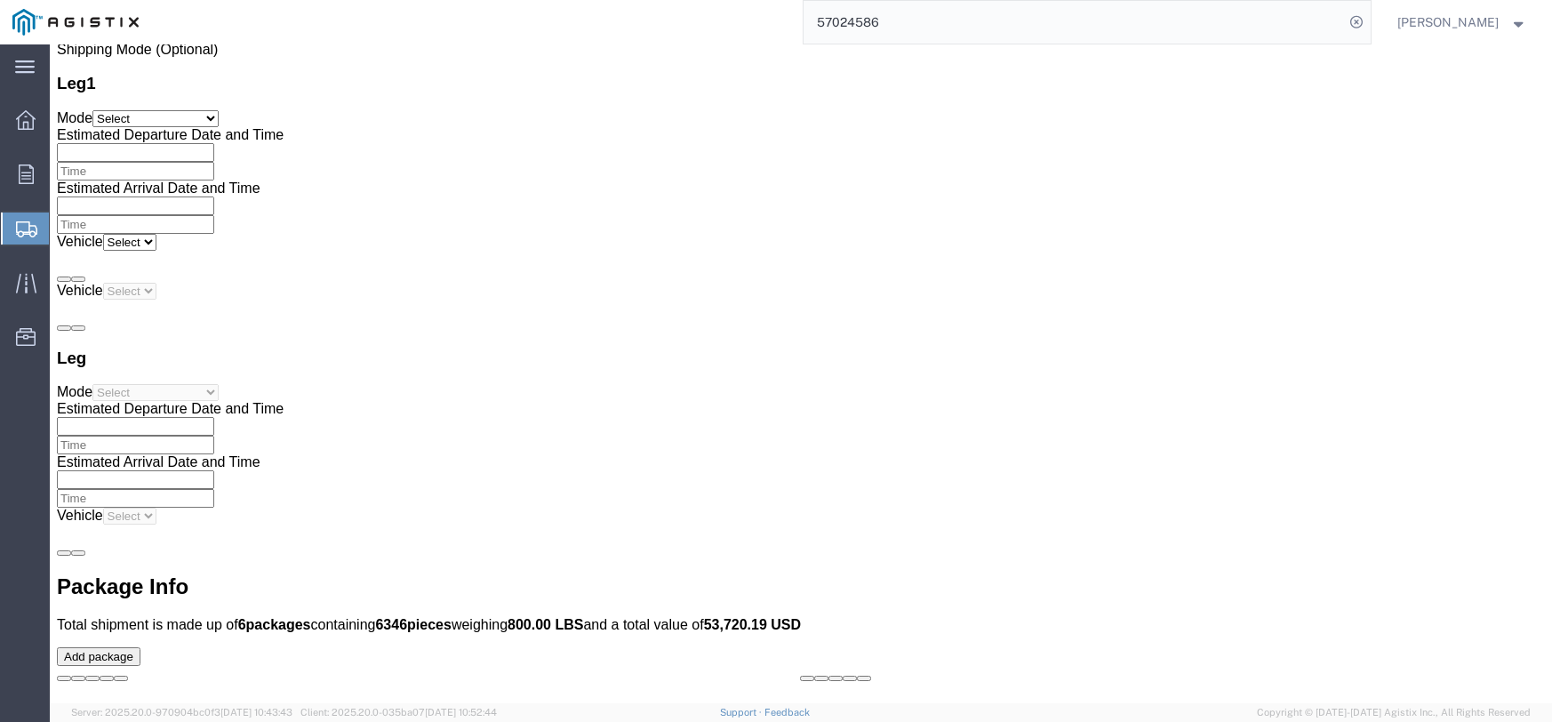
click dd "200.00 Each"
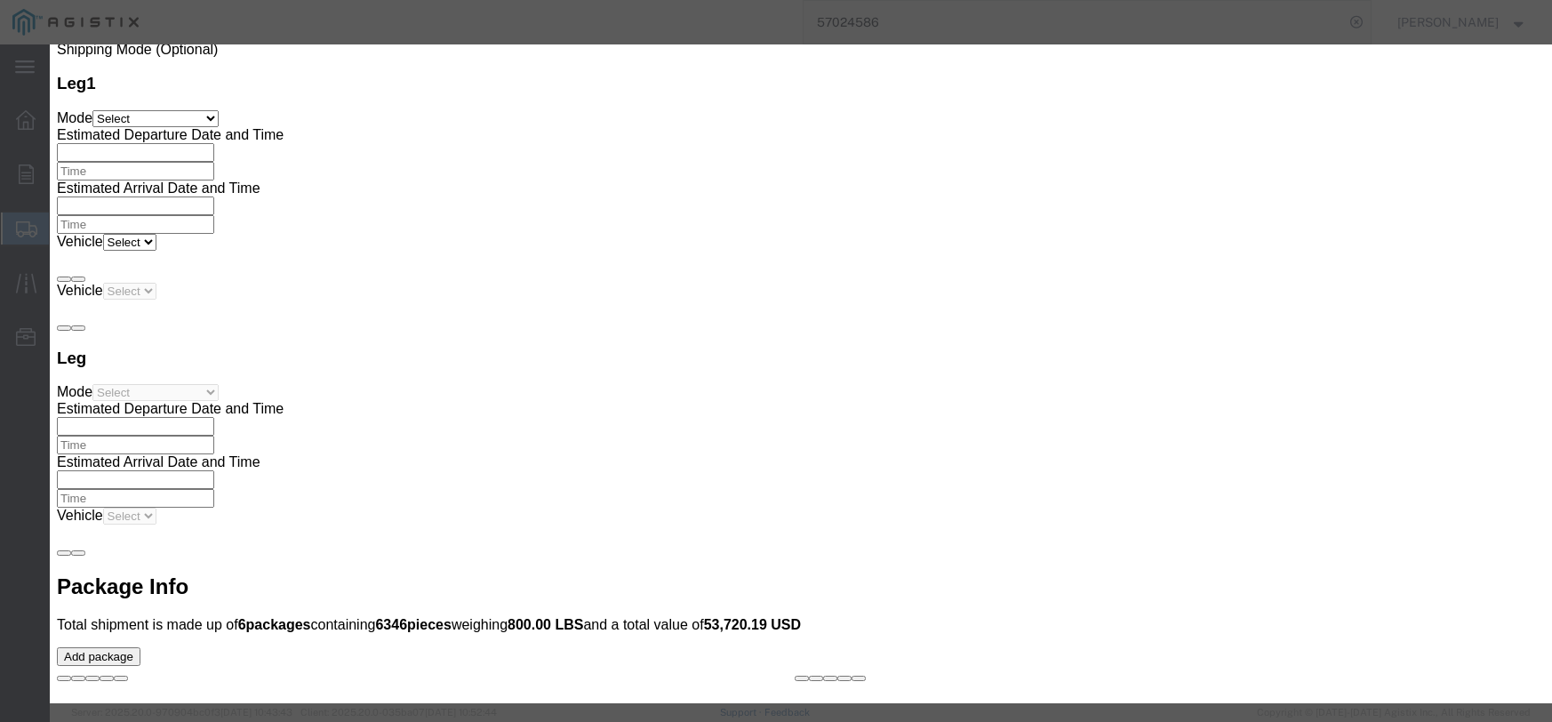
click select "Select Bag Barrels 100Board Feet Bottle Box Blister Pack Carats Can Capsule Car…"
select select "FT"
click select "Select Bag Barrels 100Board Feet Bottle Box Blister Pack Carats Can Capsule Car…"
click input "text"
type input "634.00"
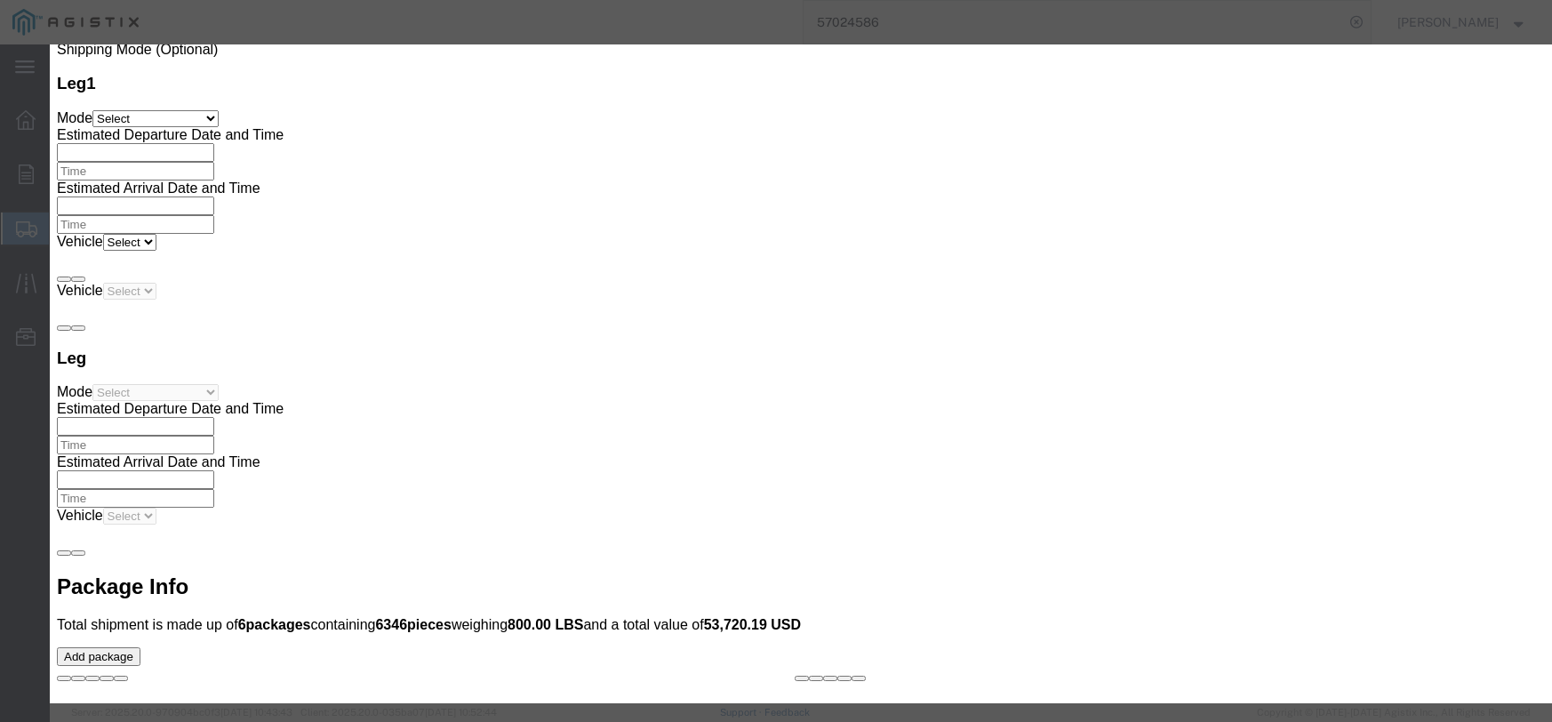
click select "Select 50 55 60 65 70 85 92.5 100 125 175 250 300 400"
select select "55"
click select "Select 50 55 60 65 70 85 92.5 100 125 175 250 300 400"
click button "Save & Close"
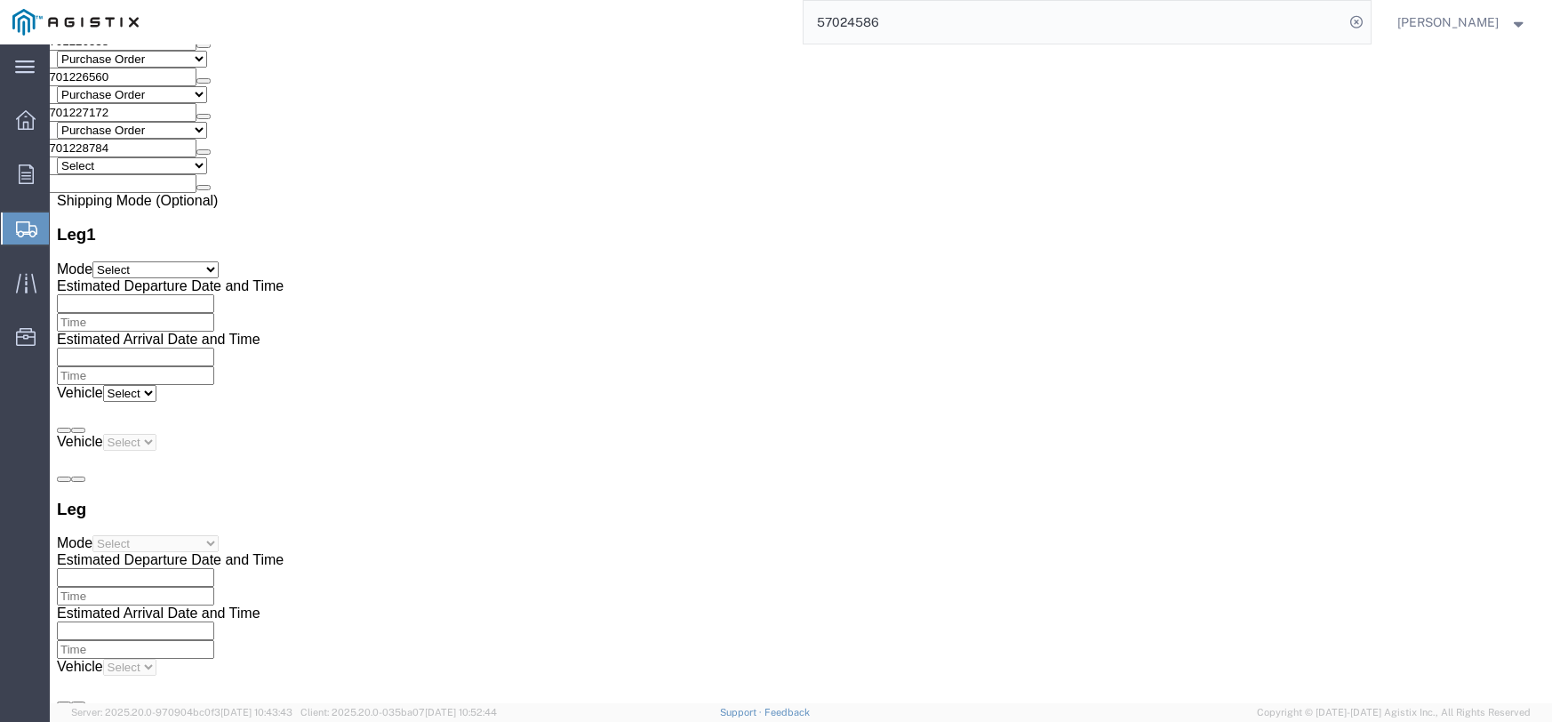
scroll to position [3775, 0]
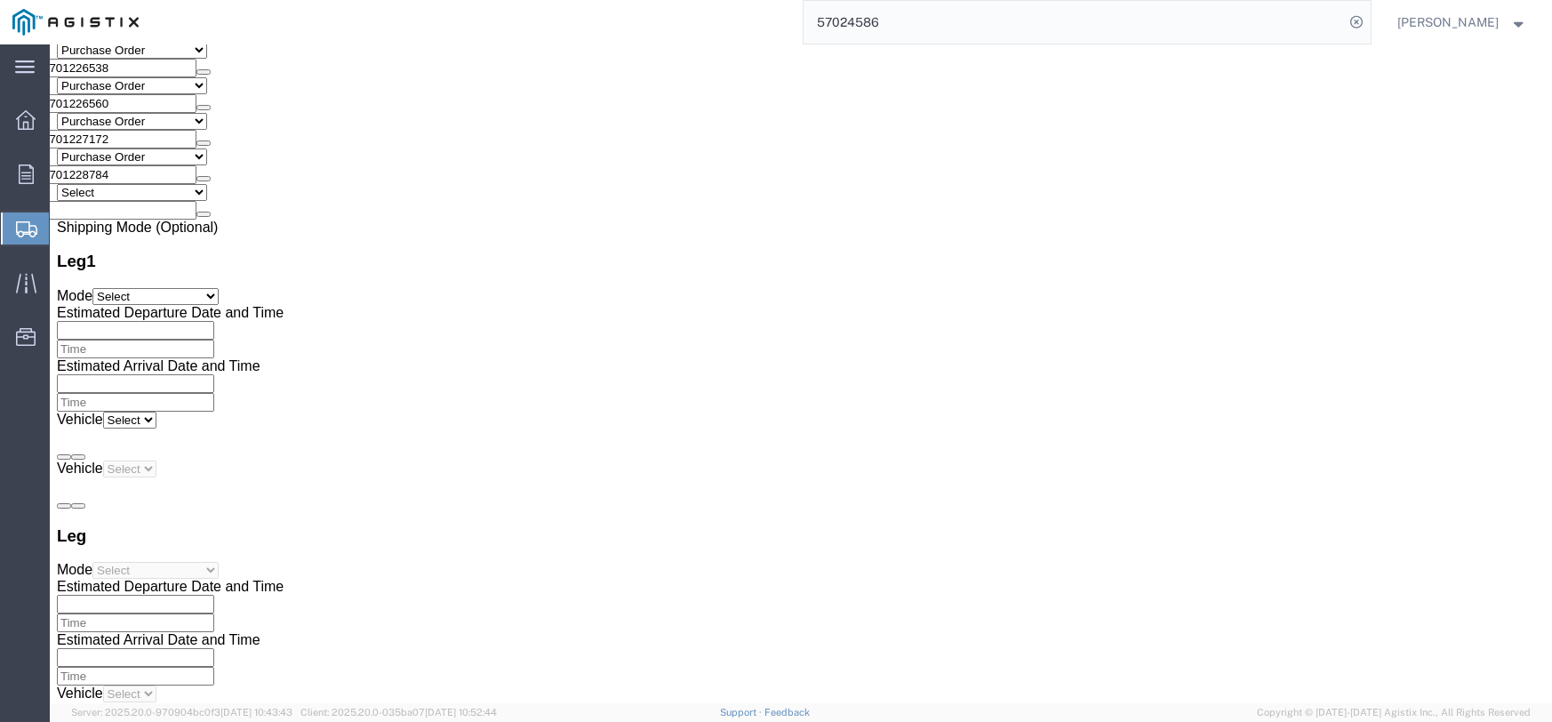
click dd "2.00 Each"
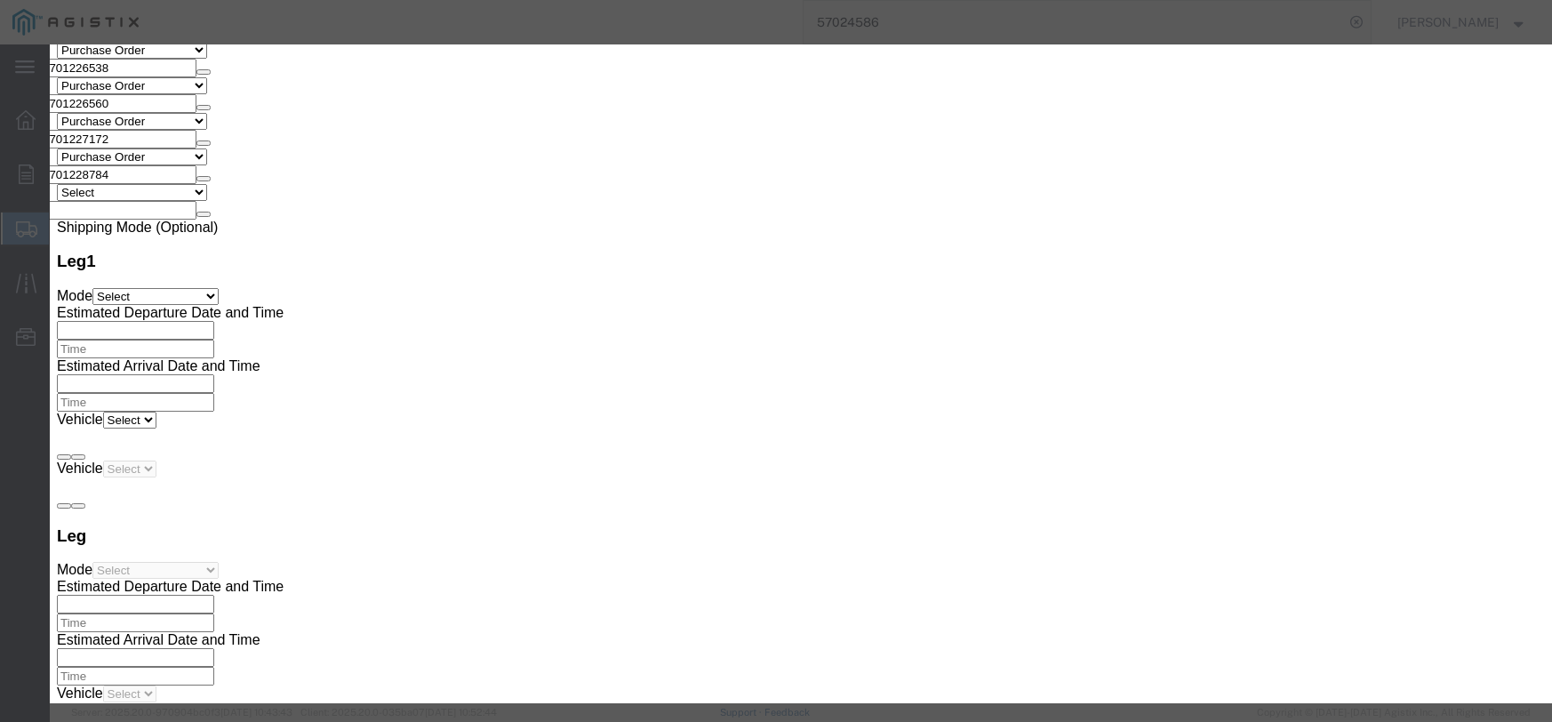
click input "text"
type input "292.00"
click select "Select 50 55 60 65 70 85 92.5 100 125 175 250 300 400"
select select "55"
click select "Select 50 55 60 65 70 85 92.5 100 125 175 250 300 400"
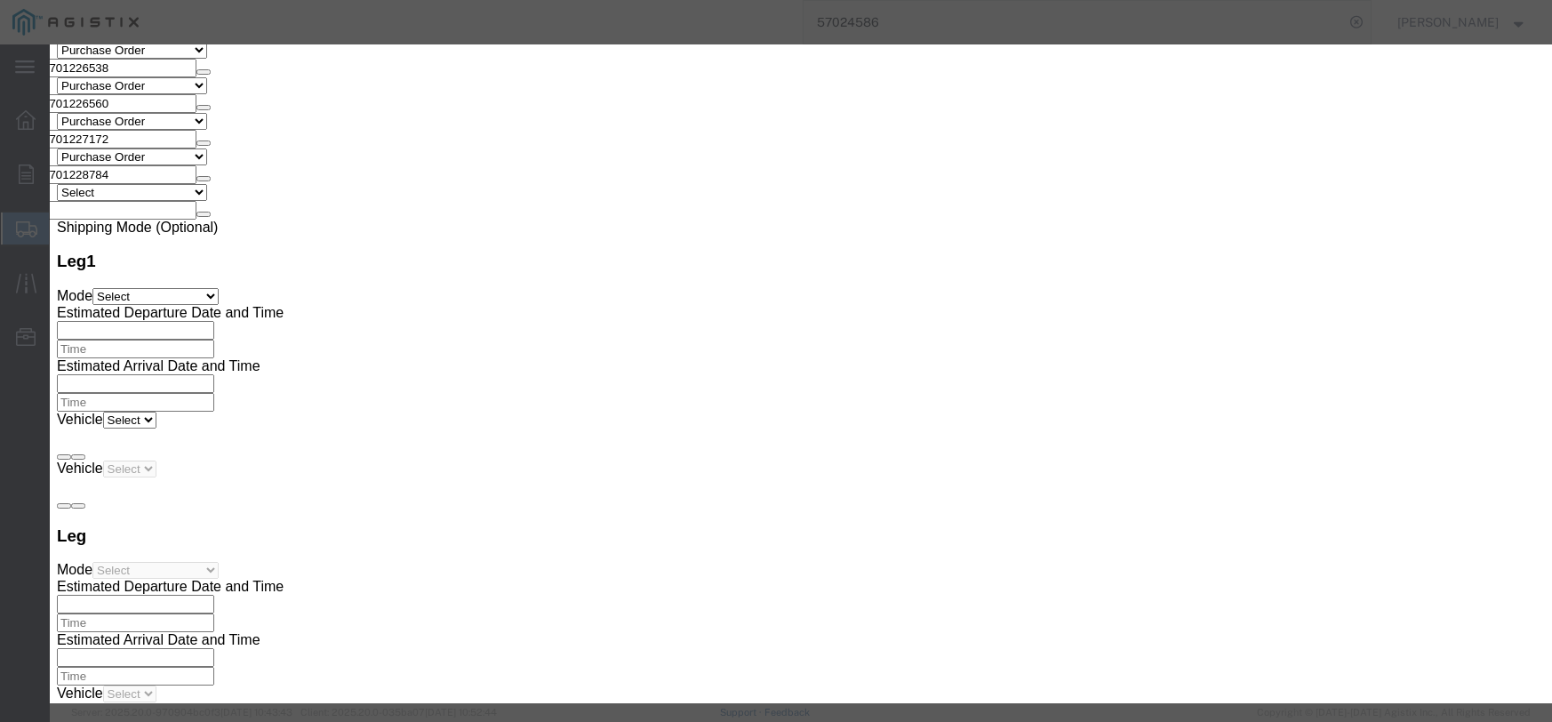
click button "Save & Close"
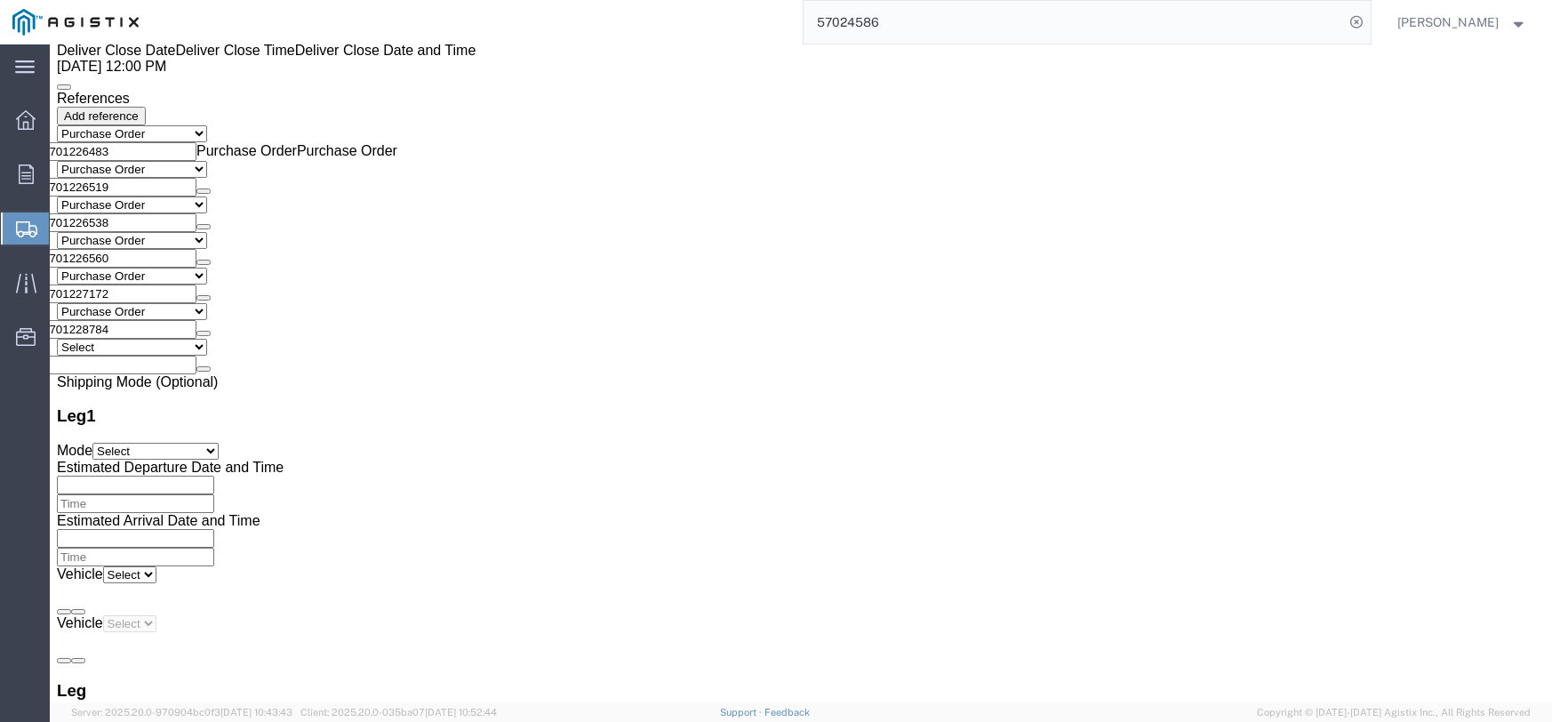
scroll to position [3509, 0]
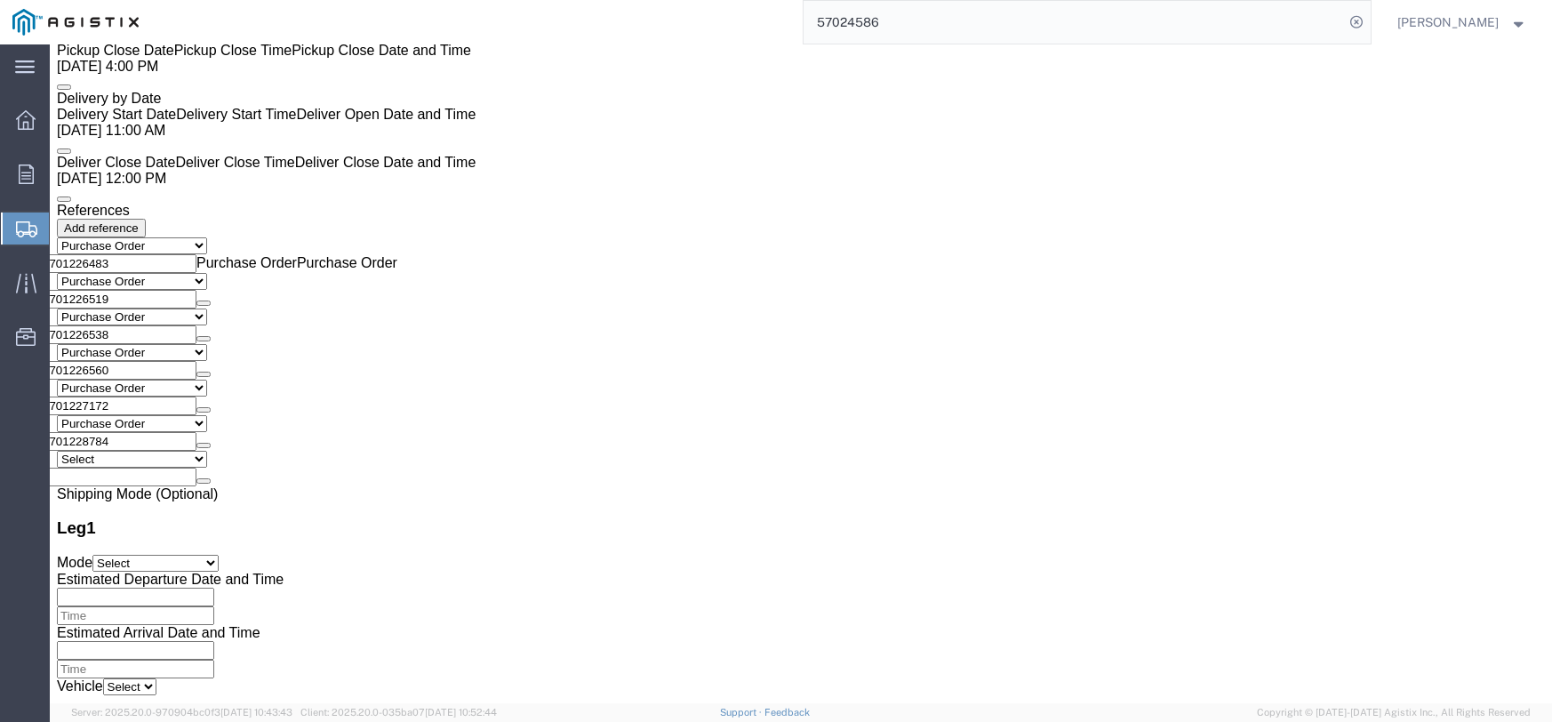
click p "PHE3073995 EA 70.00 0.00 11.0000 770.00"
click dd "70.00 Each"
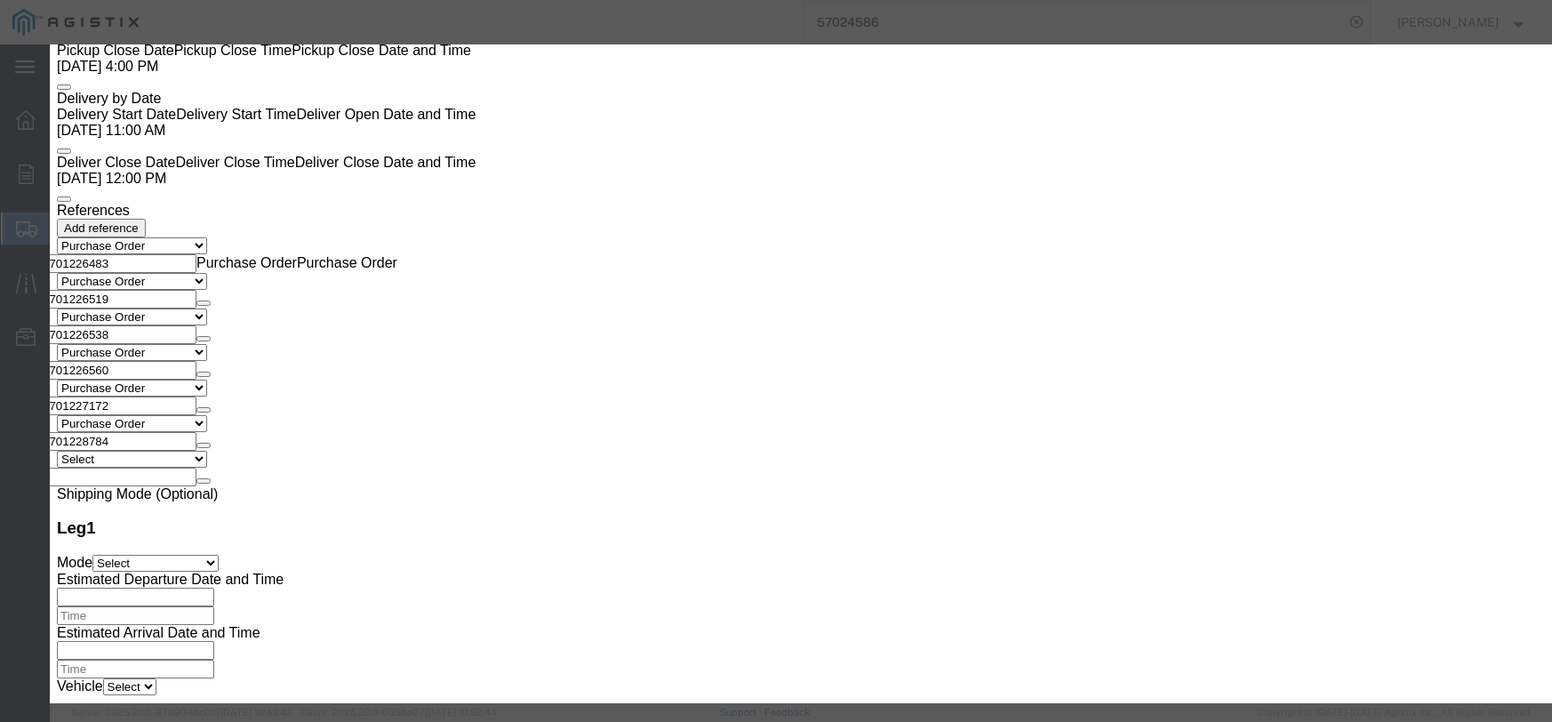
click input "text"
type input "794.50"
click select "Select 50 55 60 65 70 85 92.5 100 125 175 250 300 400"
select select "55"
click select "Select 50 55 60 65 70 85 92.5 100 125 175 250 300 400"
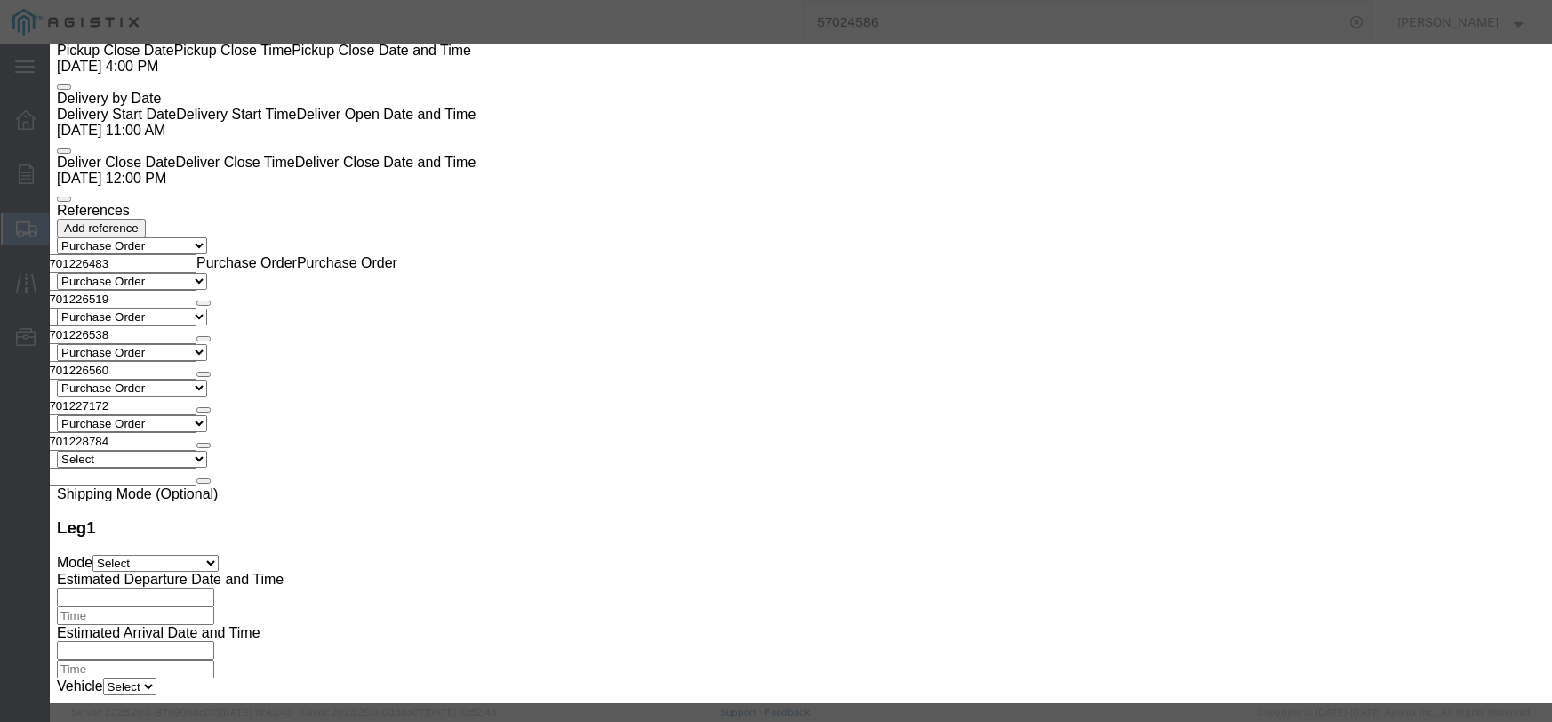
click button "Save & Close"
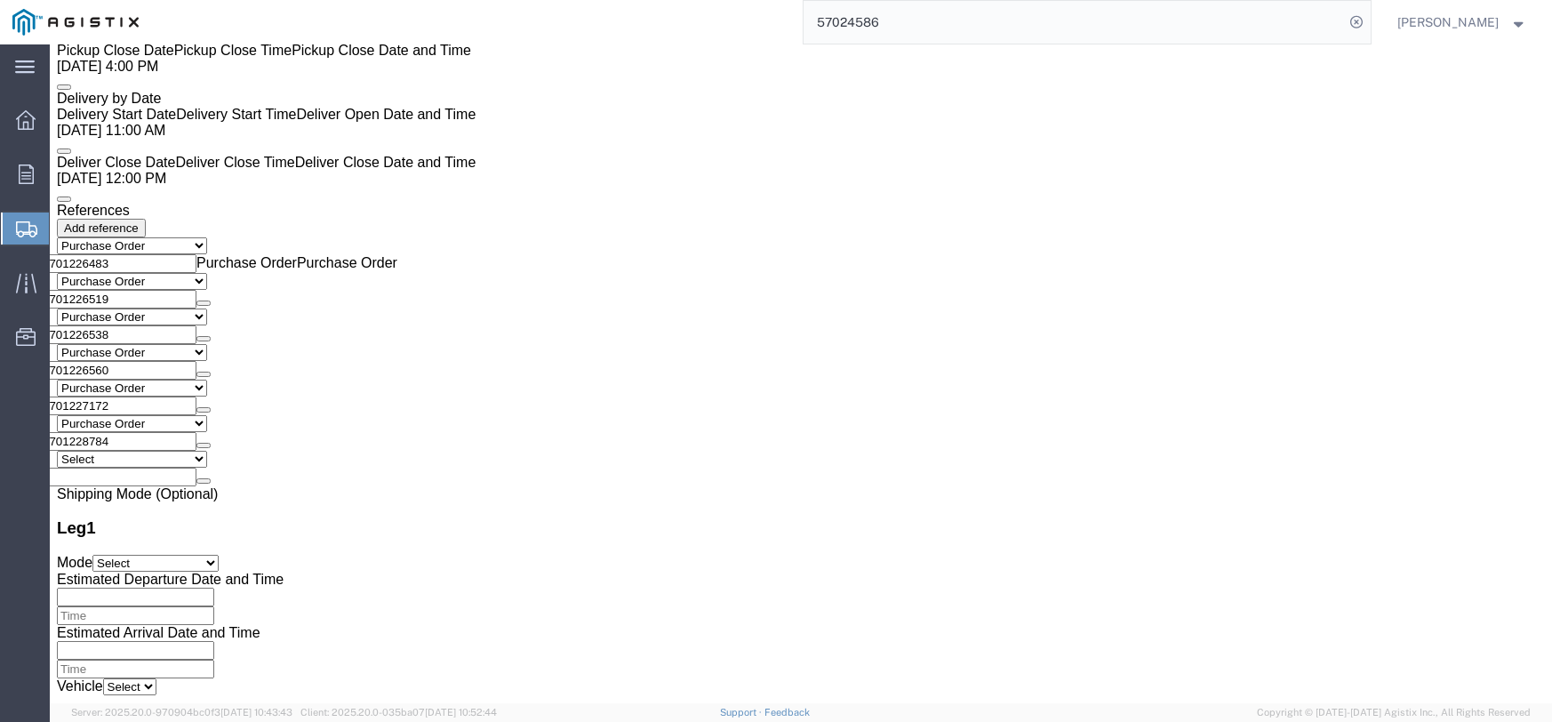
click dd "2.00 Each"
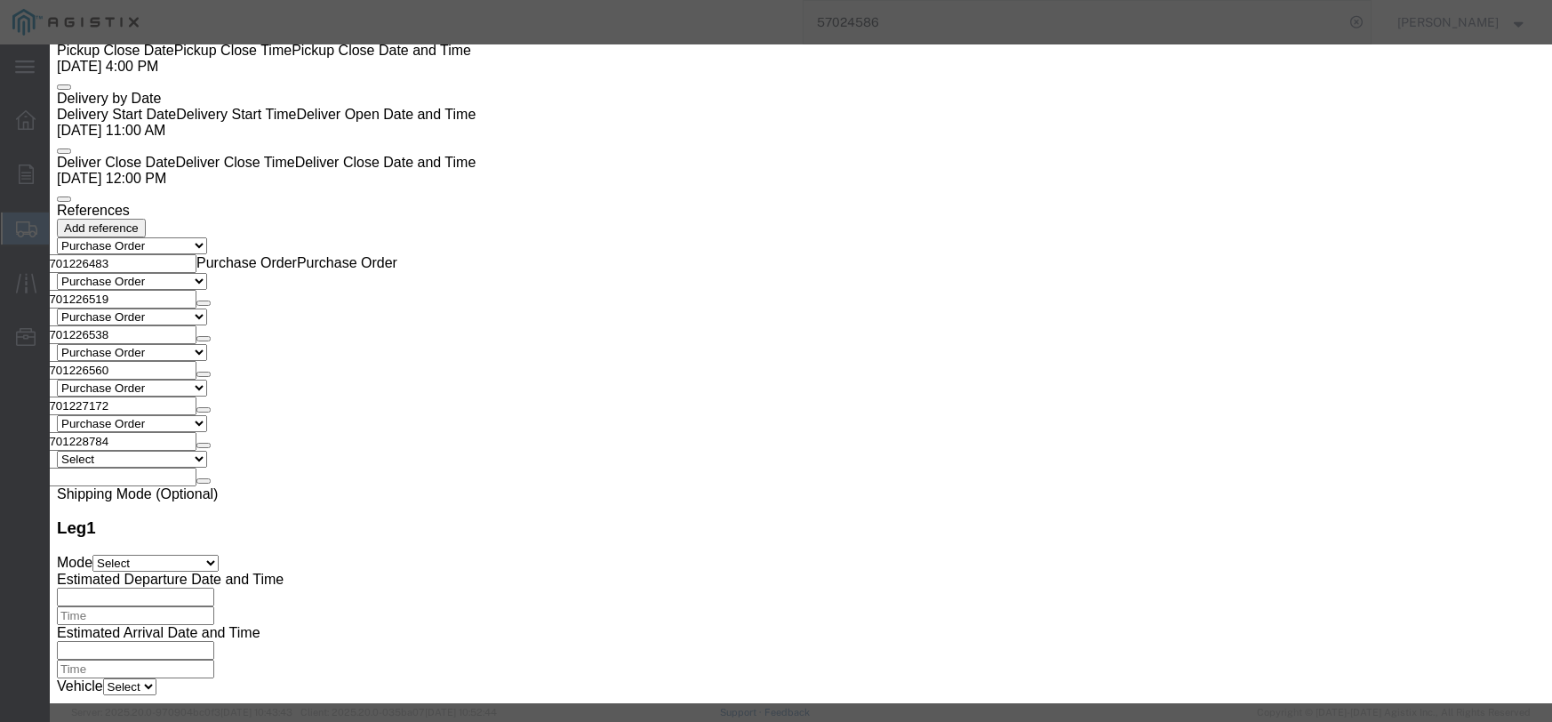
click input "text"
type input "8.40"
click select "Select 50 55 60 65 70 85 92.5 100 125 175 250 300 400"
select select "55"
click select "Select 50 55 60 65 70 85 92.5 100 125 175 250 300 400"
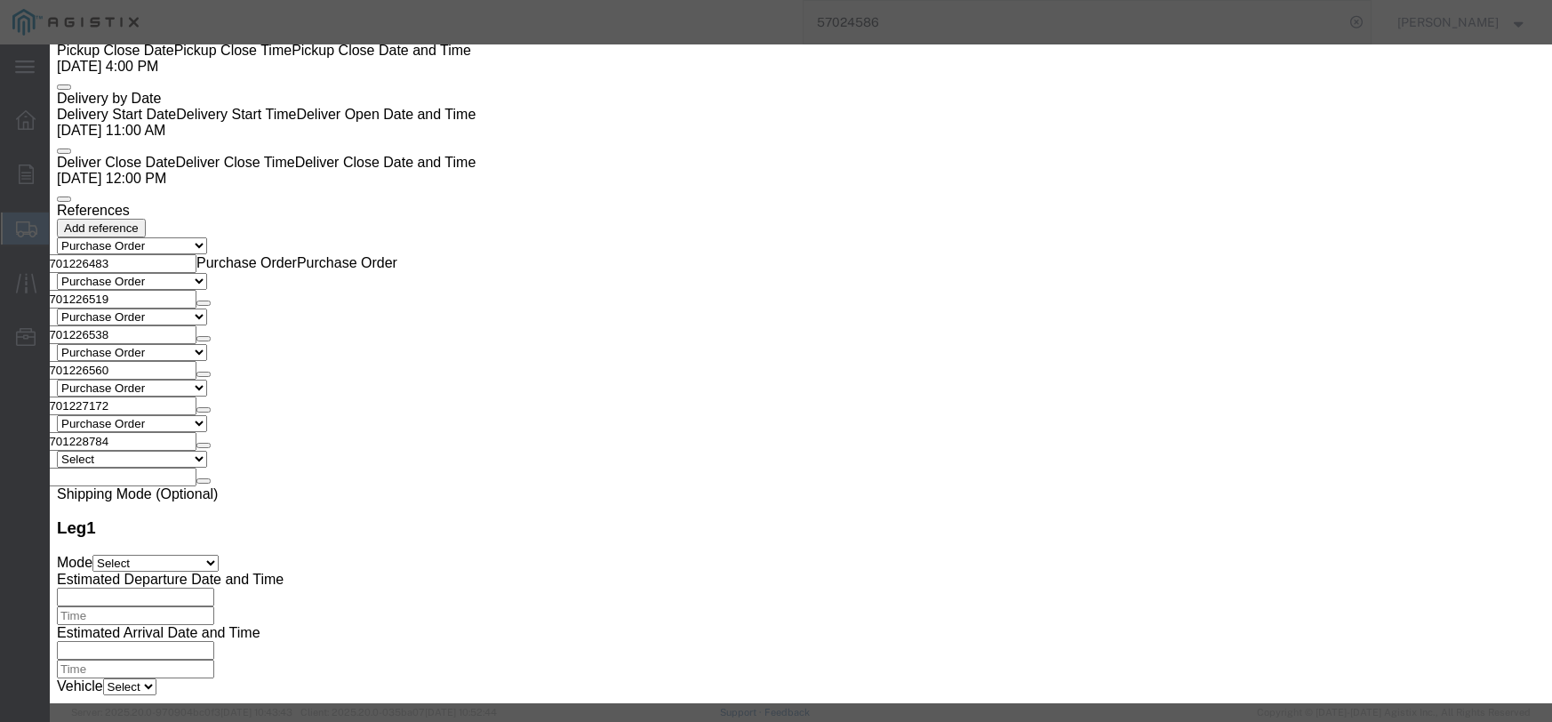
click button "Save & Close"
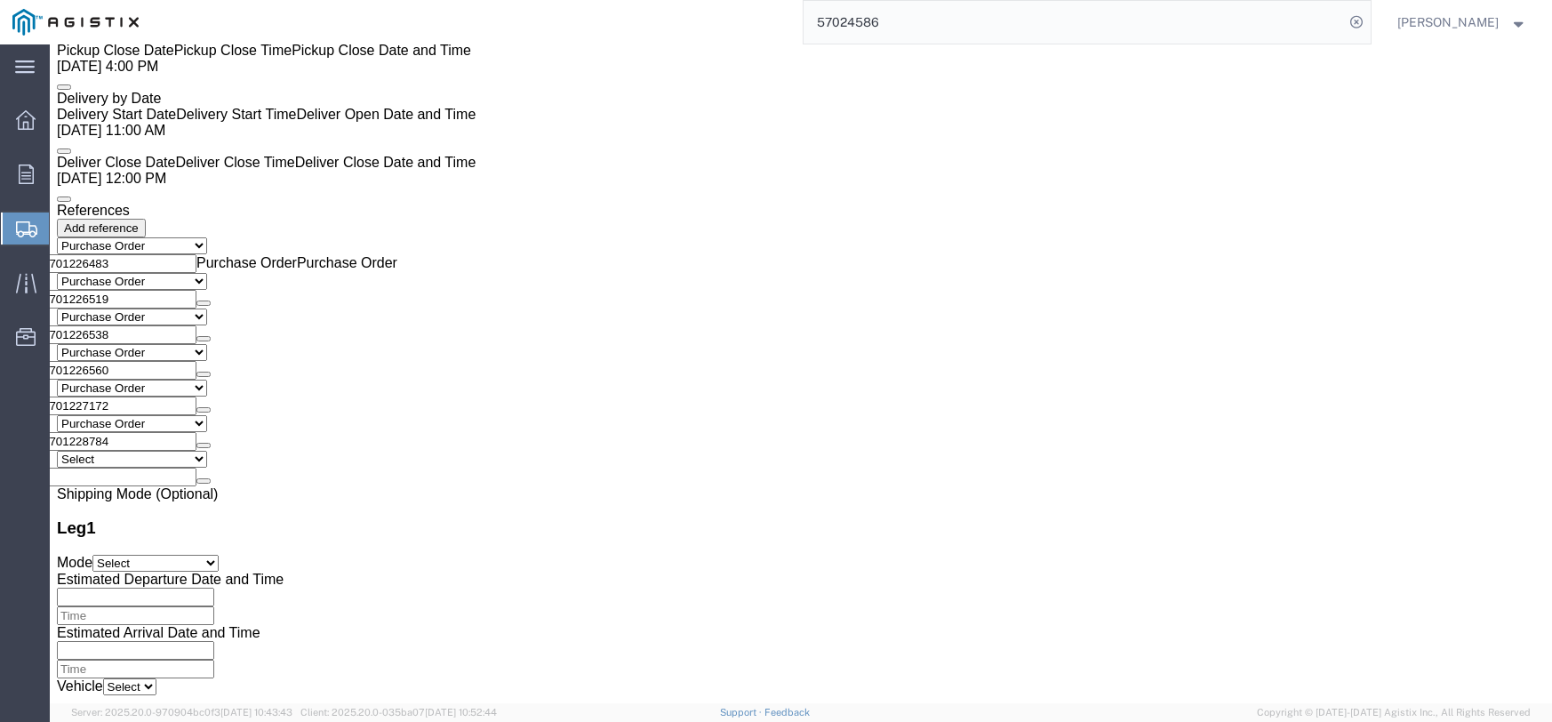
scroll to position [3420, 0]
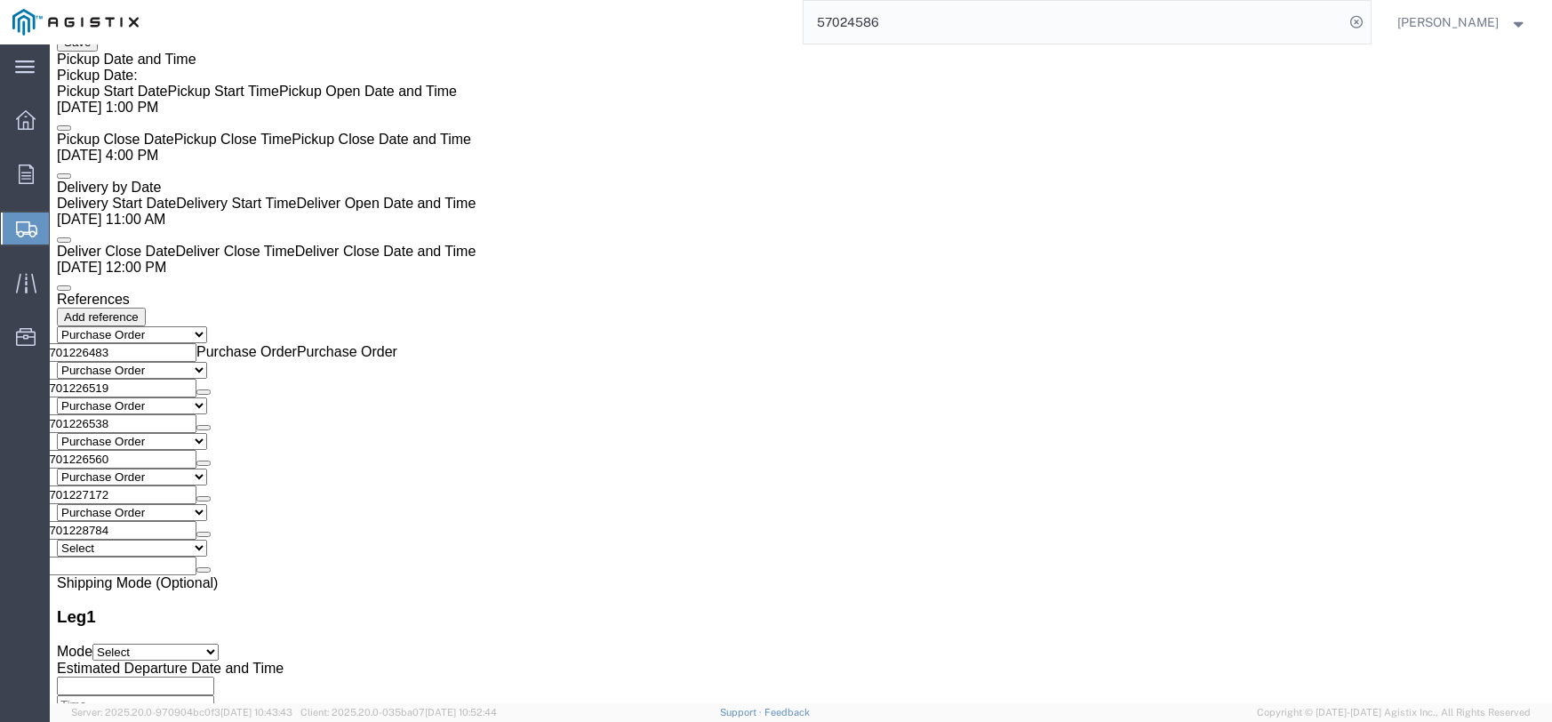
click dd "9.00 Each"
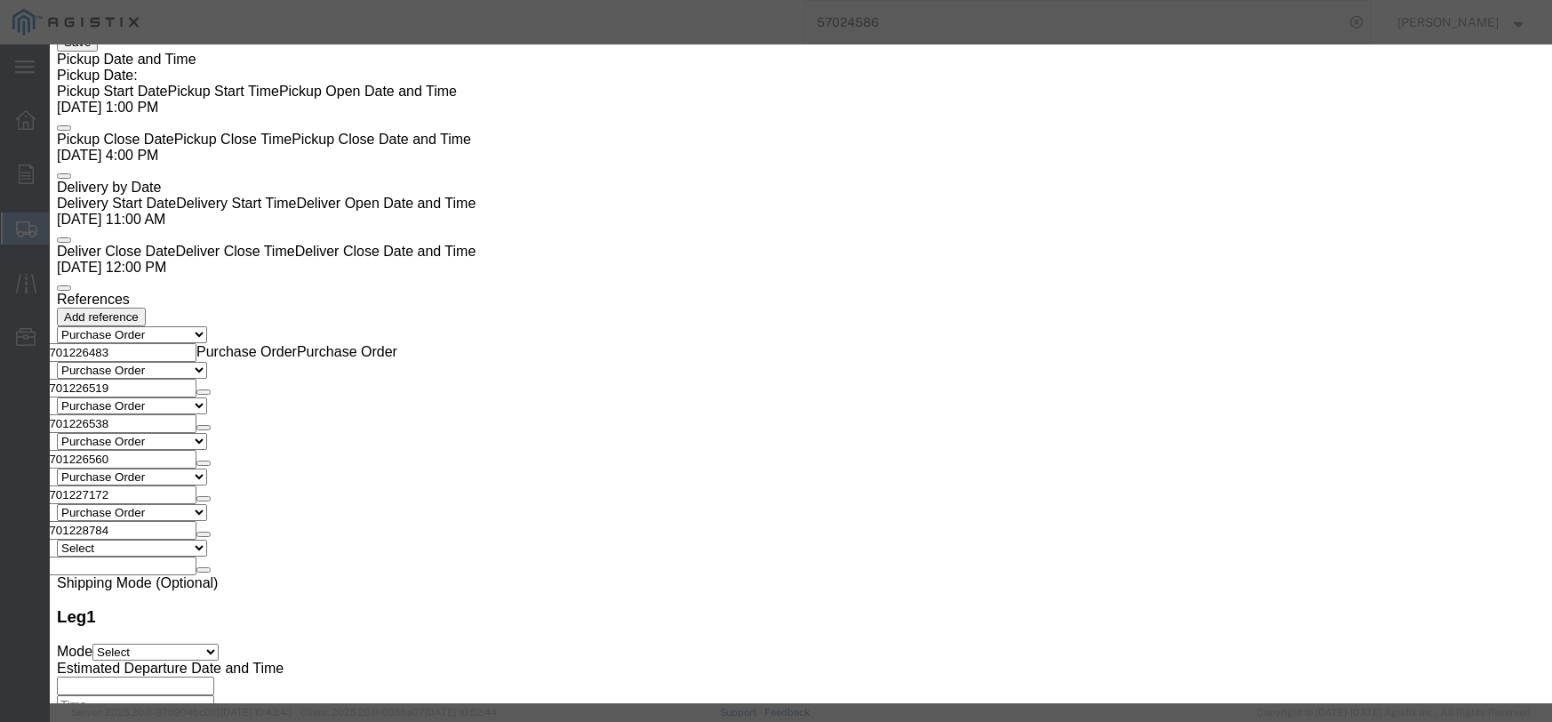
click input "text"
type input "10.80"
click select "Select 50 55 60 65 70 85 92.5 100 125 175 250 300 400"
select select "55"
click select "Select 50 55 60 65 70 85 92.5 100 125 175 250 300 400"
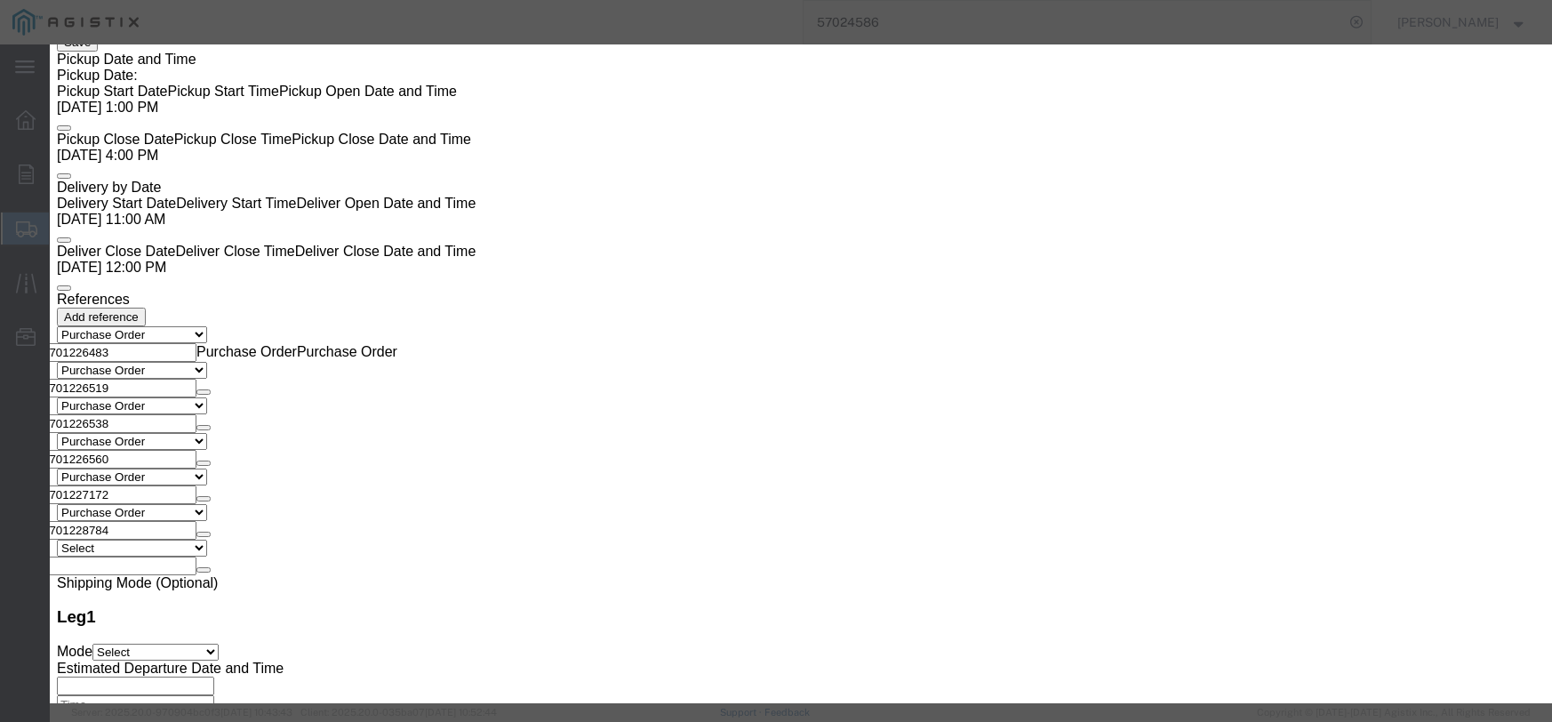
click button "Save & Close"
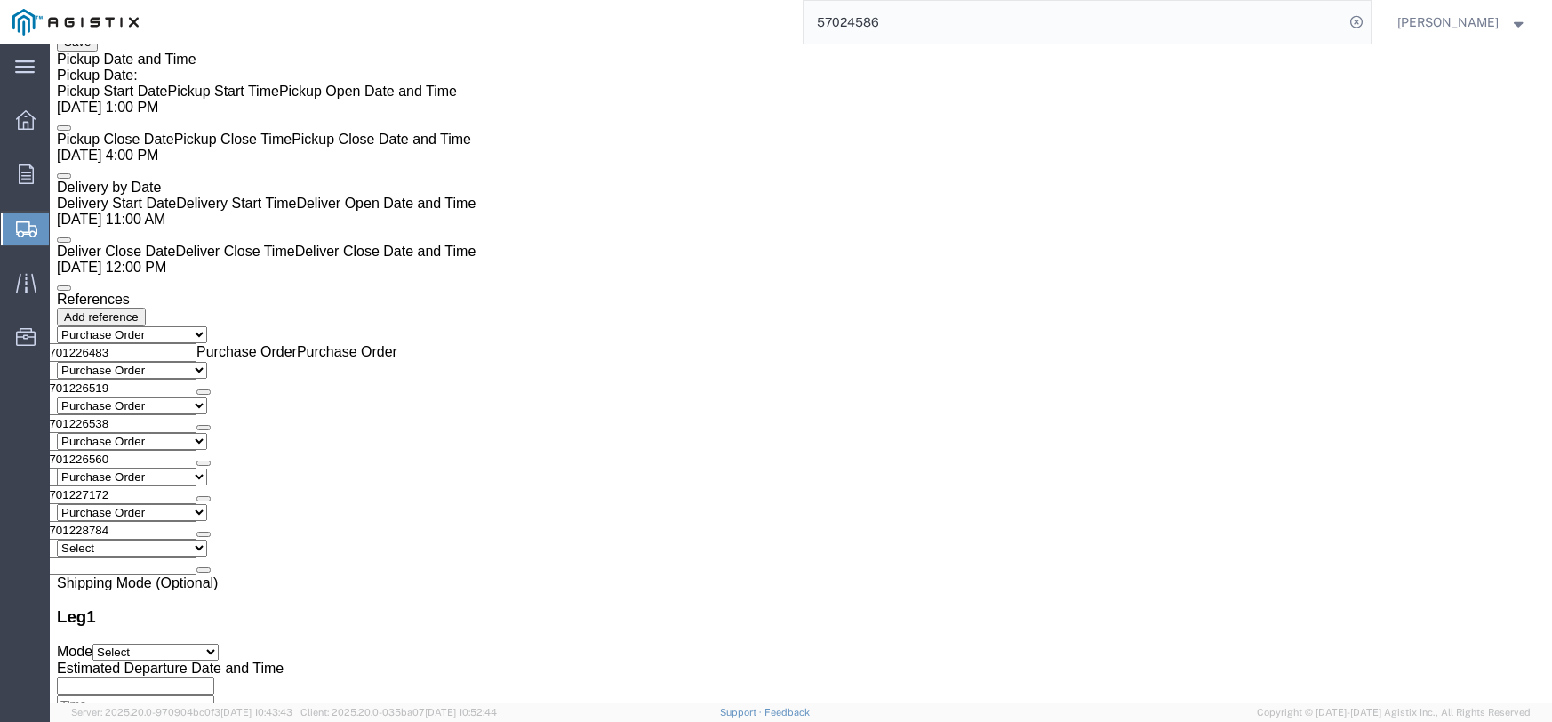
scroll to position [3331, 0]
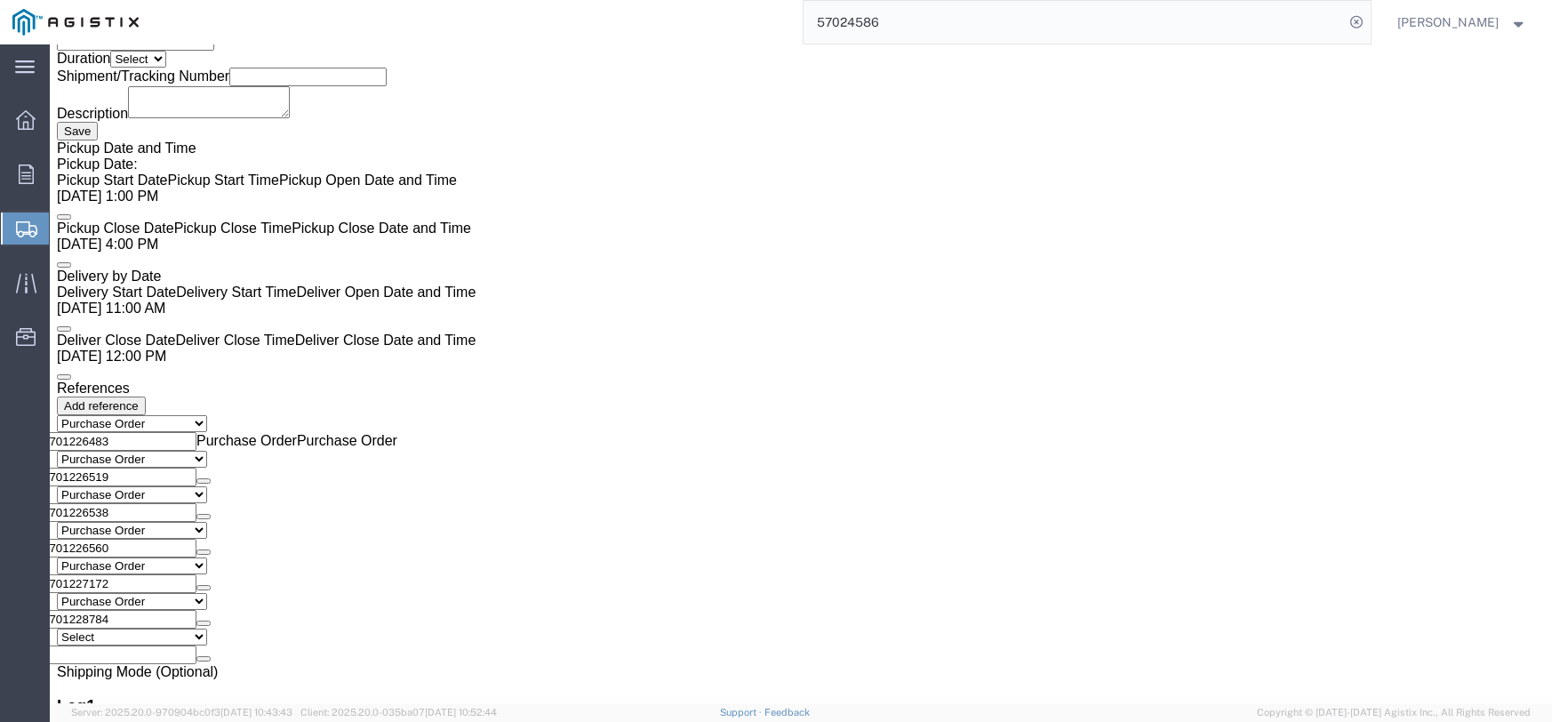
click dd
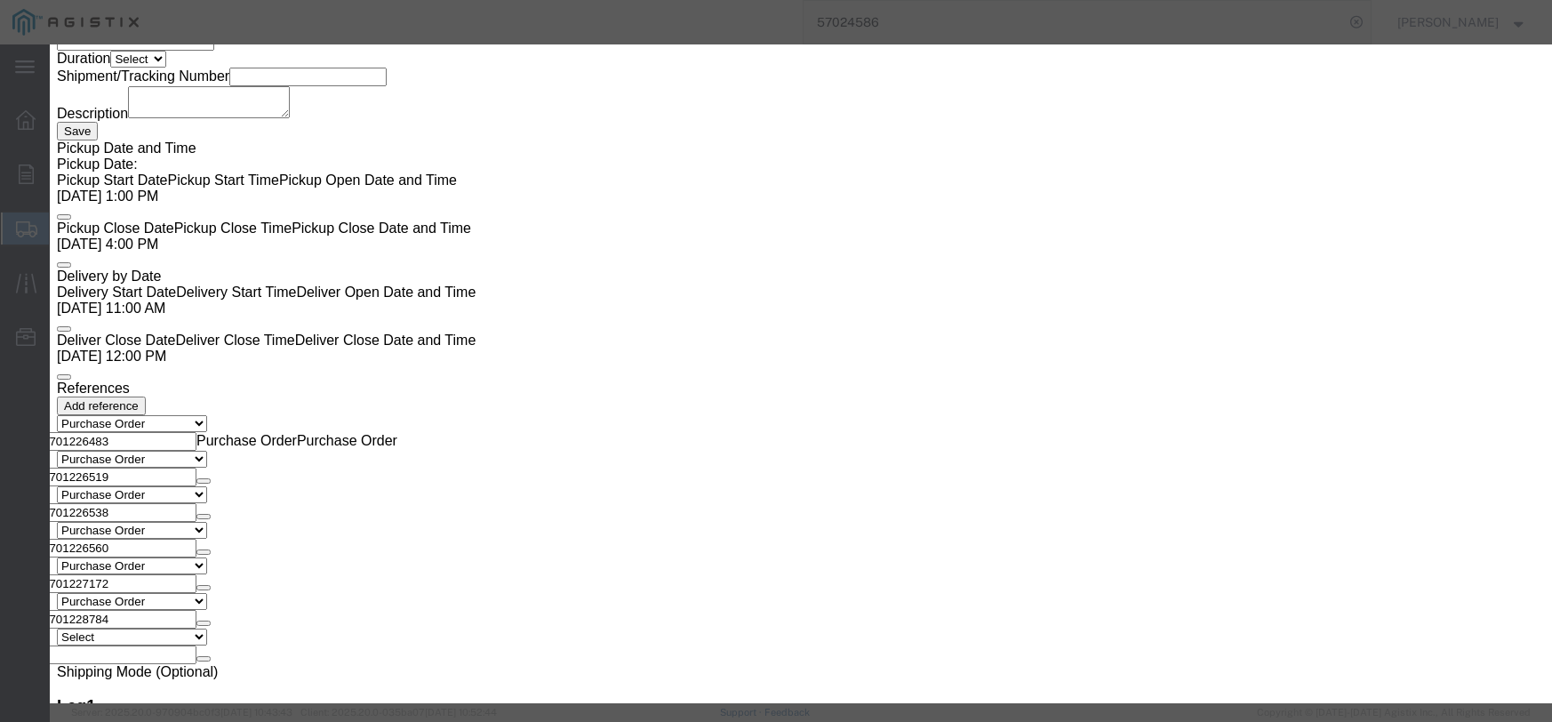
click input "text"
type input "223.20"
click select "Select 50 55 60 65 70 85 92.5 100 125 175 250 300 400"
select select "55"
click select "Select 50 55 60 65 70 85 92.5 100 125 175 250 300 400"
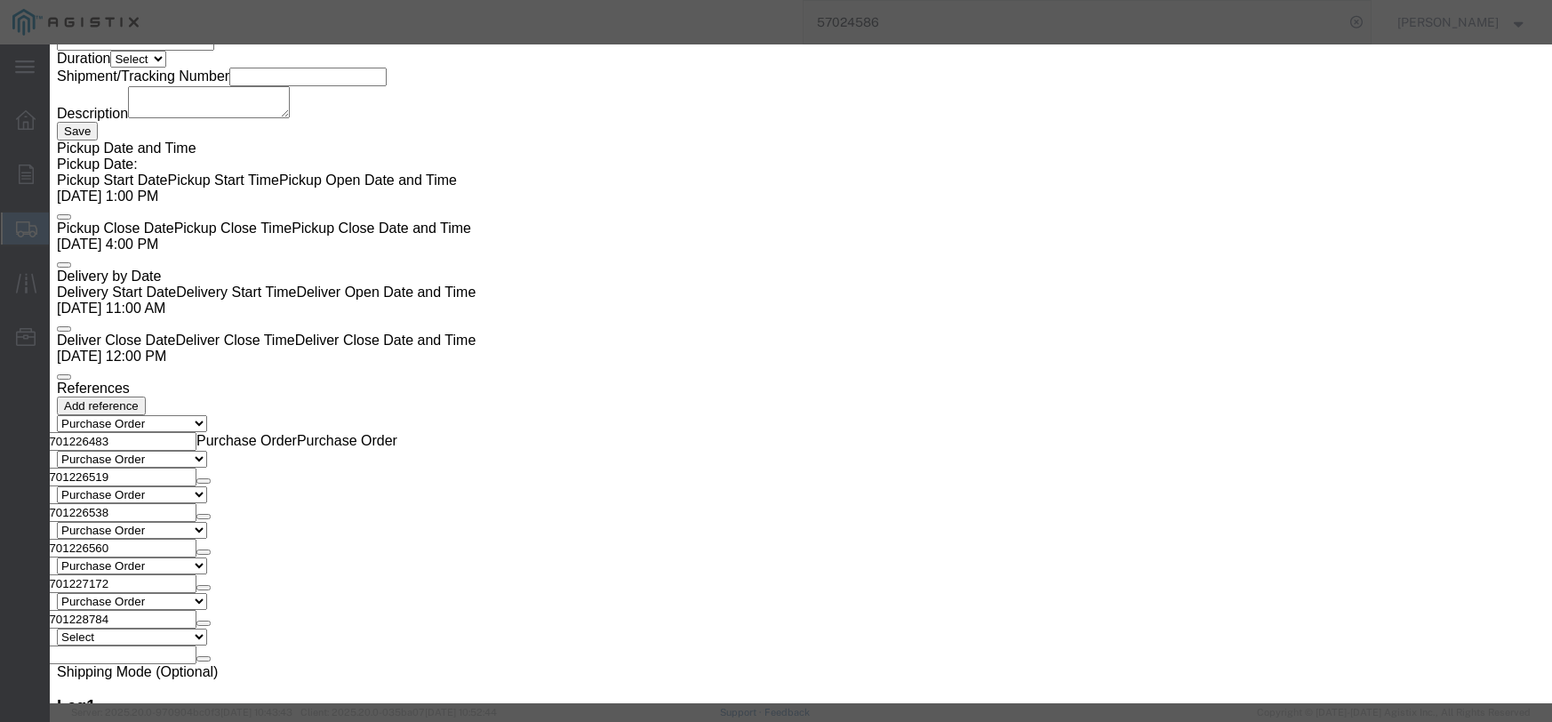
click button "Save & Close"
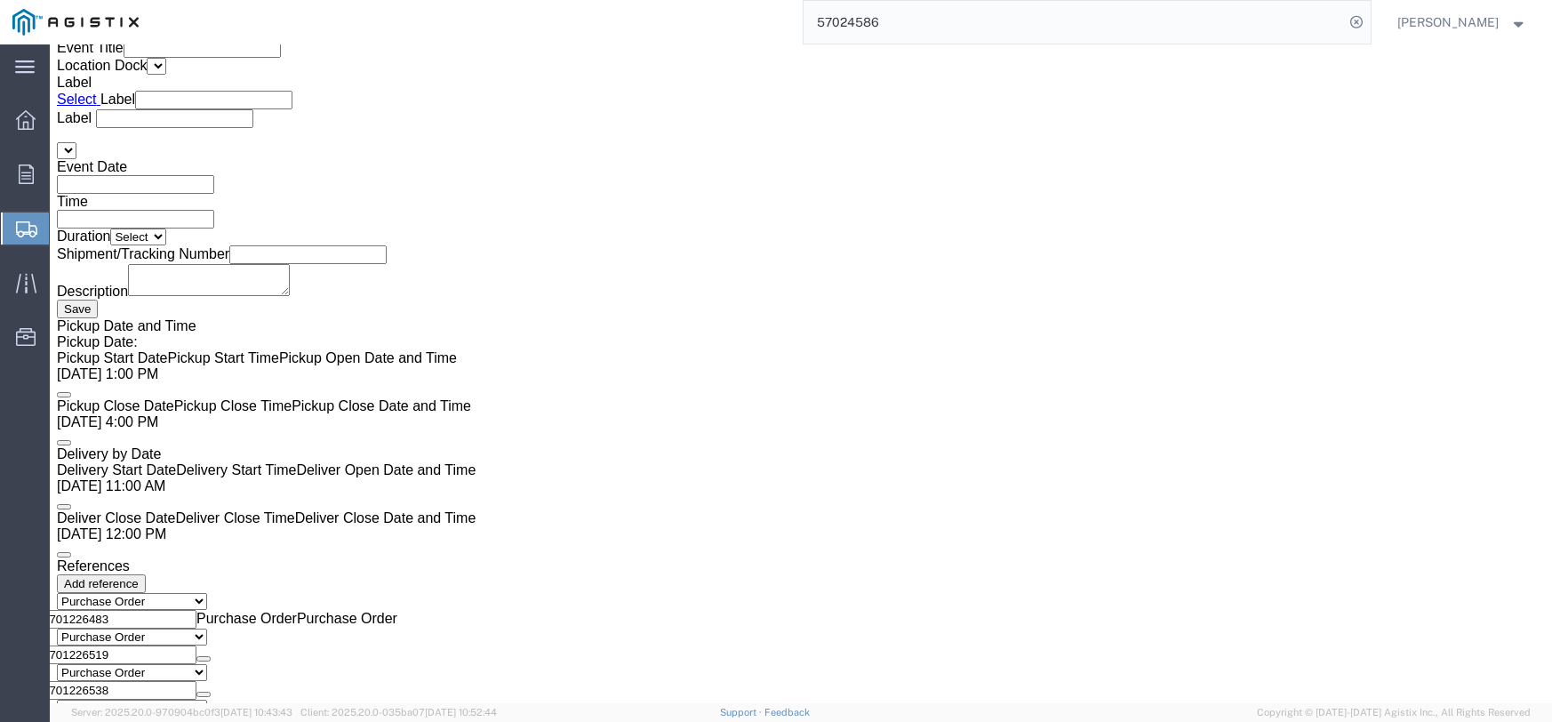
scroll to position [3064, 0]
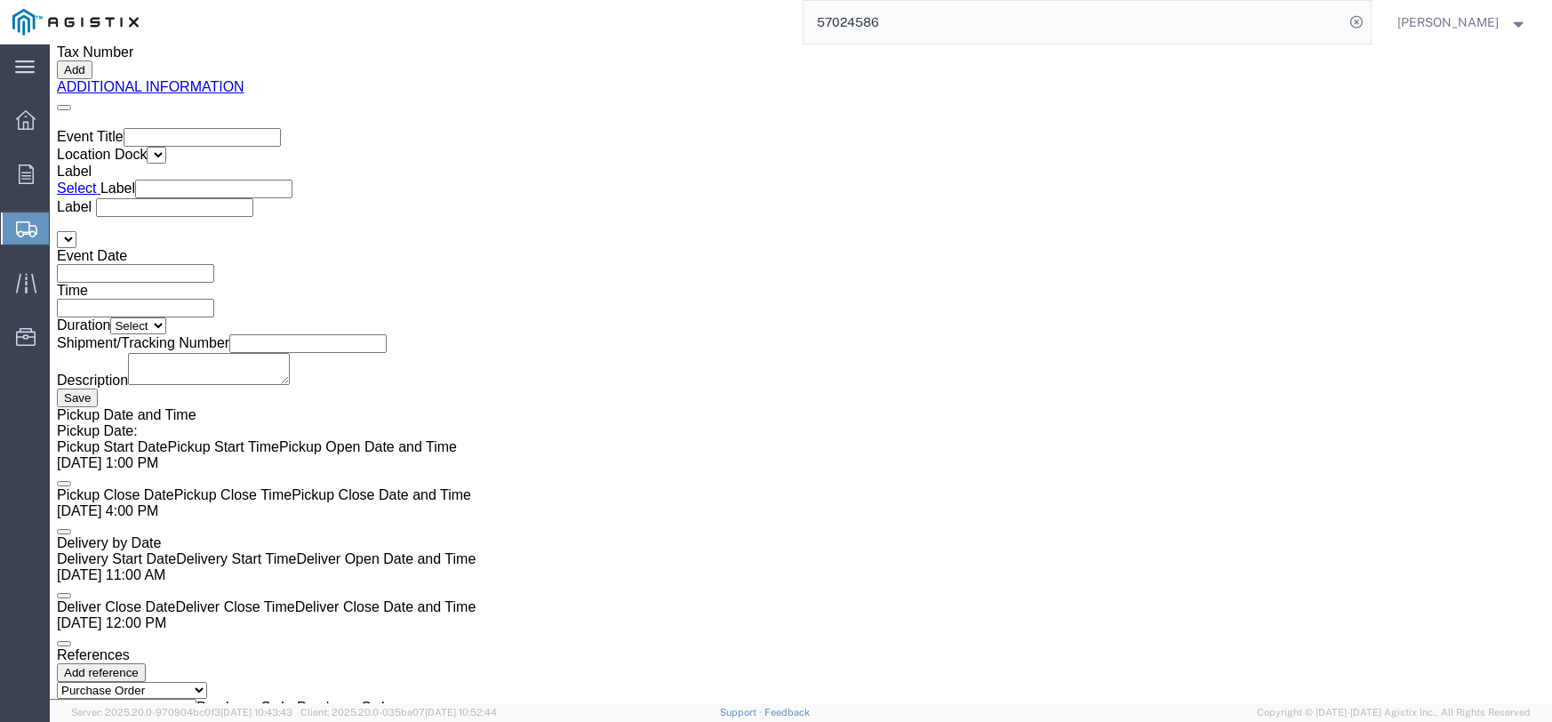
click dd "2.00 Each"
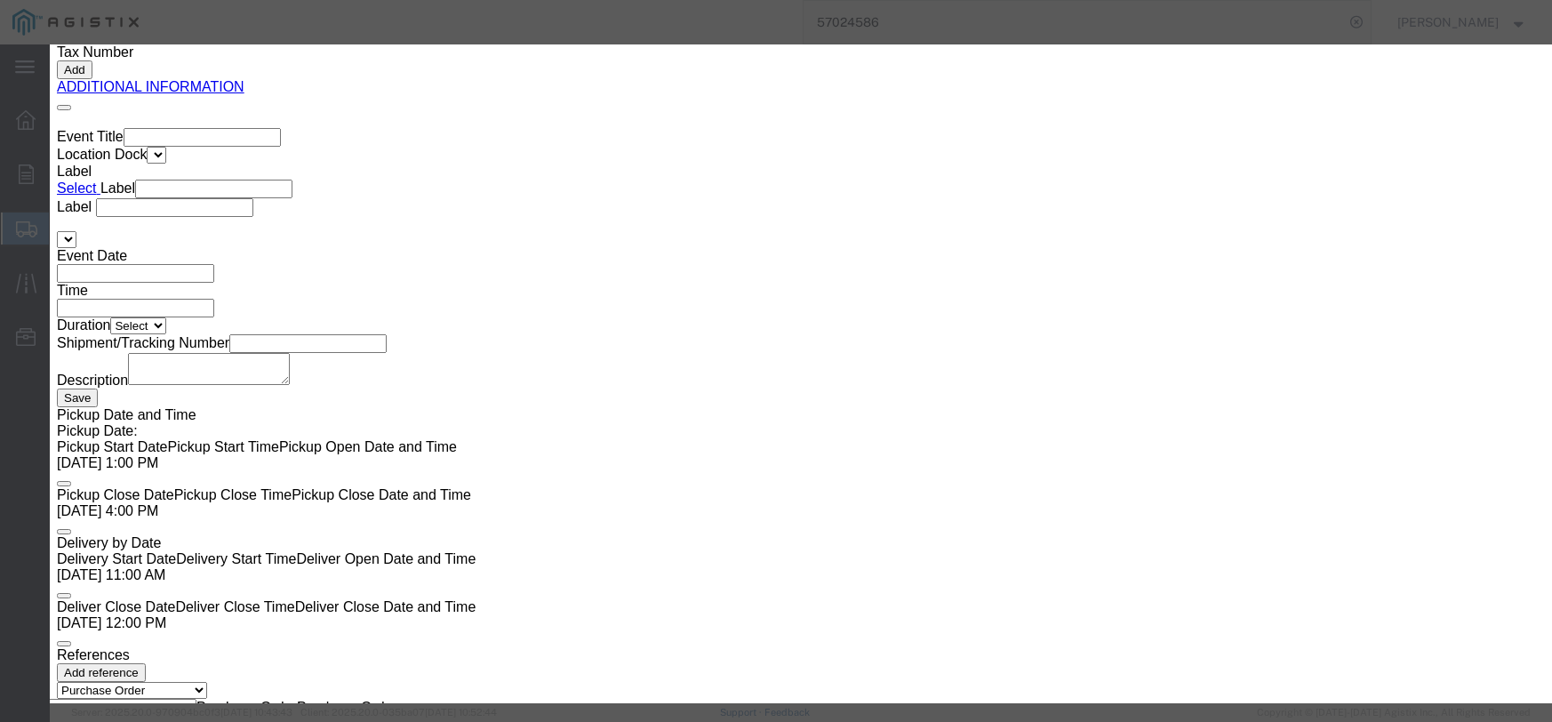
click div "Product Name TECSSFR90P EA 2.00 0.00 2,207.3200 4,414 Pieces 2.00 Select Bag Ba…"
click input "text"
type input "4414.64"
click div "Product Name TECSSFR90P EA 2.00 0.00 2,207.3200 4,414 Pieces 2.00 Select Bag Ba…"
drag, startPoint x: 534, startPoint y: 248, endPoint x: 527, endPoint y: 238, distance: 11.6
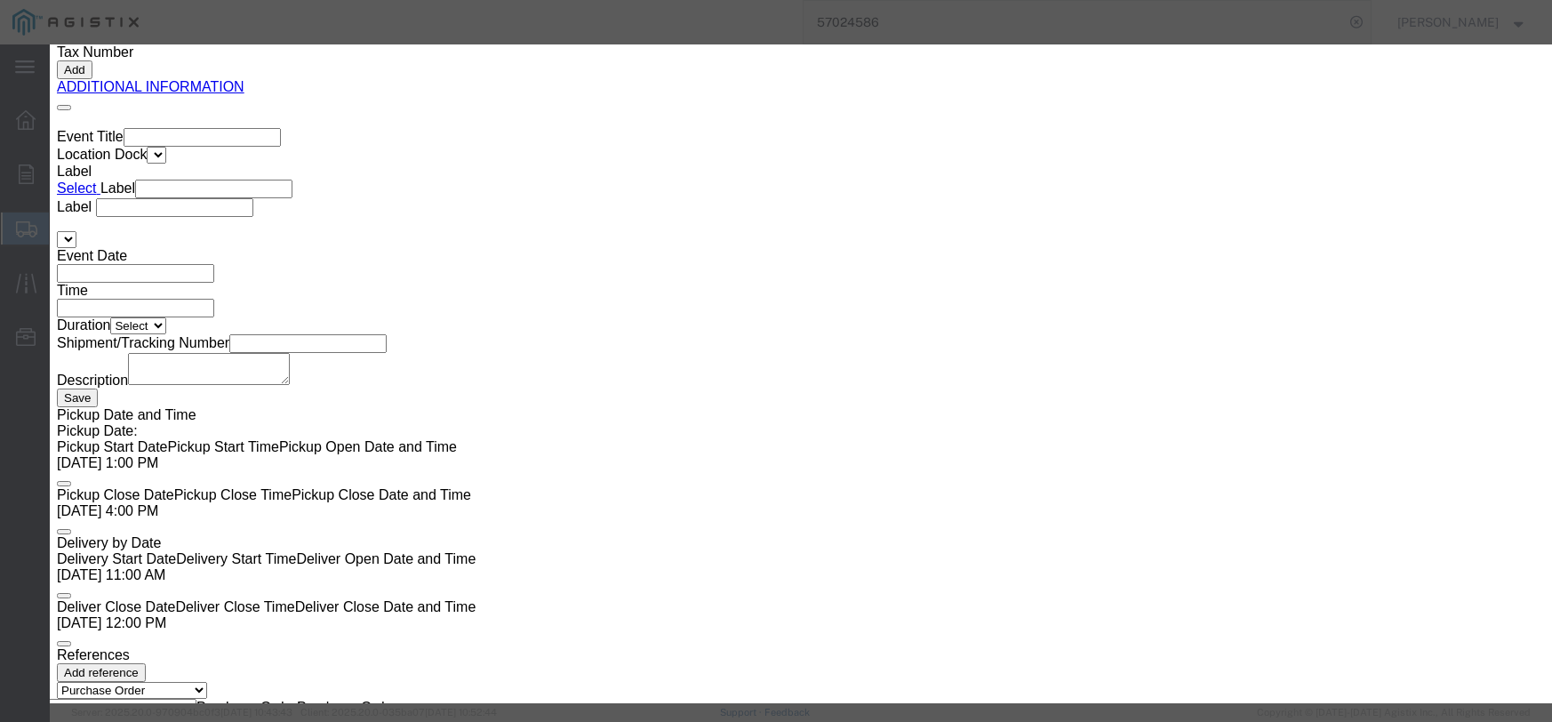
click select "Select 50 55 60 65 70 85 92.5 100 125 175 250 300 400"
select select "55"
click select "Select 50 55 60 65 70 85 92.5 100 125 175 250 300 400"
click button "Save & Close"
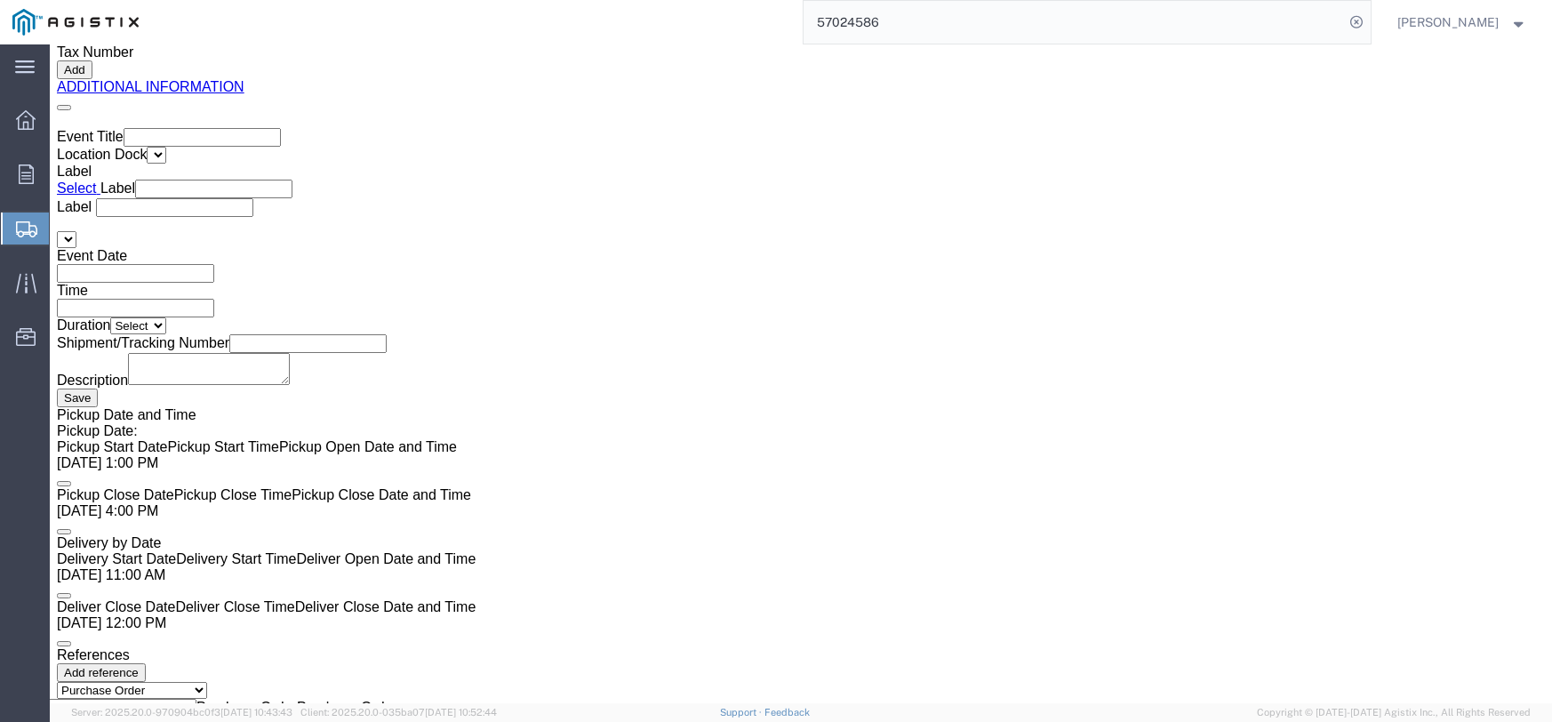
click dd "1.00 Each"
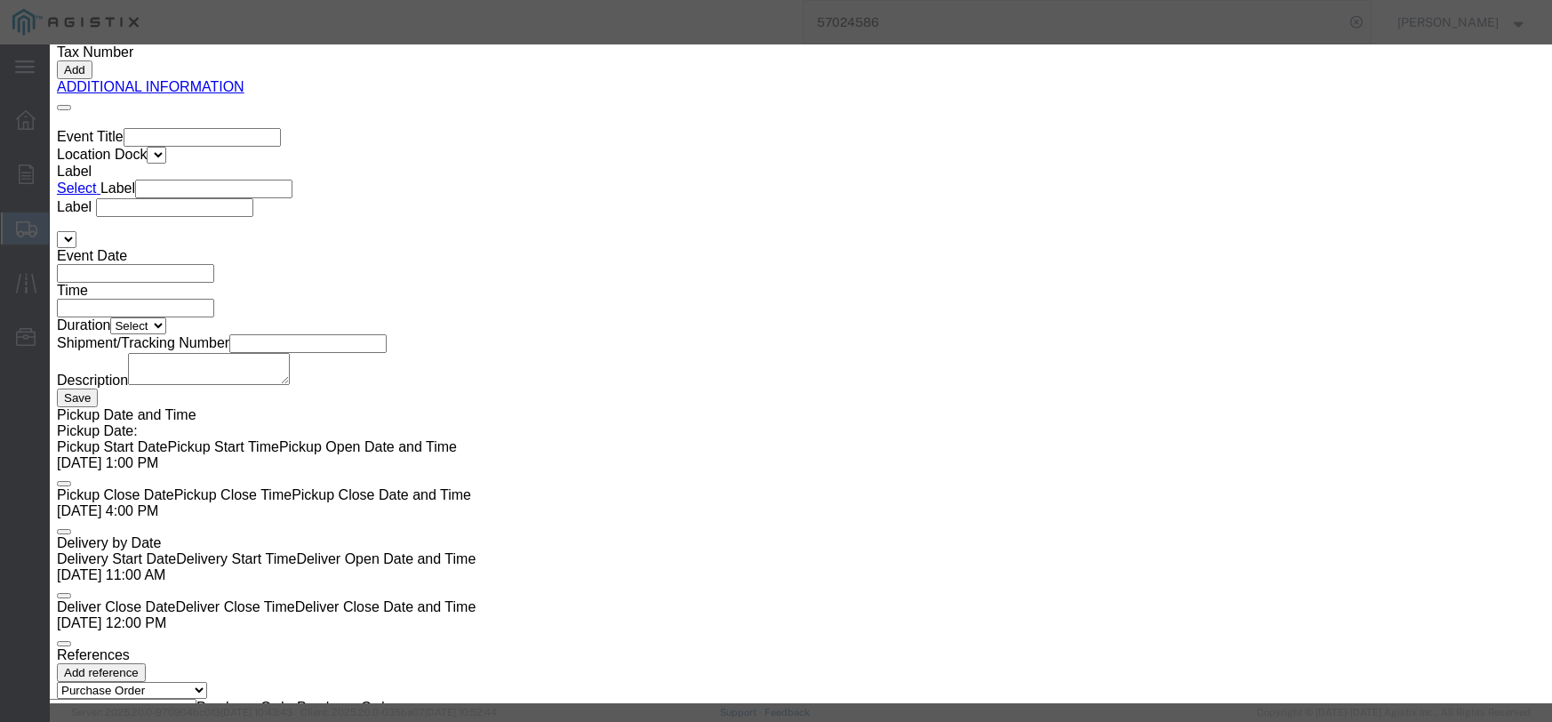
click input "text"
type input "233.00"
click select "Select 50 55 60 65 70 85 92.5 100 125 175 250 300 400"
select select "55"
click select "Select 50 55 60 65 70 85 92.5 100 125 175 250 300 400"
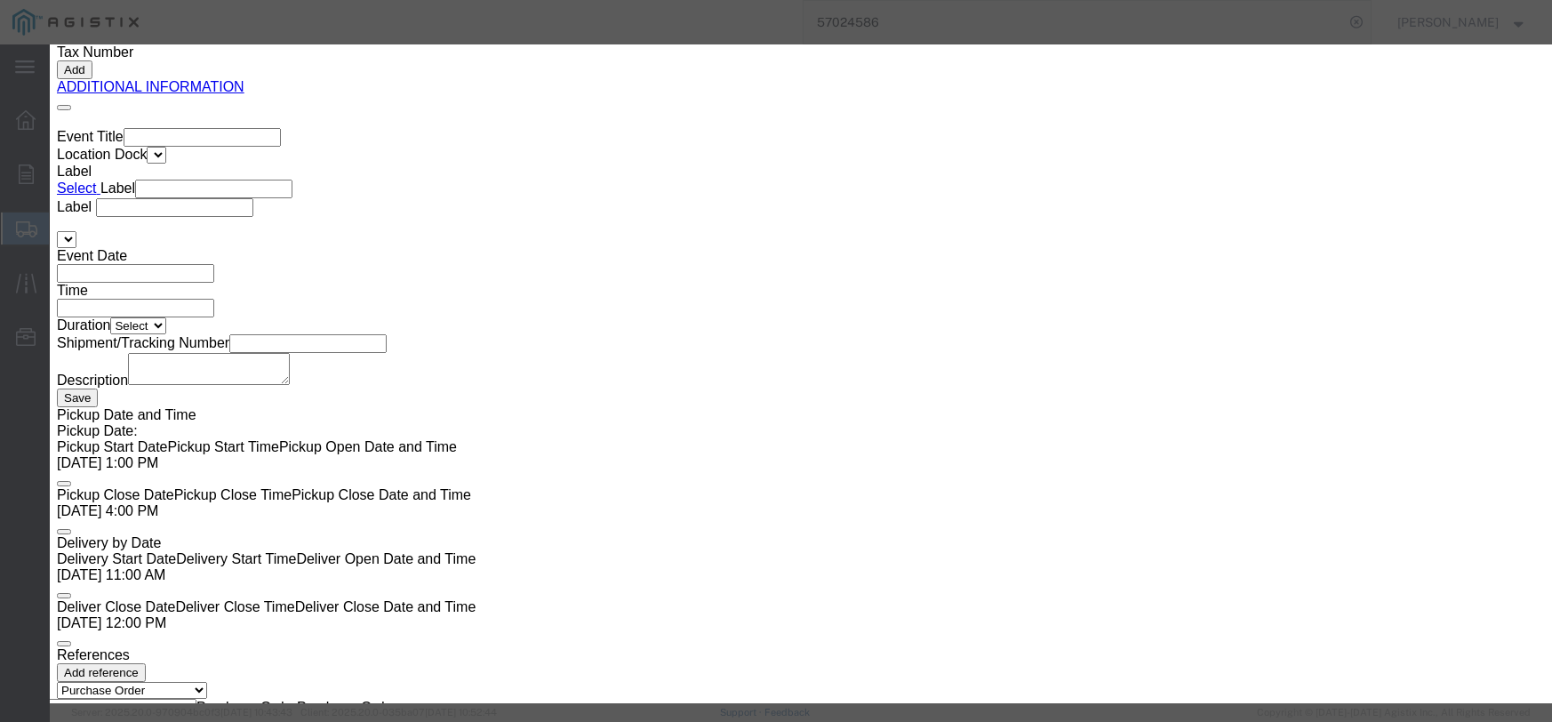
click button "Save & Close"
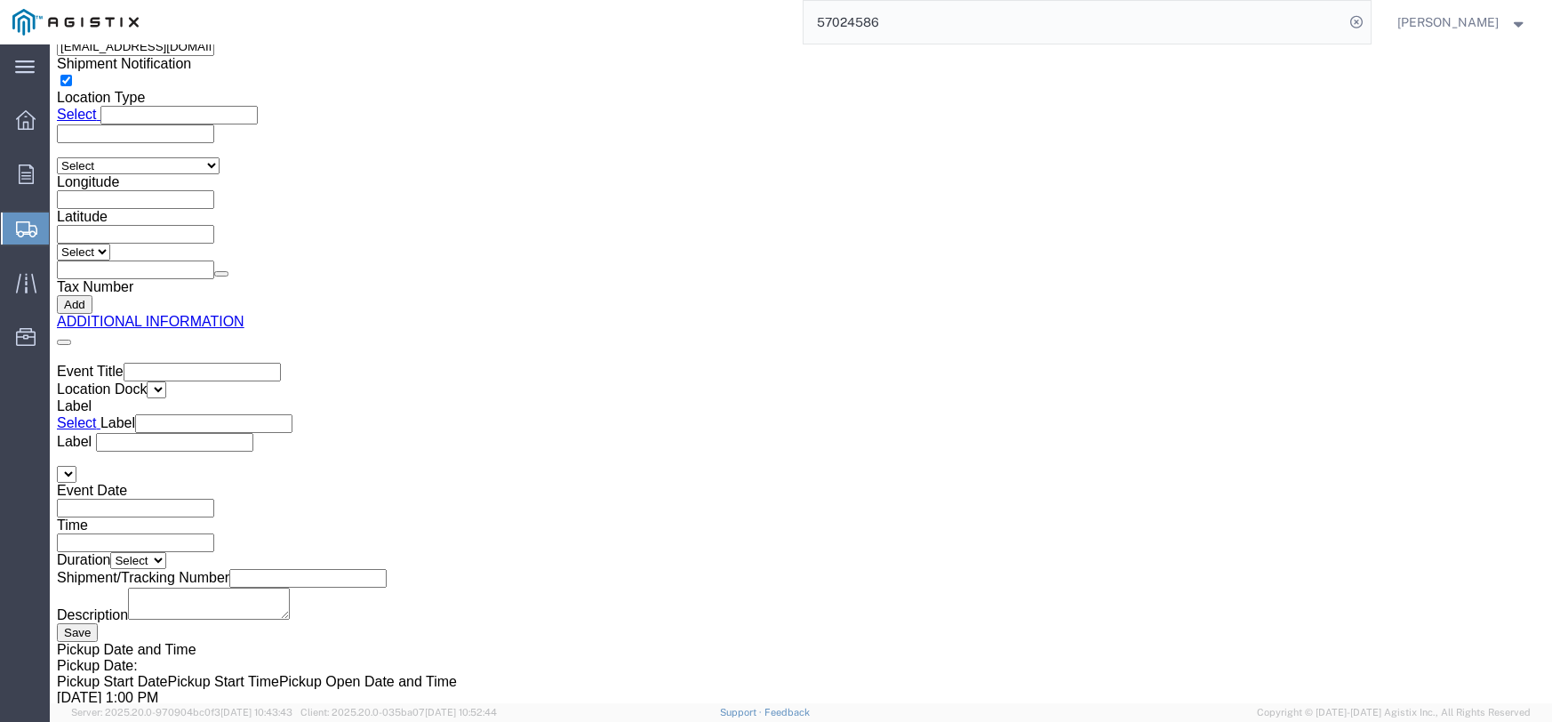
scroll to position [2797, 0]
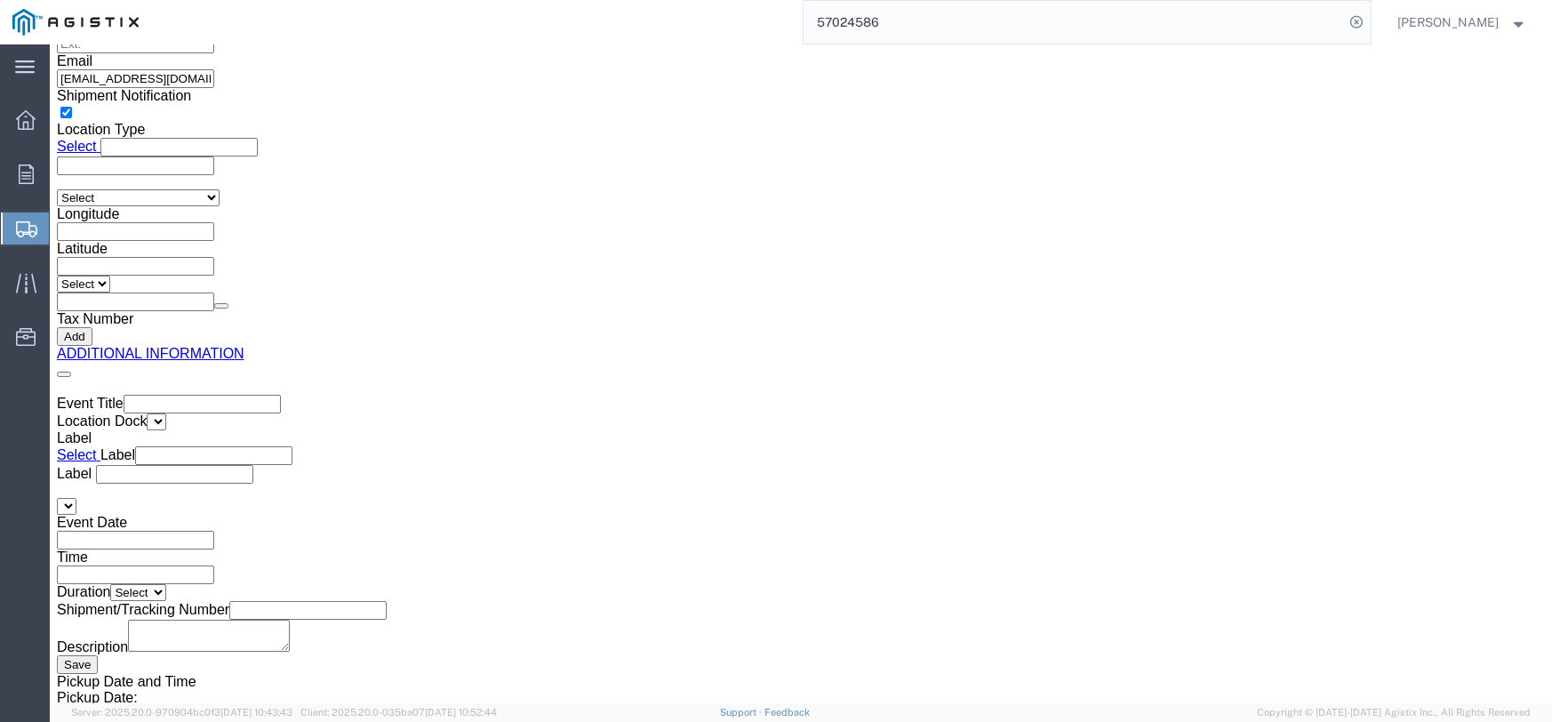
click dd "1.00 Each"
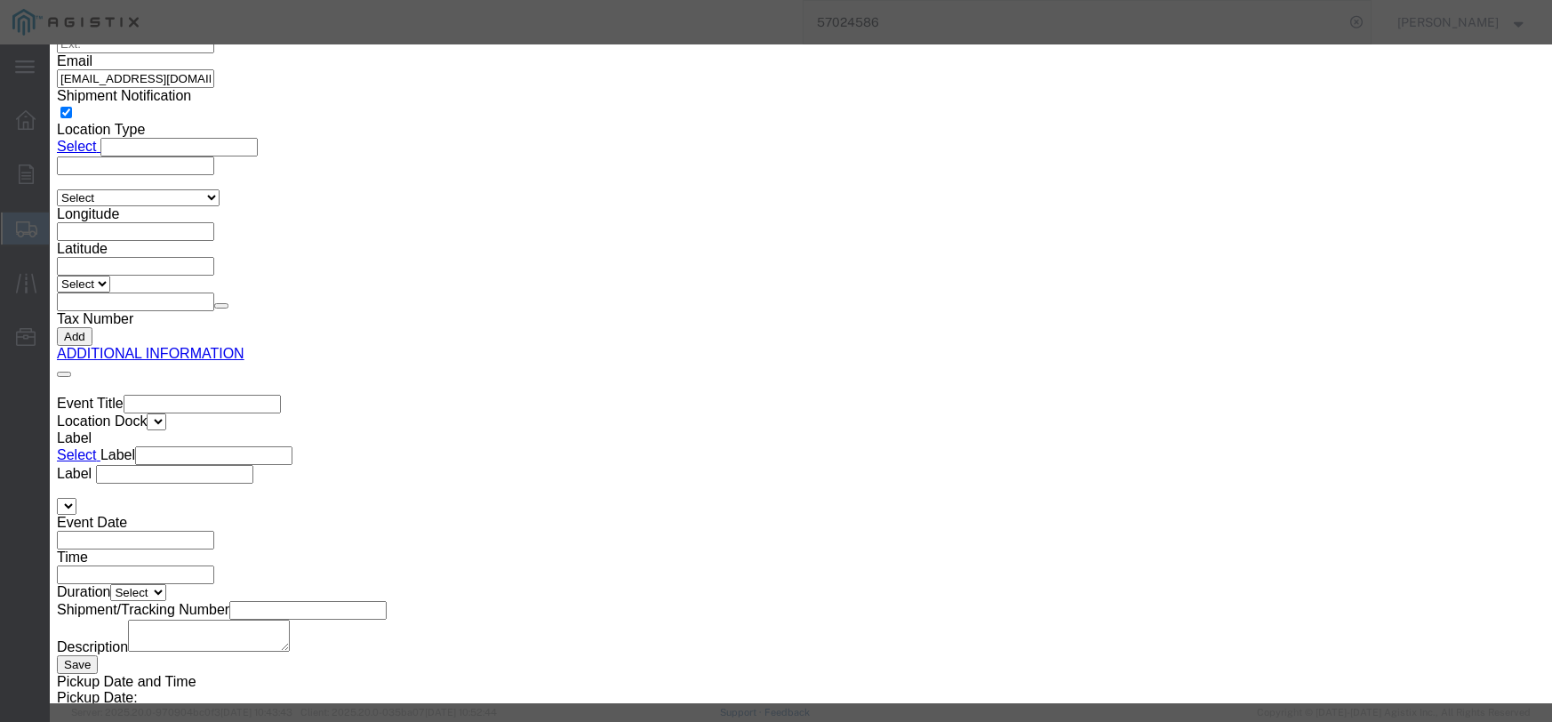
click input "text"
type input "307.32"
click select "Select 50 55 60 65 70 85 92.5 100 125 175 250 300 400"
select select "55"
click select "Select 50 55 60 65 70 85 92.5 100 125 175 250 300 400"
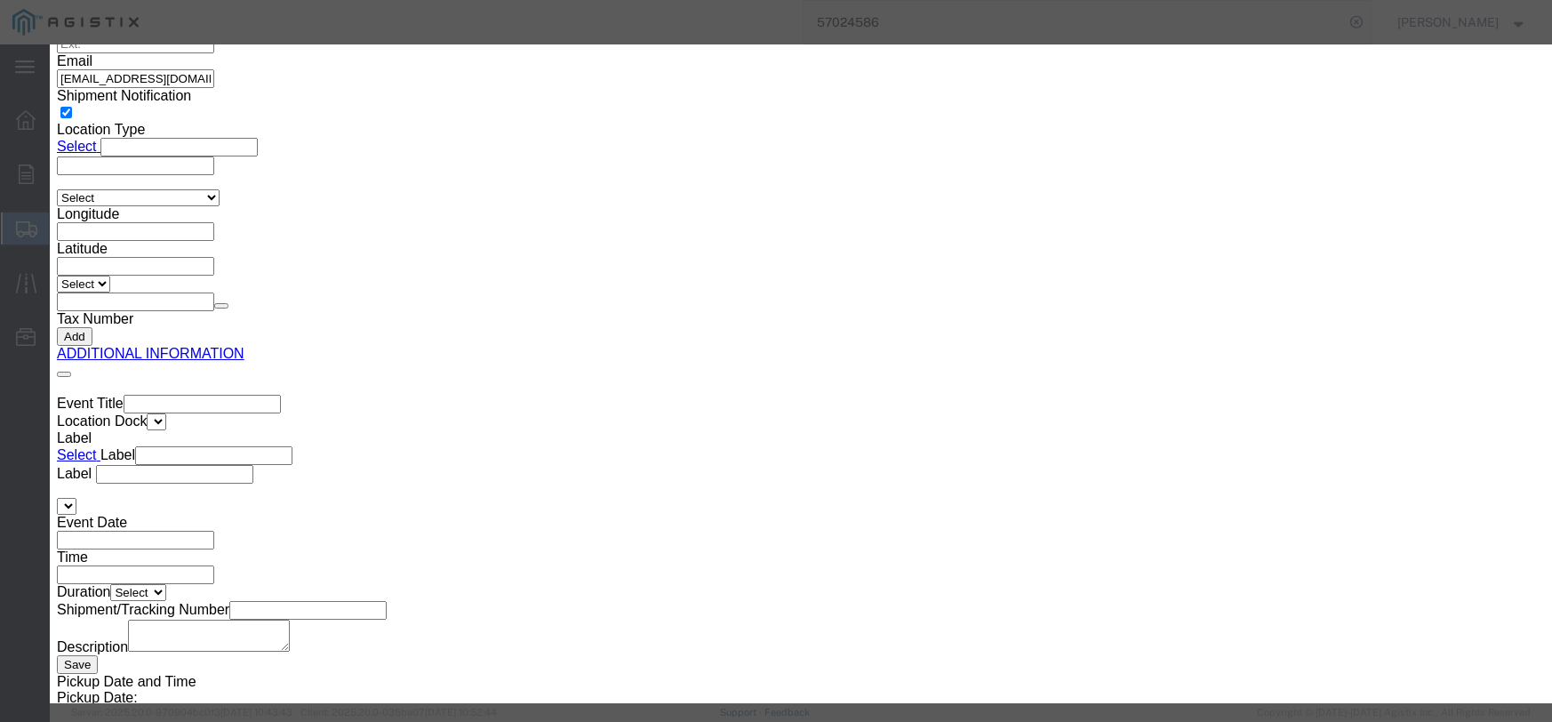
click button "Save & Close"
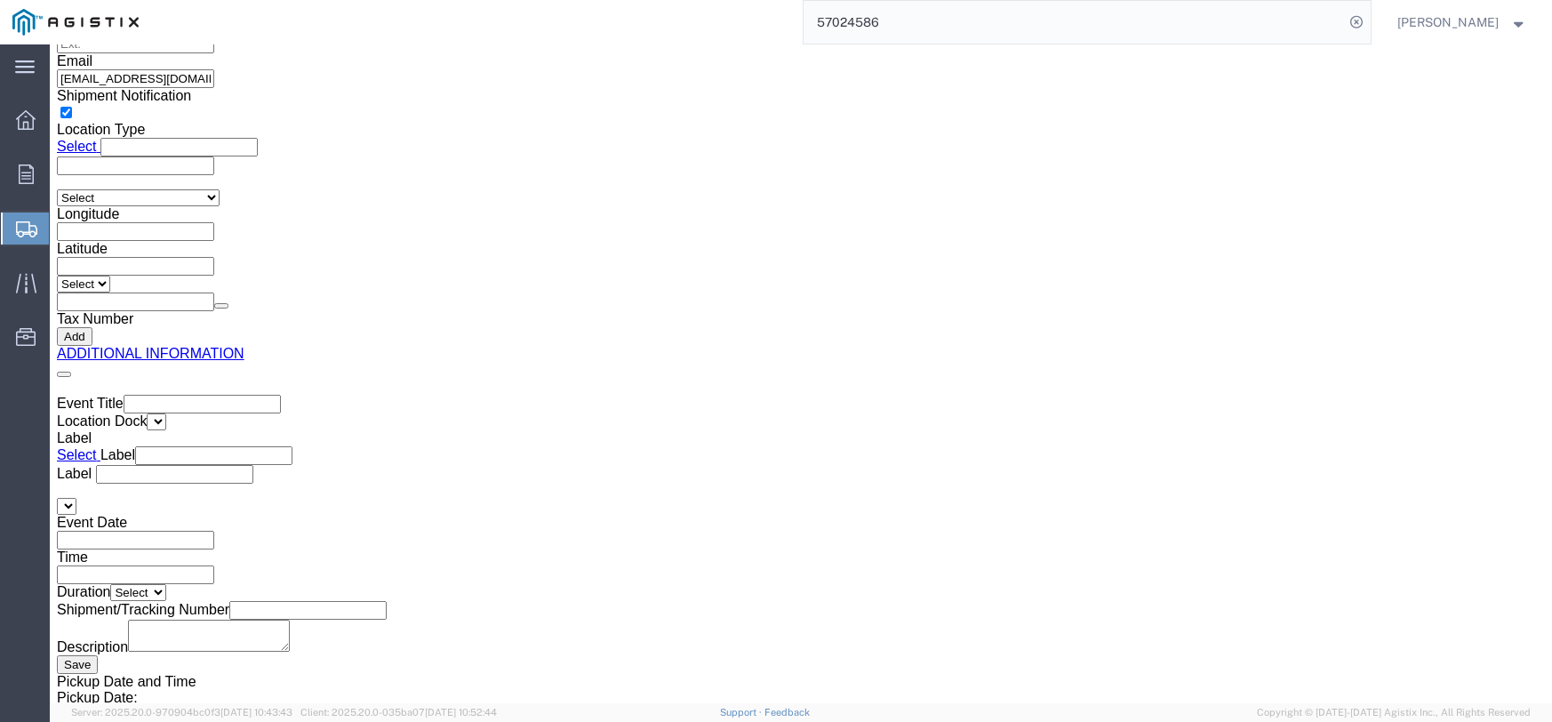
click dd "500.00 Each"
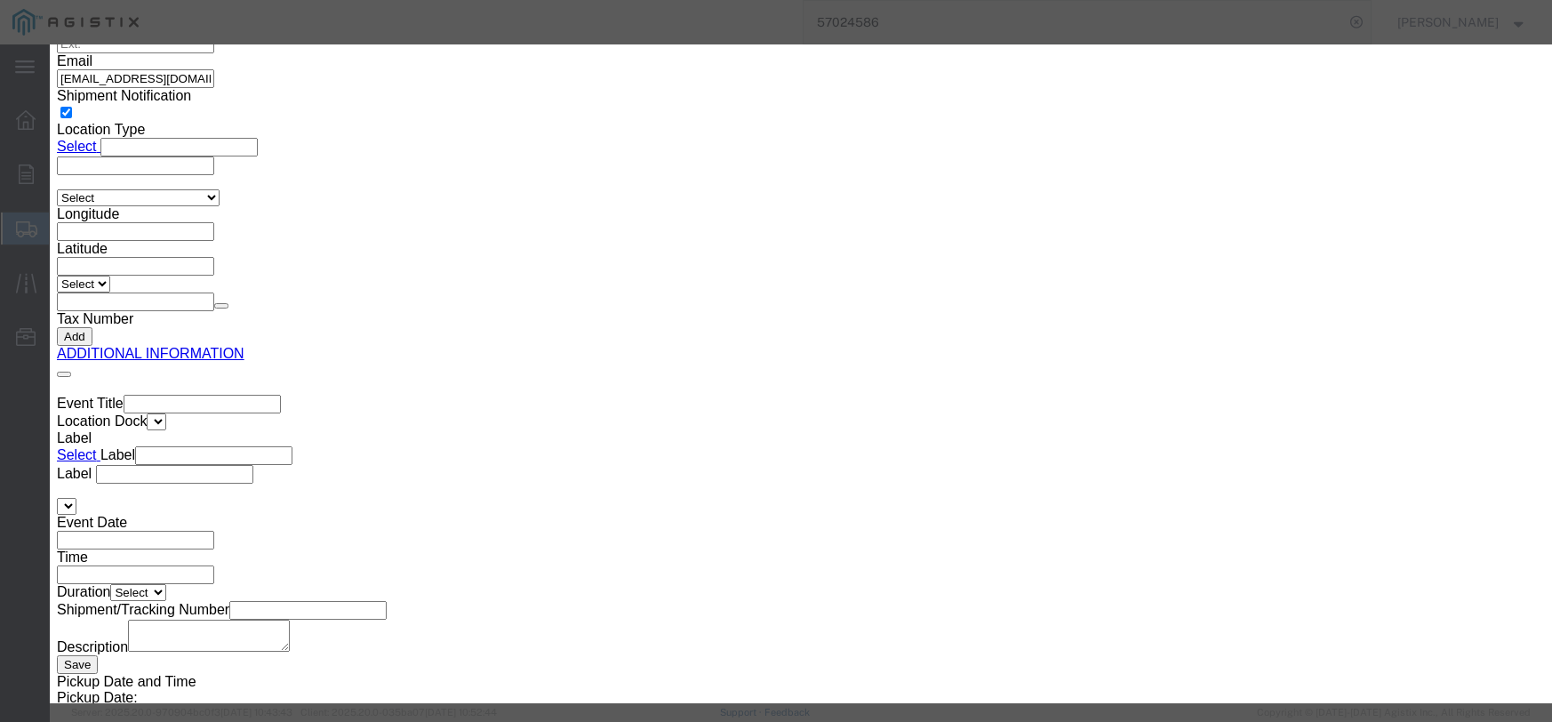
click input "text"
type input "2100.00"
click select "Select 50 55 60 65 70 85 92.5 100 125 175 250 300 400"
select select "55"
click select "Select 50 55 60 65 70 85 92.5 100 125 175 250 300 400"
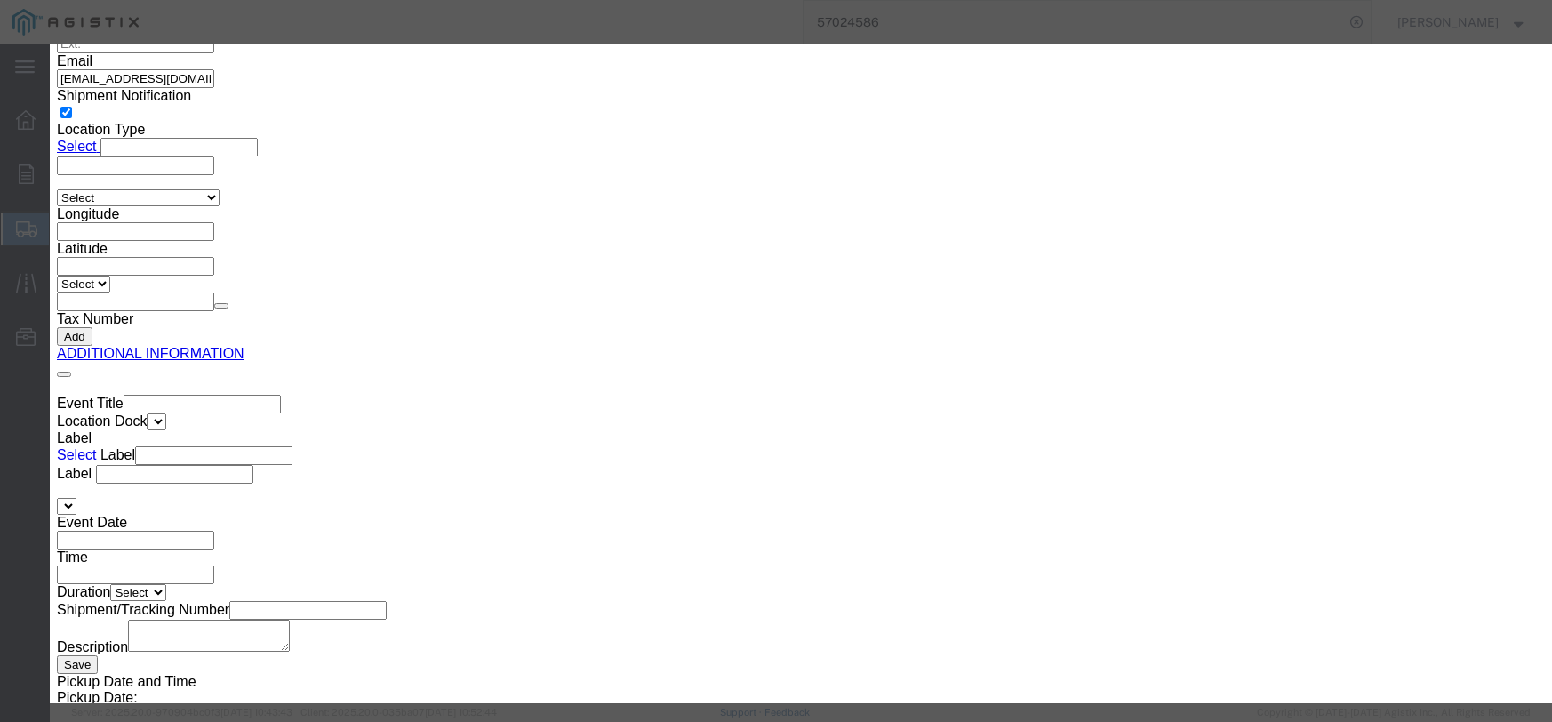
click button "Save & Close"
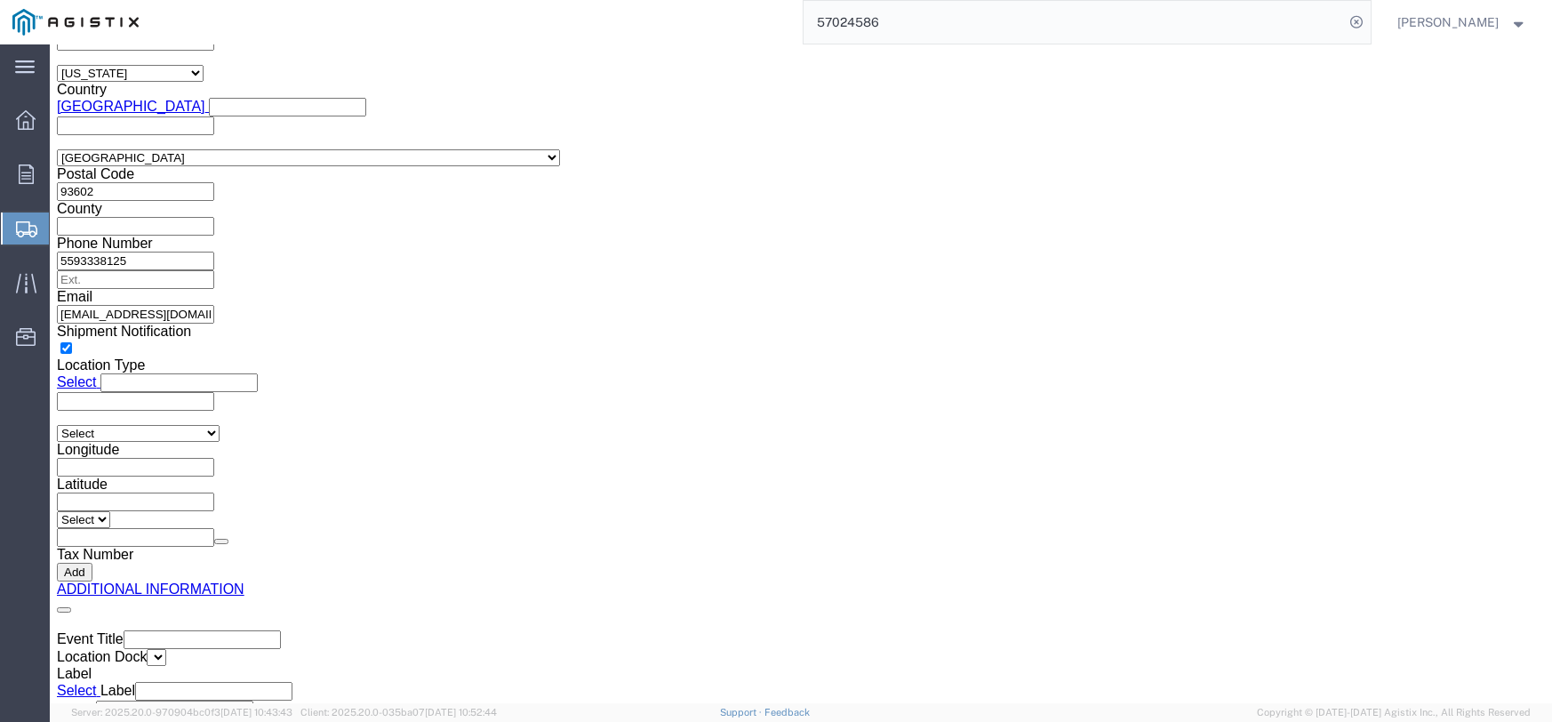
scroll to position [2531, 0]
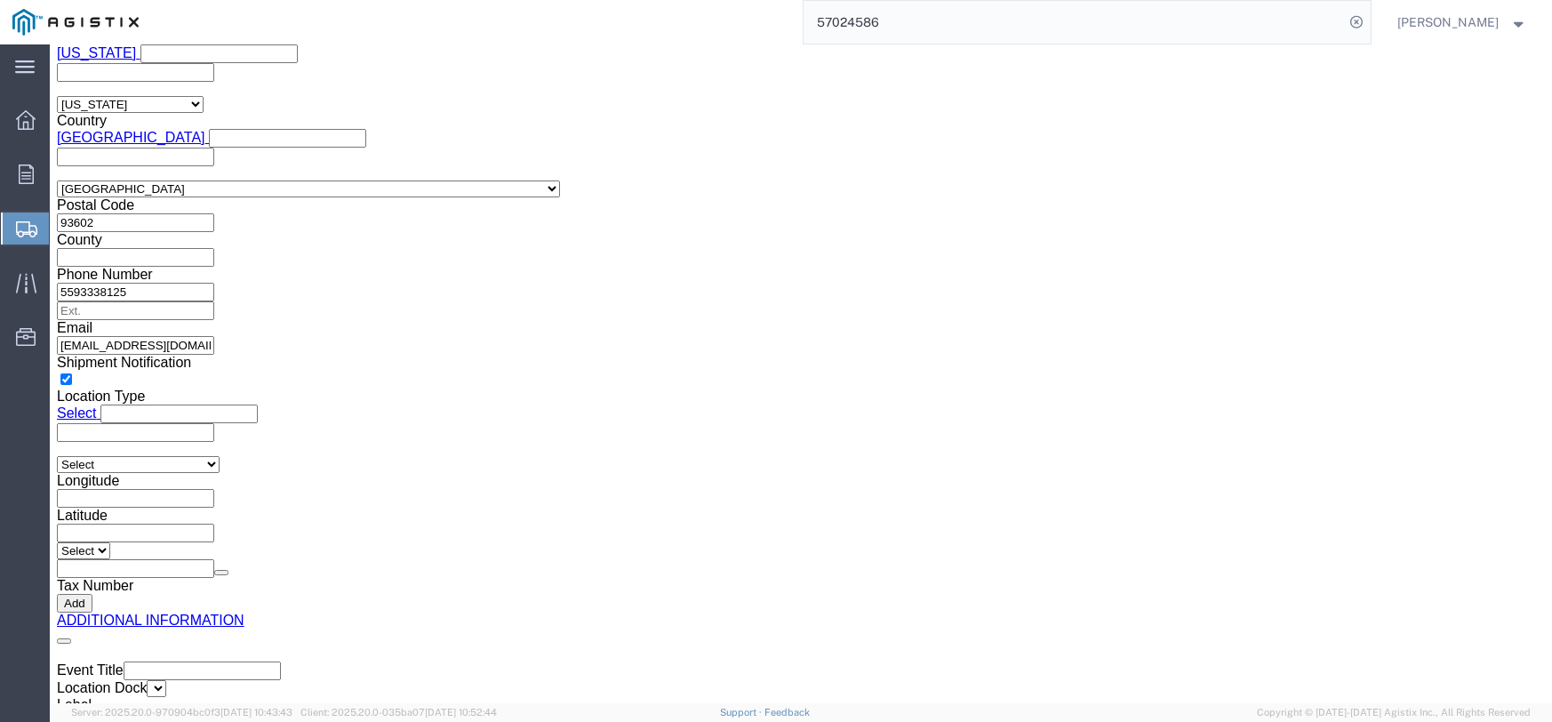
click div "Pieces: 20.00 Each Total value:"
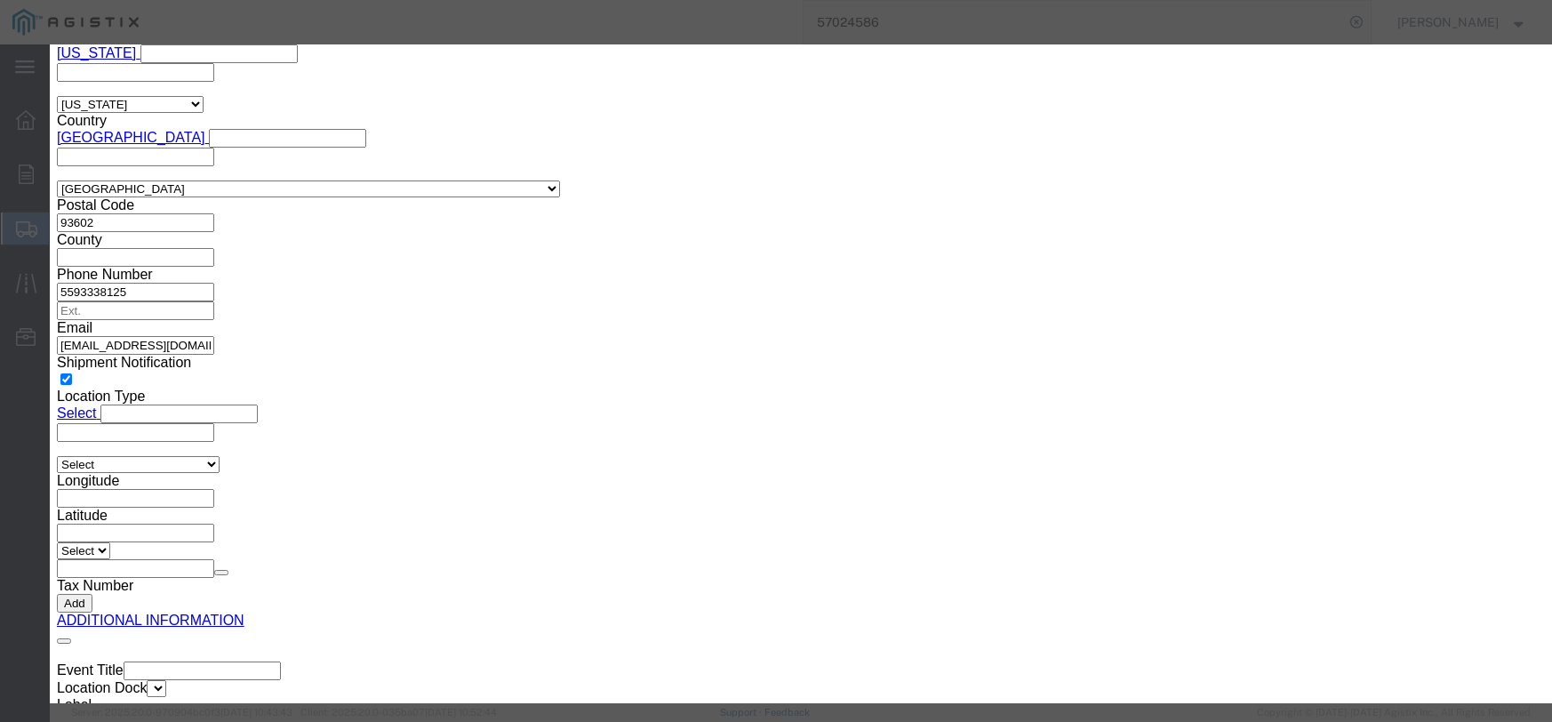
click input "text"
type input "2"
type input "48.00"
click select "Select 50 55 60 65 70 85 92.5 100 125 175 250 300 400"
select select "55"
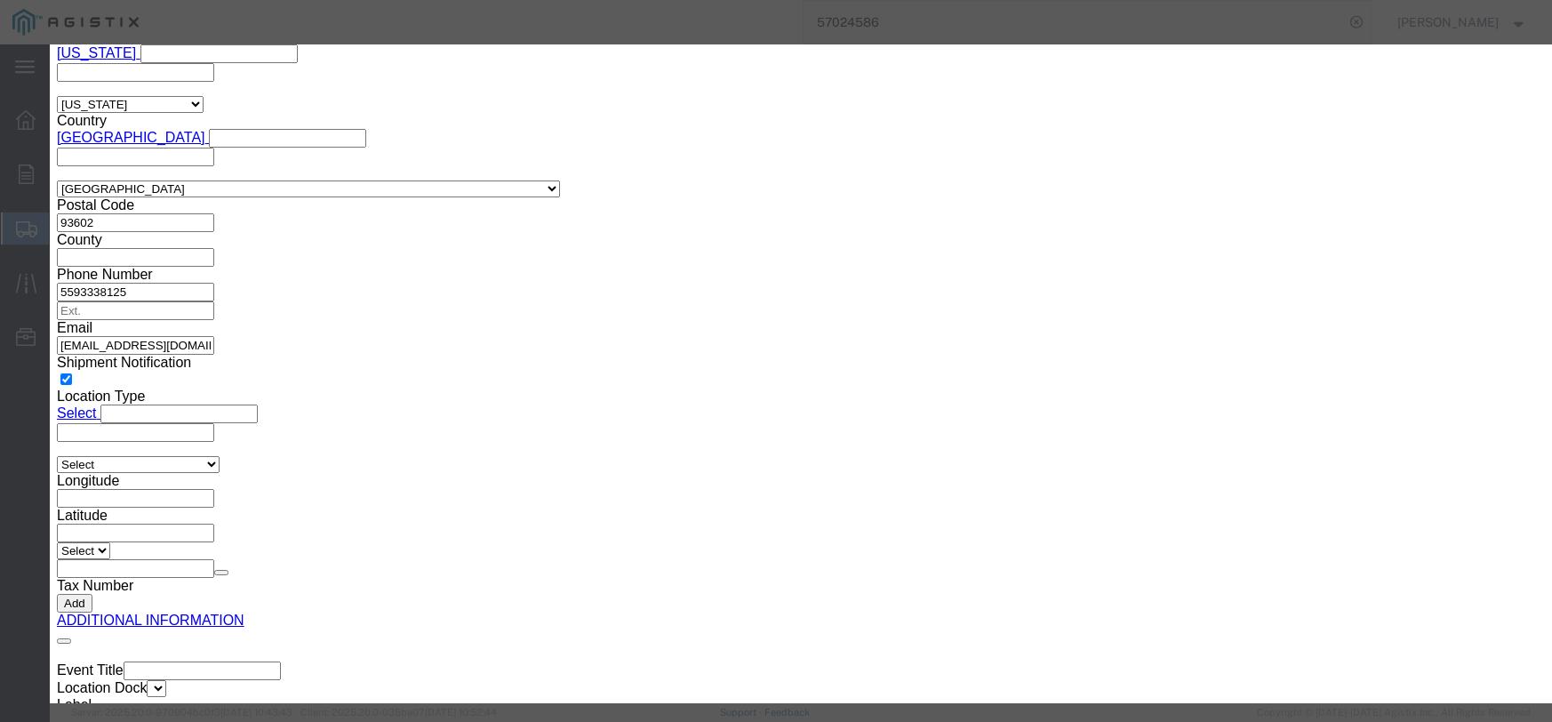
click select "Select 50 55 60 65 70 85 92.5 100 125 175 250 300 400"
click button "Save & Close"
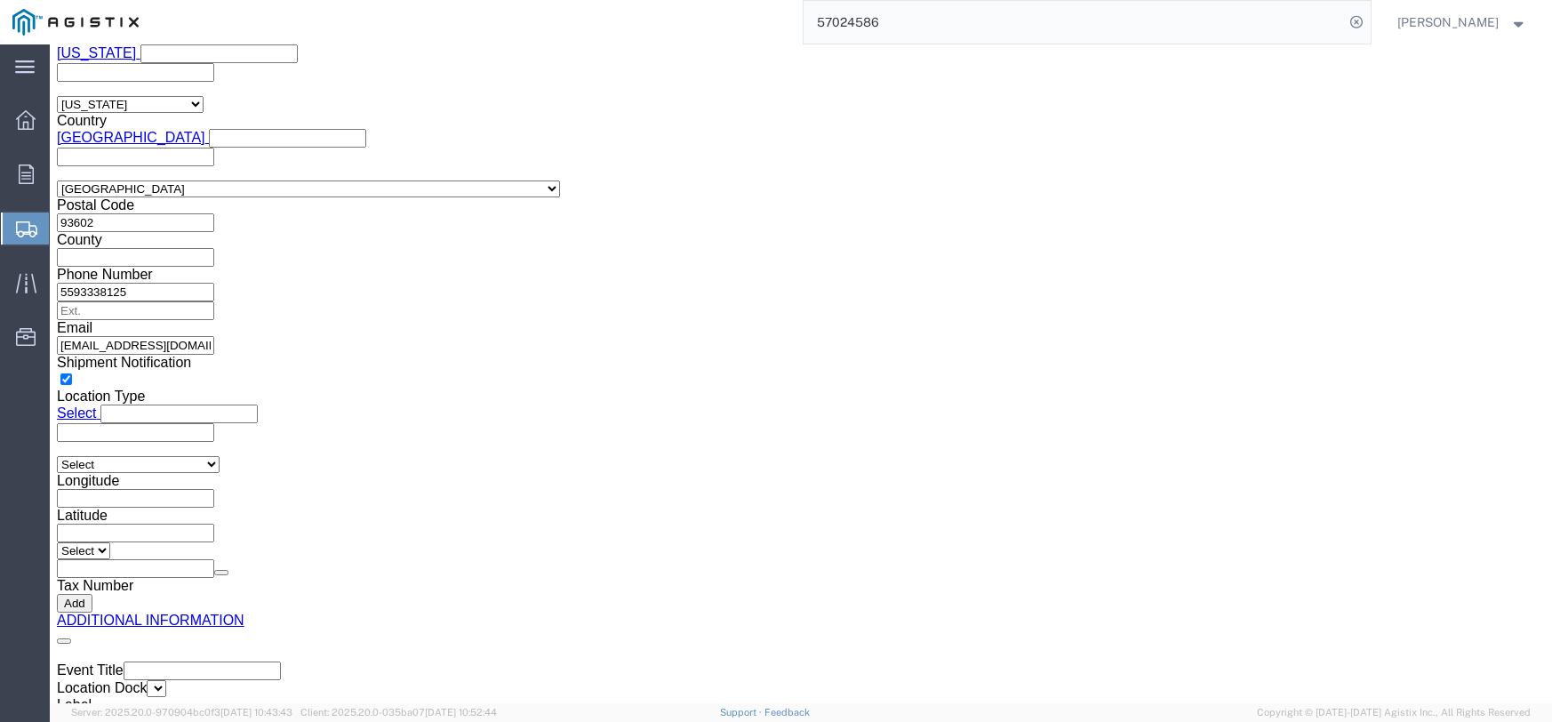
click div "Pieces: 4.00 Each Total value:"
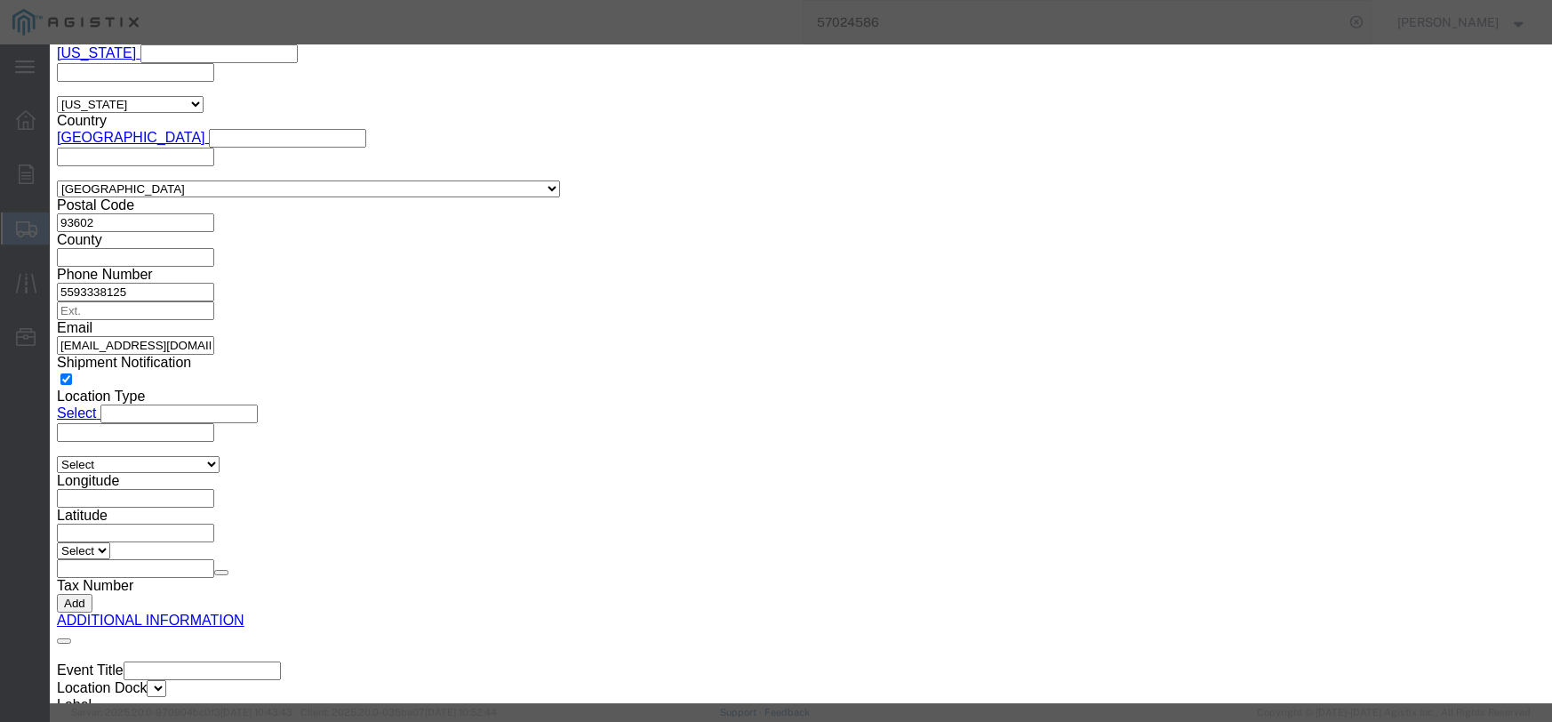
click input "text"
type input "869.20"
click select "Select 50 55 60 65 70 85 92.5 100 125 175 250 300 400"
select select "55"
click select "Select 50 55 60 65 70 85 92.5 100 125 175 250 300 400"
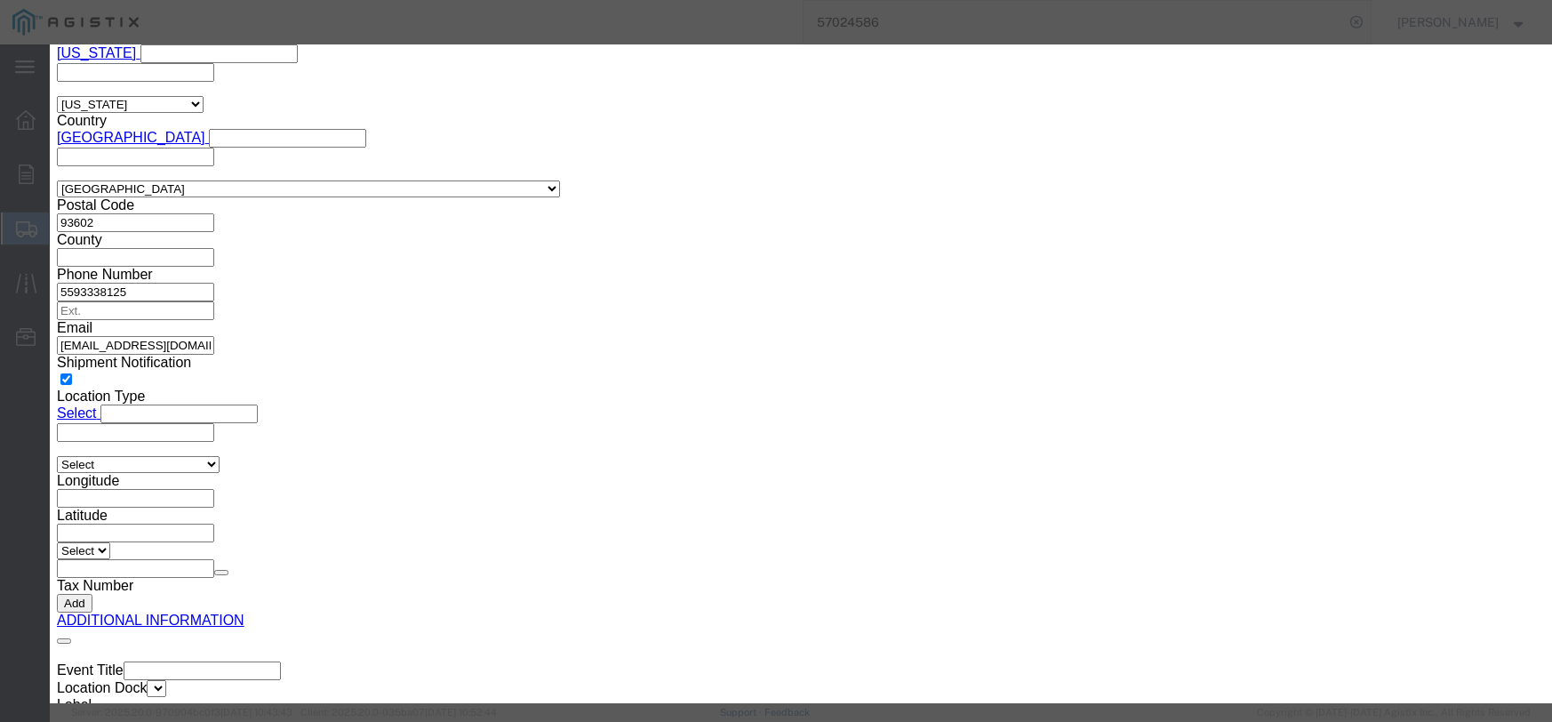
click button "Save & Close"
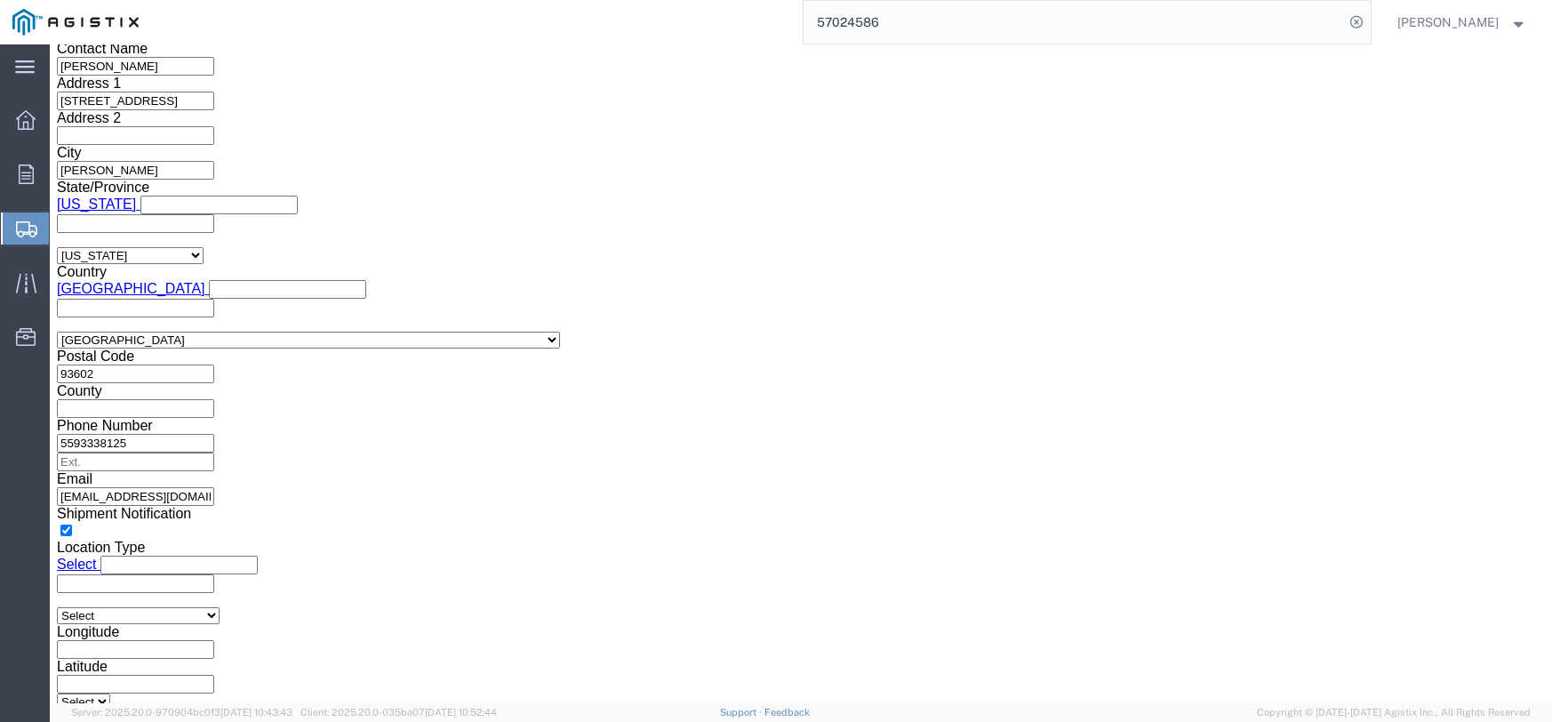
scroll to position [2353, 0]
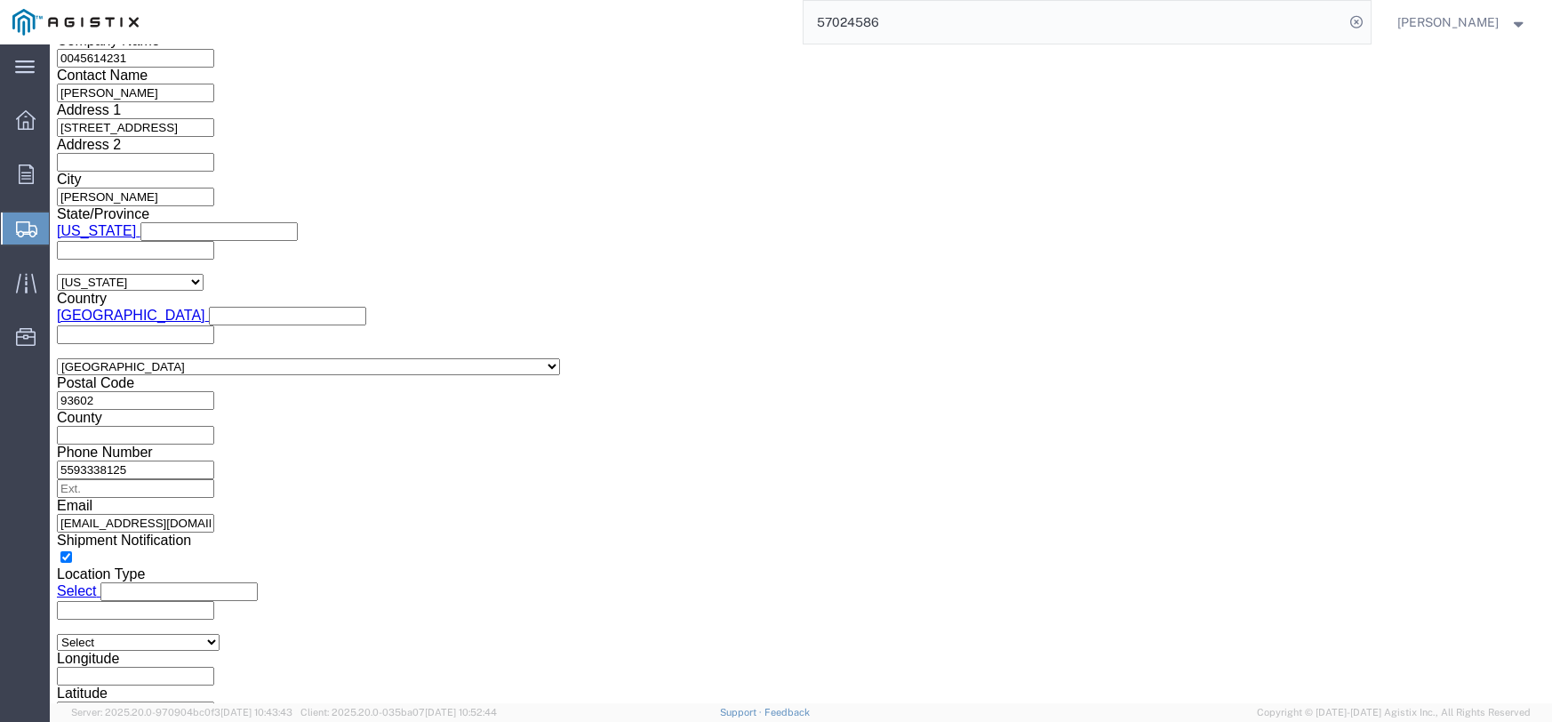
click dd "36.00 Each"
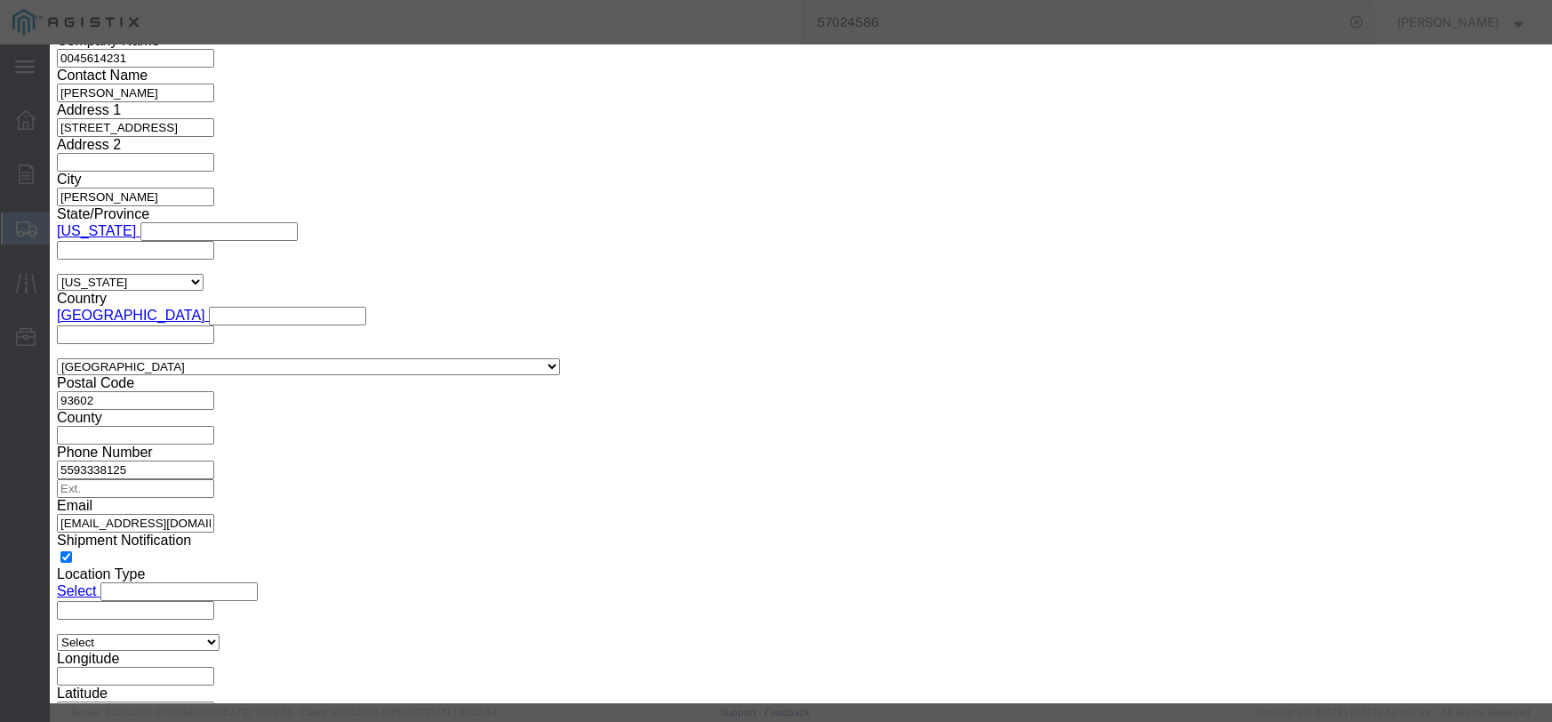
click input "text"
type input "78.48"
click select "Select 50 55 60 65 70 85 92.5 100 125 175 250 300 400"
select select "55"
click select "Select 50 55 60 65 70 85 92.5 100 125 175 250 300 400"
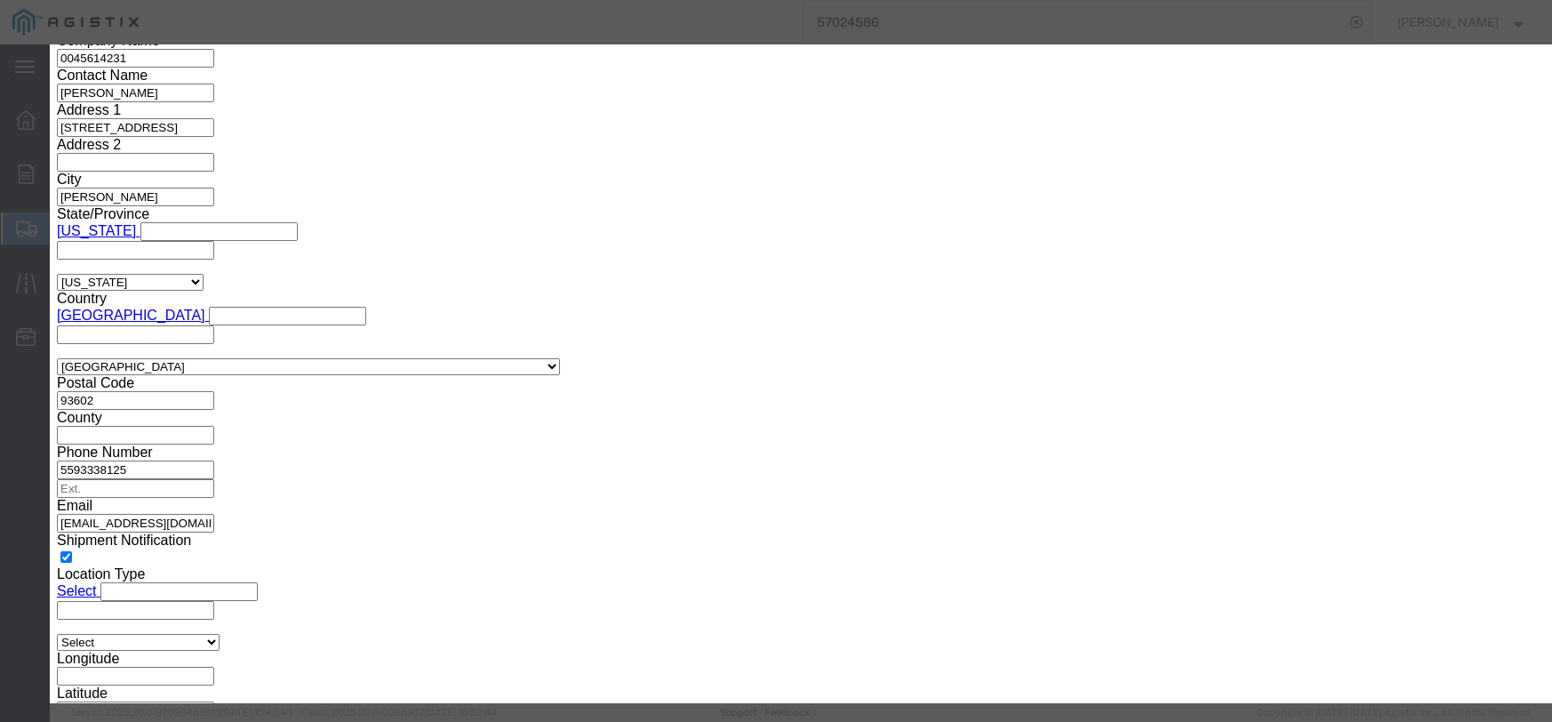
click button "Save & Close"
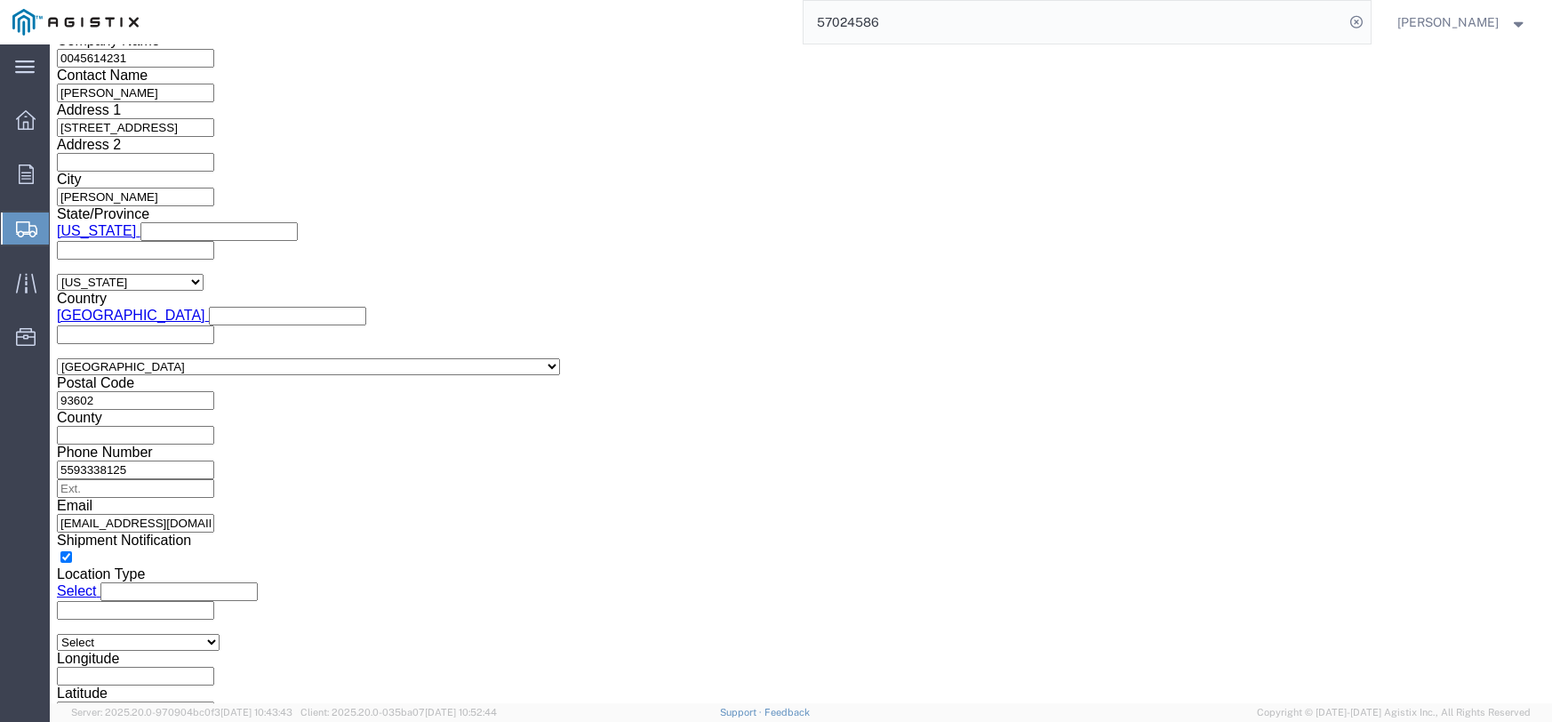
click dd "12.00 Each"
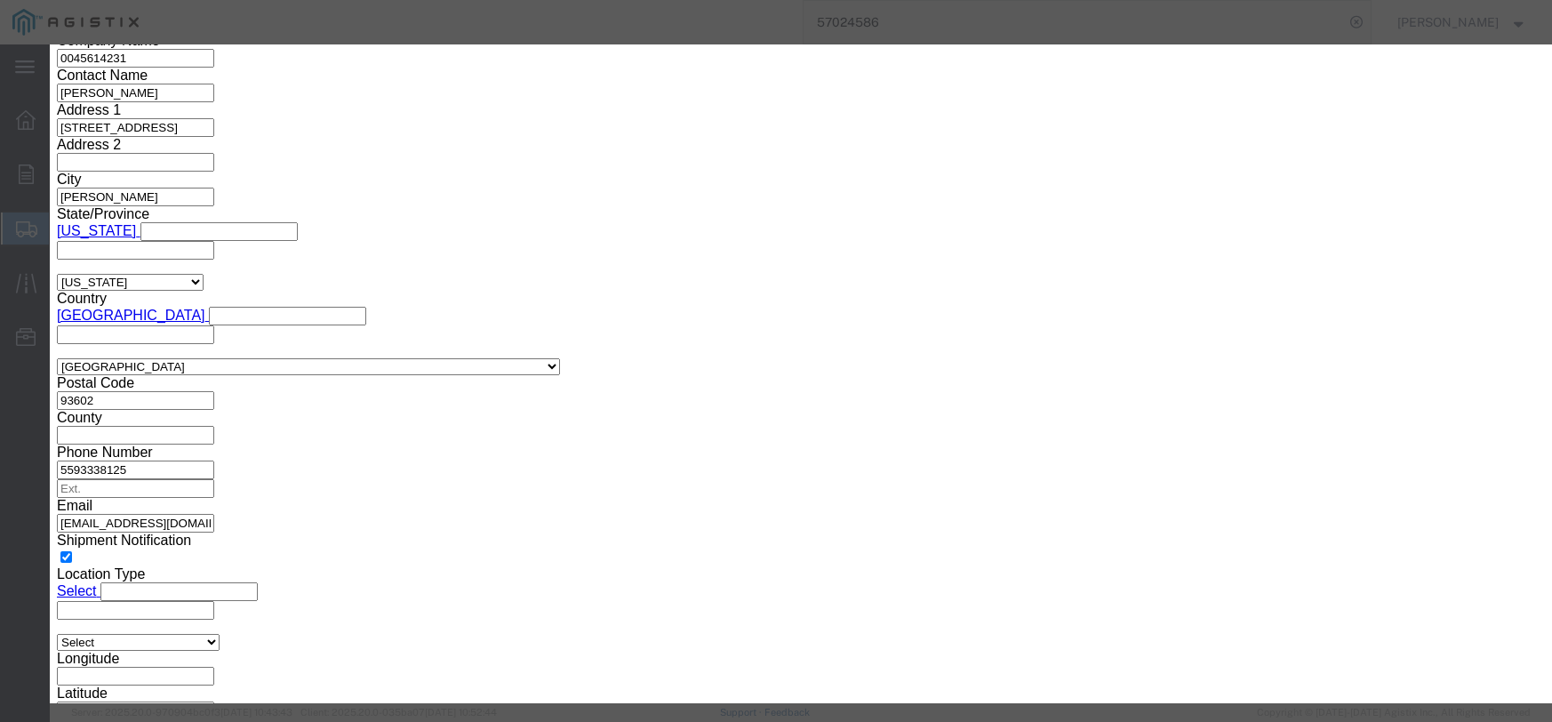
click input "text"
type input "24.84"
click select "Select 50 55 60 65 70 85 92.5 100 125 175 250 300 400"
select select "55"
click select "Select 50 55 60 65 70 85 92.5 100 125 175 250 300 400"
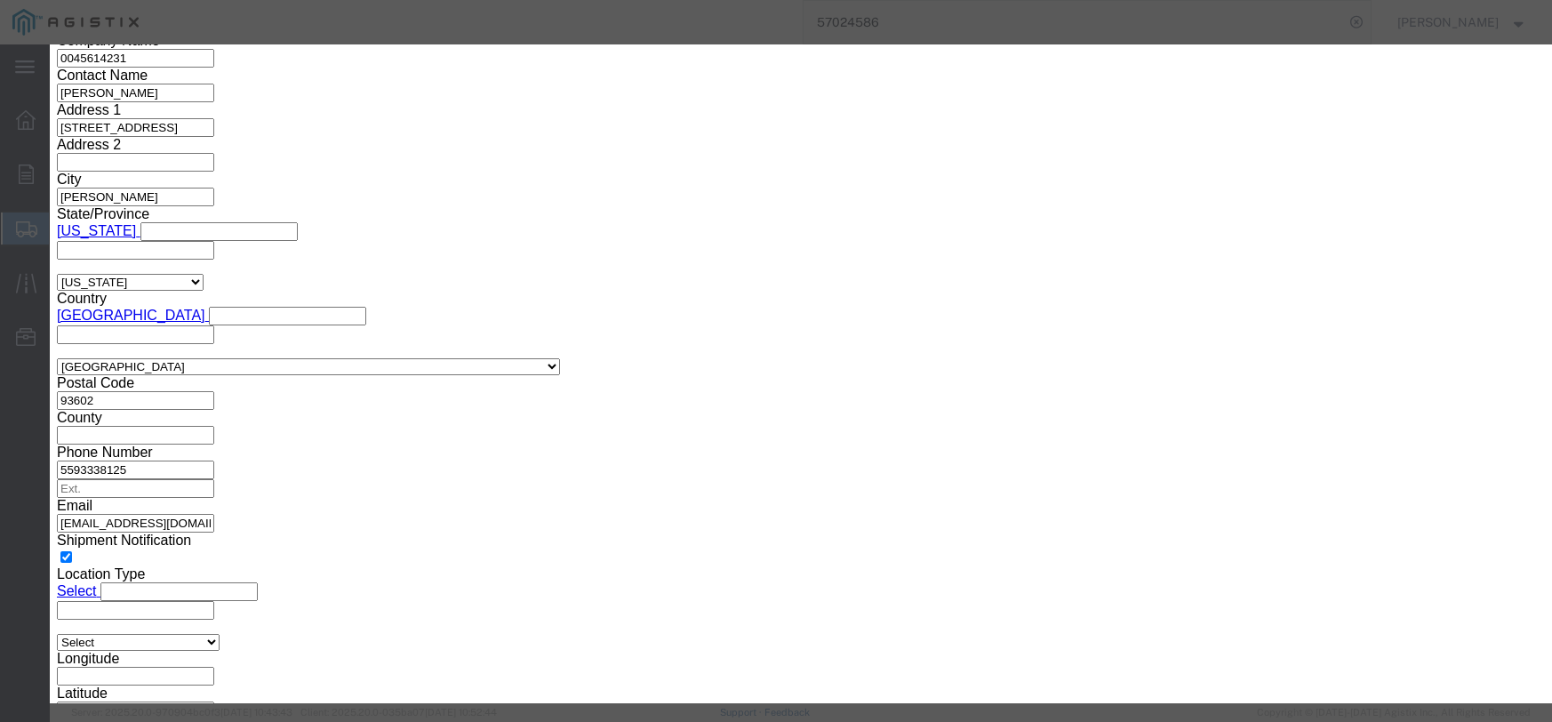
click button "Save & Close"
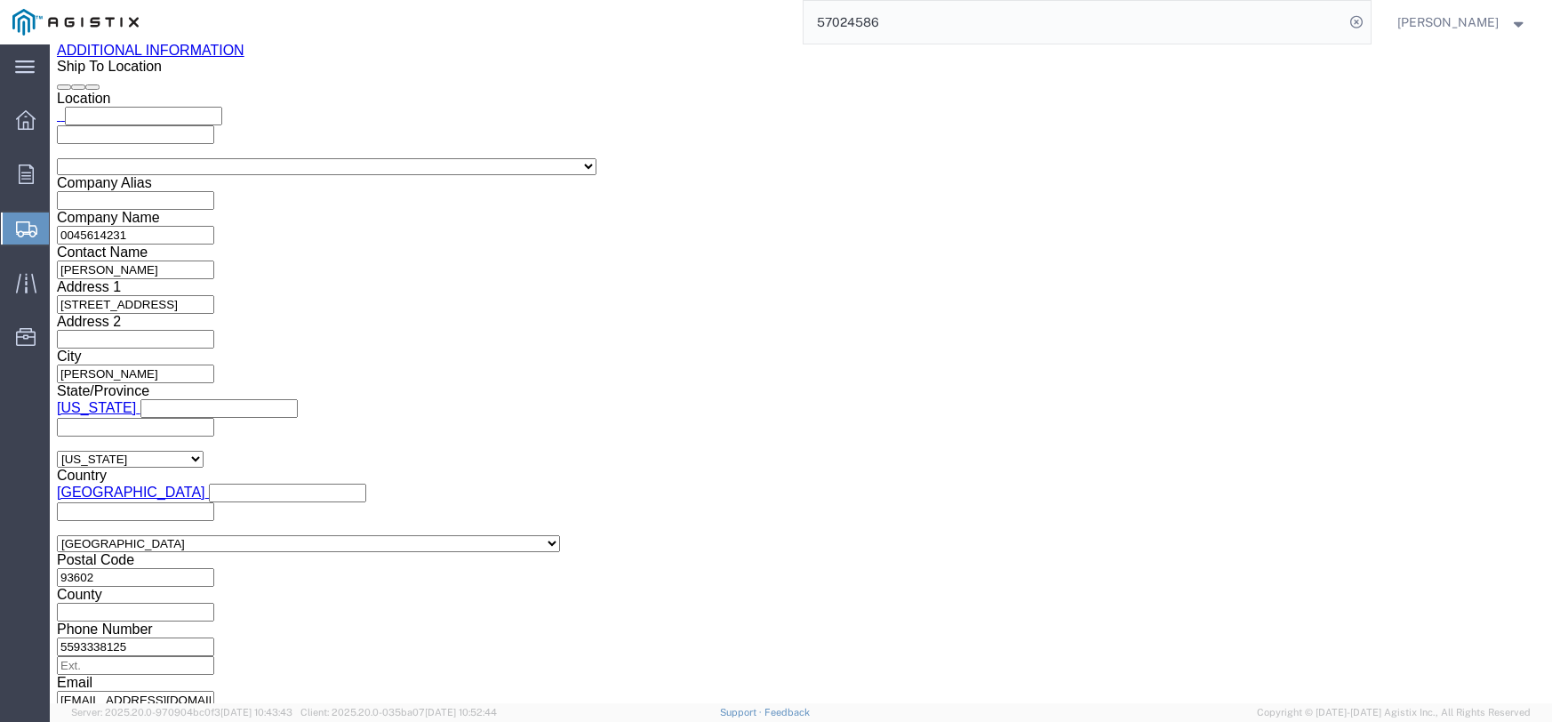
scroll to position [2175, 0]
click dd
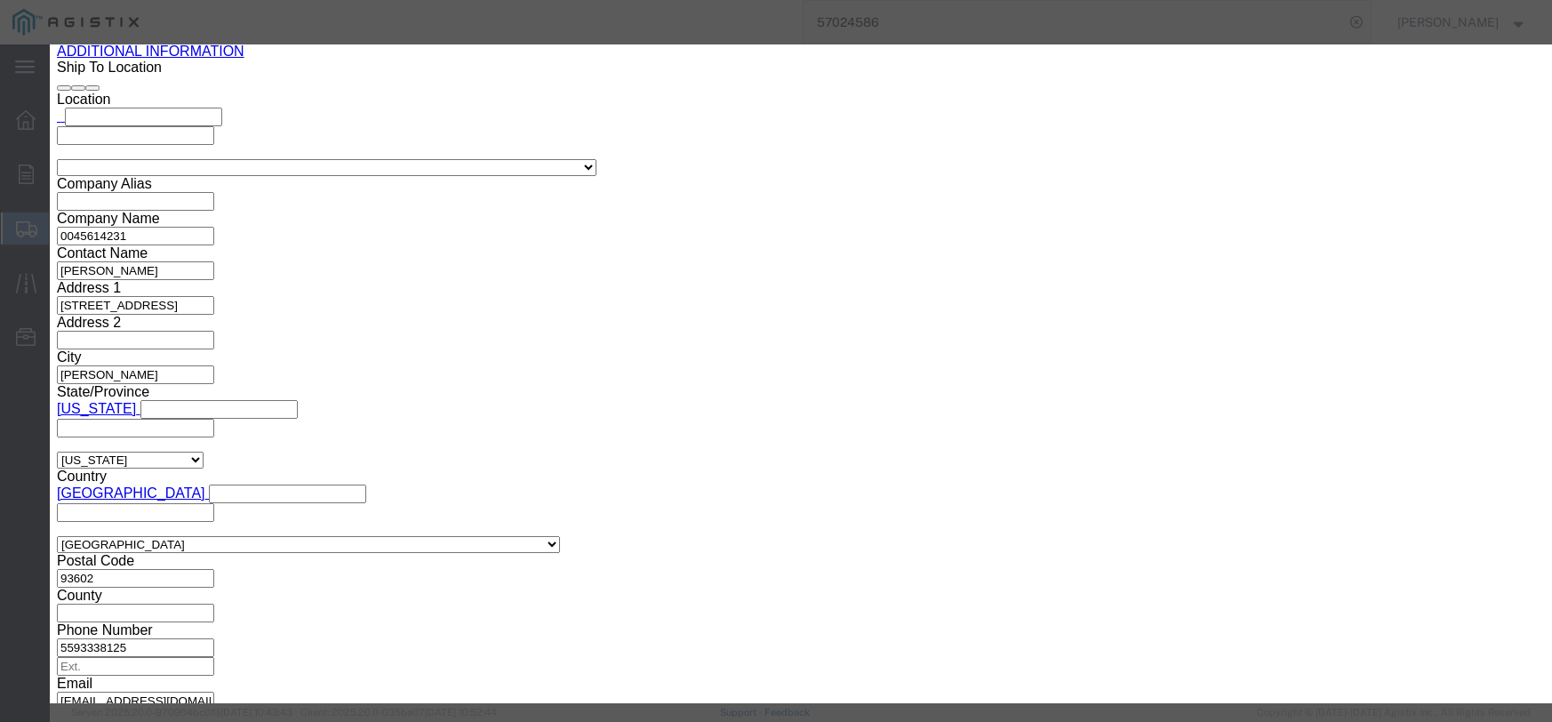
click input "text"
type input "56.68"
click select "Select 50 55 60 65 70 85 92.5 100 125 175 250 300 400"
select select "55"
click select "Select 50 55 60 65 70 85 92.5 100 125 175 250 300 400"
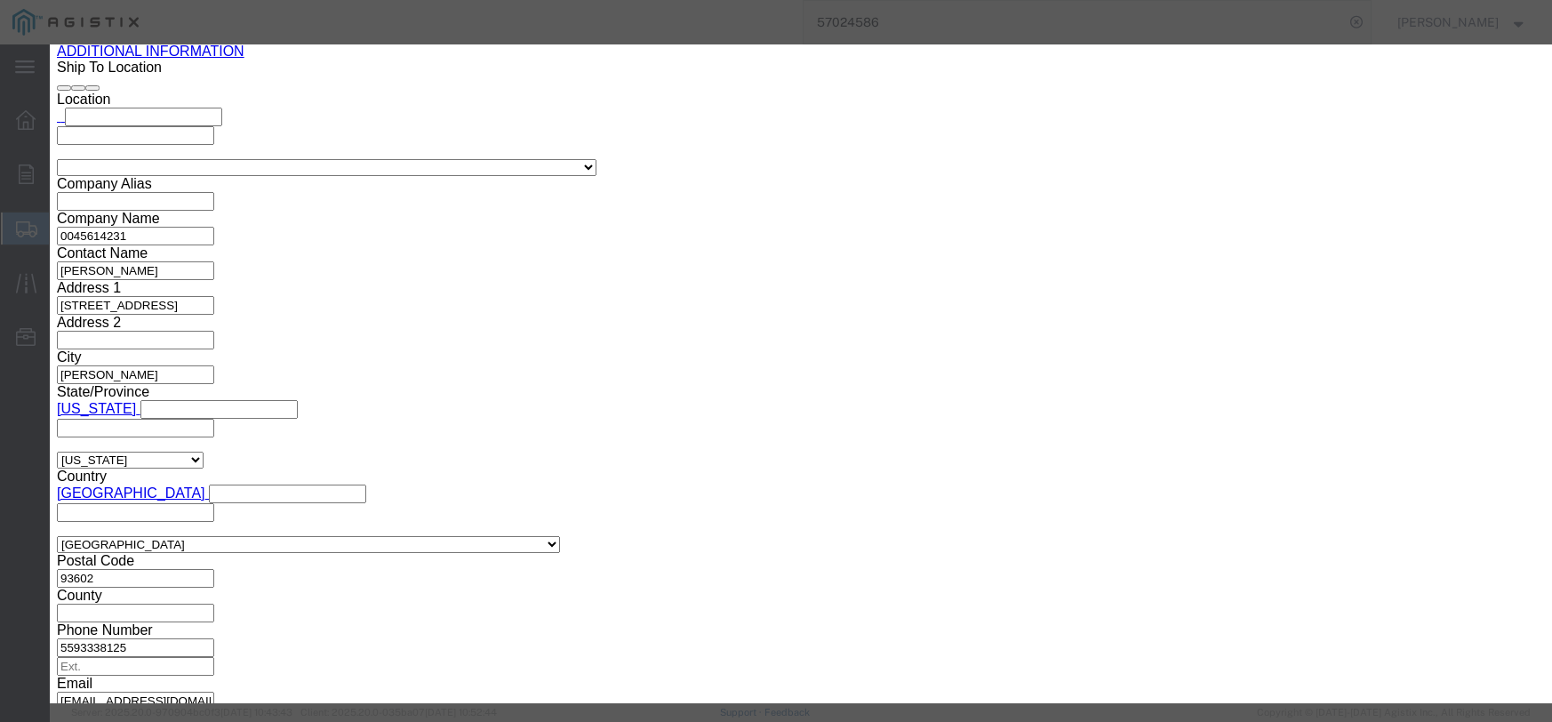
click button "Save & Close"
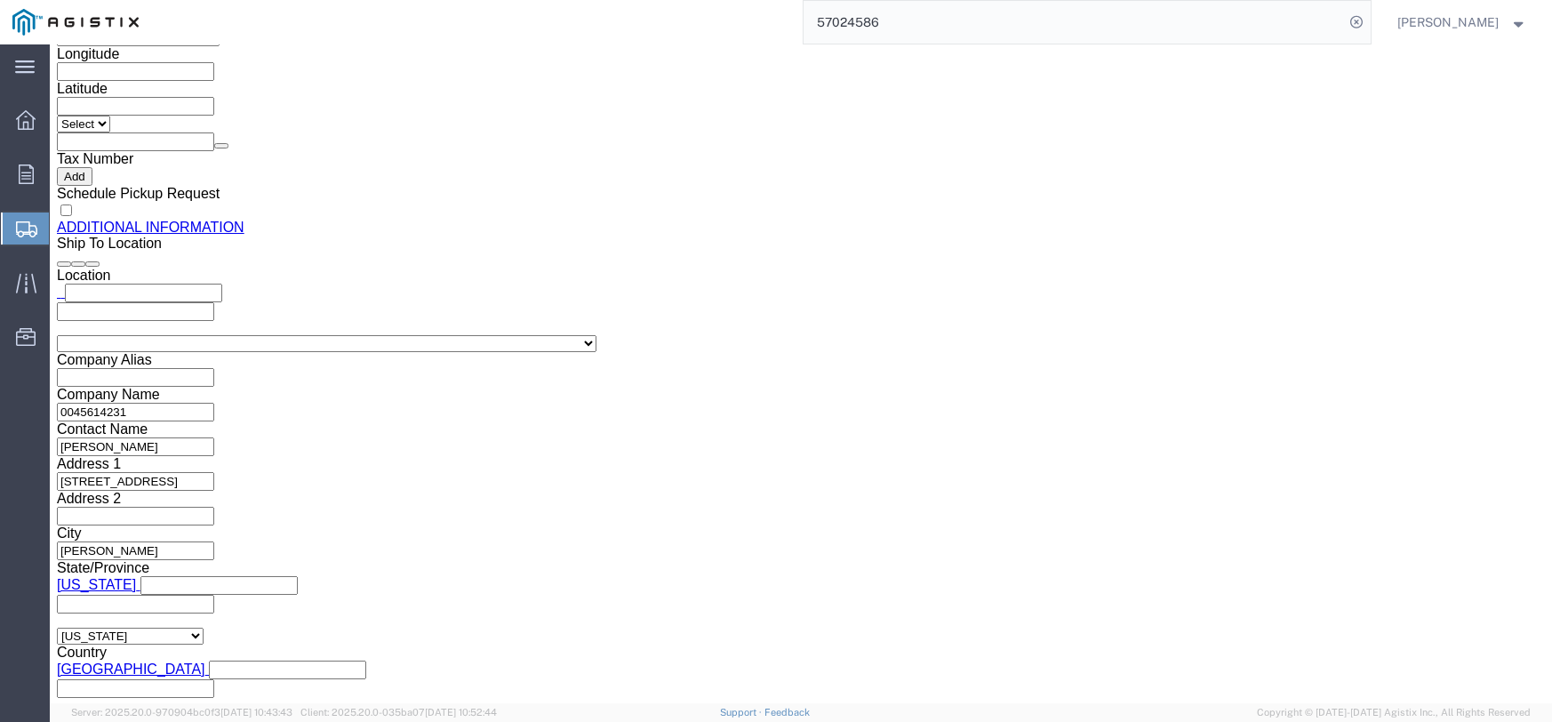
scroll to position [1997, 0]
click dd
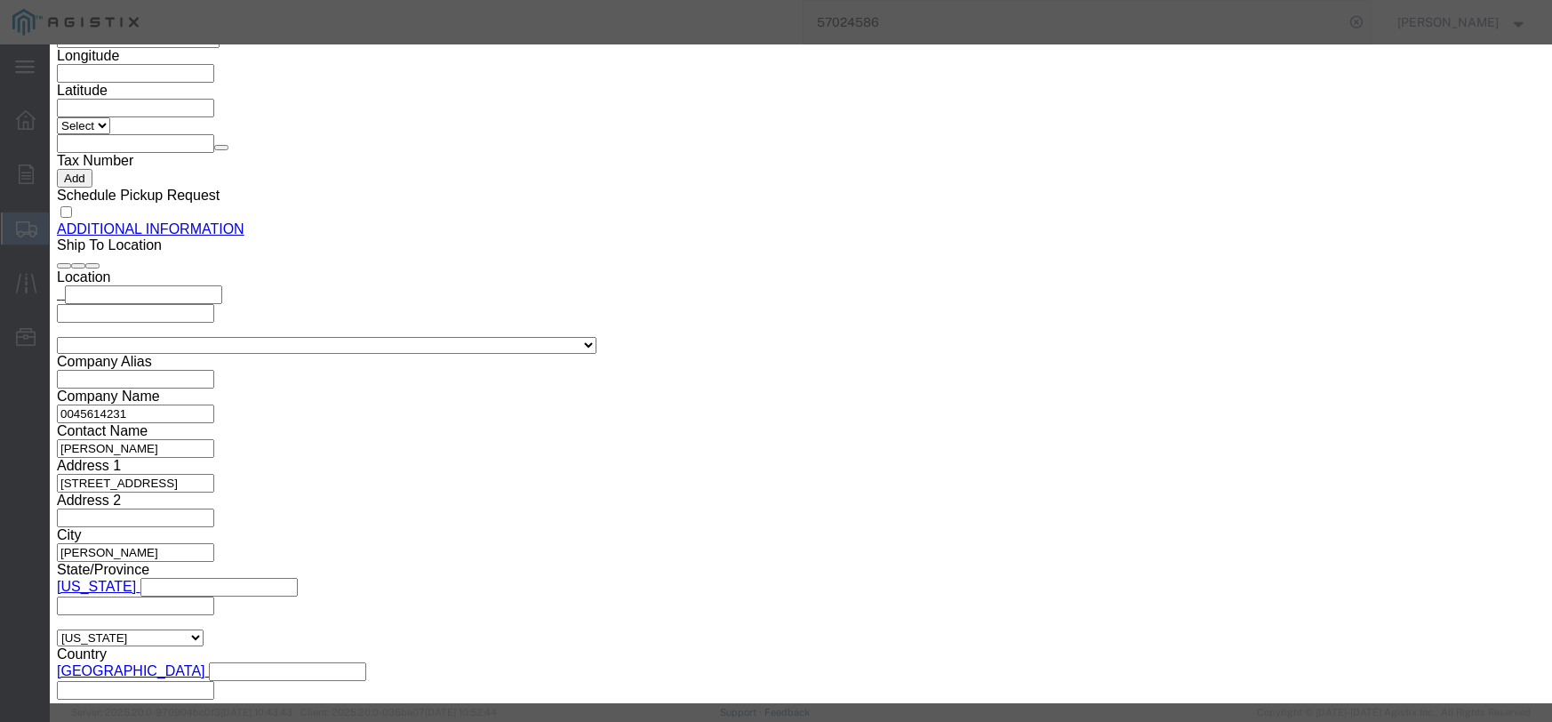
click input "text"
type input "61.04"
click select "Select 50 55 60 65 70 85 92.5 100 125 175 250 300 400"
select select "55"
click select "Select 50 55 60 65 70 85 92.5 100 125 175 250 300 400"
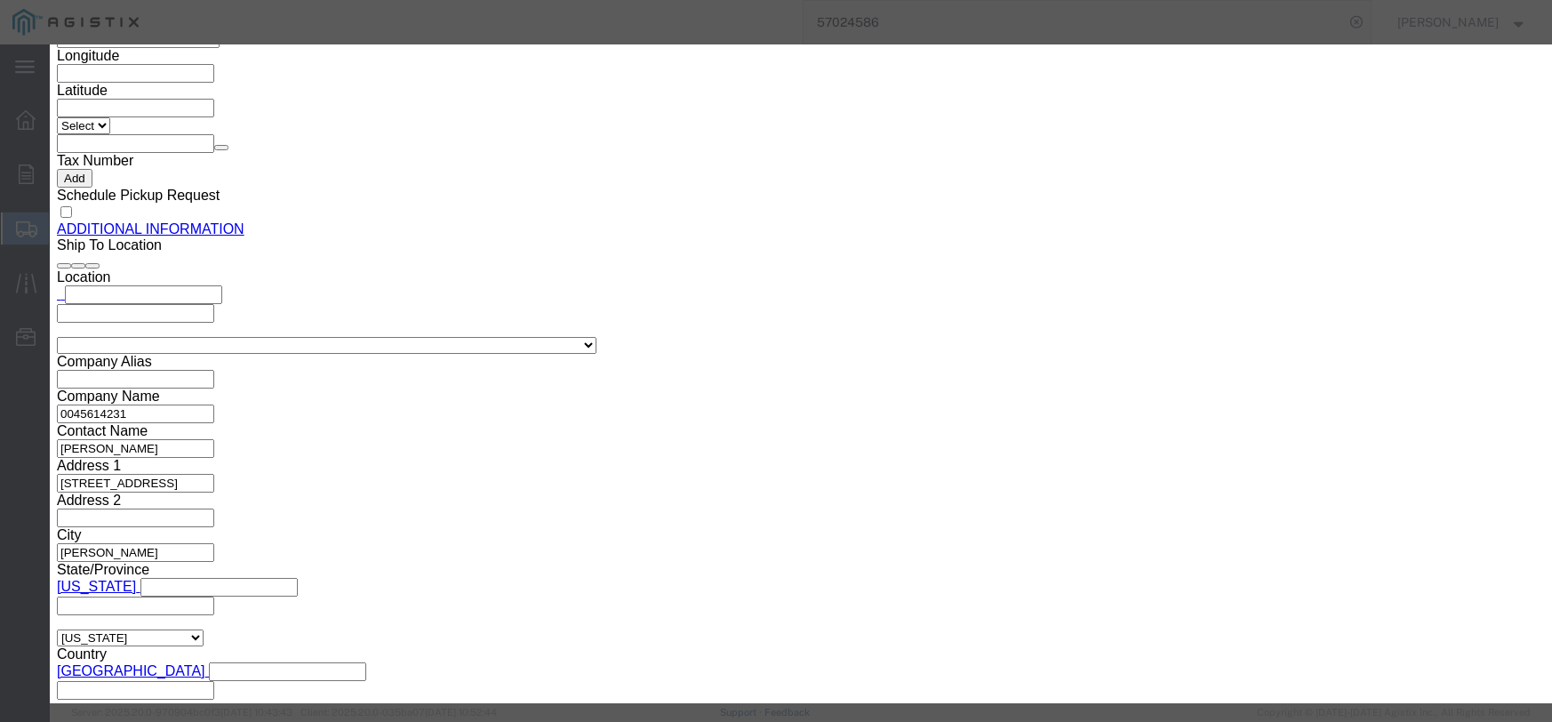
click button "Save & Close"
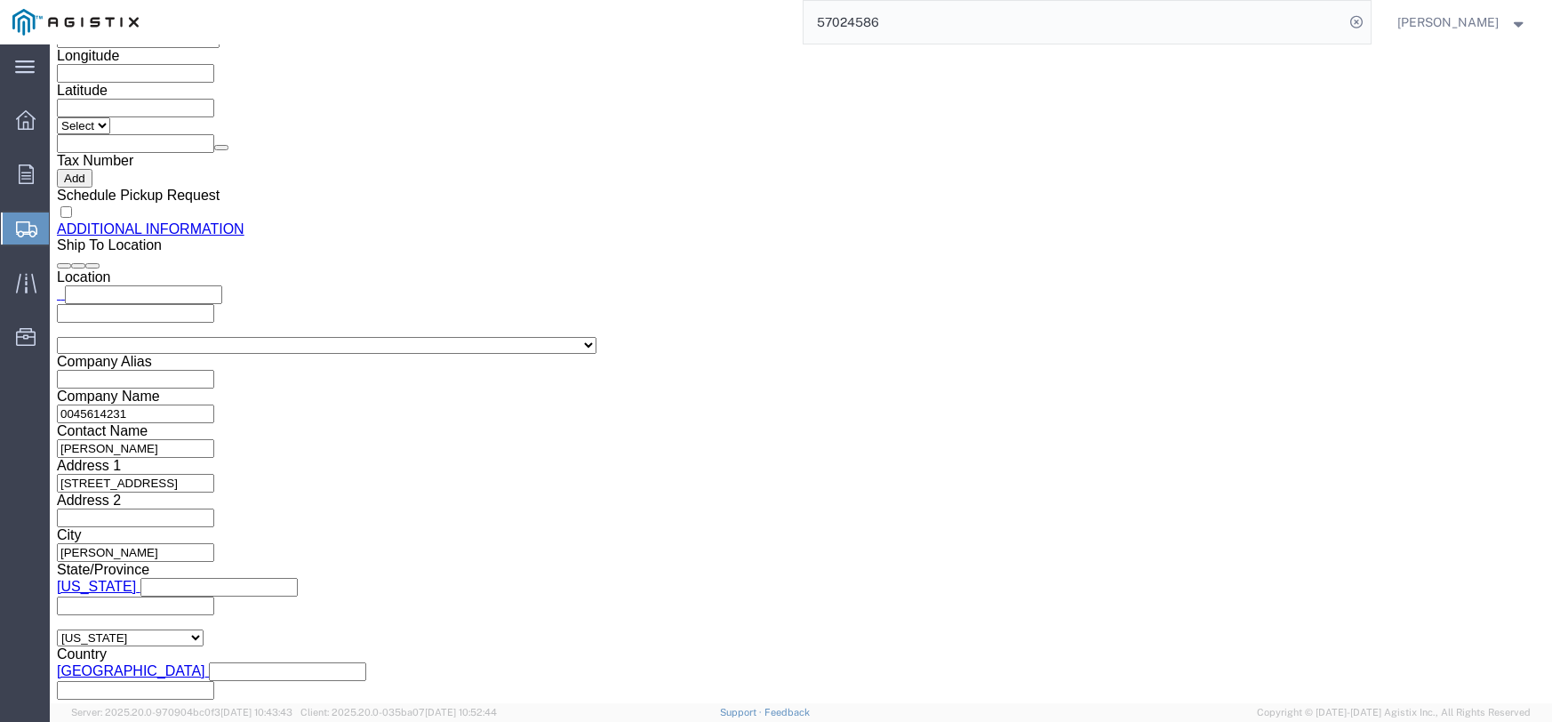
click div "Pieces: 112.00 Each Total value:"
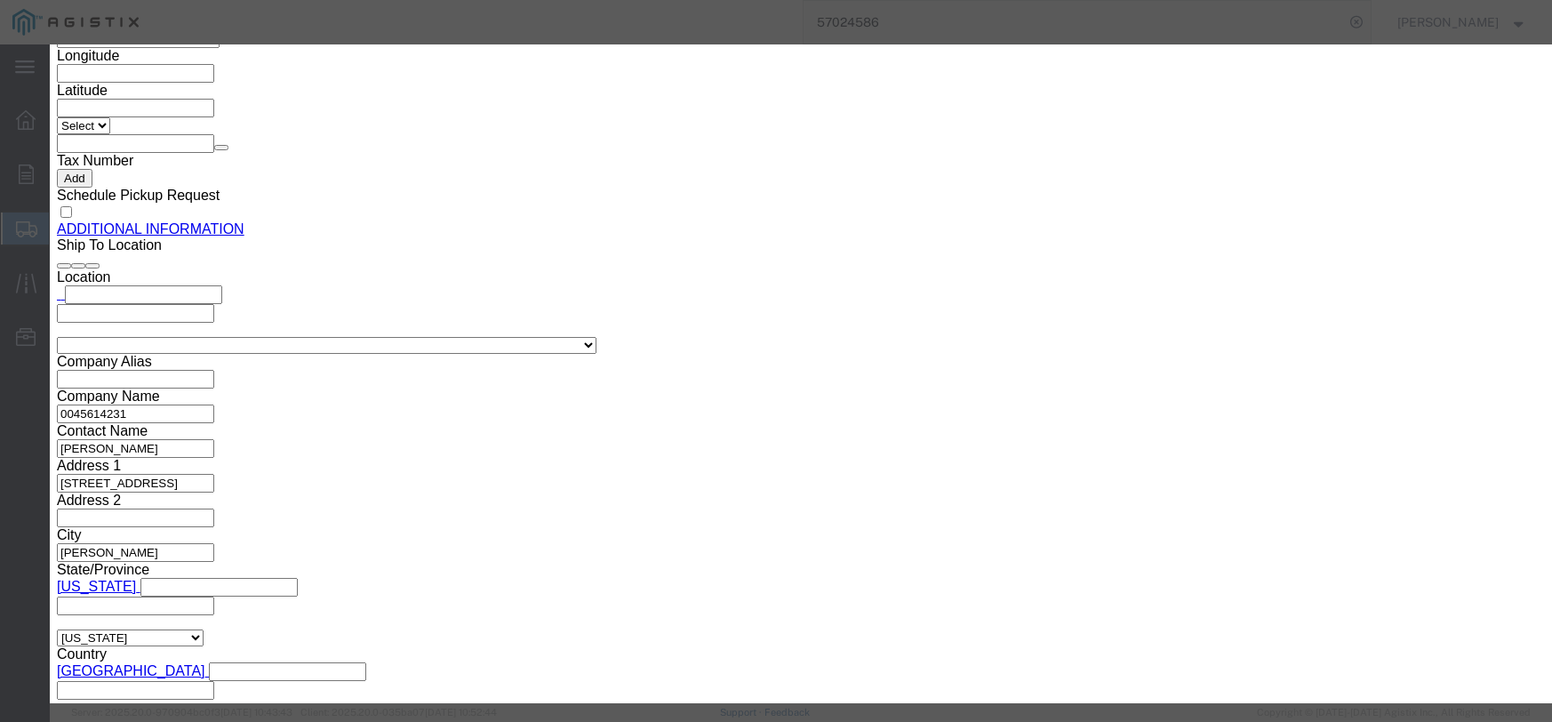
click input "text"
type input "259.84"
click select "Select 50 55 60 65 70 85 92.5 100 125 175 250 300 400"
select select "55"
click select "Select 50 55 60 65 70 85 92.5 100 125 175 250 300 400"
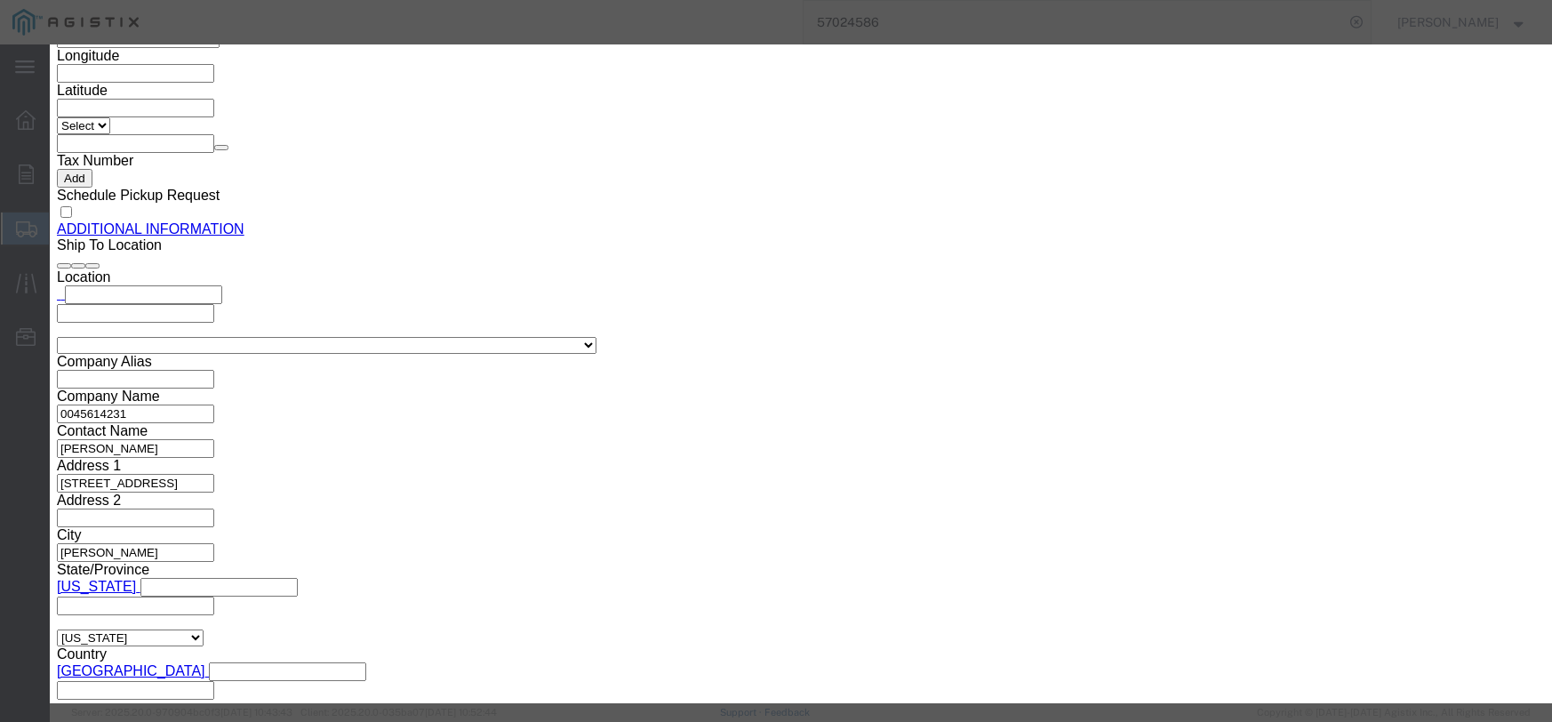
click button "Save & Close"
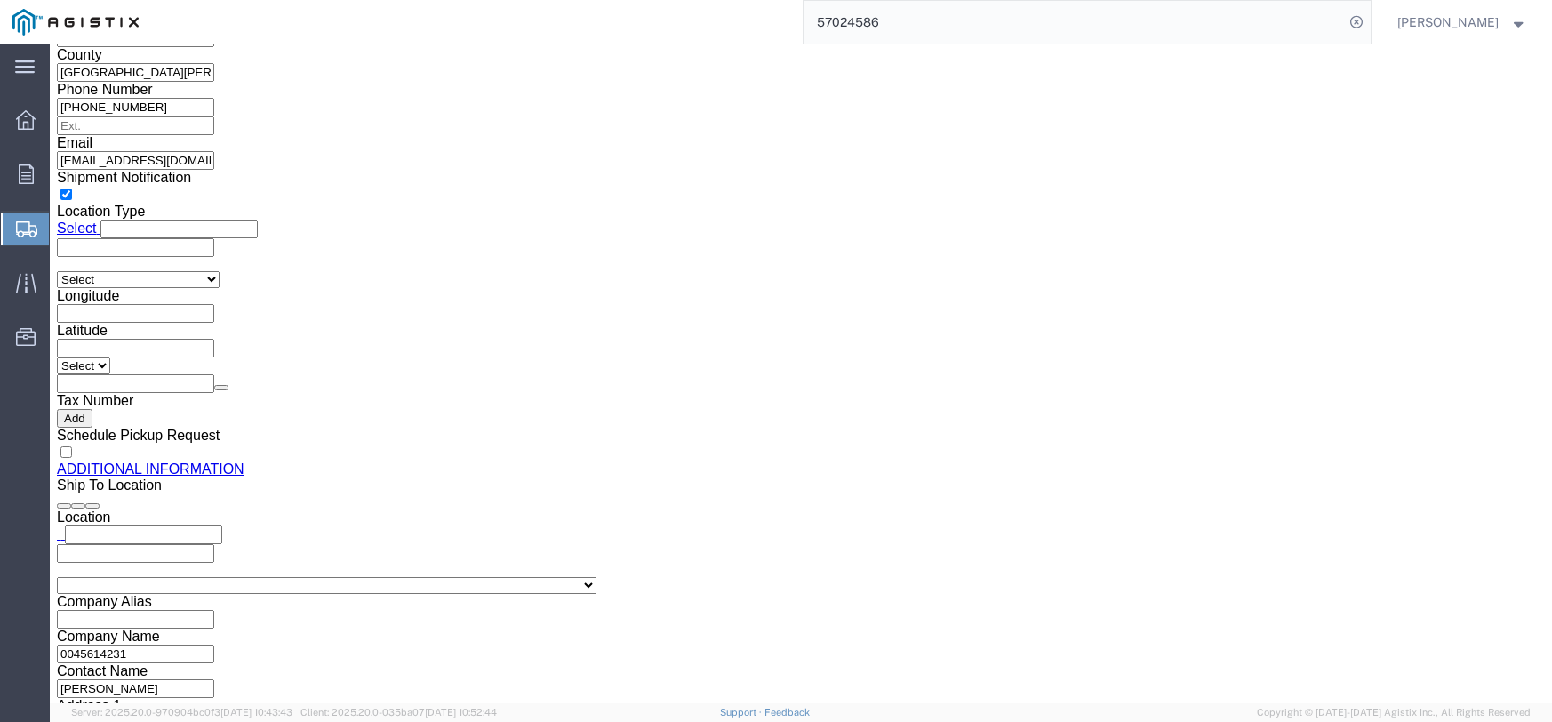
scroll to position [1730, 0]
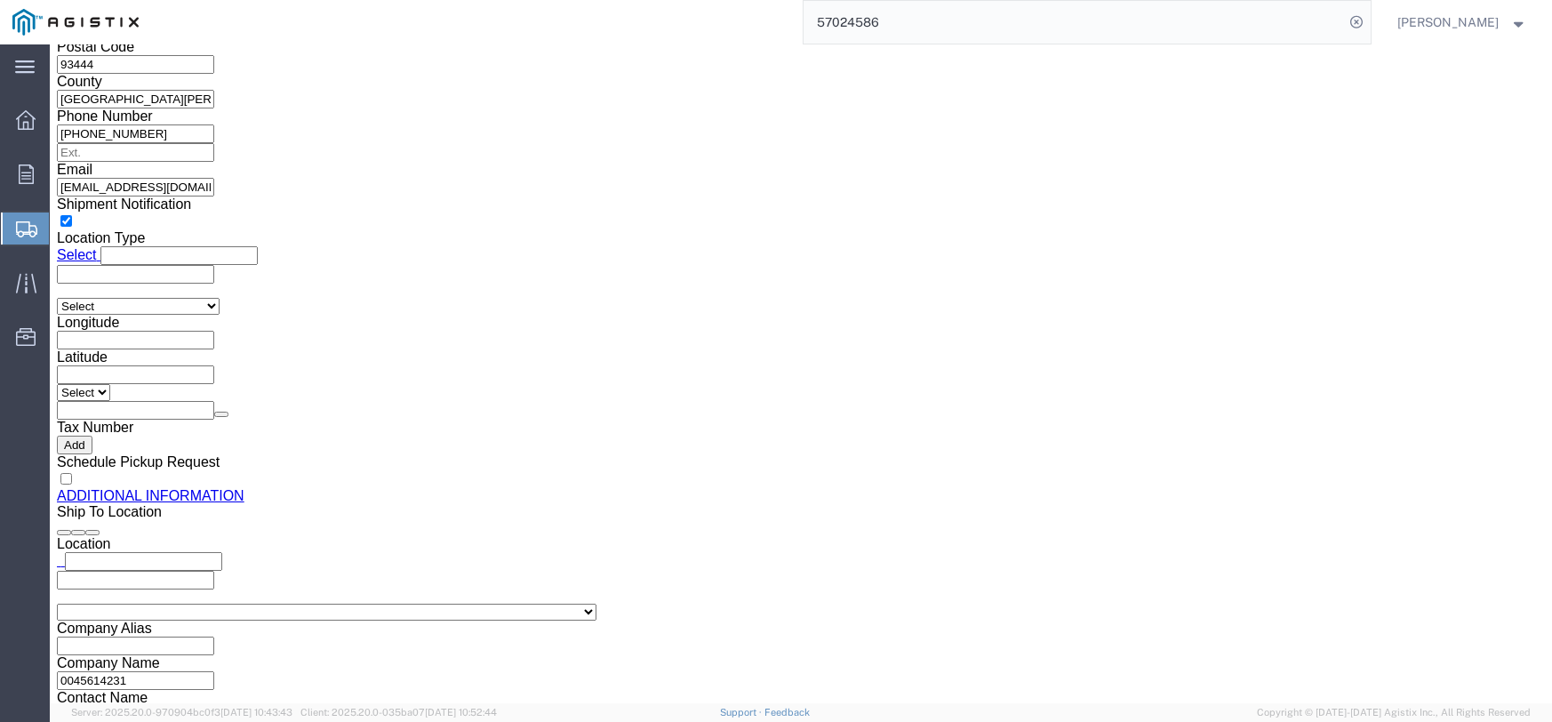
click dd "28.00 Each"
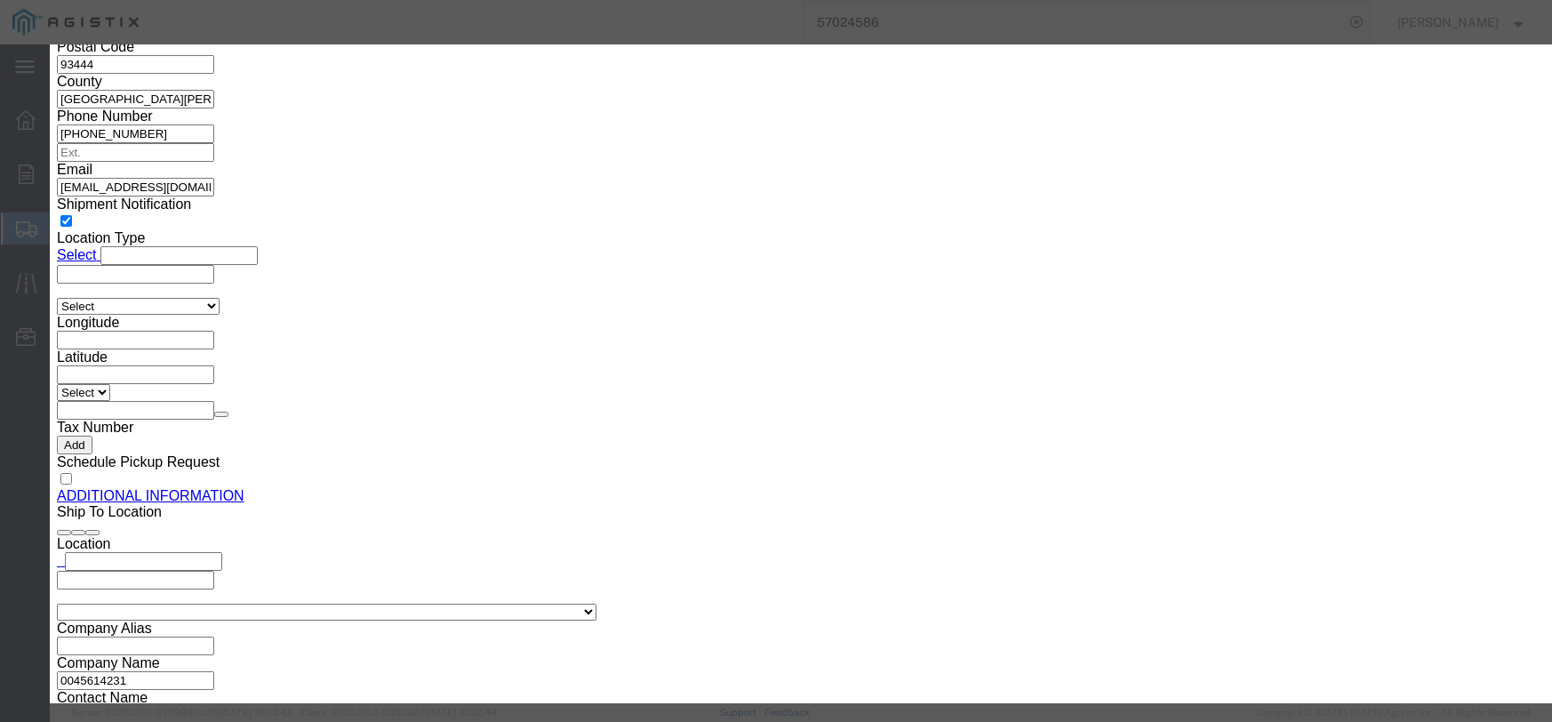
click input "text"
type input "60.48"
click select "Select 50 55 60 65 70 85 92.5 100 125 175 250 300 400"
select select "55"
click select "Select 50 55 60 65 70 85 92.5 100 125 175 250 300 400"
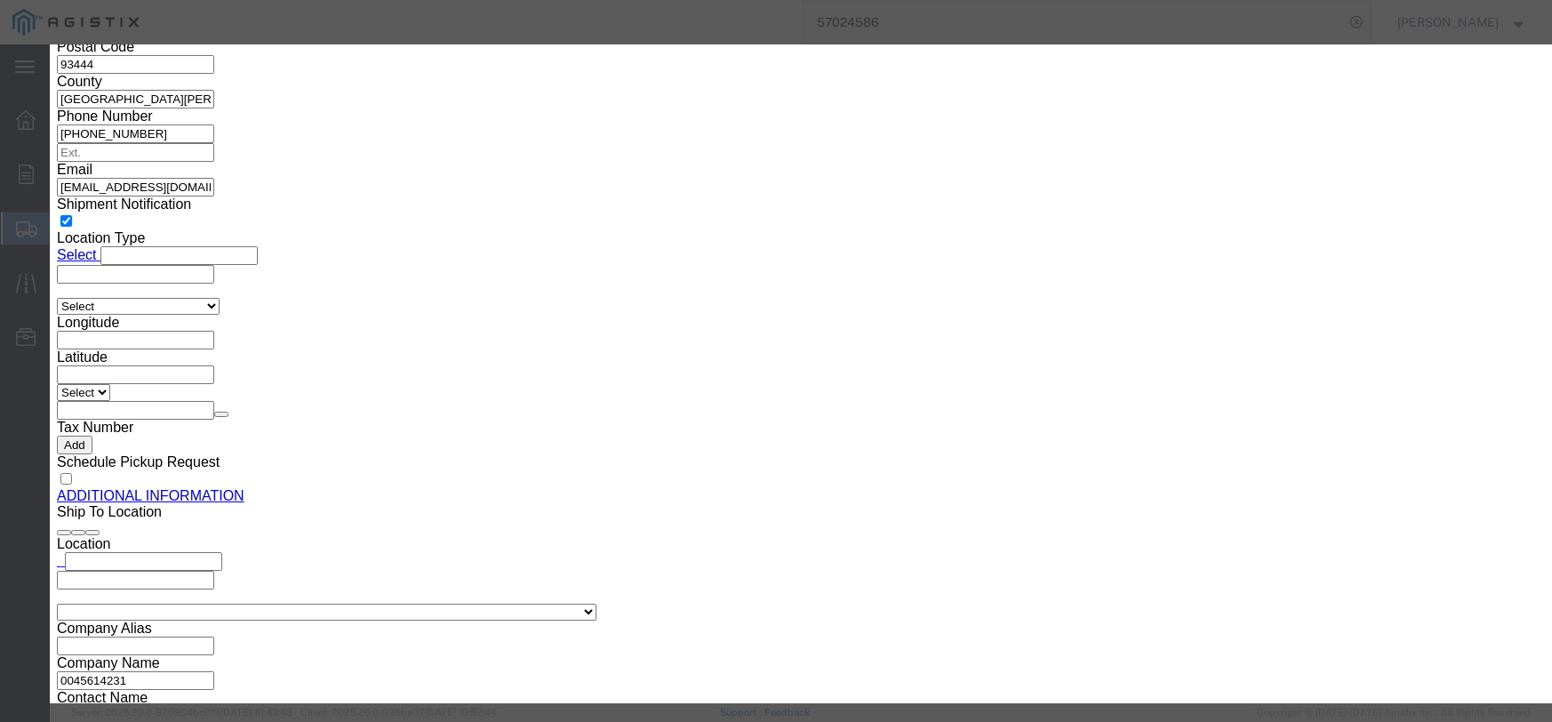
click button "Save & Close"
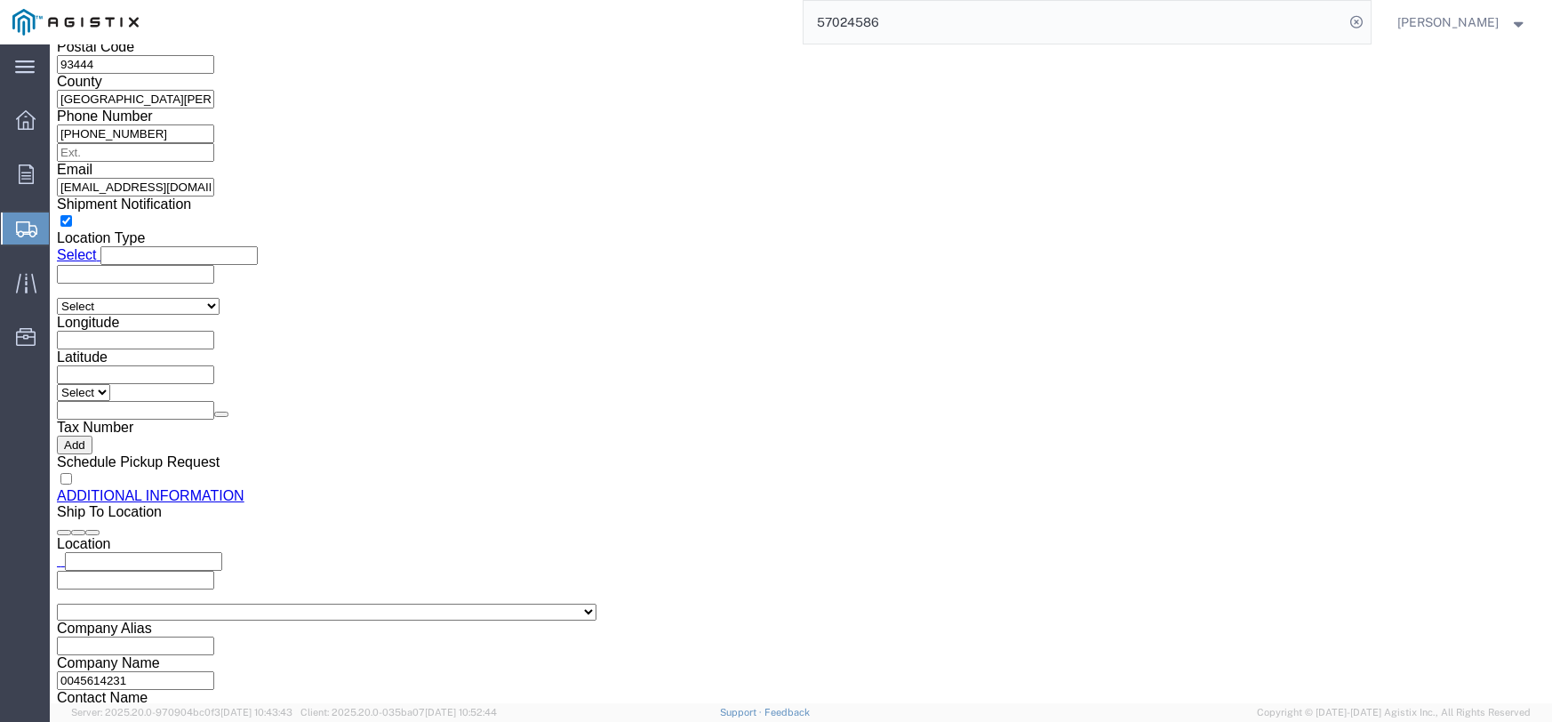
click dd "12.00 Each"
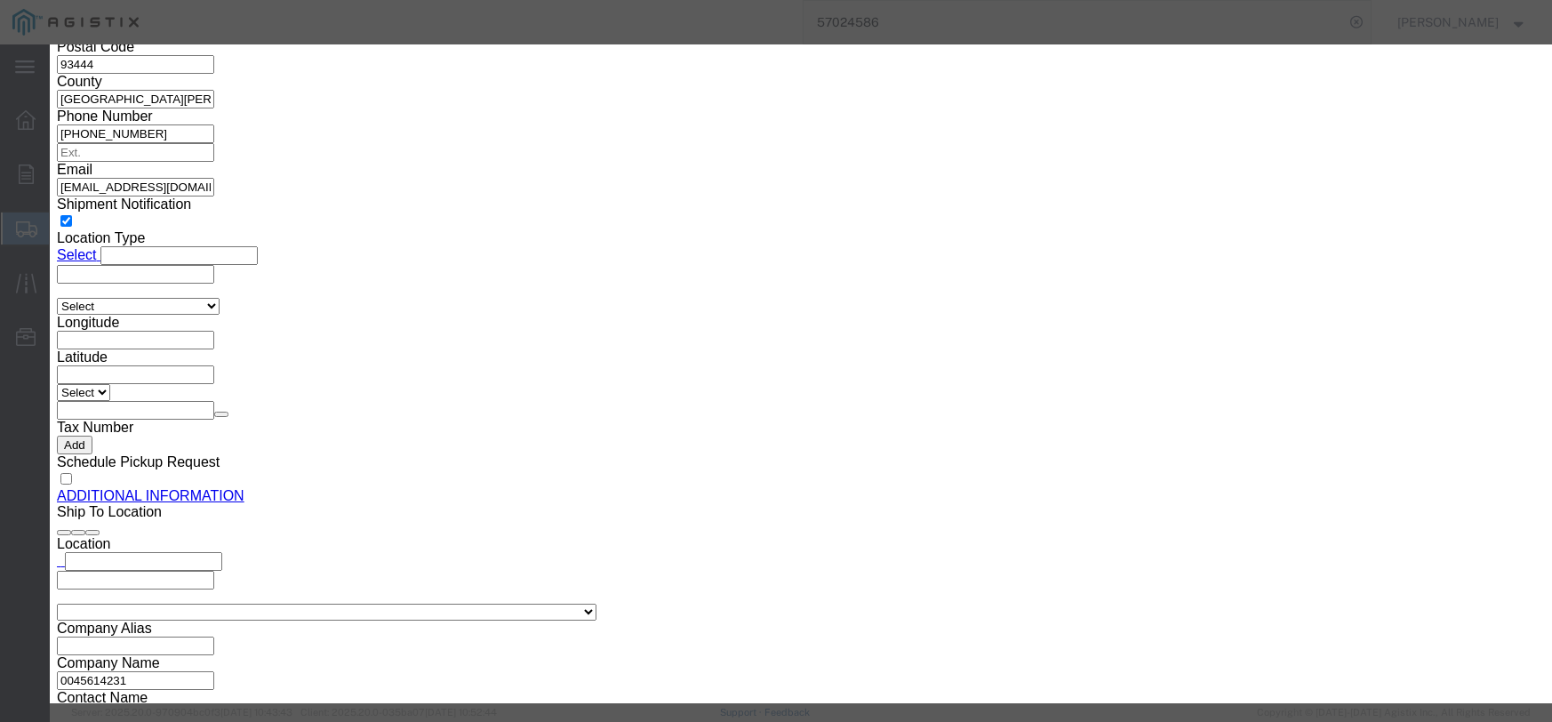
click input "text"
type input "28.20"
click select "Select 50 55 60 65 70 85 92.5 100 125 175 250 300 400"
select select "55"
click select "Select 50 55 60 65 70 85 92.5 100 125 175 250 300 400"
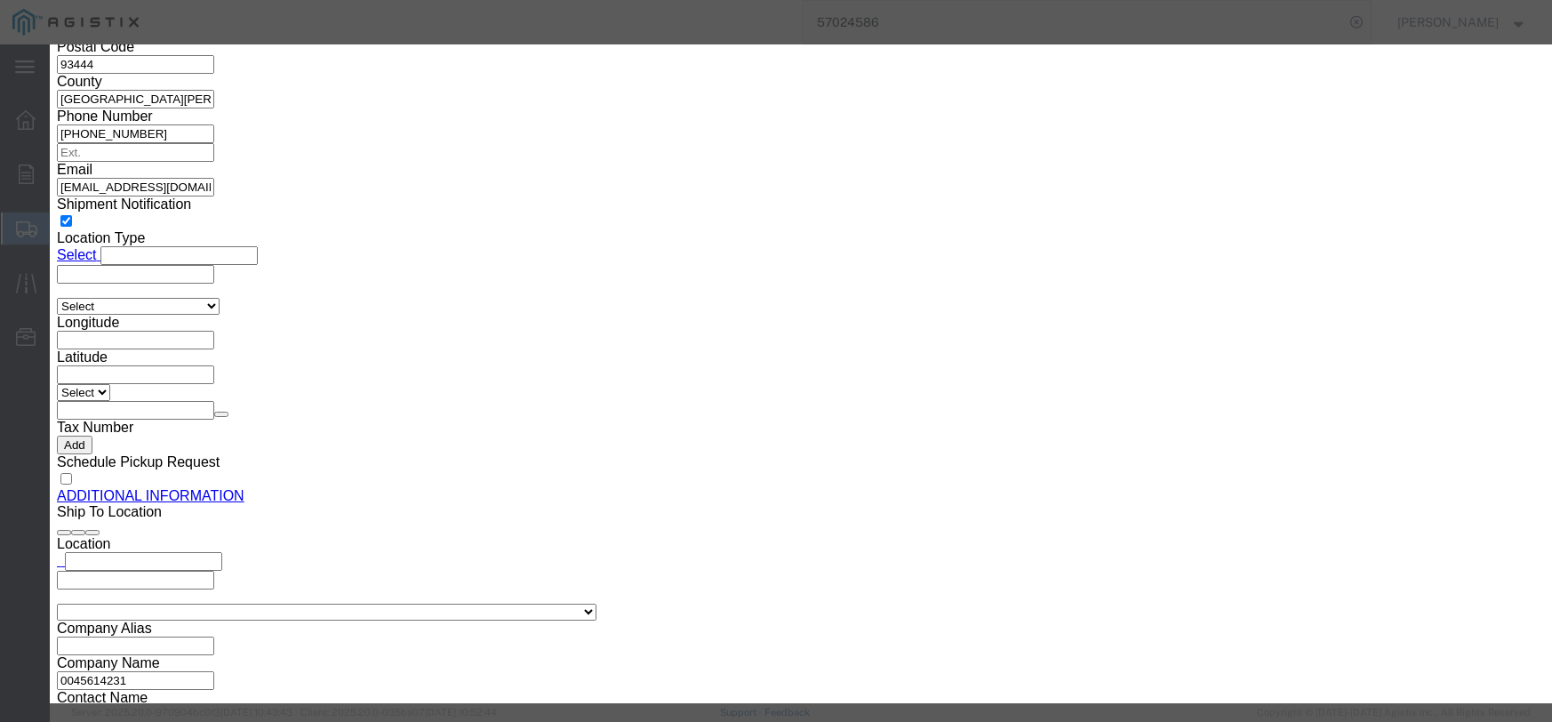
click button "Save & Close"
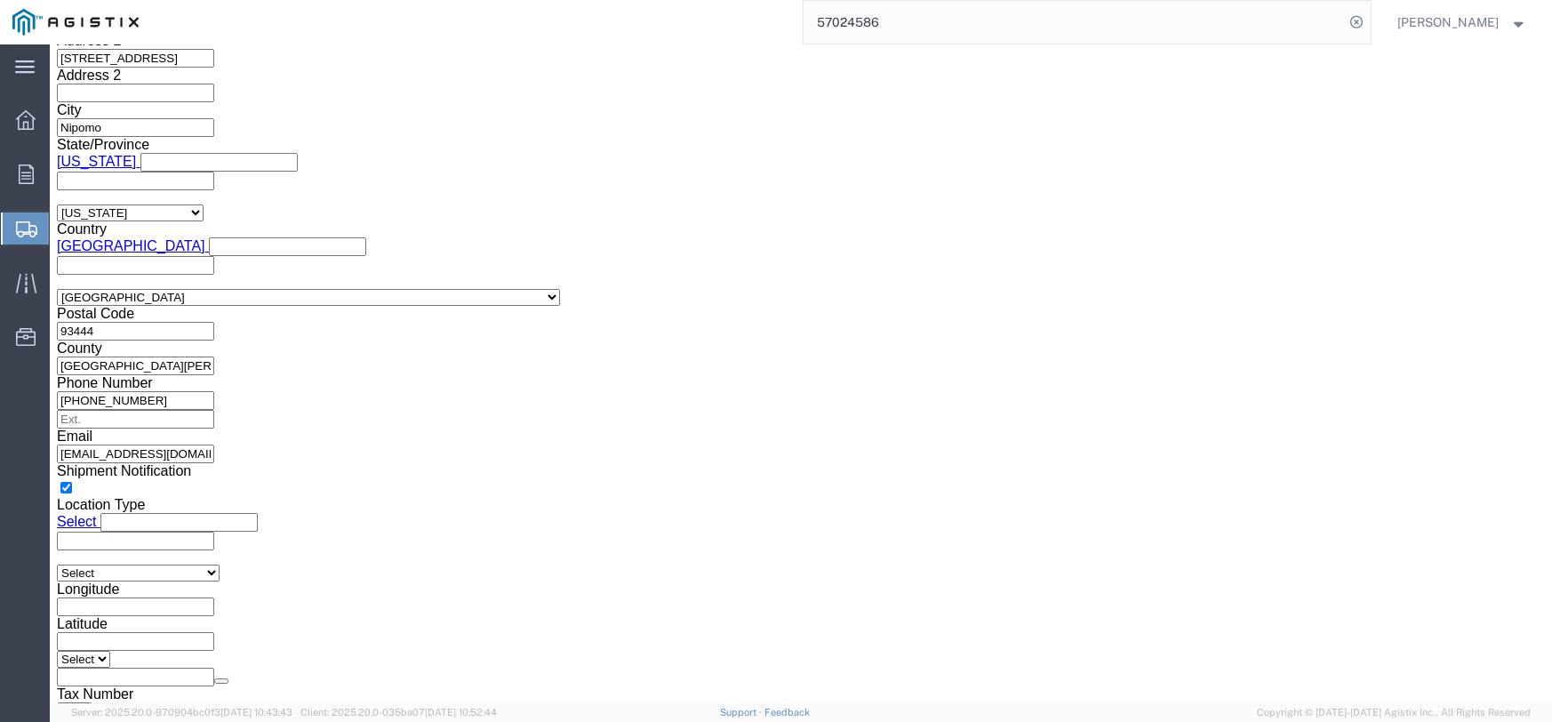
scroll to position [1375, 0]
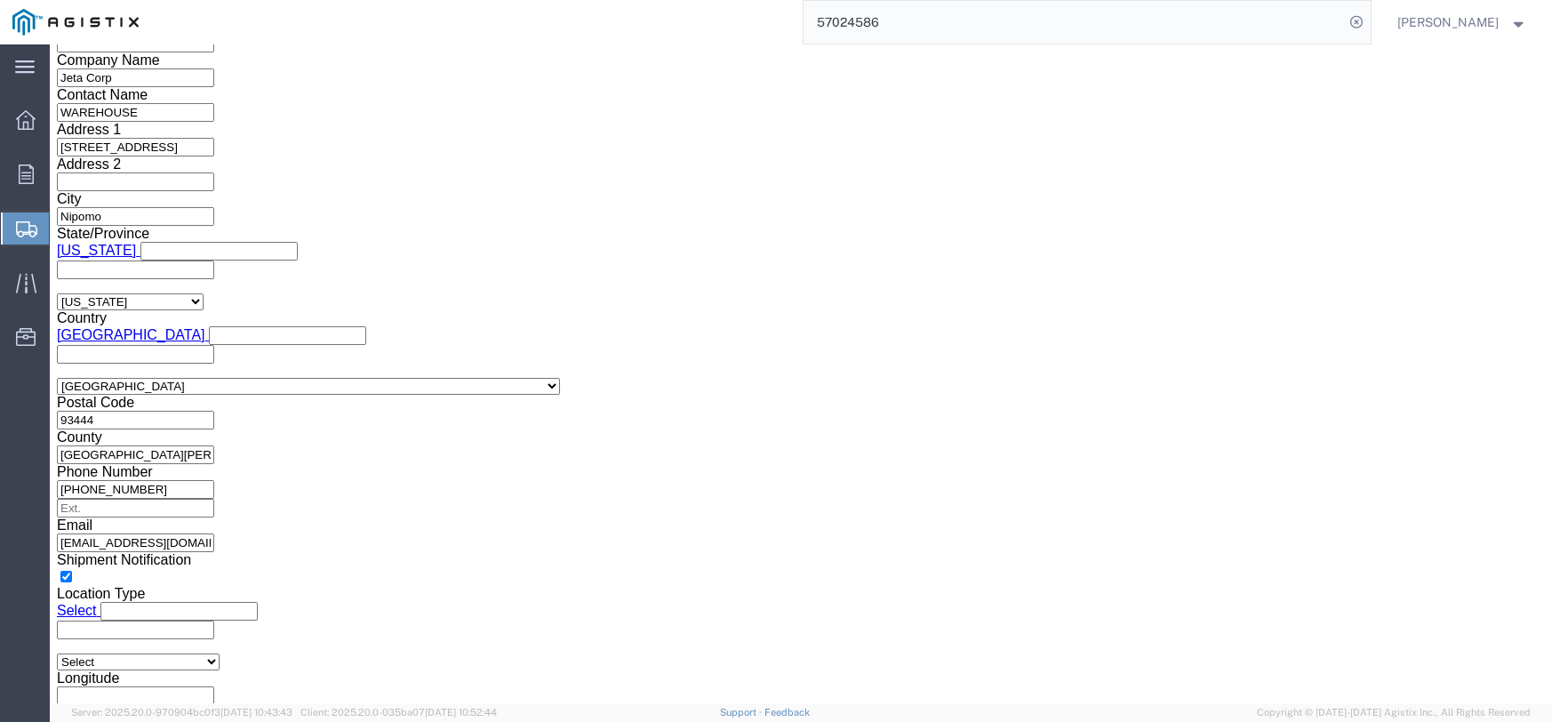
click dd "110.00 Each"
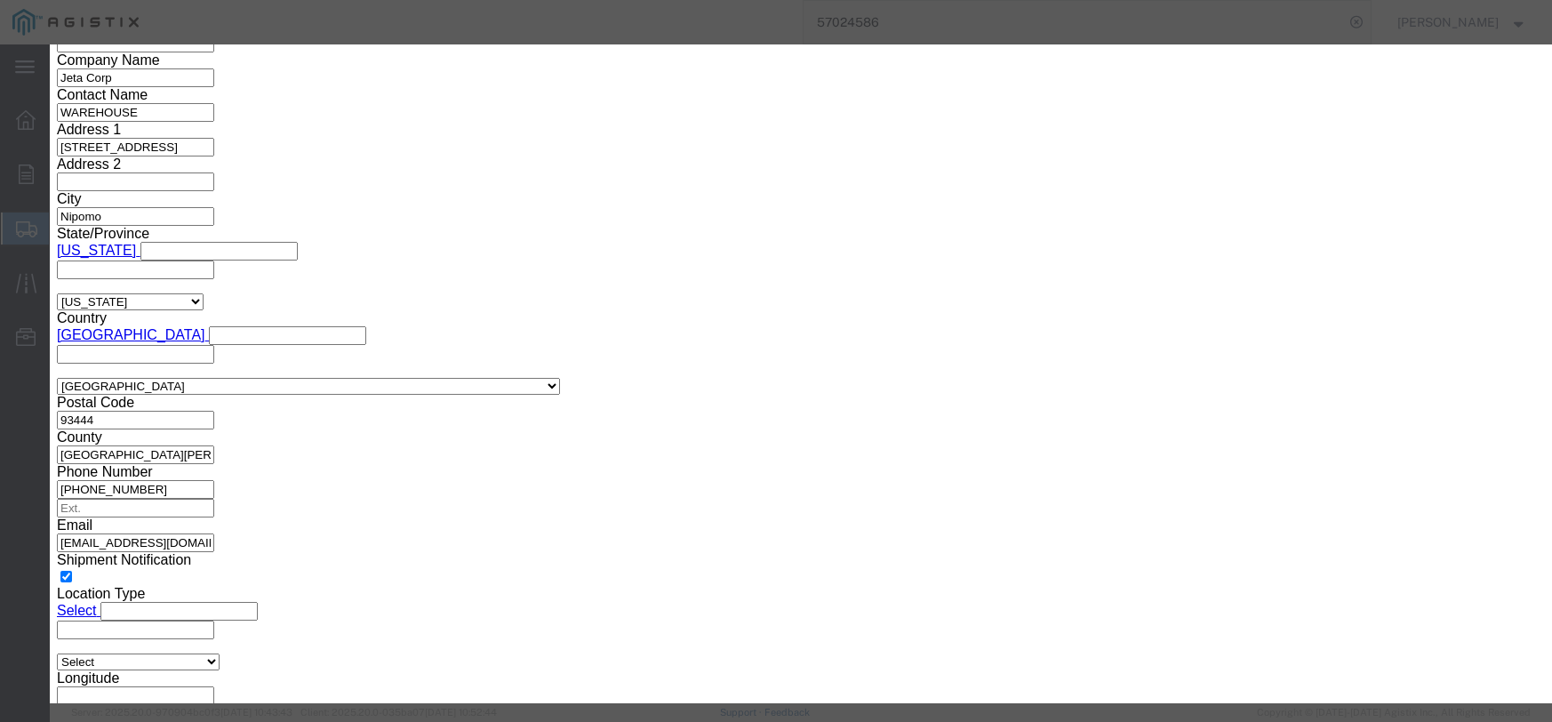
click input "text"
type input "176.00"
click select "Select 50 55 60 65 70 85 92.5 100 125 175 250 300 400"
select select "55"
click select "Select 50 55 60 65 70 85 92.5 100 125 175 250 300 400"
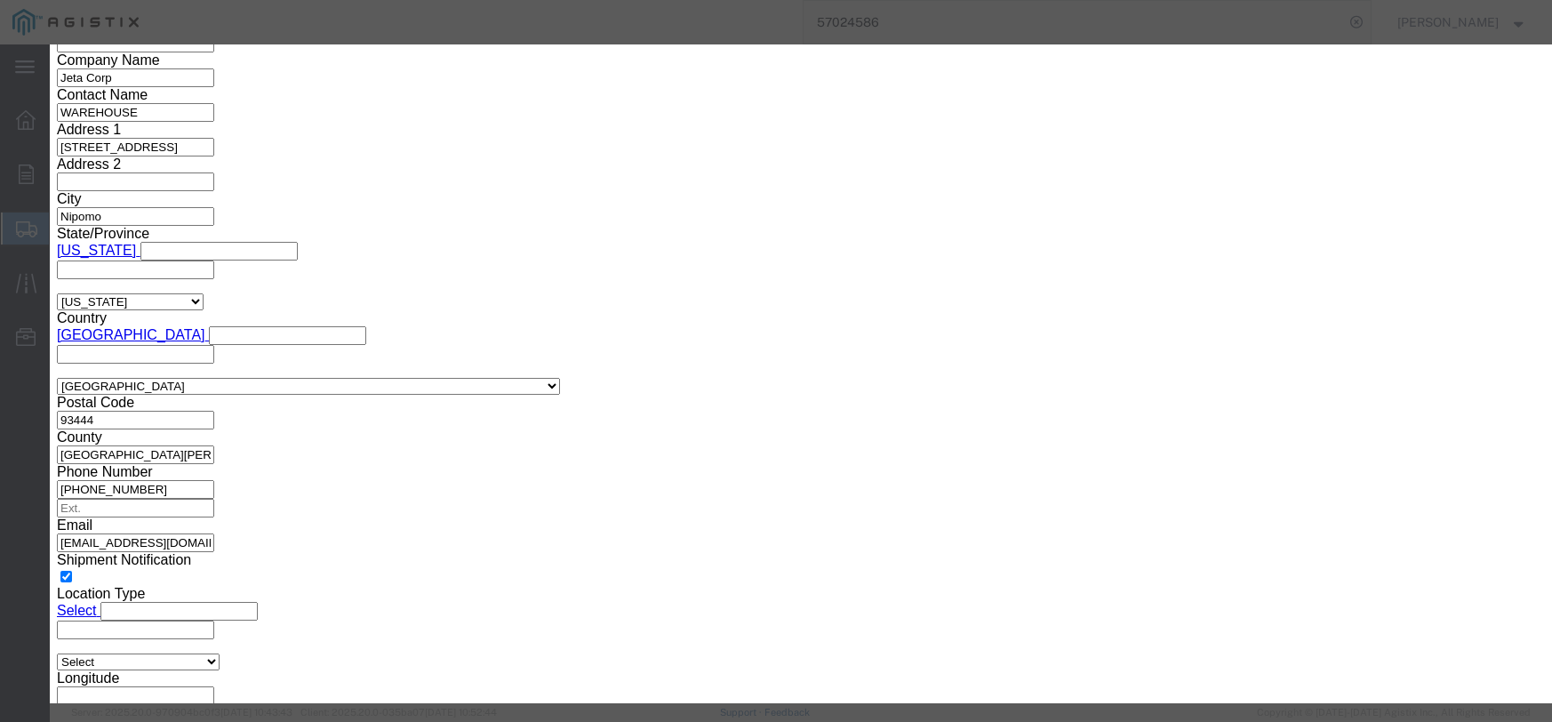
click button "Save & Close"
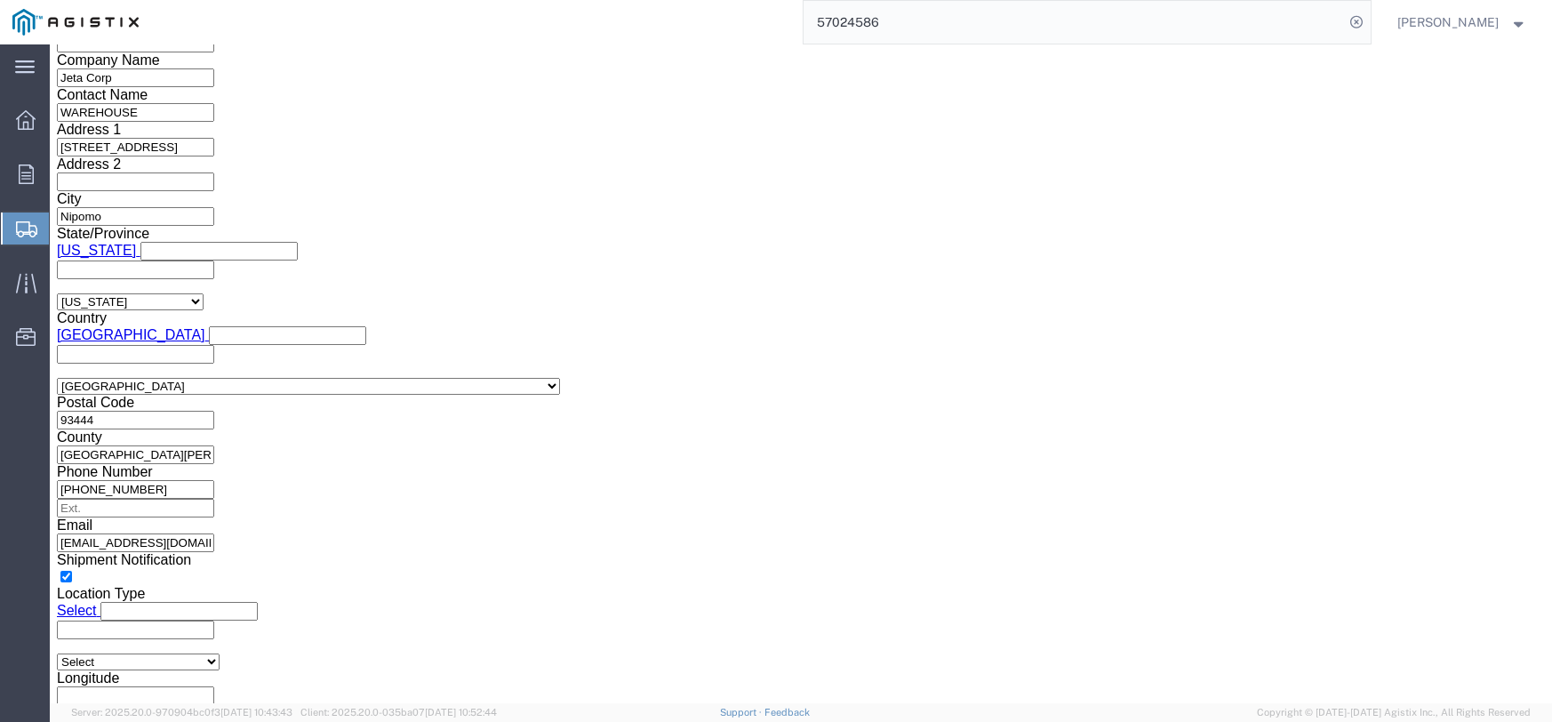
click dd
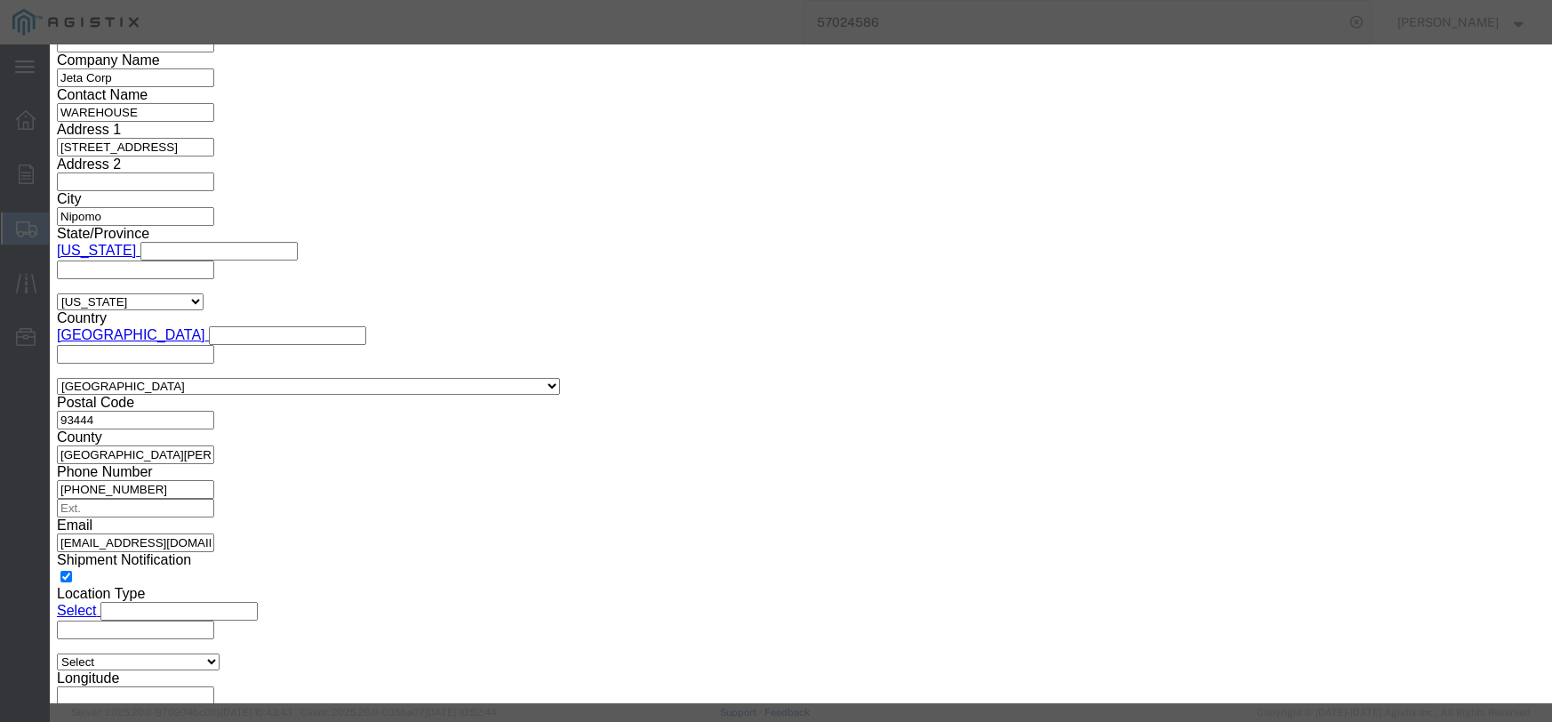
click input "text"
type input "535.00"
click select "Select 50 55 60 65 70 85 92.5 100 125 175 250 300 400"
select select "55"
click select "Select 50 55 60 65 70 85 92.5 100 125 175 250 300 400"
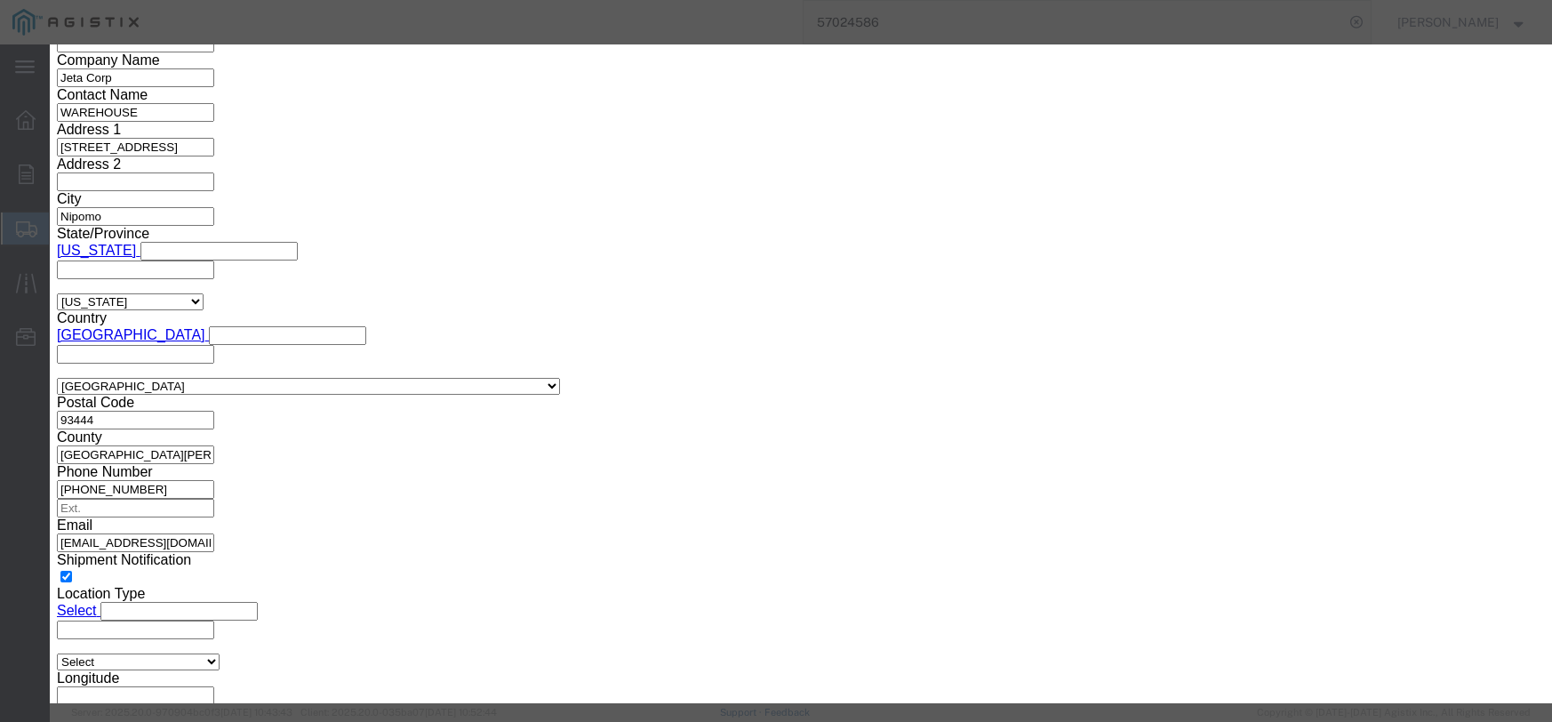
click button "Save & Close"
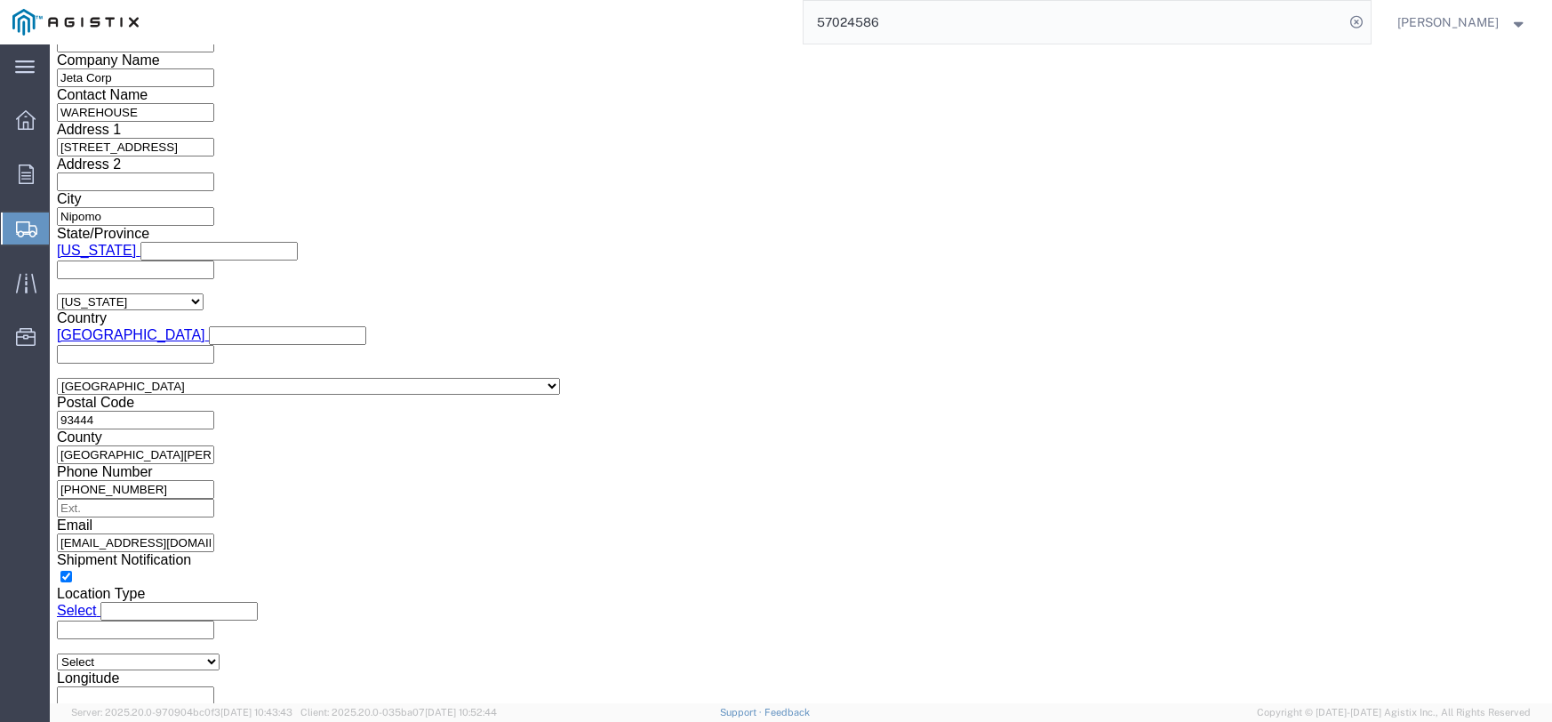
scroll to position [1286, 0]
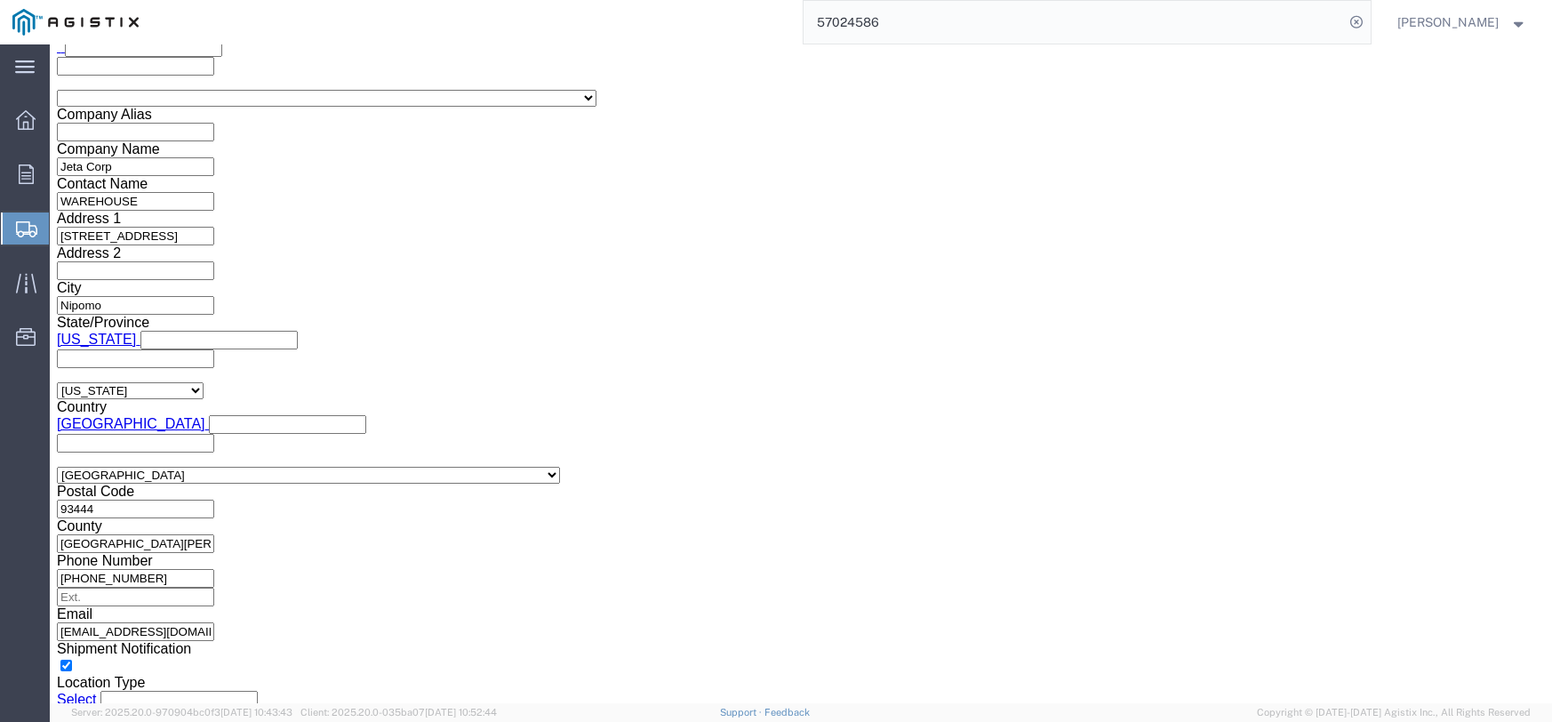
click dd
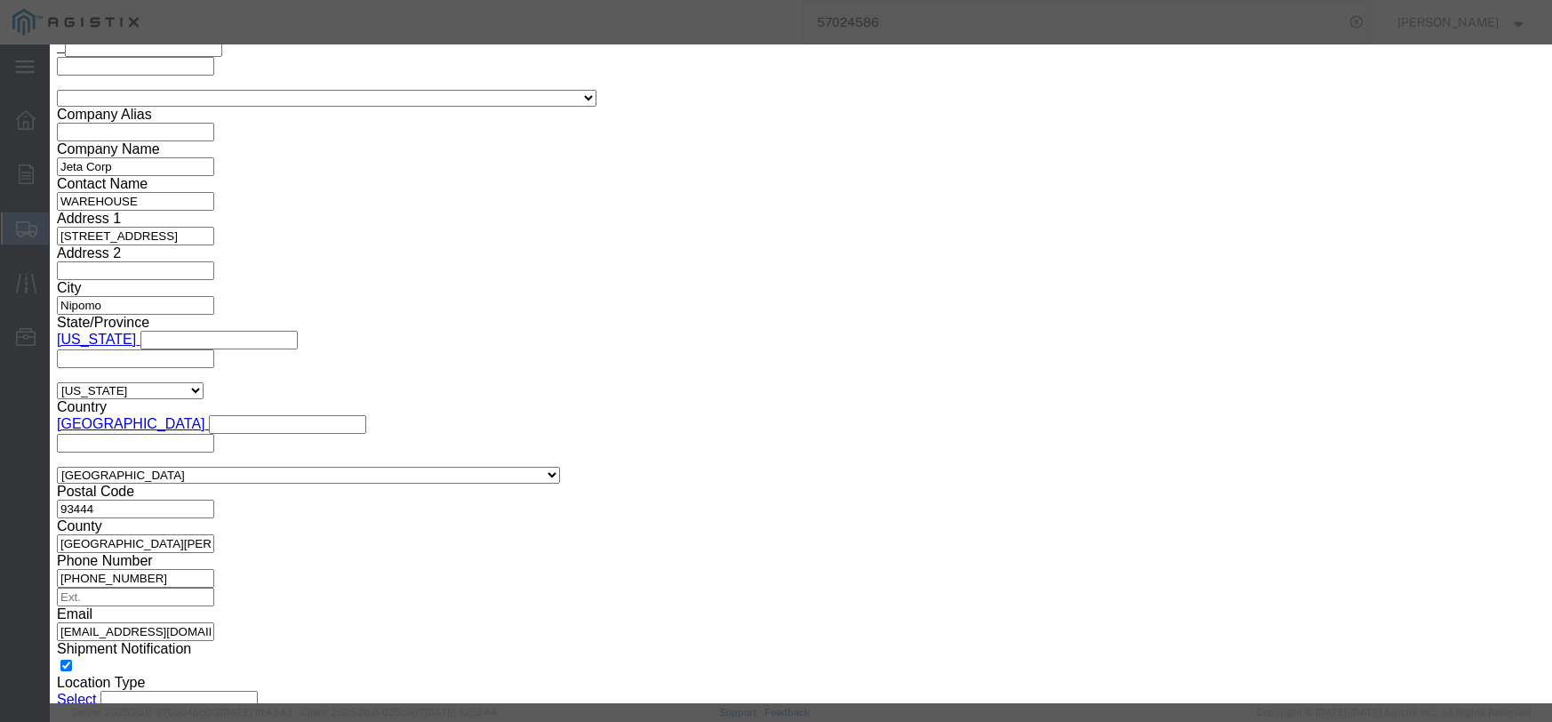
click input "text"
type input "1303.04"
click select "Select 50 55 60 65 70 85 92.5 100 125 175 250 300 400"
select select "55"
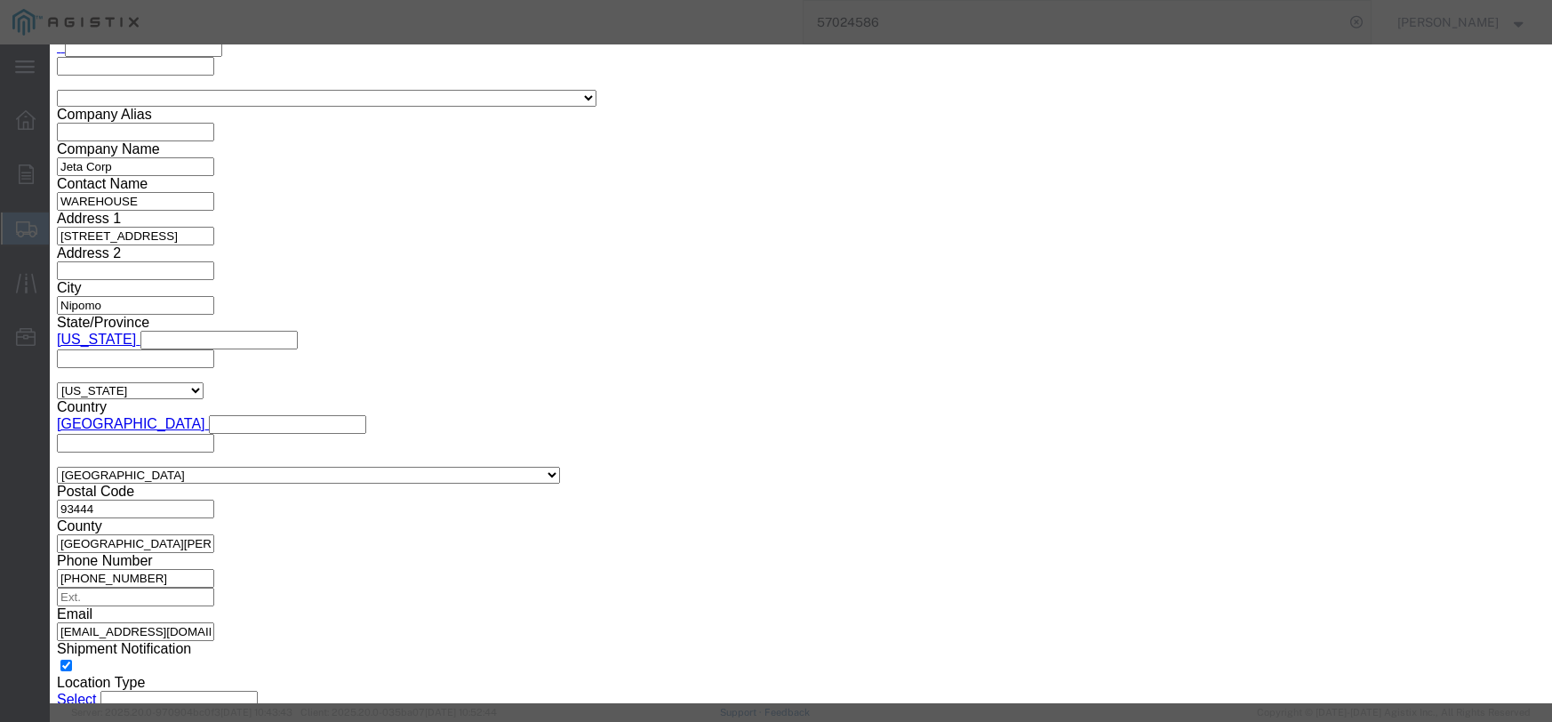
click select "Select 50 55 60 65 70 85 92.5 100 125 175 250 300 400"
click button "Save & Close"
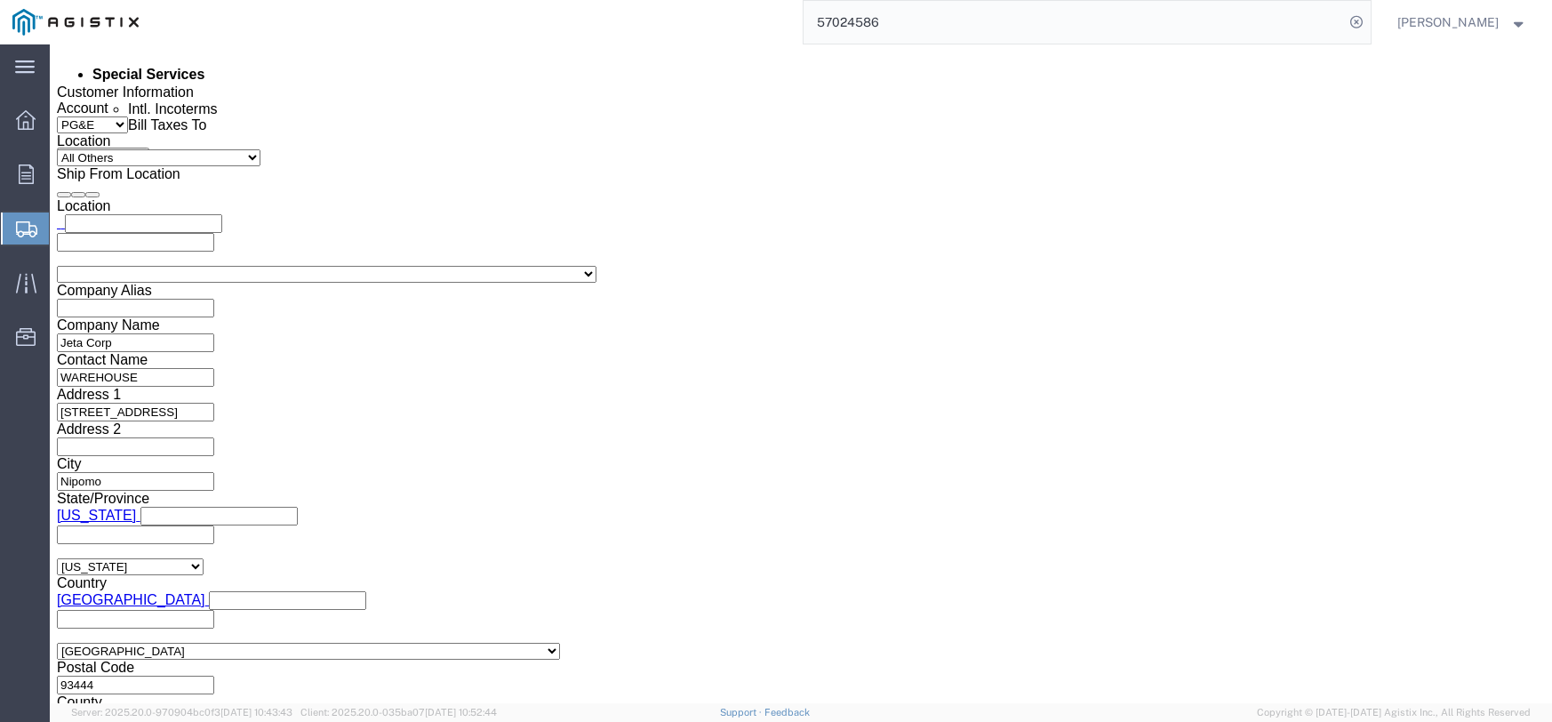
scroll to position [1108, 0]
click dd "20.00 Each"
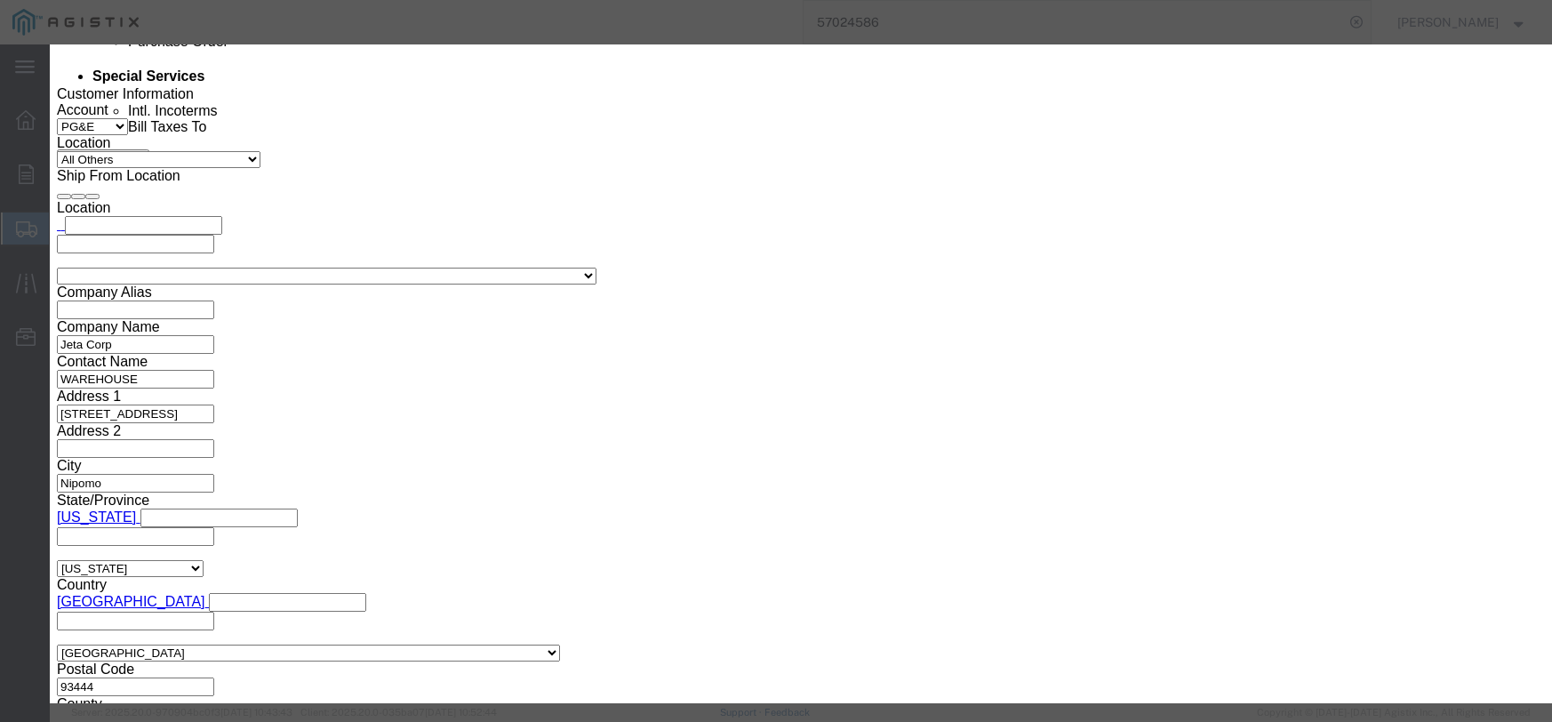
click input "text"
type input "535.00"
click select "Select 50 55 60 65 70 85 92.5 100 125 175 250 300 400"
select select "55"
click select "Select 50 55 60 65 70 85 92.5 100 125 175 250 300 400"
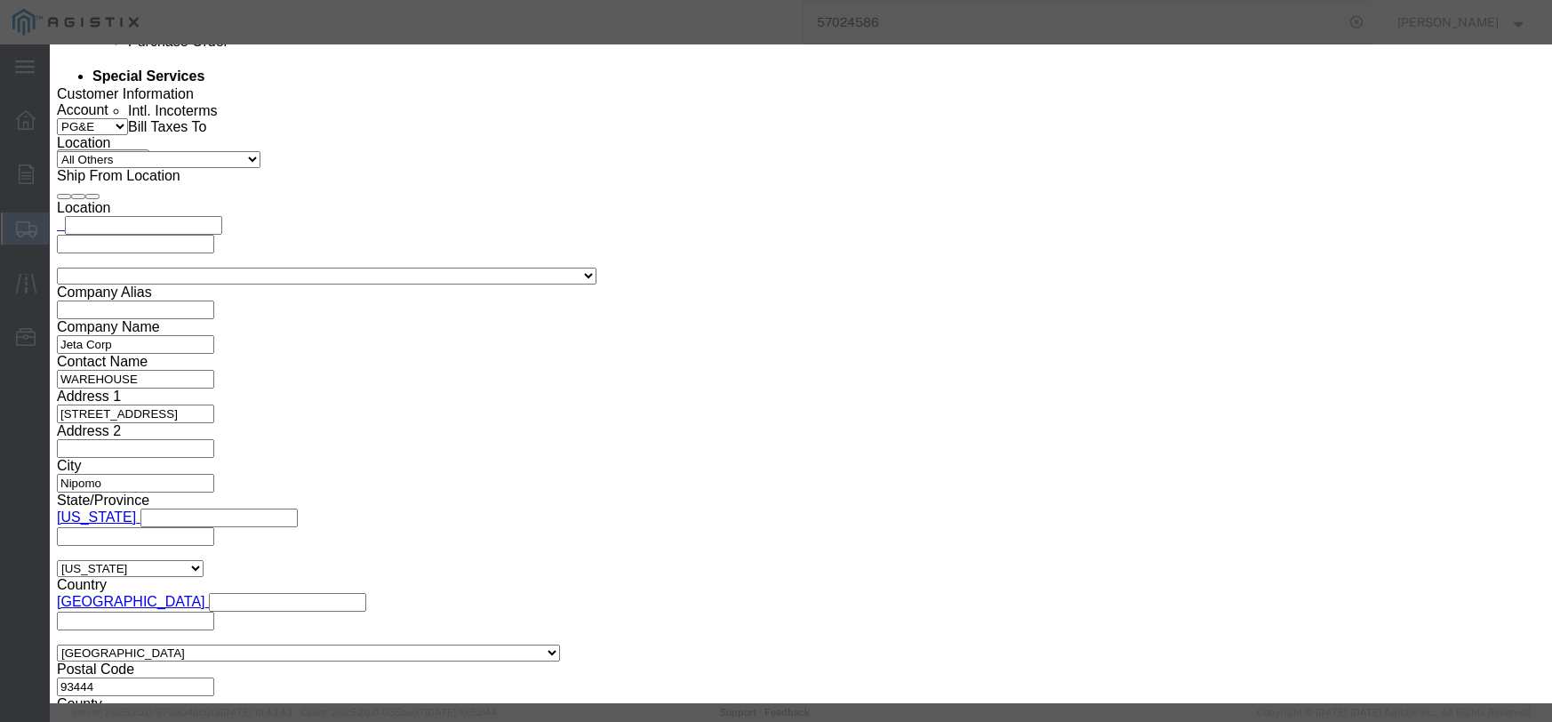
click button "Save & Close"
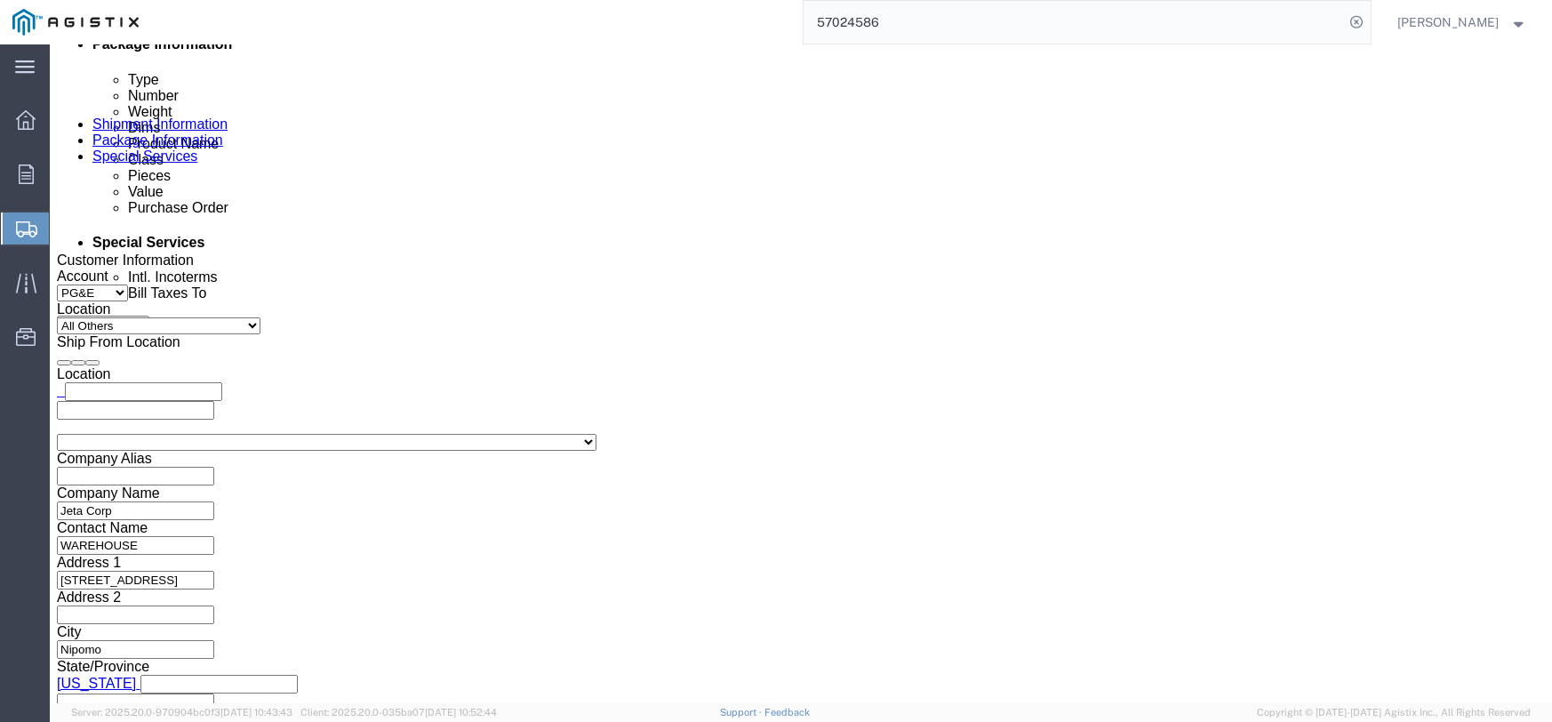
scroll to position [841, 0]
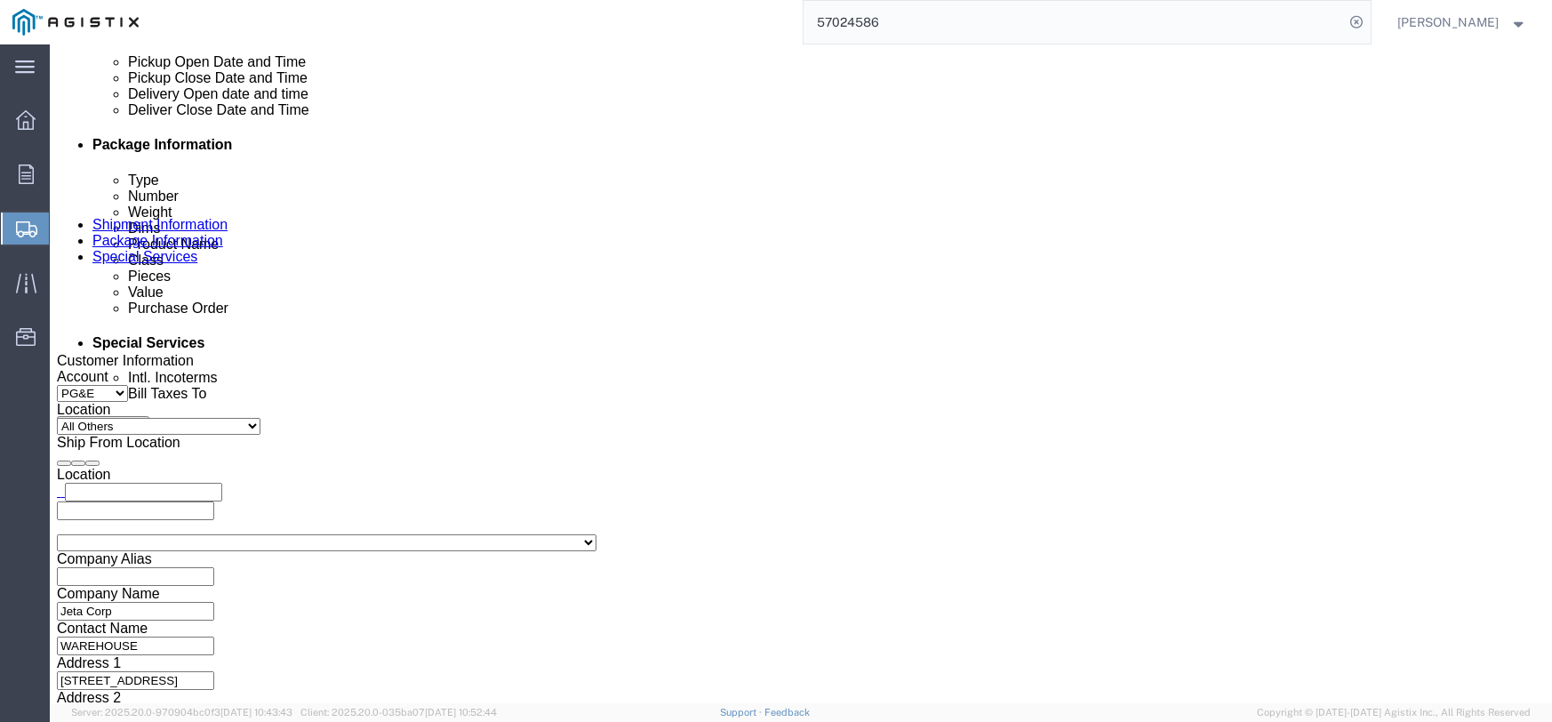
click div "Pieces: 160.00 Each Total value:"
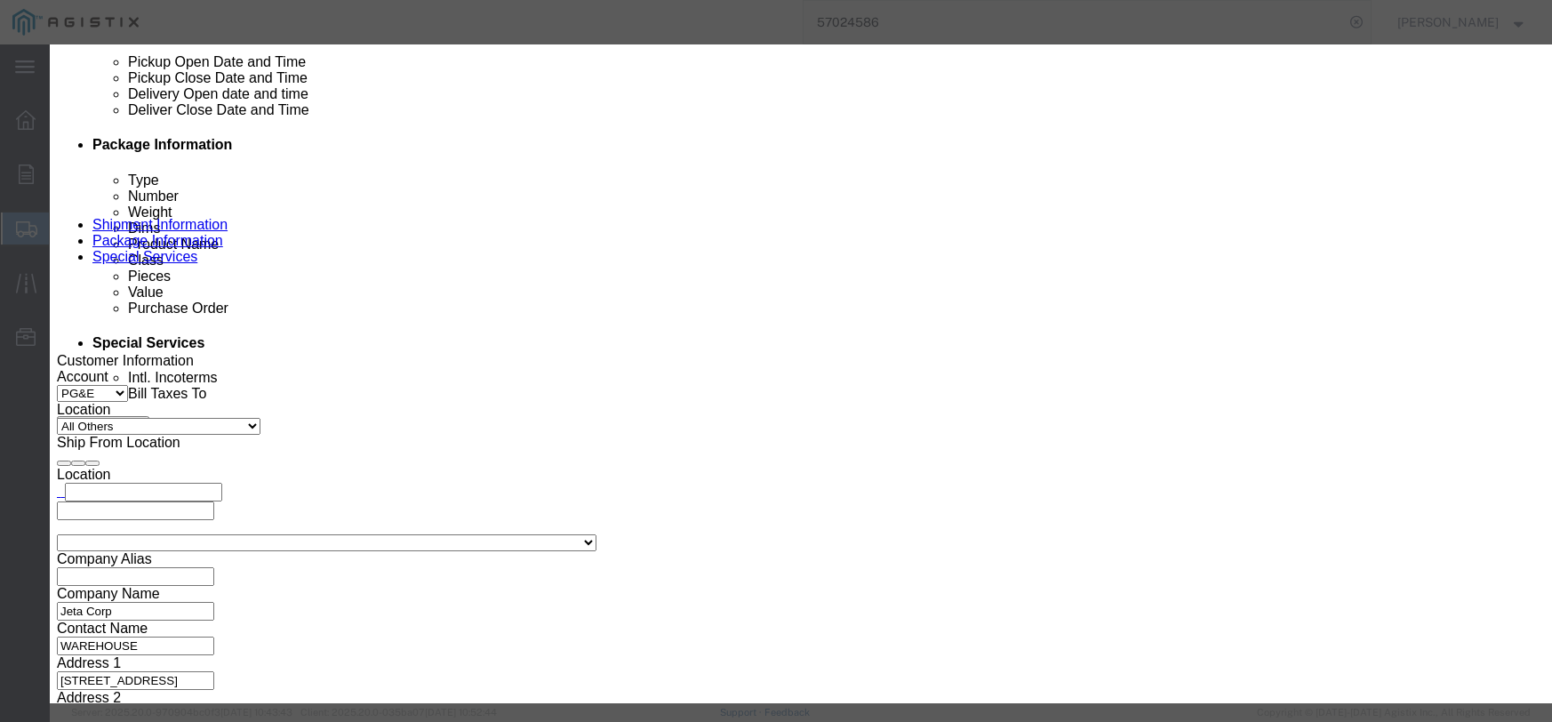
click input "text"
type input "120.0"
click select "Select 50 55 60 65 70 85 92.5 100 125 175 250 300 400"
select select "55"
click select "Select 50 55 60 65 70 85 92.5 100 125 175 250 300 400"
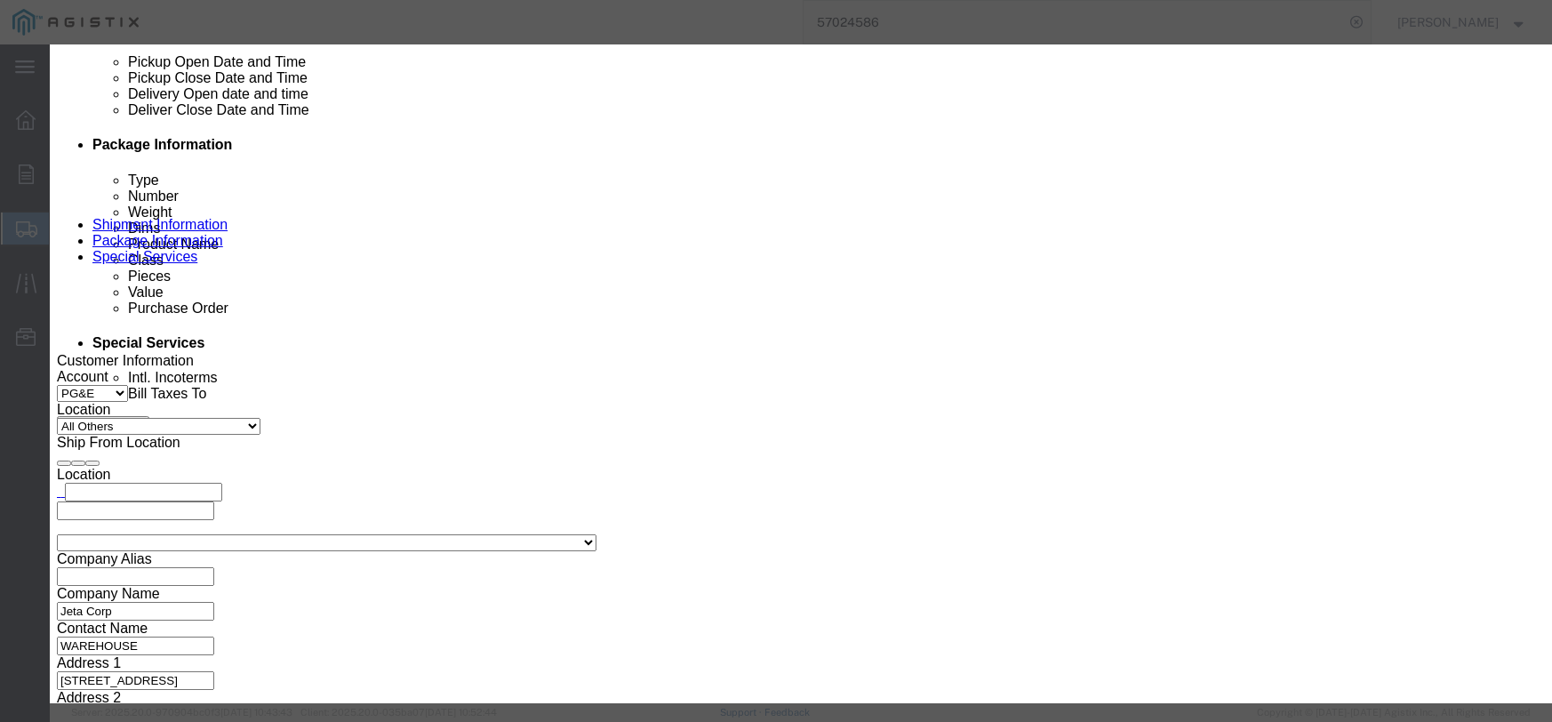
click button "Save & Close"
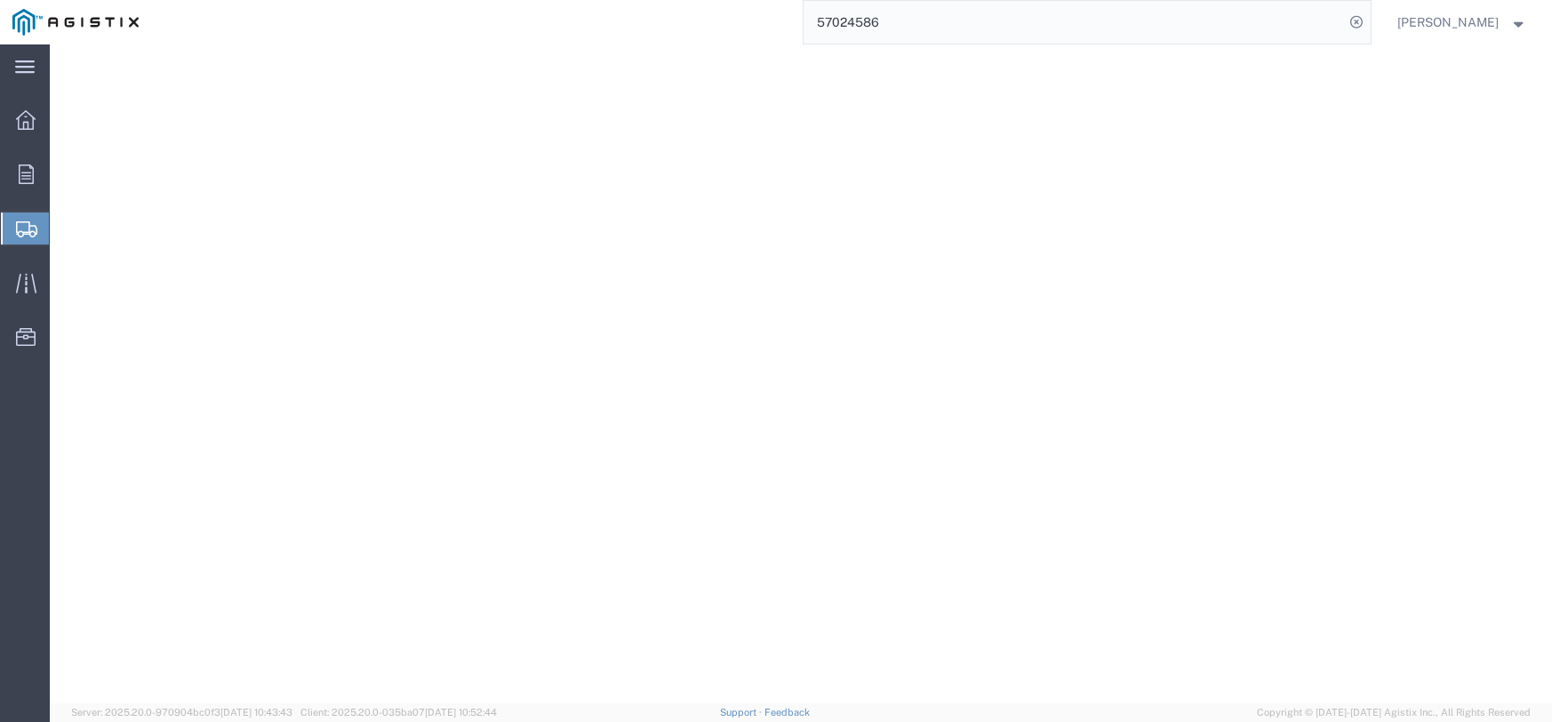
select select "PONS"
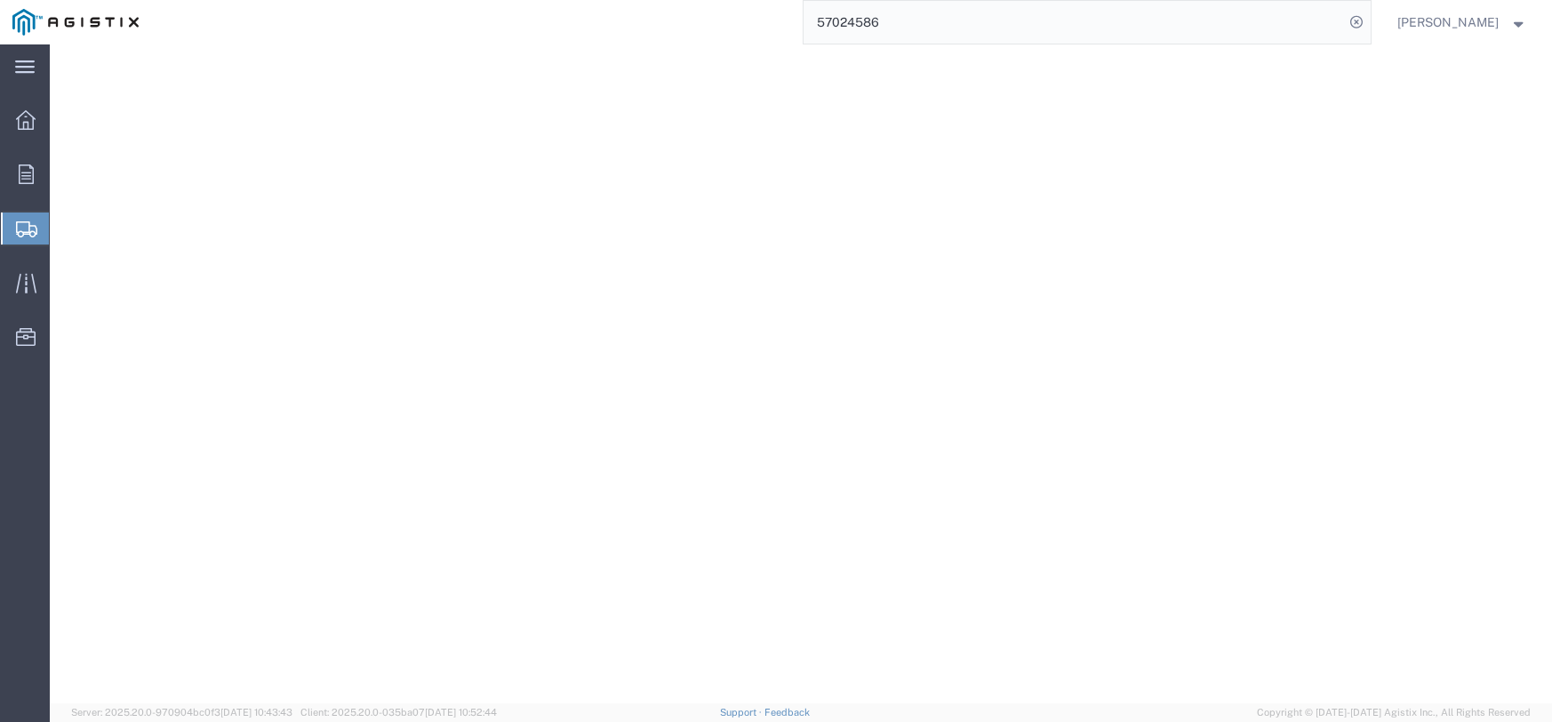
select select "BNDL"
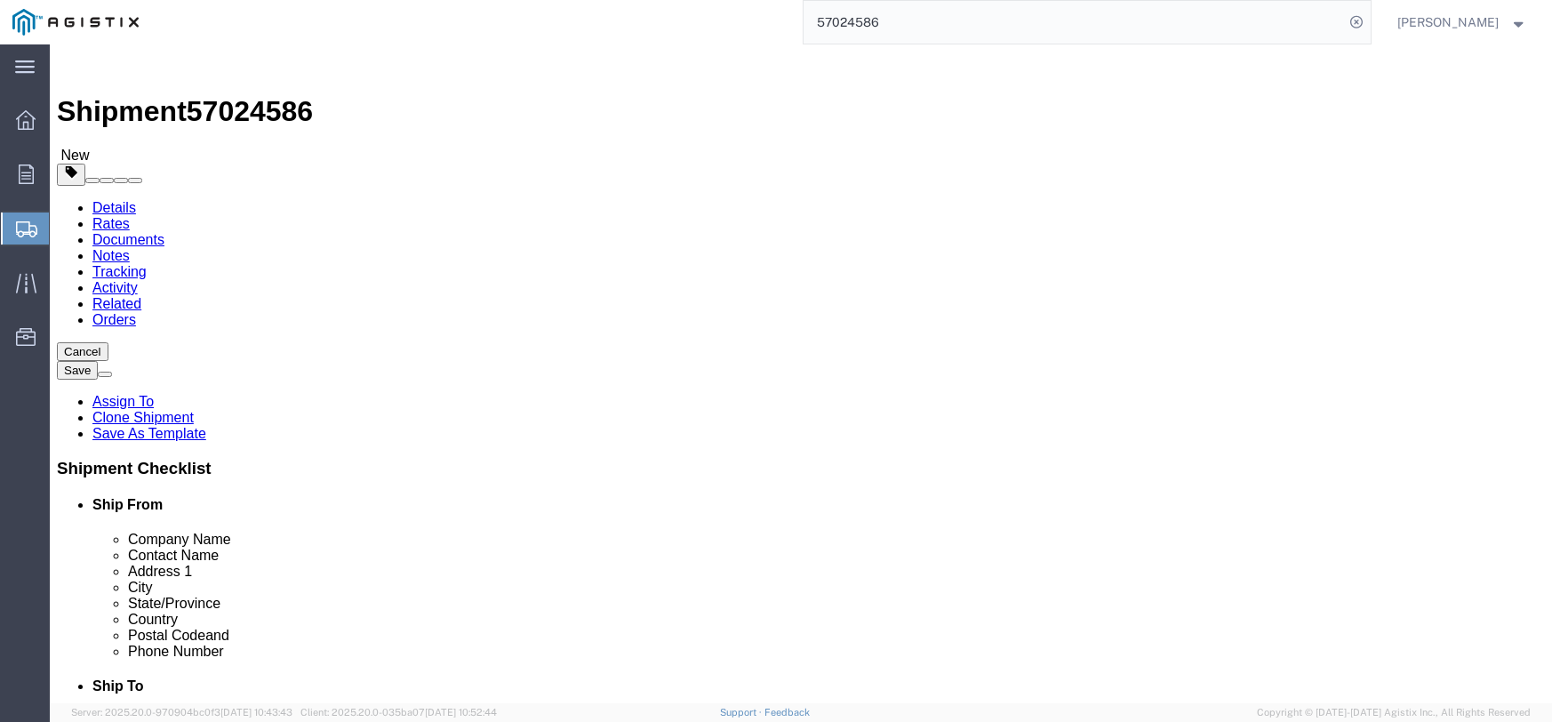
click dd "60.00 Each"
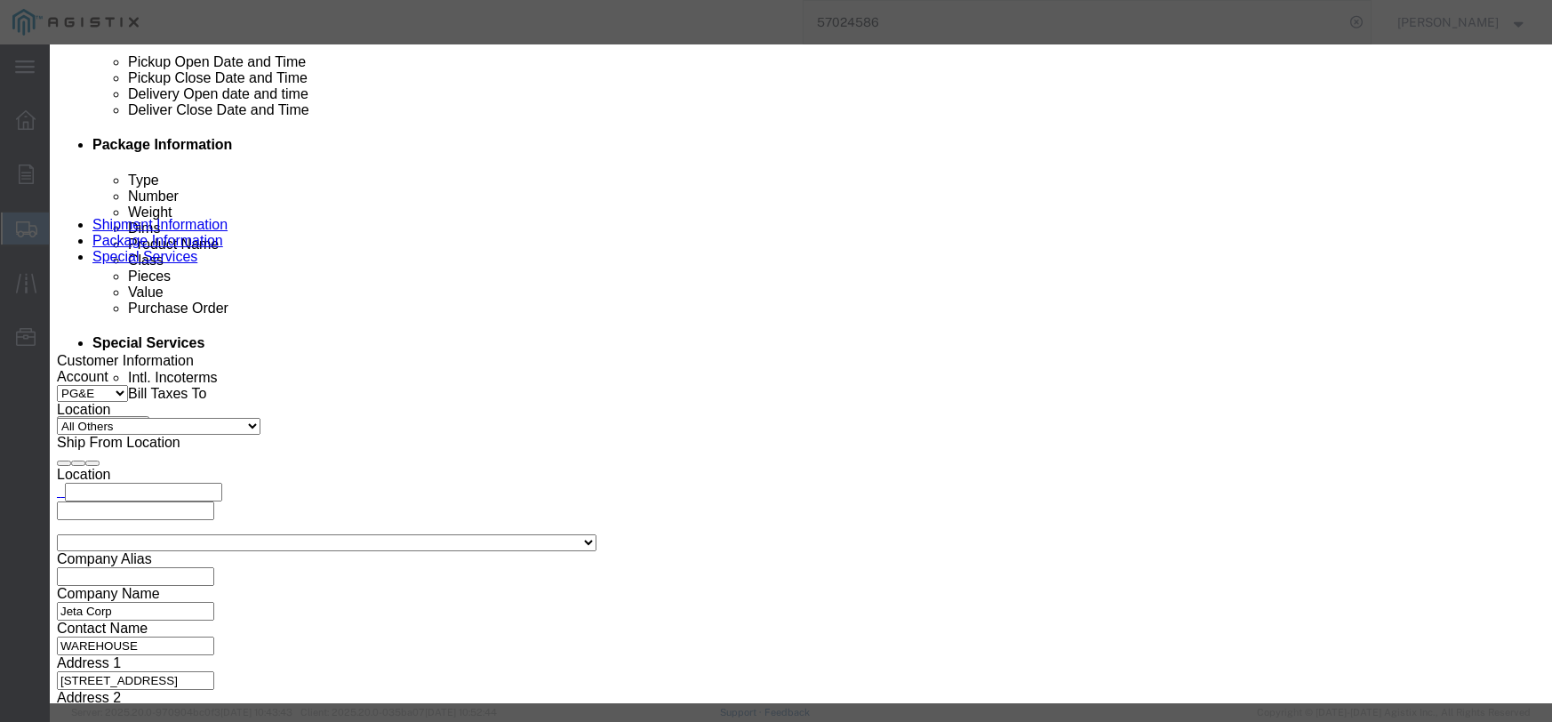
click input "text"
type input "348.00"
click select "Select 50 55 60 65 70 85 92.5 100 125 175 250 300 400"
select select "55"
click select "Select 50 55 60 65 70 85 92.5 100 125 175 250 300 400"
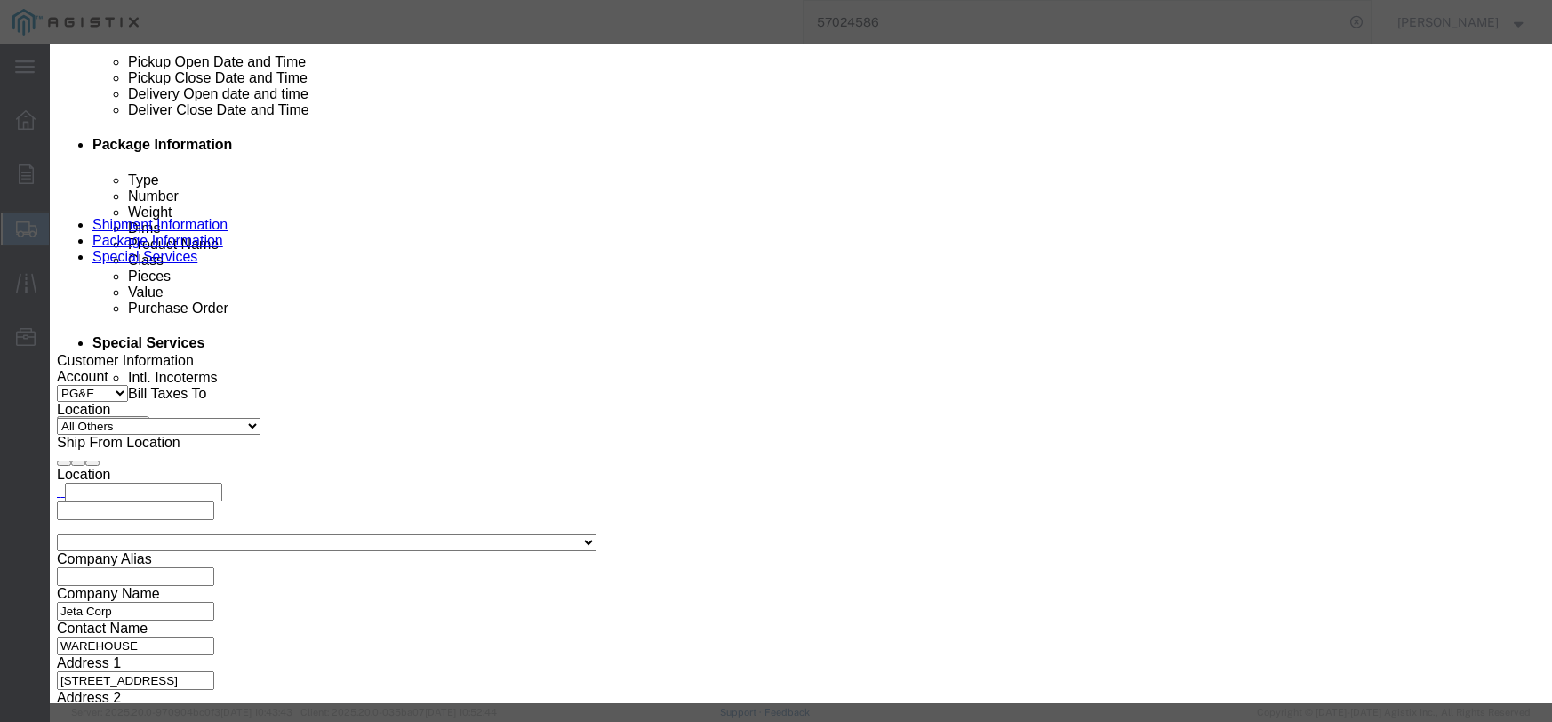
click button "Save & Close"
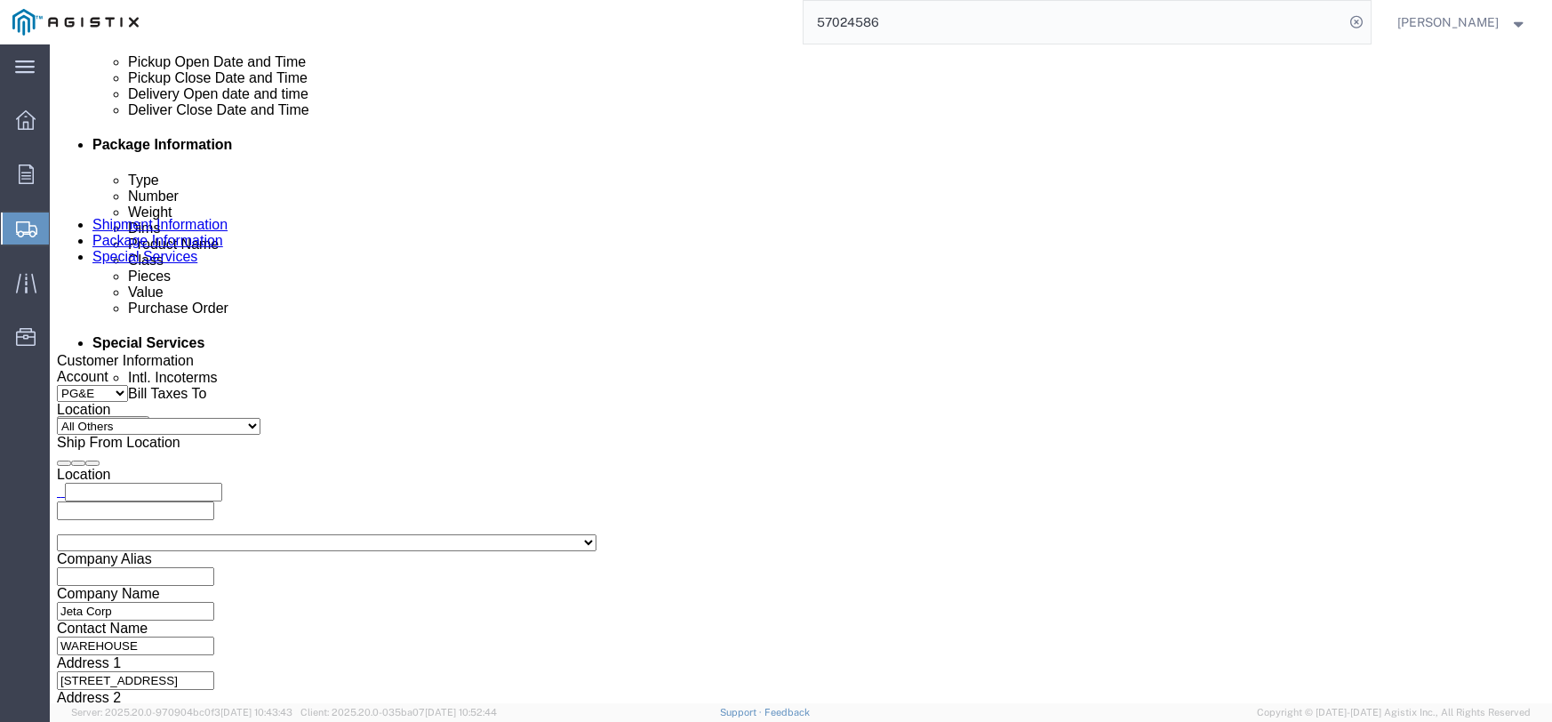
scroll to position [752, 0]
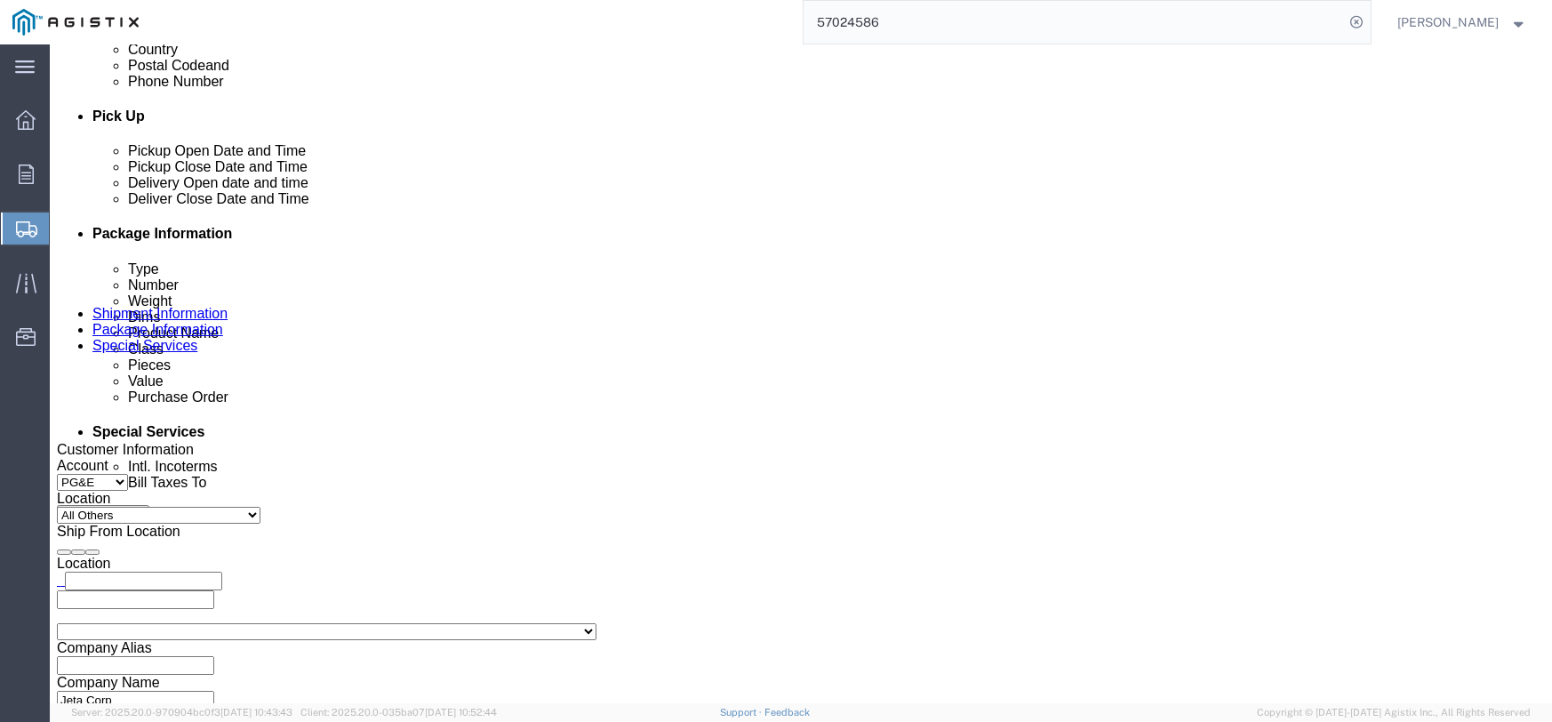
click dd "32.00 Each"
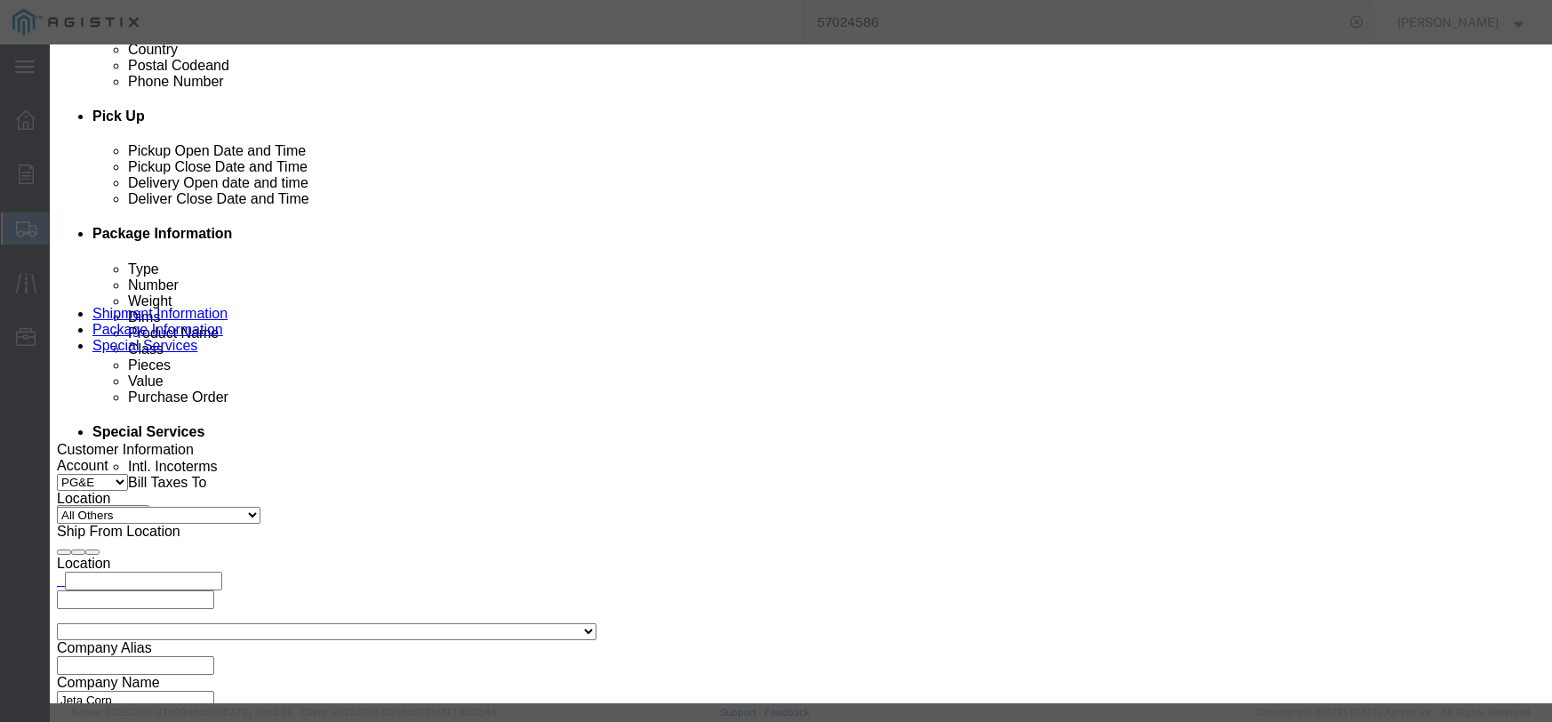
click input "text"
type input "800.00"
click select "Select 50 55 60 65 70 85 92.5 100 125 175 250 300 400"
select select "55"
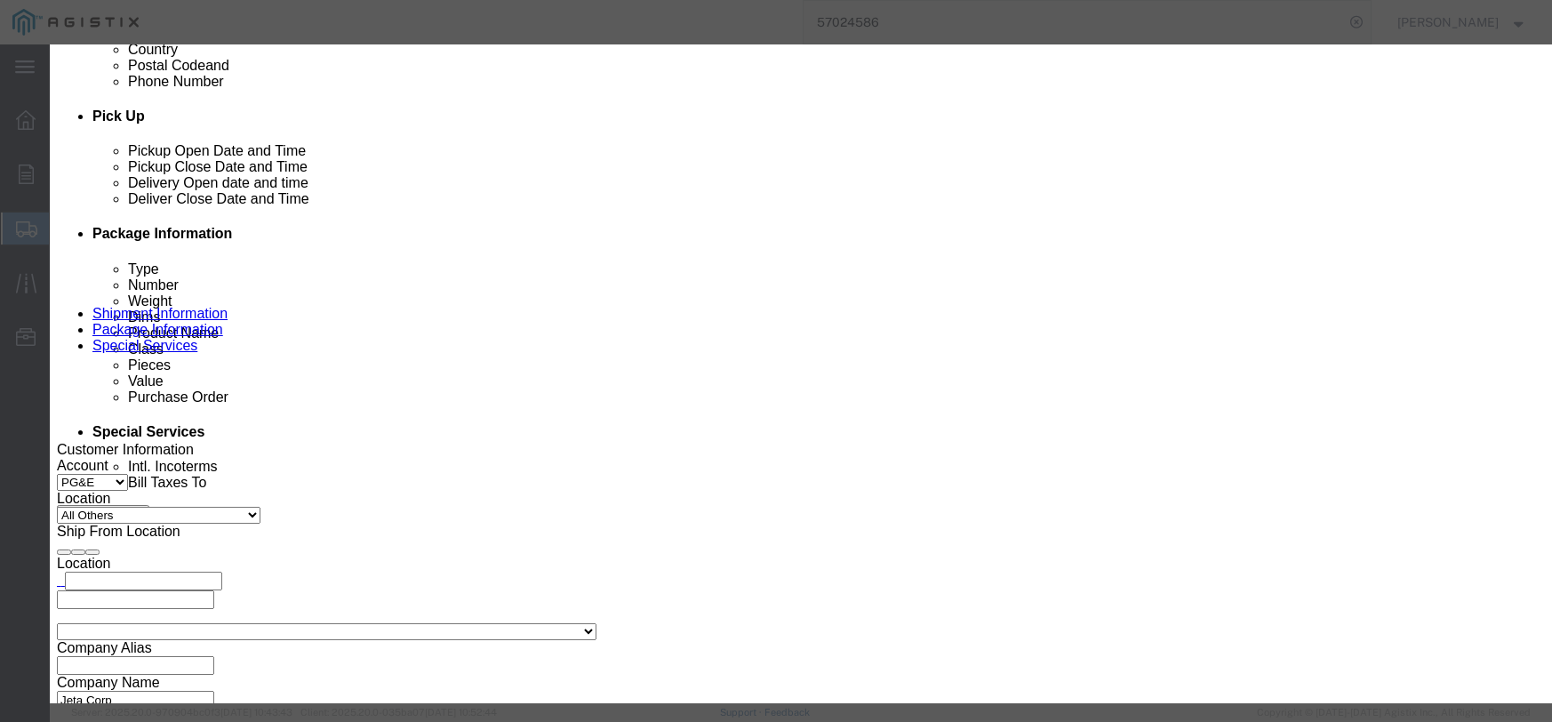
click select "Select 50 55 60 65 70 85 92.5 100 125 175 250 300 400"
click button "Save & Close"
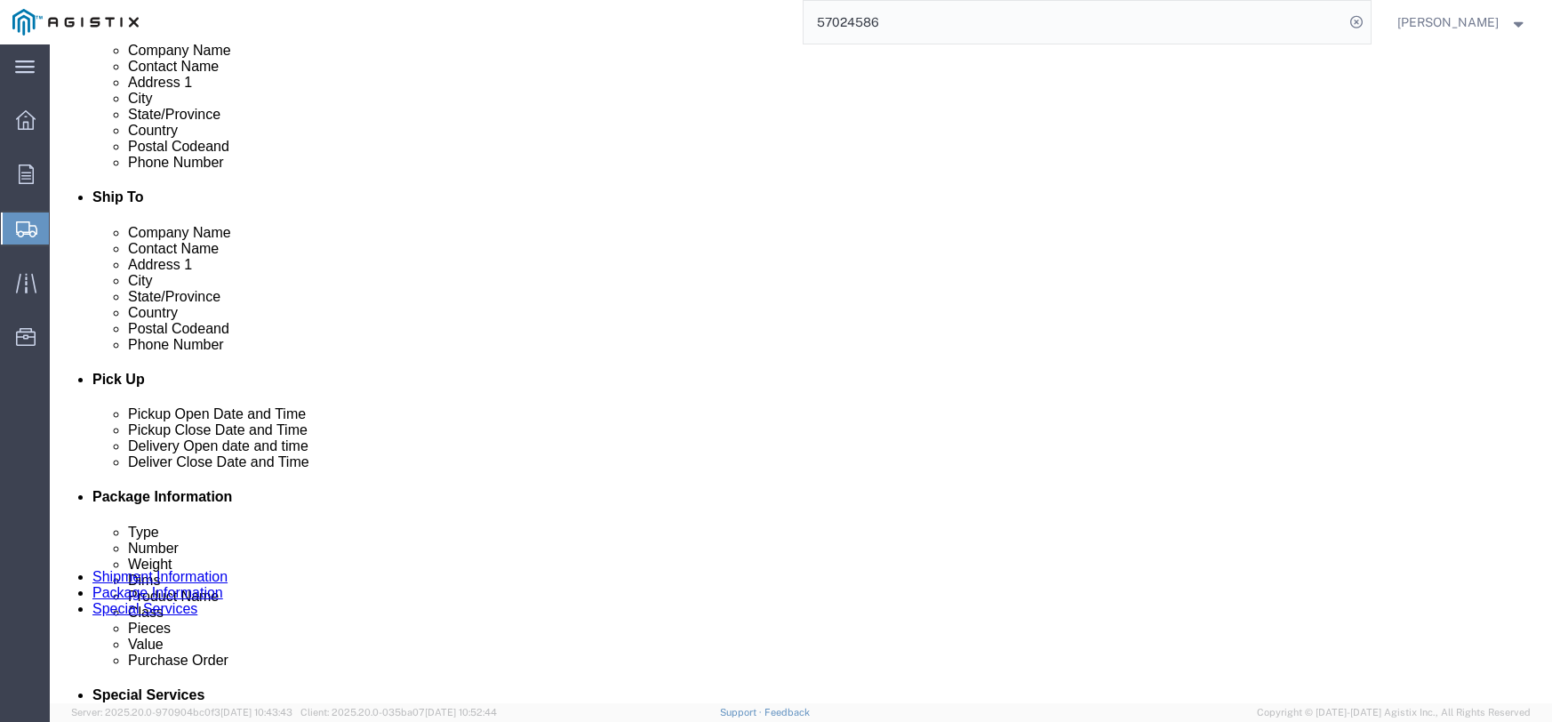
scroll to position [485, 0]
click dd "4.00 Each"
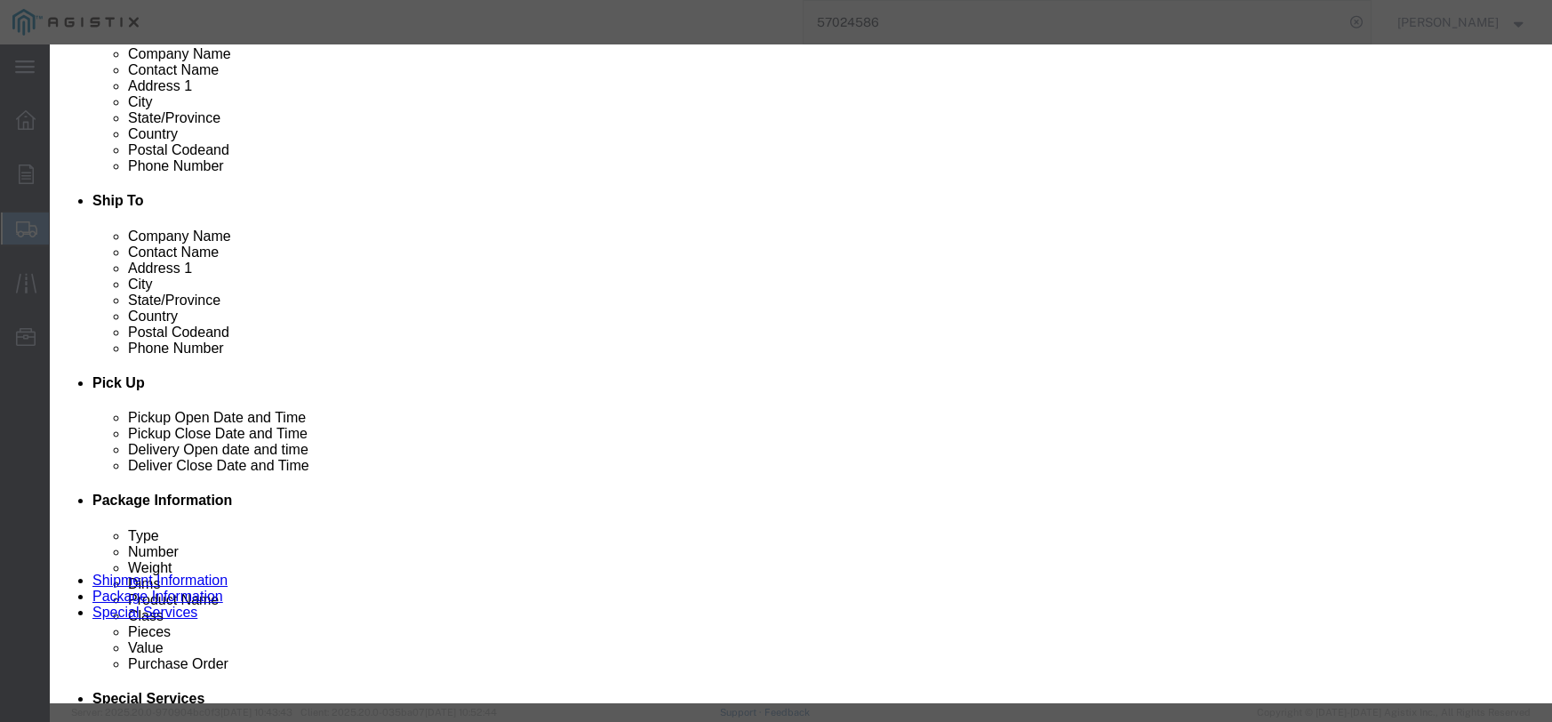
click input "text"
type input "596.00"
click select "Select 50 55 60 65 70 85 92.5 100 125 175 250 300 400"
select select "55"
click select "Select 50 55 60 65 70 85 92.5 100 125 175 250 300 400"
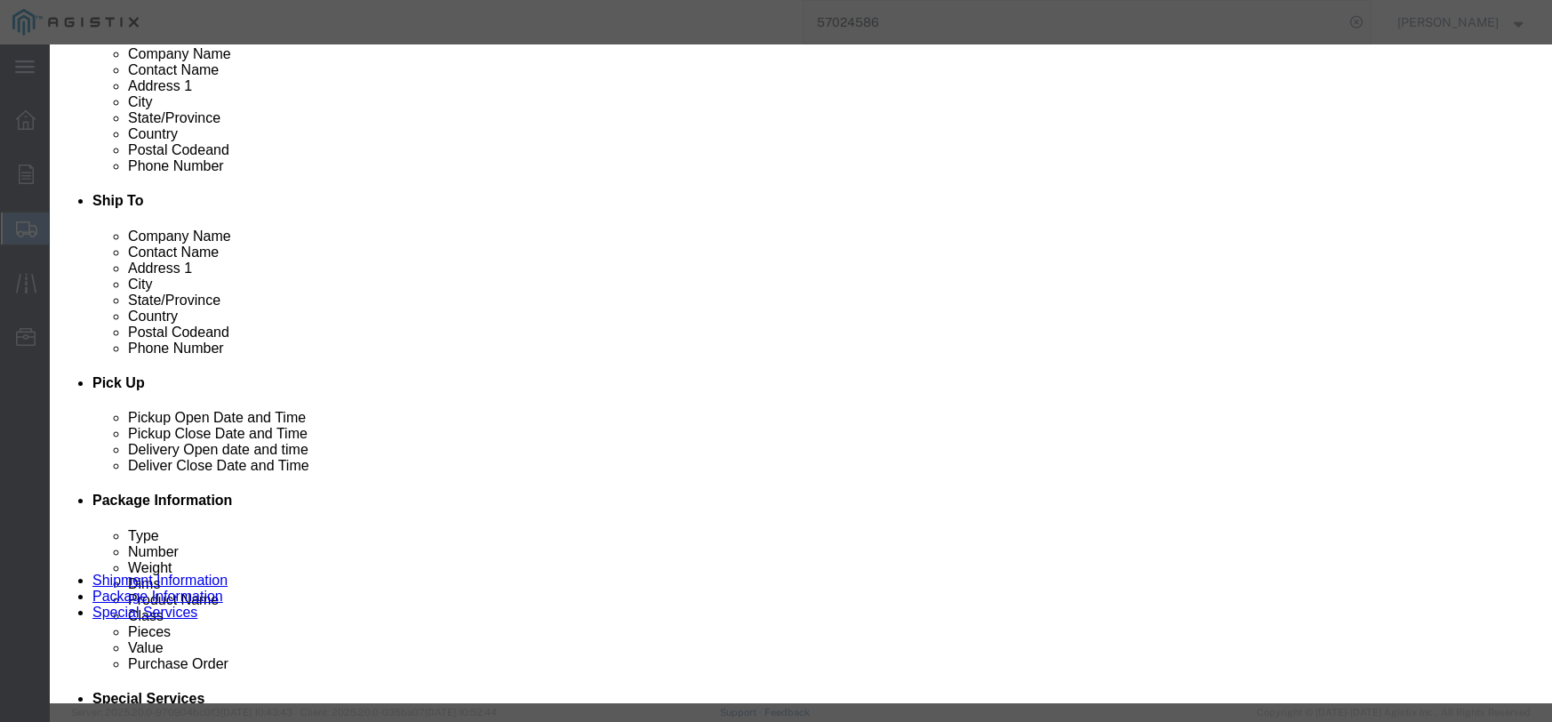
click button "Save & Close"
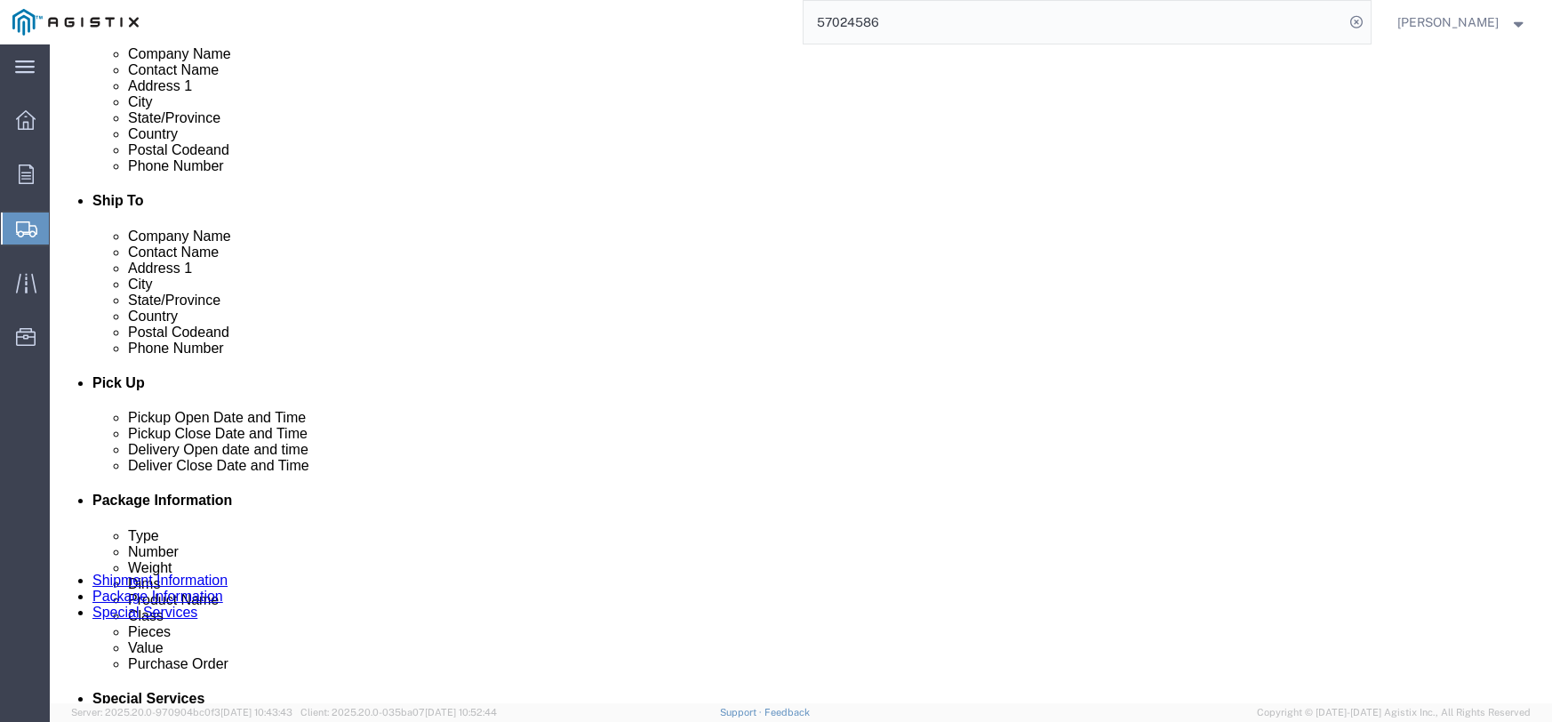
click dd
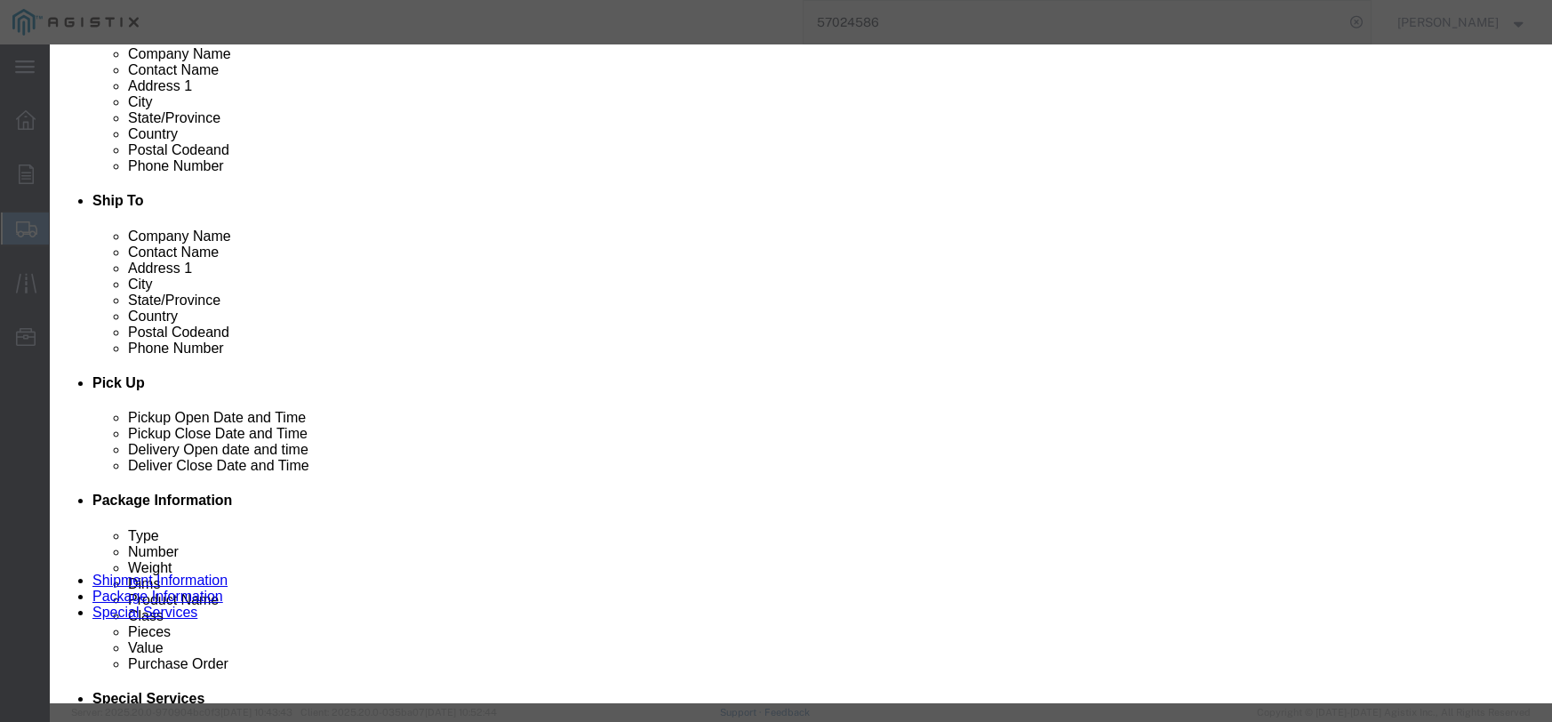
click input "text"
type input "1604.00"
click select "Select 50 55 60 65 70 85 92.5 100 125 175 250 300 400"
select select "55"
click select "Select 50 55 60 65 70 85 92.5 100 125 175 250 300 400"
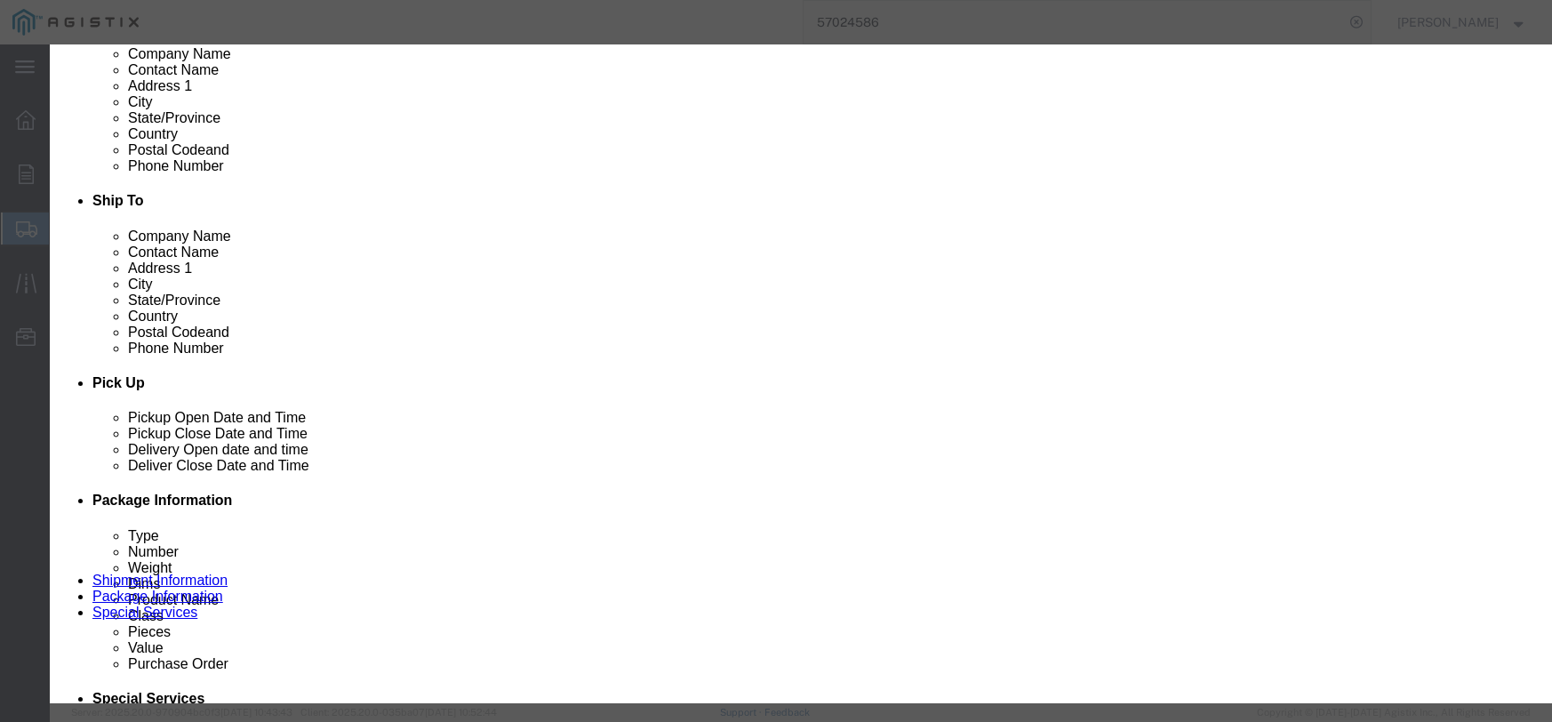
click button "Save & Close"
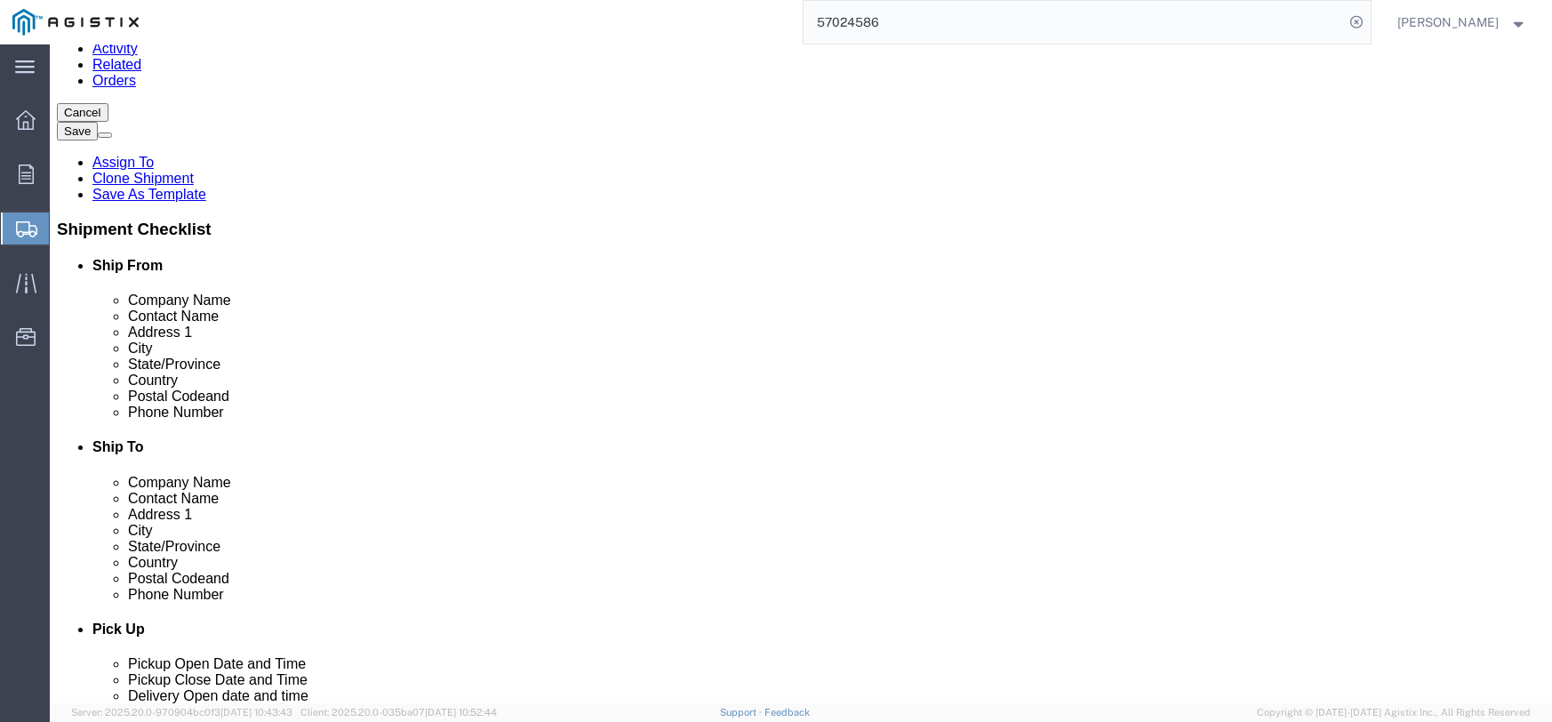
scroll to position [219, 0]
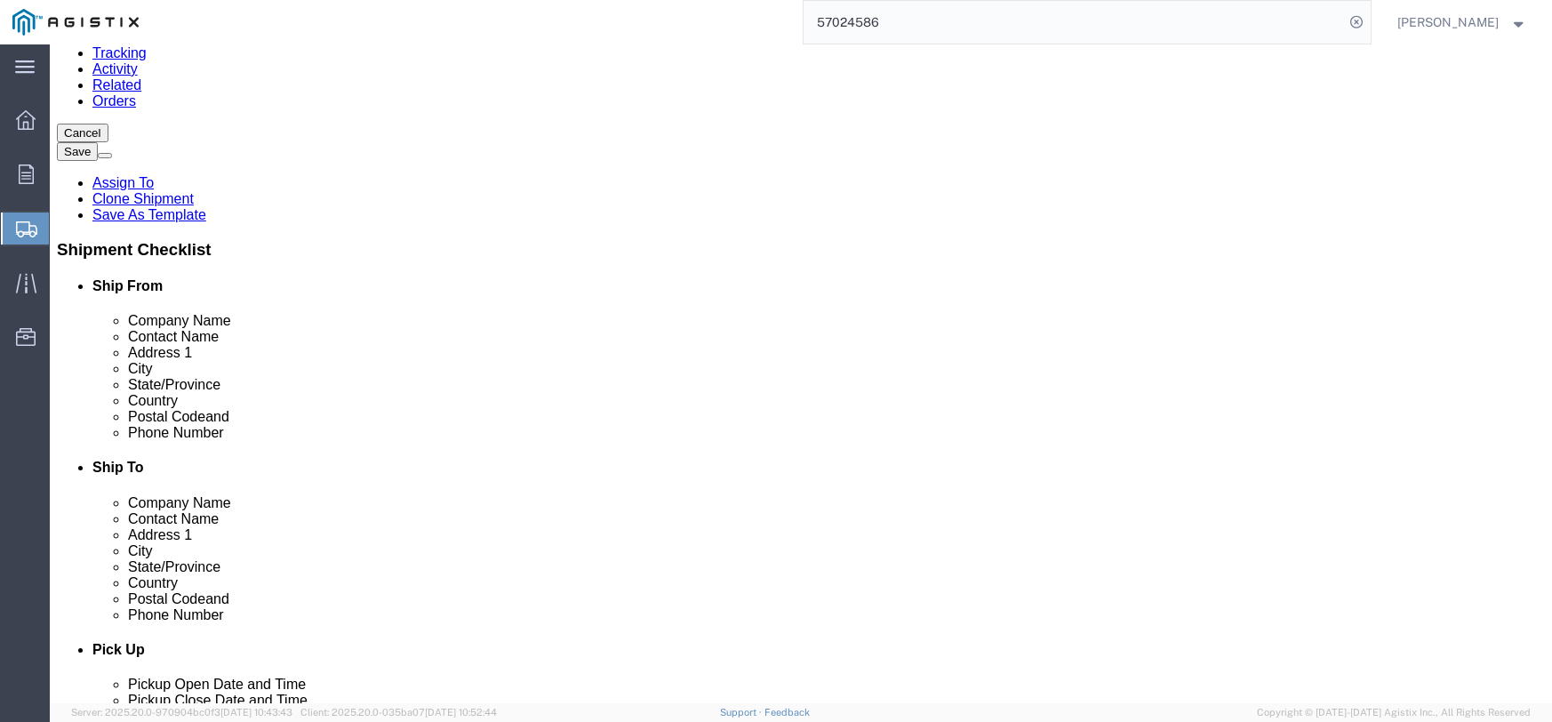
click dd
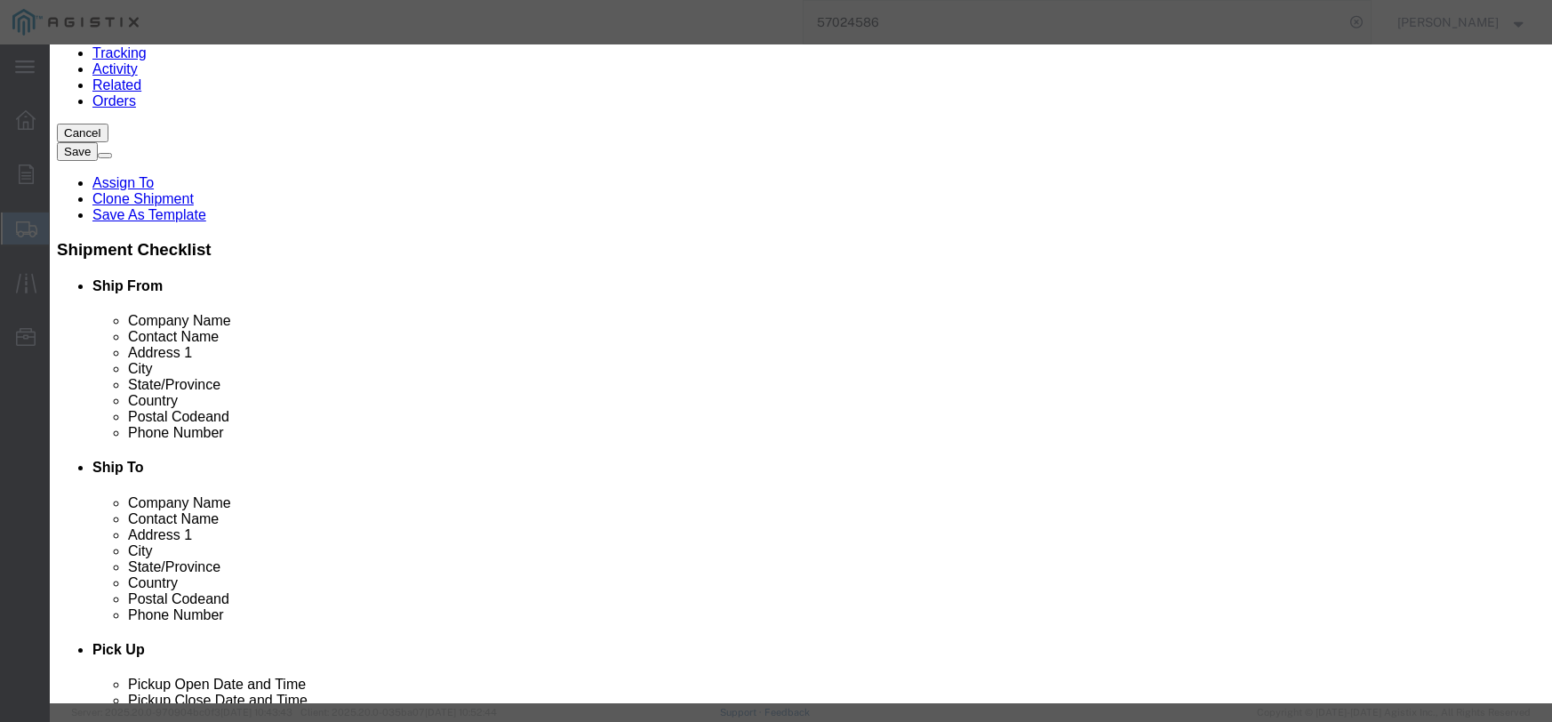
click input "text"
type input "420.00"
click select "Select 50 55 60 65 70 85 92.5 100 125 175 250 300 400"
select select "55"
click select "Select 50 55 60 65 70 85 92.5 100 125 175 250 300 400"
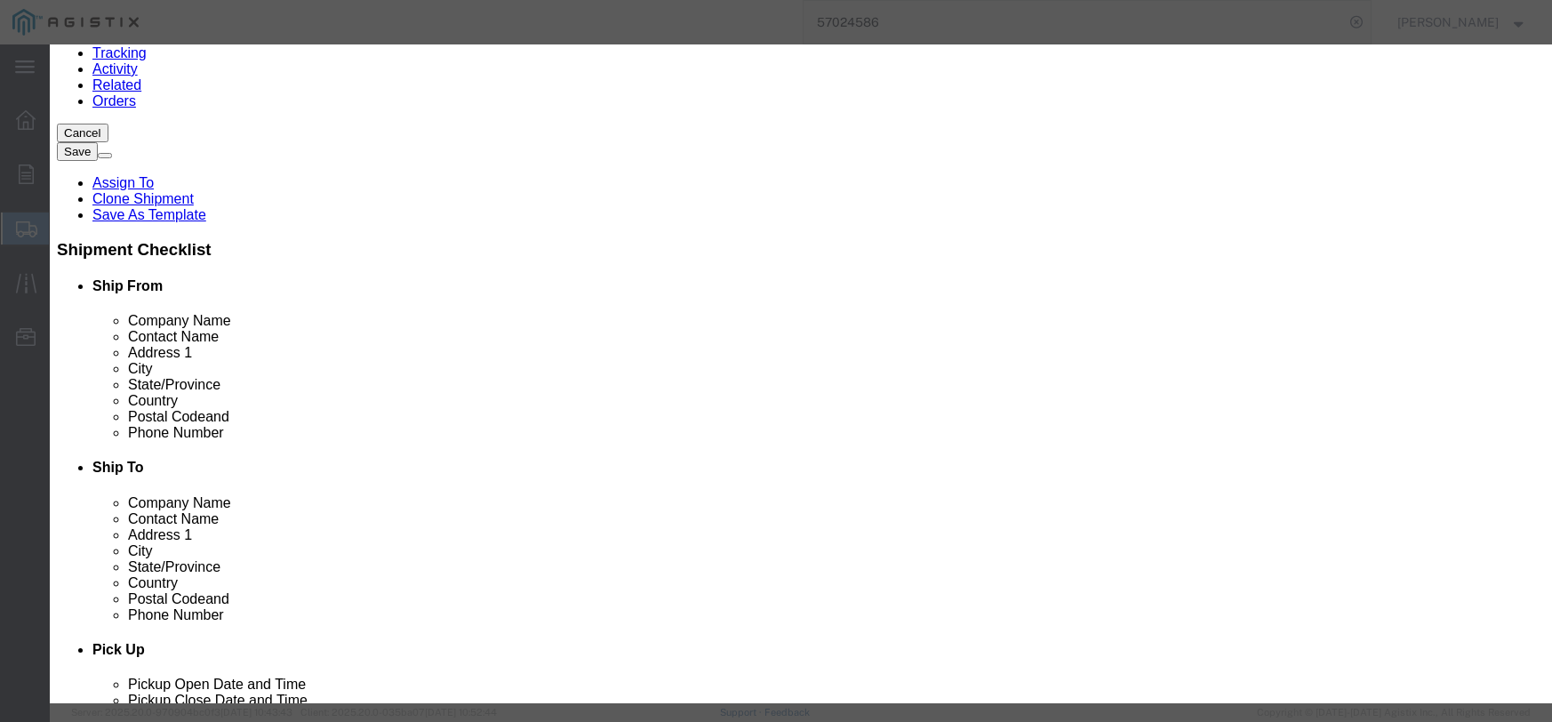
click button "Save & Close"
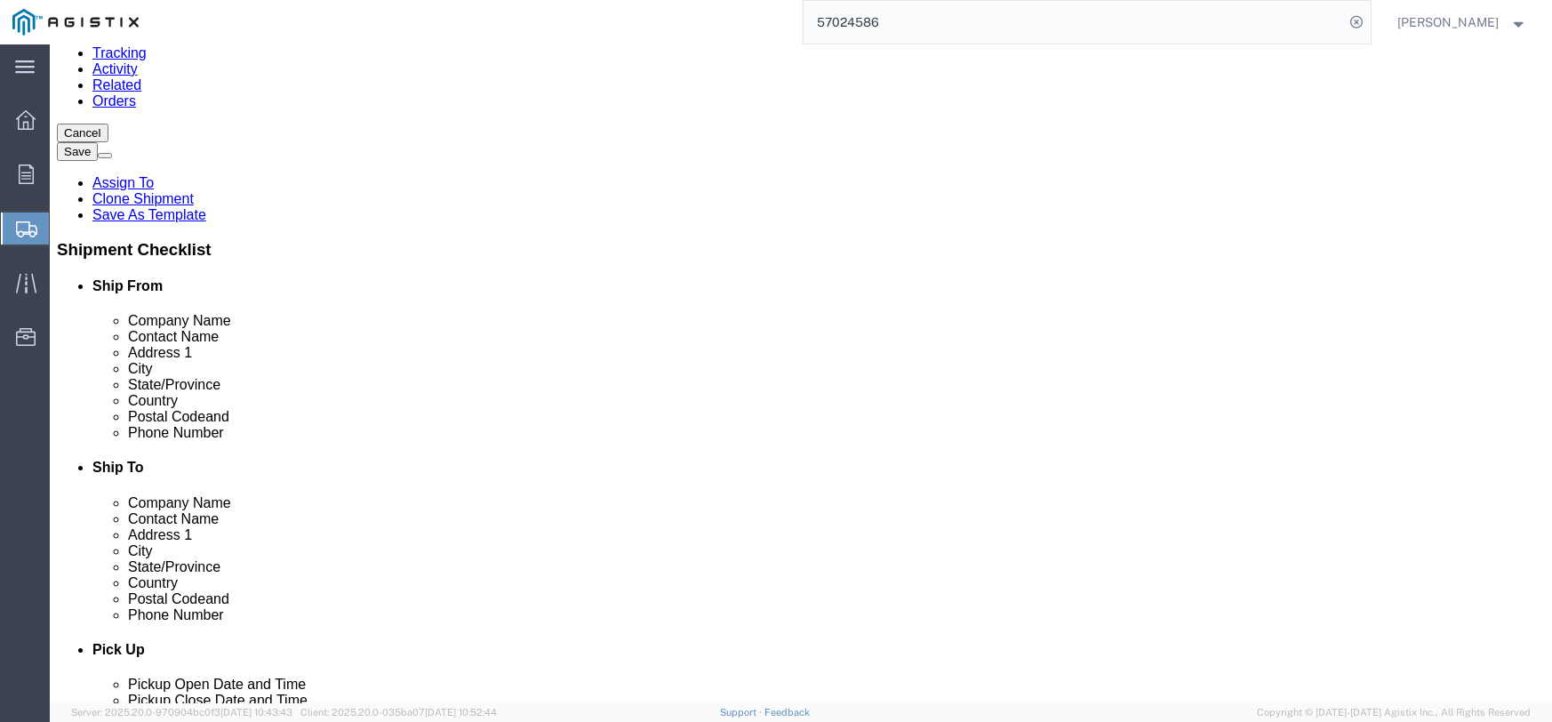
click div "Pieces: 2.00 Each Total value:"
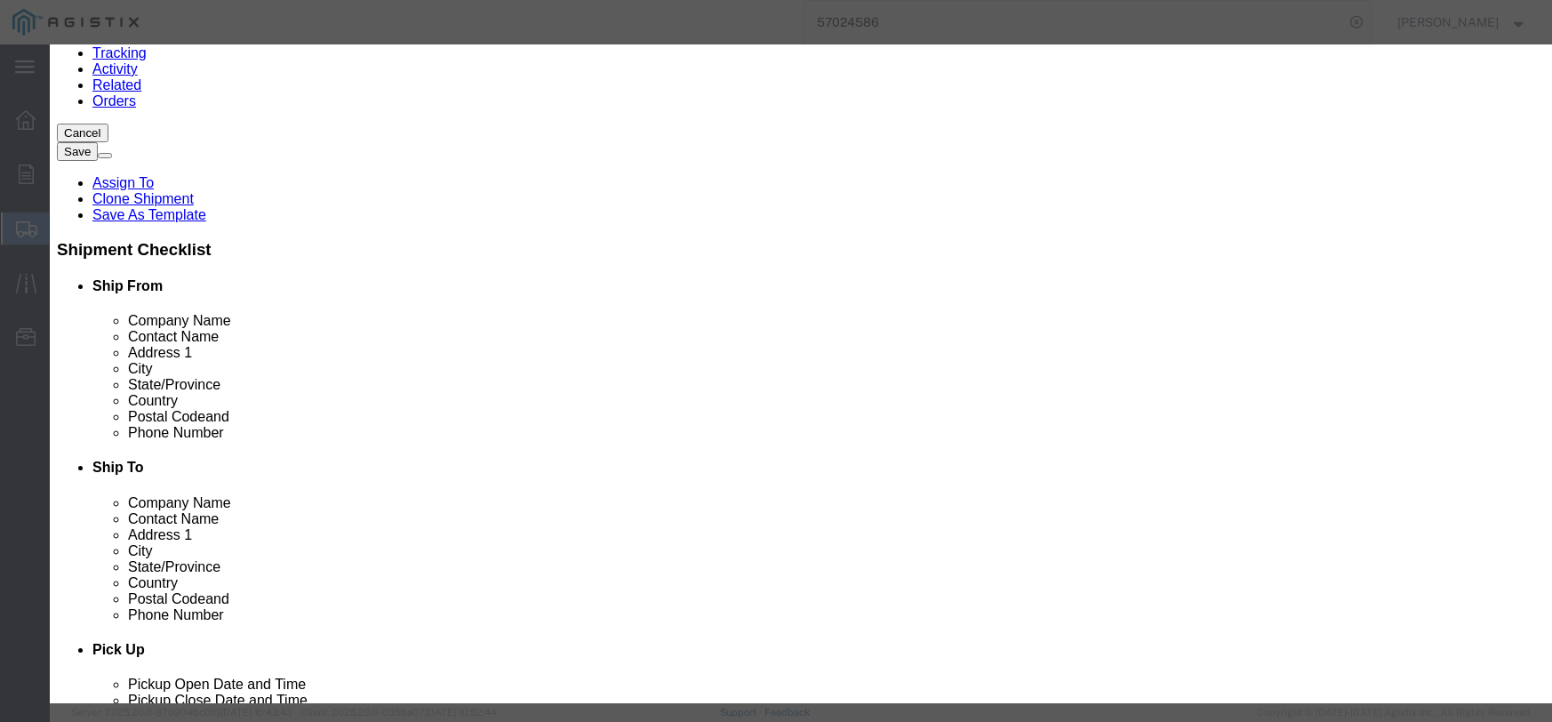
click input "text"
type input "2438.00"
click select "Select 50 55 60 65 70 85 92.5 100 125 175 250 300 400"
select select "55"
click select "Select 50 55 60 65 70 85 92.5 100 125 175 250 300 400"
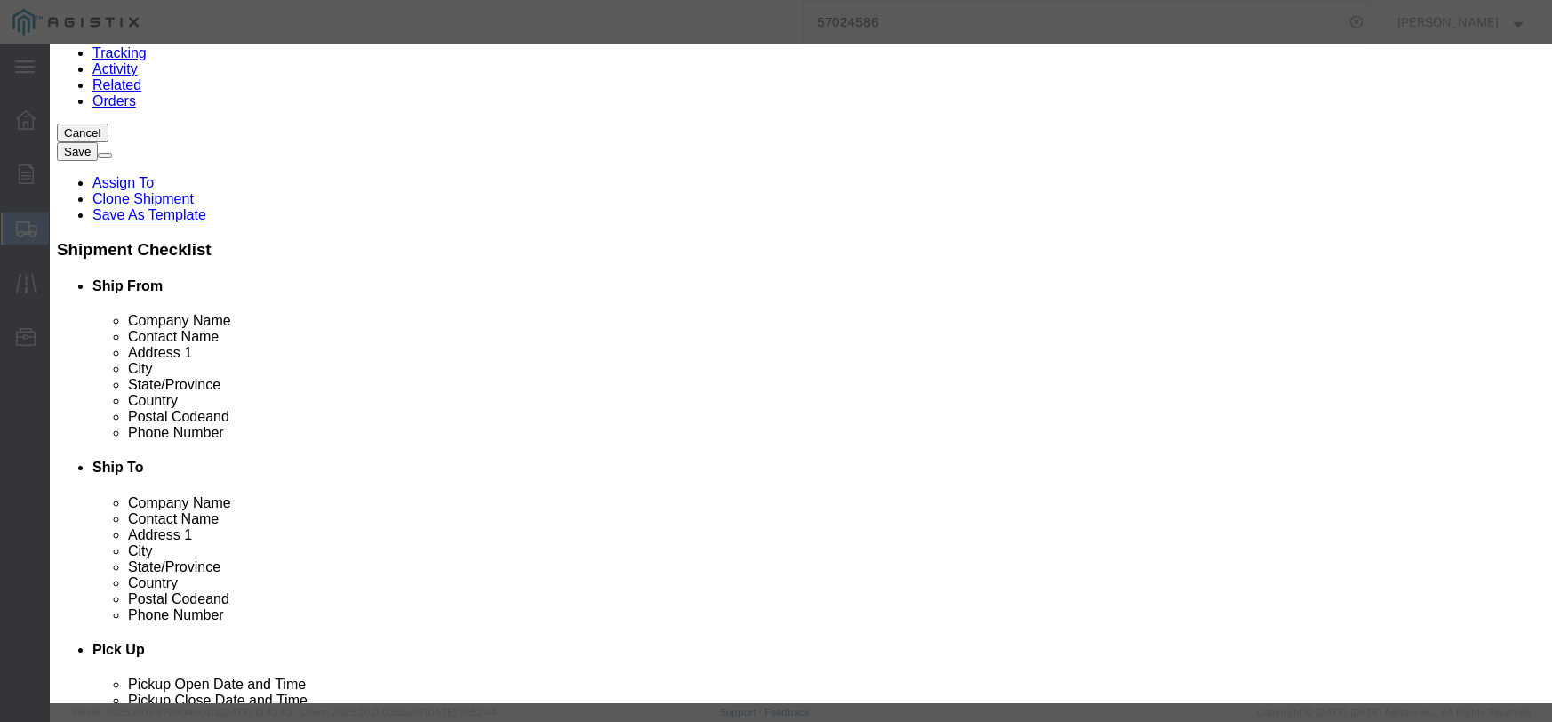
click button "Save & Close"
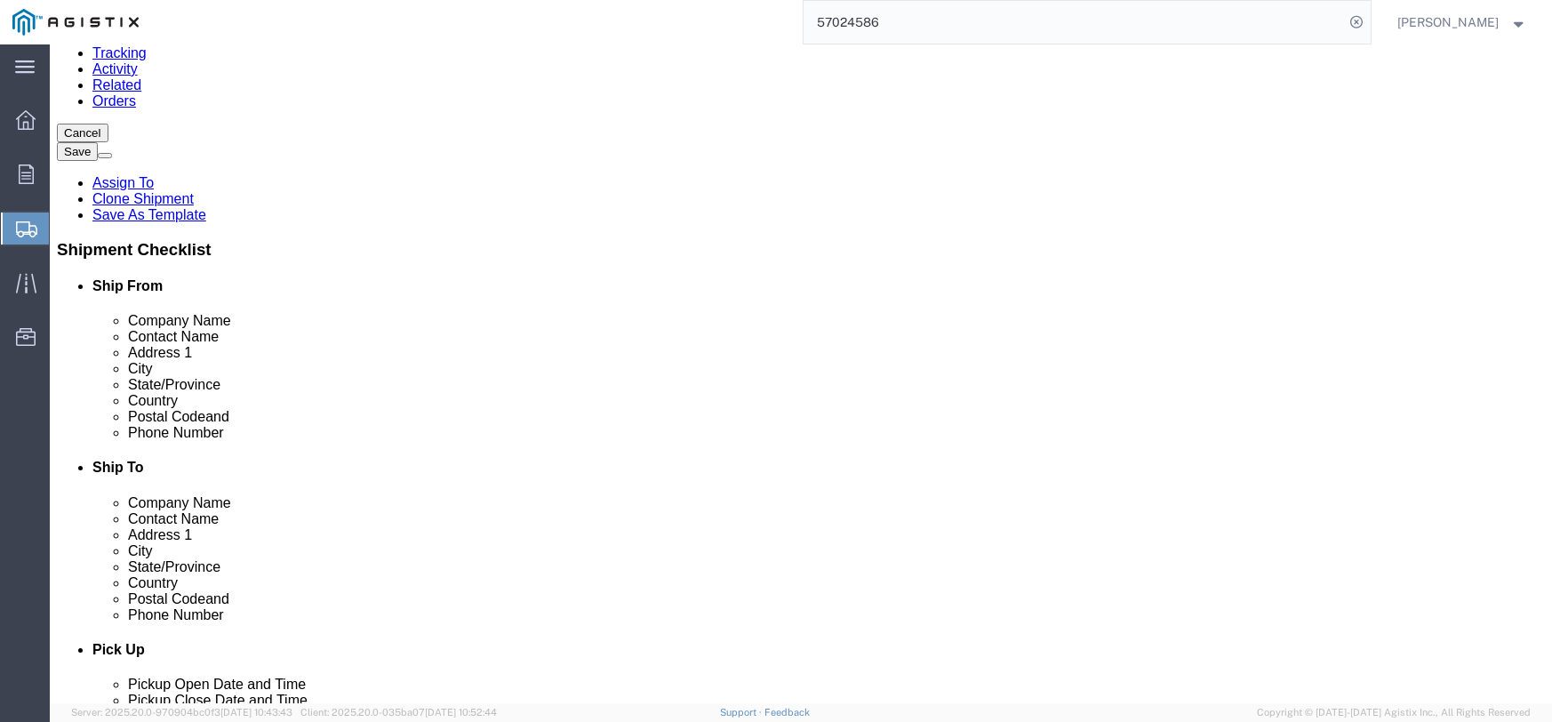
click input "0.00"
type input "0"
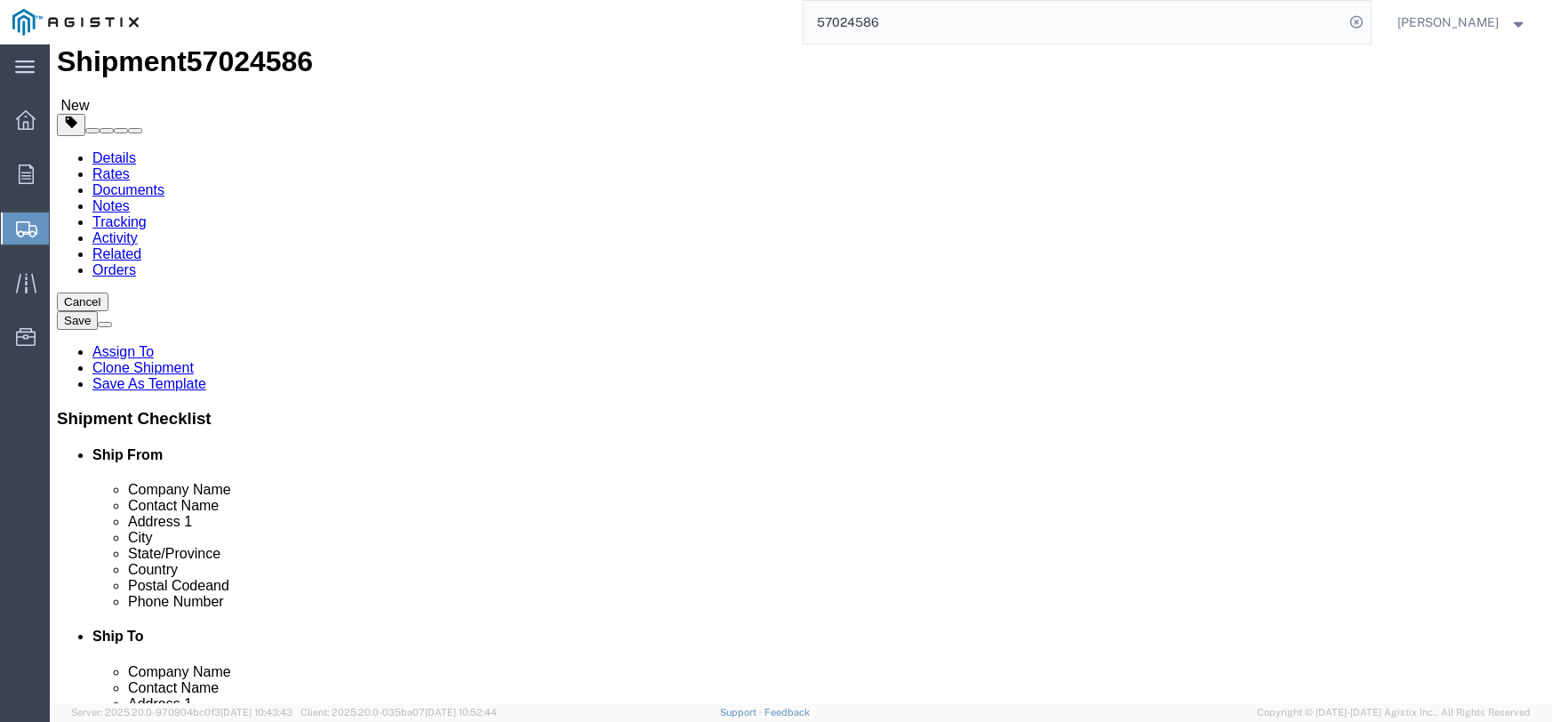
scroll to position [41, 0]
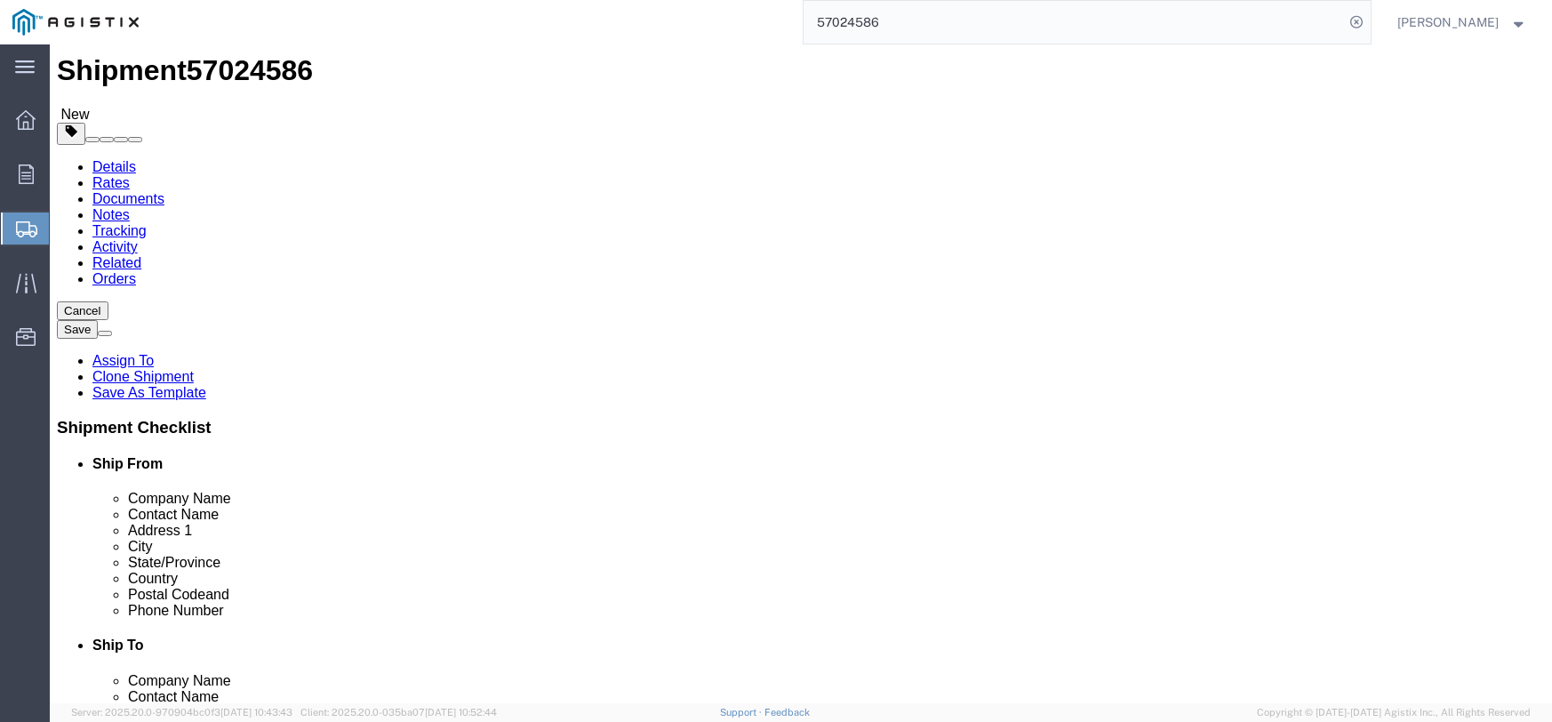
type input "200"
click input "0.00"
type input "0"
type input "48"
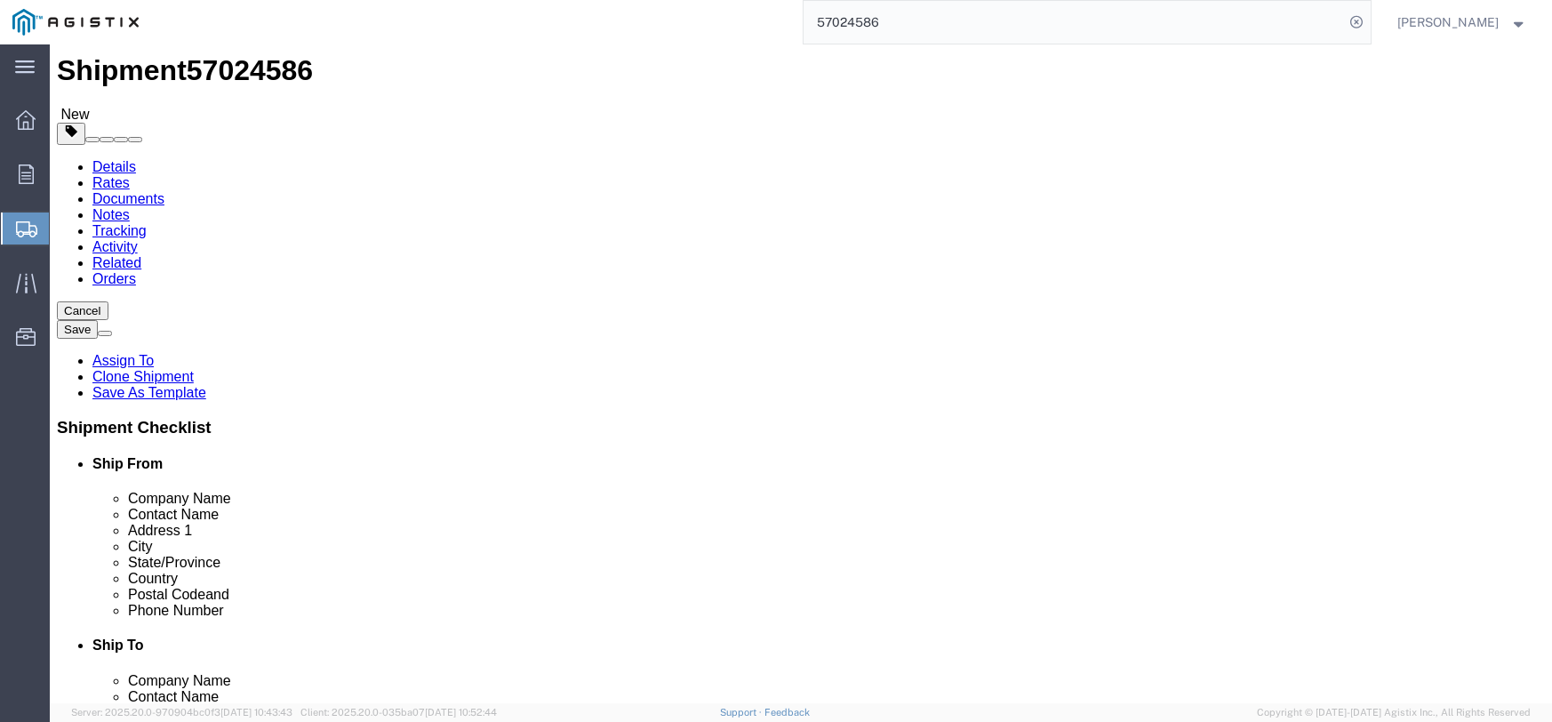
type input "65"
click select "Select Bulk Bundle(s) Cardboard Box(es) Carton(s) Crate(s) Drum(s) (Fiberboard)…"
select select "PSNS"
click select "Select Bulk Bundle(s) Cardboard Box(es) Carton(s) Crate(s) Drum(s) (Fiberboard)…"
click div
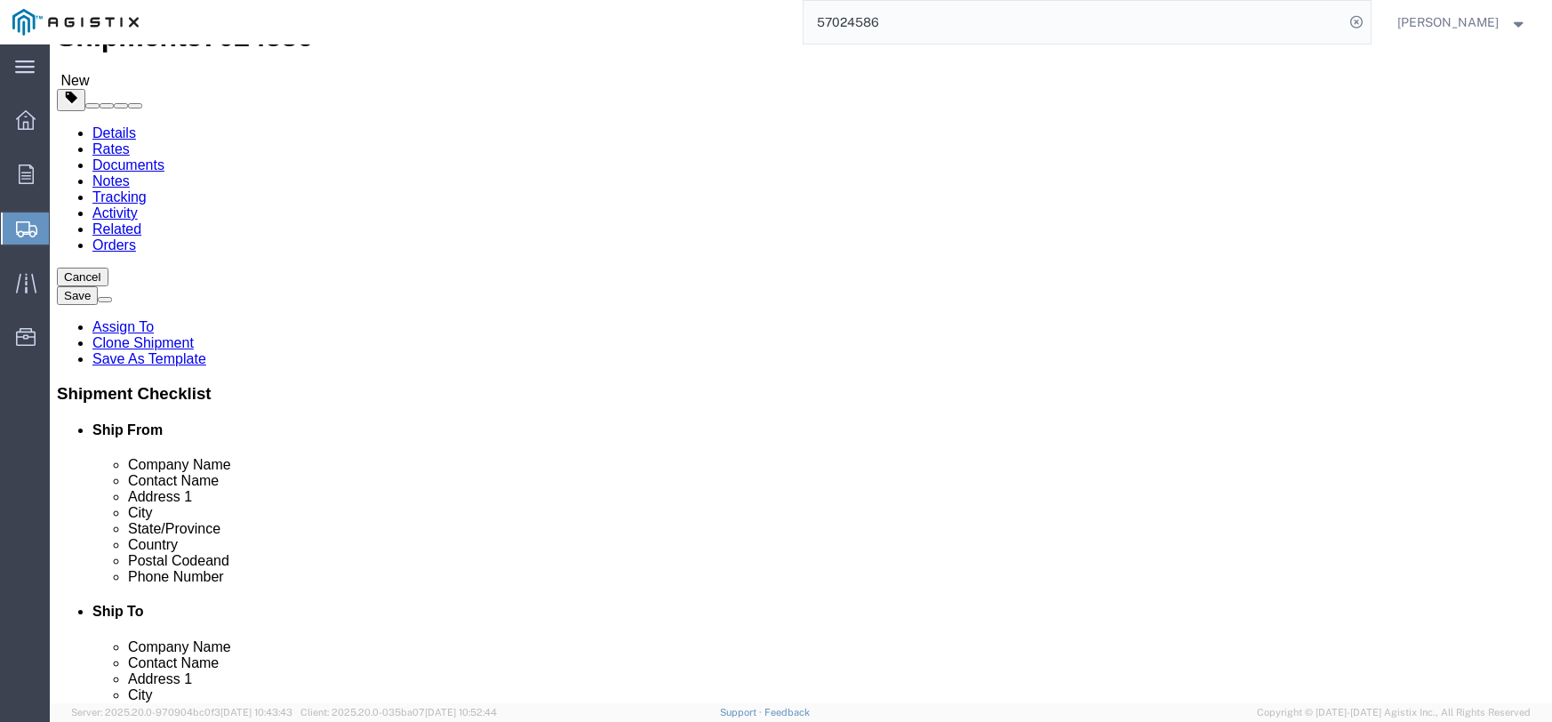
scroll to position [0, 0]
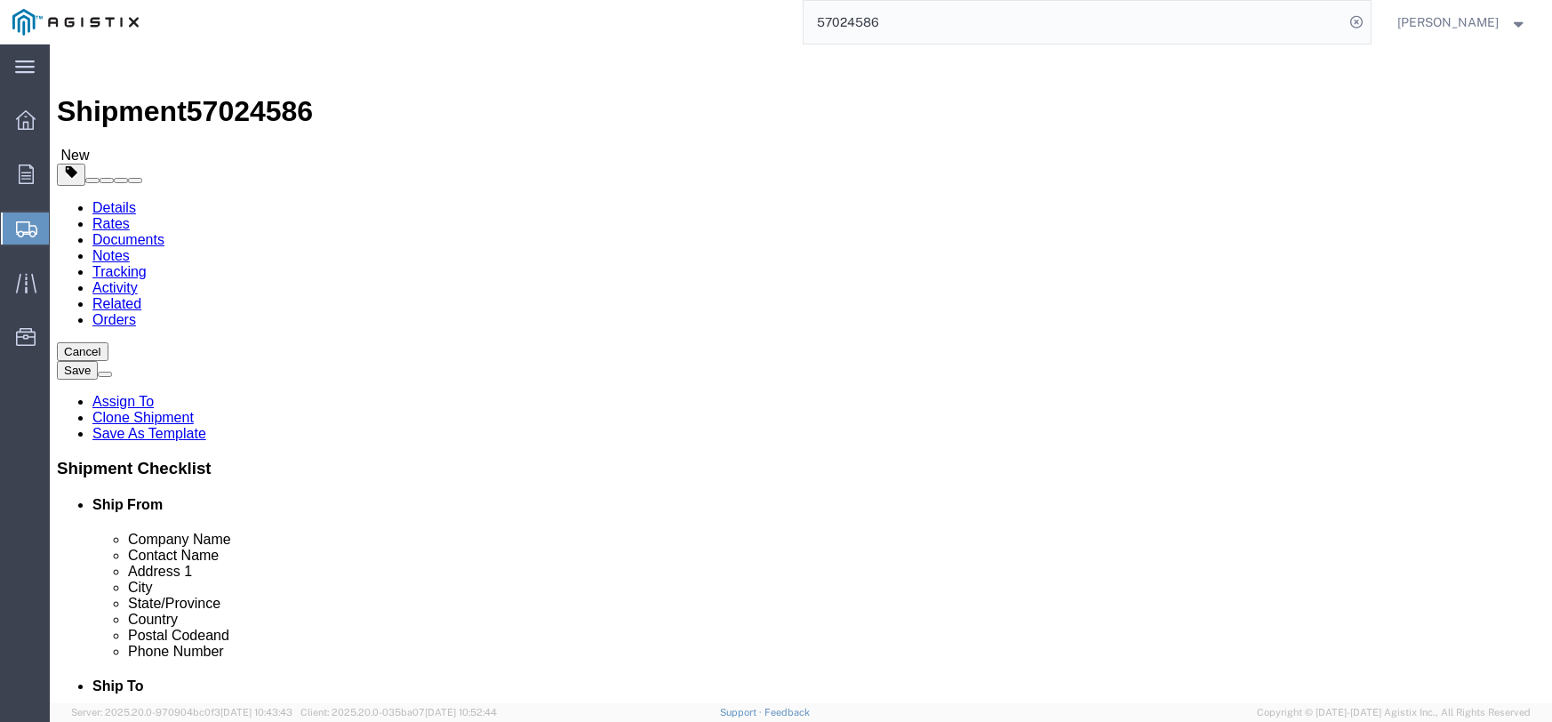
click button "Save"
click icon
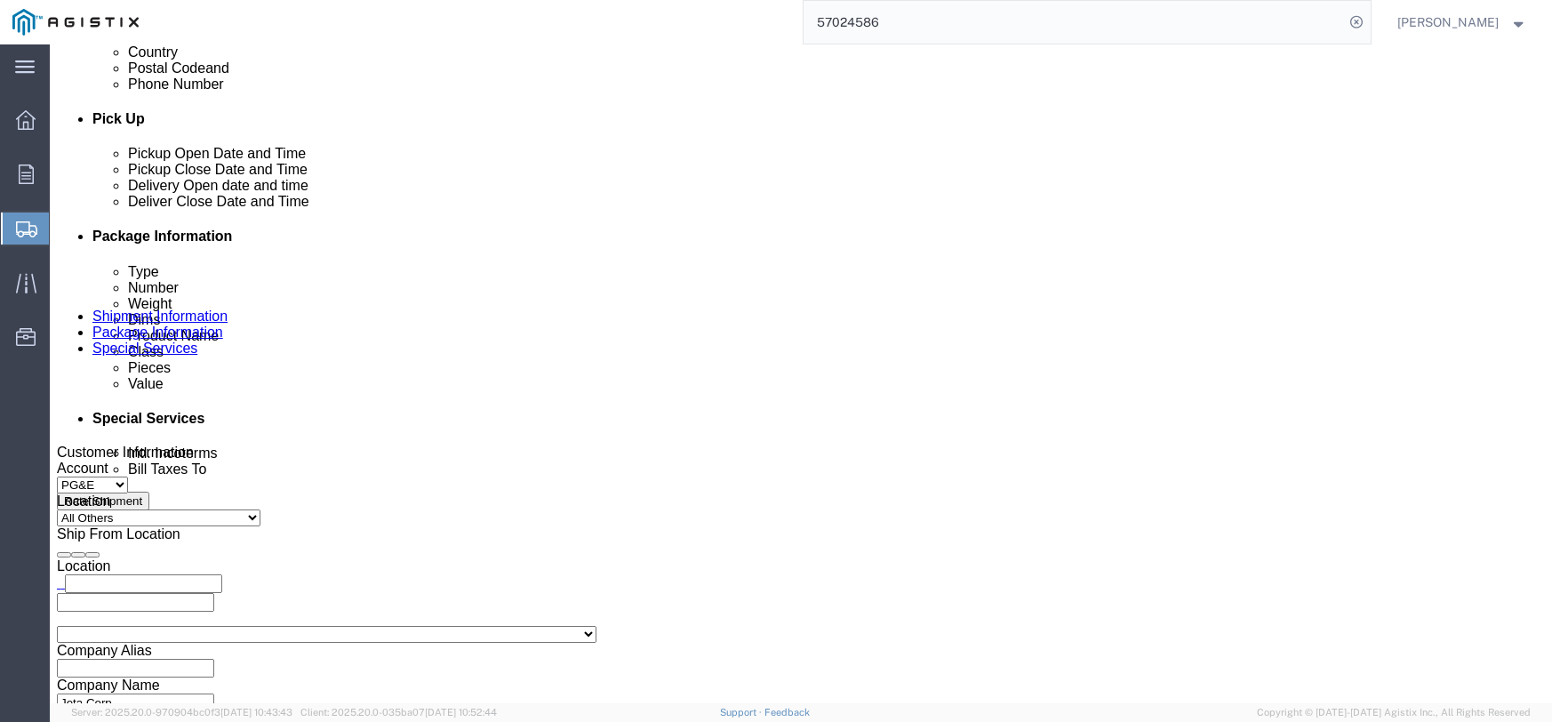
scroll to position [711, 0]
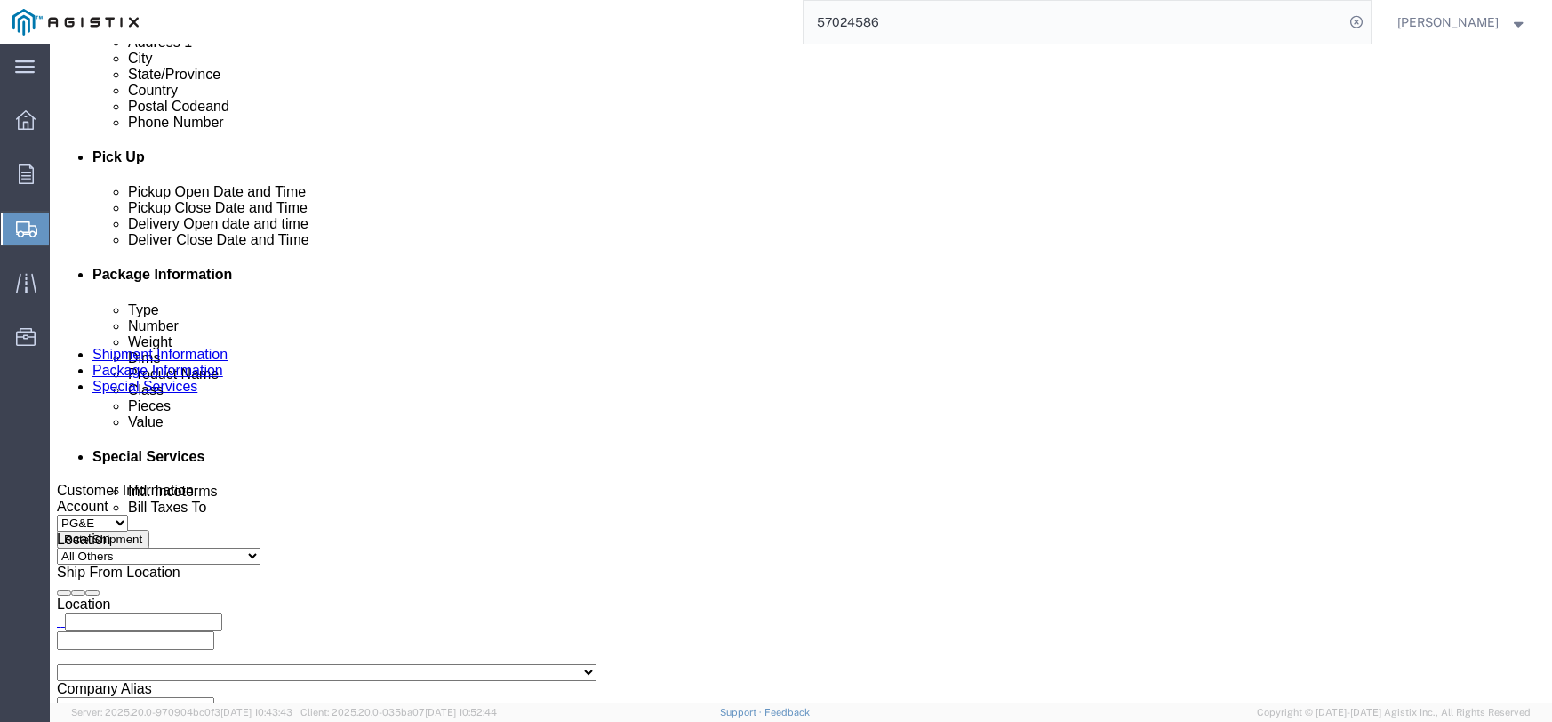
click div "[DATE] 1:00 PM"
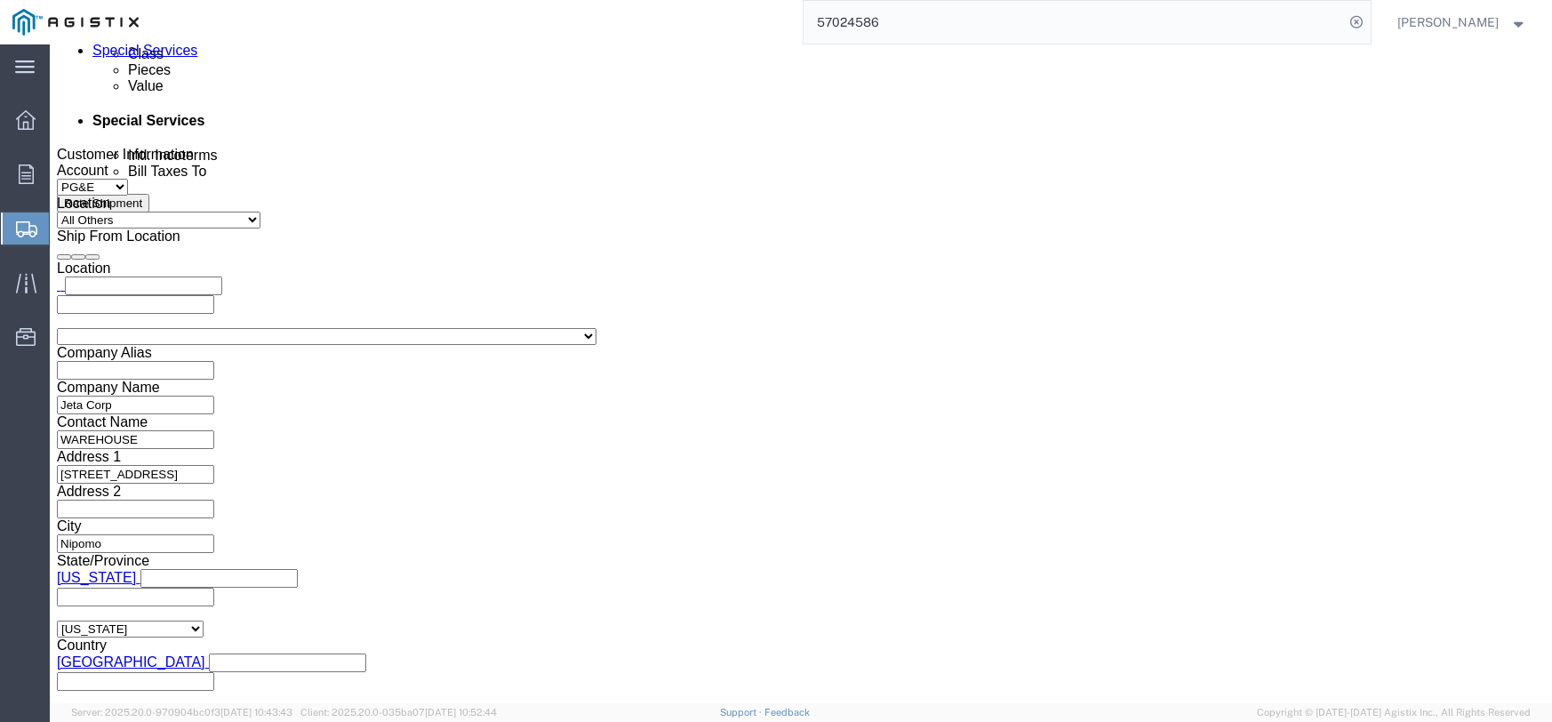
type input "2:00 PM"
click button "Apply"
click button "Continue"
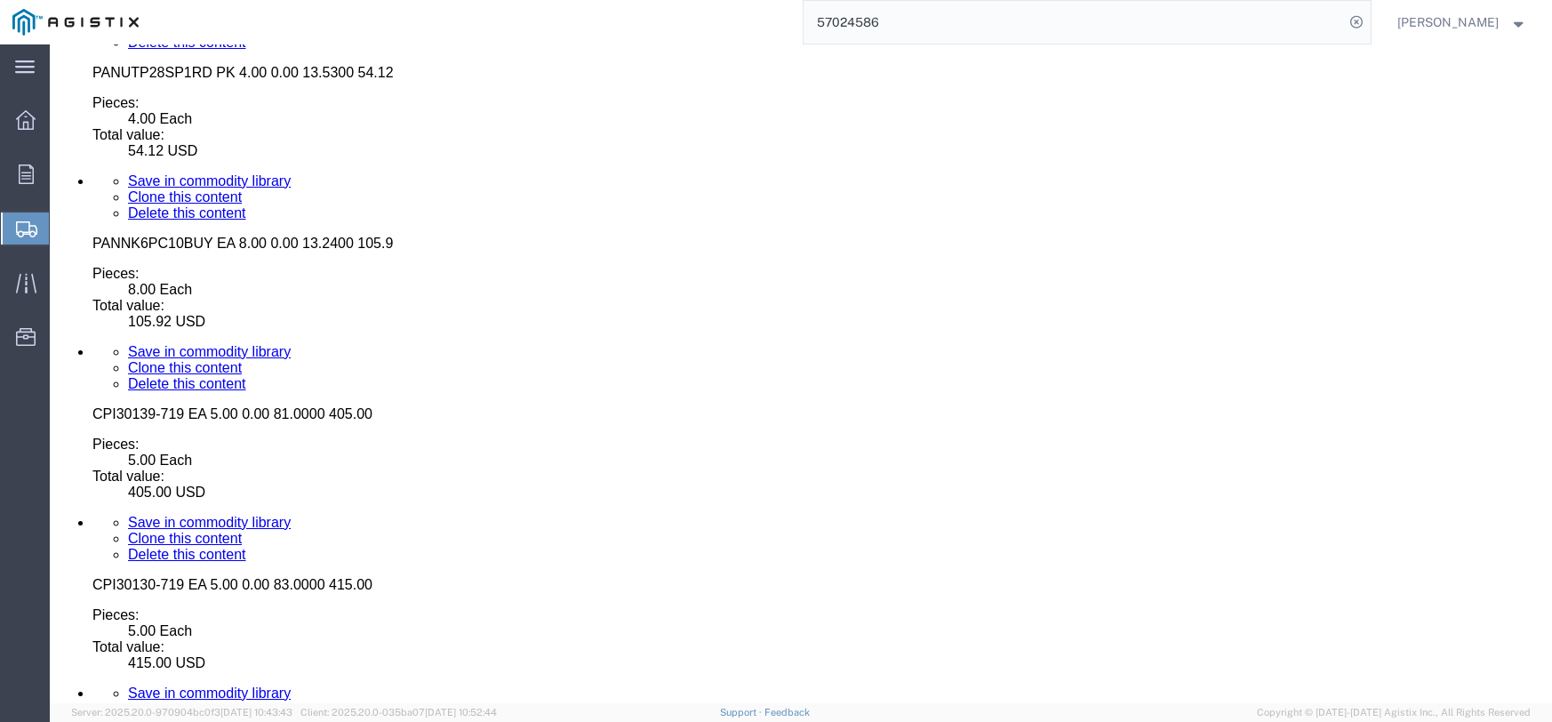
scroll to position [10266, 0]
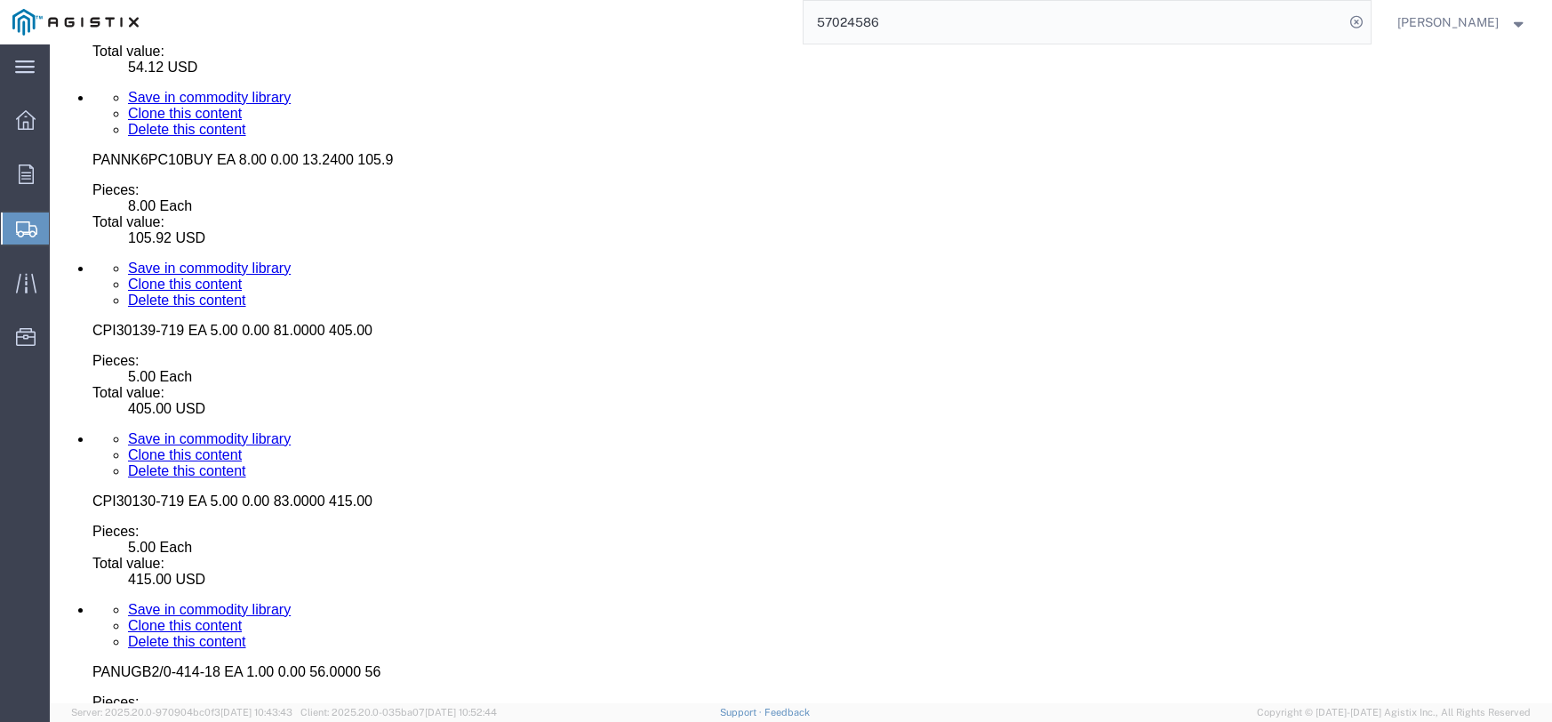
click button "Continue"
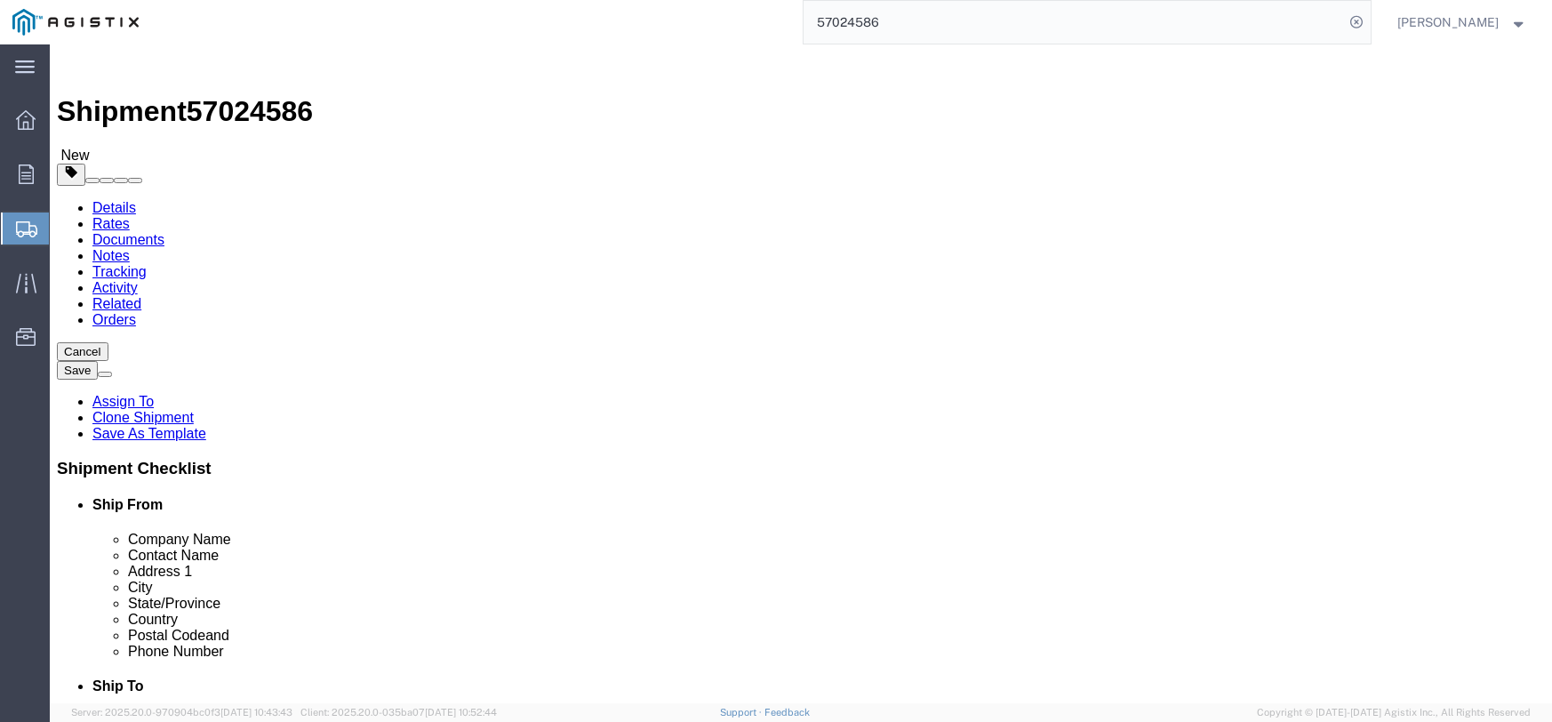
click input "text"
type input "N"
type input "[EMAIL_ADDRESS][DOMAIN_NAME]"
click input "Include shipping documents"
checkbox input "true"
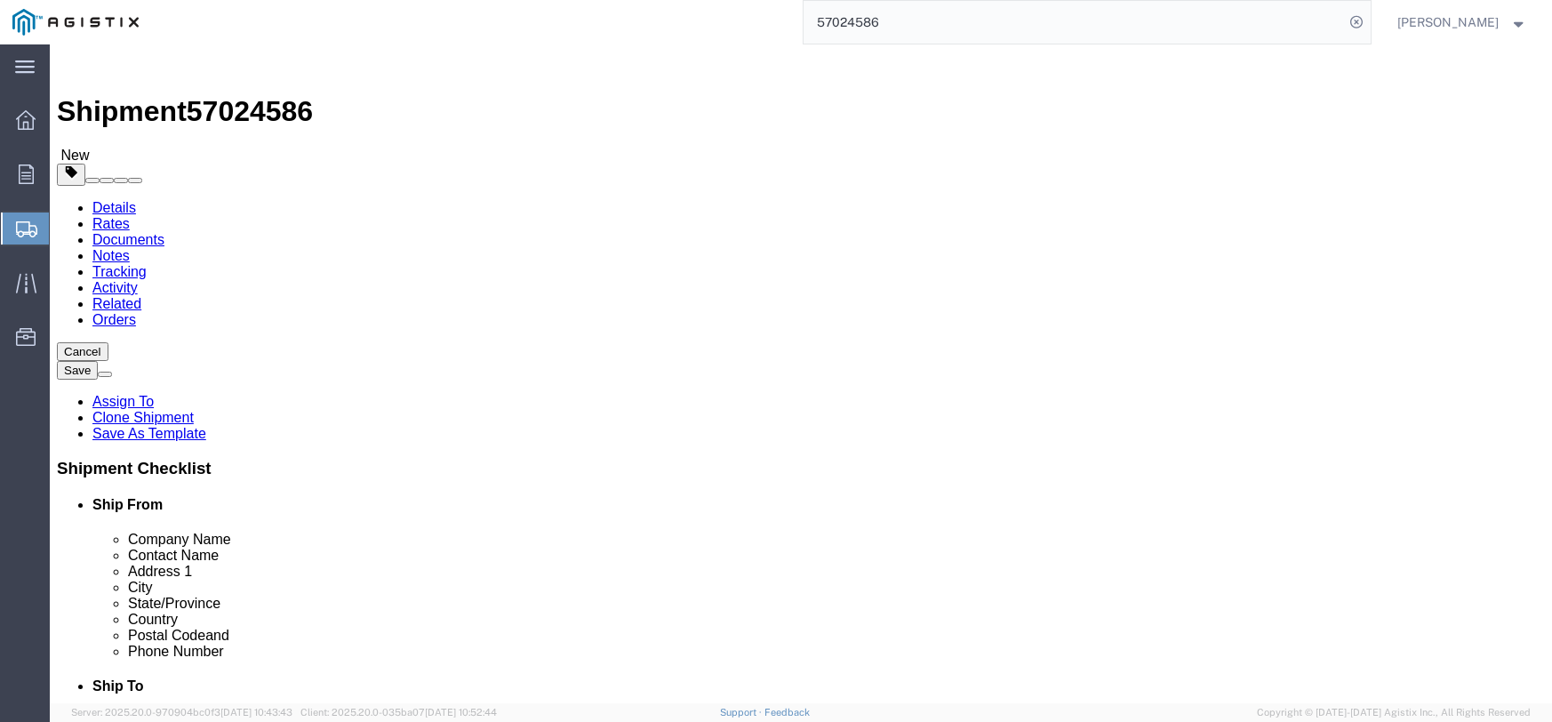
click input "BOL"
checkbox input "true"
click input "Packing List"
checkbox input "true"
click input "Shipping Label"
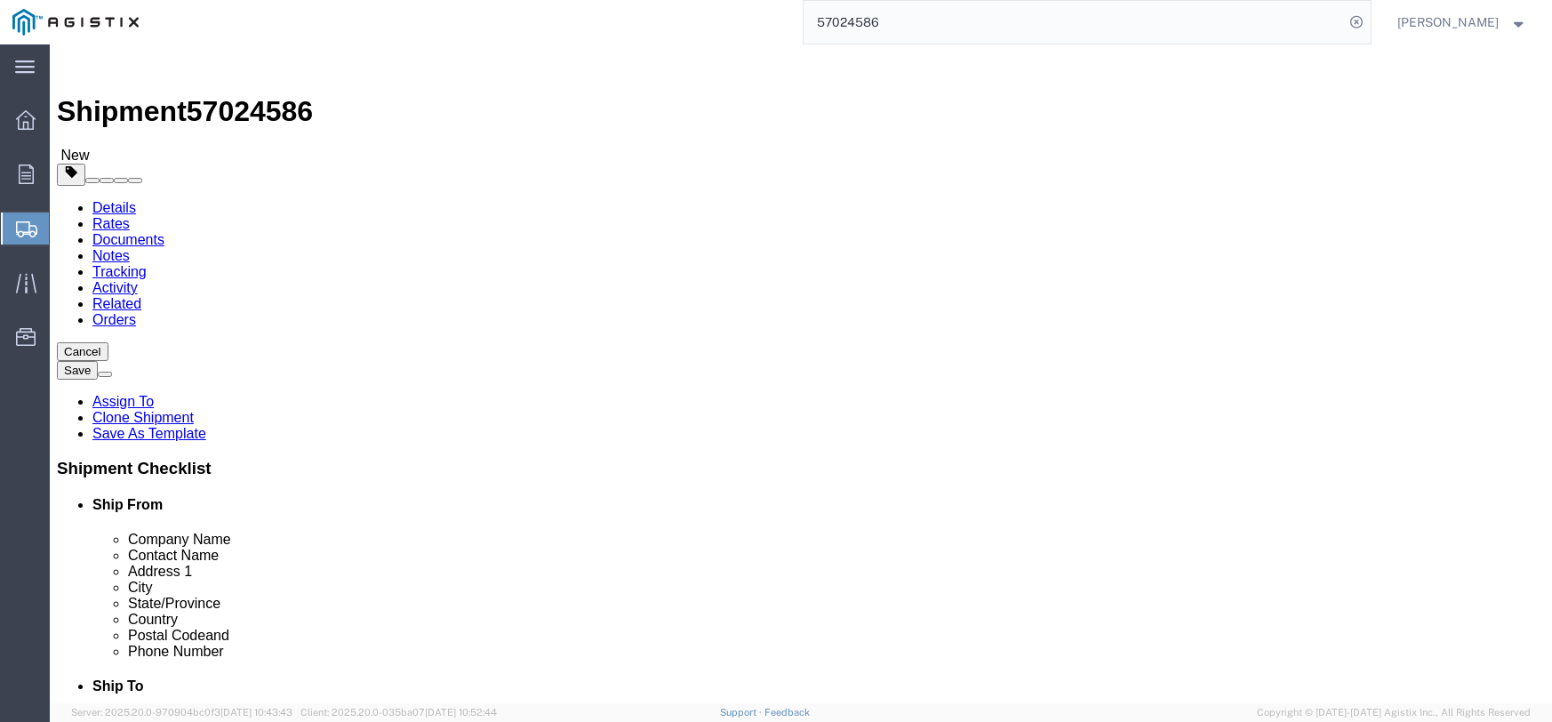
checkbox input "true"
click button "Rate Shipment"
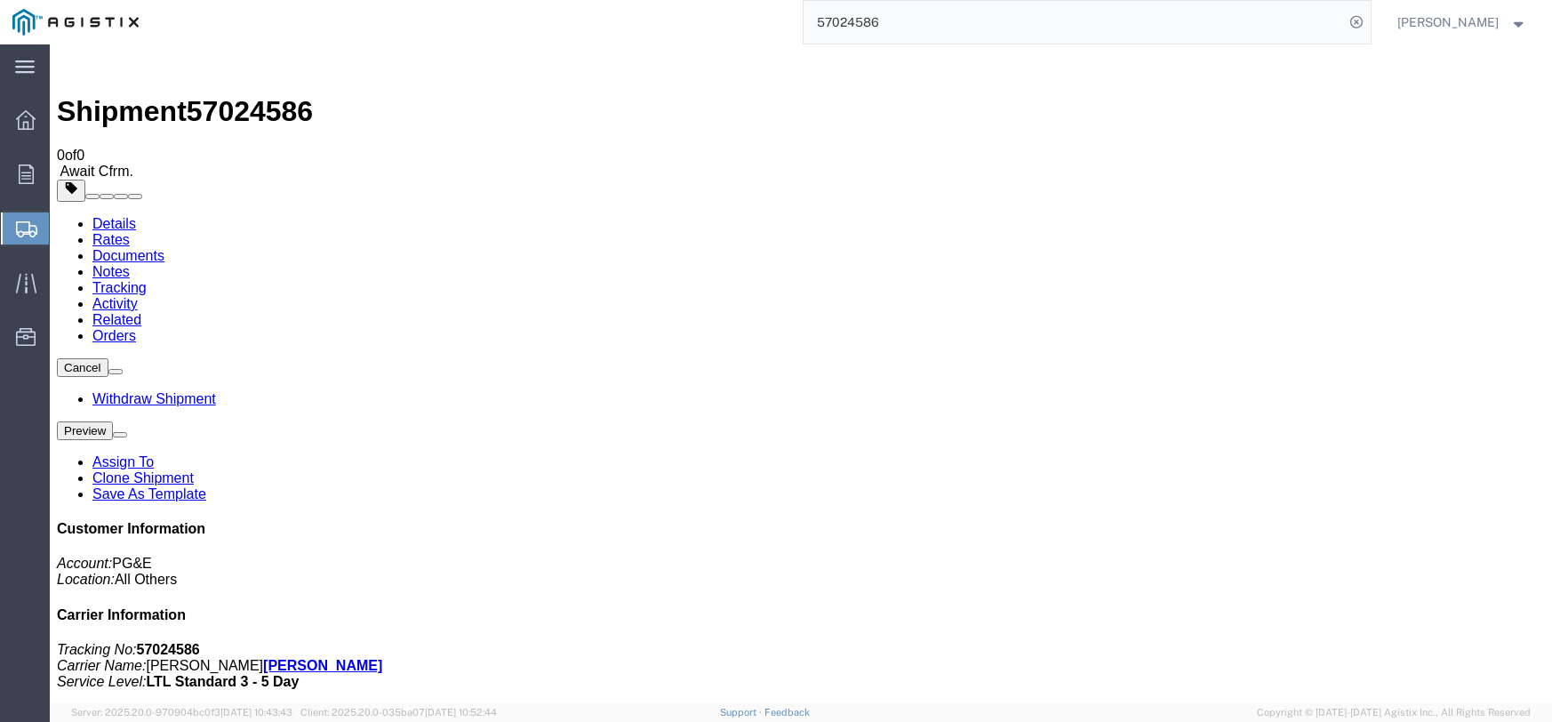
click at [1515, 31] on span "[PERSON_NAME]" at bounding box center [1463, 22] width 130 height 20
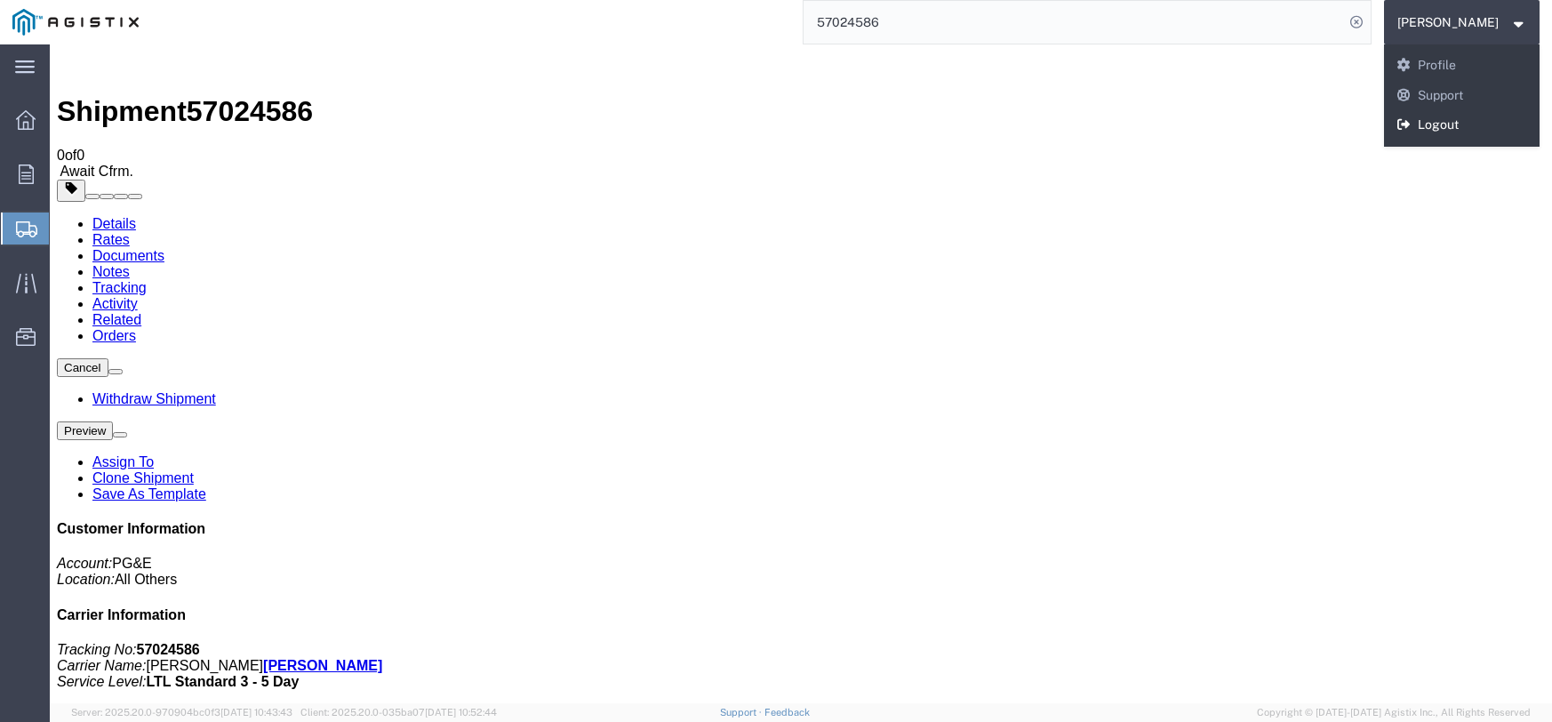
click at [1461, 121] on link "Logout" at bounding box center [1462, 125] width 156 height 30
